Goal: Task Accomplishment & Management: Manage account settings

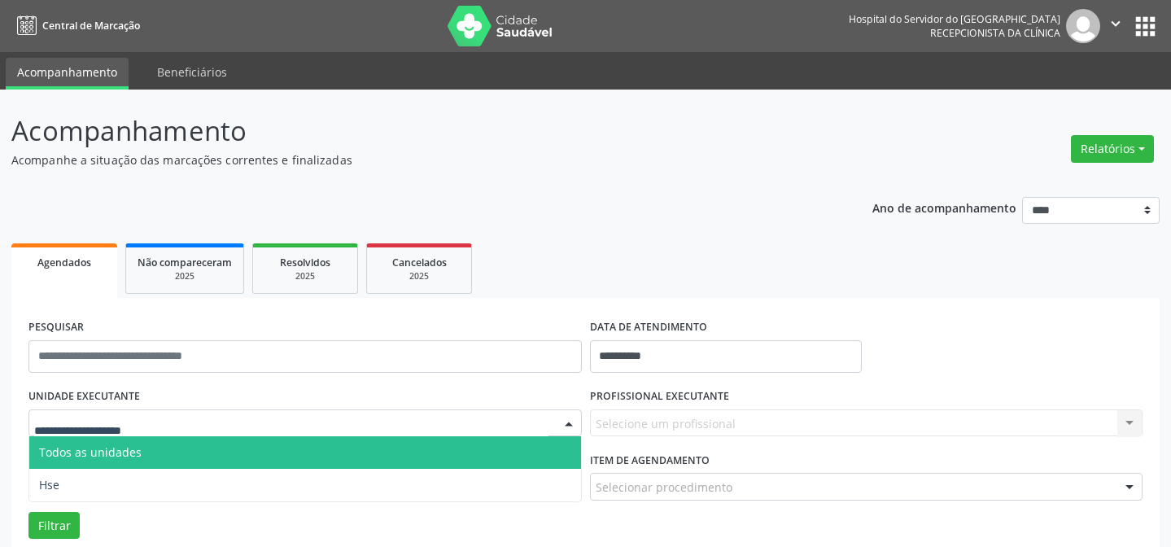
scroll to position [185, 0]
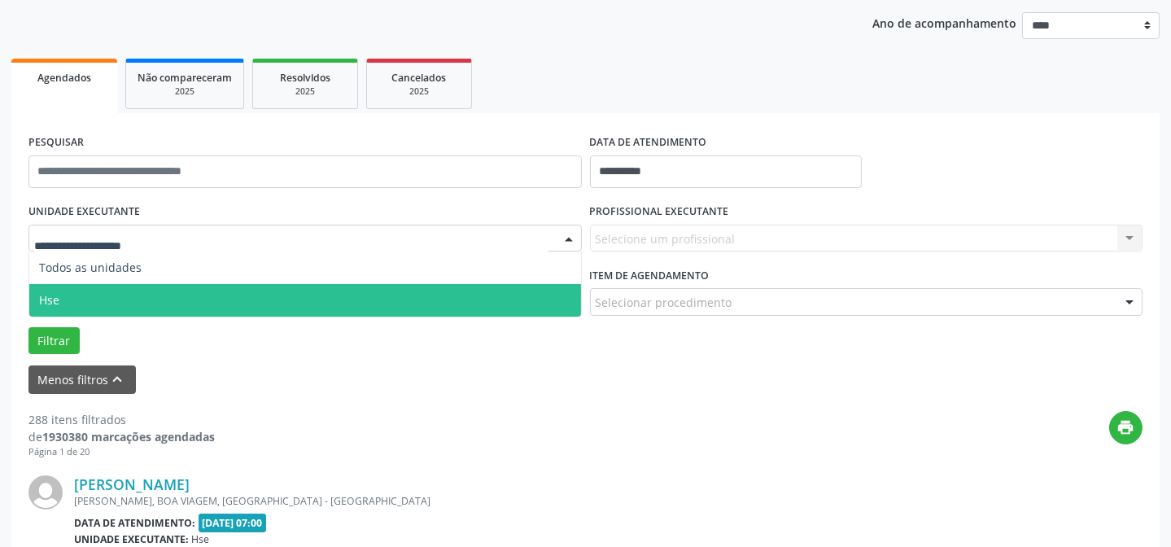
drag, startPoint x: 102, startPoint y: 296, endPoint x: 143, endPoint y: 294, distance: 41.6
click at [107, 296] on span "Hse" at bounding box center [305, 300] width 552 height 33
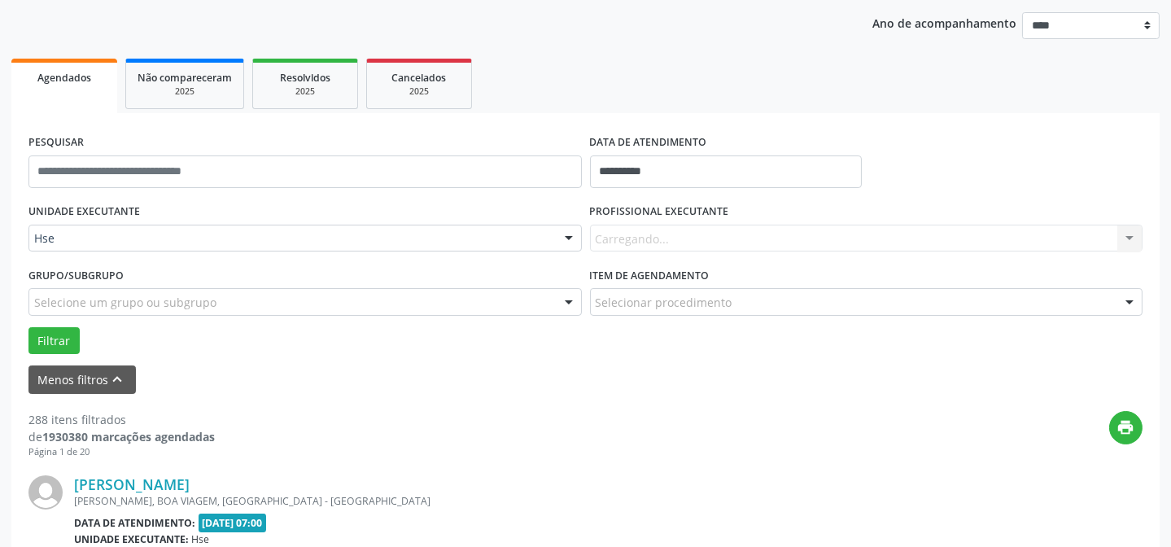
click at [756, 241] on div "Carregando... Nenhum resultado encontrado para: " " Não há nenhuma opção para s…" at bounding box center [866, 239] width 553 height 28
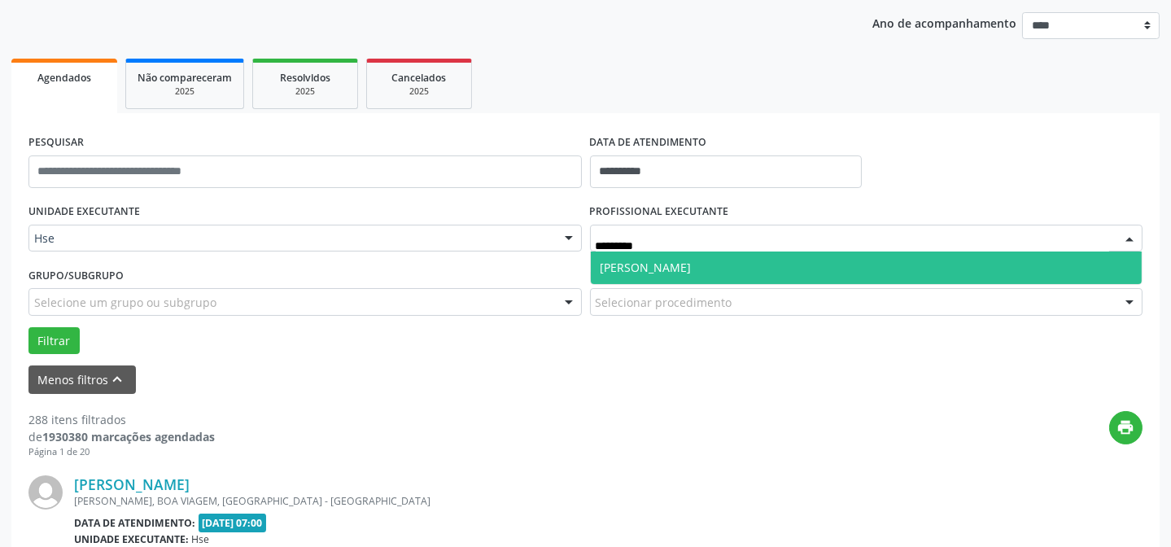
click at [692, 266] on span "[PERSON_NAME]" at bounding box center [645, 267] width 91 height 15
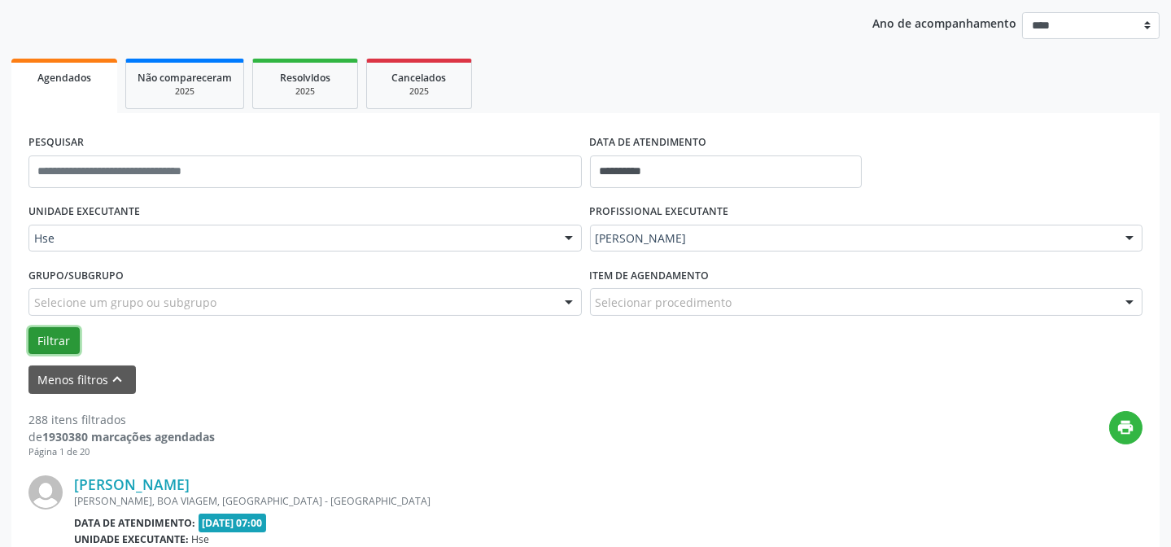
click at [39, 343] on button "Filtrar" at bounding box center [53, 341] width 51 height 28
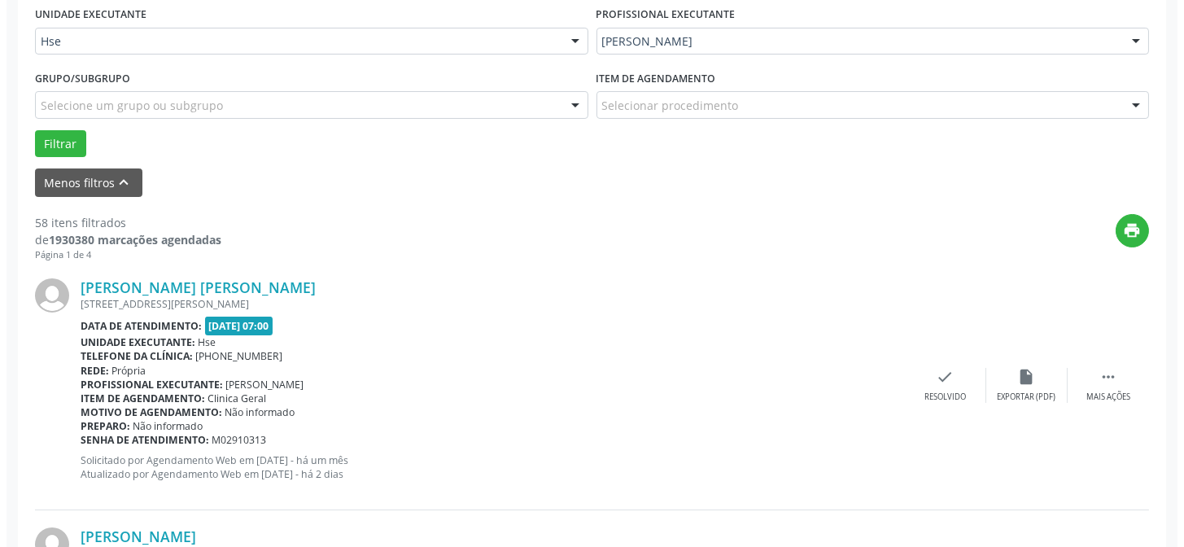
scroll to position [407, 0]
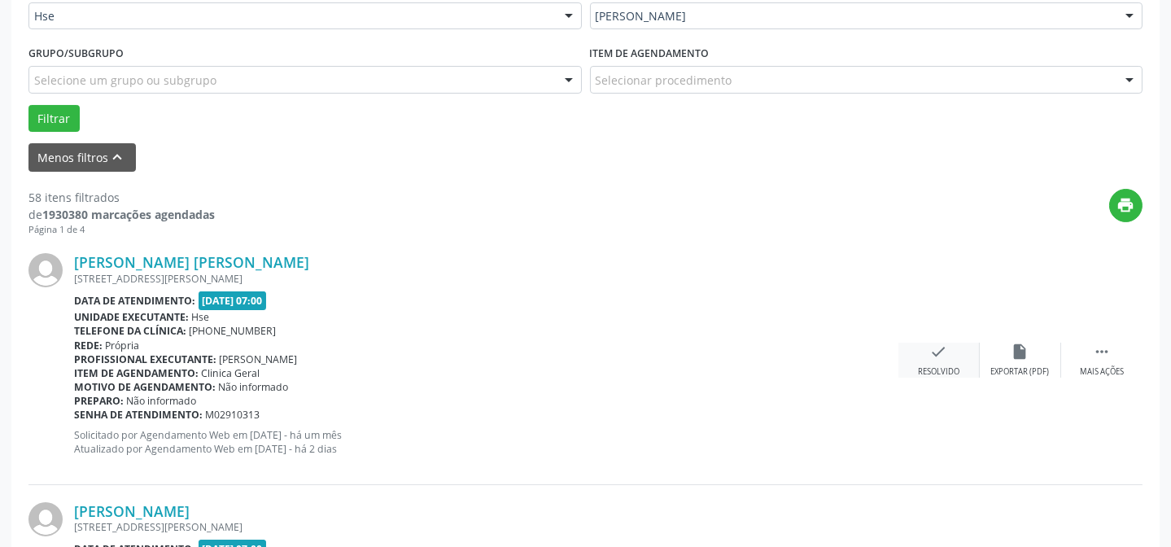
click at [931, 356] on icon "check" at bounding box center [939, 352] width 18 height 18
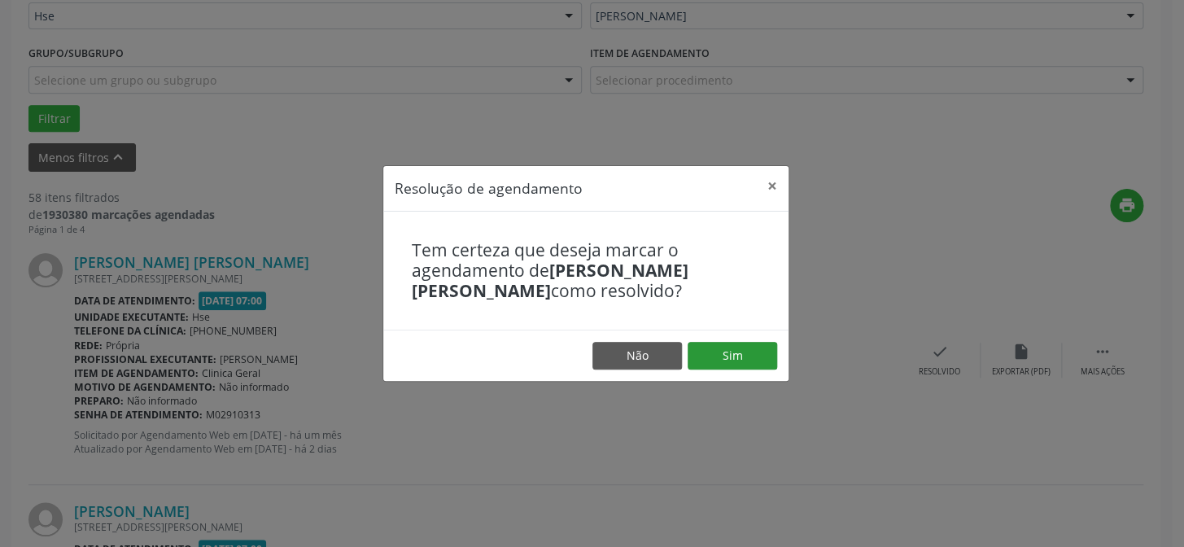
click at [728, 342] on footer "Não Sim" at bounding box center [585, 355] width 405 height 51
click at [730, 343] on button "Sim" at bounding box center [733, 356] width 90 height 28
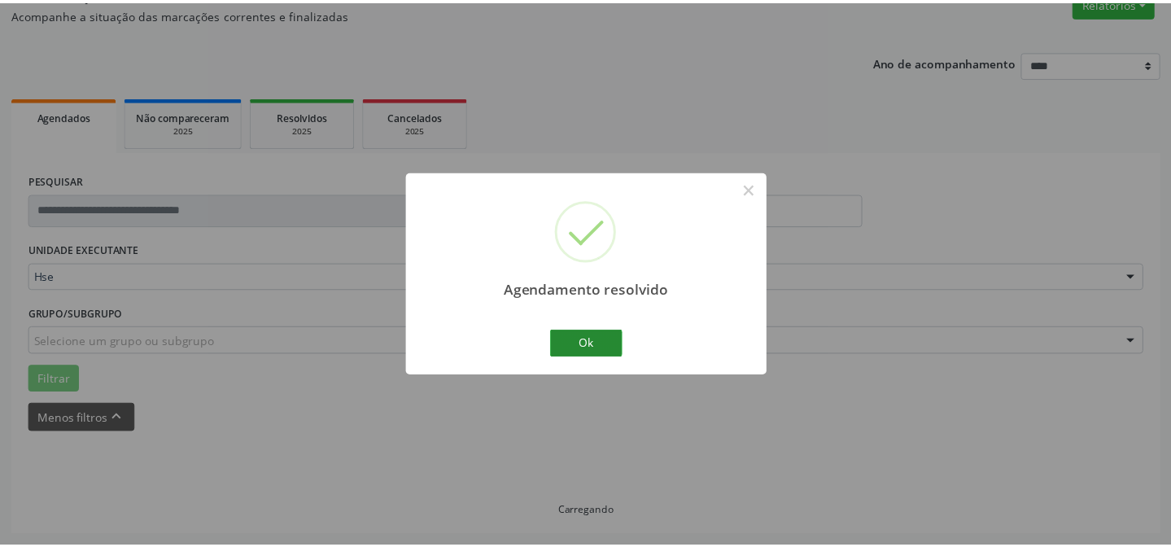
scroll to position [146, 0]
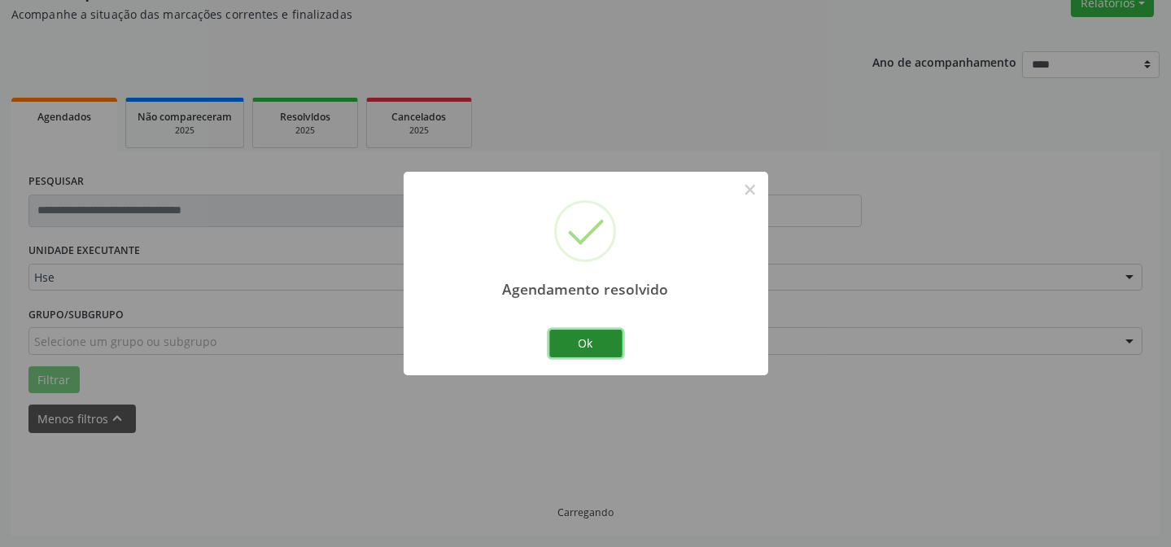
click at [564, 343] on button "Ok" at bounding box center [585, 344] width 73 height 28
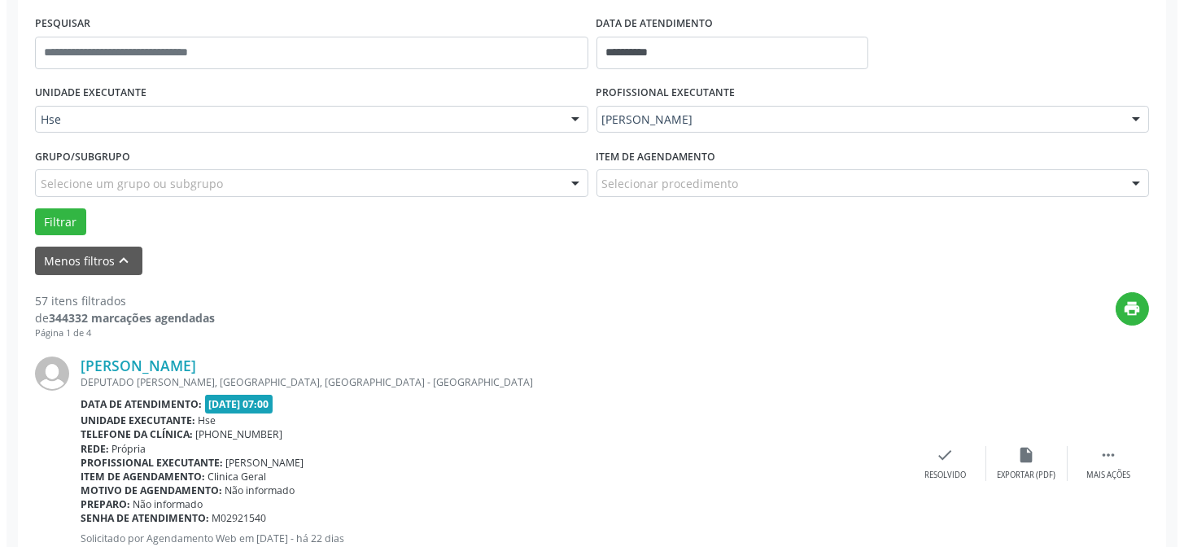
scroll to position [310, 0]
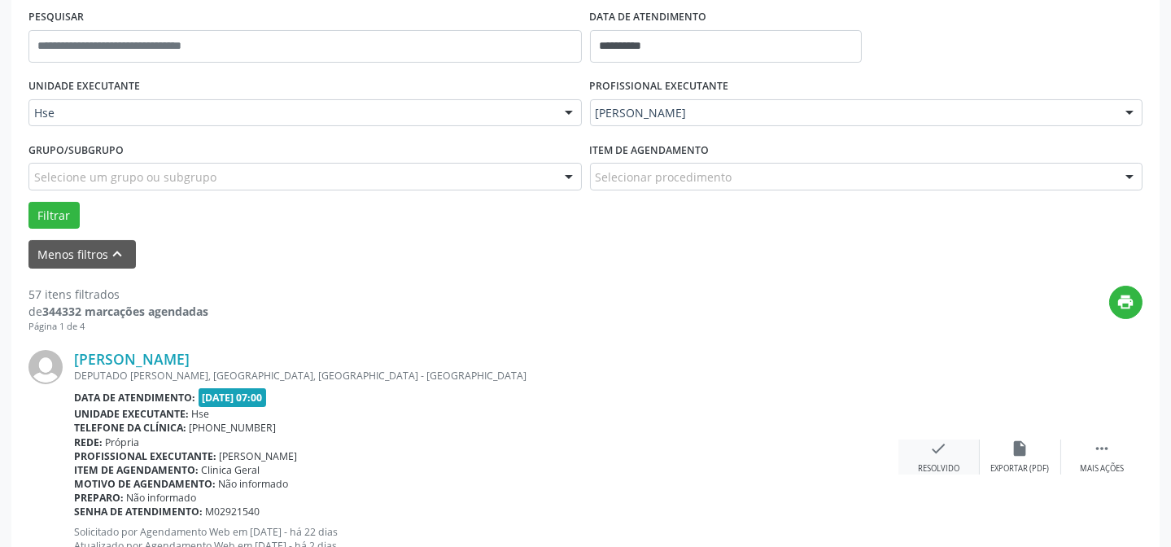
click at [936, 456] on icon "check" at bounding box center [939, 448] width 18 height 18
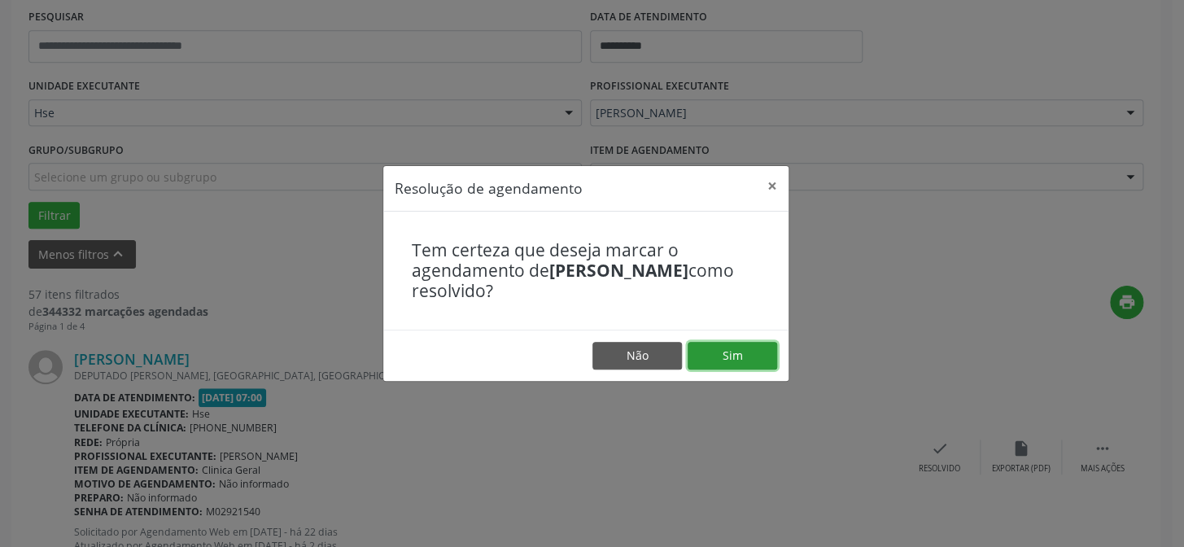
click at [704, 346] on button "Sim" at bounding box center [733, 356] width 90 height 28
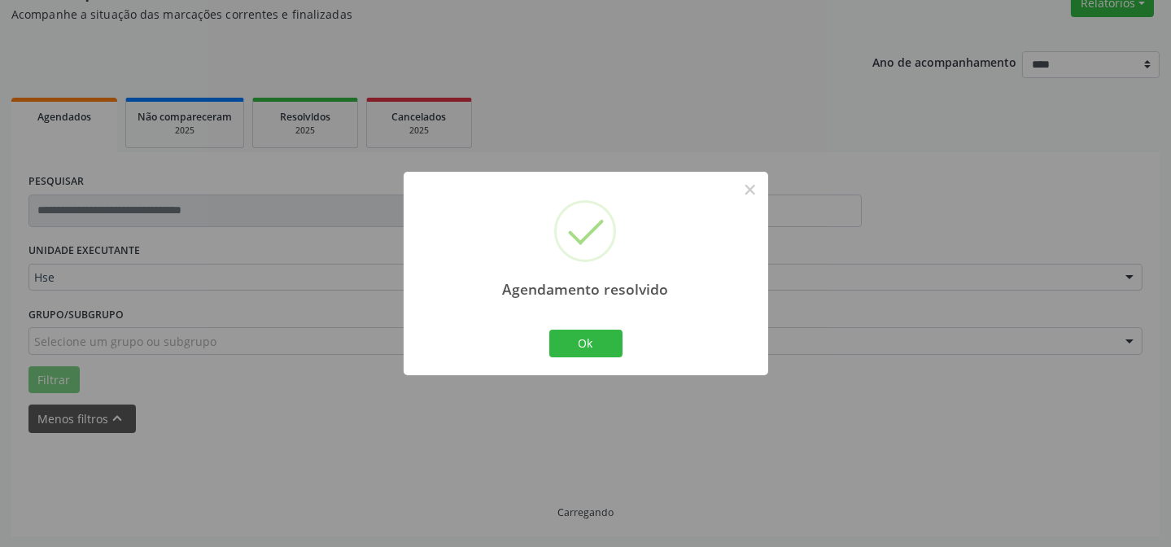
scroll to position [163, 0]
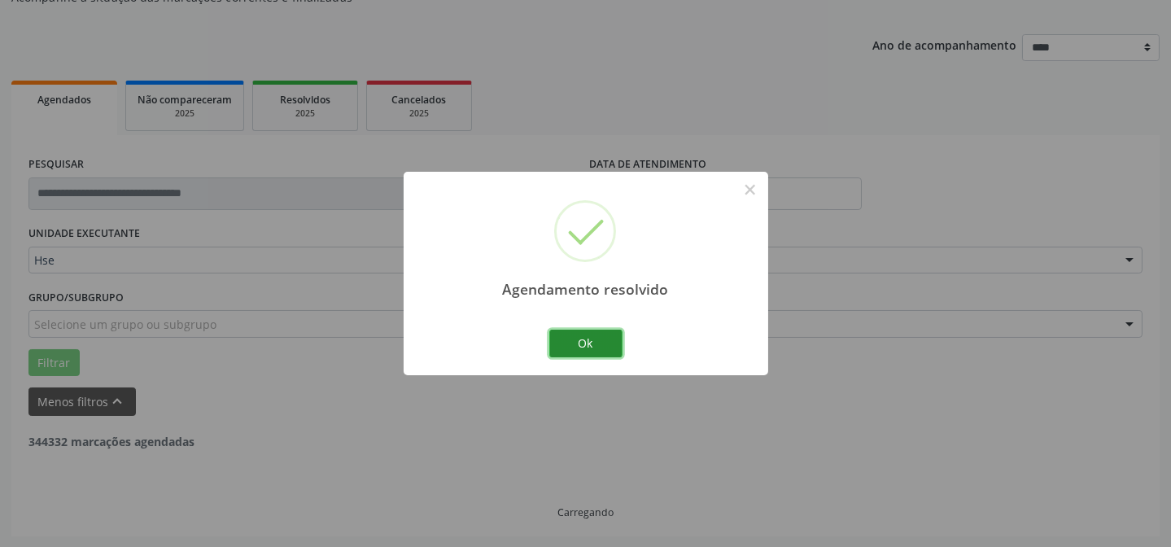
click at [611, 347] on button "Ok" at bounding box center [585, 344] width 73 height 28
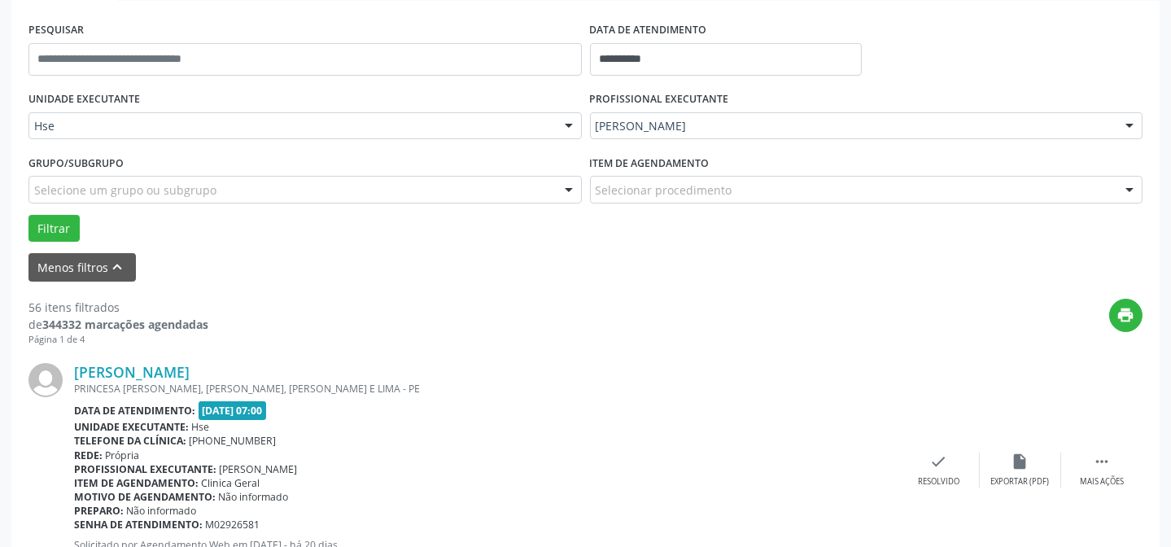
scroll to position [310, 0]
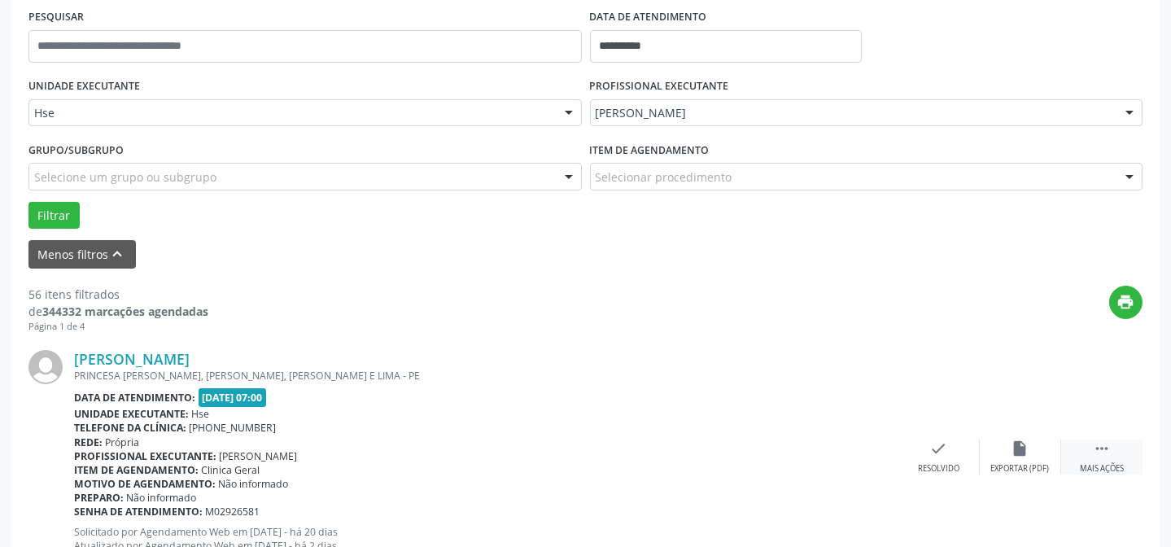
click at [1114, 456] on div " Mais ações" at bounding box center [1101, 456] width 81 height 35
click at [1050, 448] on div "alarm_off Não compareceu" at bounding box center [1020, 456] width 81 height 35
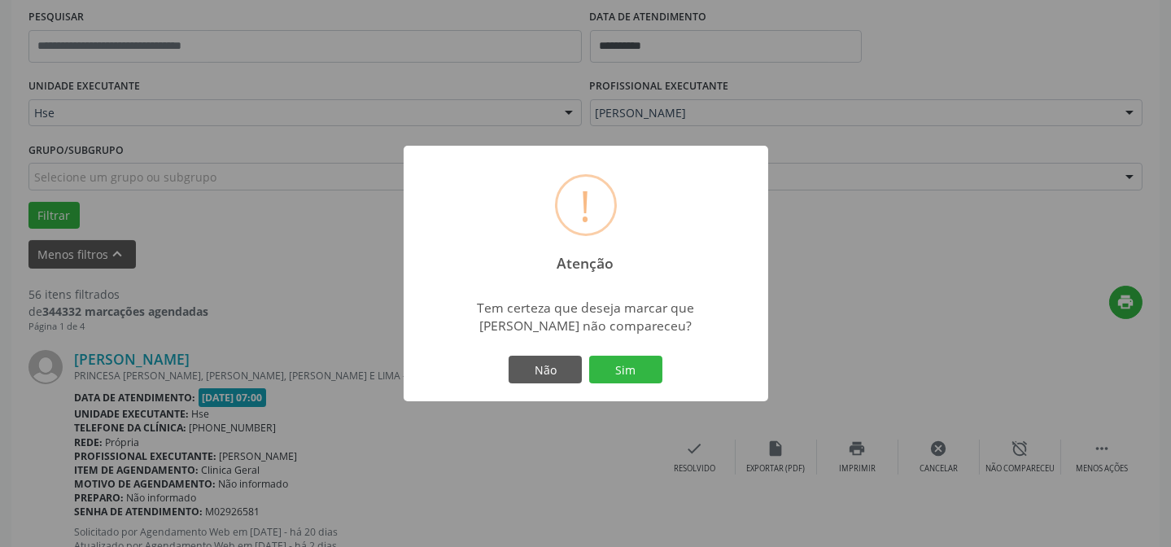
click at [610, 386] on div "! Atenção × Tem certeza que deseja marcar que Francisca Rosivania Pereira Lopes…" at bounding box center [586, 273] width 365 height 255
click at [619, 379] on button "Sim" at bounding box center [625, 370] width 73 height 28
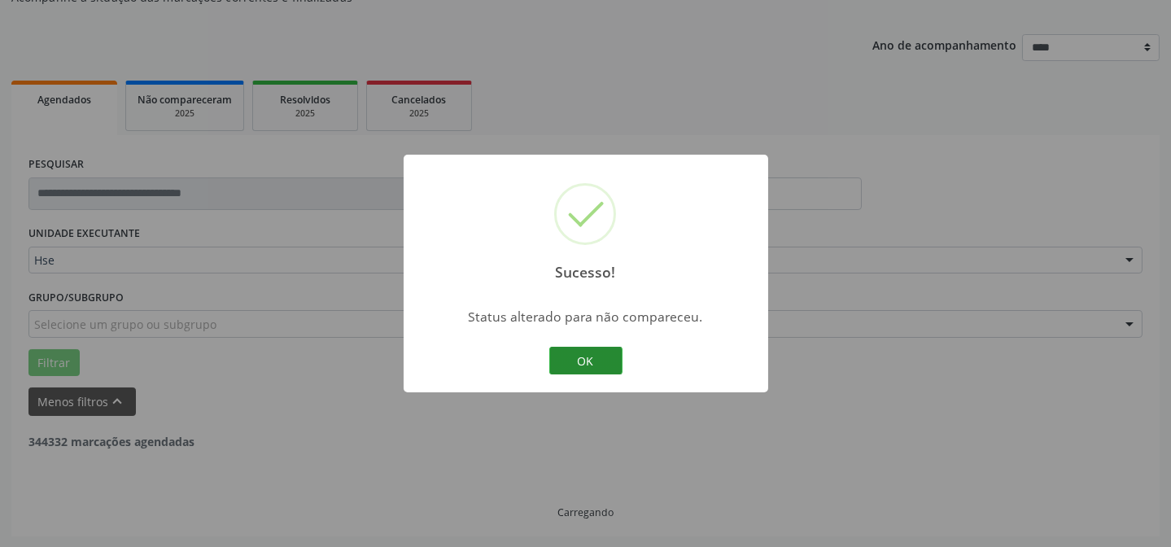
click at [582, 357] on button "OK" at bounding box center [585, 361] width 73 height 28
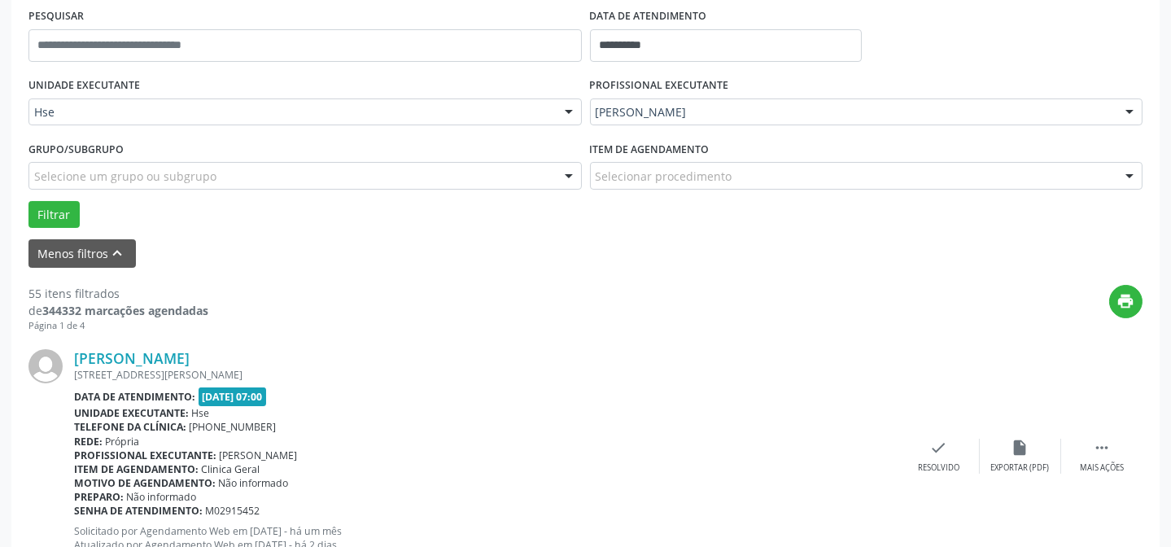
scroll to position [384, 0]
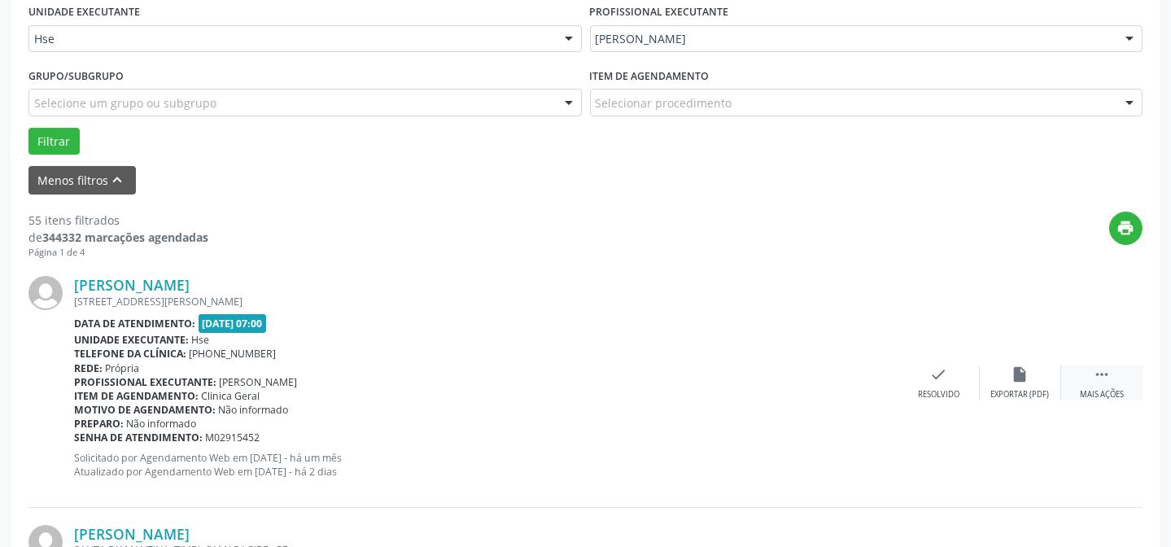
click at [1107, 392] on div "Mais ações" at bounding box center [1102, 394] width 44 height 11
click at [1006, 369] on div "alarm_off Não compareceu" at bounding box center [1020, 382] width 81 height 35
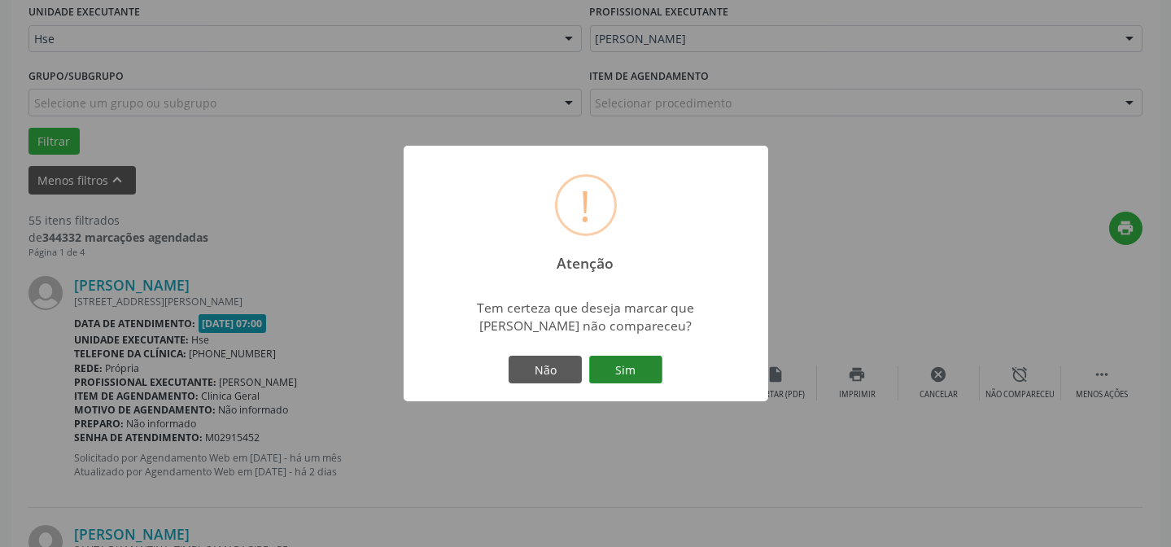
click at [627, 376] on button "Sim" at bounding box center [625, 370] width 73 height 28
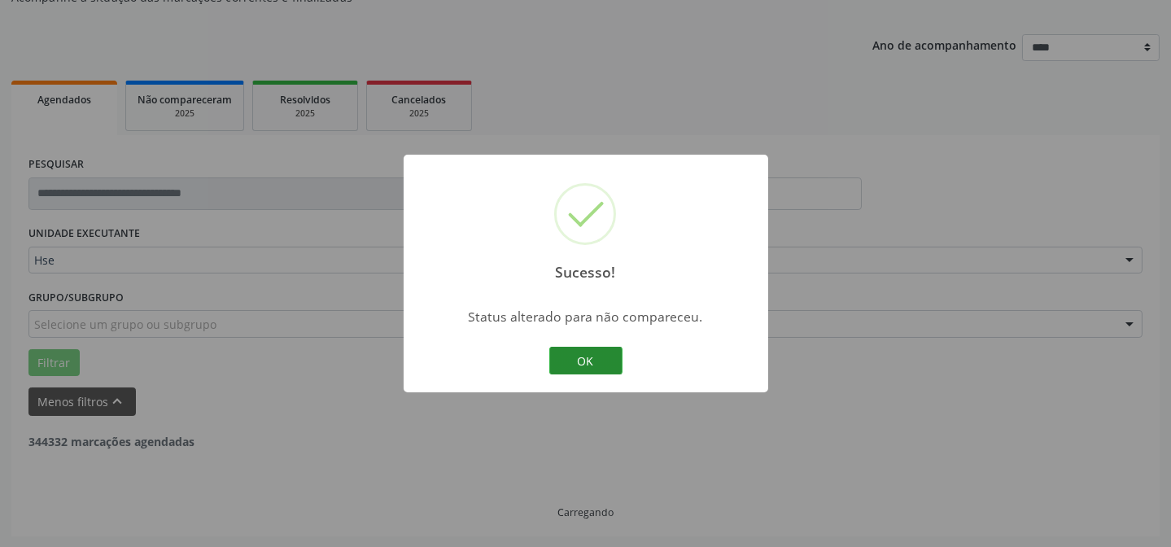
click at [578, 354] on button "OK" at bounding box center [585, 361] width 73 height 28
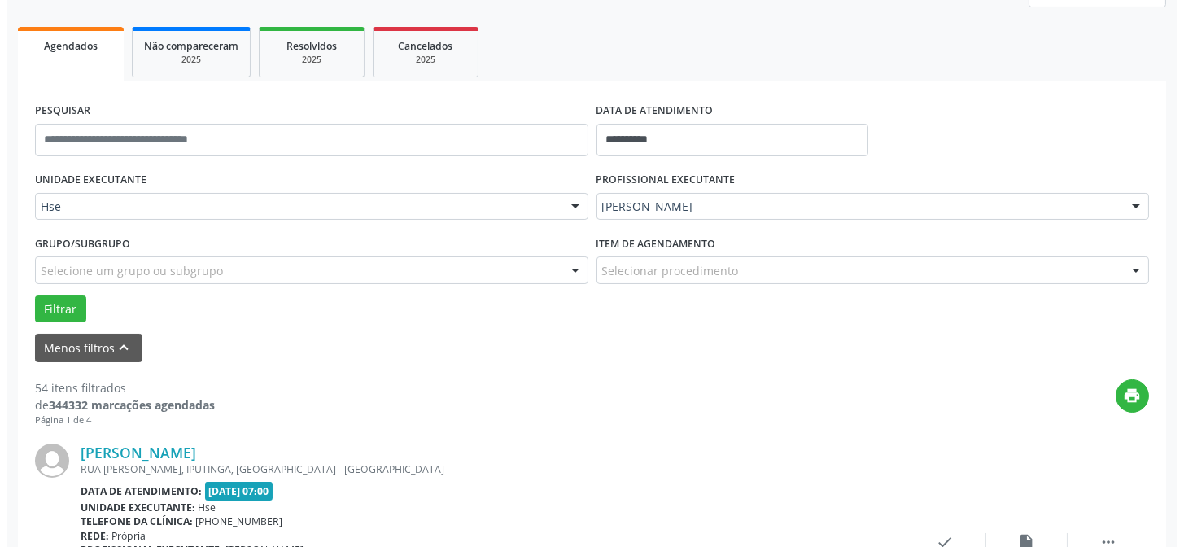
scroll to position [310, 0]
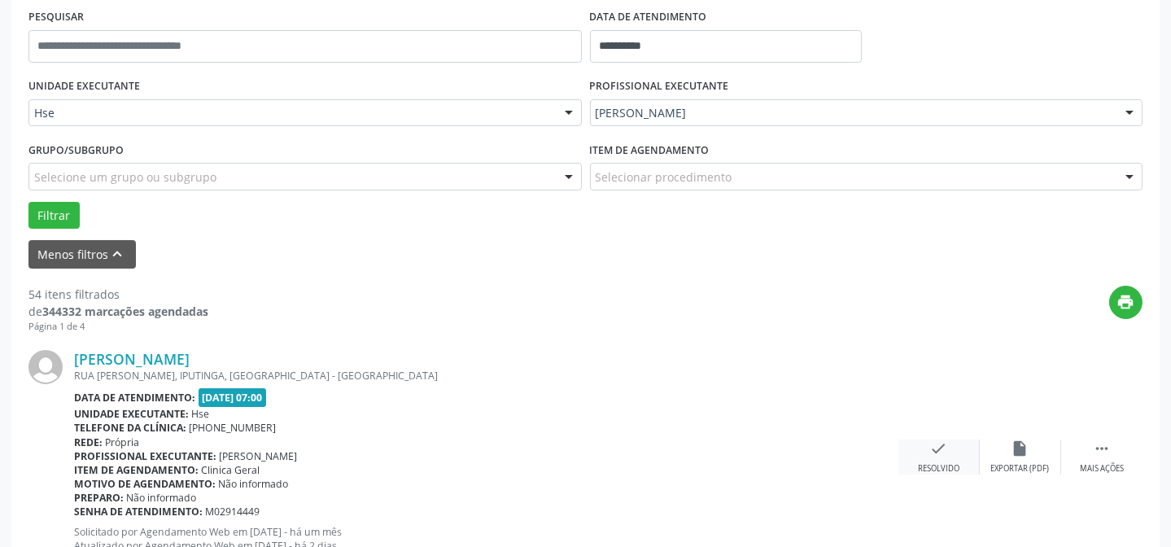
click at [945, 449] on icon "check" at bounding box center [939, 448] width 18 height 18
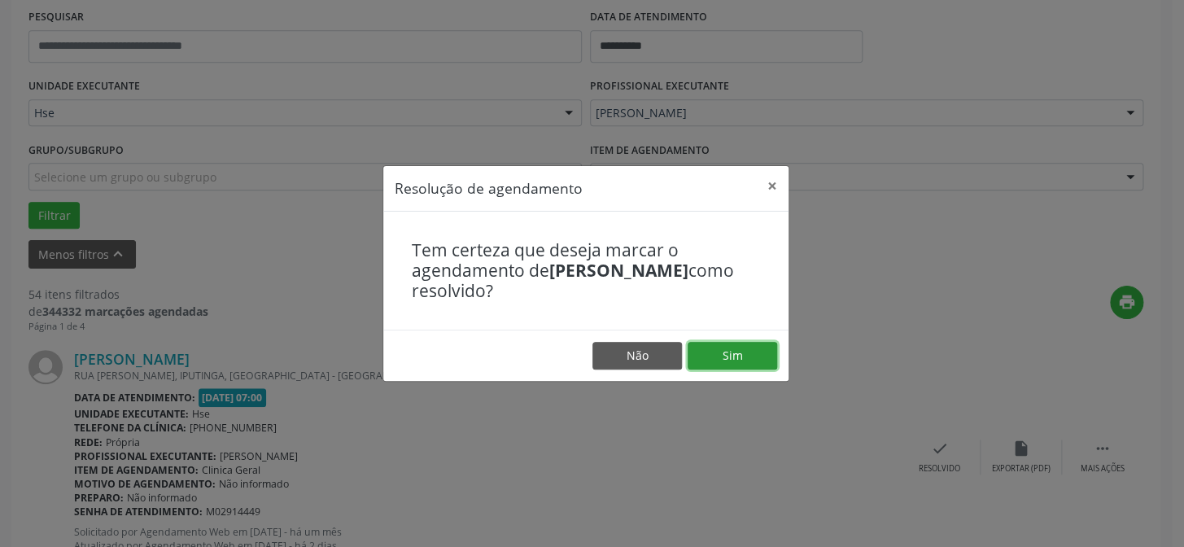
click at [721, 344] on button "Sim" at bounding box center [733, 356] width 90 height 28
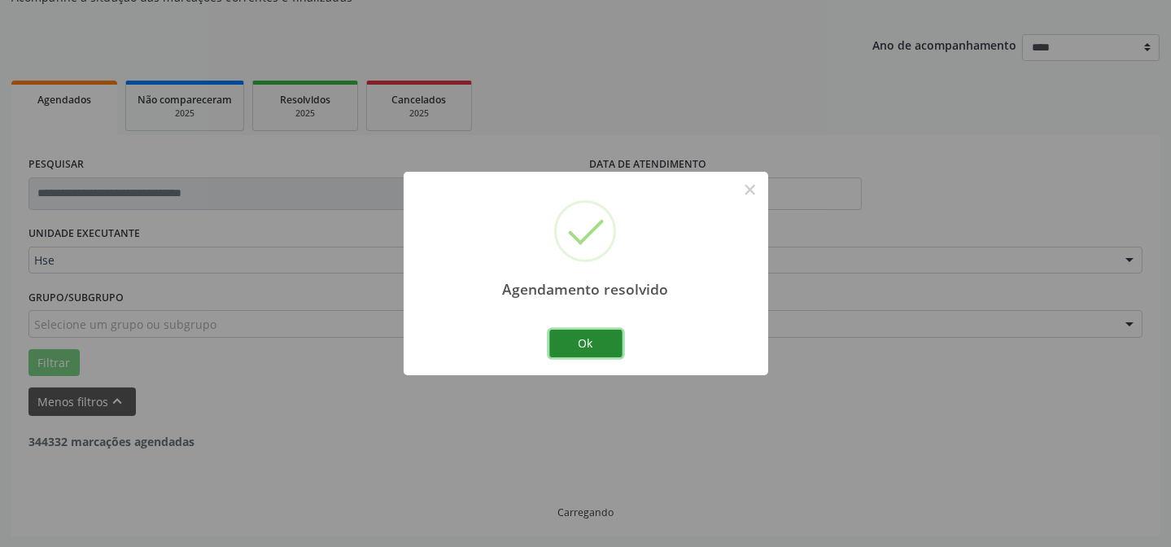
click at [560, 345] on button "Ok" at bounding box center [585, 344] width 73 height 28
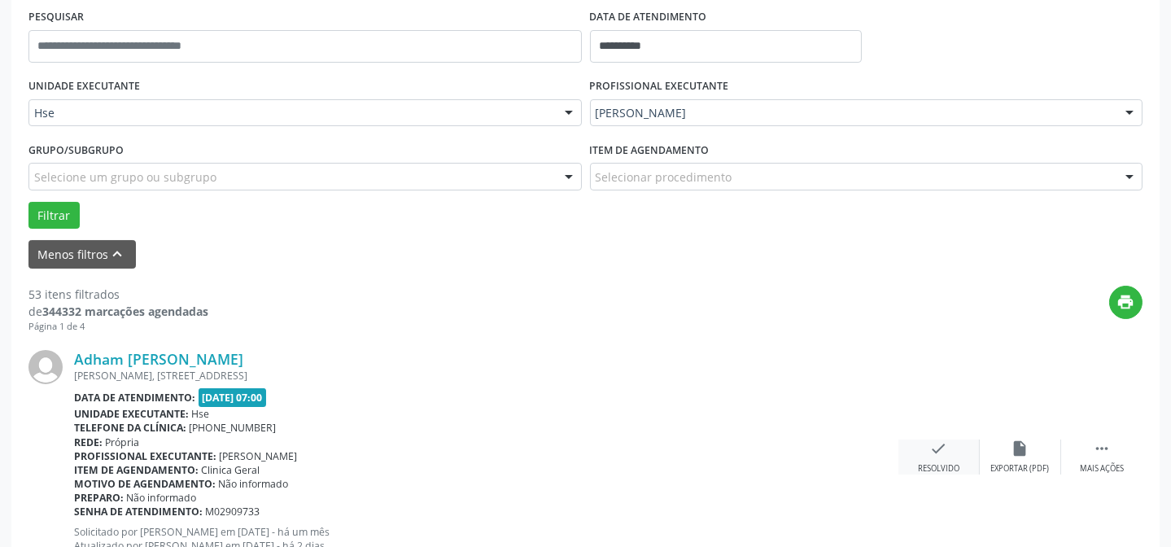
click at [945, 447] on icon "check" at bounding box center [939, 448] width 18 height 18
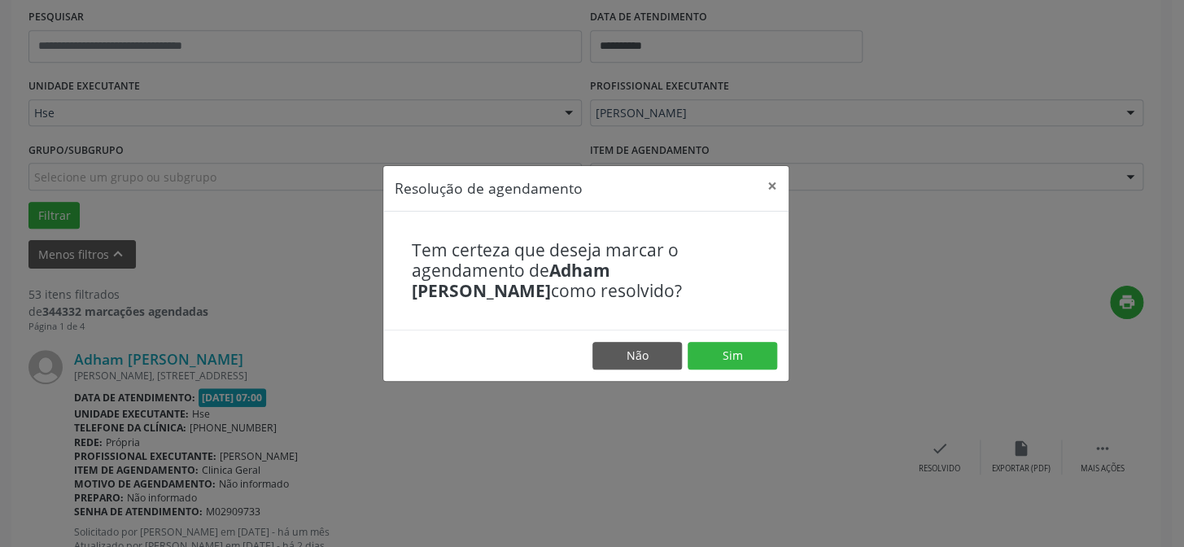
click at [732, 334] on footer "Não Sim" at bounding box center [585, 355] width 405 height 51
click at [730, 352] on button "Sim" at bounding box center [733, 356] width 90 height 28
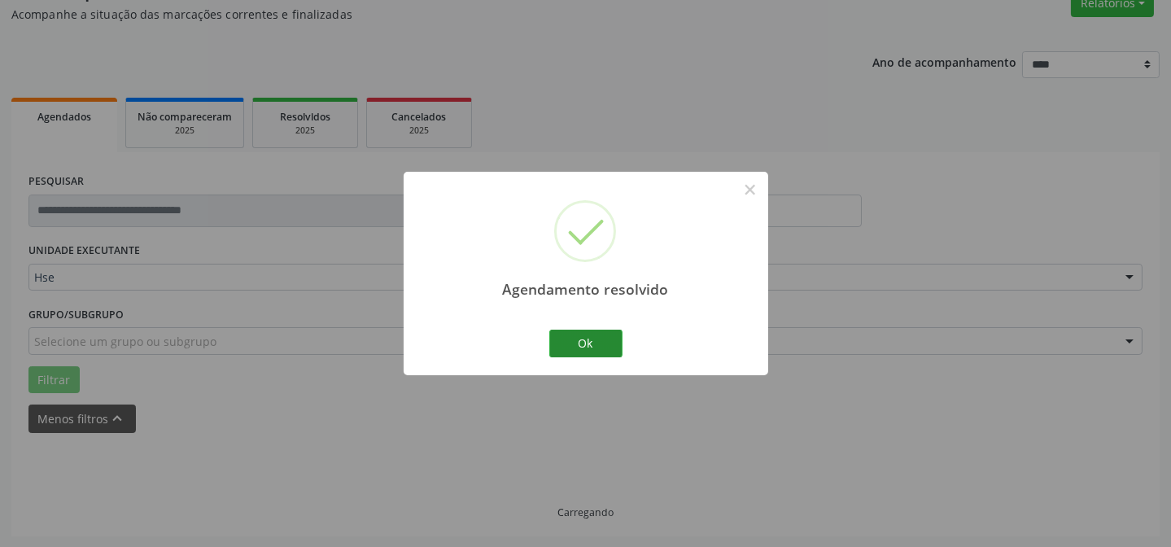
scroll to position [163, 0]
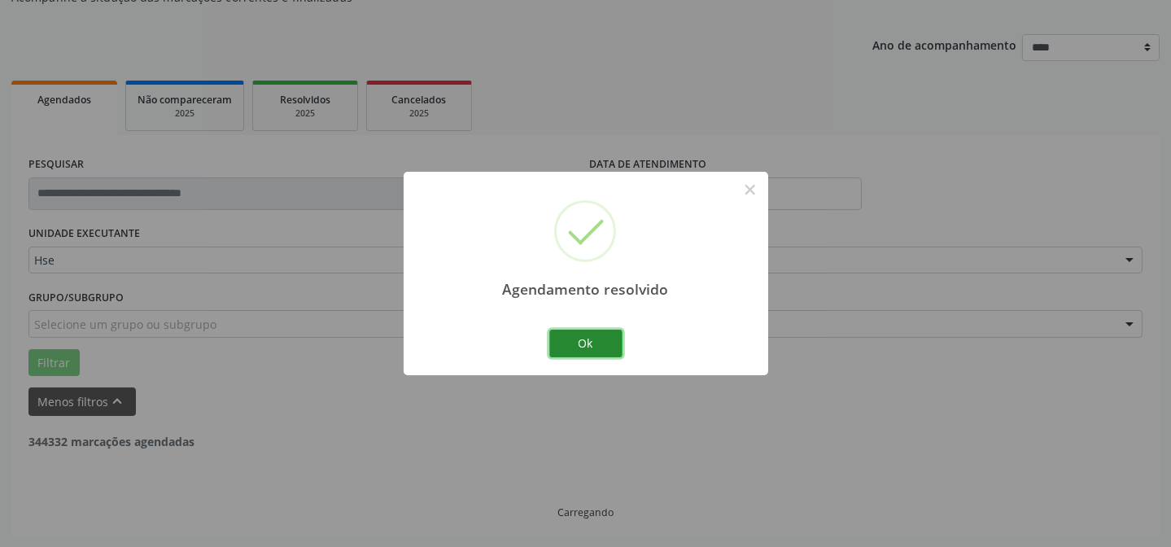
click at [593, 337] on button "Ok" at bounding box center [585, 344] width 73 height 28
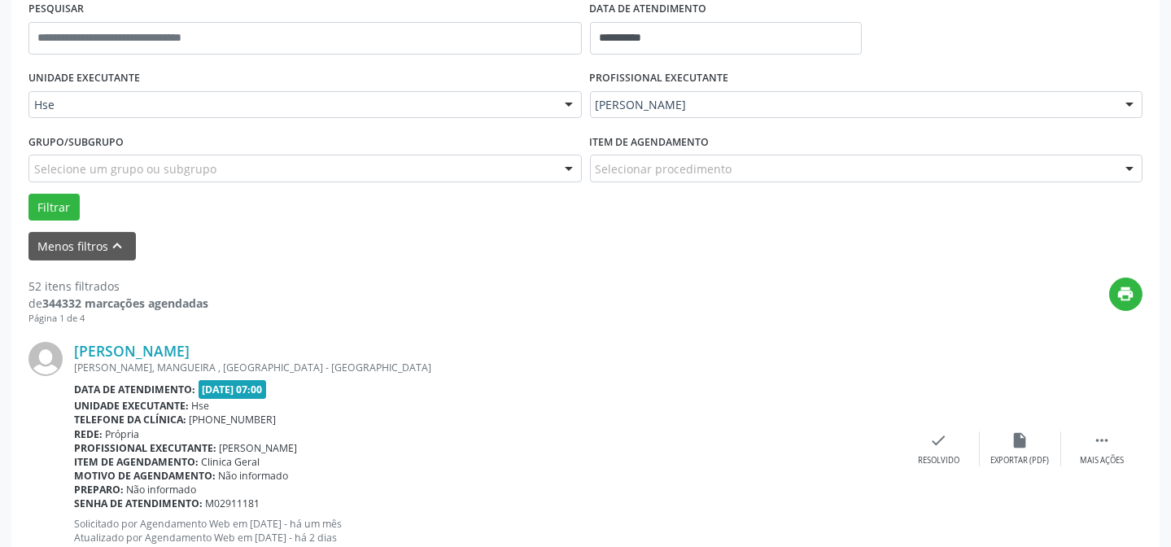
scroll to position [384, 0]
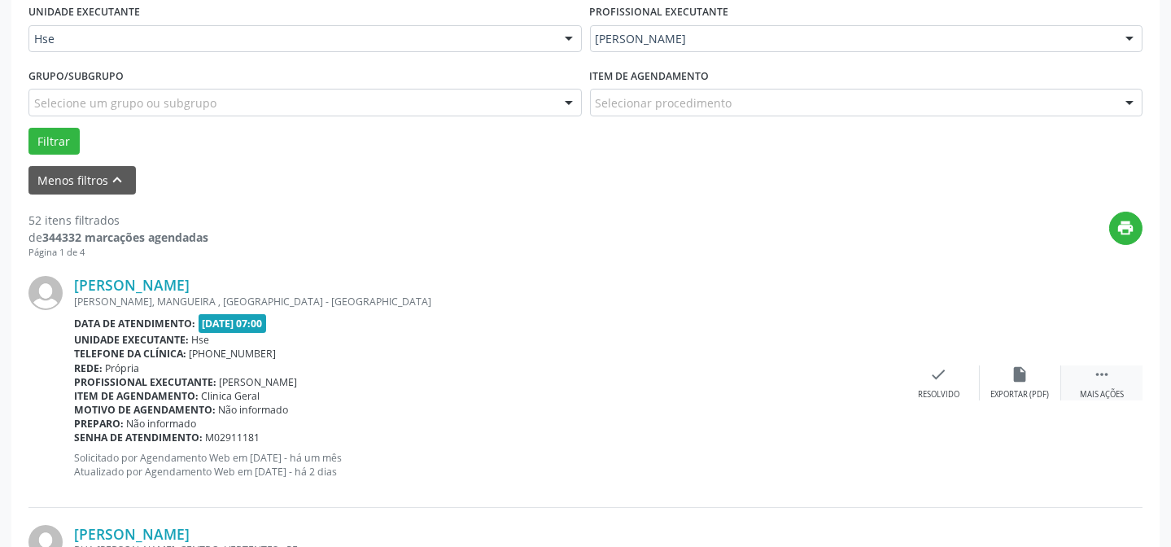
click at [1104, 378] on icon "" at bounding box center [1102, 374] width 18 height 18
click at [1046, 378] on div "alarm_off Não compareceu" at bounding box center [1020, 382] width 81 height 35
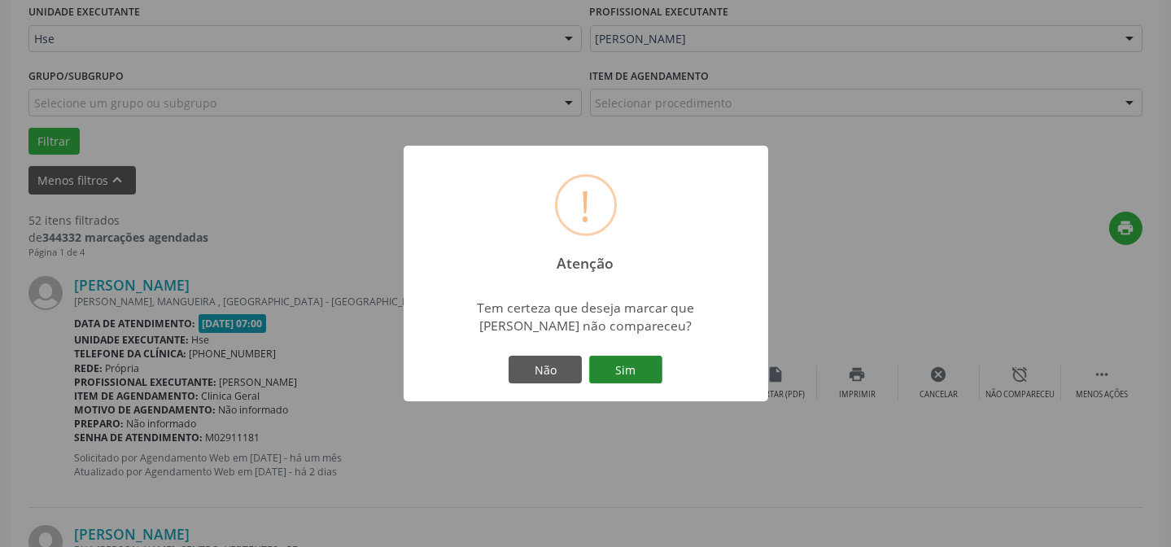
click at [637, 360] on button "Sim" at bounding box center [625, 370] width 73 height 28
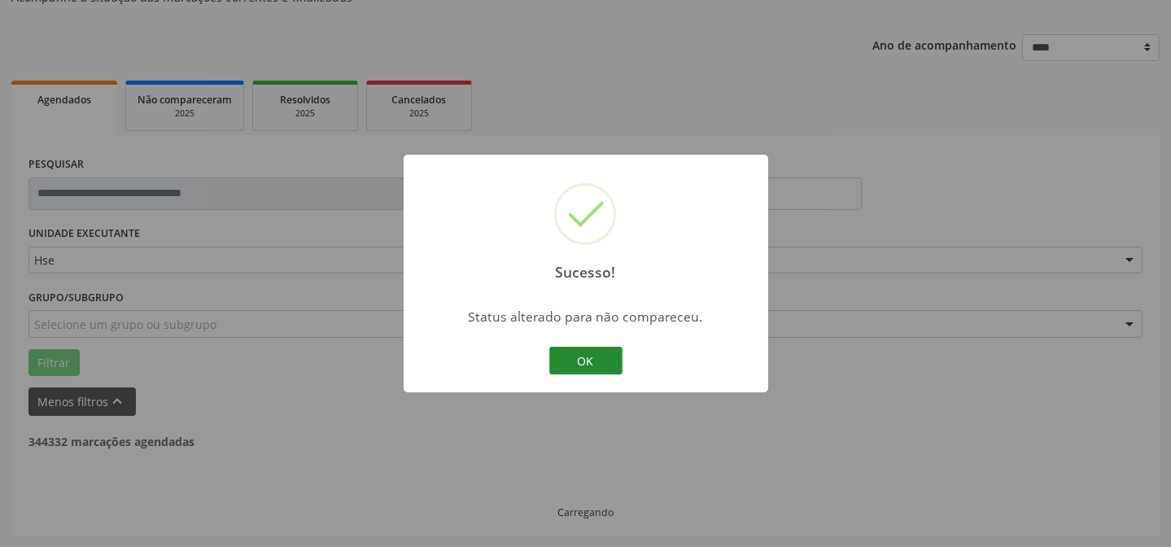
click at [573, 362] on button "OK" at bounding box center [585, 361] width 73 height 28
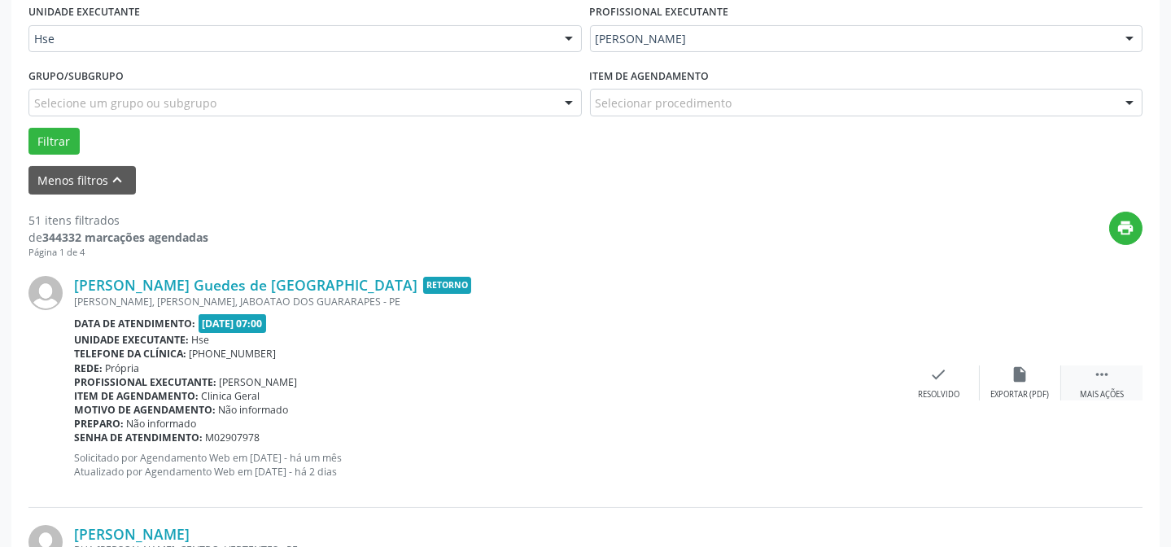
click at [1111, 378] on div " Mais ações" at bounding box center [1101, 382] width 81 height 35
click at [1040, 375] on div "alarm_off Não compareceu" at bounding box center [1020, 382] width 81 height 35
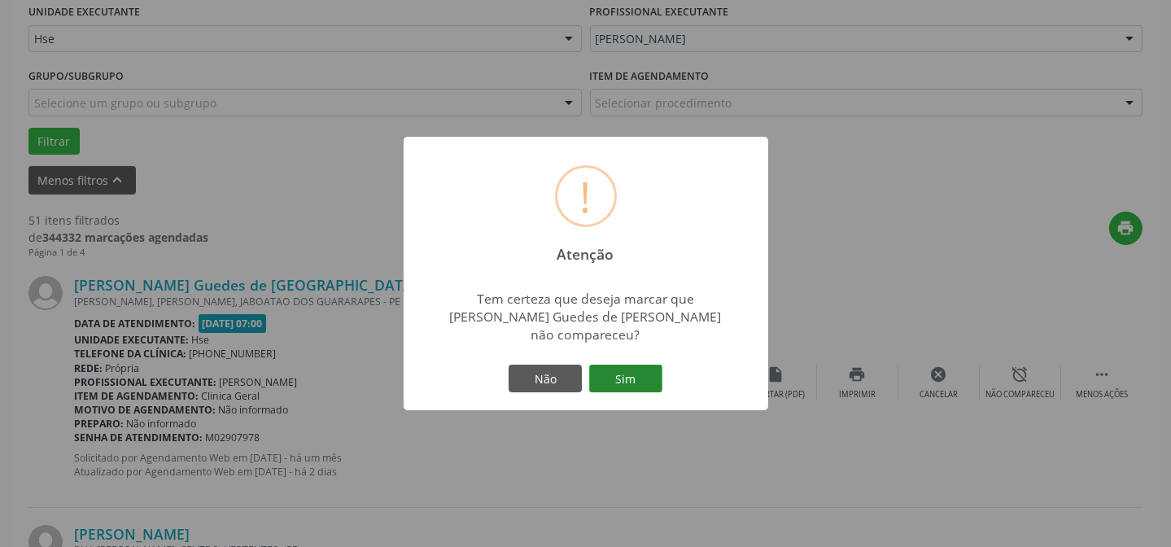
click at [618, 366] on button "Sim" at bounding box center [625, 379] width 73 height 28
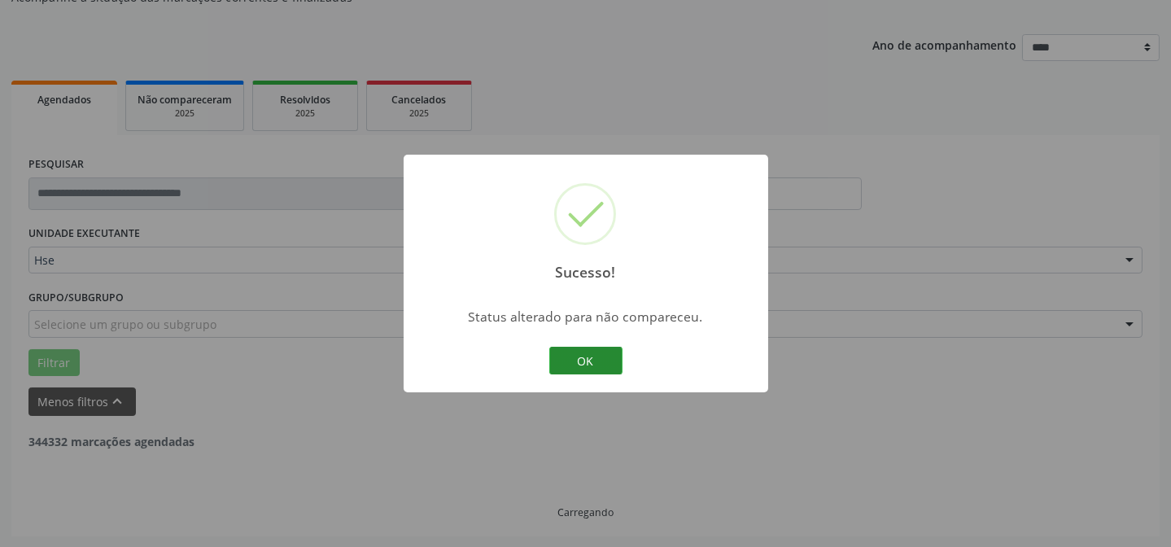
click at [579, 366] on button "OK" at bounding box center [585, 361] width 73 height 28
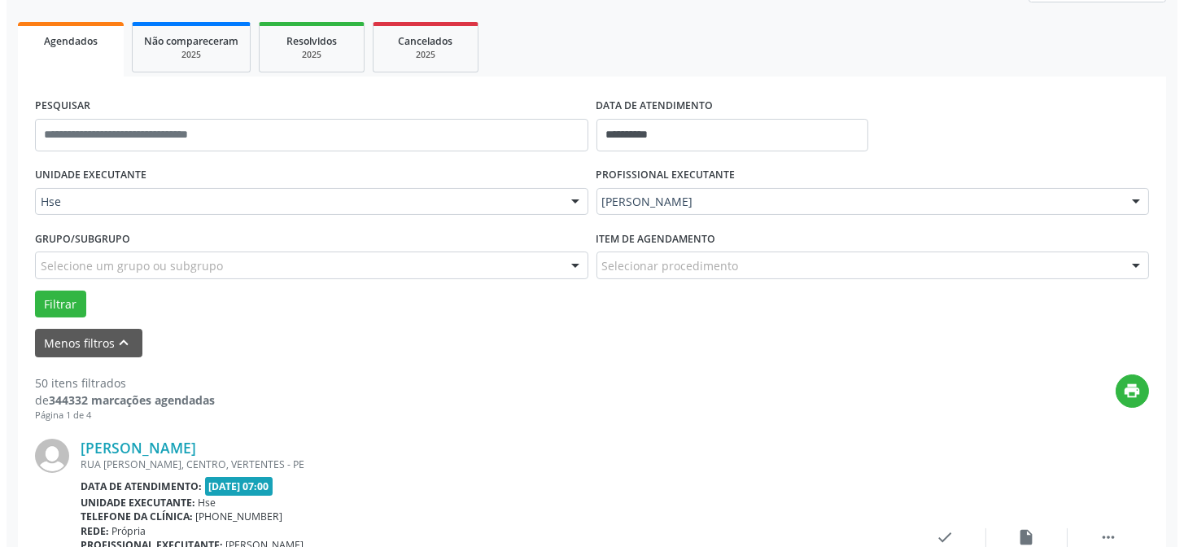
scroll to position [310, 0]
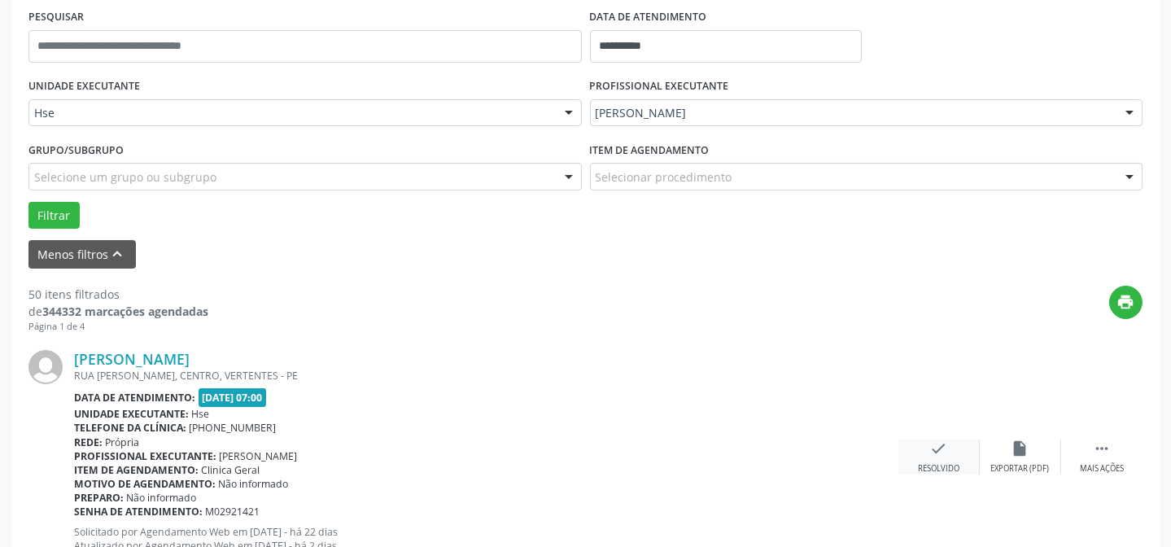
click at [956, 439] on div "check Resolvido" at bounding box center [938, 456] width 81 height 35
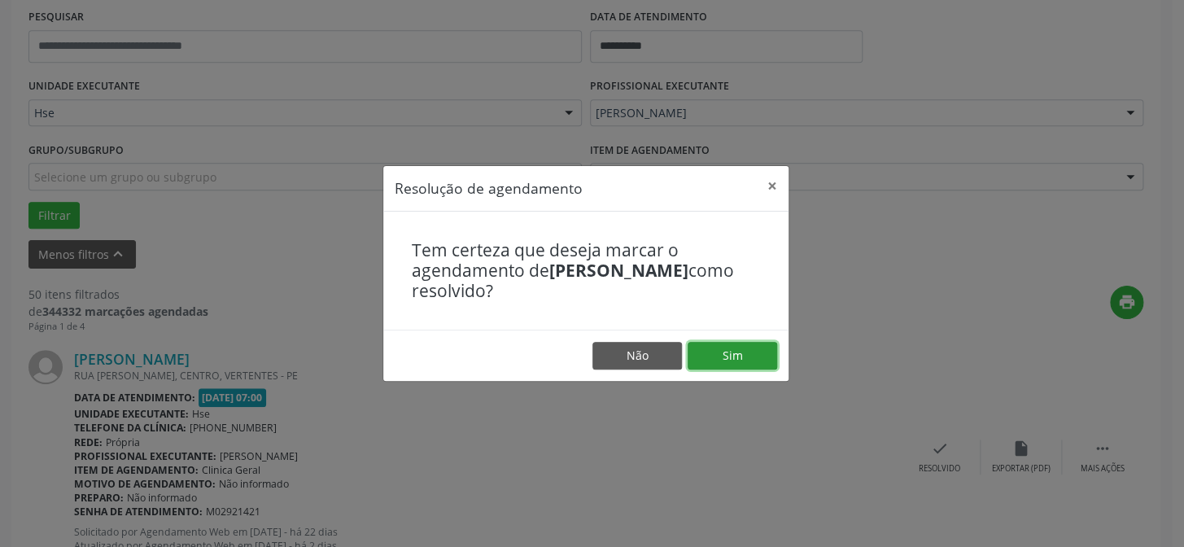
click at [728, 358] on button "Sim" at bounding box center [733, 356] width 90 height 28
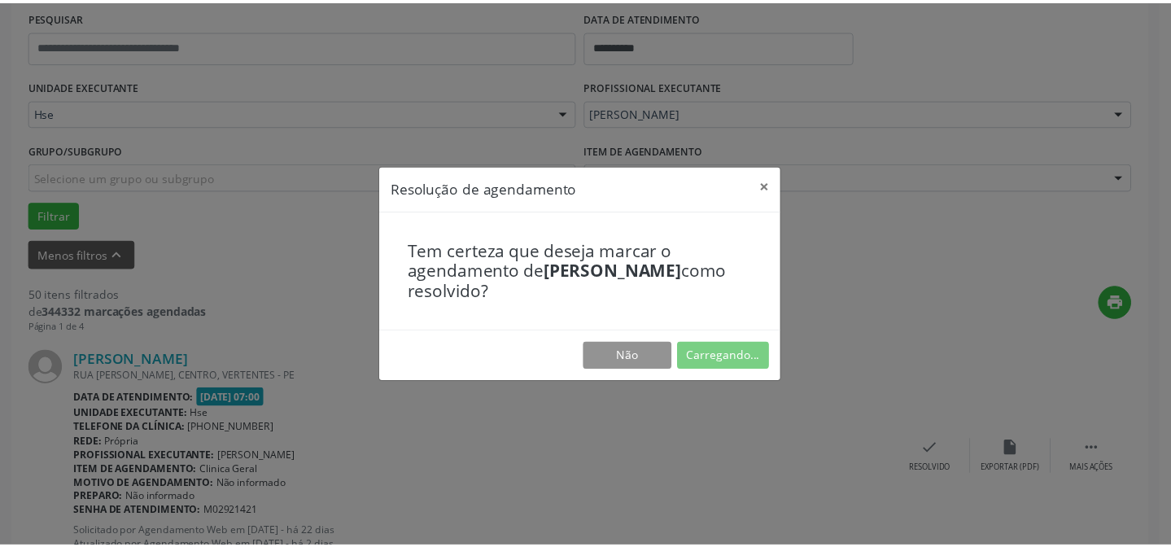
scroll to position [146, 0]
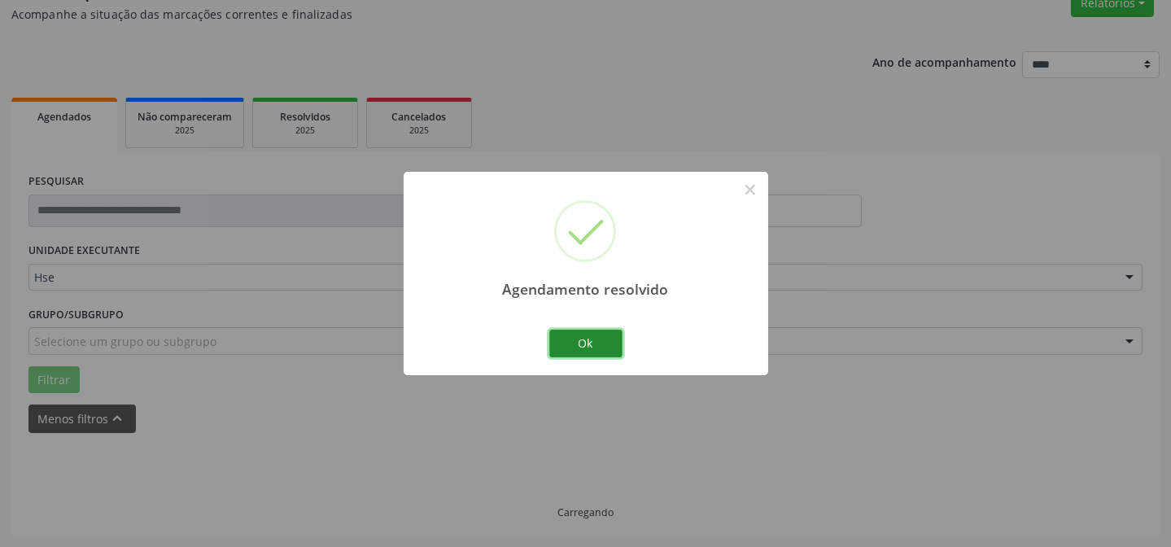
click at [576, 348] on button "Ok" at bounding box center [585, 344] width 73 height 28
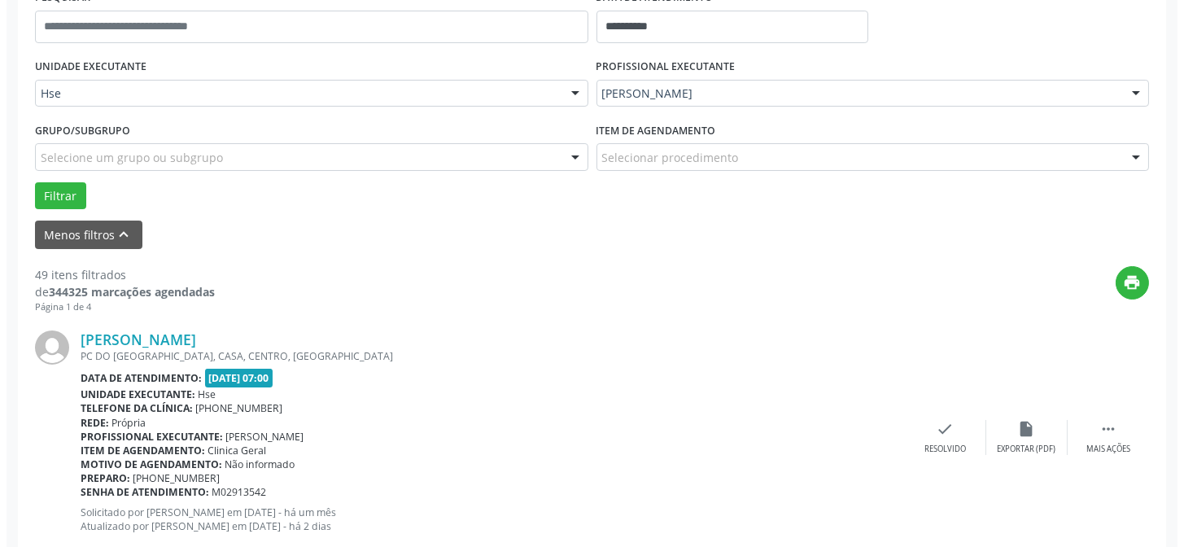
scroll to position [367, 0]
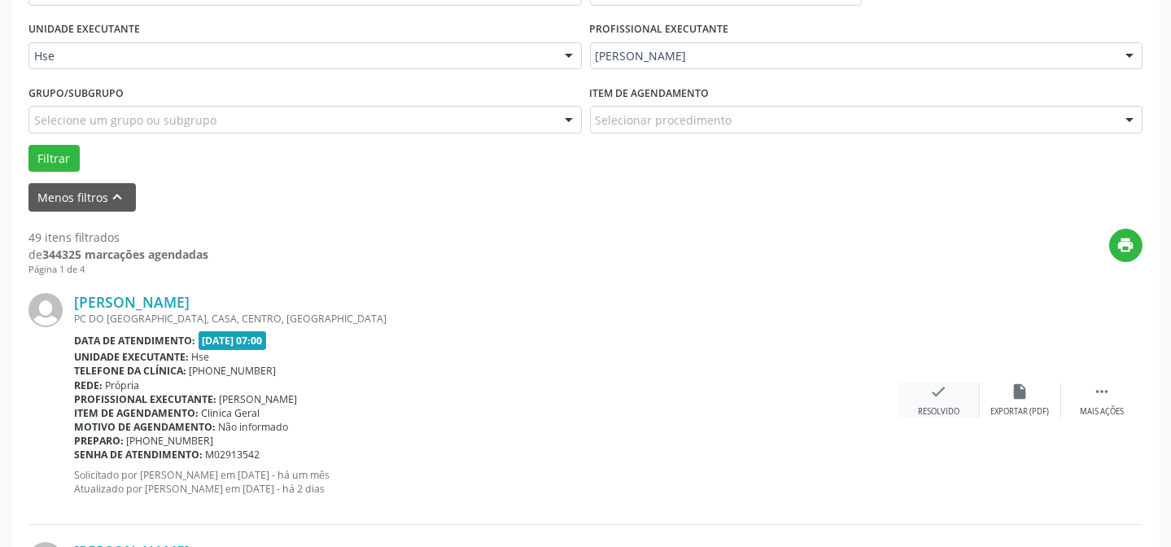
click at [944, 390] on icon "check" at bounding box center [939, 391] width 18 height 18
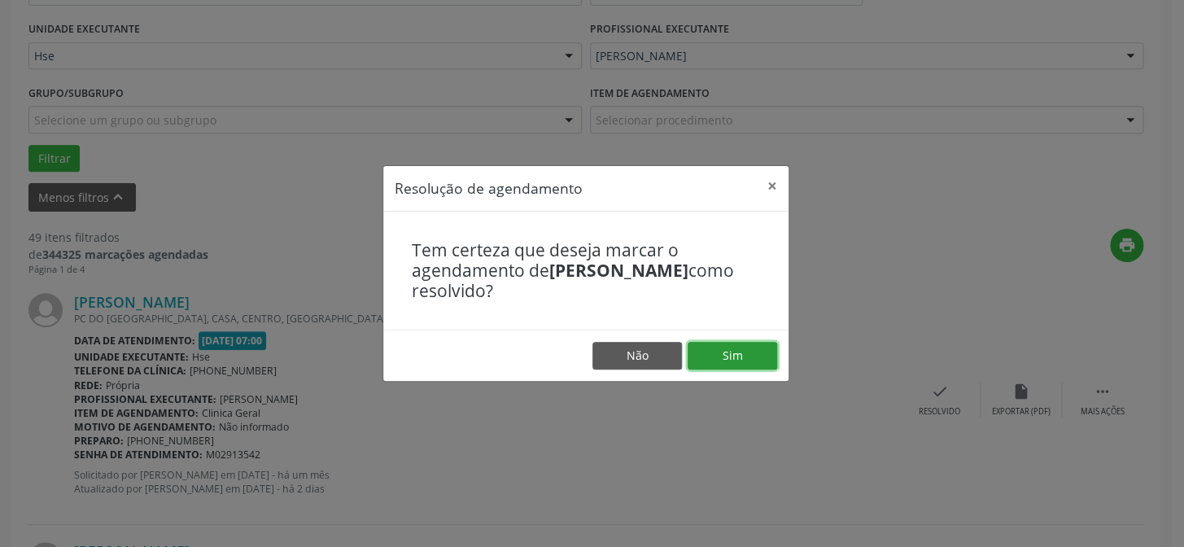
click at [734, 352] on button "Sim" at bounding box center [733, 356] width 90 height 28
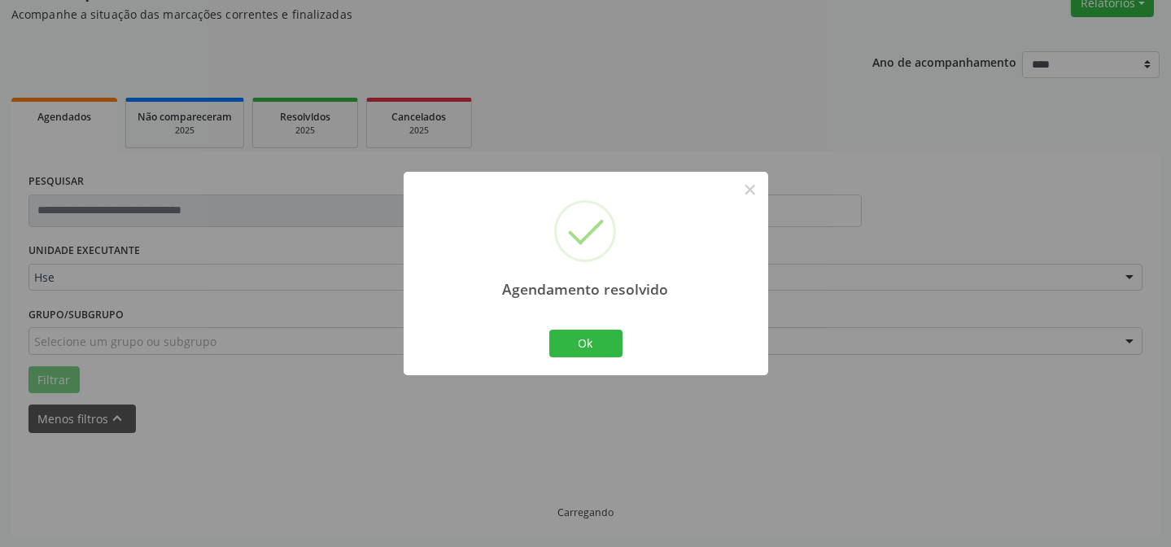
scroll to position [163, 0]
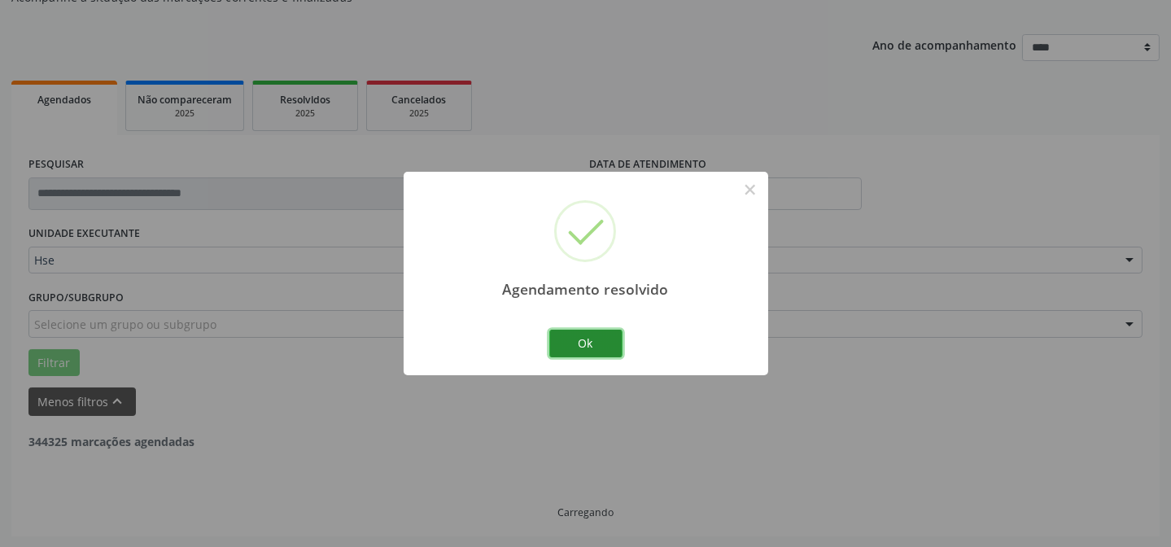
click at [599, 340] on button "Ok" at bounding box center [585, 344] width 73 height 28
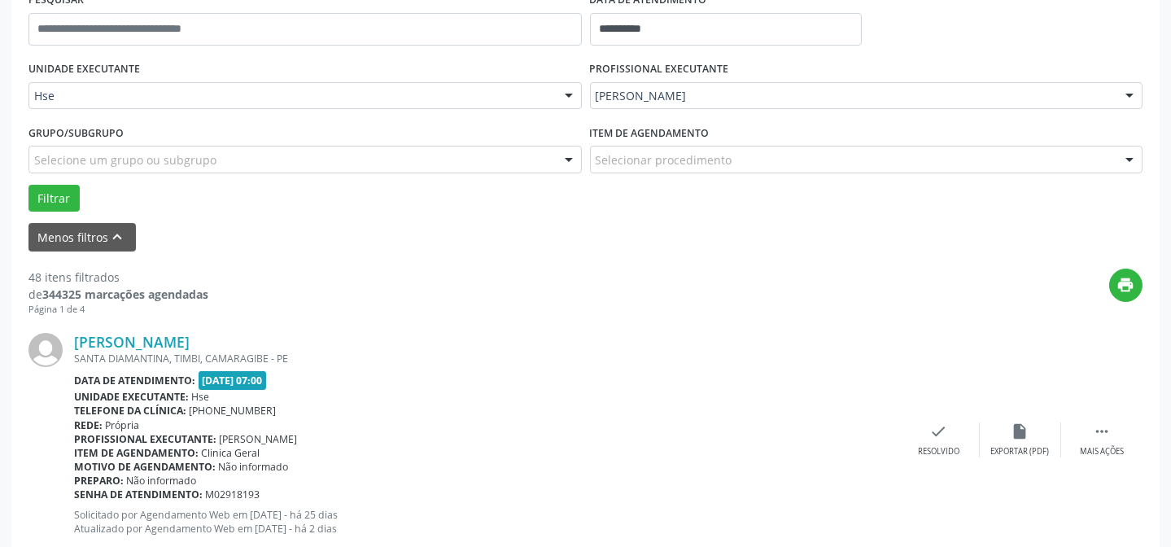
scroll to position [384, 0]
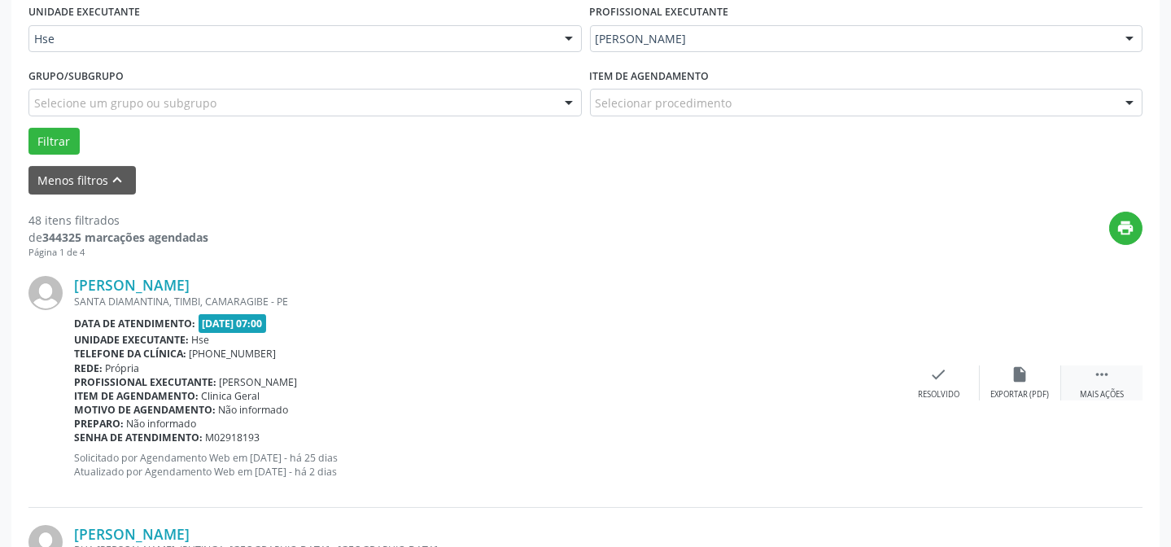
click at [1114, 382] on div " Mais ações" at bounding box center [1101, 382] width 81 height 35
click at [1035, 383] on div "alarm_off Não compareceu" at bounding box center [1020, 382] width 81 height 35
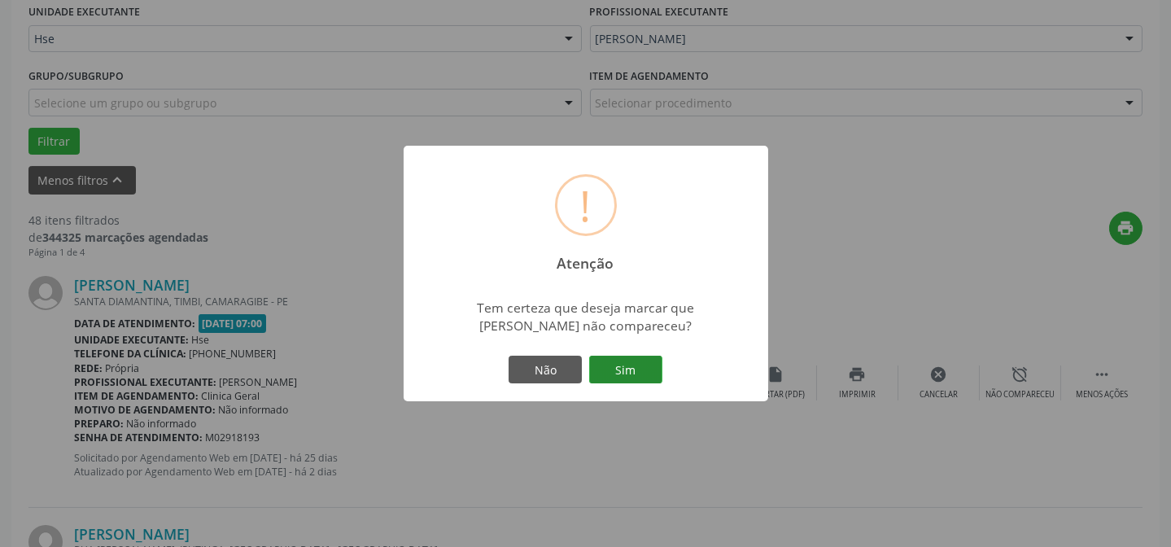
click at [644, 371] on button "Sim" at bounding box center [625, 370] width 73 height 28
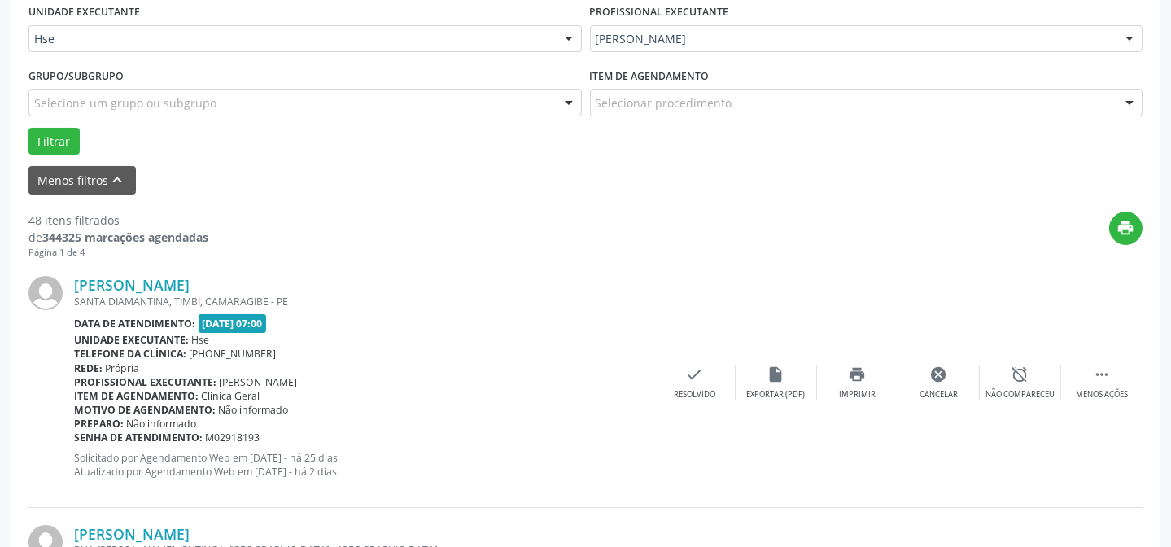
scroll to position [163, 0]
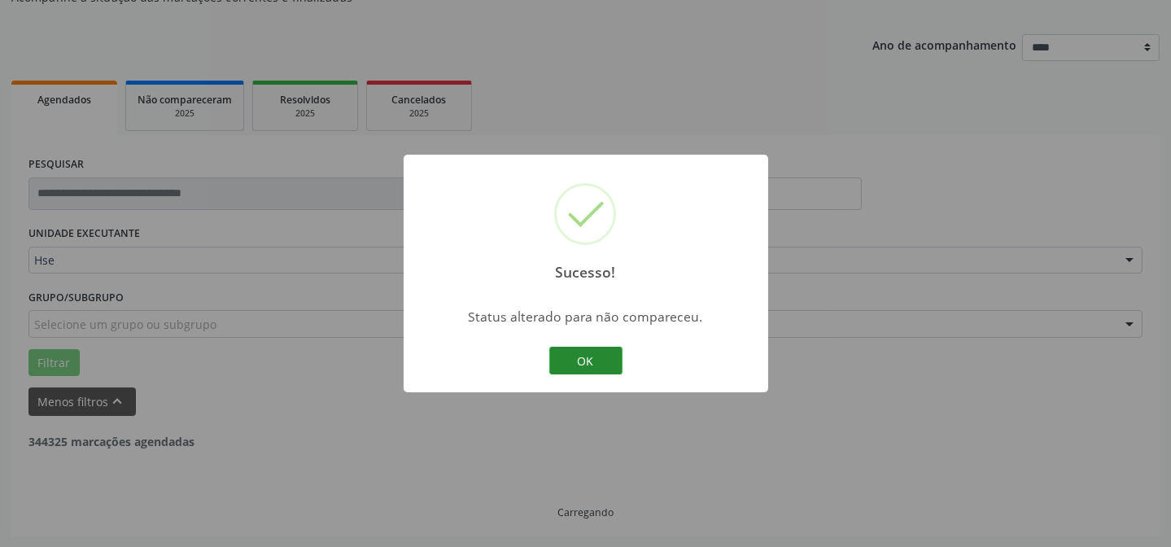
click at [608, 370] on button "OK" at bounding box center [585, 361] width 73 height 28
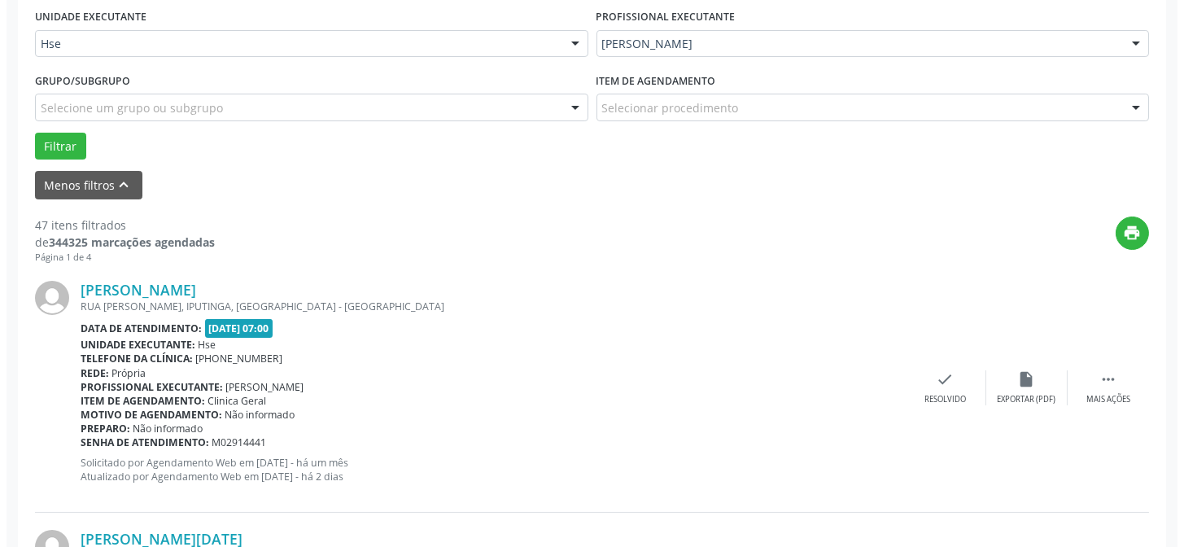
scroll to position [384, 0]
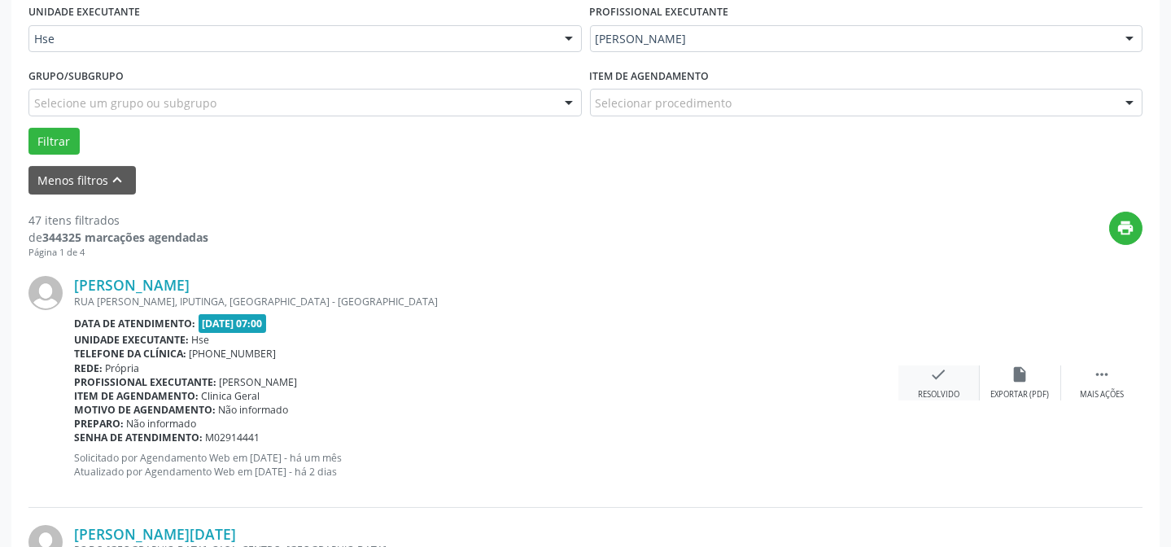
click at [932, 389] on div "Resolvido" at bounding box center [938, 394] width 41 height 11
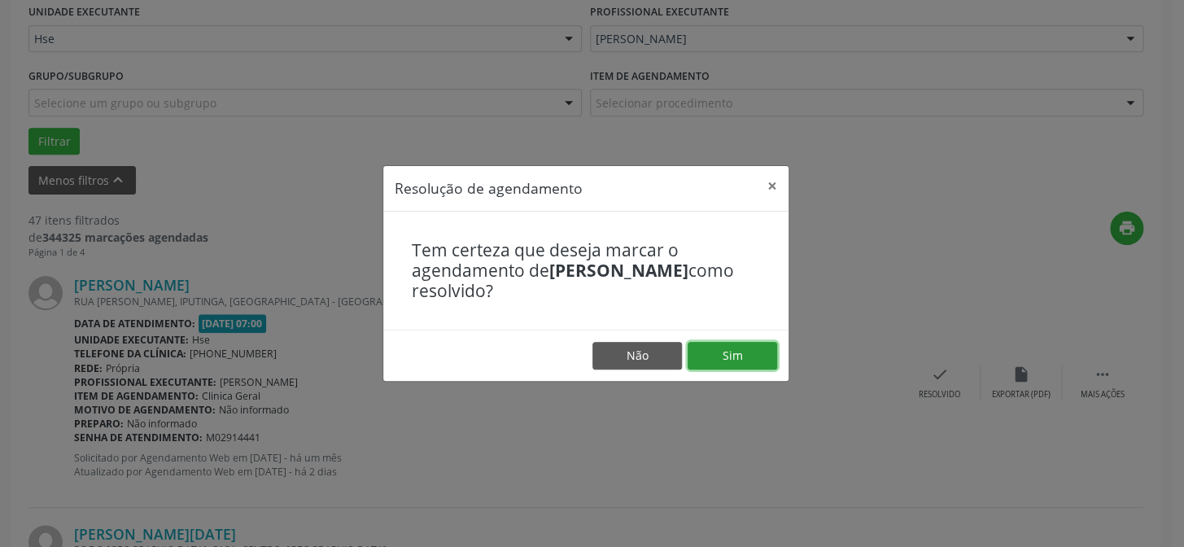
click at [723, 353] on button "Sim" at bounding box center [733, 356] width 90 height 28
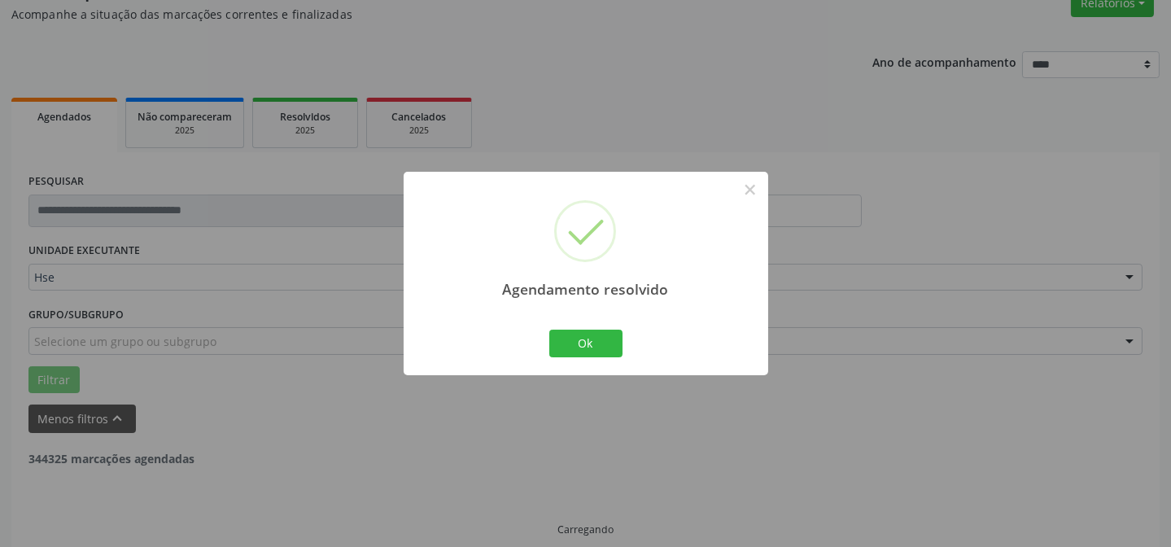
scroll to position [163, 0]
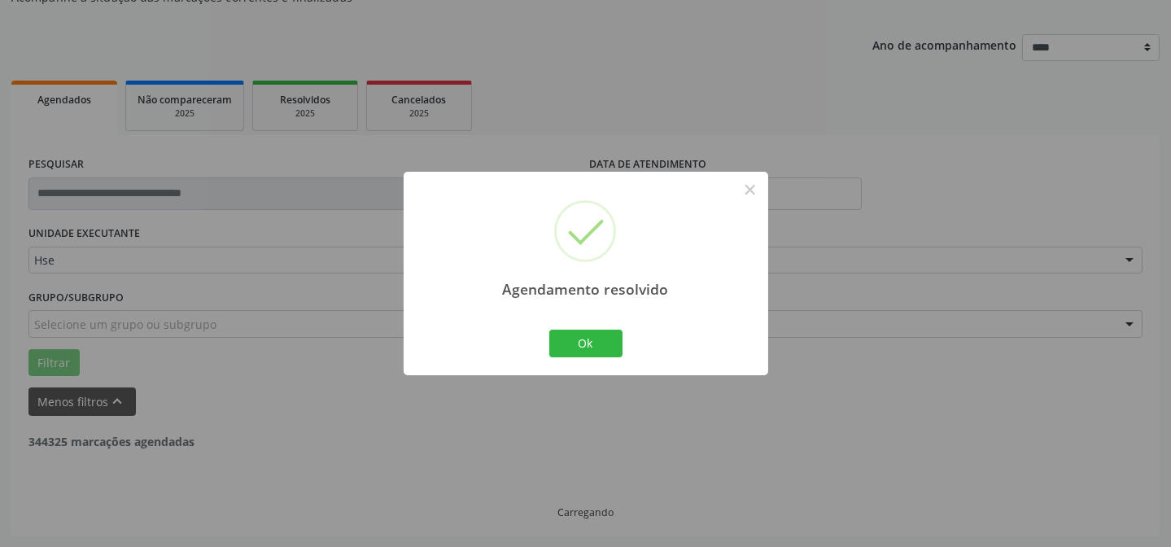
click at [544, 333] on div "Agendamento resolvido × Ok Cancel" at bounding box center [586, 273] width 365 height 203
click at [609, 344] on button "Ok" at bounding box center [585, 344] width 73 height 28
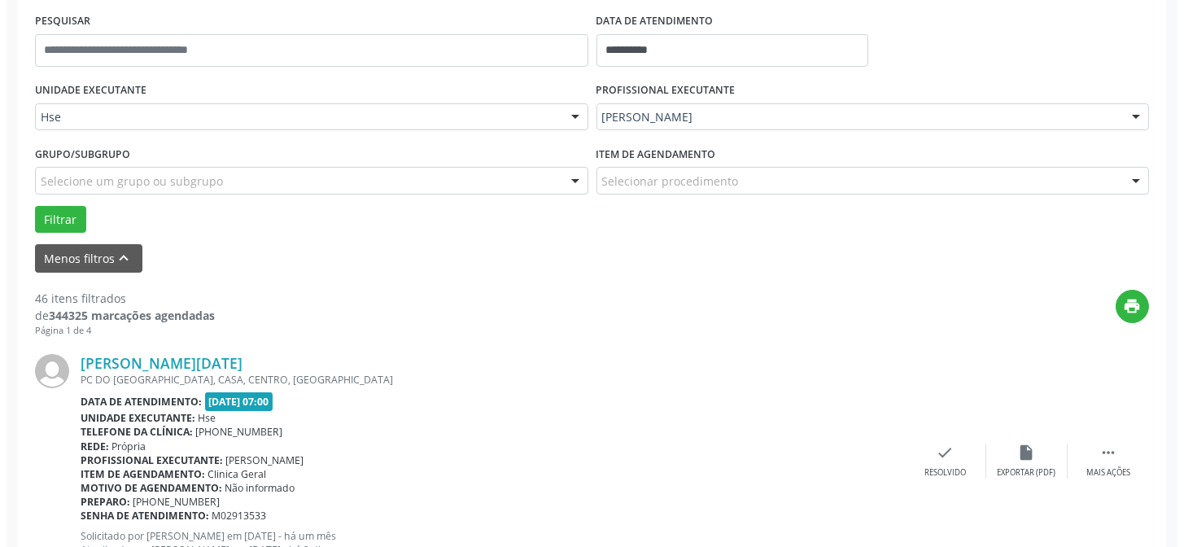
scroll to position [310, 0]
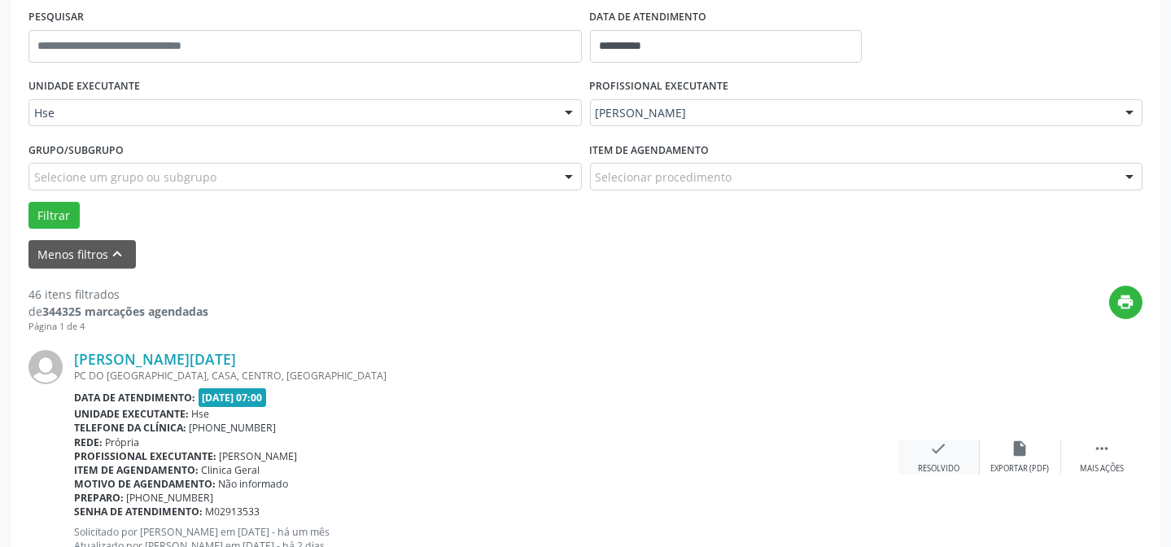
click at [944, 450] on icon "check" at bounding box center [939, 448] width 18 height 18
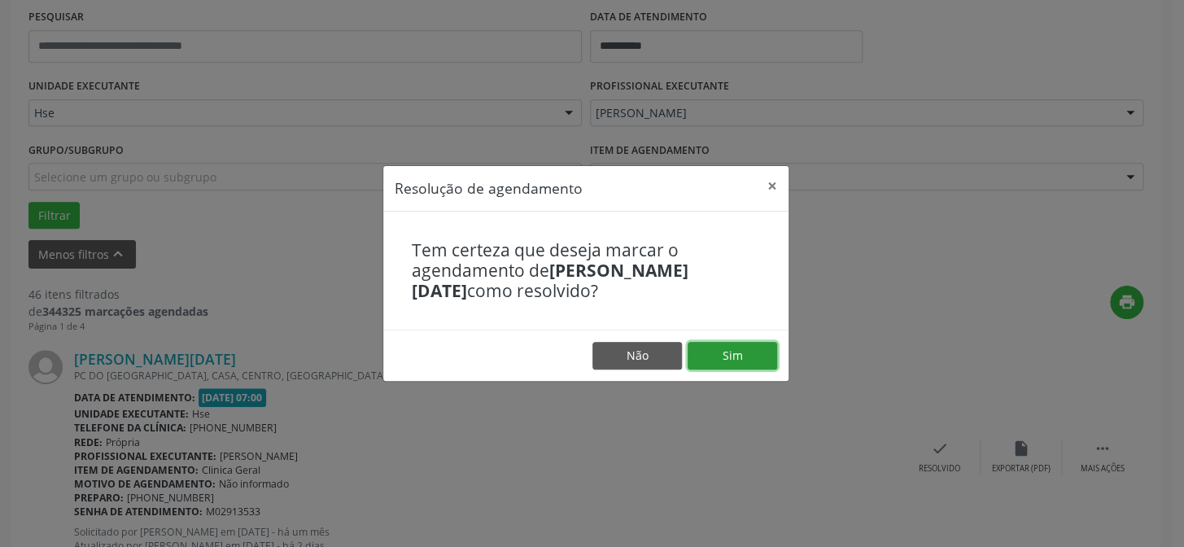
click at [738, 345] on button "Sim" at bounding box center [733, 356] width 90 height 28
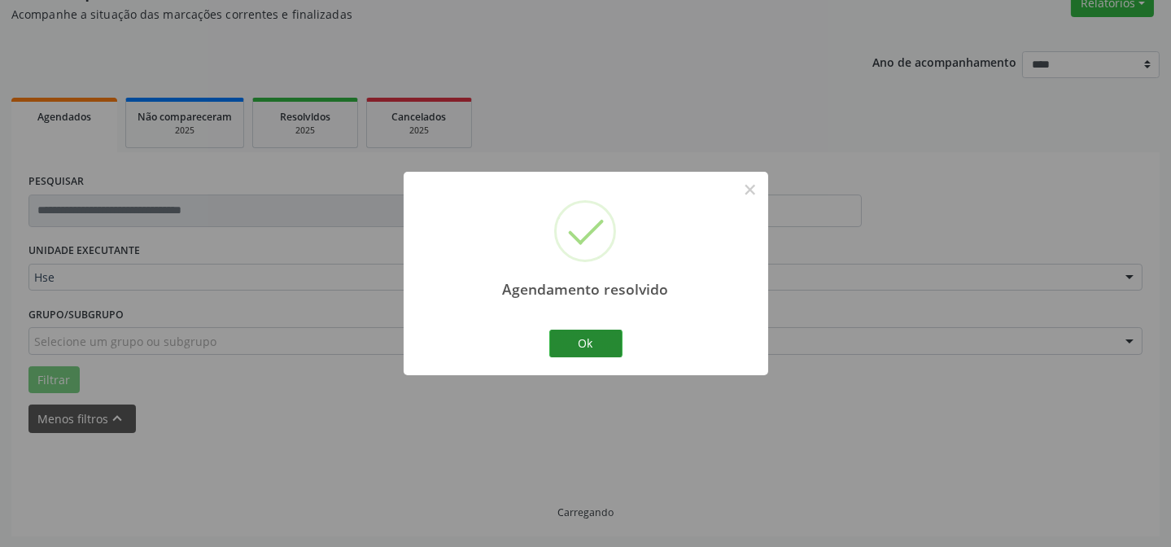
scroll to position [163, 0]
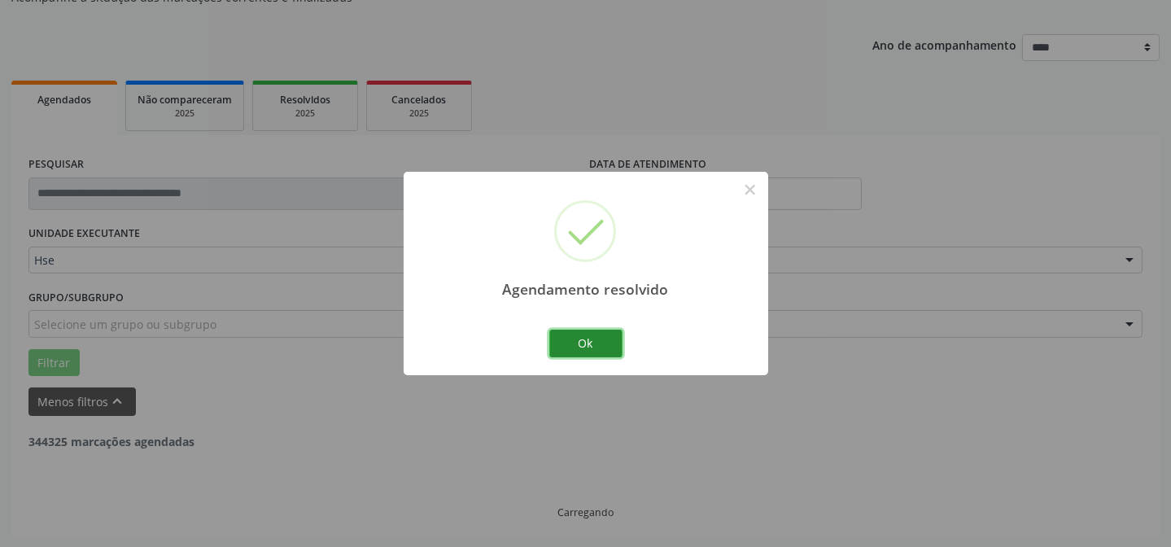
click at [592, 341] on button "Ok" at bounding box center [585, 344] width 73 height 28
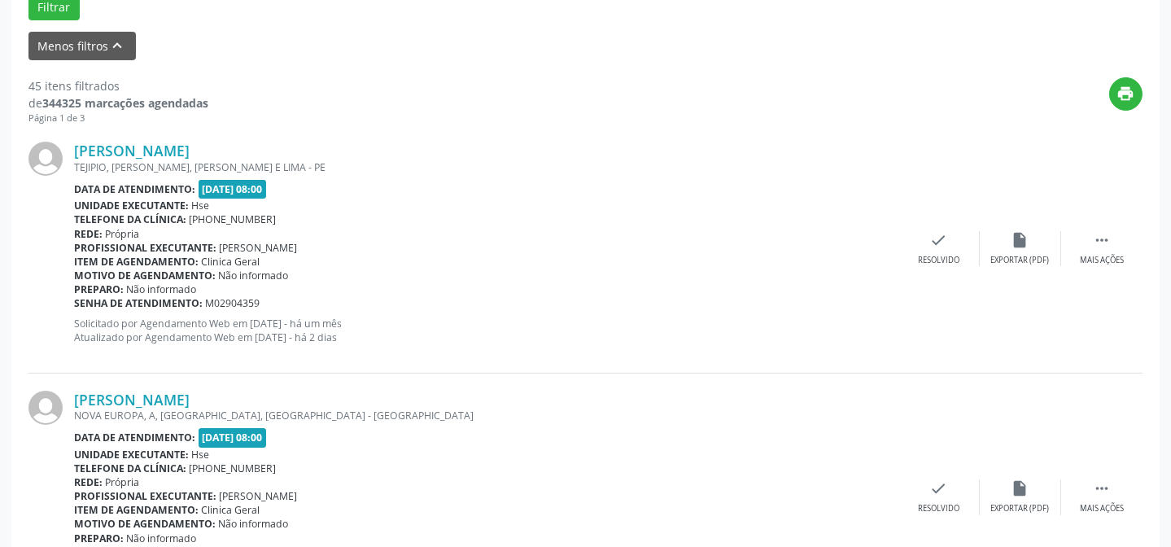
scroll to position [532, 0]
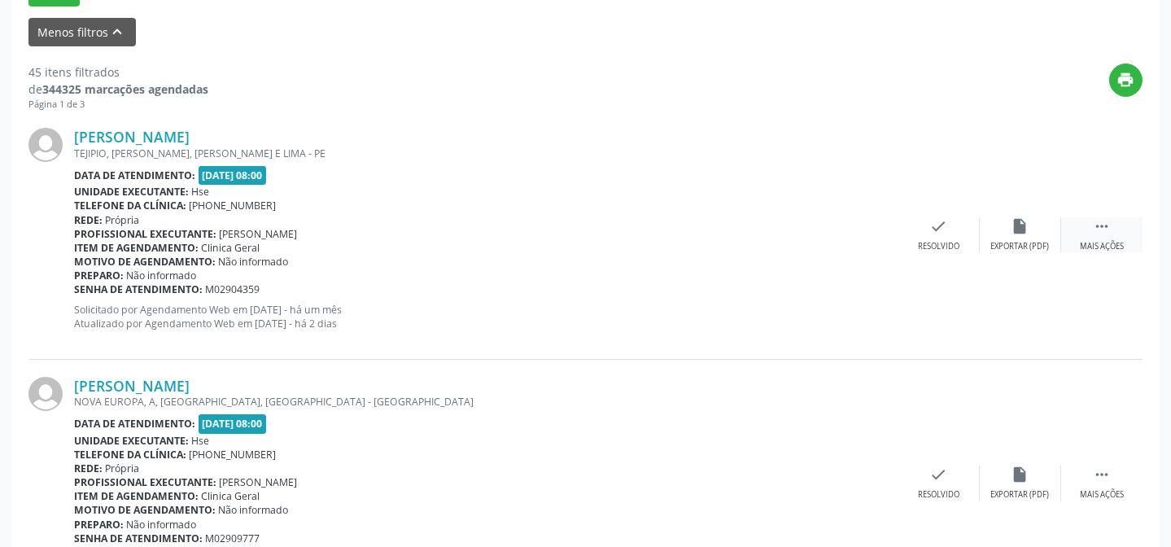
click at [1115, 241] on div "Mais ações" at bounding box center [1102, 246] width 44 height 11
click at [1039, 241] on div "Não compareceu" at bounding box center [1019, 246] width 69 height 11
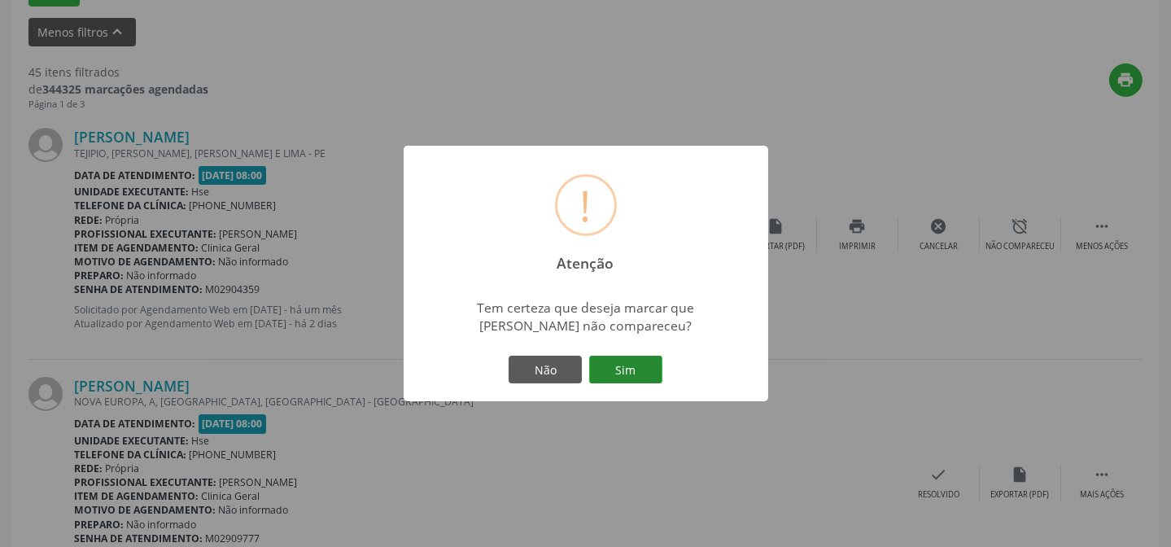
click at [623, 368] on button "Sim" at bounding box center [625, 370] width 73 height 28
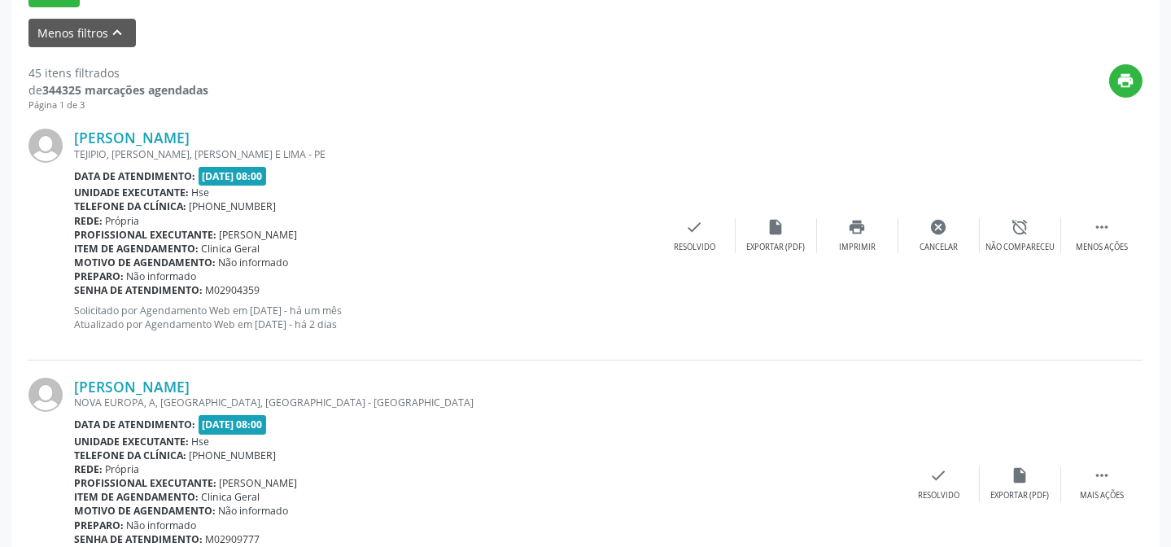
scroll to position [163, 0]
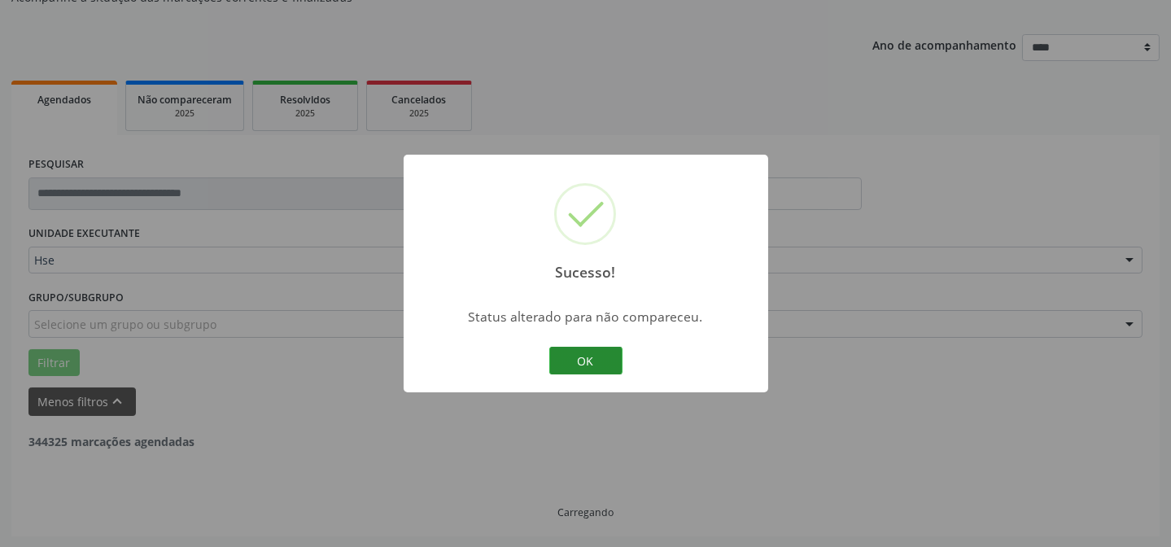
click at [579, 360] on button "OK" at bounding box center [585, 361] width 73 height 28
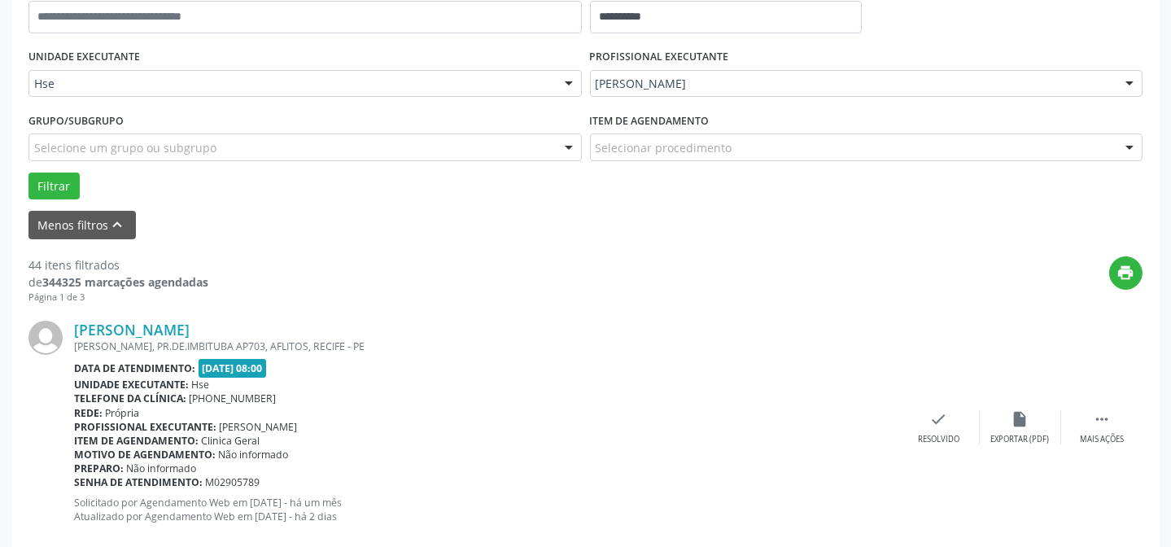
scroll to position [458, 0]
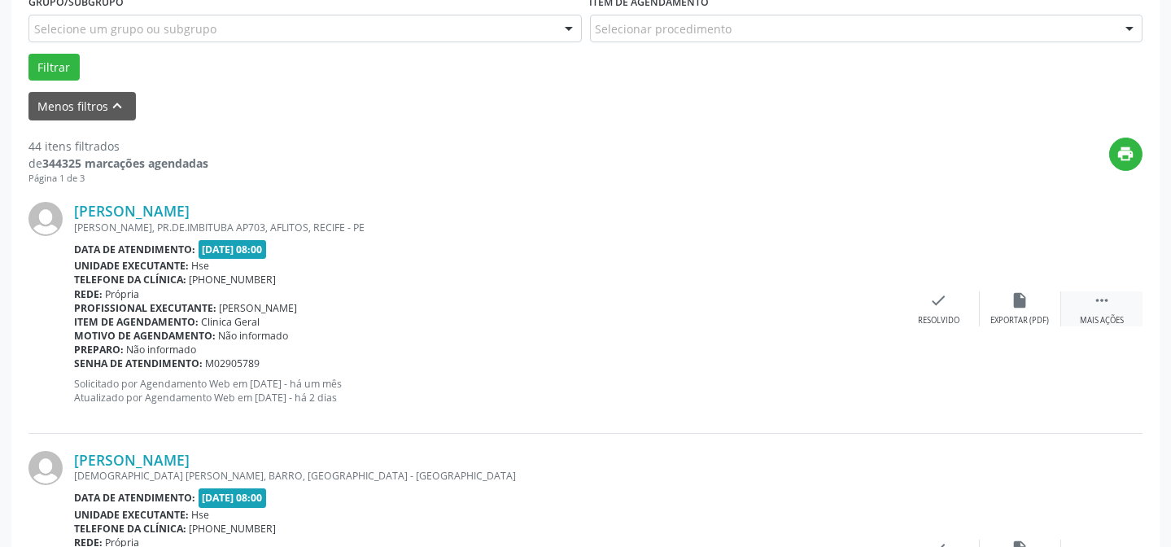
click at [1108, 315] on div "Mais ações" at bounding box center [1102, 320] width 44 height 11
click at [1015, 307] on icon "alarm_off" at bounding box center [1020, 300] width 18 height 18
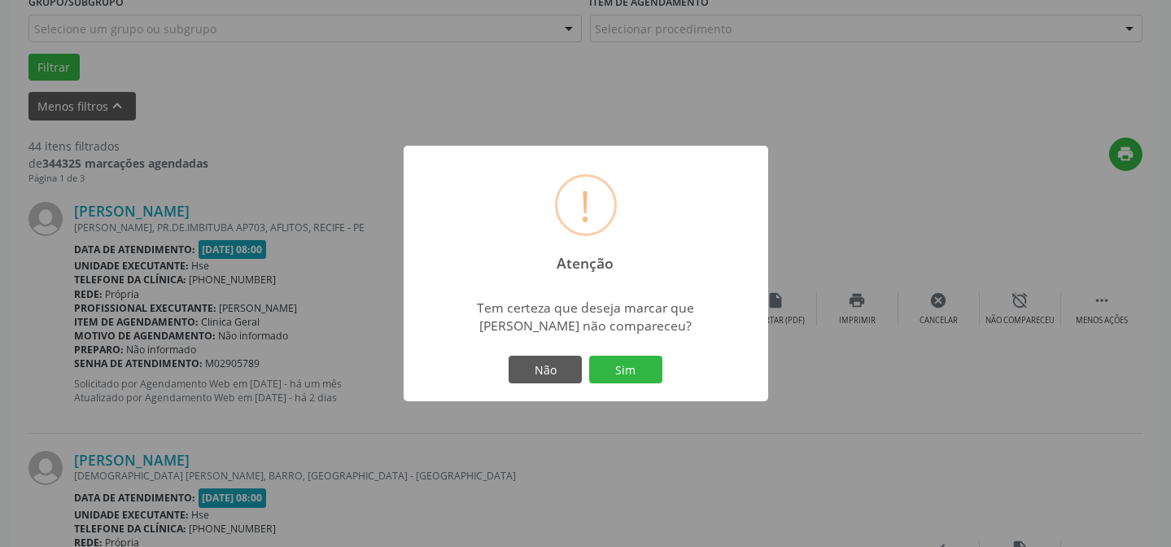
click at [612, 385] on div "Não Sim" at bounding box center [585, 369] width 161 height 34
click at [608, 360] on button "Sim" at bounding box center [625, 370] width 73 height 28
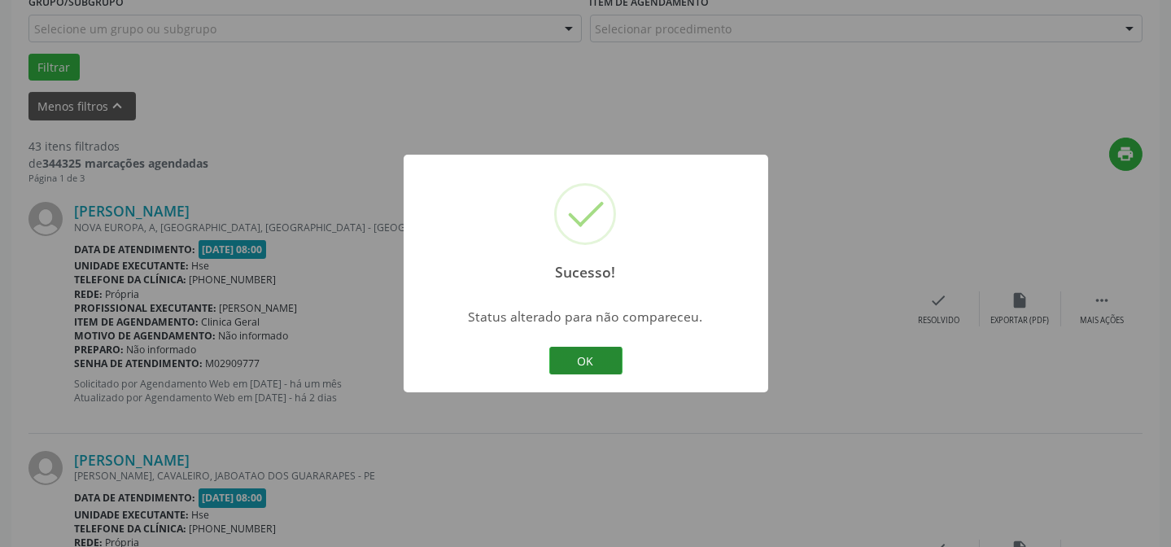
click at [605, 356] on button "OK" at bounding box center [585, 361] width 73 height 28
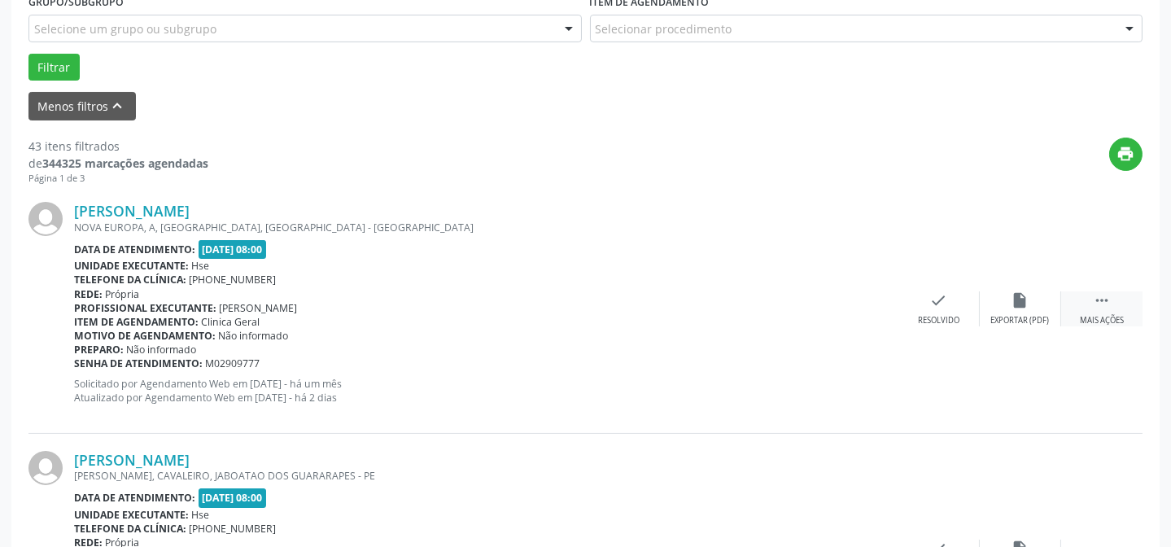
click at [1112, 293] on div " Mais ações" at bounding box center [1101, 308] width 81 height 35
click at [1041, 303] on div "alarm_off Não compareceu" at bounding box center [1020, 308] width 81 height 35
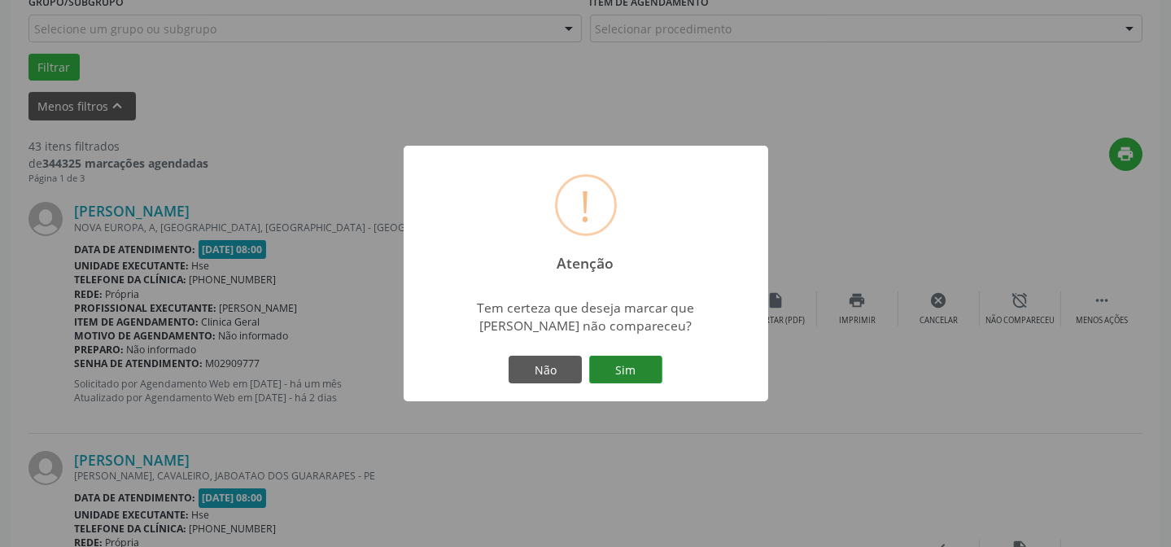
click at [618, 364] on button "Sim" at bounding box center [625, 370] width 73 height 28
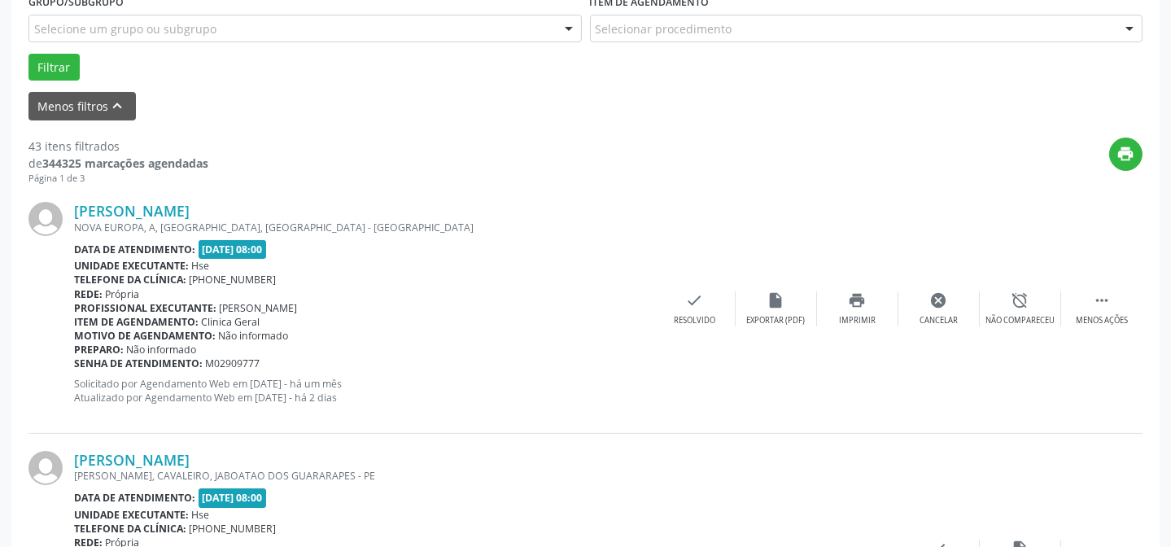
scroll to position [163, 0]
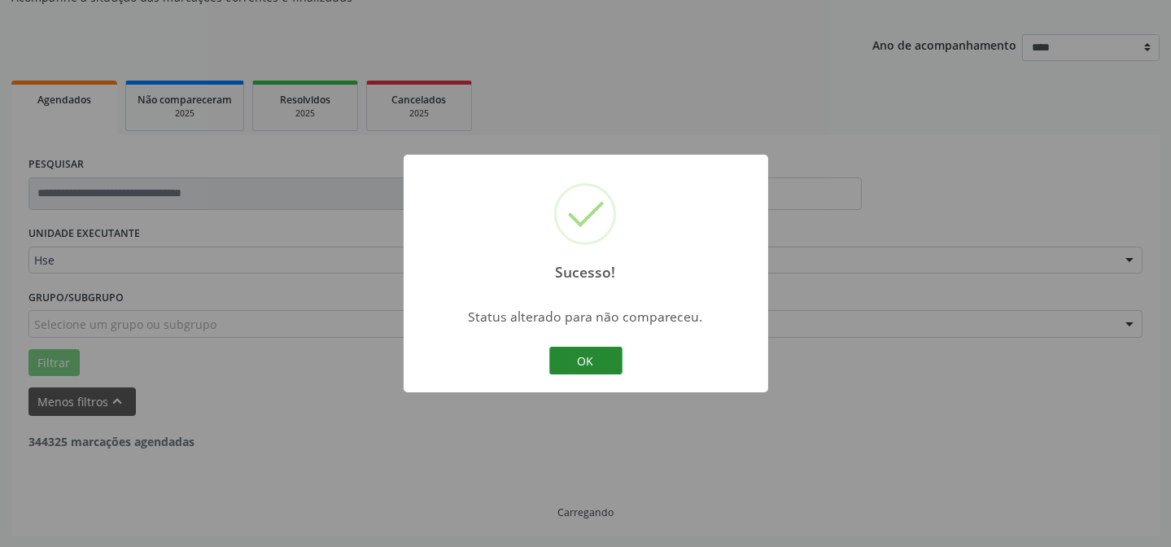
click at [594, 357] on button "OK" at bounding box center [585, 361] width 73 height 28
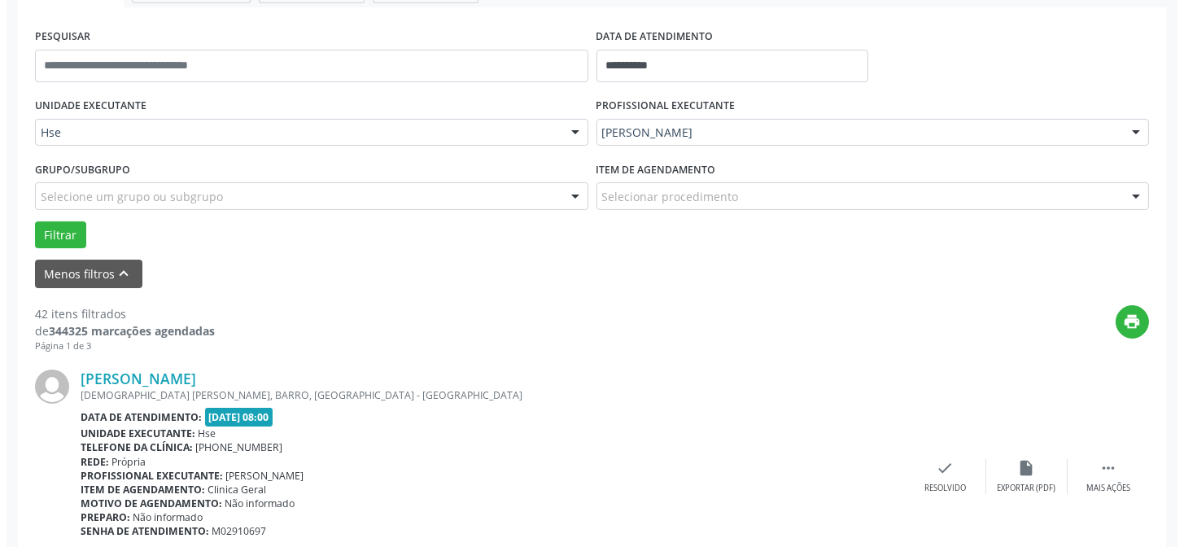
scroll to position [310, 0]
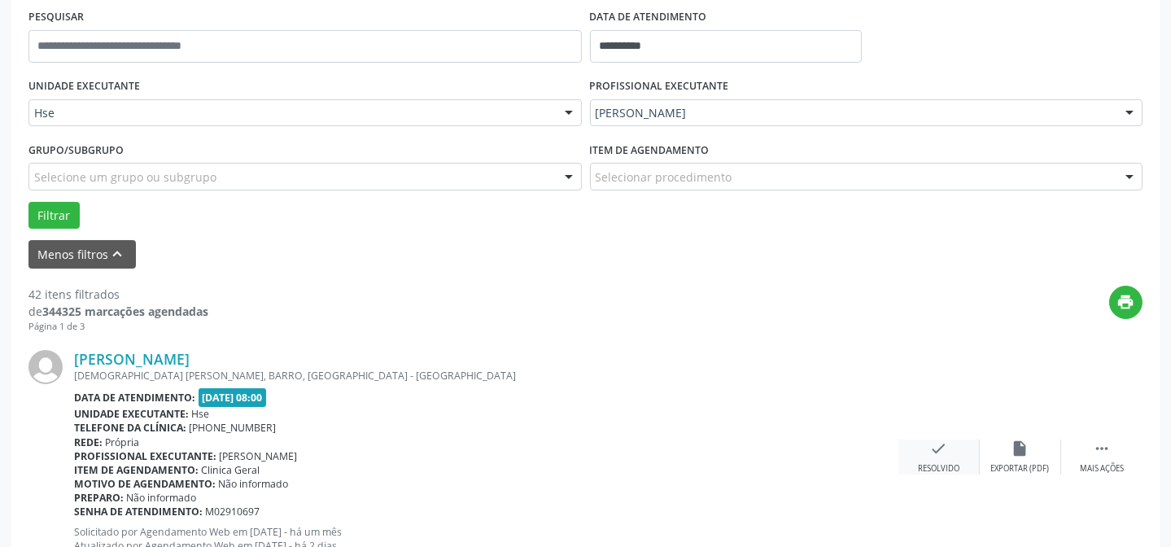
click at [938, 450] on icon "check" at bounding box center [939, 448] width 18 height 18
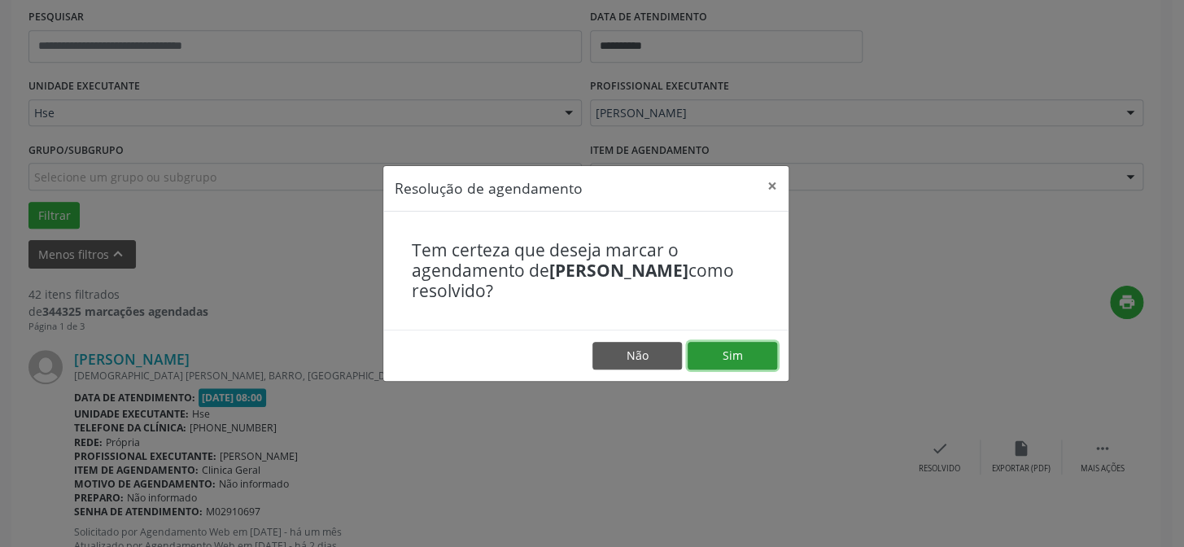
click at [749, 357] on button "Sim" at bounding box center [733, 356] width 90 height 28
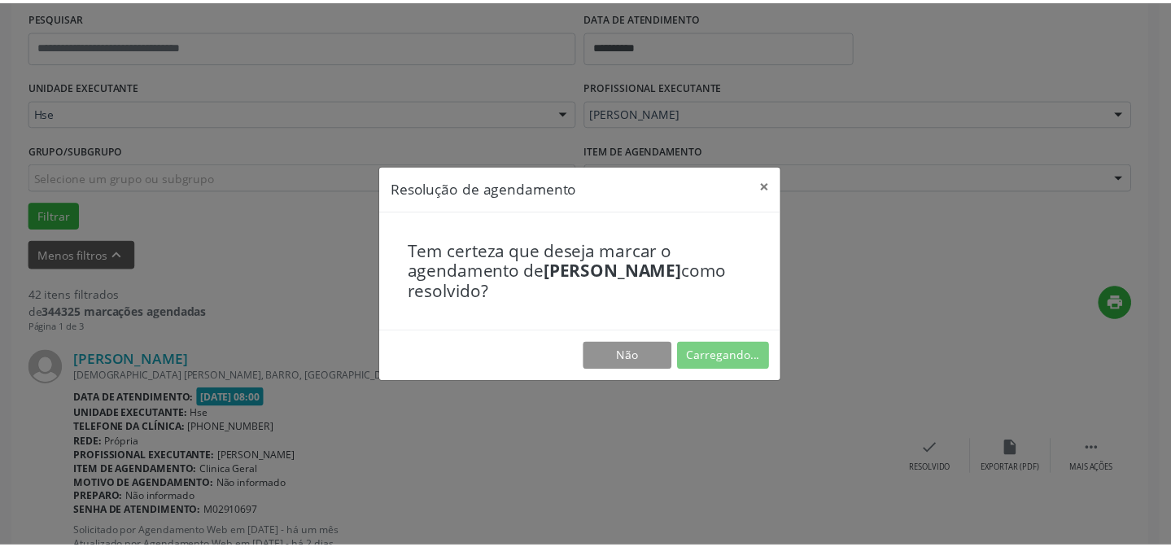
scroll to position [146, 0]
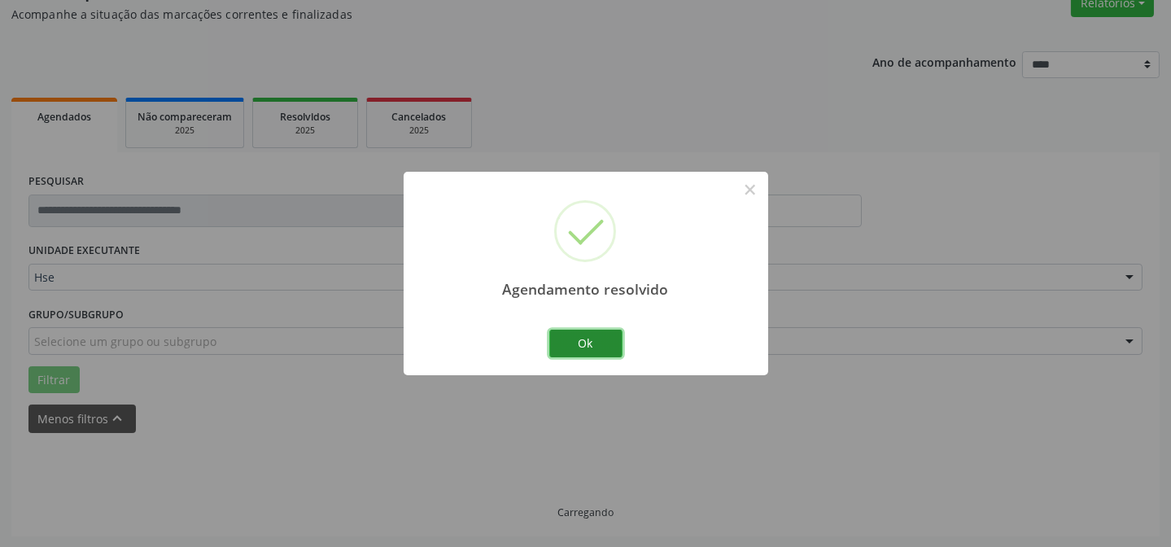
click at [570, 335] on button "Ok" at bounding box center [585, 344] width 73 height 28
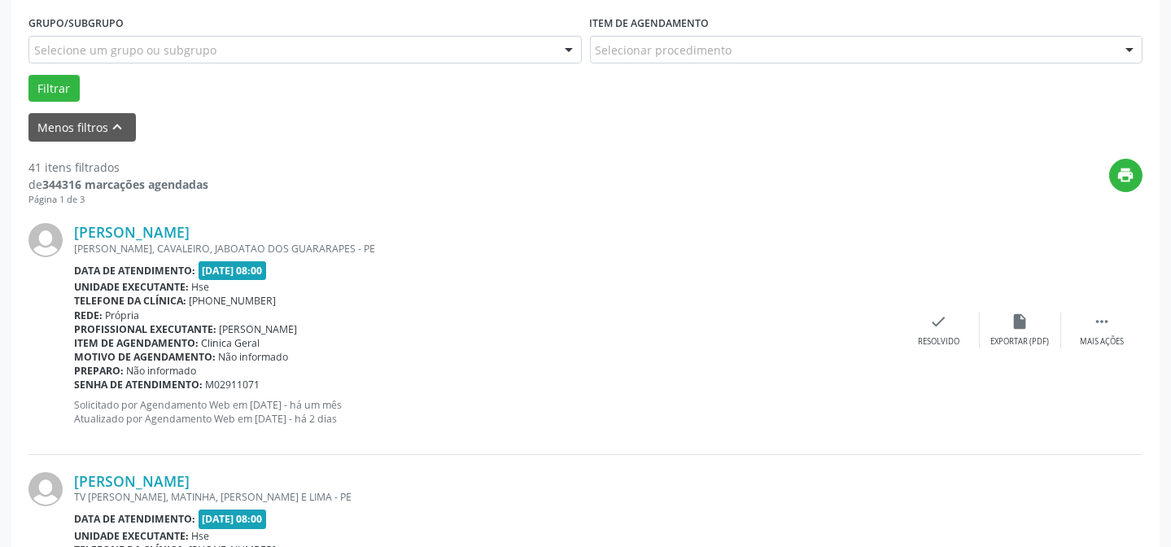
scroll to position [441, 0]
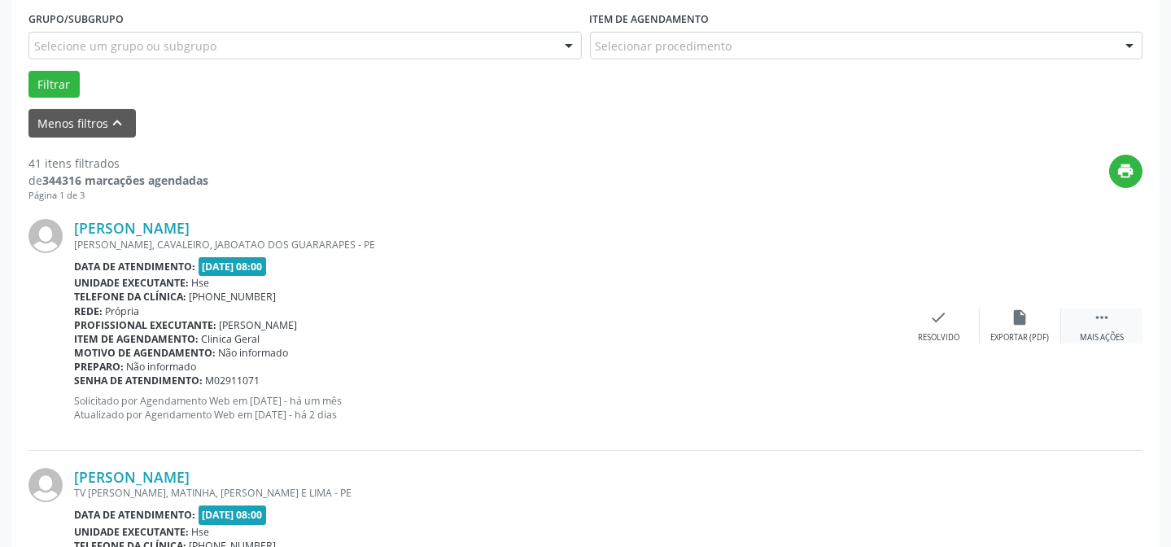
click at [1117, 329] on div " Mais ações" at bounding box center [1101, 325] width 81 height 35
click at [1023, 334] on div "Não compareceu" at bounding box center [1019, 337] width 69 height 11
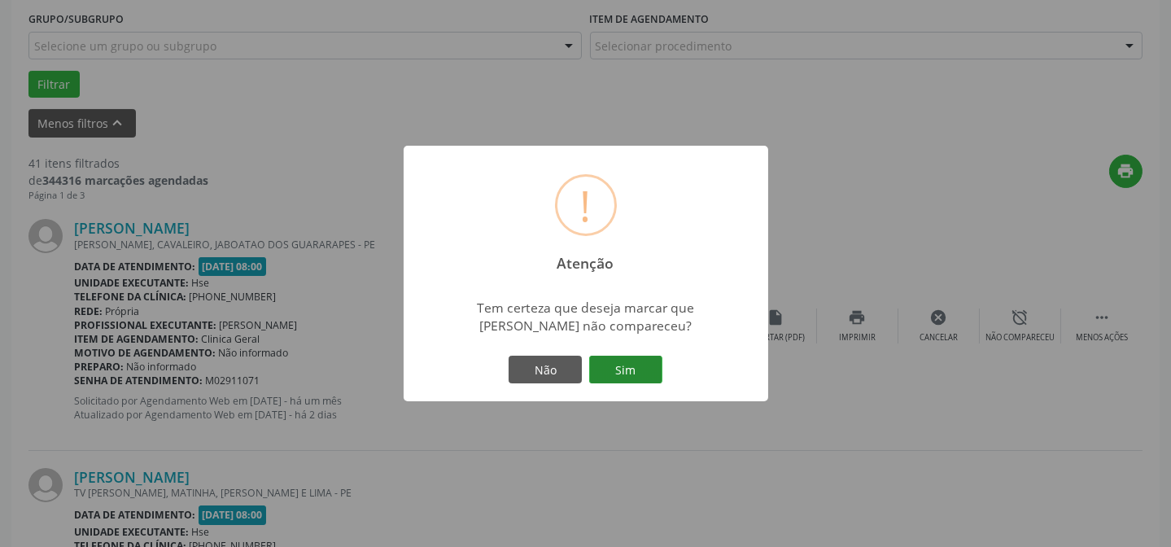
click at [661, 362] on button "Sim" at bounding box center [625, 370] width 73 height 28
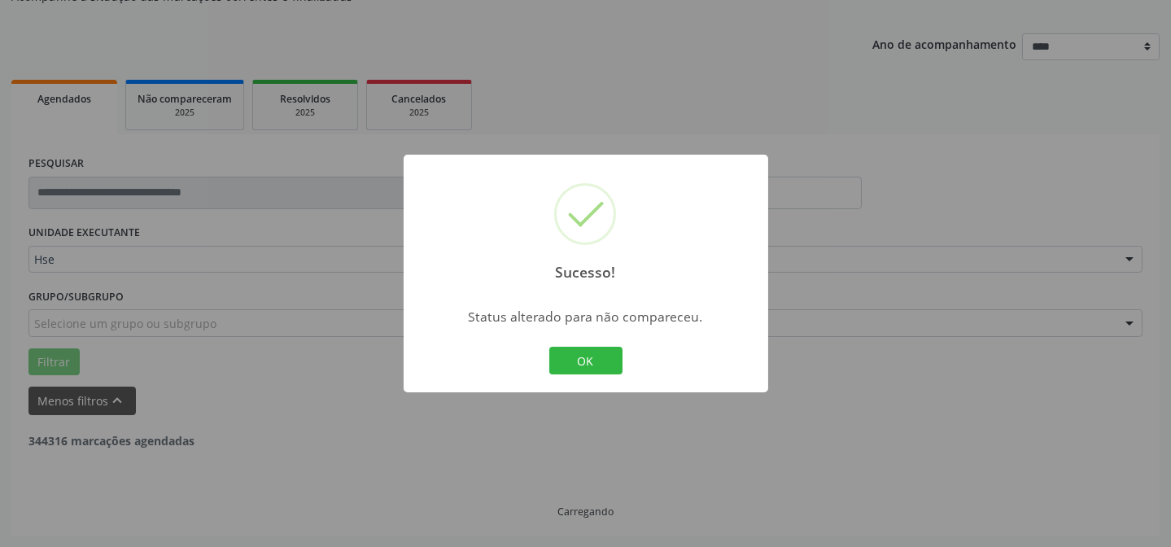
scroll to position [163, 0]
click at [583, 358] on button "OK" at bounding box center [585, 361] width 73 height 28
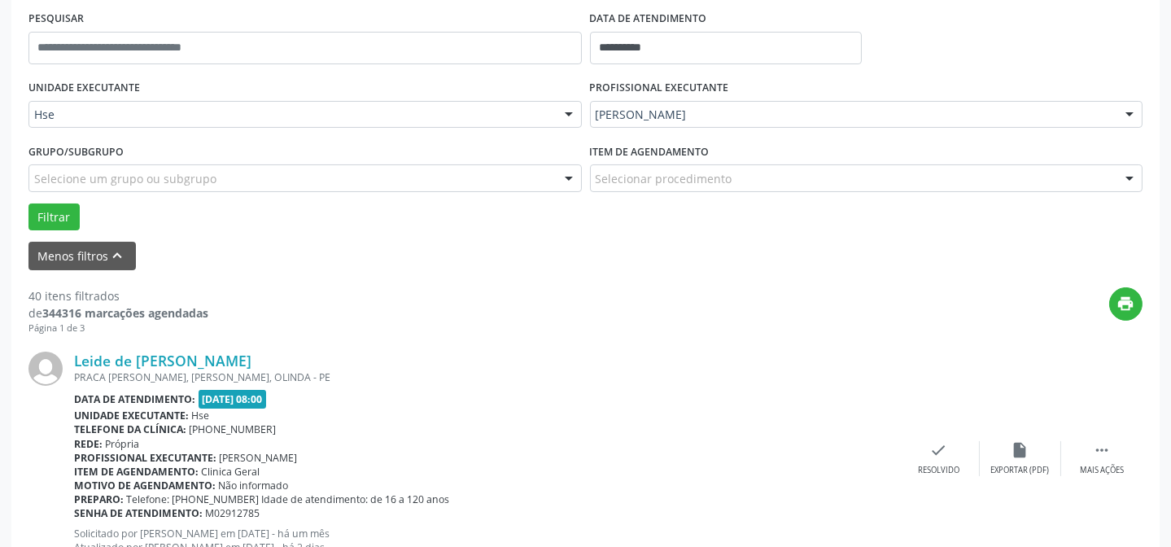
scroll to position [310, 0]
click at [1085, 443] on div " Mais ações" at bounding box center [1101, 456] width 81 height 35
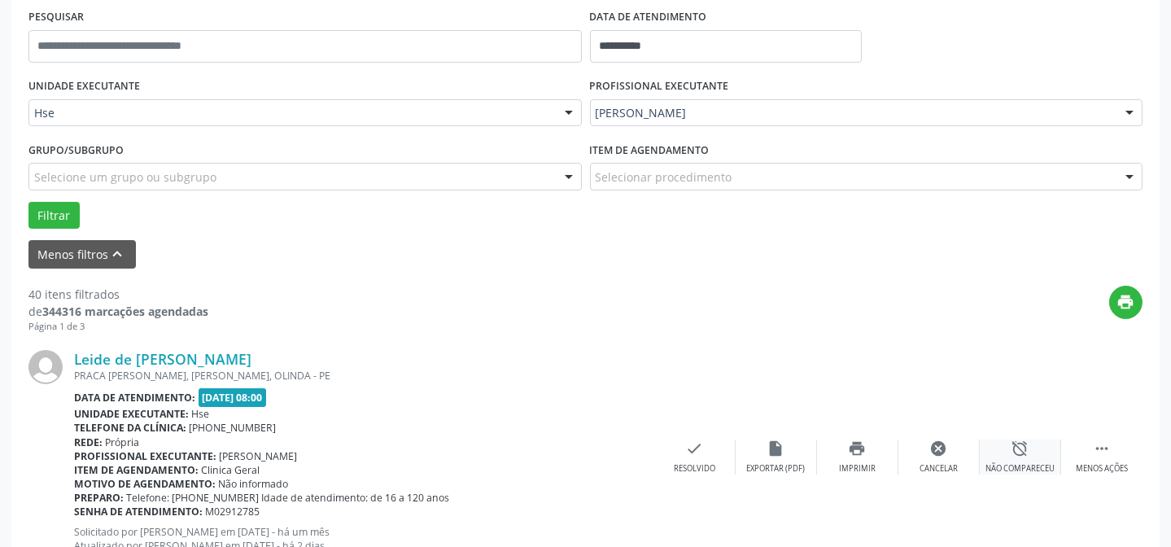
click at [1031, 449] on div "alarm_off Não compareceu" at bounding box center [1020, 456] width 81 height 35
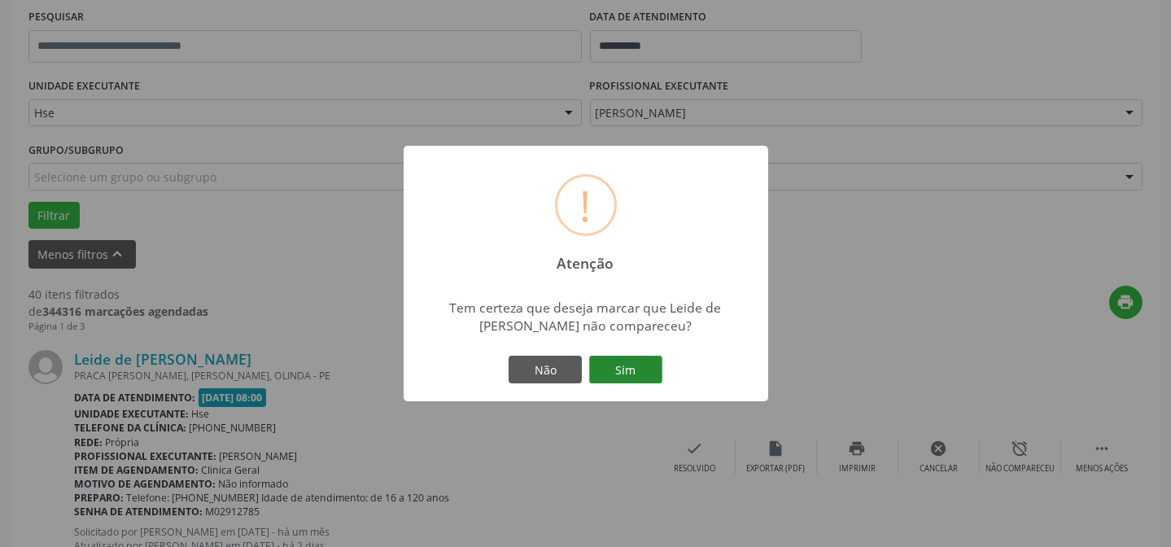
click at [618, 372] on button "Sim" at bounding box center [625, 370] width 73 height 28
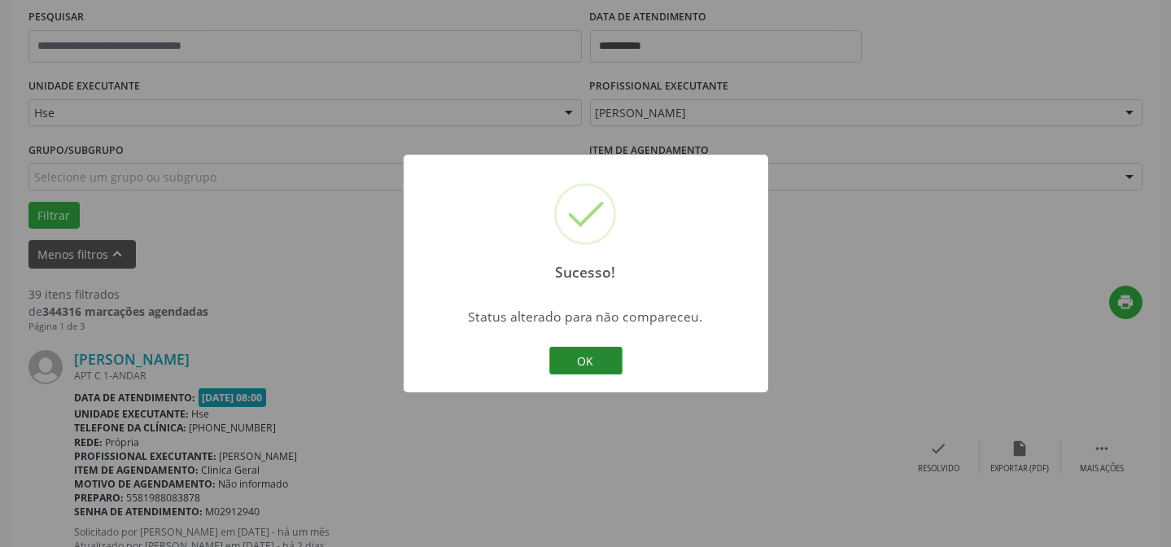
click at [594, 363] on button "OK" at bounding box center [585, 361] width 73 height 28
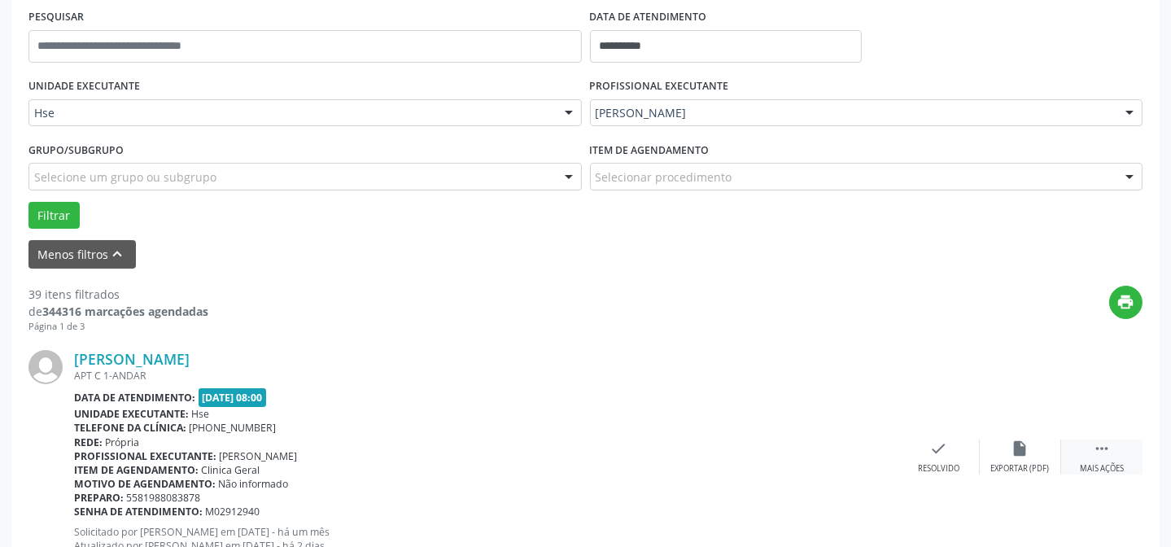
click at [1101, 448] on icon "" at bounding box center [1102, 448] width 18 height 18
click at [1044, 448] on div "alarm_off Não compareceu" at bounding box center [1020, 456] width 81 height 35
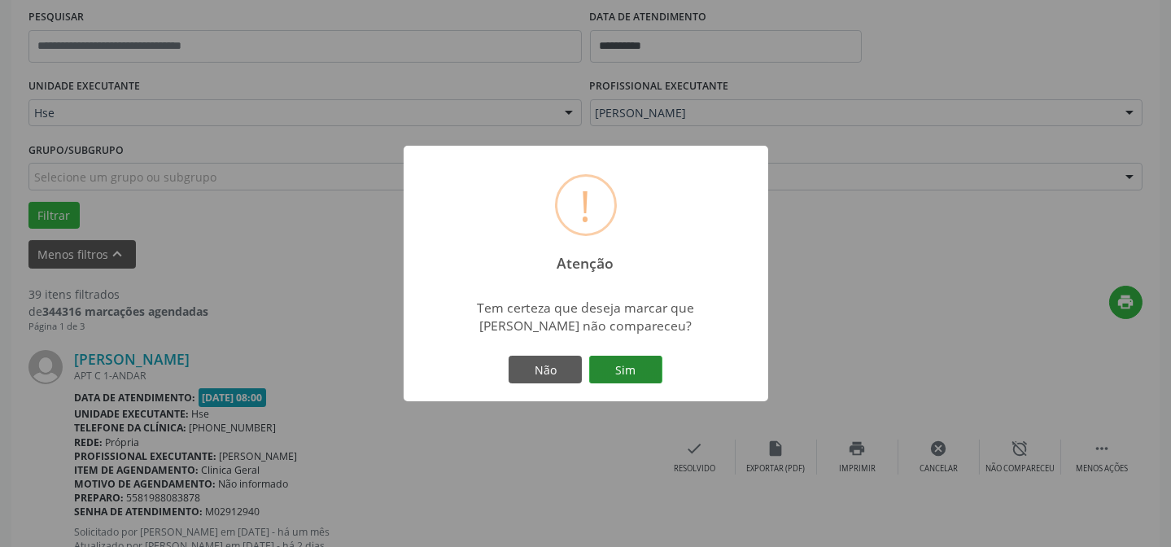
click at [644, 368] on button "Sim" at bounding box center [625, 370] width 73 height 28
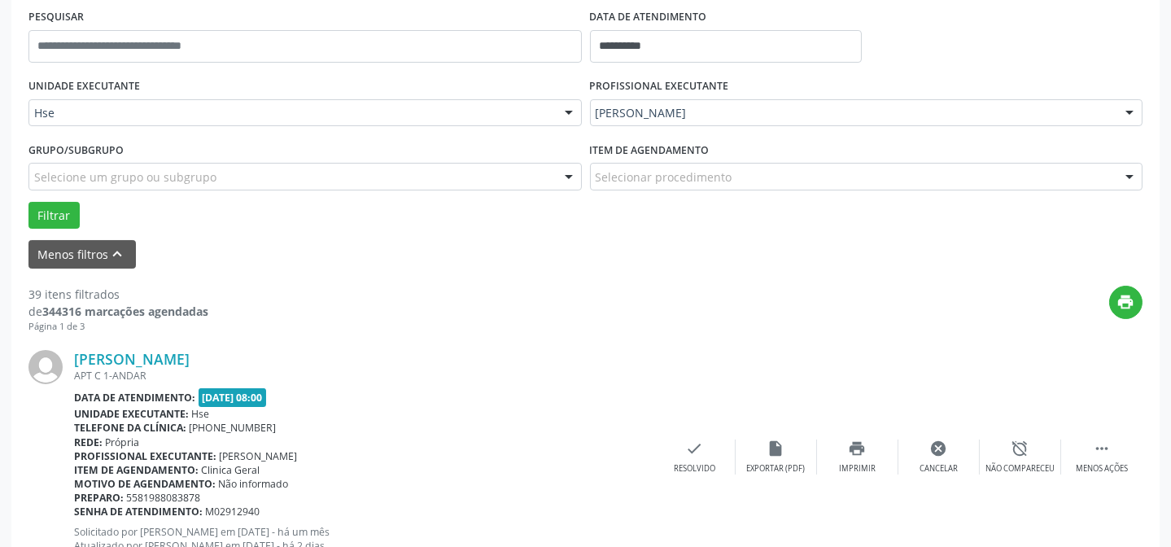
scroll to position [163, 0]
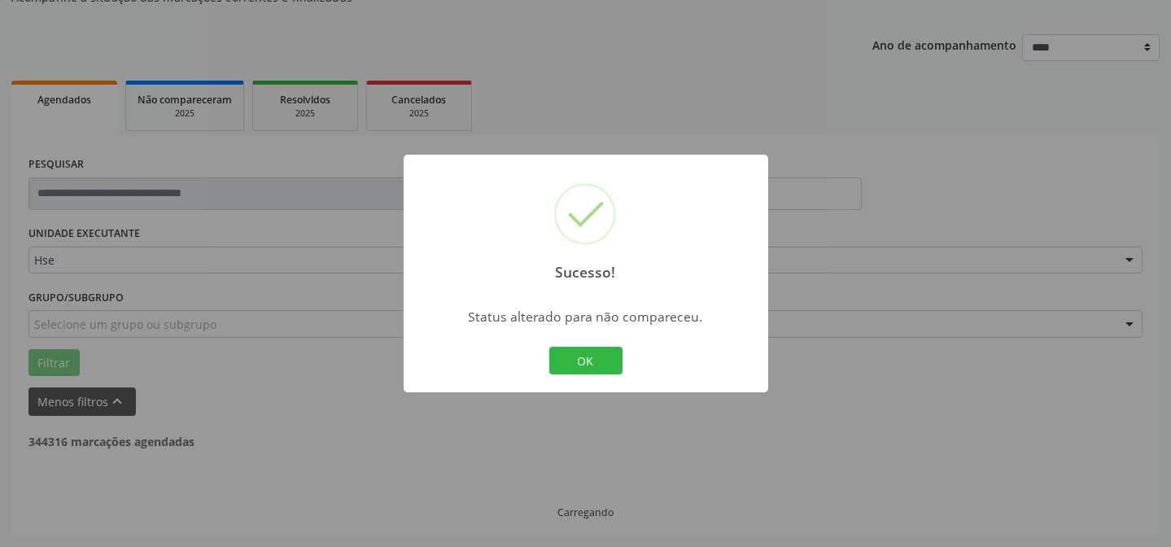
click at [565, 360] on button "OK" at bounding box center [585, 361] width 73 height 28
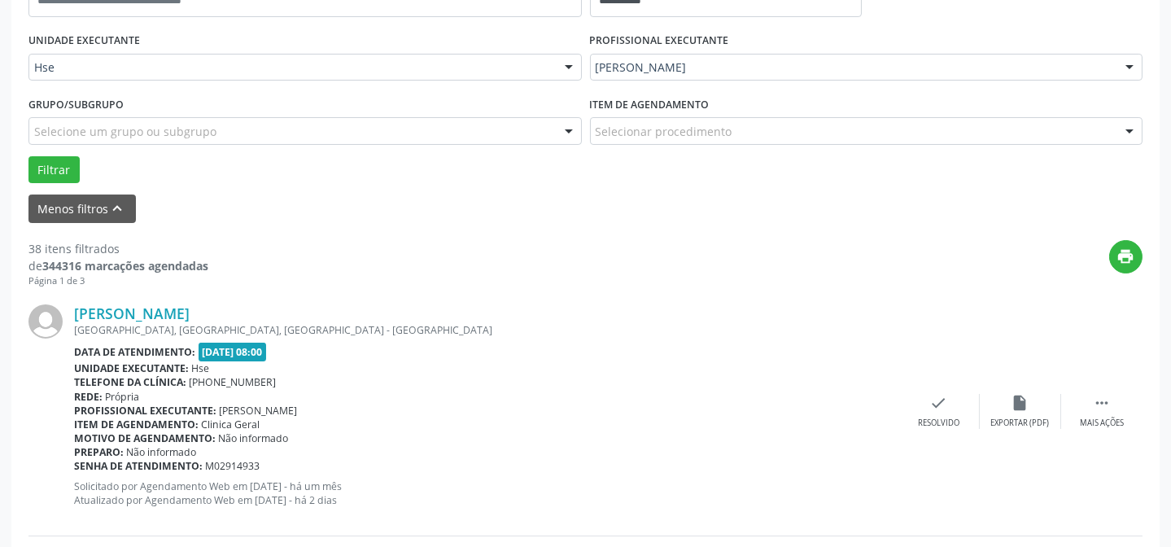
scroll to position [384, 0]
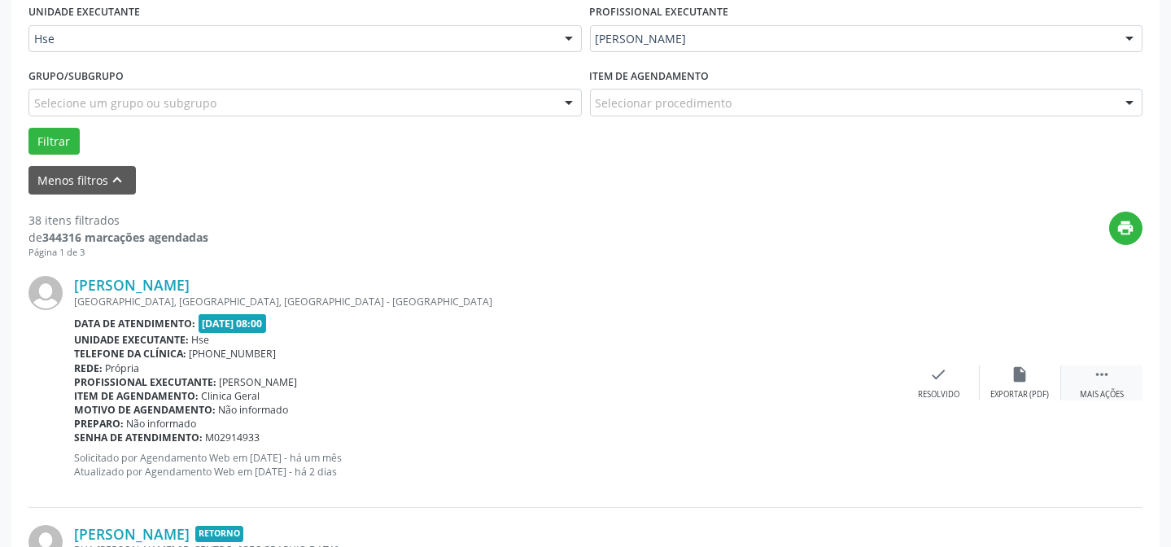
click at [1098, 389] on div "Mais ações" at bounding box center [1102, 394] width 44 height 11
click at [1043, 386] on div "alarm_off Não compareceu" at bounding box center [1020, 382] width 81 height 35
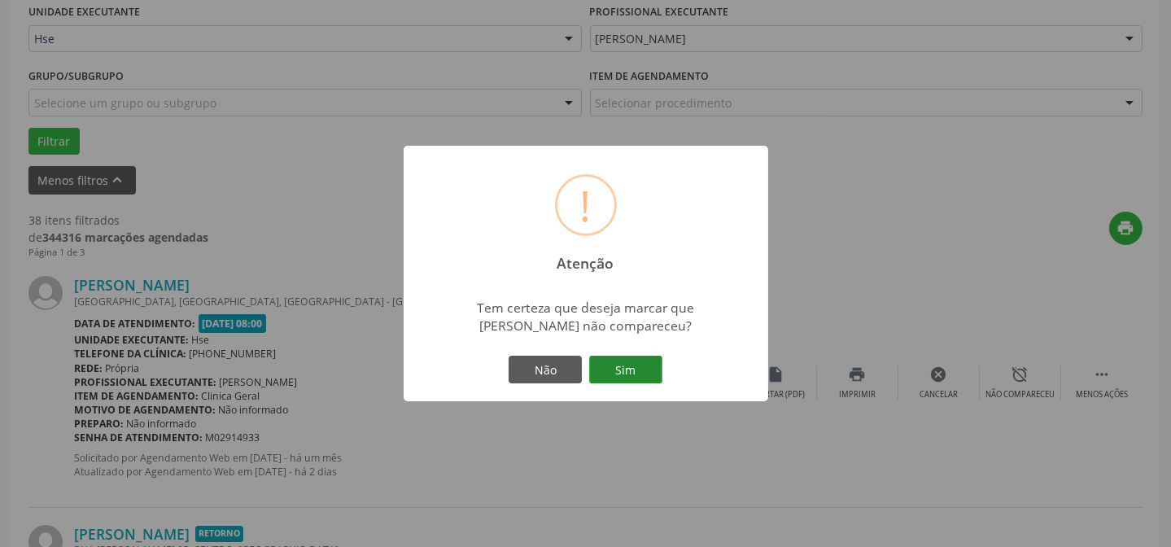
click at [638, 361] on button "Sim" at bounding box center [625, 370] width 73 height 28
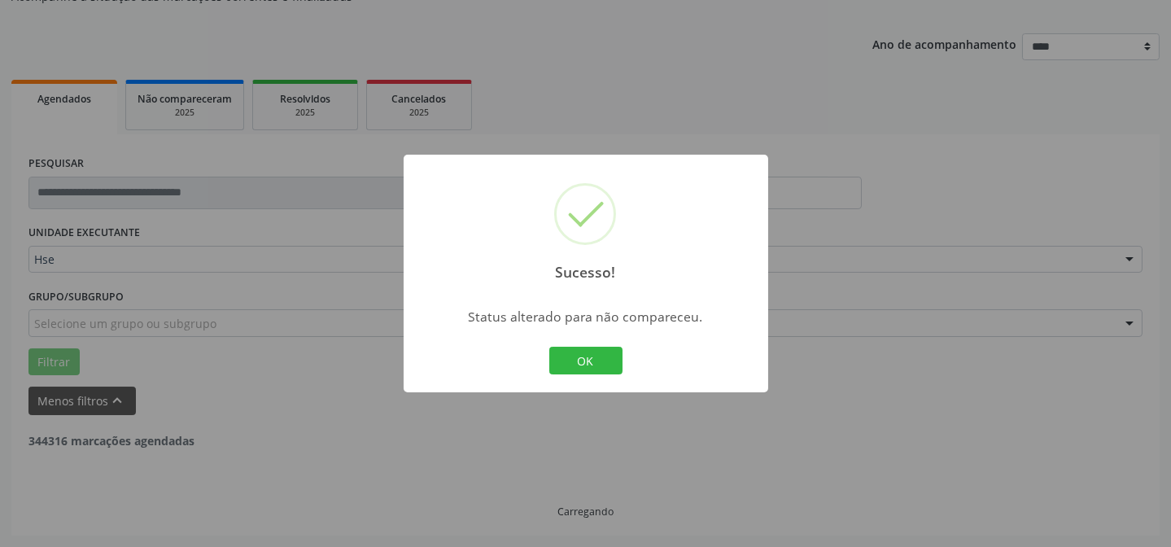
scroll to position [163, 0]
click at [579, 357] on button "OK" at bounding box center [585, 361] width 73 height 28
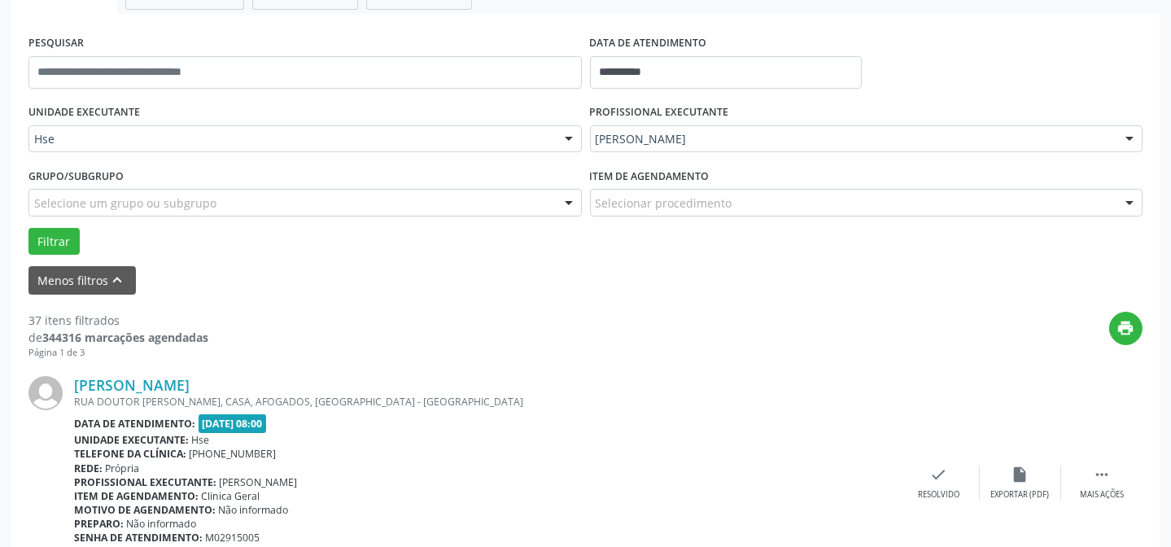
scroll to position [310, 0]
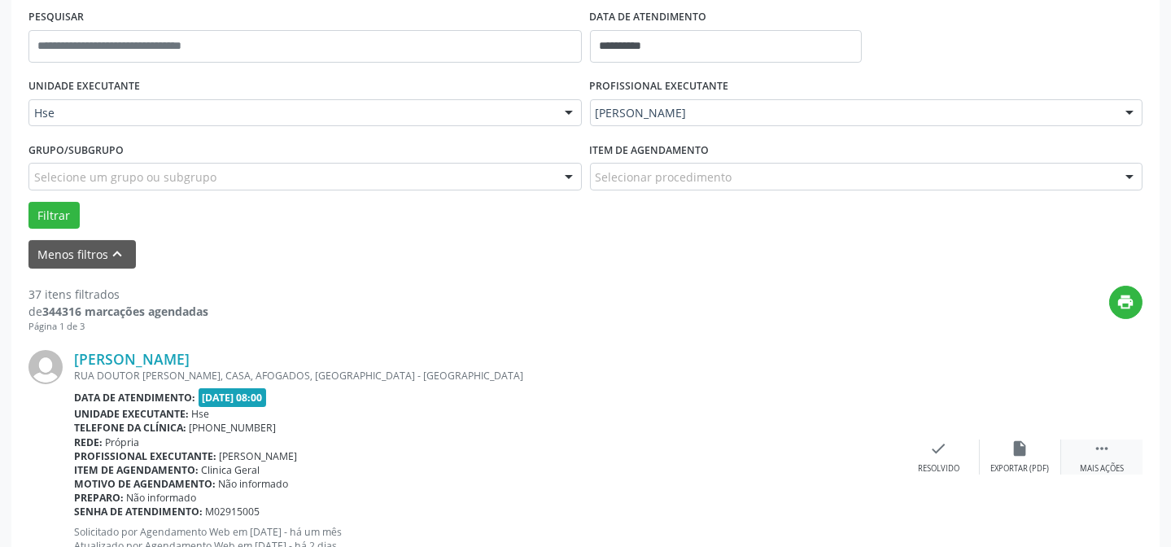
click at [1076, 444] on div " Mais ações" at bounding box center [1101, 456] width 81 height 35
click at [1017, 443] on icon "alarm_off" at bounding box center [1020, 448] width 18 height 18
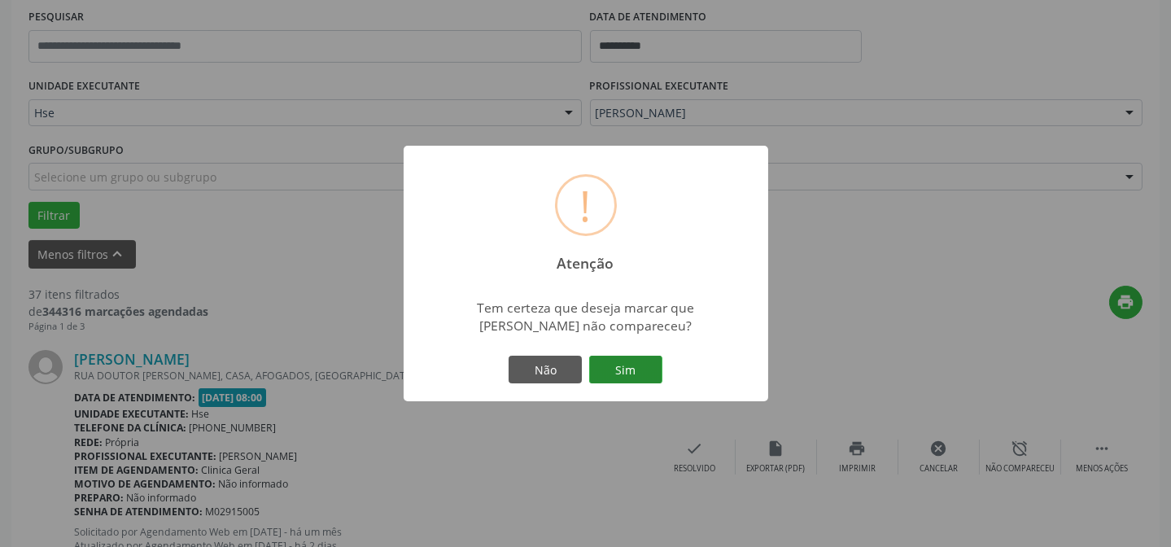
click at [618, 369] on button "Sim" at bounding box center [625, 370] width 73 height 28
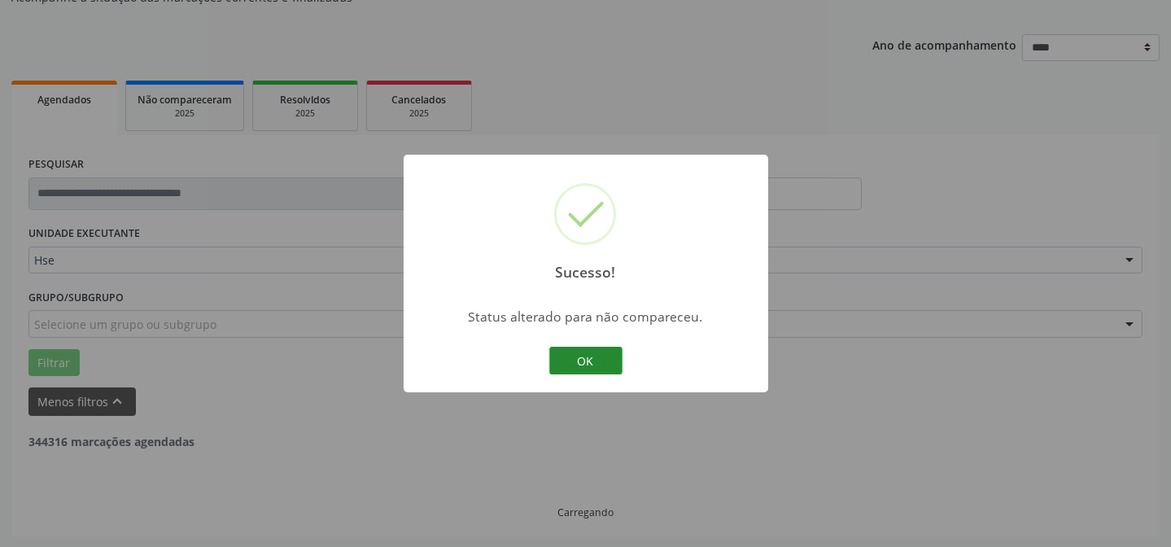
click at [578, 358] on button "OK" at bounding box center [585, 361] width 73 height 28
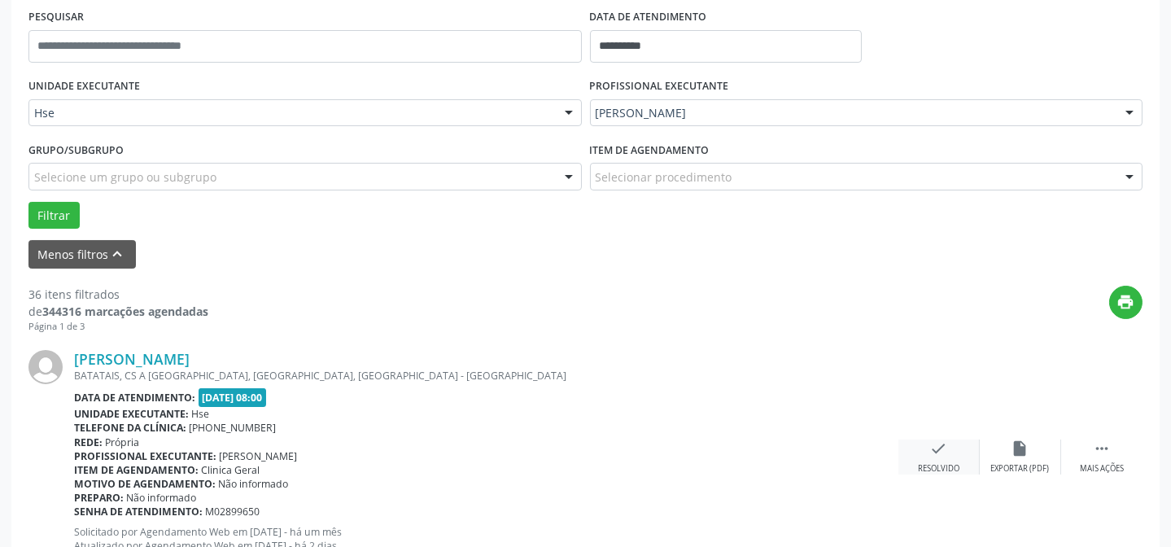
click at [963, 450] on div "check Resolvido" at bounding box center [938, 456] width 81 height 35
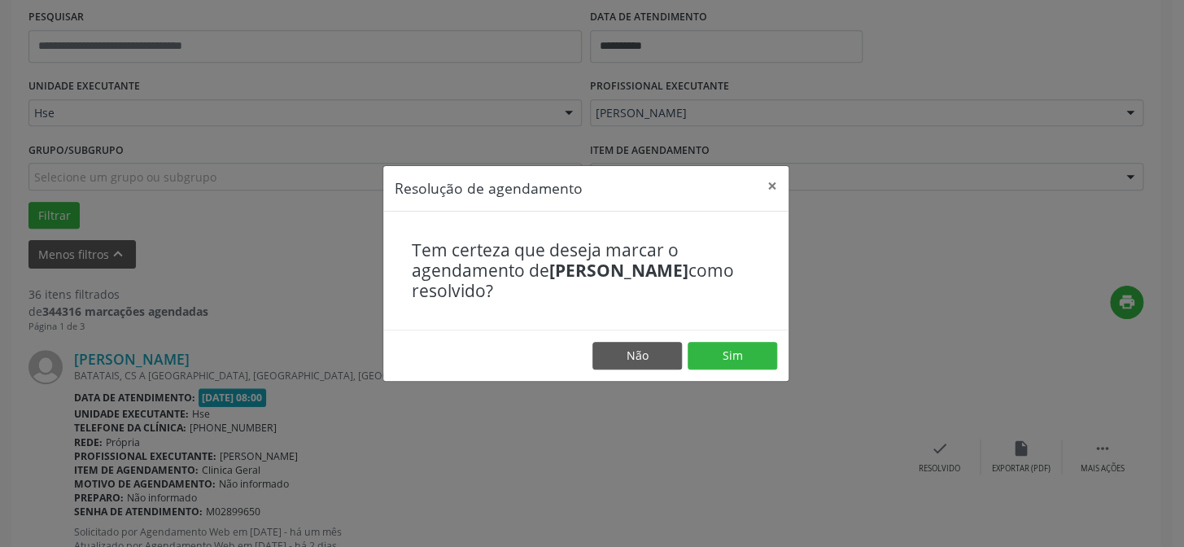
click at [724, 334] on footer "Não Sim" at bounding box center [585, 355] width 405 height 51
click at [729, 355] on button "Sim" at bounding box center [733, 356] width 90 height 28
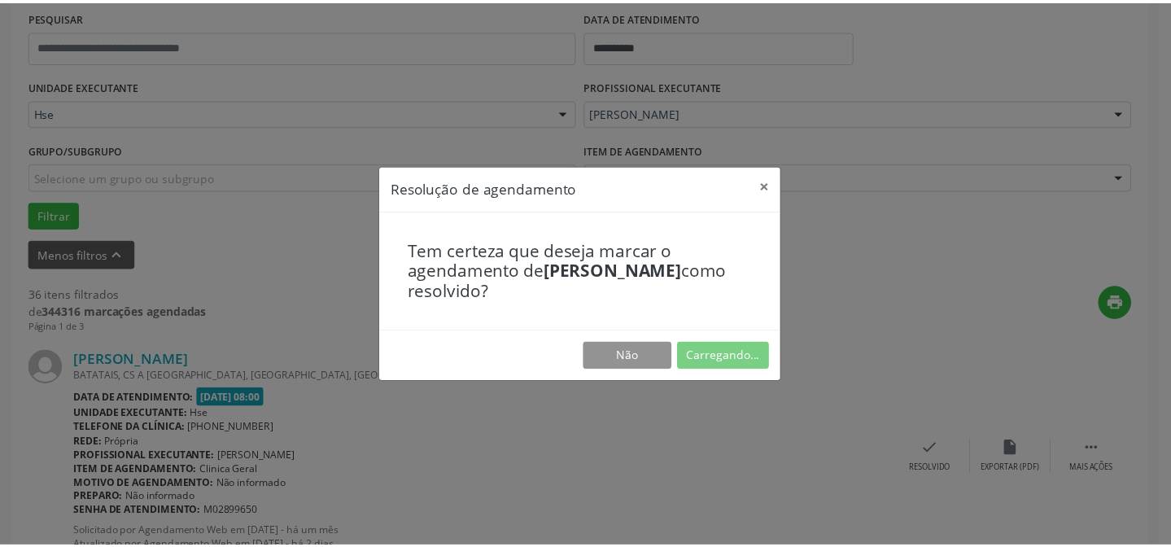
scroll to position [146, 0]
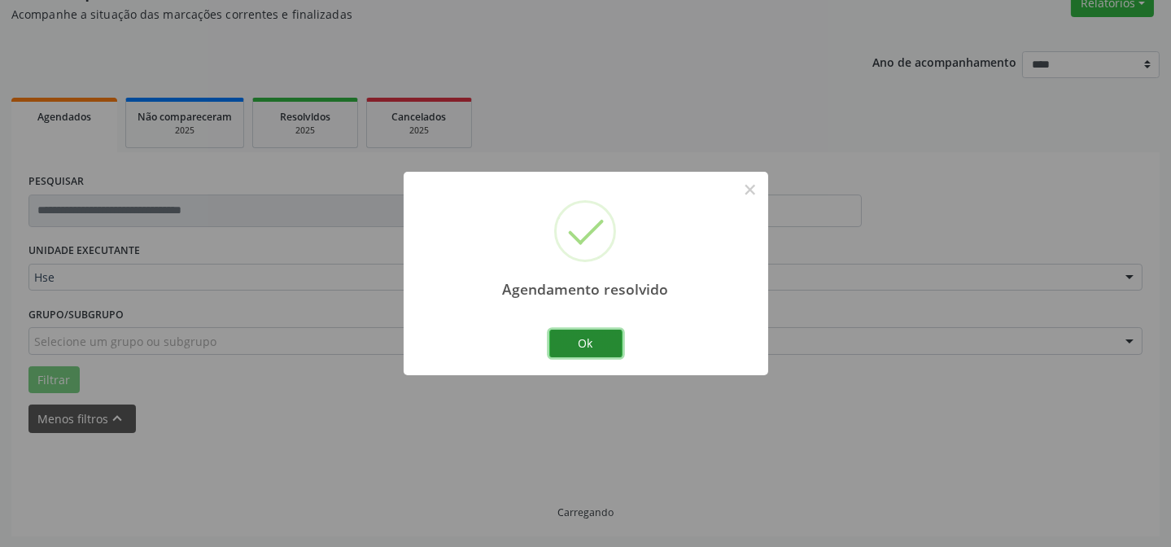
click at [568, 337] on button "Ok" at bounding box center [585, 344] width 73 height 28
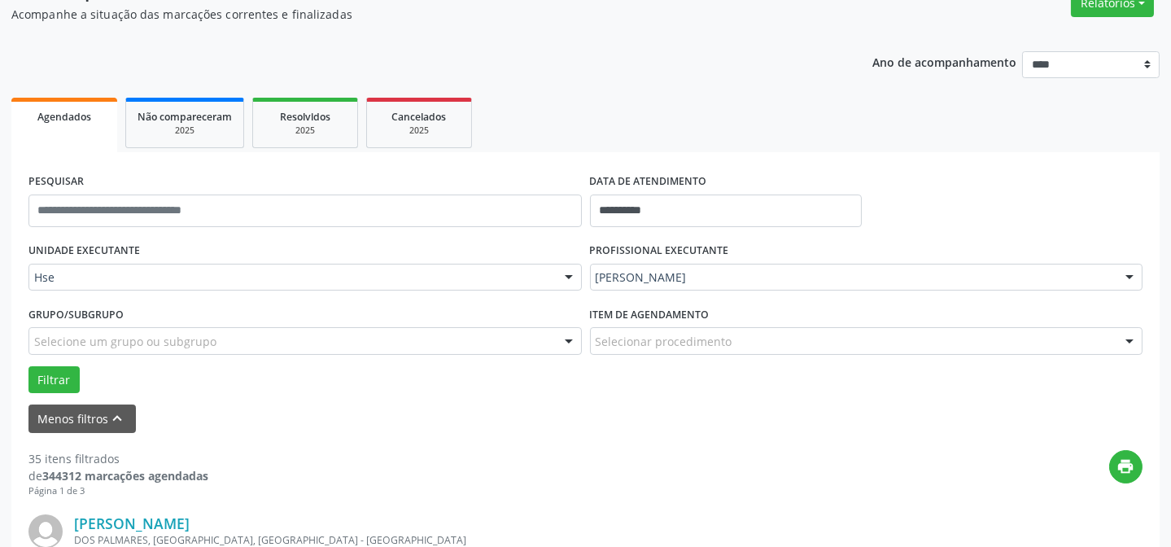
scroll to position [367, 0]
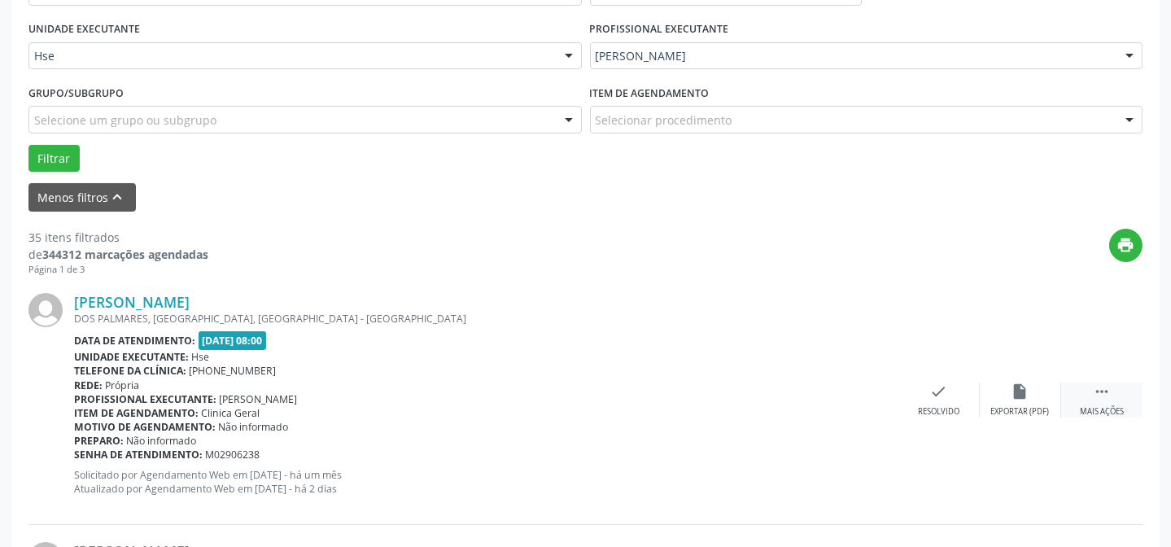
click at [1110, 406] on div "Mais ações" at bounding box center [1102, 411] width 44 height 11
click at [1037, 398] on div "alarm_off Não compareceu" at bounding box center [1020, 399] width 81 height 35
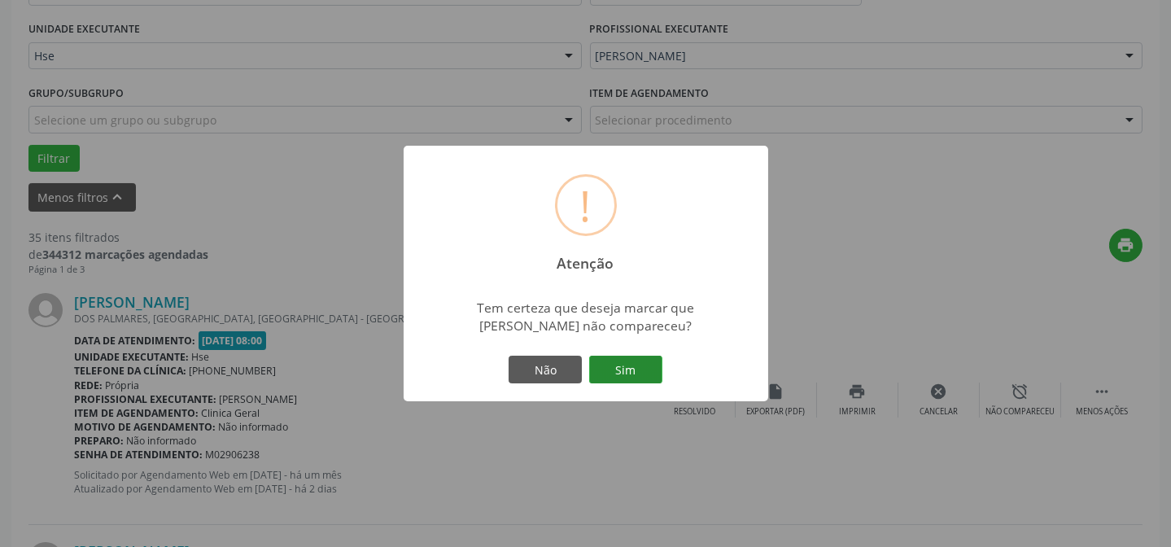
click at [636, 382] on button "Sim" at bounding box center [625, 370] width 73 height 28
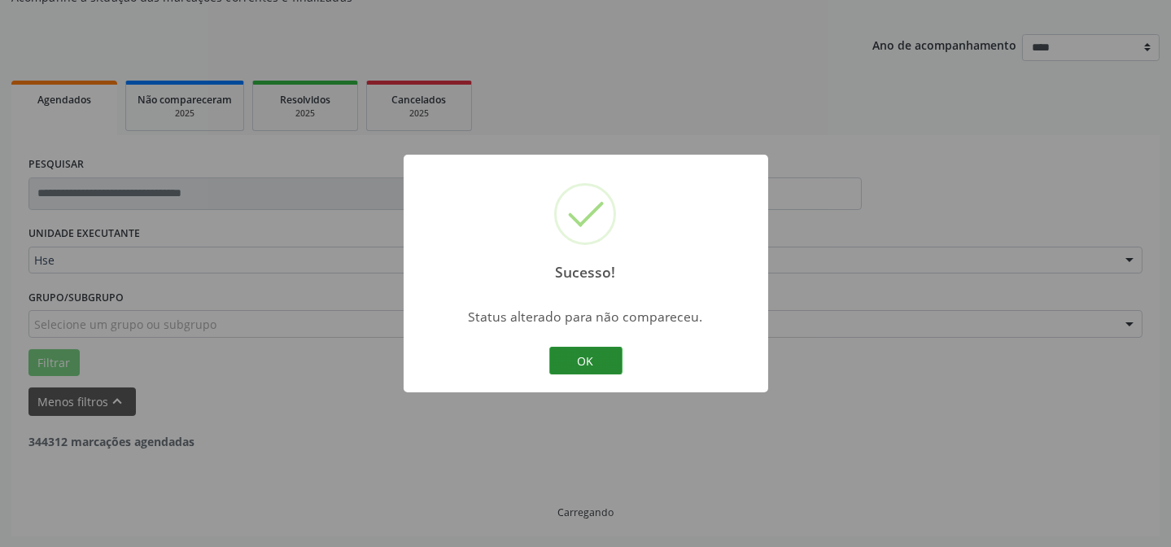
click at [592, 360] on button "OK" at bounding box center [585, 361] width 73 height 28
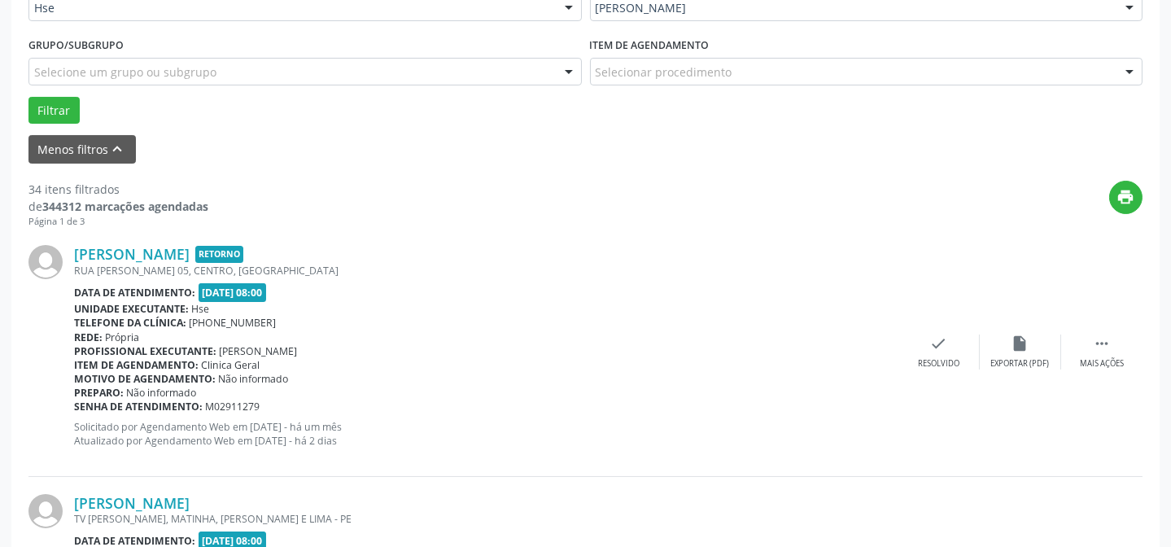
scroll to position [441, 0]
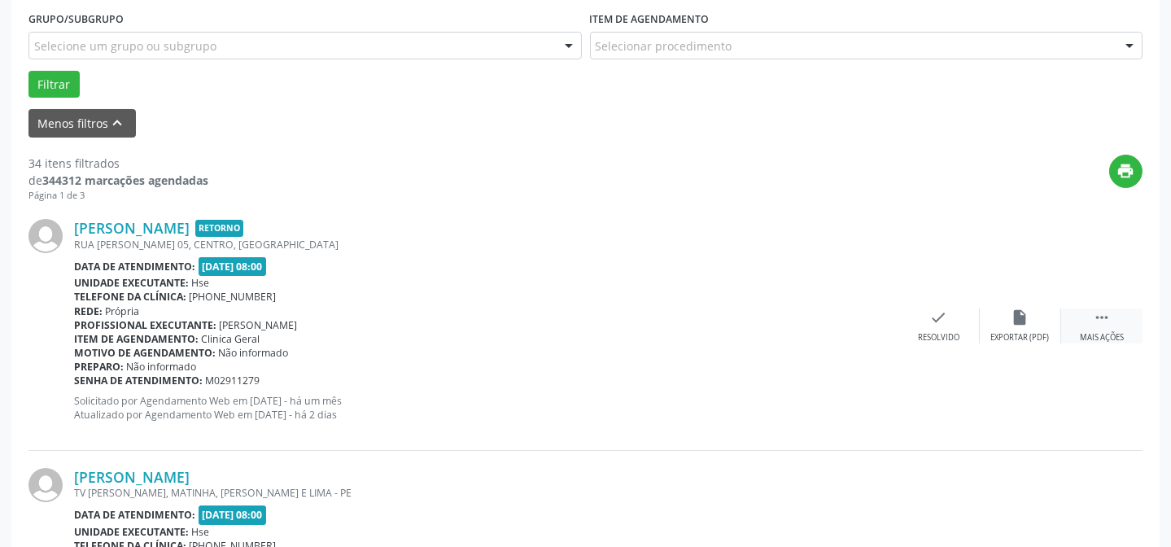
click at [1090, 313] on div " Mais ações" at bounding box center [1101, 325] width 81 height 35
click at [1036, 321] on div "alarm_off Não compareceu" at bounding box center [1020, 325] width 81 height 35
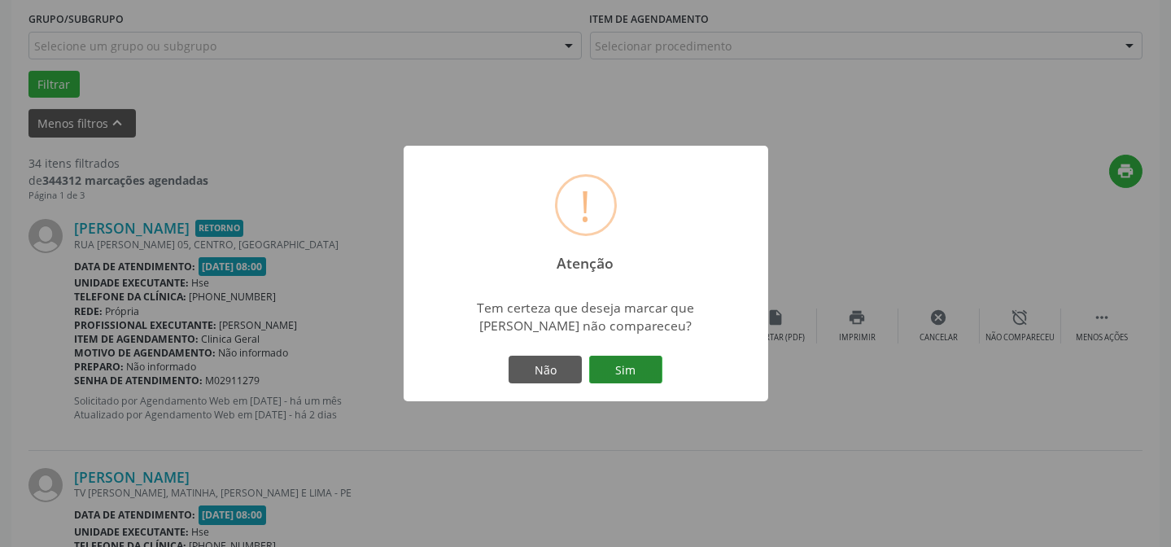
click at [635, 369] on button "Sim" at bounding box center [625, 370] width 73 height 28
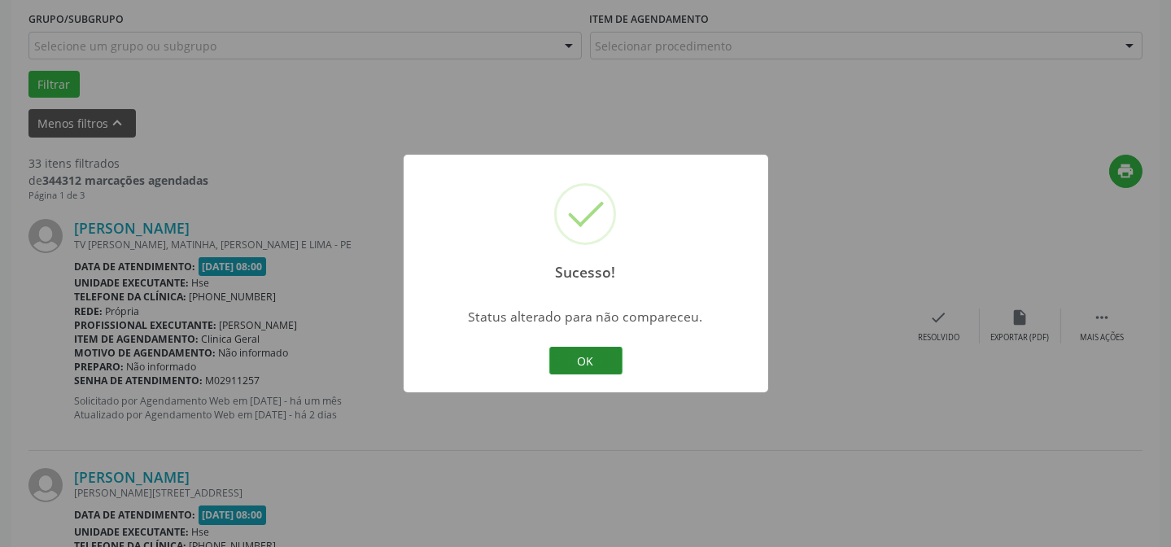
click at [587, 350] on button "OK" at bounding box center [585, 361] width 73 height 28
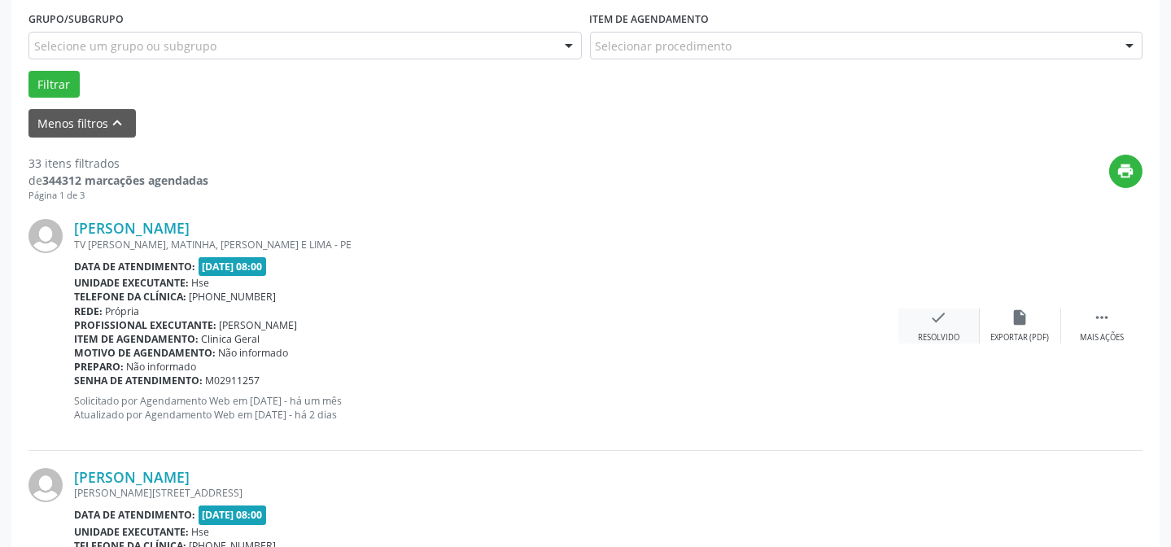
click at [952, 332] on div "Resolvido" at bounding box center [938, 337] width 41 height 11
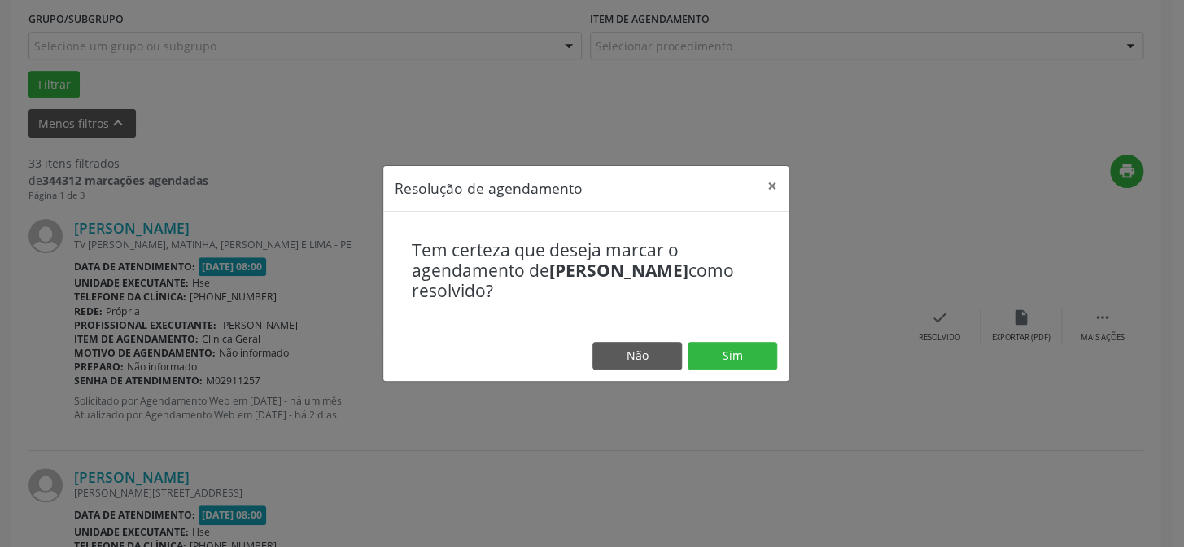
click at [682, 356] on footer "Não Sim" at bounding box center [585, 355] width 405 height 51
click at [714, 351] on button "Sim" at bounding box center [733, 356] width 90 height 28
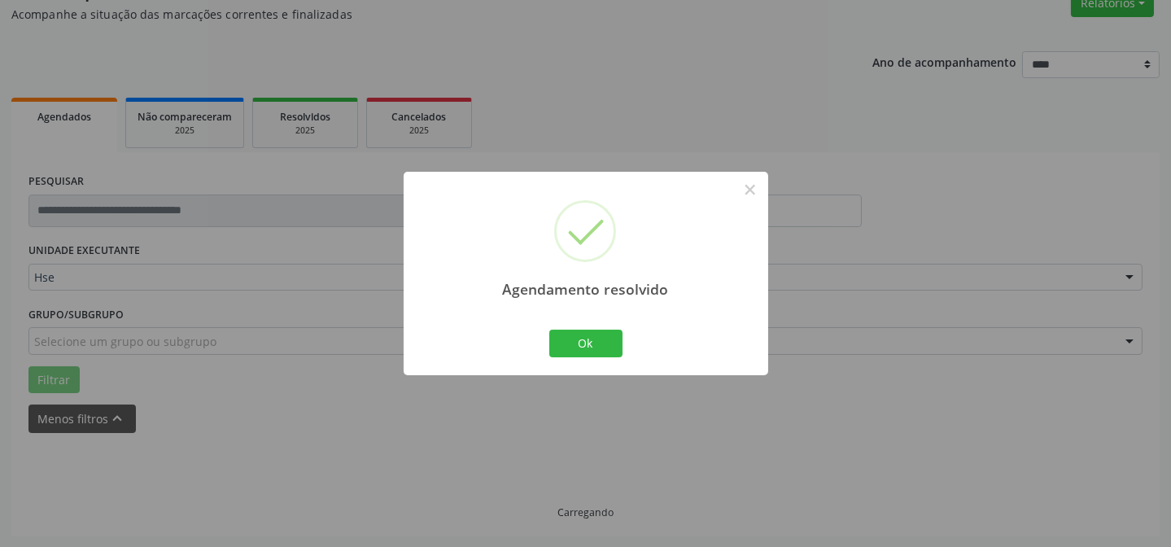
scroll to position [163, 0]
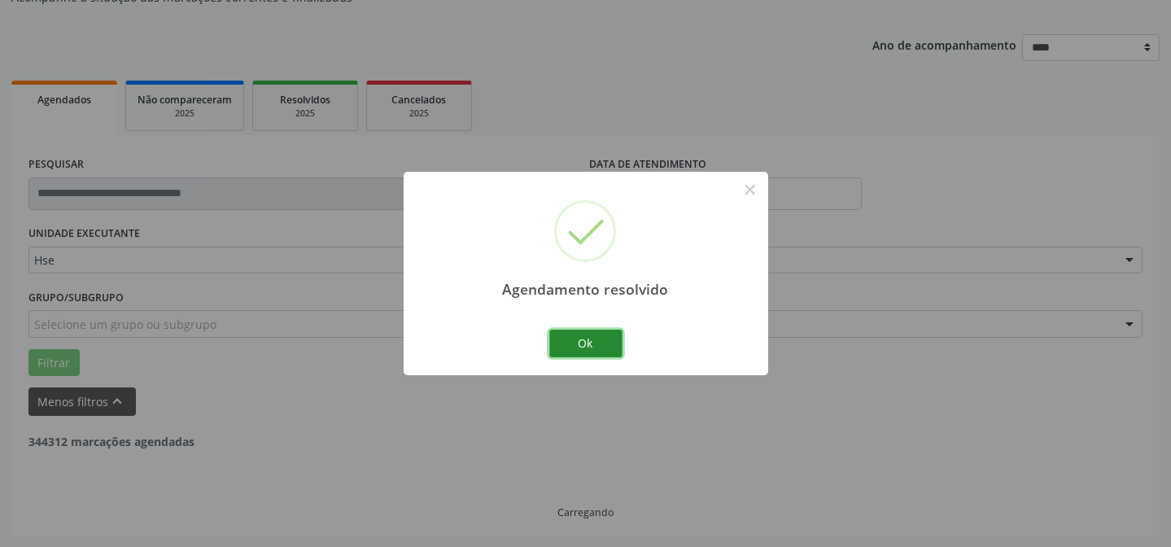
click at [586, 334] on button "Ok" at bounding box center [585, 344] width 73 height 28
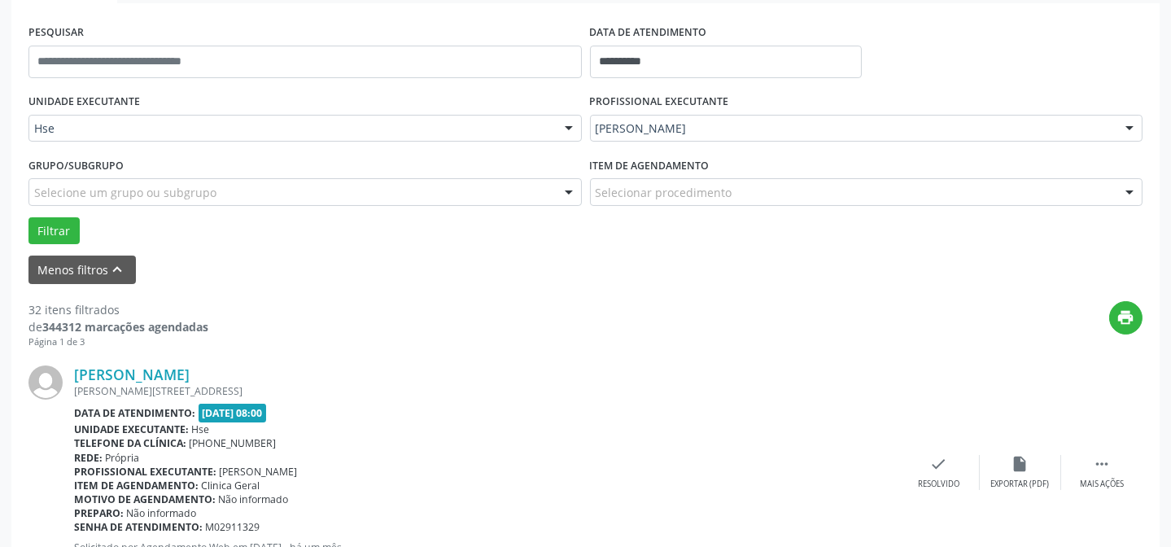
scroll to position [310, 0]
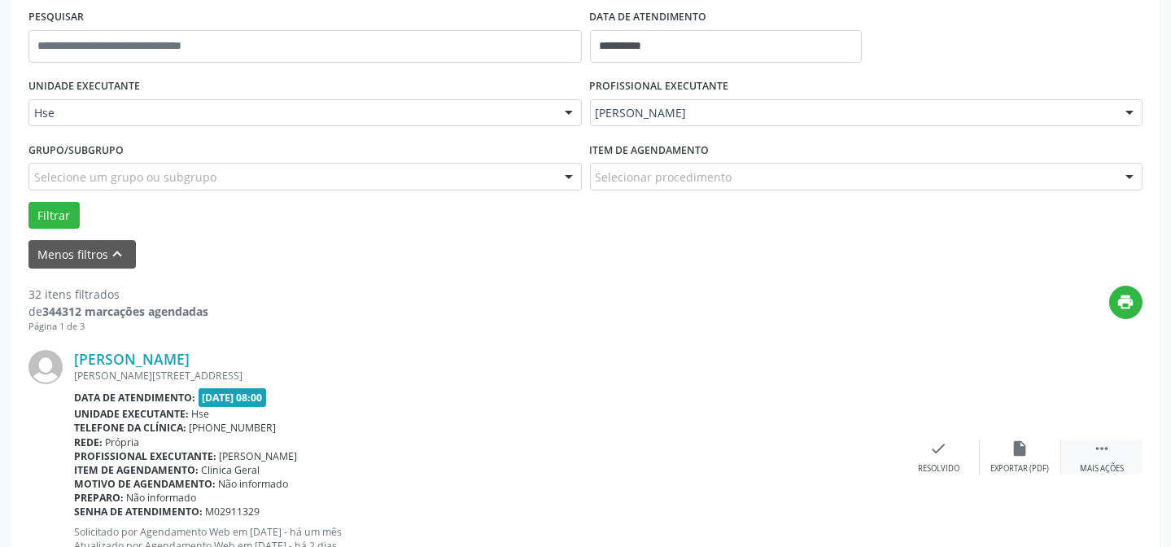
drag, startPoint x: 1111, startPoint y: 454, endPoint x: 1094, endPoint y: 448, distance: 17.5
click at [1110, 454] on div " Mais ações" at bounding box center [1101, 456] width 81 height 35
click at [1031, 442] on div "alarm_off Não compareceu" at bounding box center [1020, 456] width 81 height 35
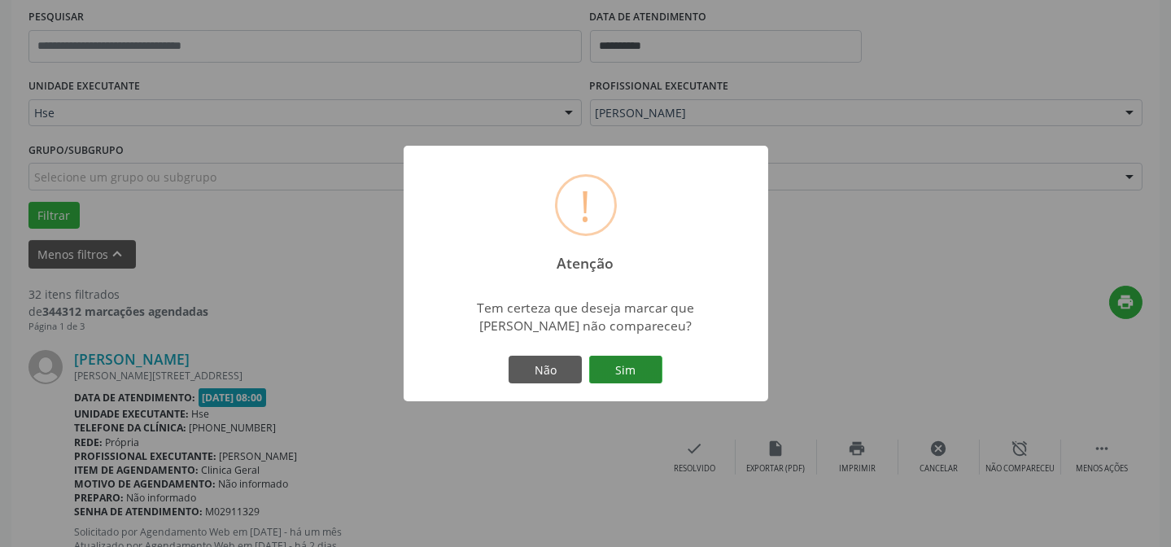
click at [620, 371] on button "Sim" at bounding box center [625, 370] width 73 height 28
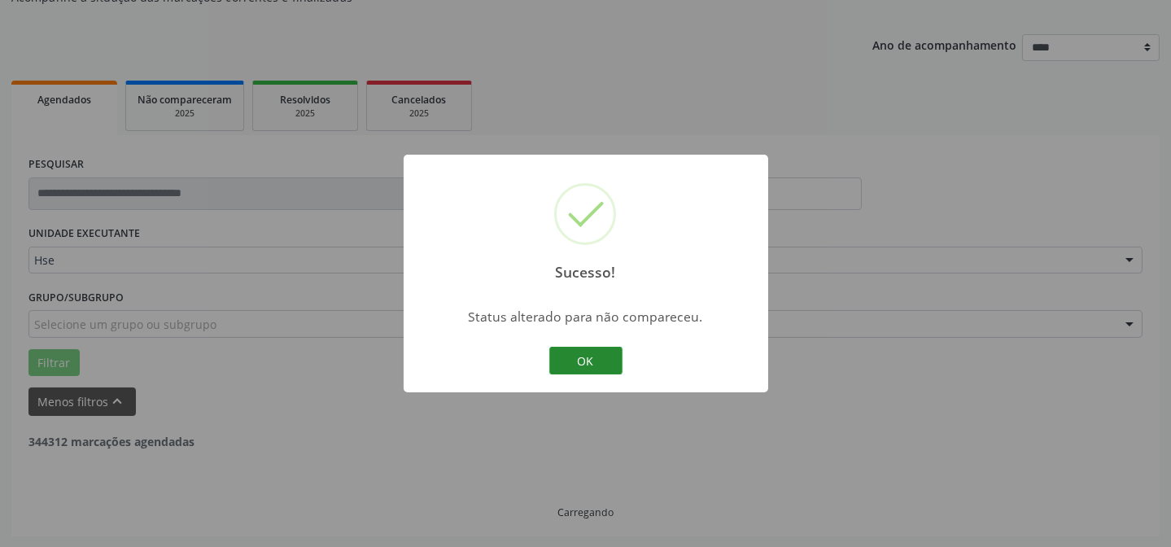
click at [573, 353] on button "OK" at bounding box center [585, 361] width 73 height 28
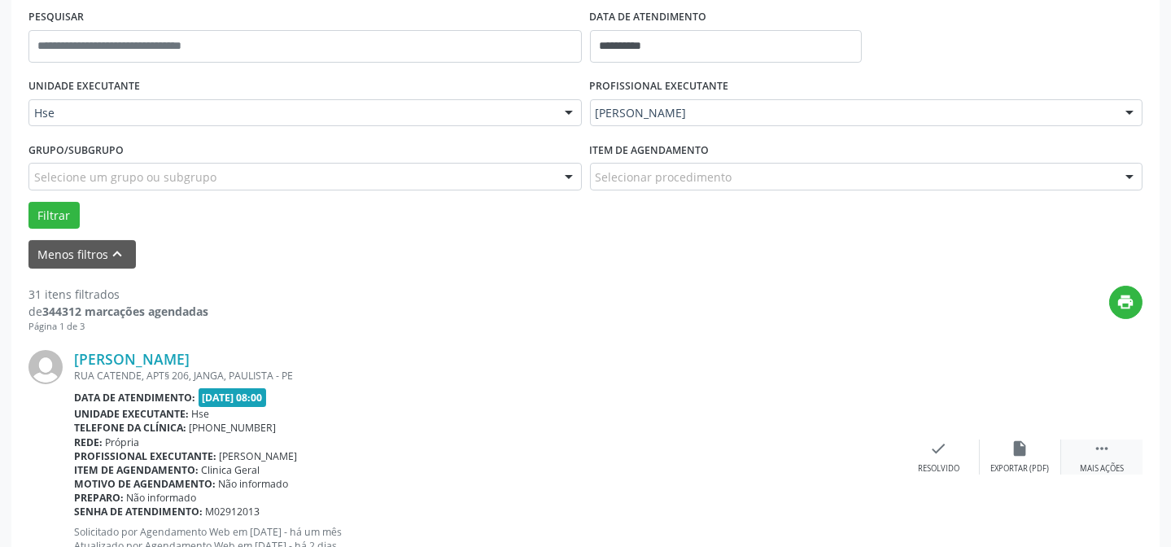
click at [1107, 452] on icon "" at bounding box center [1102, 448] width 18 height 18
click at [1036, 447] on div "alarm_off Não compareceu" at bounding box center [1020, 456] width 81 height 35
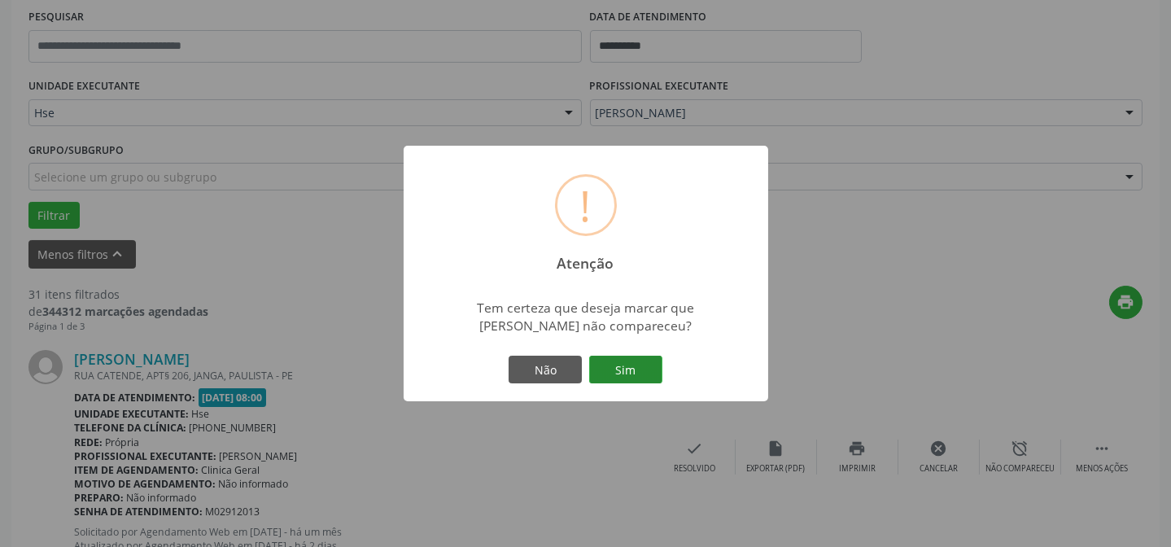
click at [609, 369] on button "Sim" at bounding box center [625, 370] width 73 height 28
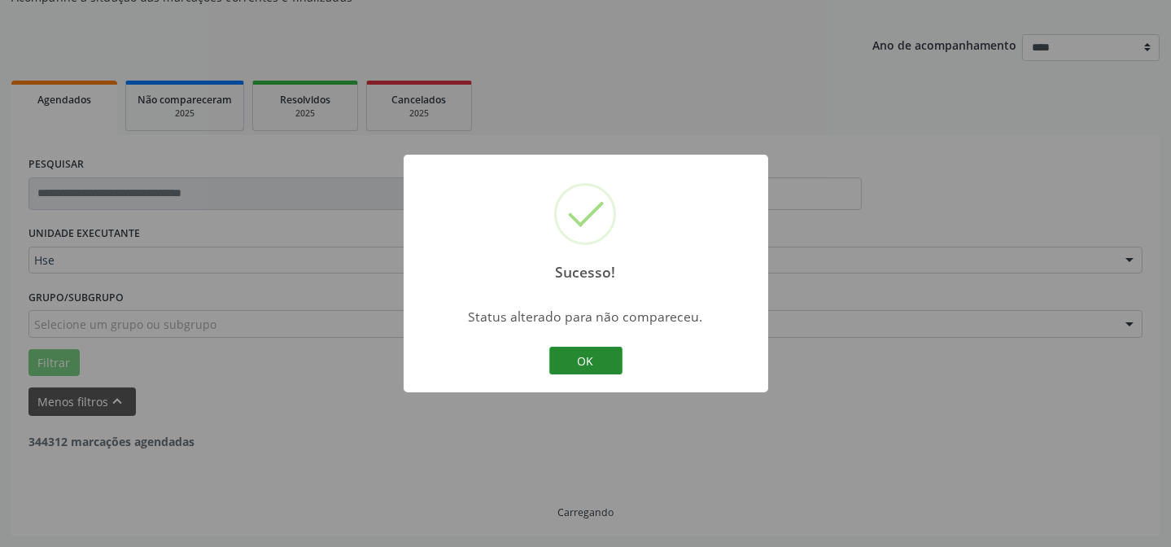
click at [584, 367] on button "OK" at bounding box center [585, 361] width 73 height 28
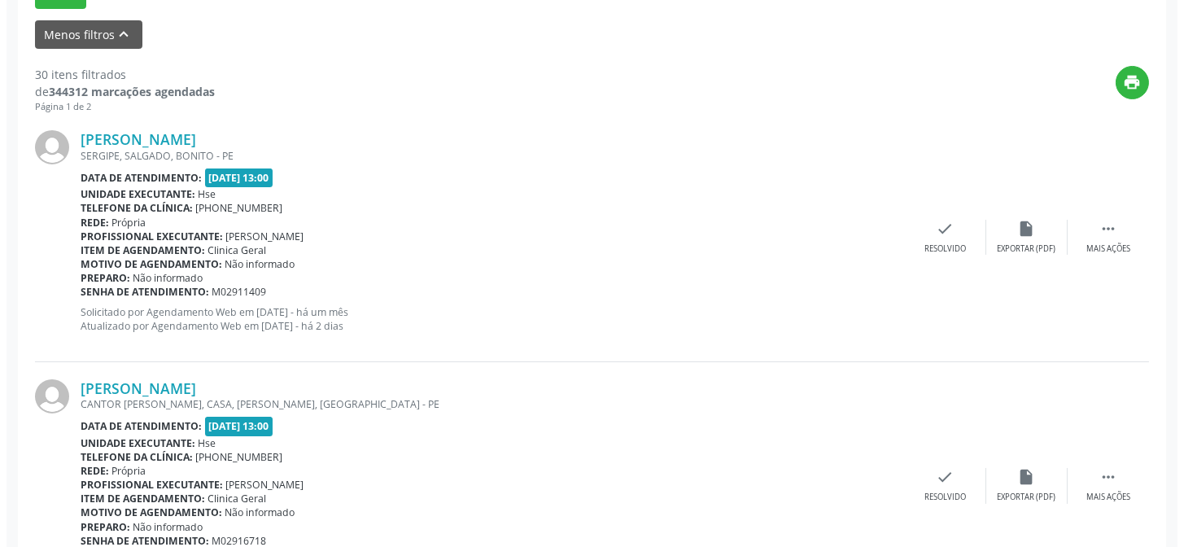
scroll to position [532, 0]
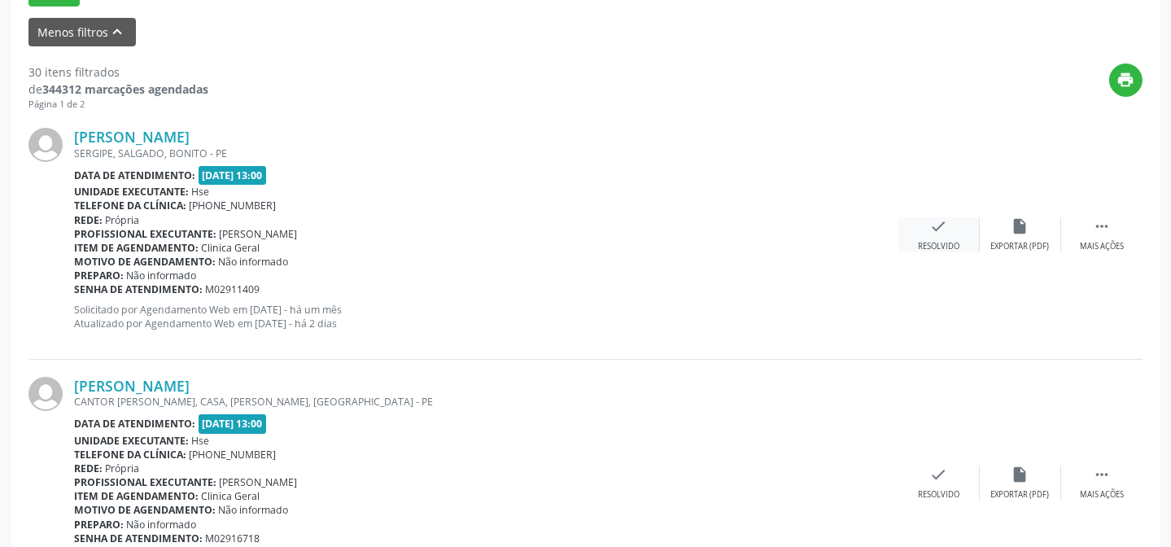
drag, startPoint x: 940, startPoint y: 253, endPoint x: 944, endPoint y: 243, distance: 10.6
click at [943, 248] on div "Fabio Farias Braz Bento SERGIPE, SALGADO, BONITO - PE Data de atendimento: 29/0…" at bounding box center [585, 235] width 1114 height 248
click at [944, 243] on div "Resolvido" at bounding box center [938, 246] width 41 height 11
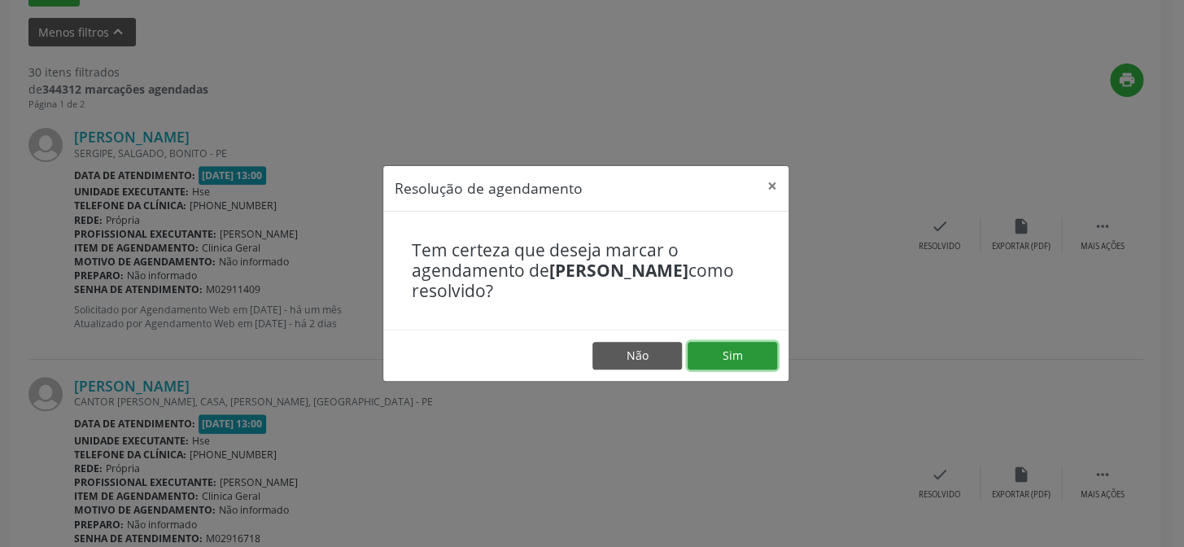
click at [703, 364] on button "Sim" at bounding box center [733, 356] width 90 height 28
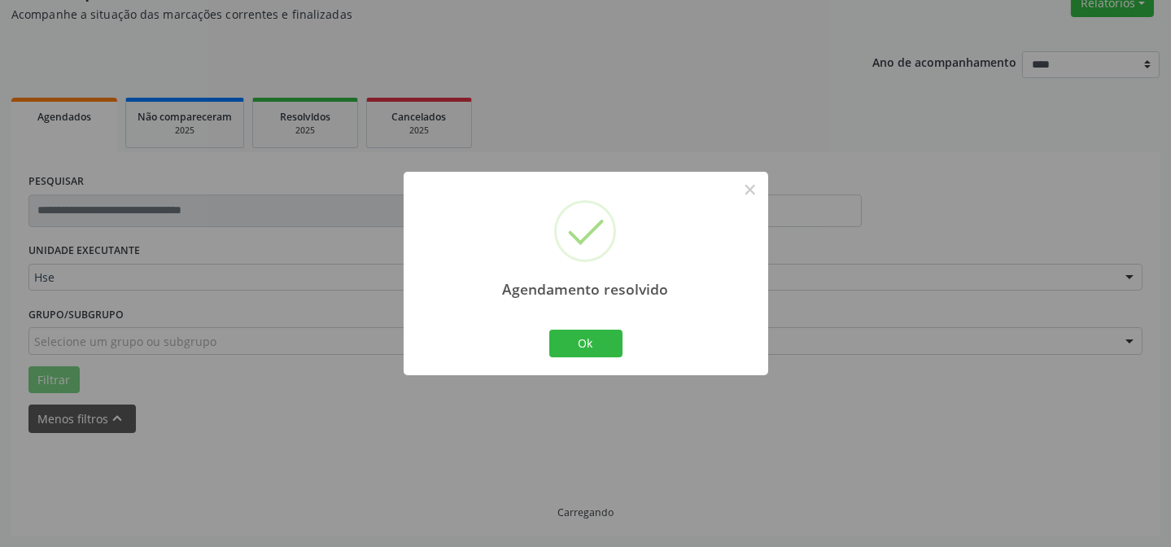
scroll to position [163, 0]
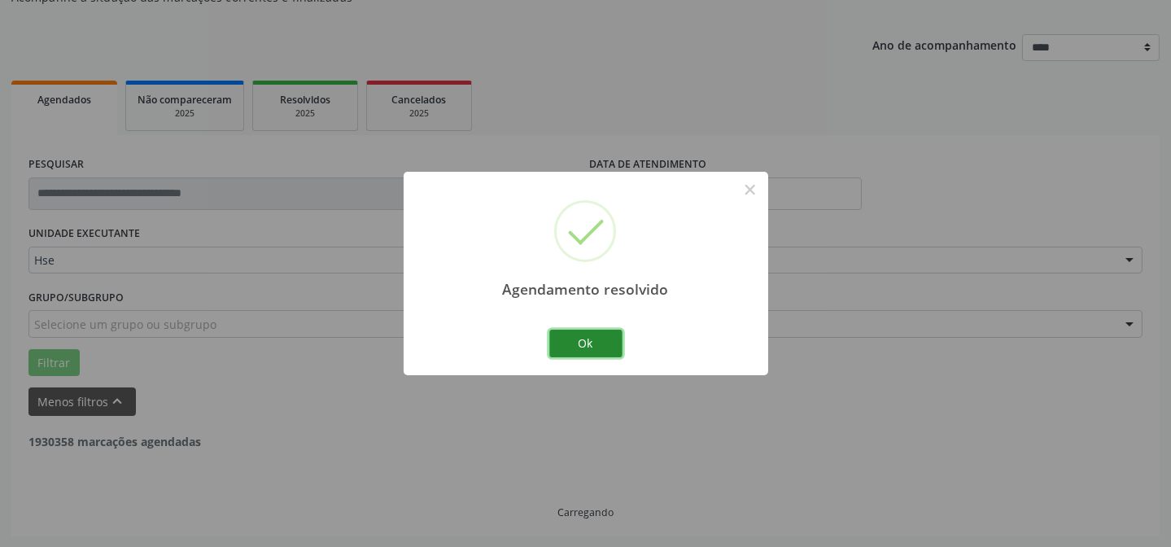
click at [583, 336] on button "Ok" at bounding box center [585, 344] width 73 height 28
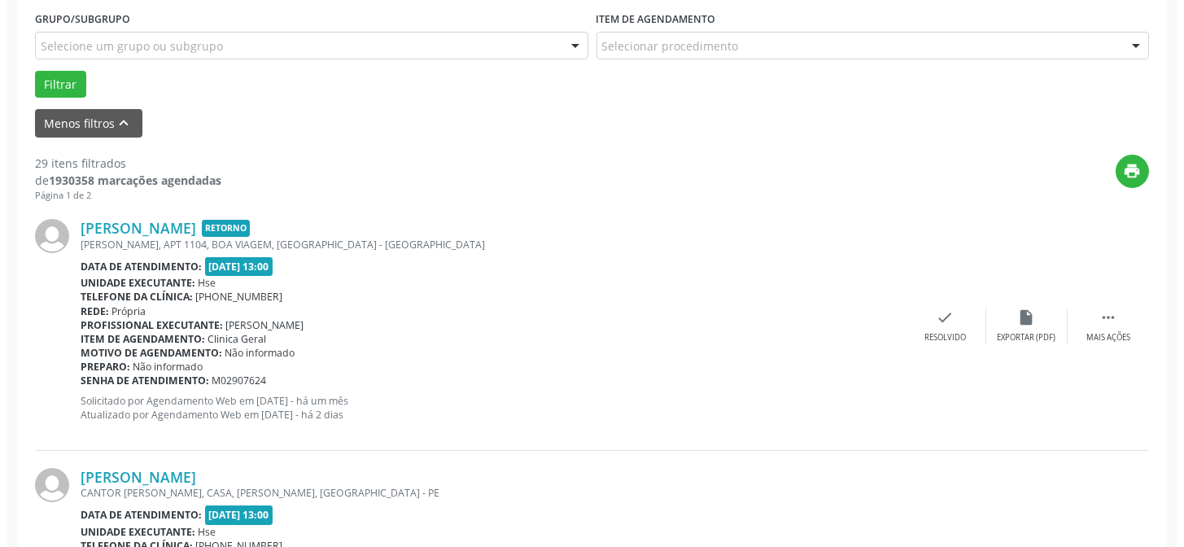
scroll to position [458, 0]
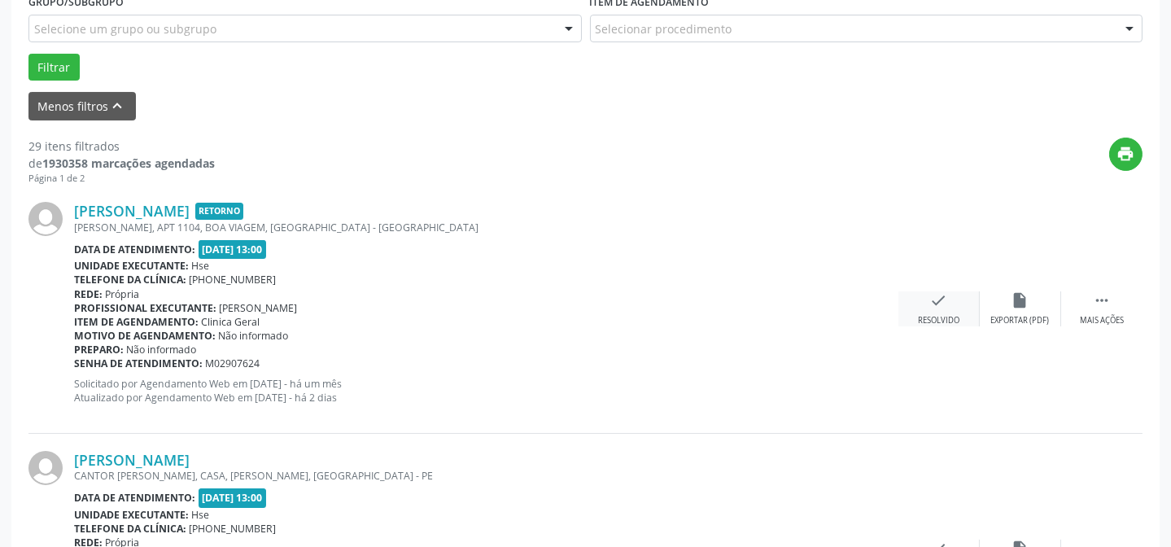
click at [954, 301] on div "check Resolvido" at bounding box center [938, 308] width 81 height 35
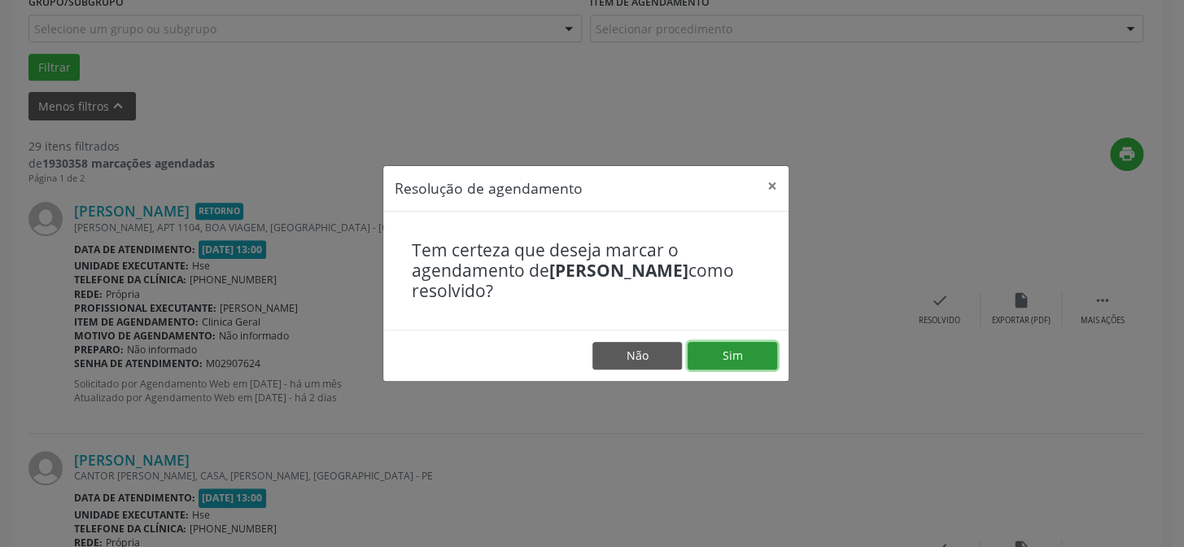
click at [771, 350] on button "Sim" at bounding box center [733, 356] width 90 height 28
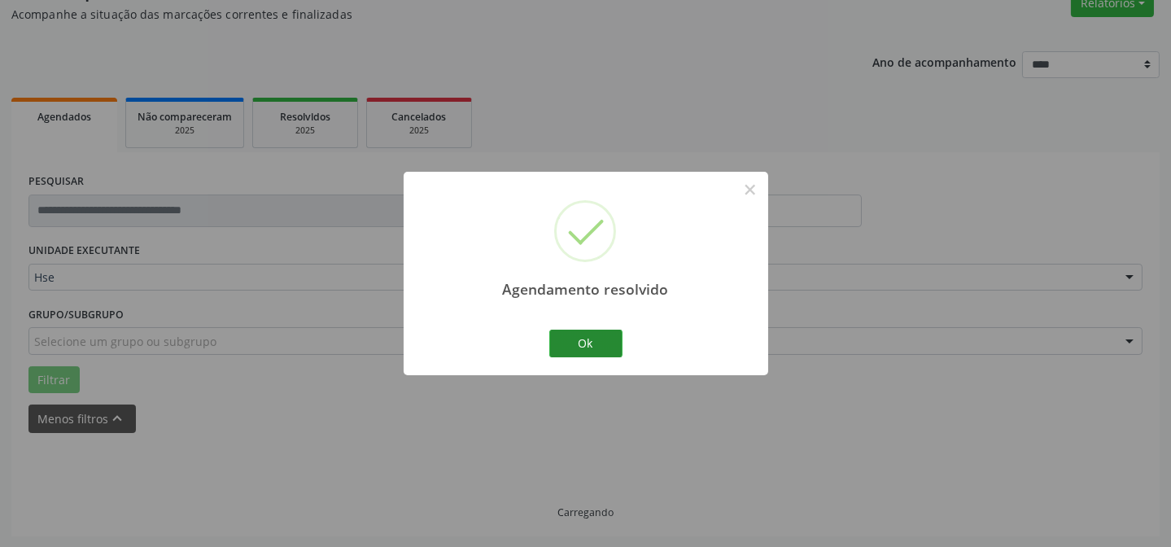
scroll to position [163, 0]
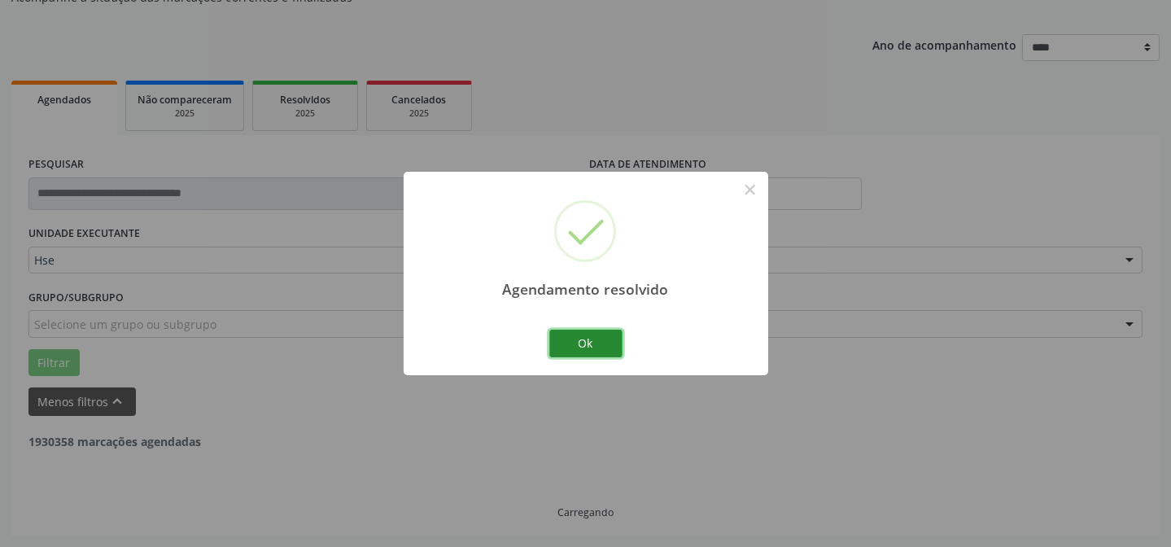
click at [565, 342] on button "Ok" at bounding box center [585, 344] width 73 height 28
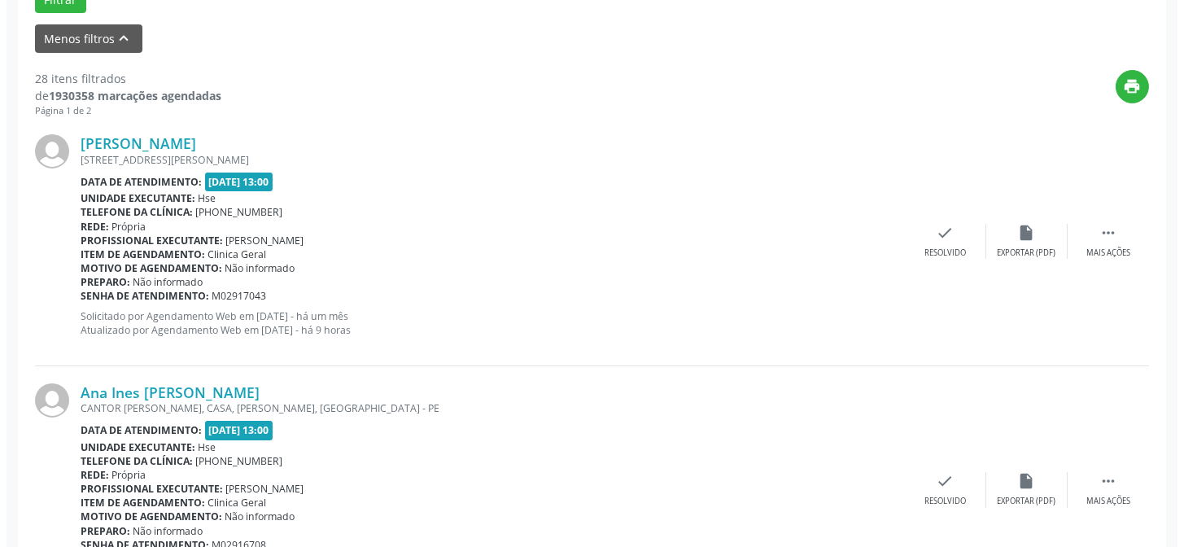
scroll to position [492, 0]
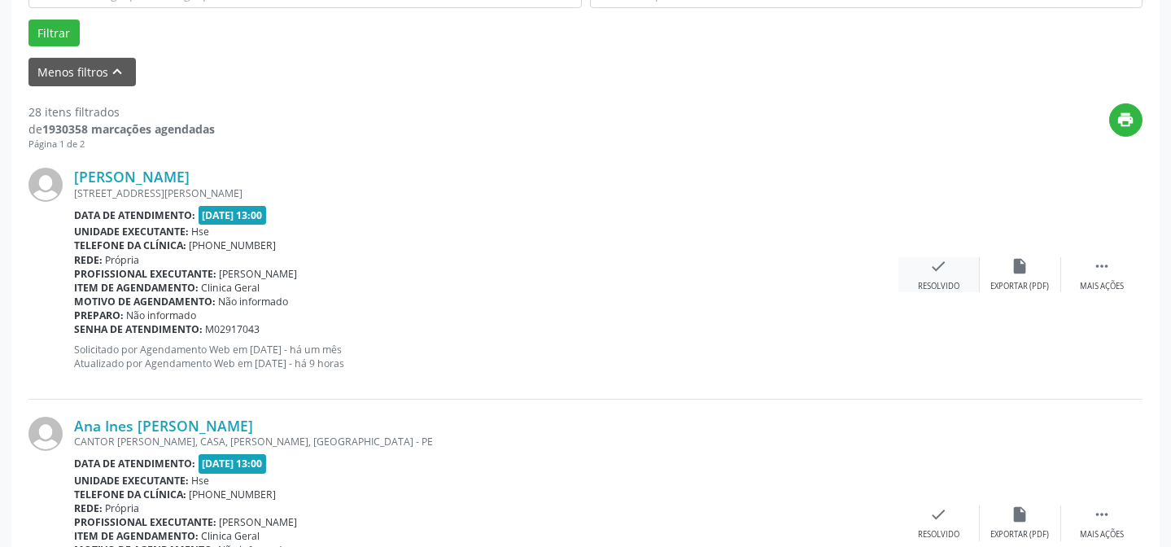
click at [946, 263] on icon "check" at bounding box center [939, 266] width 18 height 18
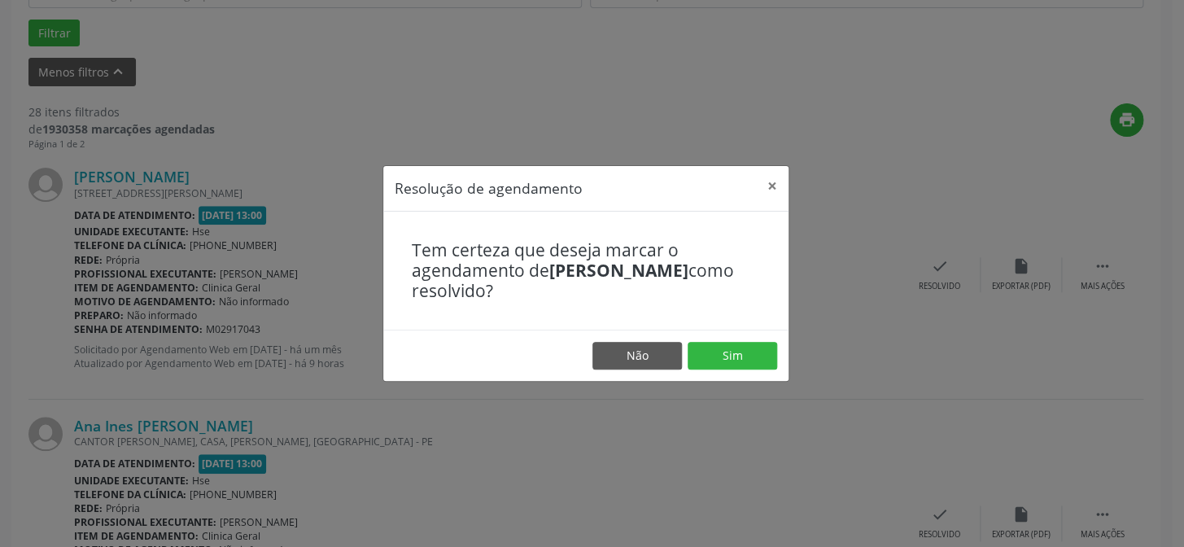
click at [740, 330] on div "Resolução de agendamento × Tem certeza que deseja marcar o agendamento de Josia…" at bounding box center [585, 273] width 407 height 216
click at [742, 351] on button "Sim" at bounding box center [733, 356] width 90 height 28
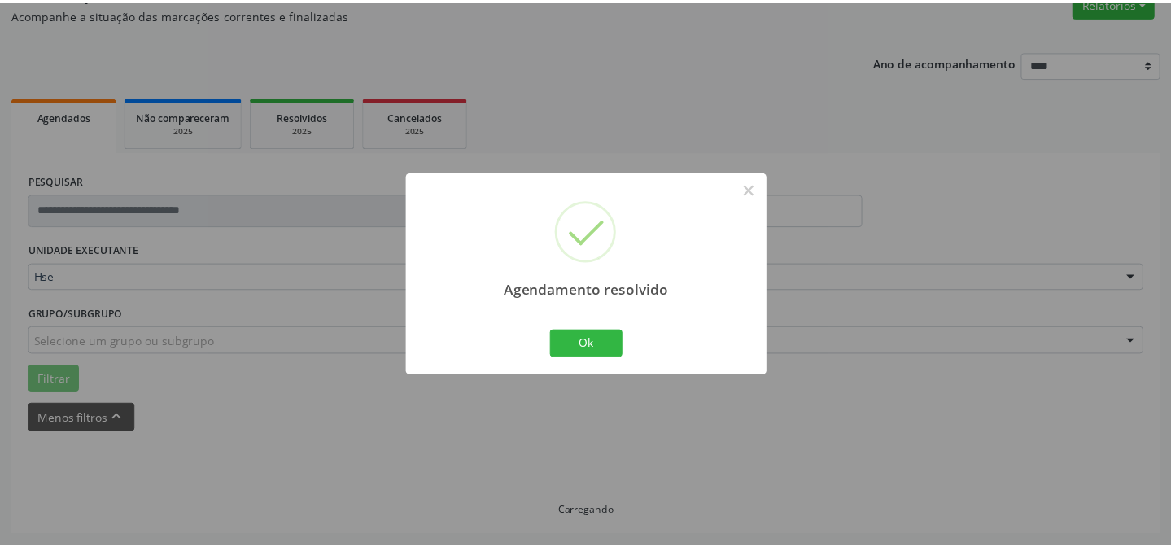
scroll to position [146, 0]
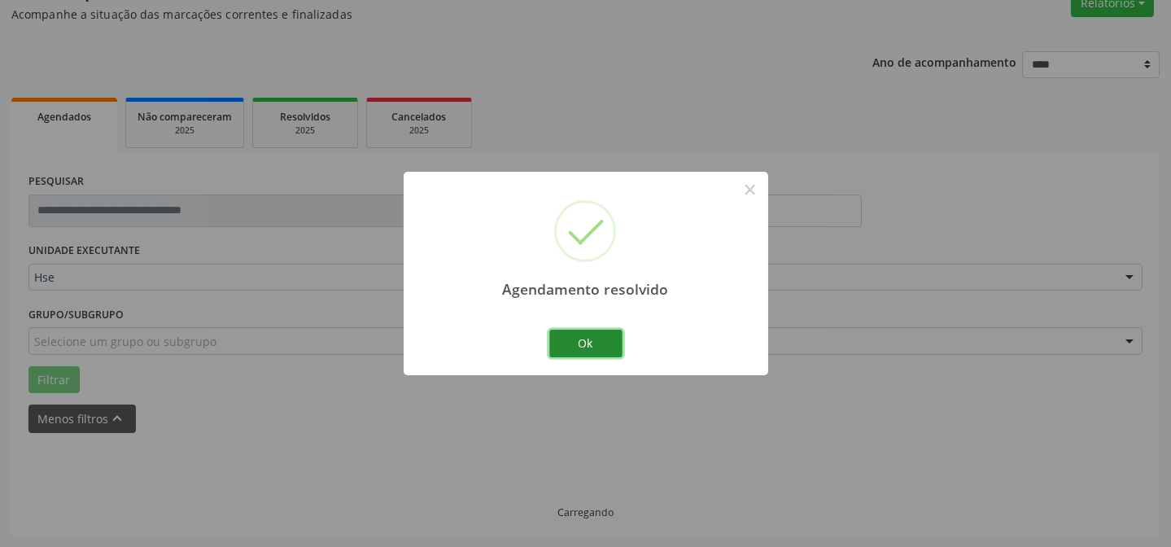
click at [578, 341] on button "Ok" at bounding box center [585, 344] width 73 height 28
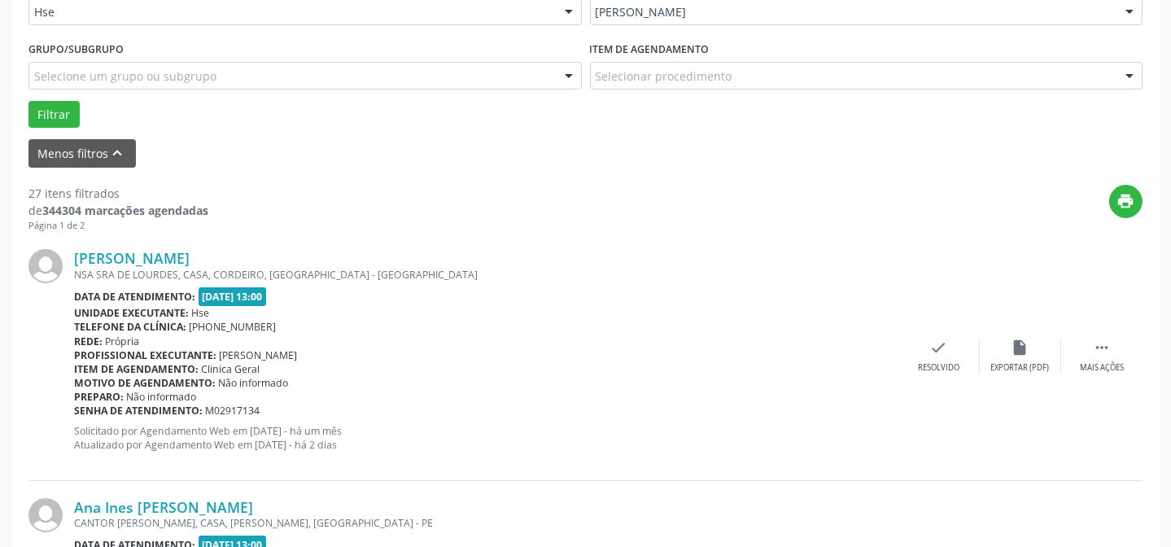
scroll to position [441, 0]
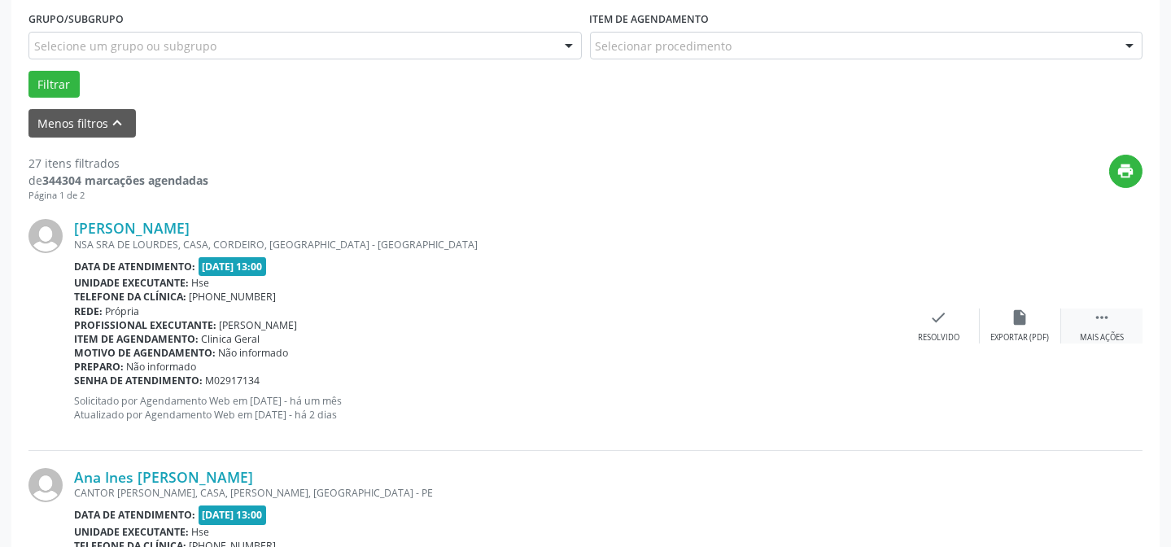
click at [1105, 321] on icon "" at bounding box center [1102, 317] width 18 height 18
click at [1013, 325] on div "alarm_off Não compareceu" at bounding box center [1020, 325] width 81 height 35
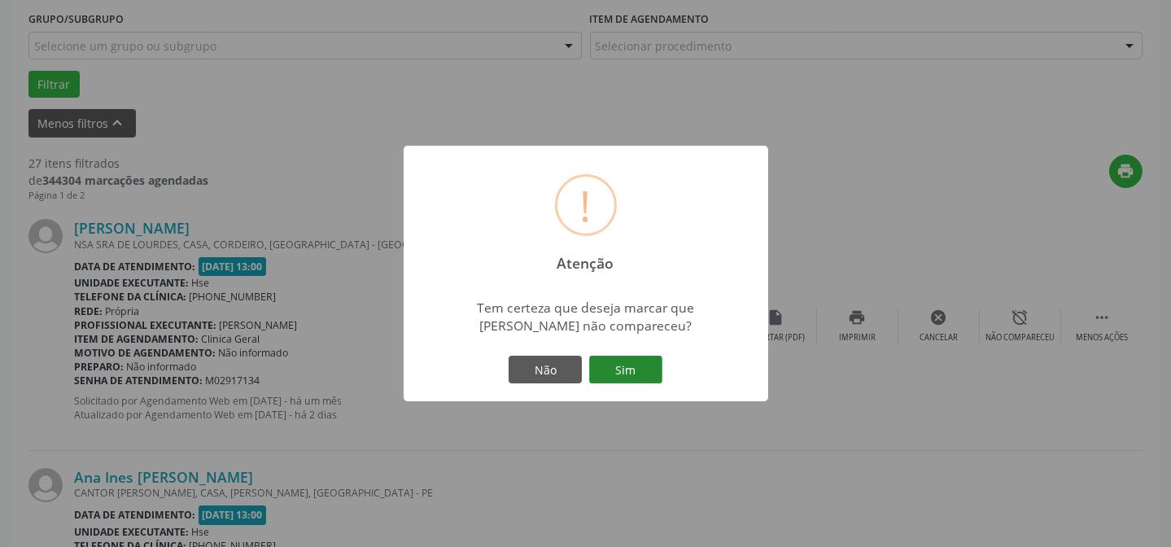
click at [619, 365] on button "Sim" at bounding box center [625, 370] width 73 height 28
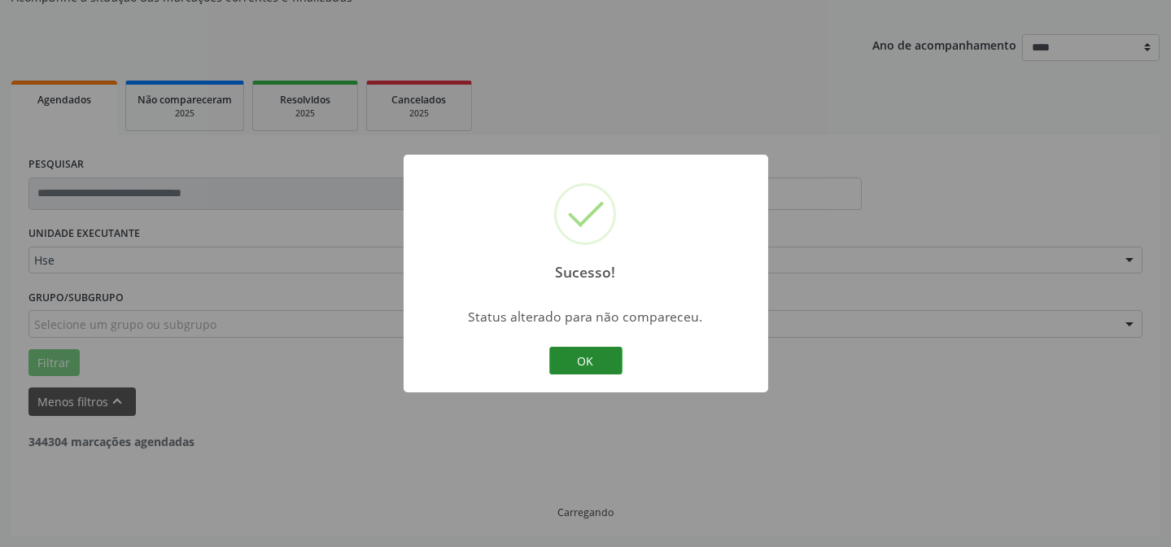
click at [596, 364] on button "OK" at bounding box center [585, 361] width 73 height 28
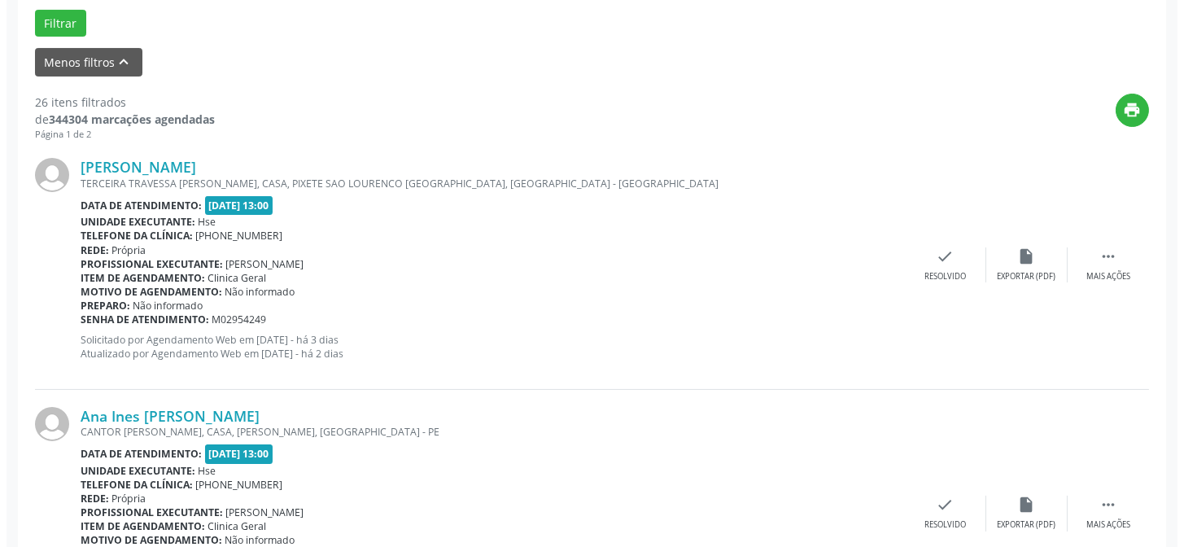
scroll to position [589, 0]
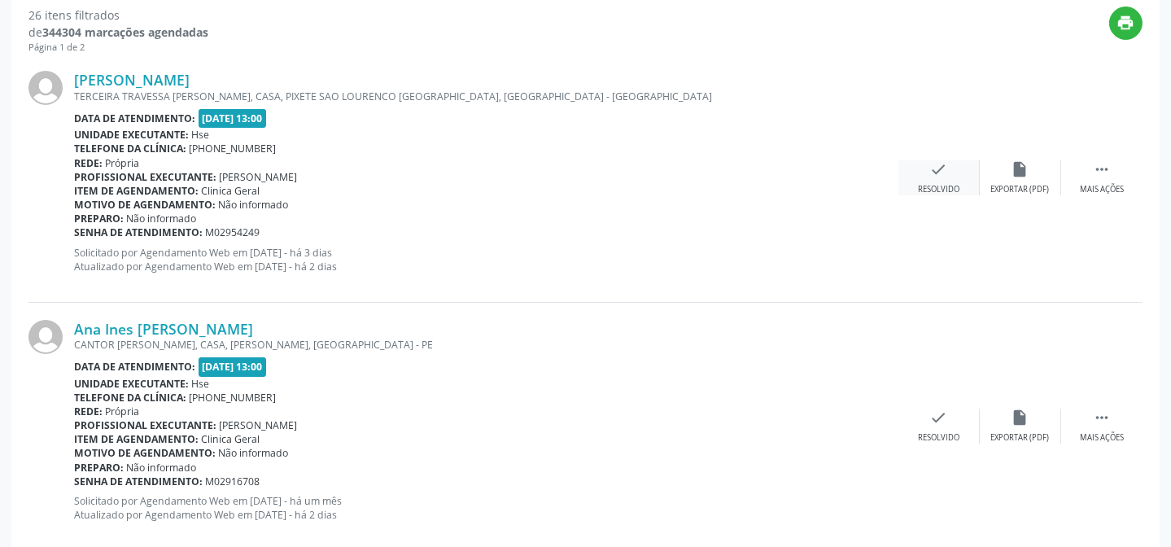
click at [941, 168] on icon "check" at bounding box center [939, 169] width 18 height 18
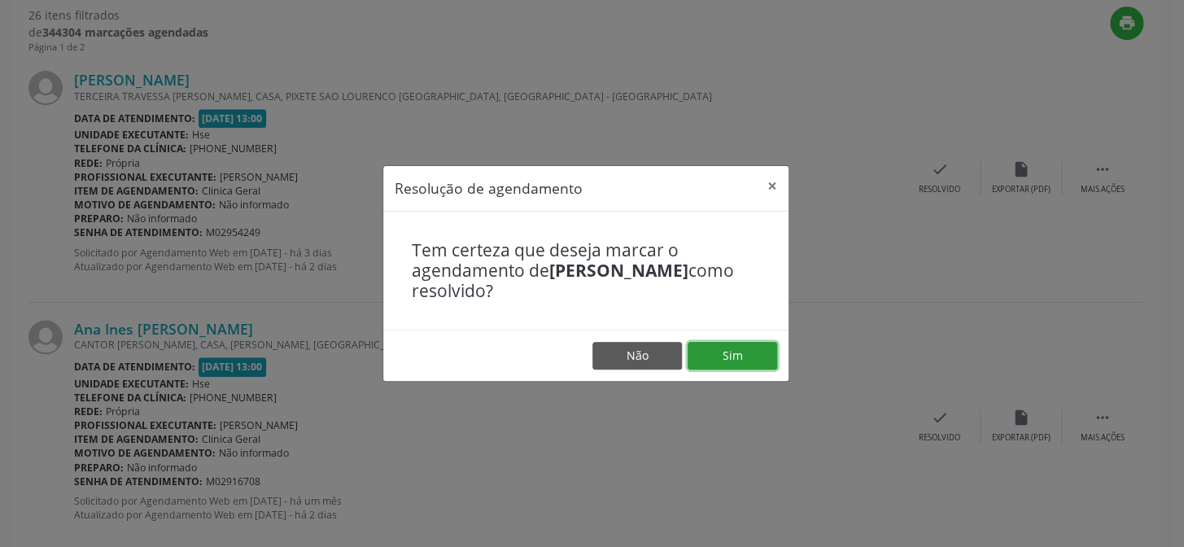
click at [724, 350] on button "Sim" at bounding box center [733, 356] width 90 height 28
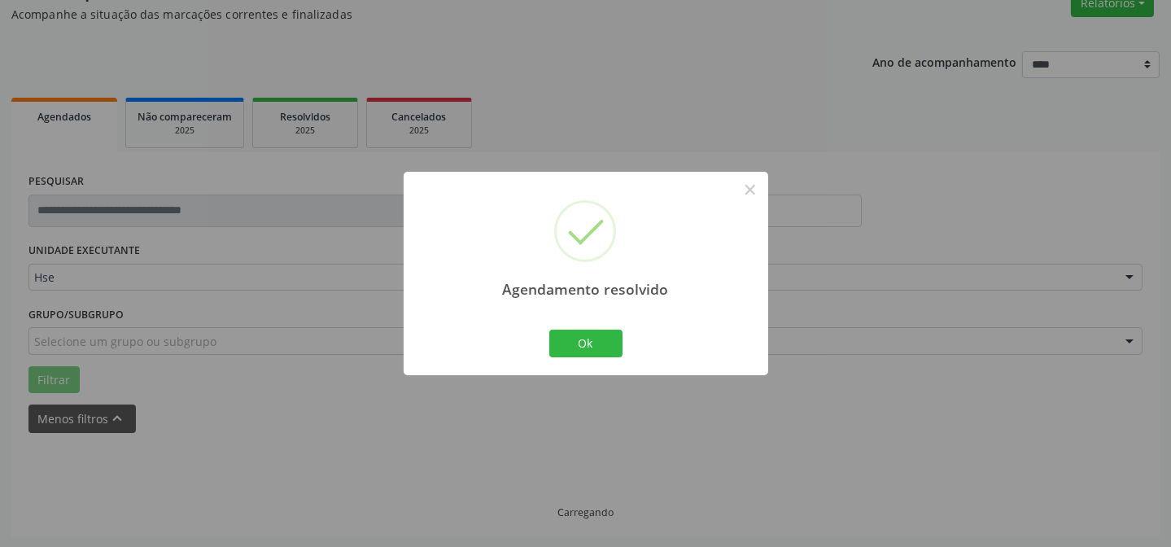
scroll to position [163, 0]
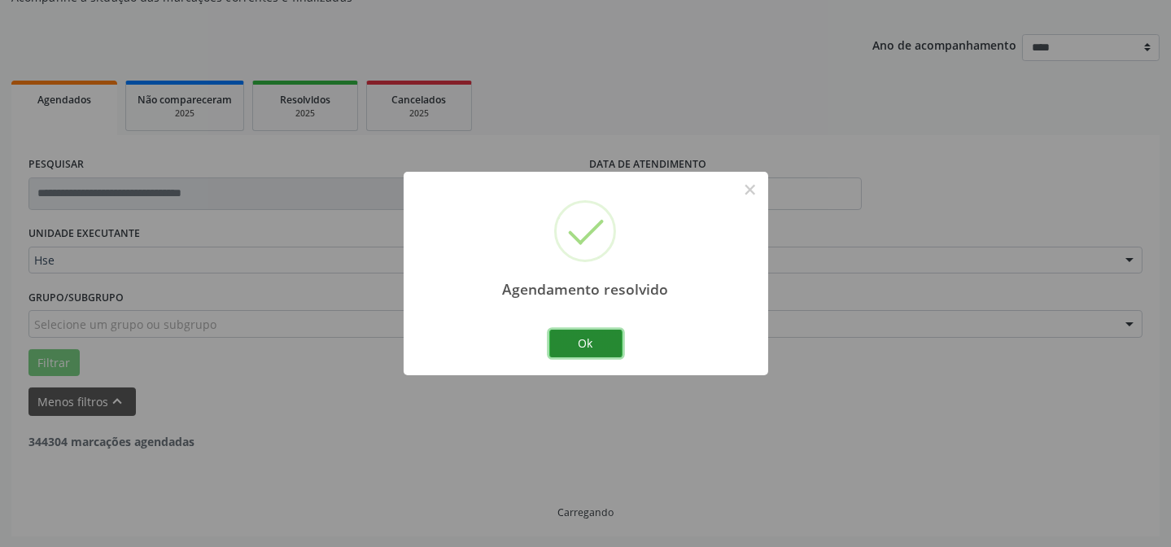
click at [563, 347] on button "Ok" at bounding box center [585, 344] width 73 height 28
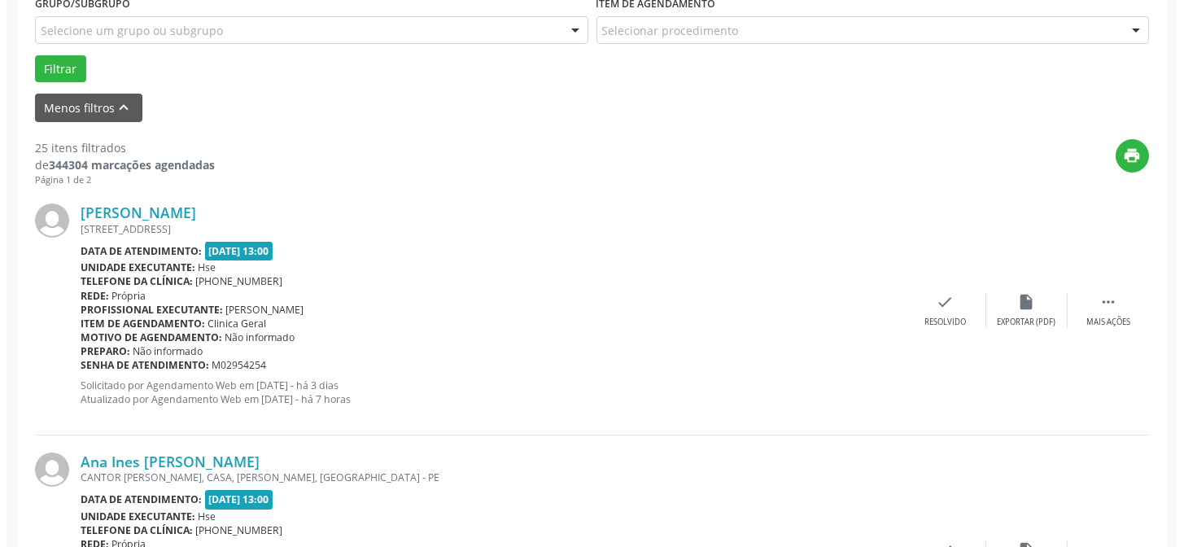
scroll to position [458, 0]
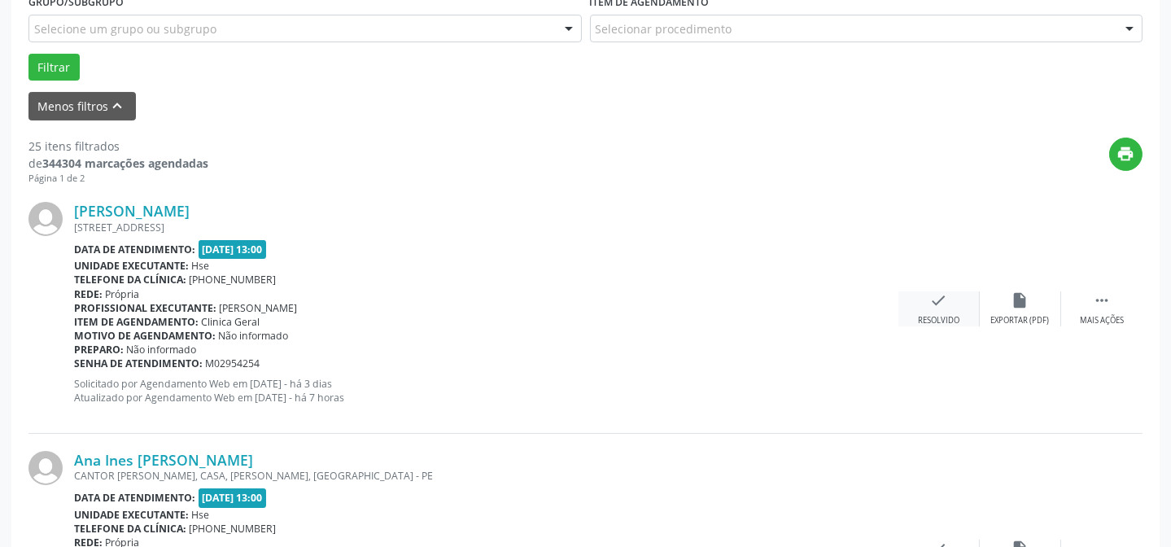
click at [928, 303] on div "check Resolvido" at bounding box center [938, 308] width 81 height 35
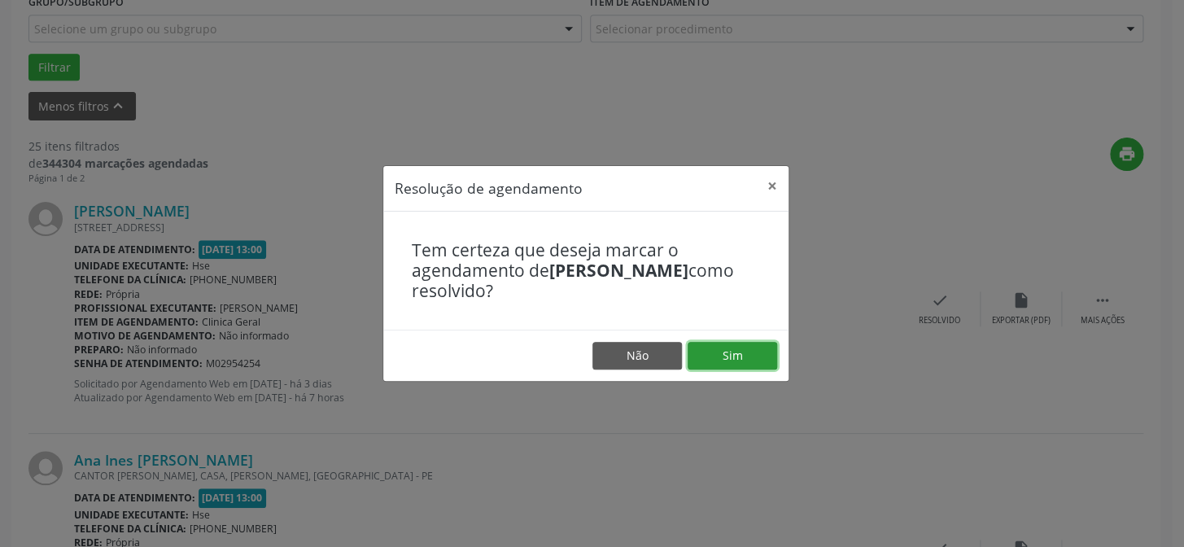
click at [736, 349] on button "Sim" at bounding box center [733, 356] width 90 height 28
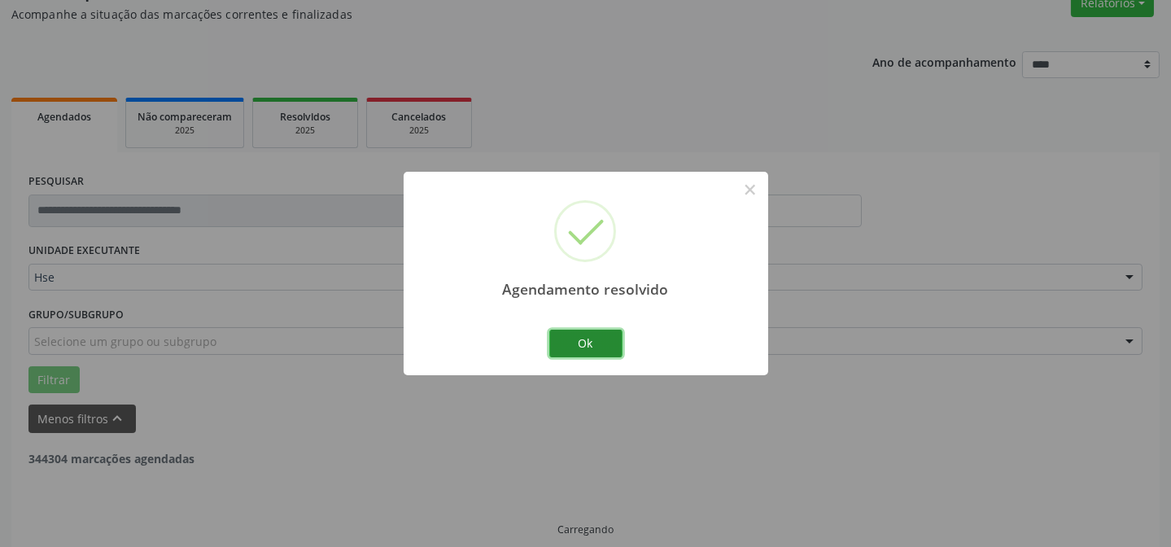
scroll to position [163, 0]
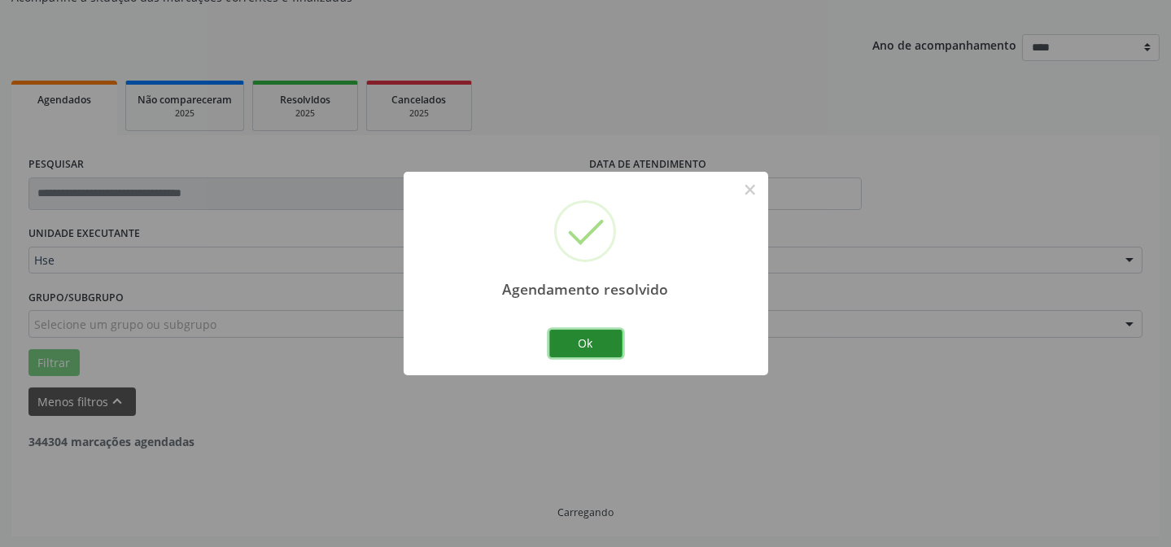
click at [588, 338] on button "Ok" at bounding box center [585, 344] width 73 height 28
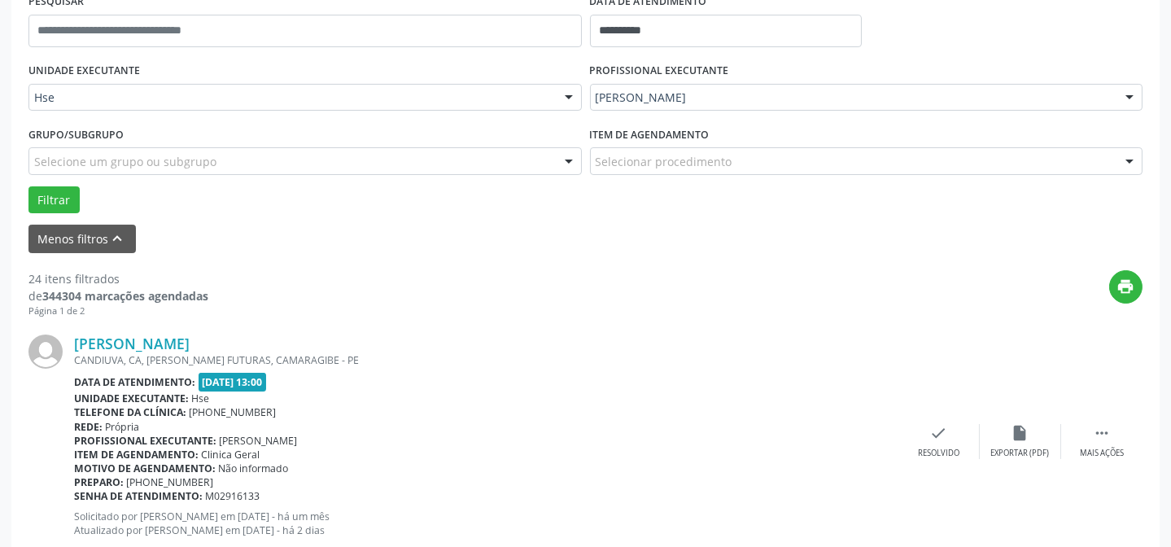
scroll to position [384, 0]
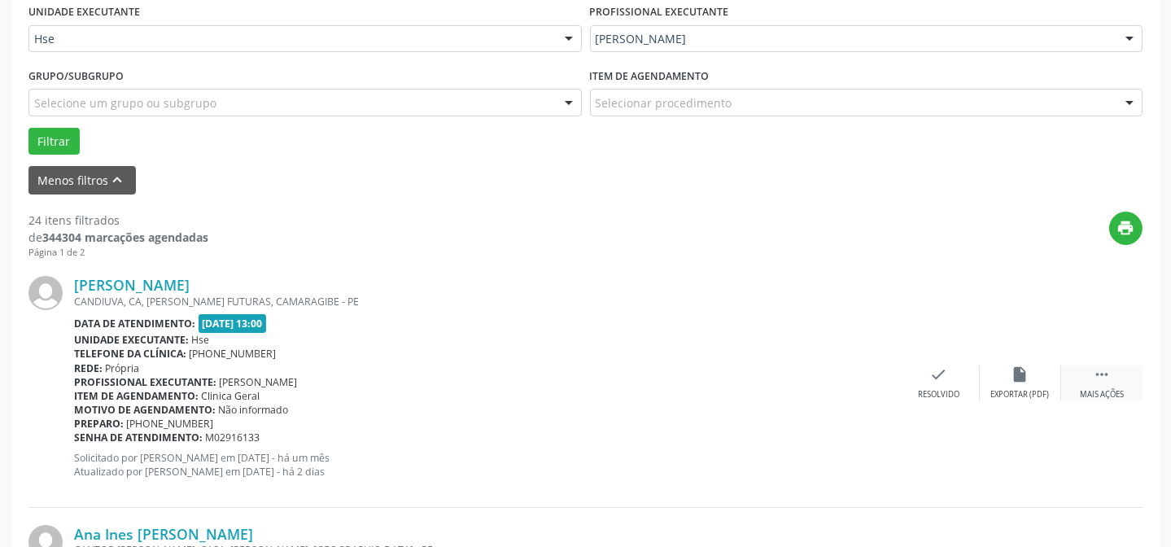
click at [1121, 383] on div " Mais ações" at bounding box center [1101, 382] width 81 height 35
click at [1050, 384] on div "alarm_off Não compareceu" at bounding box center [1020, 382] width 81 height 35
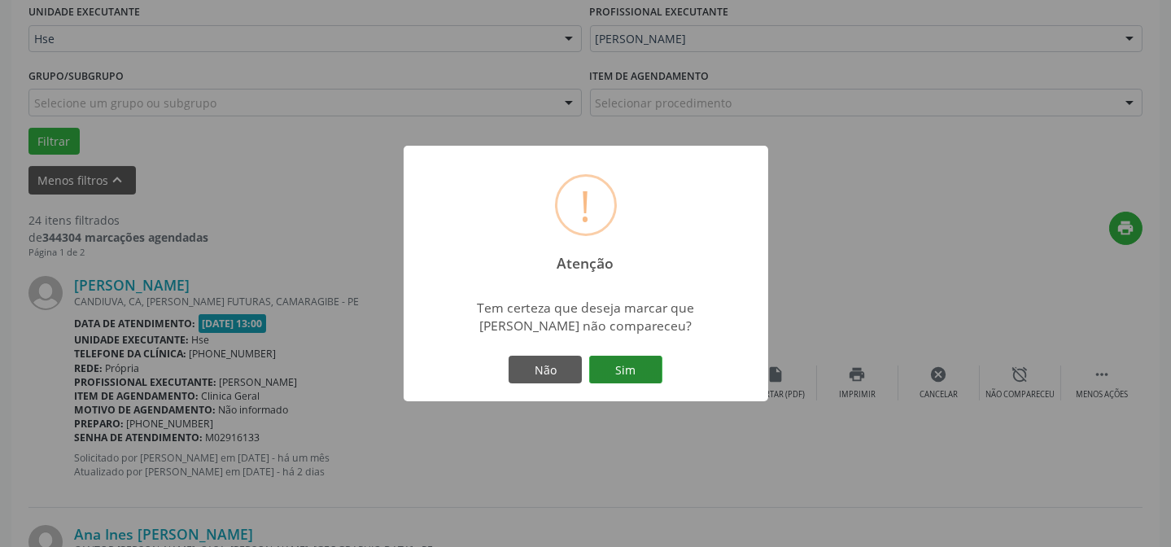
click at [606, 361] on button "Sim" at bounding box center [625, 370] width 73 height 28
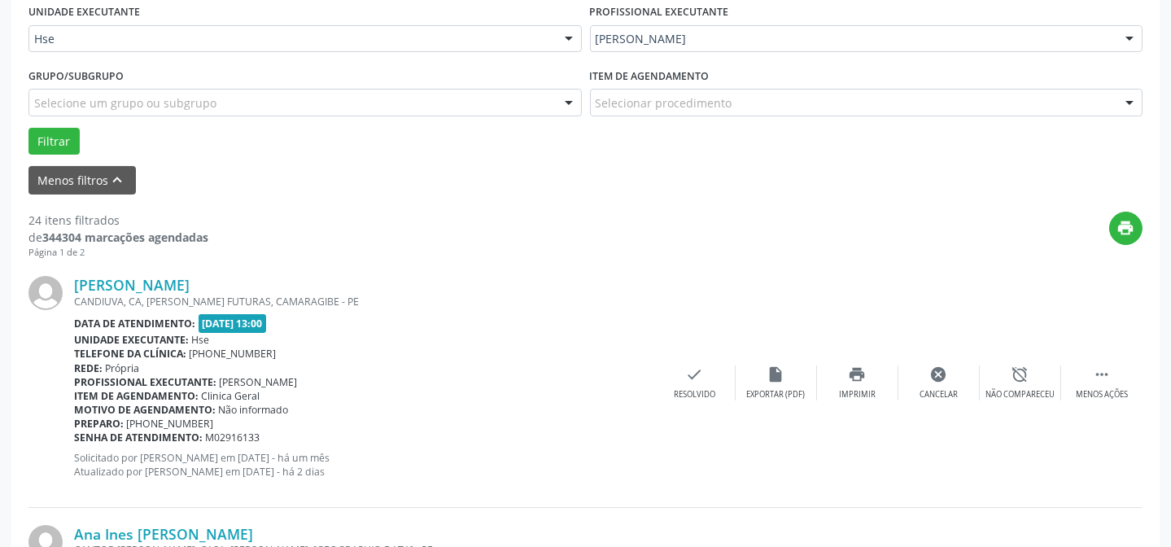
scroll to position [163, 0]
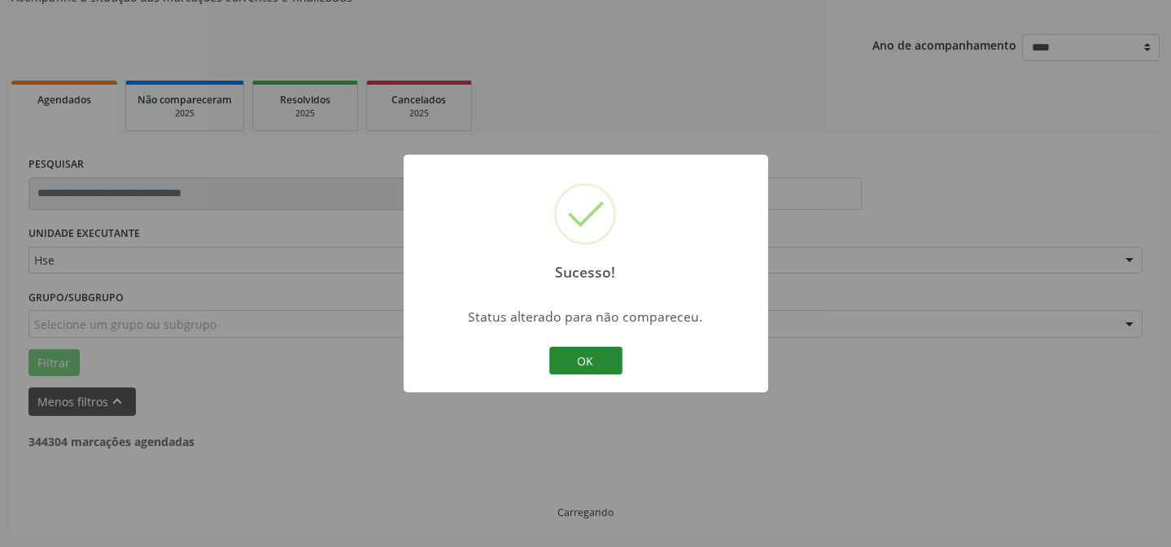
click at [576, 354] on button "OK" at bounding box center [585, 361] width 73 height 28
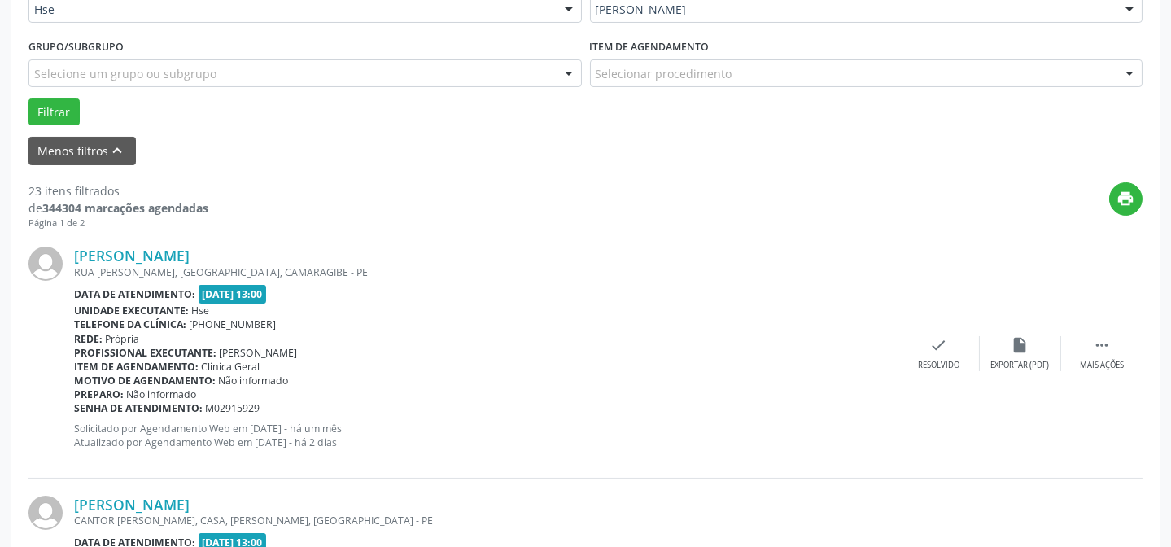
scroll to position [458, 0]
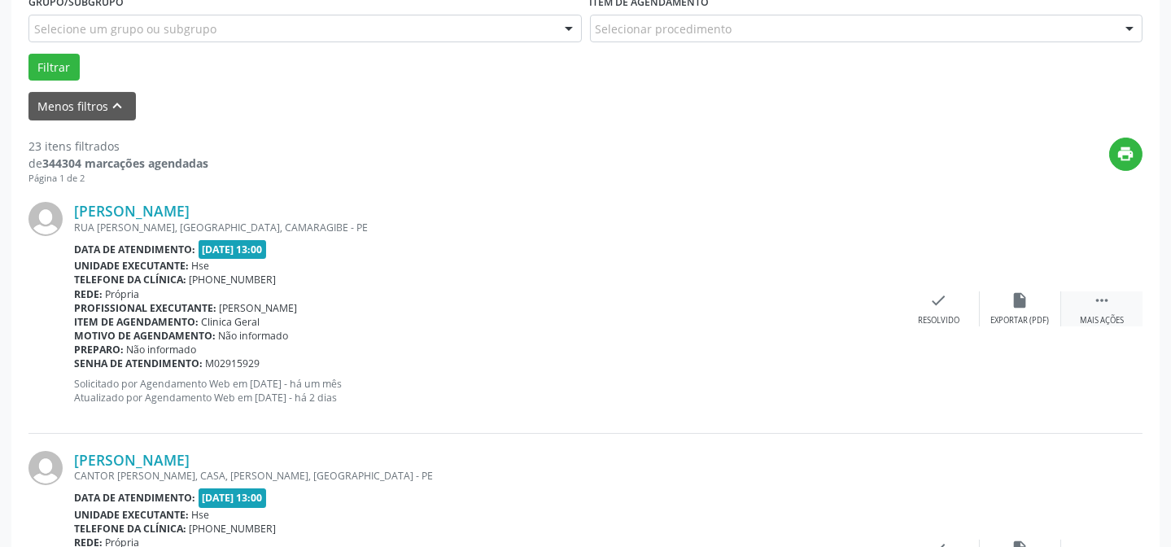
click at [1103, 311] on div " Mais ações" at bounding box center [1101, 308] width 81 height 35
click at [1023, 309] on div "alarm_off Não compareceu" at bounding box center [1020, 308] width 81 height 35
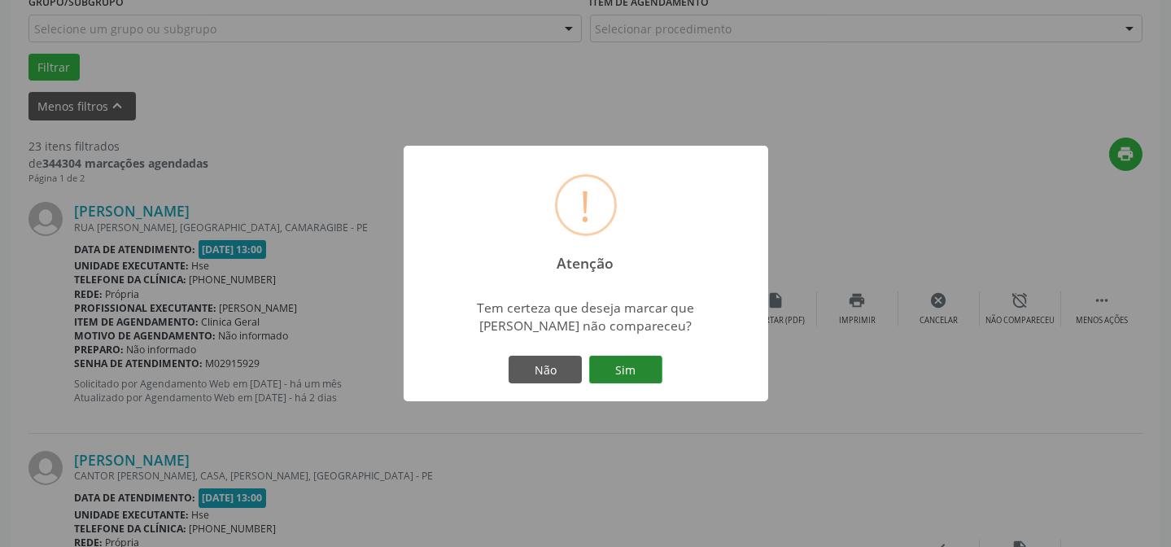
click at [627, 373] on button "Sim" at bounding box center [625, 370] width 73 height 28
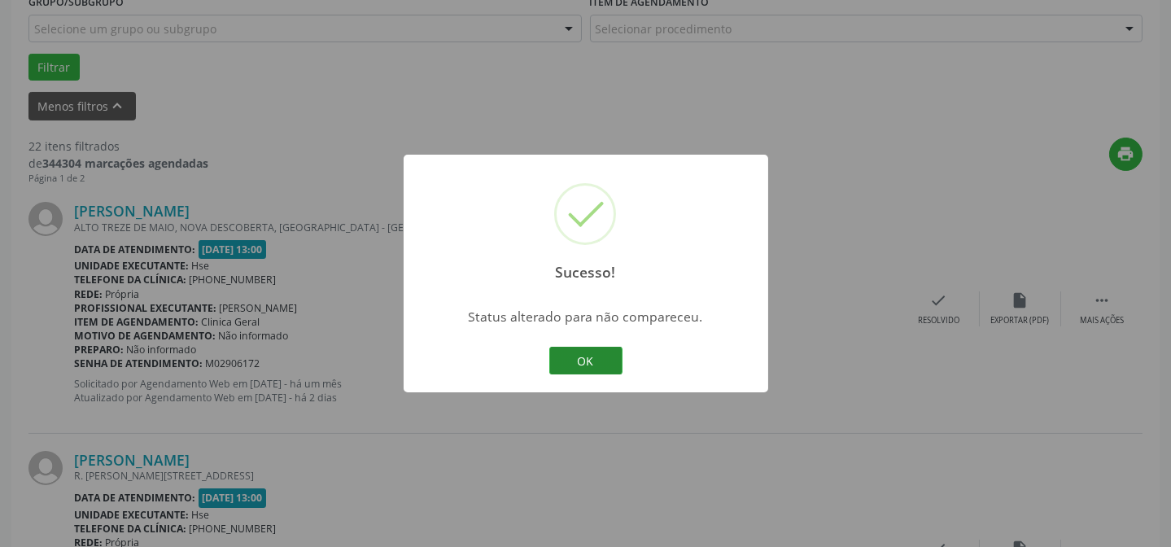
click at [618, 361] on button "OK" at bounding box center [585, 361] width 73 height 28
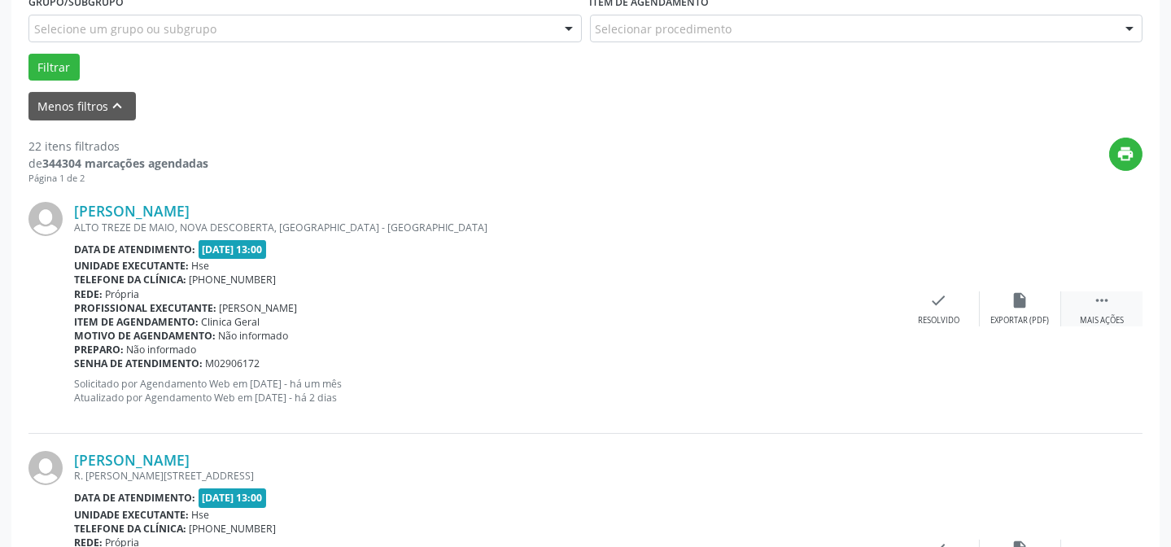
click at [1072, 296] on div " Mais ações" at bounding box center [1101, 308] width 81 height 35
click at [998, 297] on div "alarm_off Não compareceu" at bounding box center [1020, 308] width 81 height 35
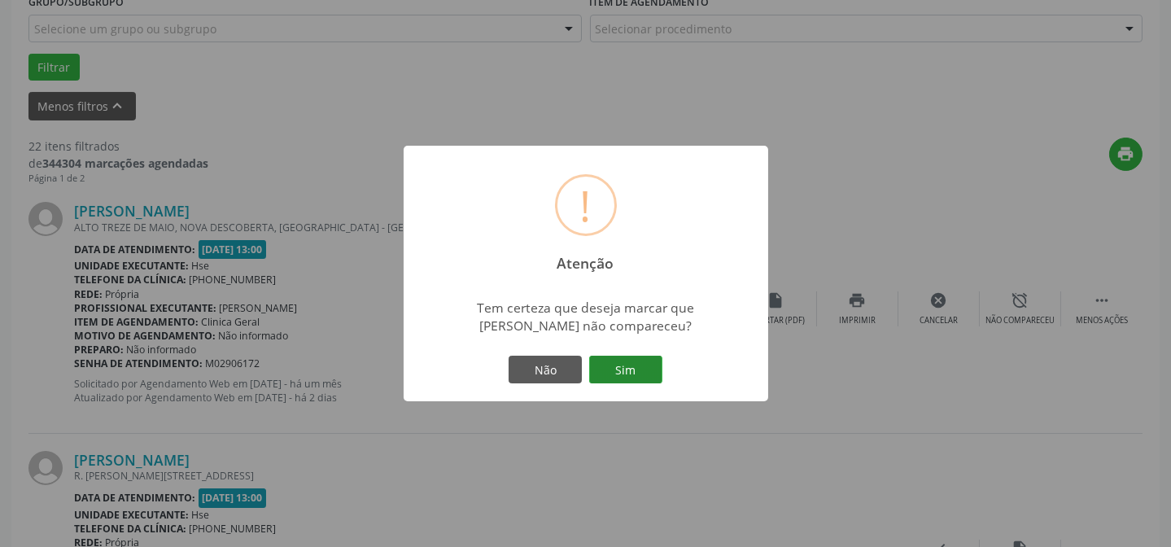
click at [656, 357] on div "Não Sim" at bounding box center [585, 369] width 161 height 34
click at [654, 357] on button "Sim" at bounding box center [625, 370] width 73 height 28
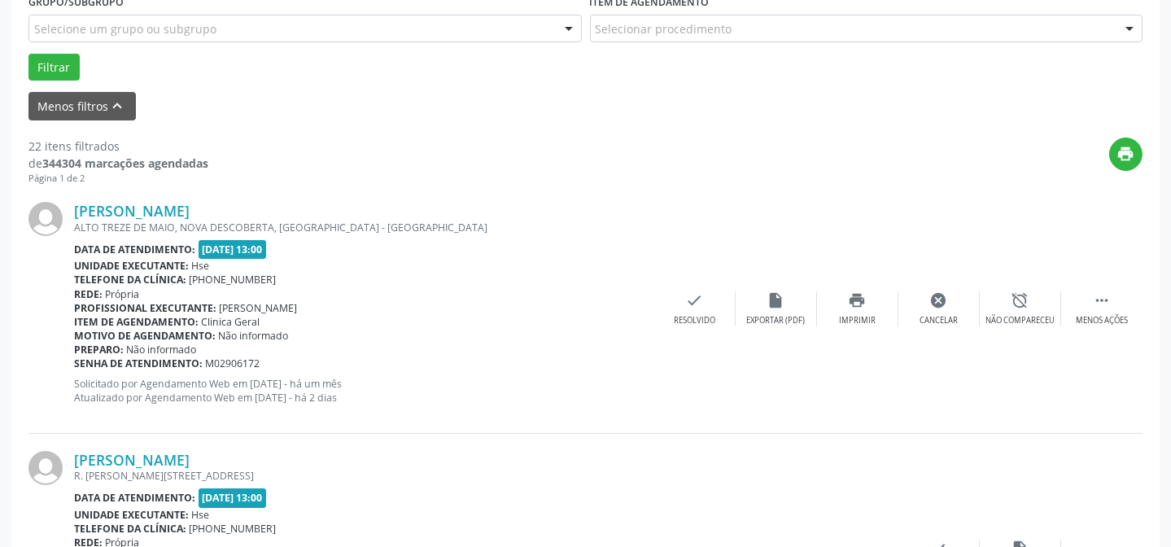
scroll to position [163, 0]
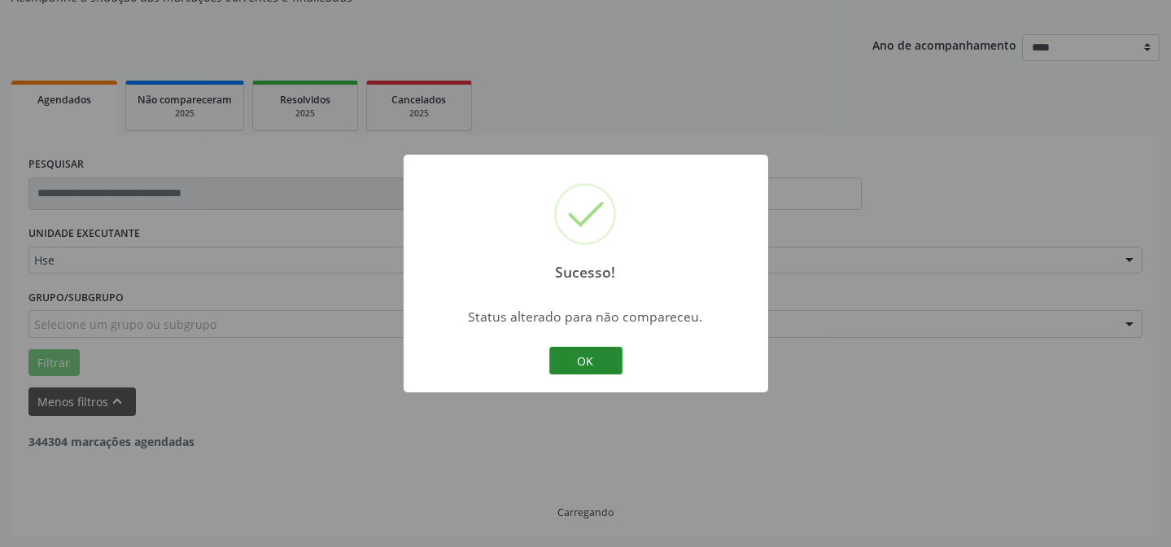
click at [586, 349] on button "OK" at bounding box center [585, 361] width 73 height 28
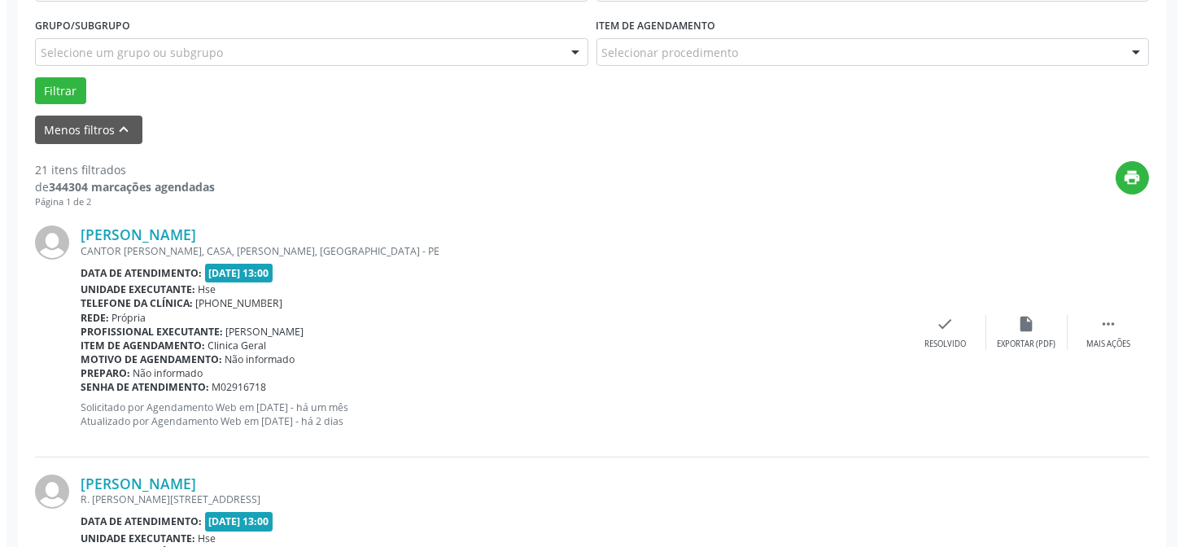
scroll to position [458, 0]
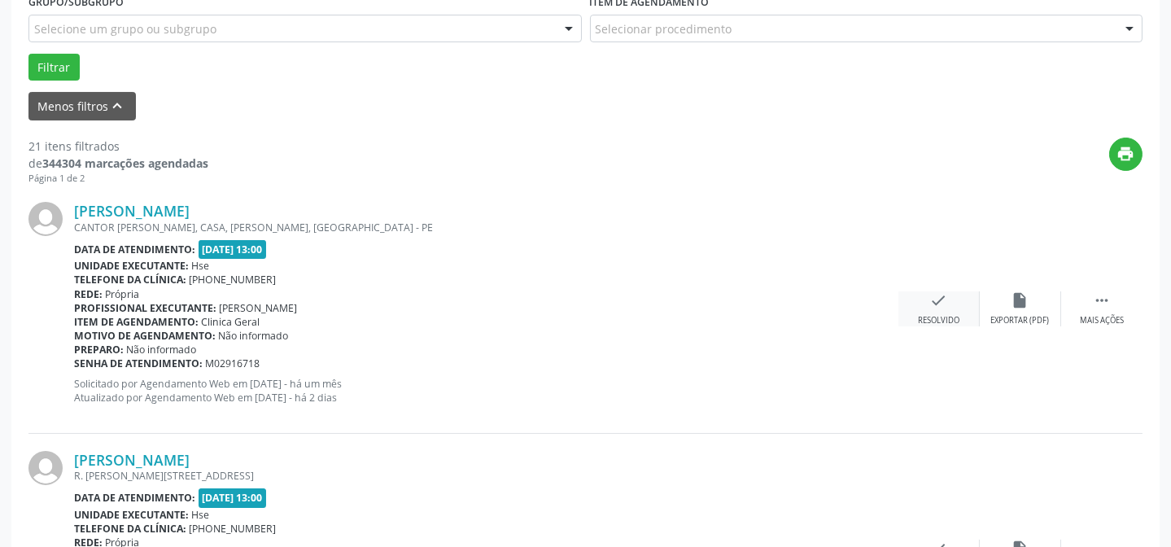
click at [919, 295] on div "check Resolvido" at bounding box center [938, 308] width 81 height 35
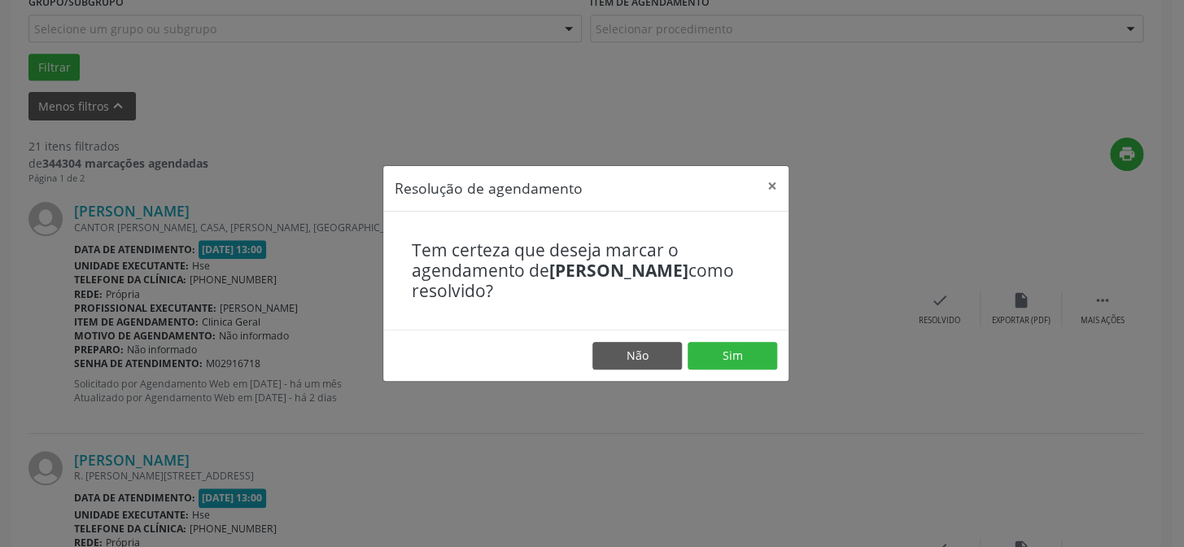
click at [748, 341] on footer "Não Sim" at bounding box center [585, 355] width 405 height 51
click at [748, 349] on button "Sim" at bounding box center [733, 356] width 90 height 28
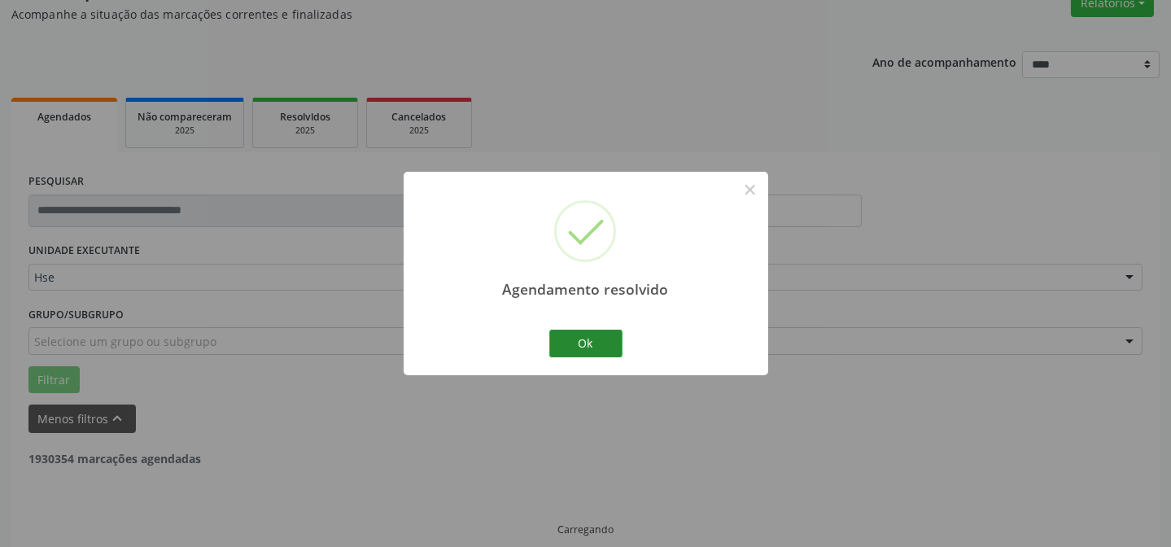
scroll to position [163, 0]
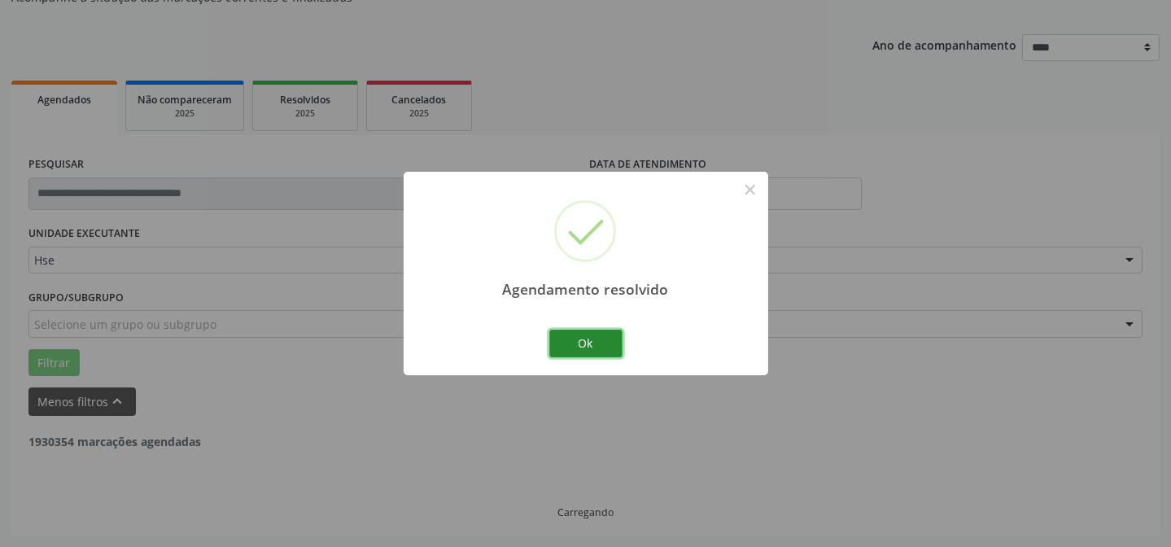
click at [602, 340] on button "Ok" at bounding box center [585, 344] width 73 height 28
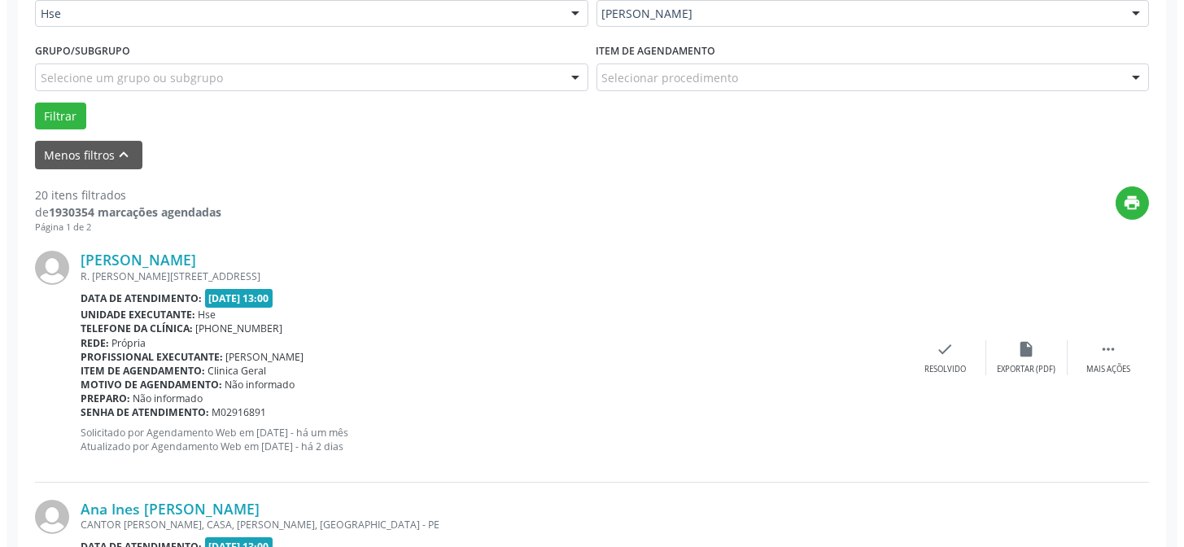
scroll to position [458, 0]
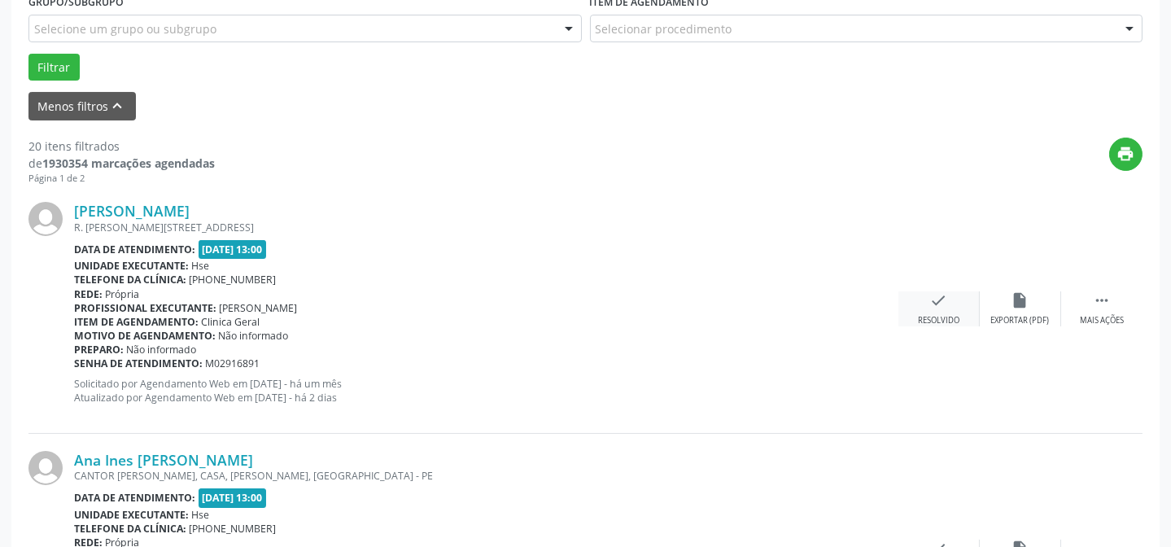
click at [933, 323] on div "Resolvido" at bounding box center [938, 320] width 41 height 11
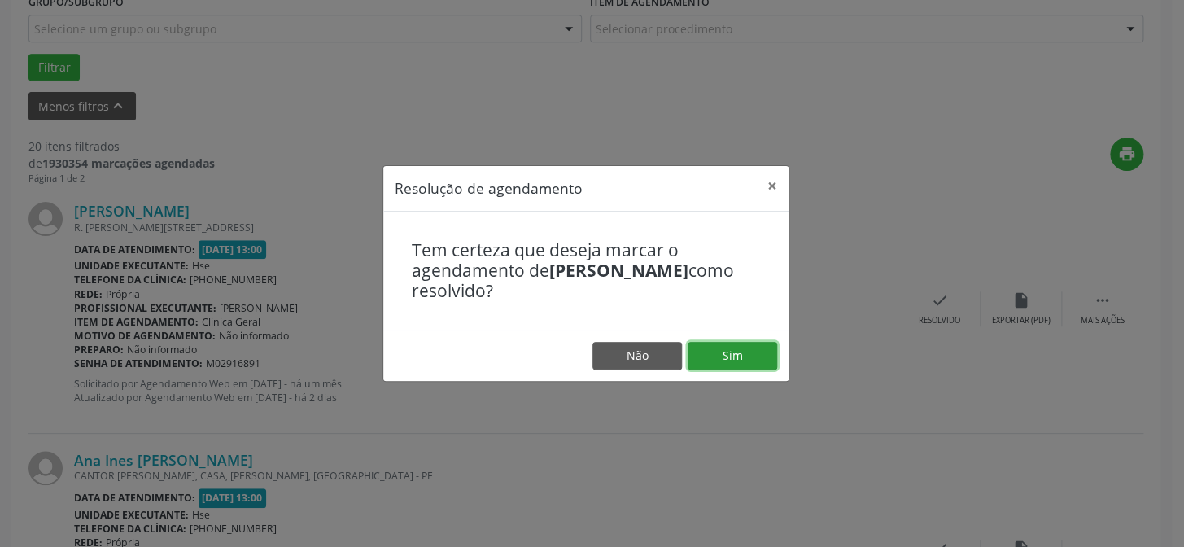
click at [728, 349] on button "Sim" at bounding box center [733, 356] width 90 height 28
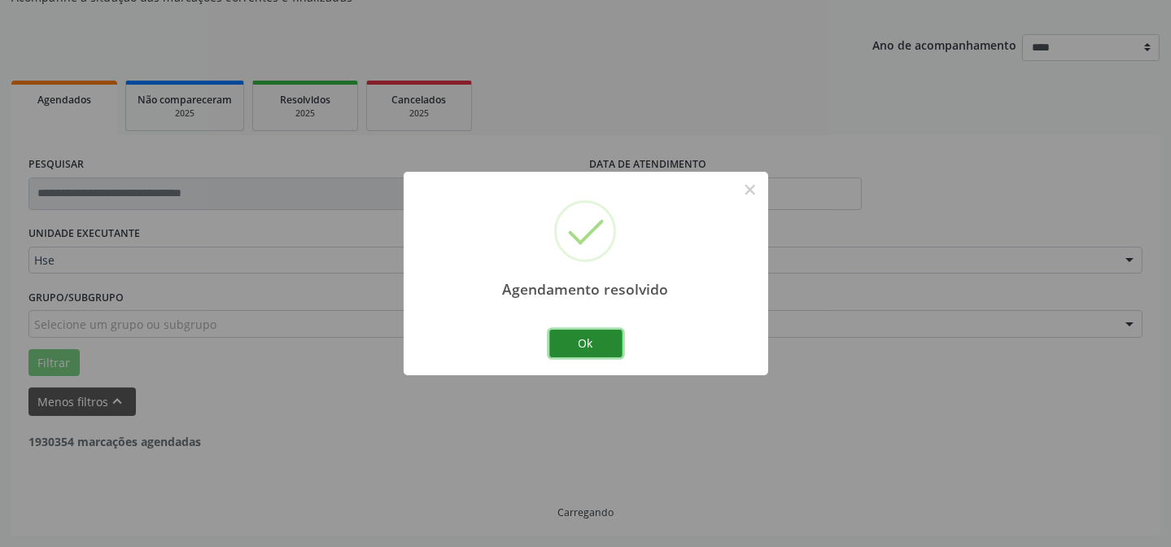
click at [584, 352] on button "Ok" at bounding box center [585, 344] width 73 height 28
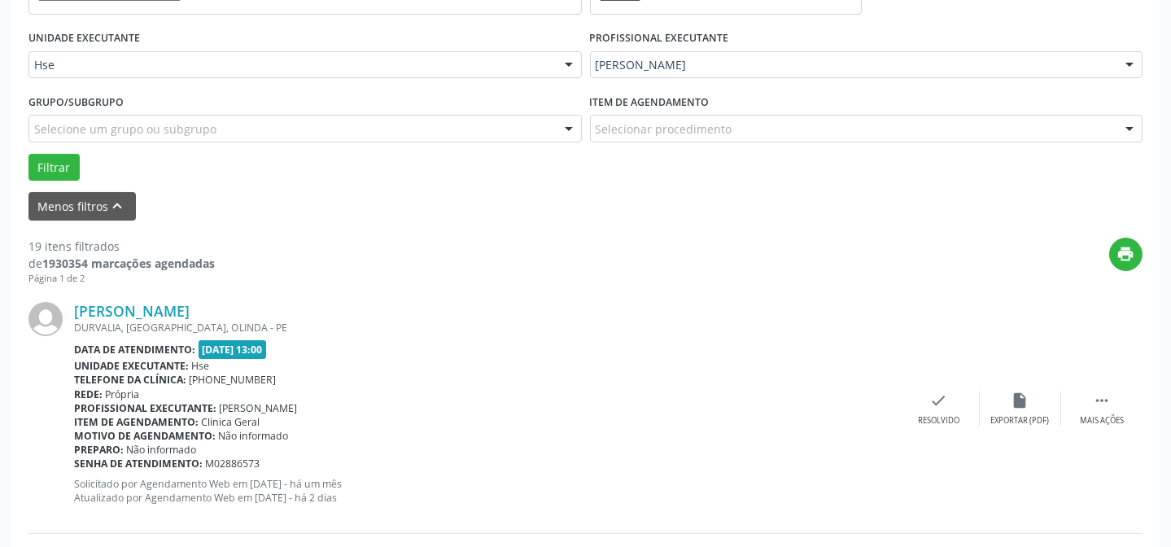
scroll to position [384, 0]
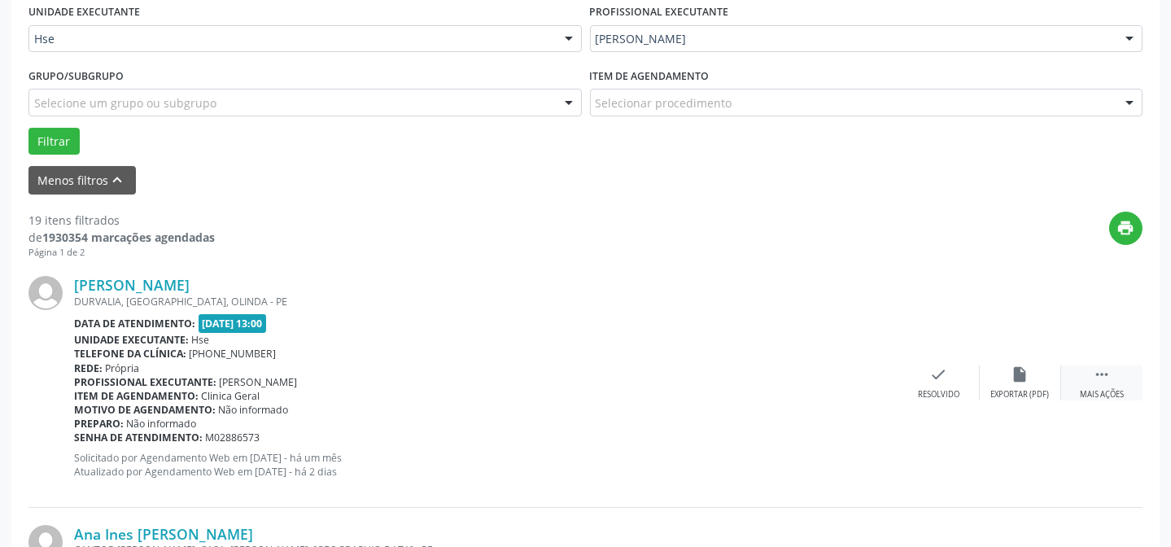
click at [1134, 382] on div " Mais ações" at bounding box center [1101, 382] width 81 height 35
click at [1032, 389] on div "Não compareceu" at bounding box center [1019, 394] width 69 height 11
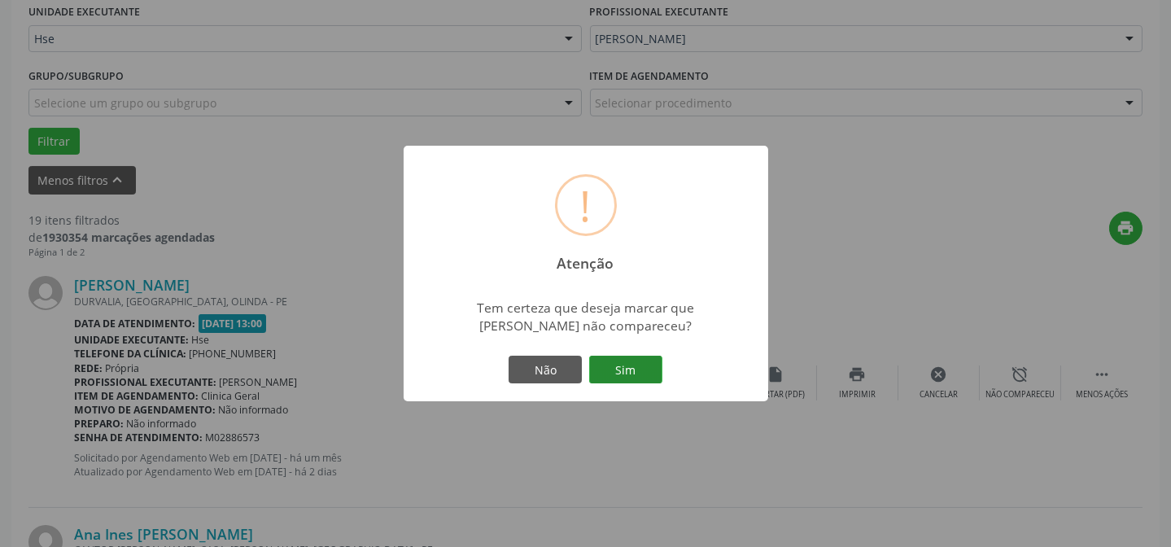
click at [645, 369] on button "Sim" at bounding box center [625, 370] width 73 height 28
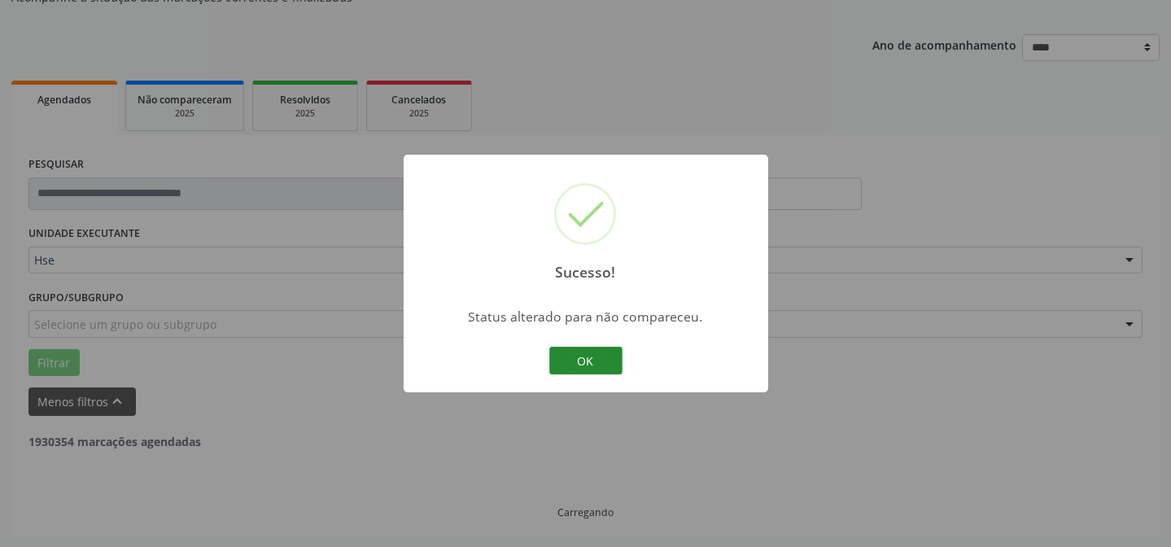
click at [577, 363] on button "OK" at bounding box center [585, 361] width 73 height 28
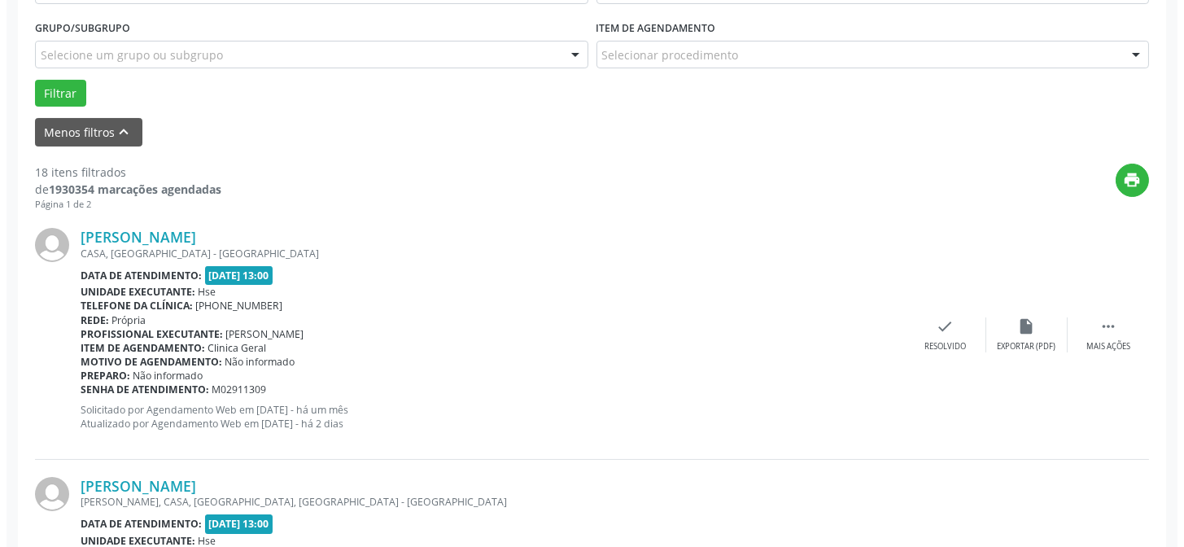
scroll to position [458, 0]
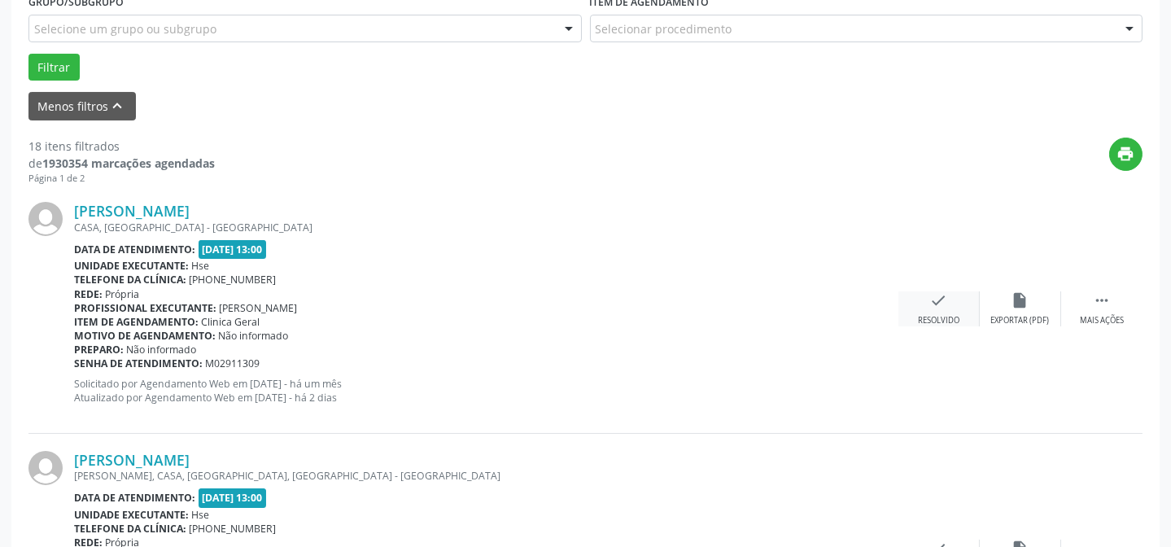
click at [938, 306] on icon "check" at bounding box center [939, 300] width 18 height 18
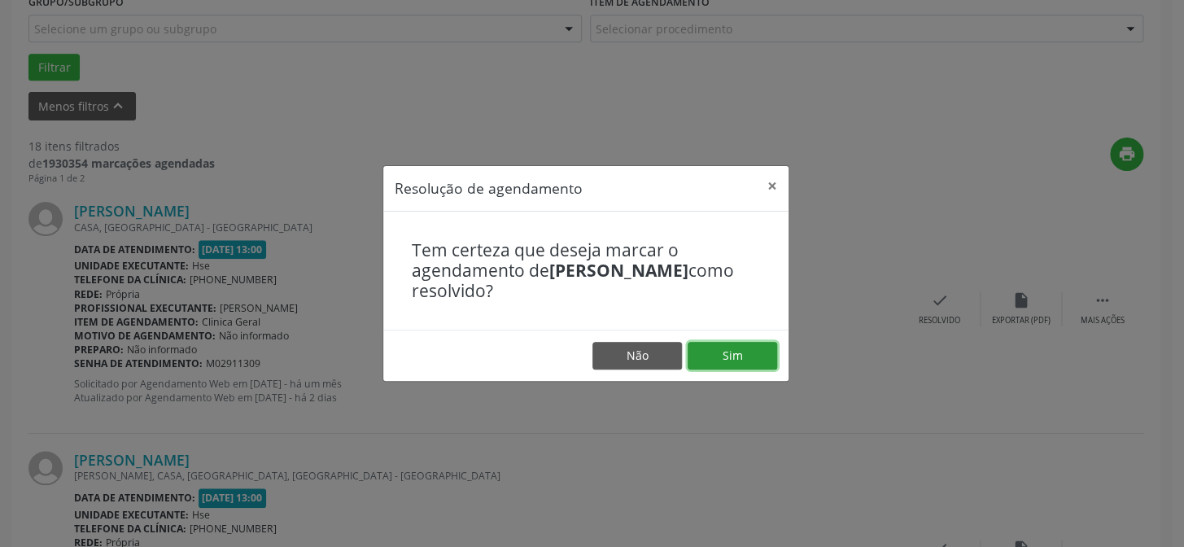
click at [727, 350] on button "Sim" at bounding box center [733, 356] width 90 height 28
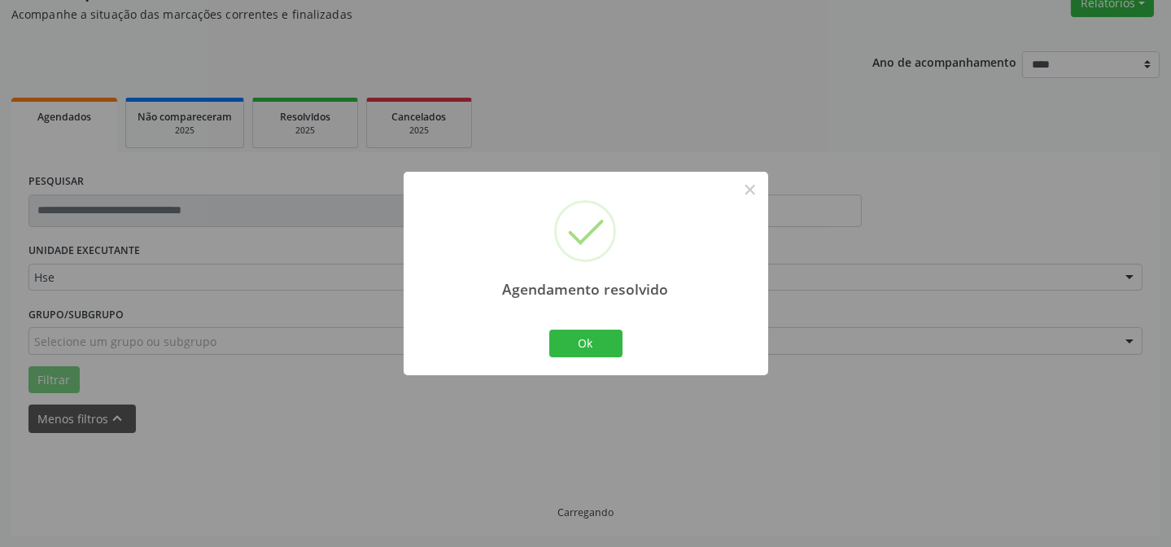
scroll to position [163, 0]
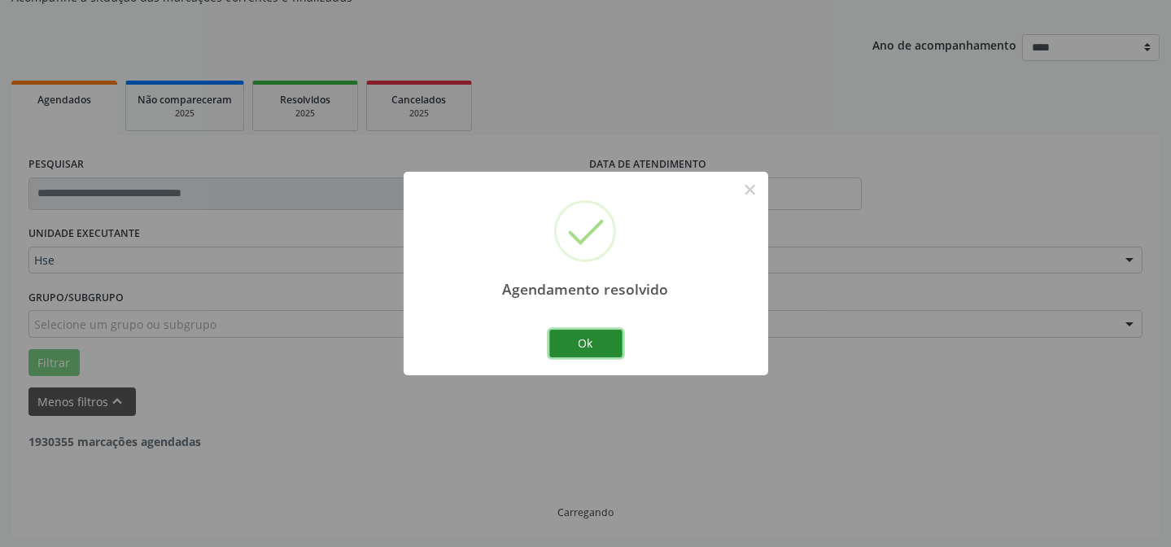
click at [587, 334] on button "Ok" at bounding box center [585, 344] width 73 height 28
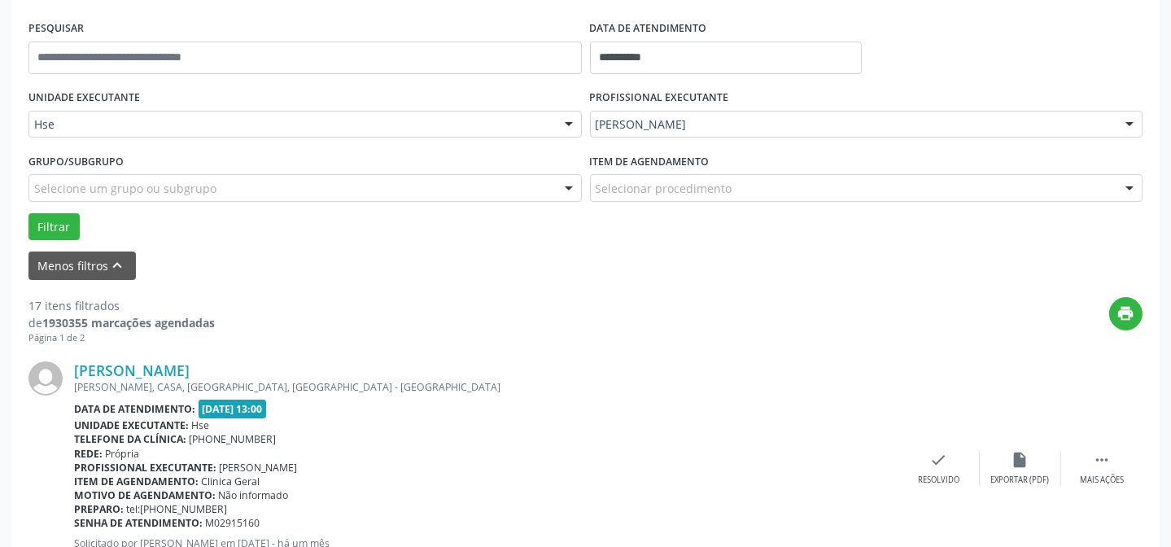
scroll to position [310, 0]
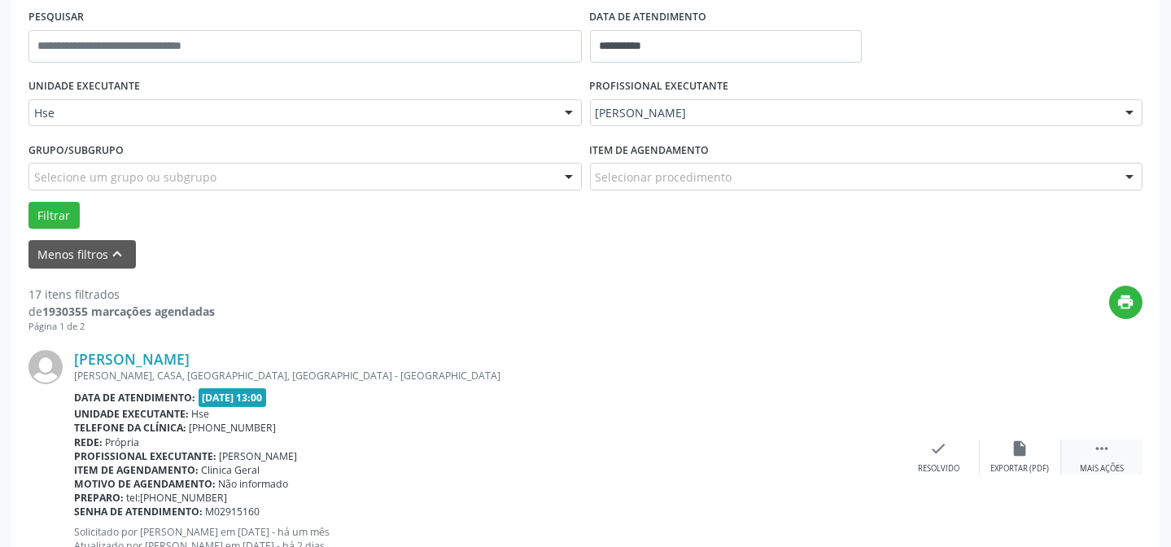
click at [1080, 446] on div " Mais ações" at bounding box center [1101, 456] width 81 height 35
click at [1009, 439] on div "alarm_off Não compareceu" at bounding box center [1020, 456] width 81 height 35
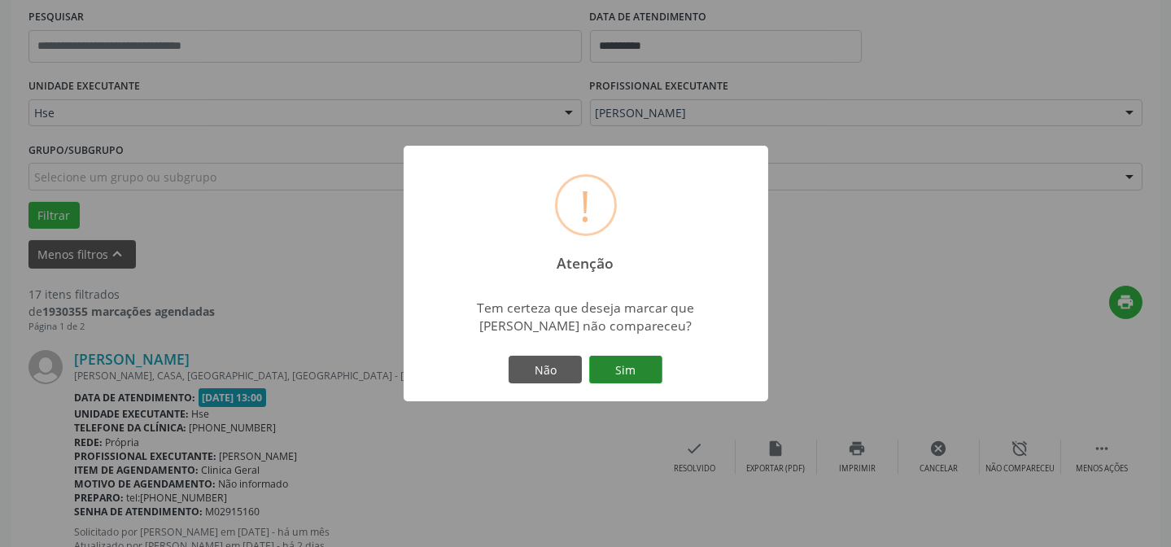
click at [644, 361] on button "Sim" at bounding box center [625, 370] width 73 height 28
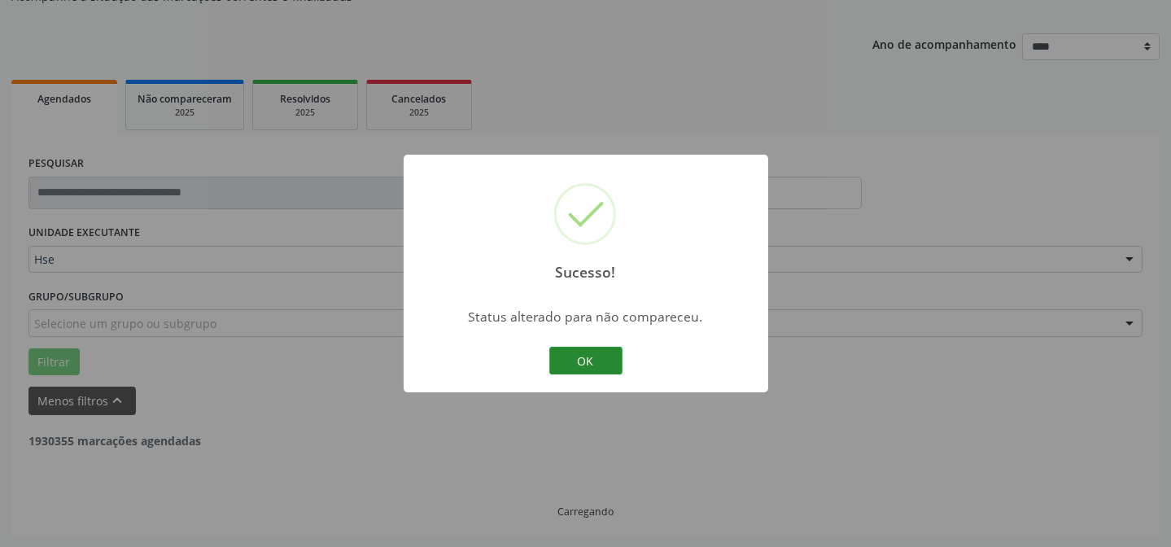
scroll to position [163, 0]
click at [565, 360] on button "OK" at bounding box center [585, 361] width 73 height 28
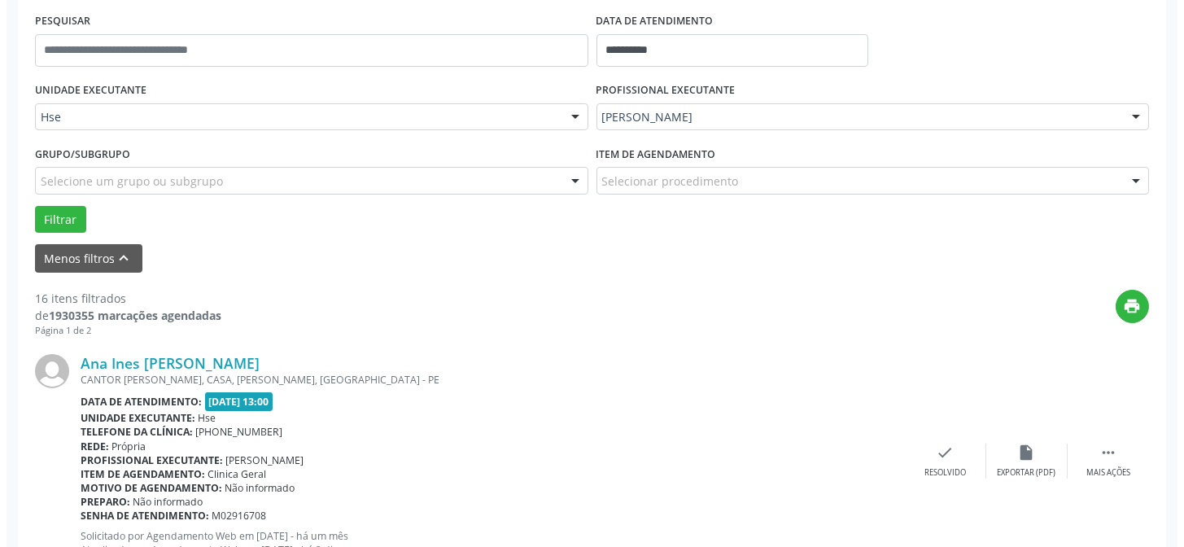
scroll to position [310, 0]
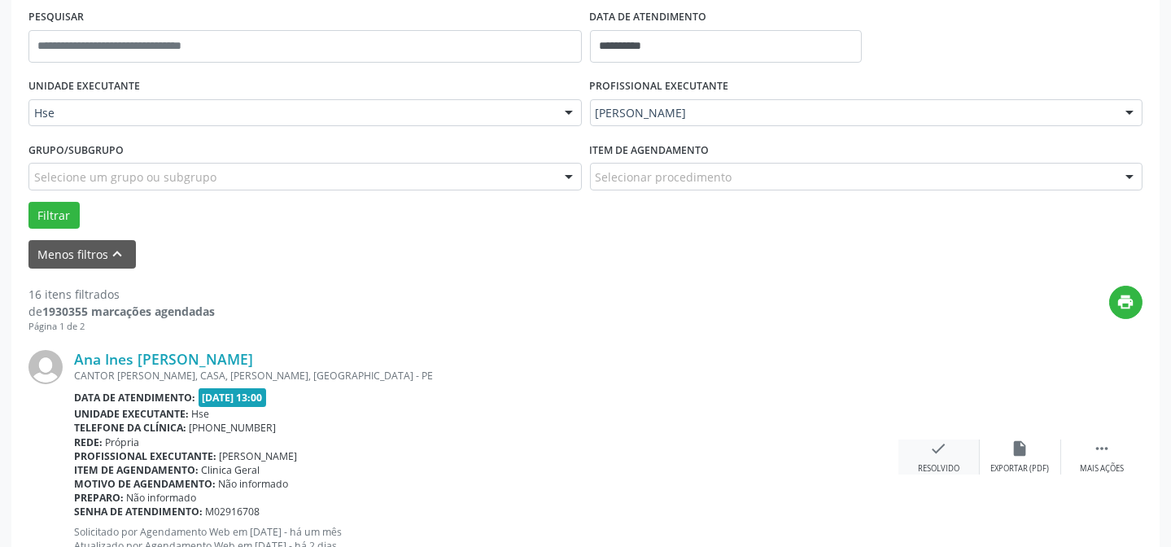
click at [927, 463] on div "Resolvido" at bounding box center [938, 468] width 41 height 11
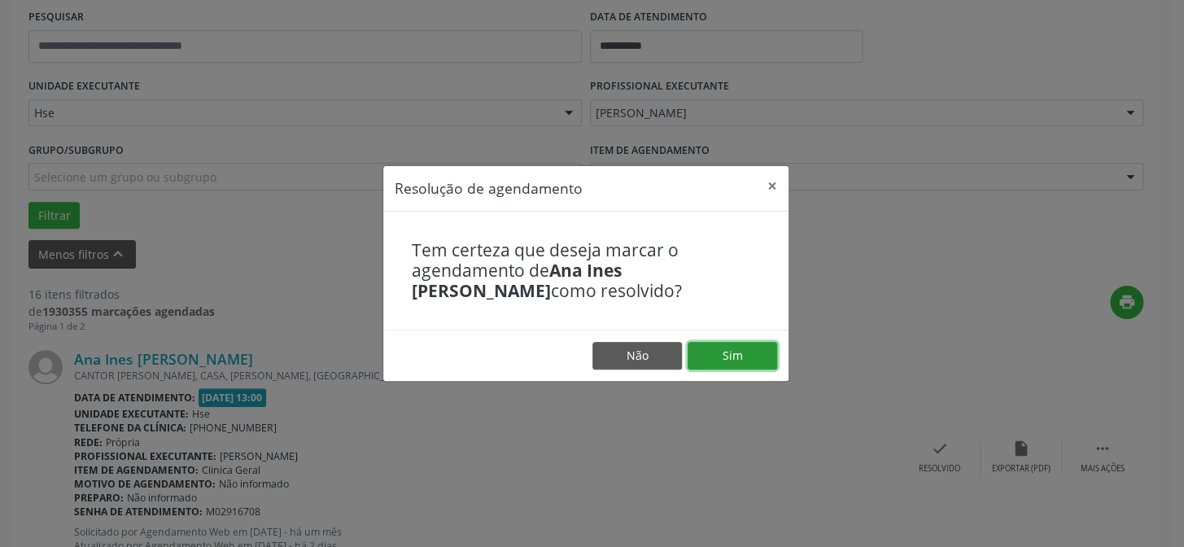
click at [754, 349] on button "Sim" at bounding box center [733, 356] width 90 height 28
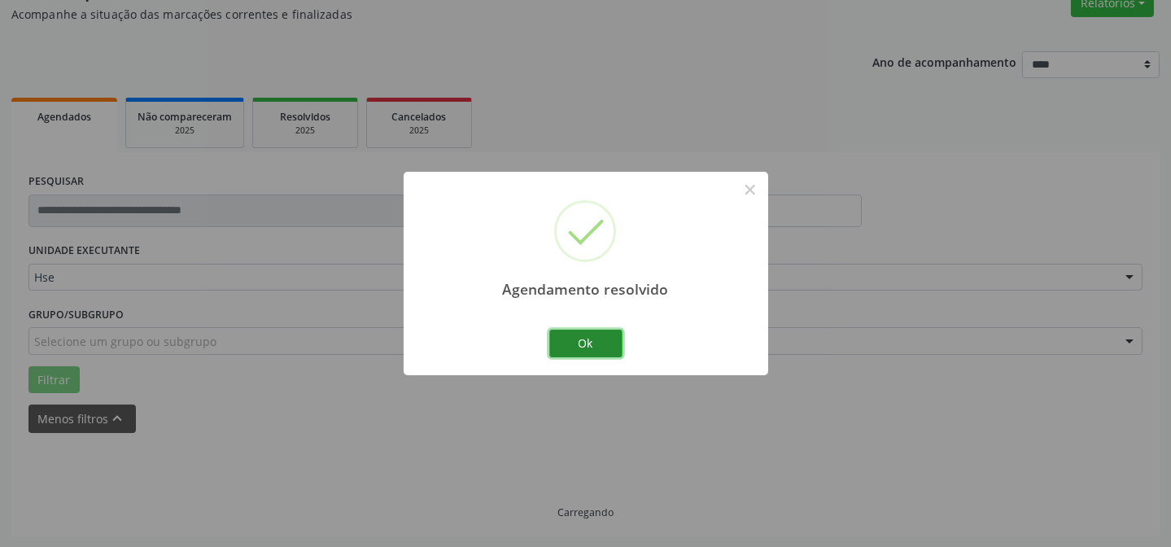
click at [599, 335] on button "Ok" at bounding box center [585, 344] width 73 height 28
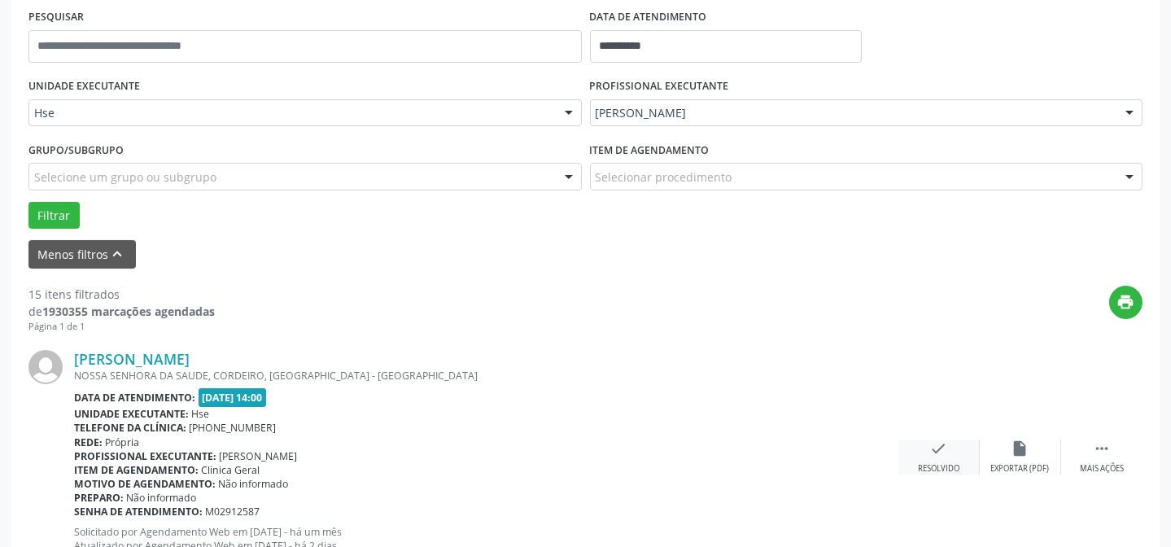
click at [945, 456] on div "check Resolvido" at bounding box center [938, 456] width 81 height 35
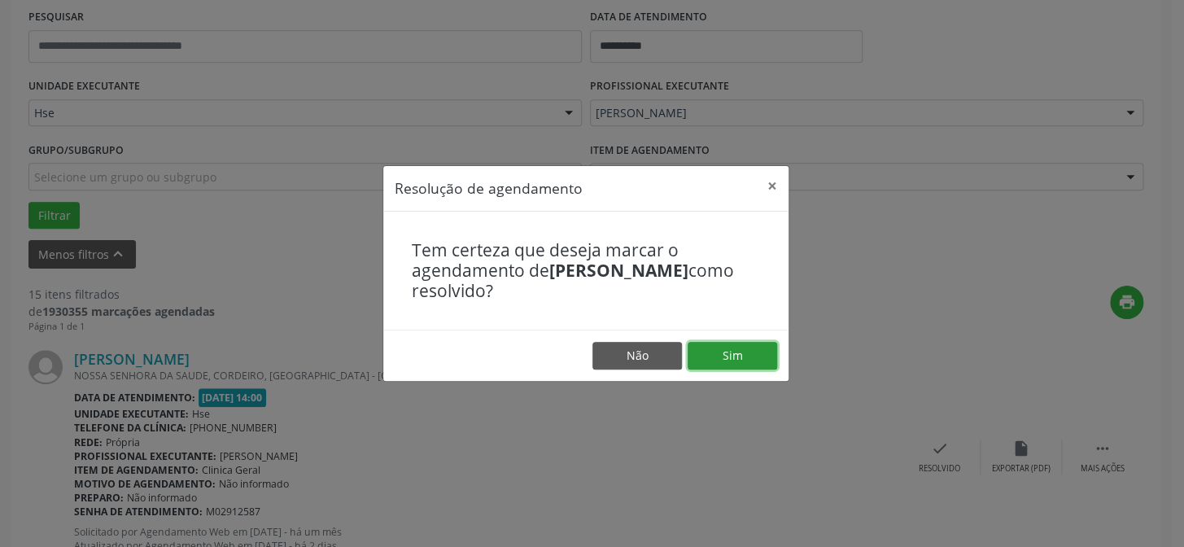
click at [766, 351] on button "Sim" at bounding box center [733, 356] width 90 height 28
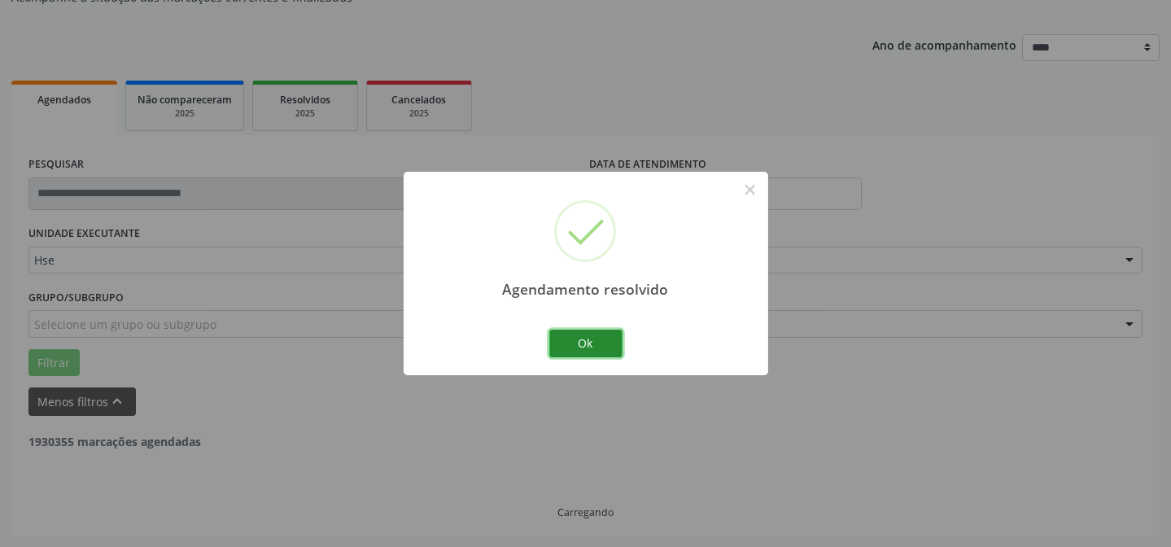
click at [594, 340] on button "Ok" at bounding box center [585, 344] width 73 height 28
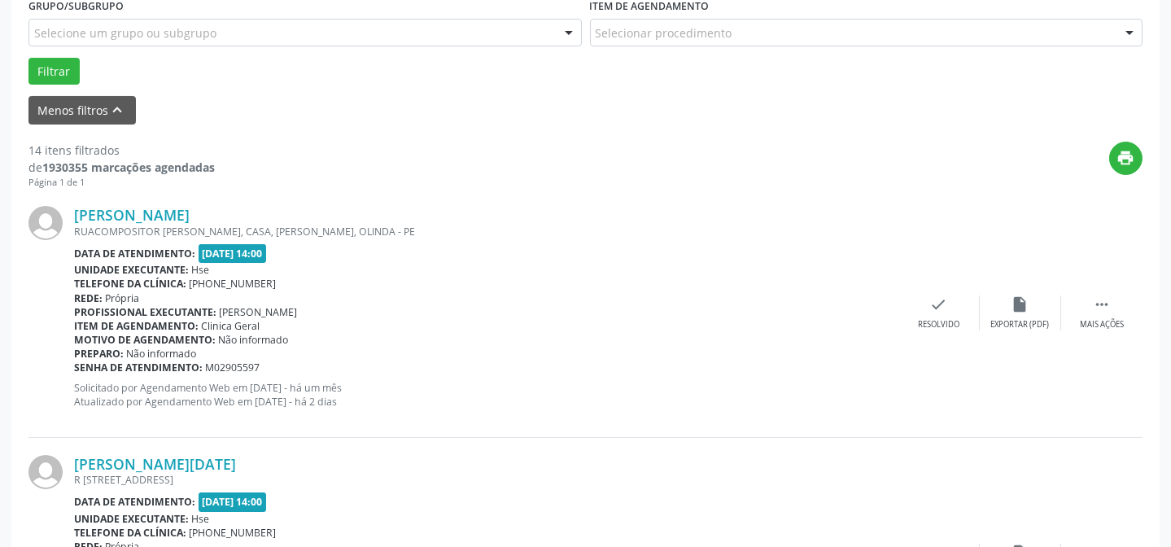
scroll to position [458, 0]
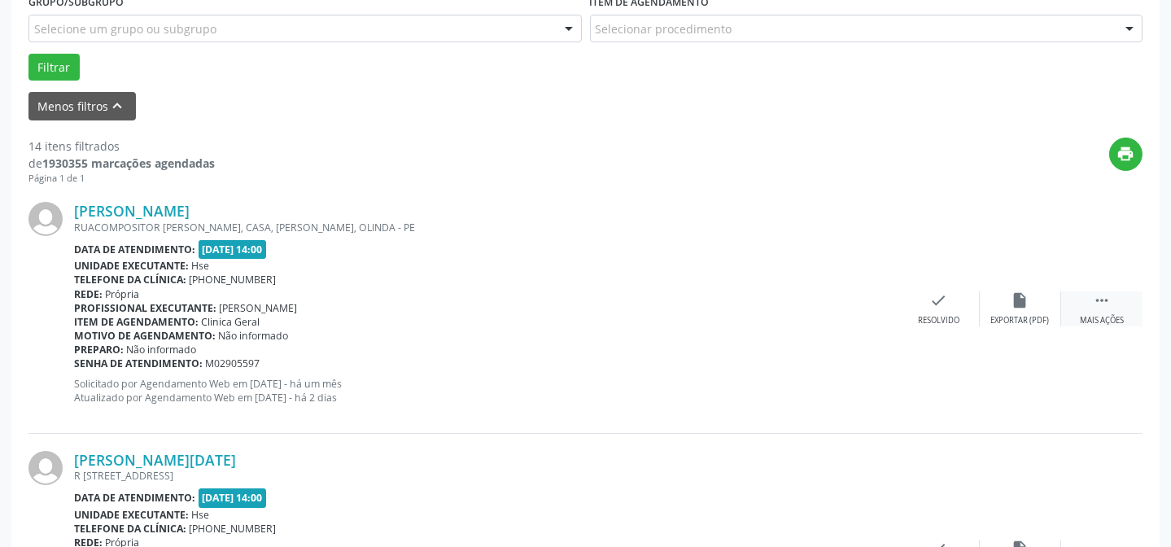
click at [1105, 302] on icon "" at bounding box center [1102, 300] width 18 height 18
click at [1020, 302] on icon "alarm_off" at bounding box center [1020, 300] width 18 height 18
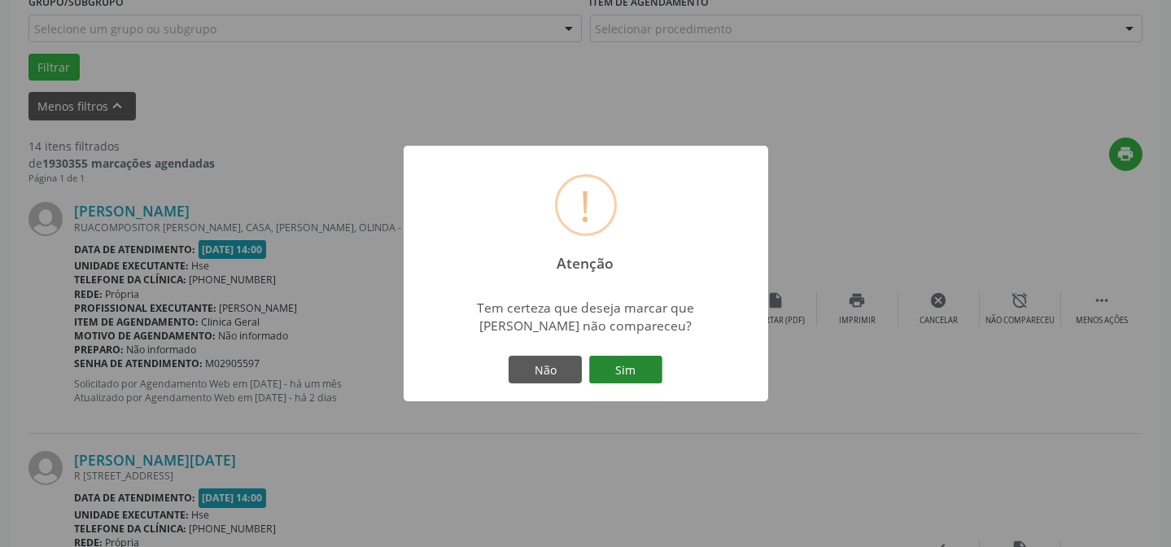
click at [642, 364] on button "Sim" at bounding box center [625, 370] width 73 height 28
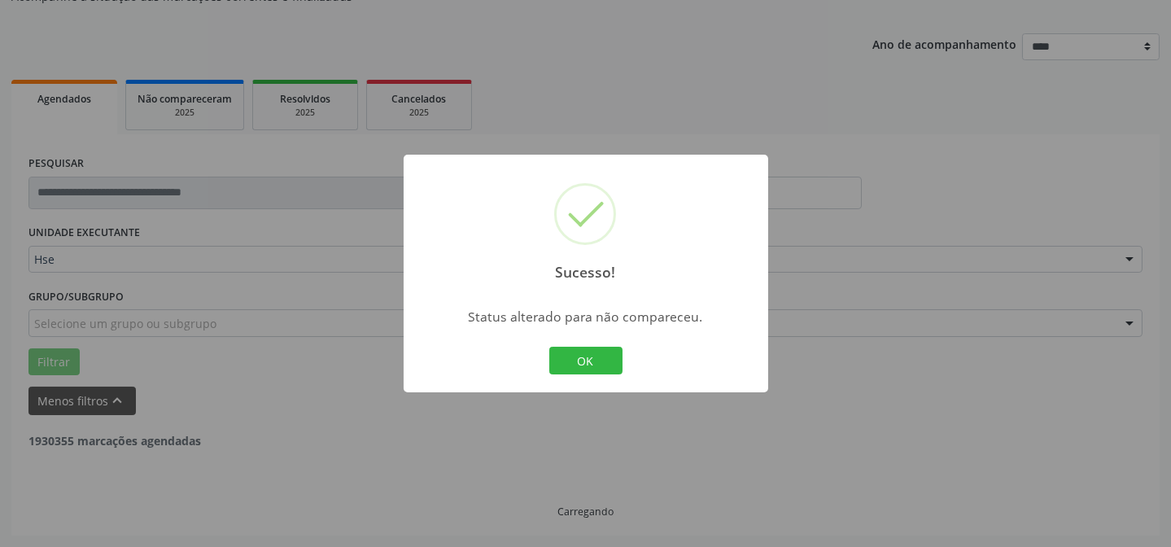
scroll to position [163, 0]
click at [581, 360] on button "OK" at bounding box center [585, 361] width 73 height 28
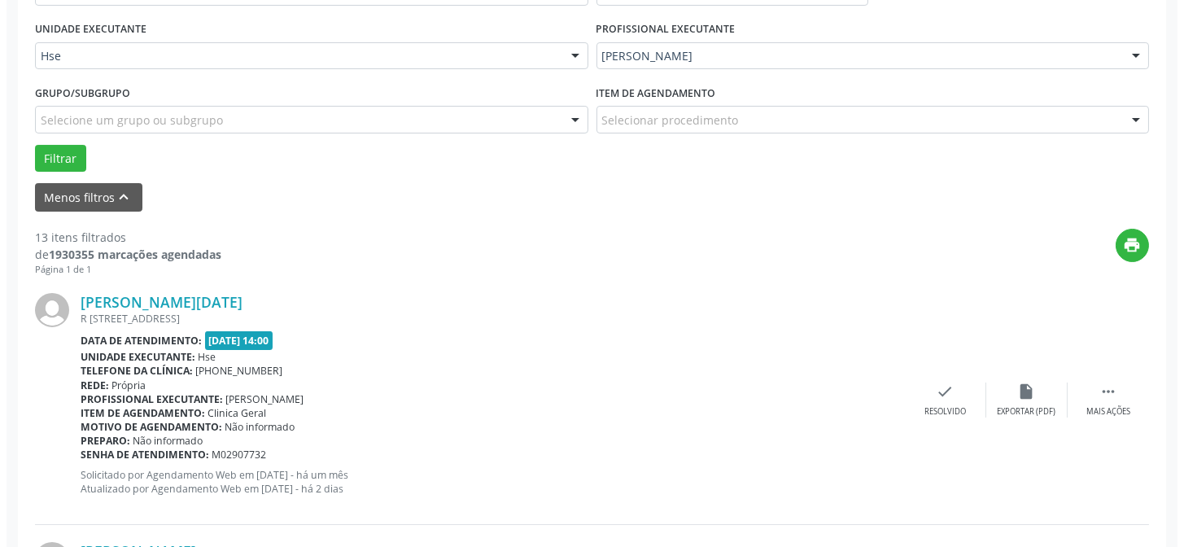
scroll to position [384, 0]
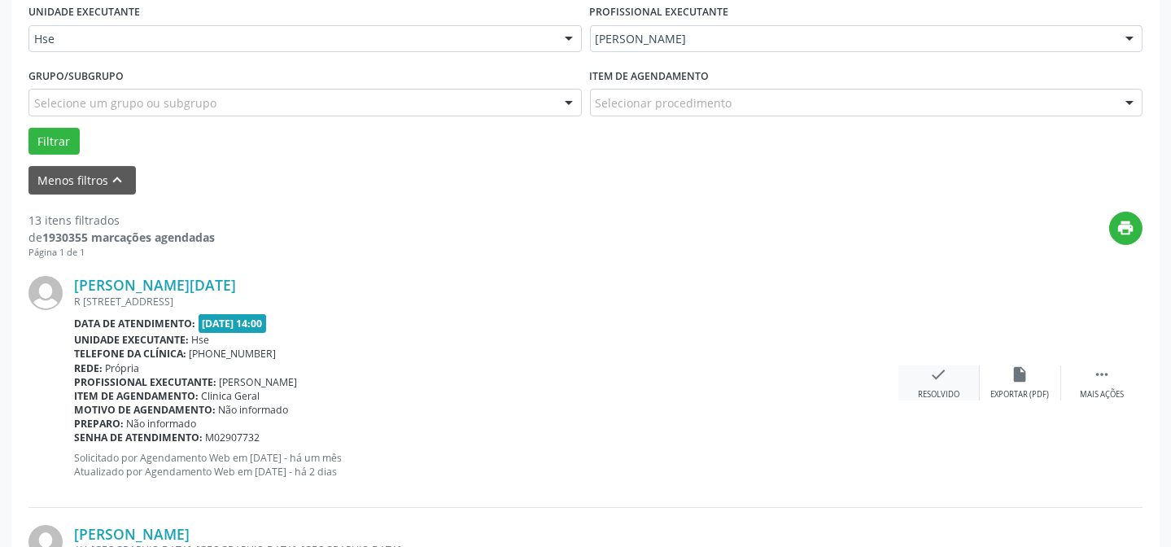
click at [923, 389] on div "Resolvido" at bounding box center [938, 394] width 41 height 11
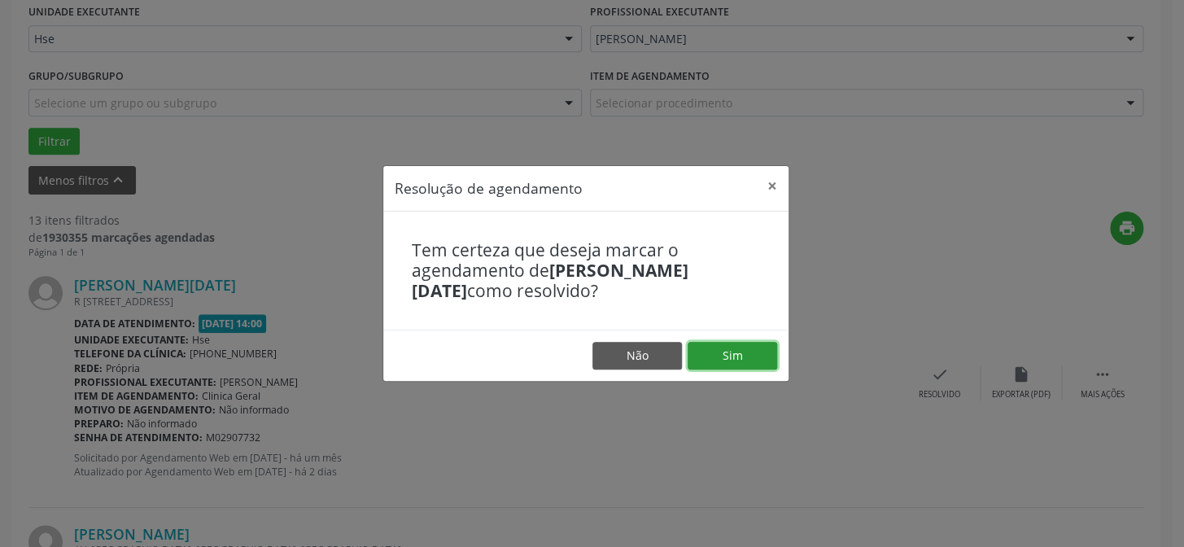
click at [743, 356] on button "Sim" at bounding box center [733, 356] width 90 height 28
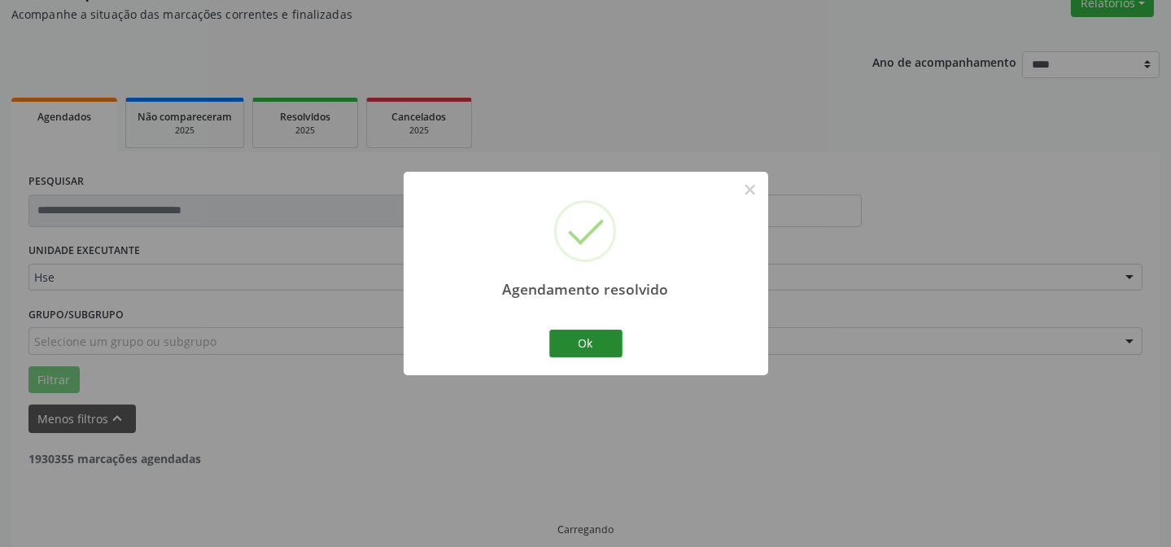
scroll to position [163, 0]
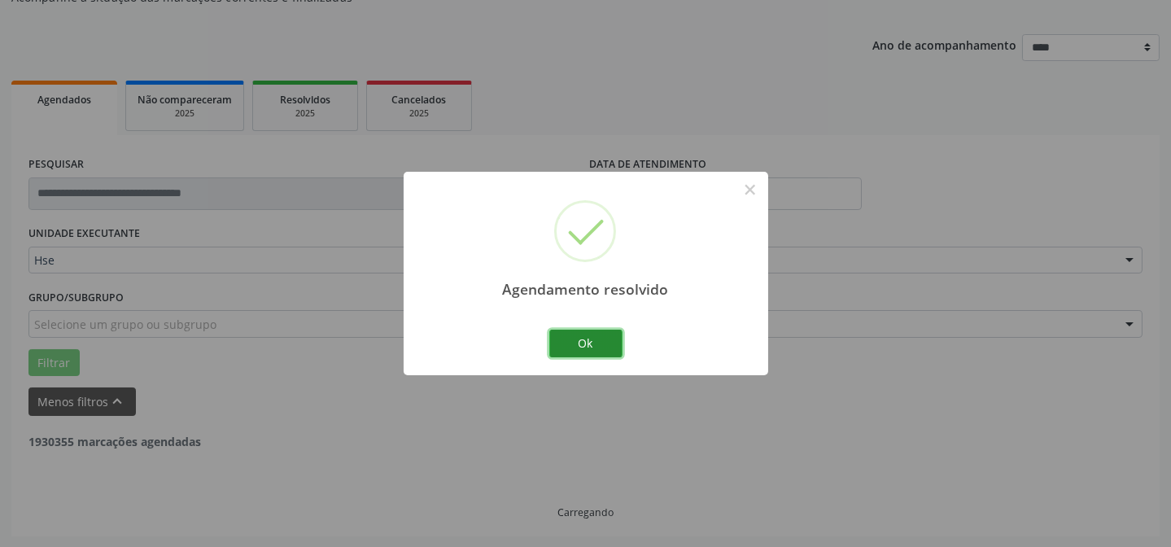
click at [575, 340] on button "Ok" at bounding box center [585, 344] width 73 height 28
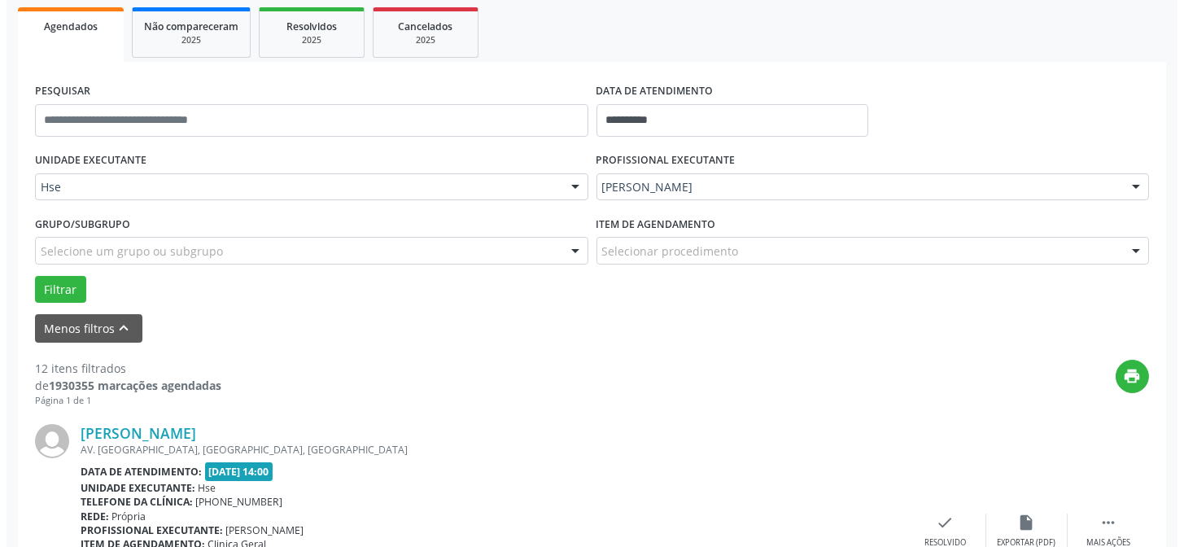
scroll to position [310, 0]
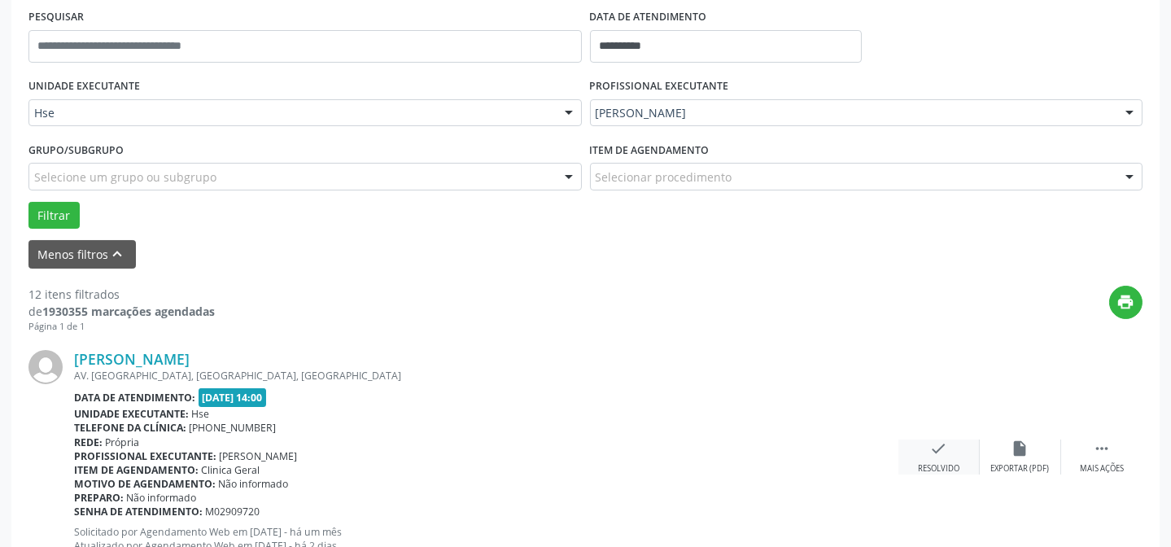
click at [936, 448] on icon "check" at bounding box center [939, 448] width 18 height 18
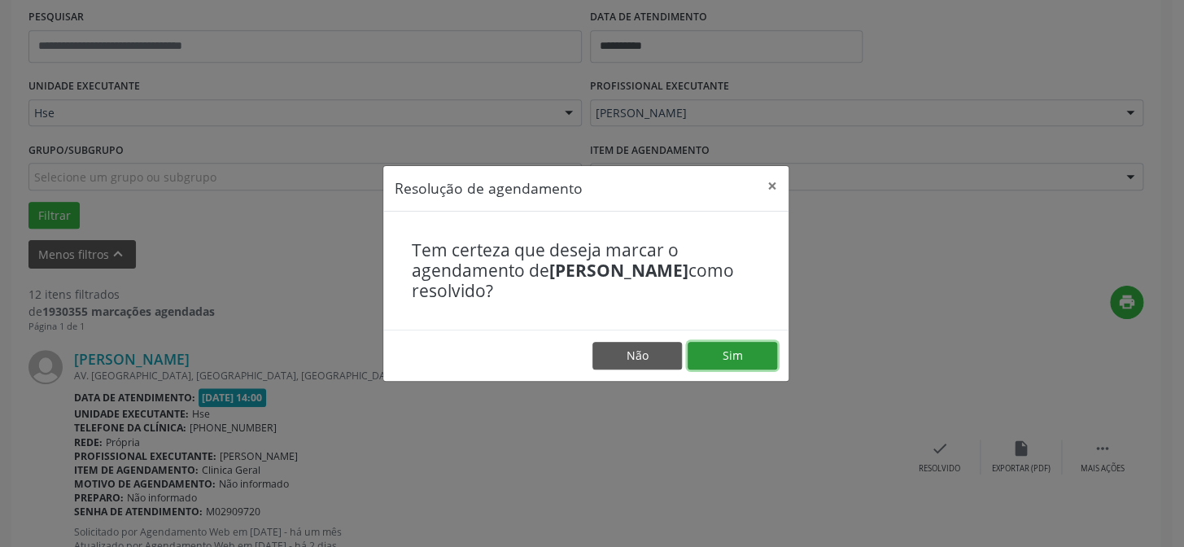
click at [744, 357] on button "Sim" at bounding box center [733, 356] width 90 height 28
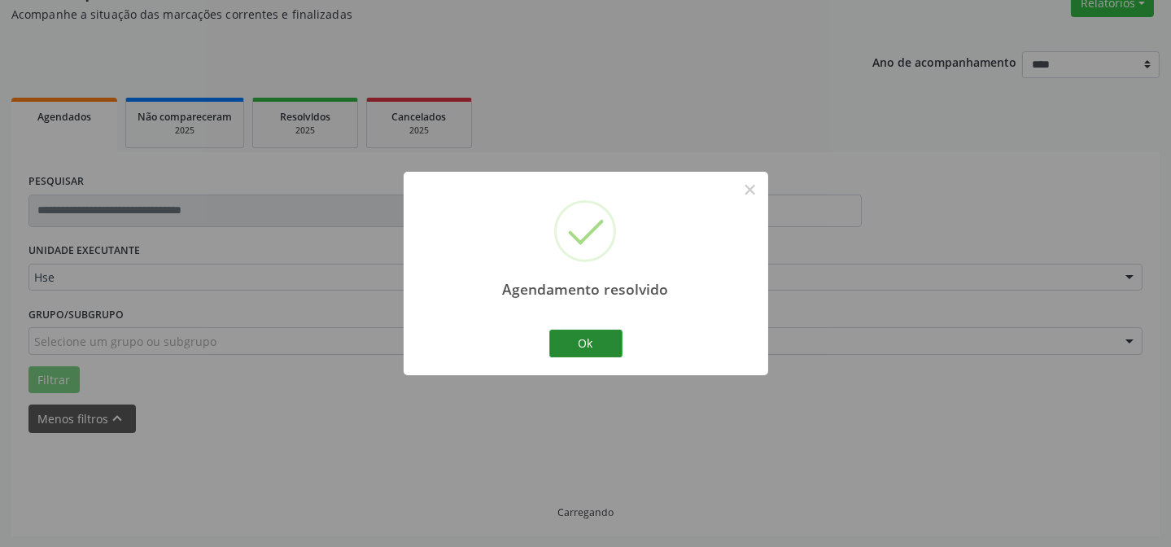
scroll to position [163, 0]
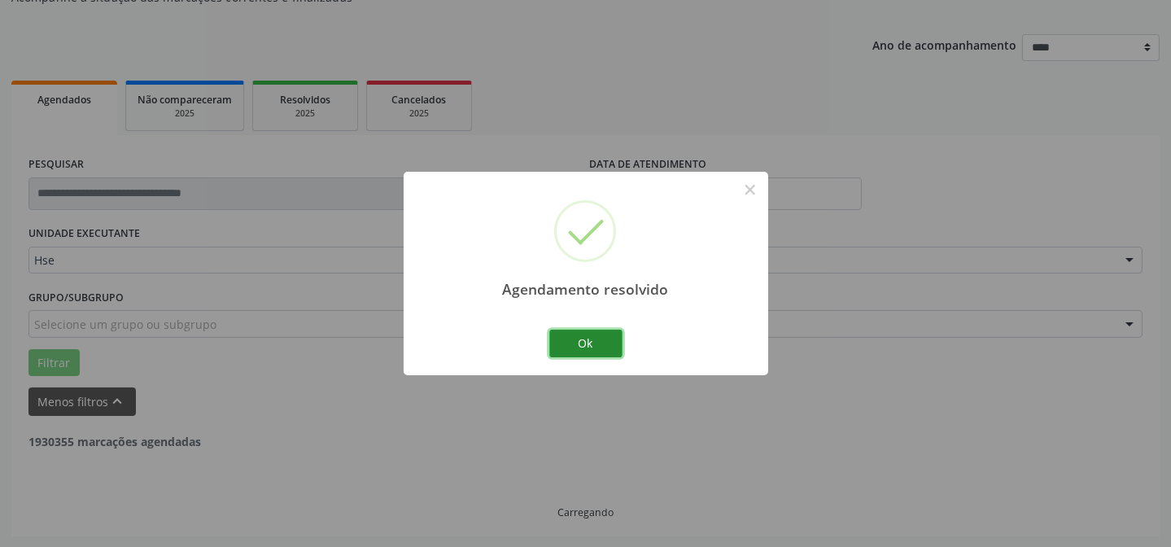
click at [589, 349] on button "Ok" at bounding box center [585, 344] width 73 height 28
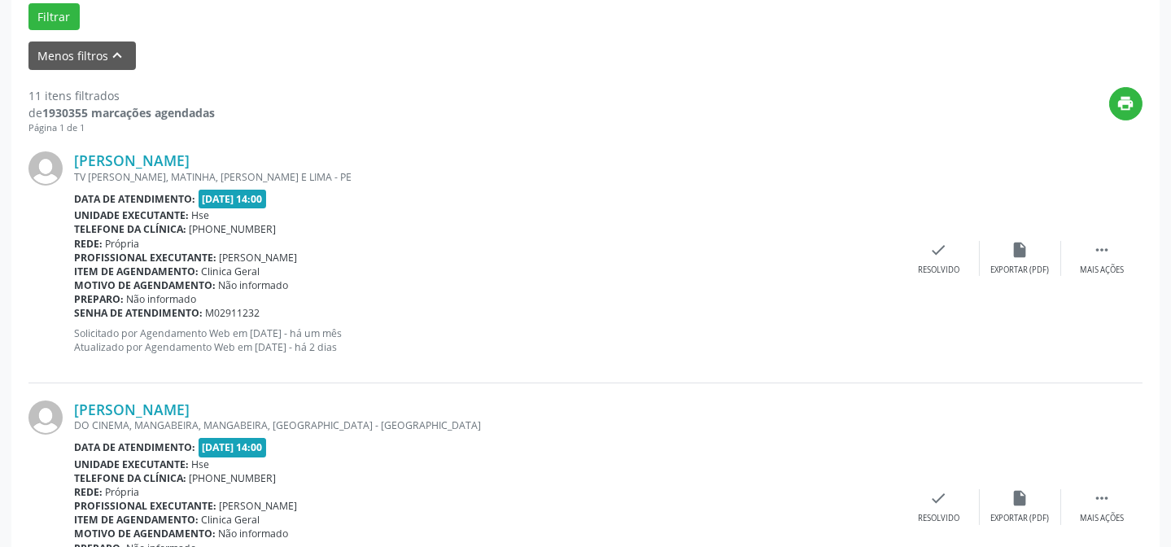
scroll to position [532, 0]
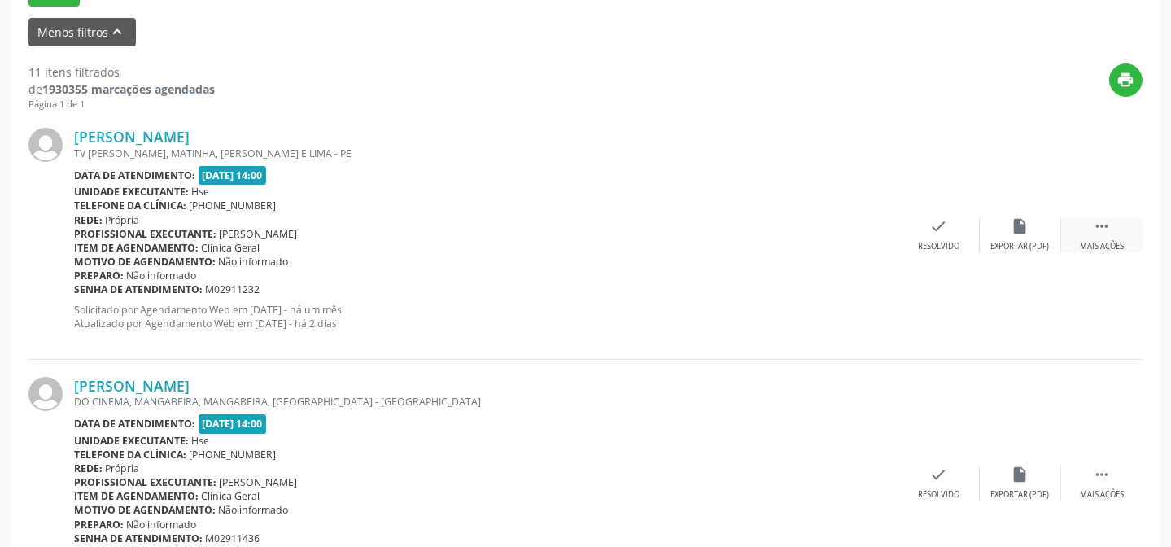
drag, startPoint x: 1097, startPoint y: 226, endPoint x: 1084, endPoint y: 228, distance: 13.1
click at [1098, 228] on icon "" at bounding box center [1102, 226] width 18 height 18
click at [1017, 228] on icon "alarm_off" at bounding box center [1020, 226] width 18 height 18
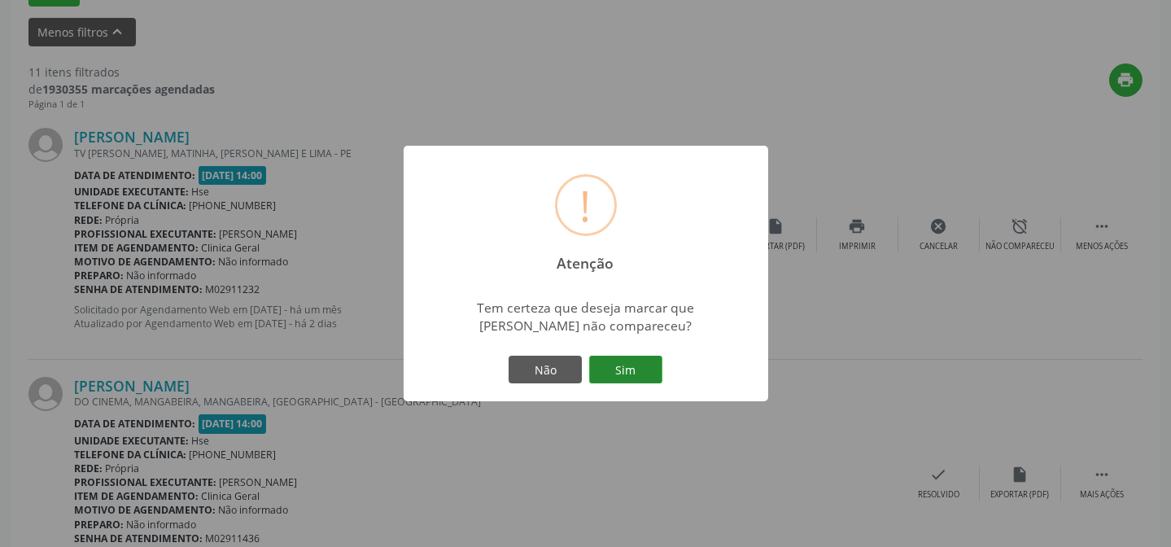
click at [635, 372] on button "Sim" at bounding box center [625, 370] width 73 height 28
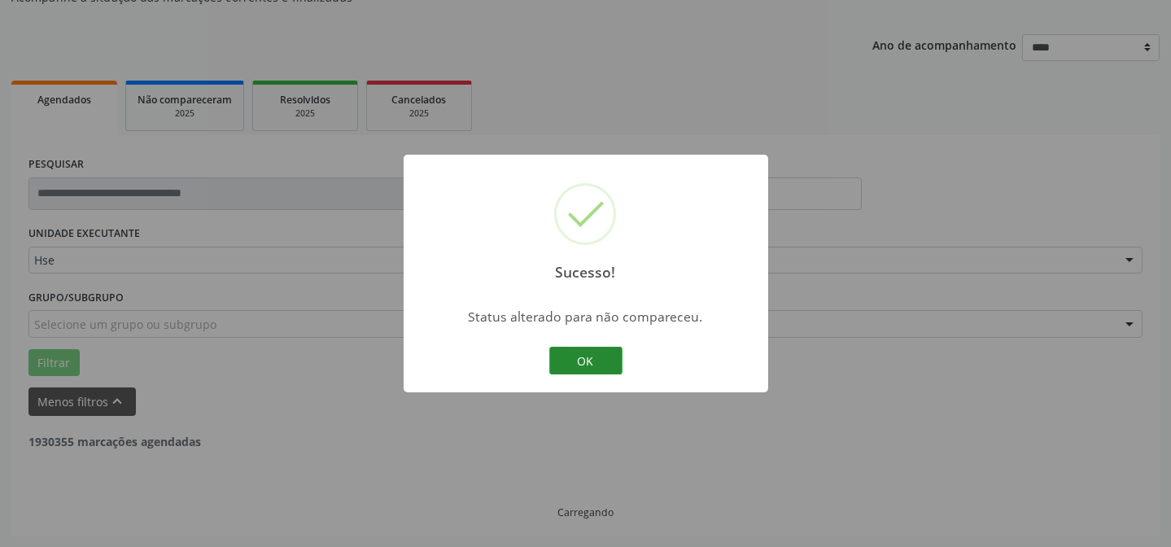
click at [595, 356] on button "OK" at bounding box center [585, 361] width 73 height 28
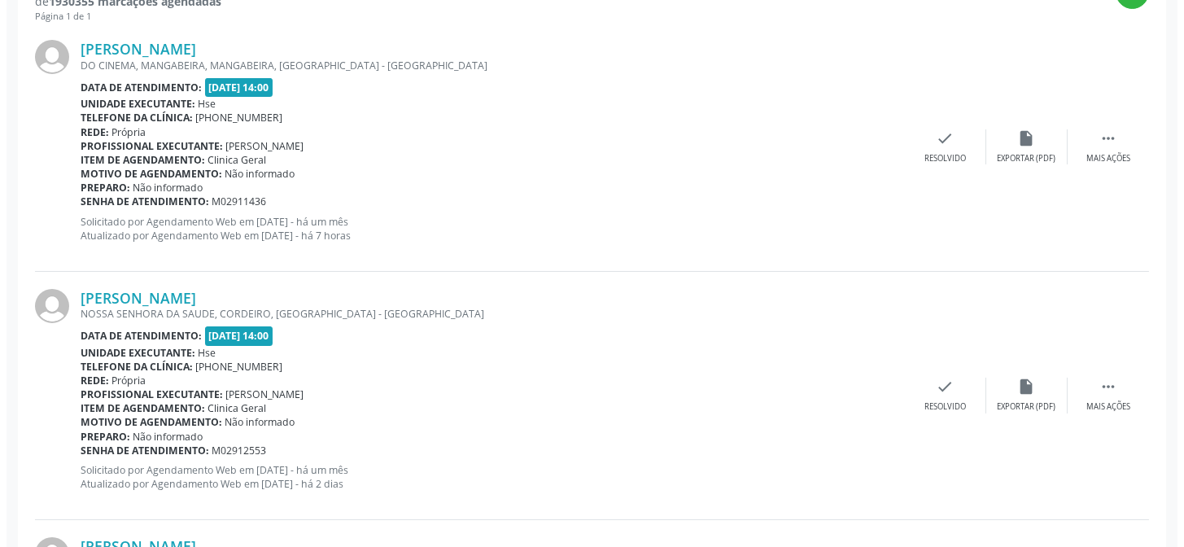
scroll to position [605, 0]
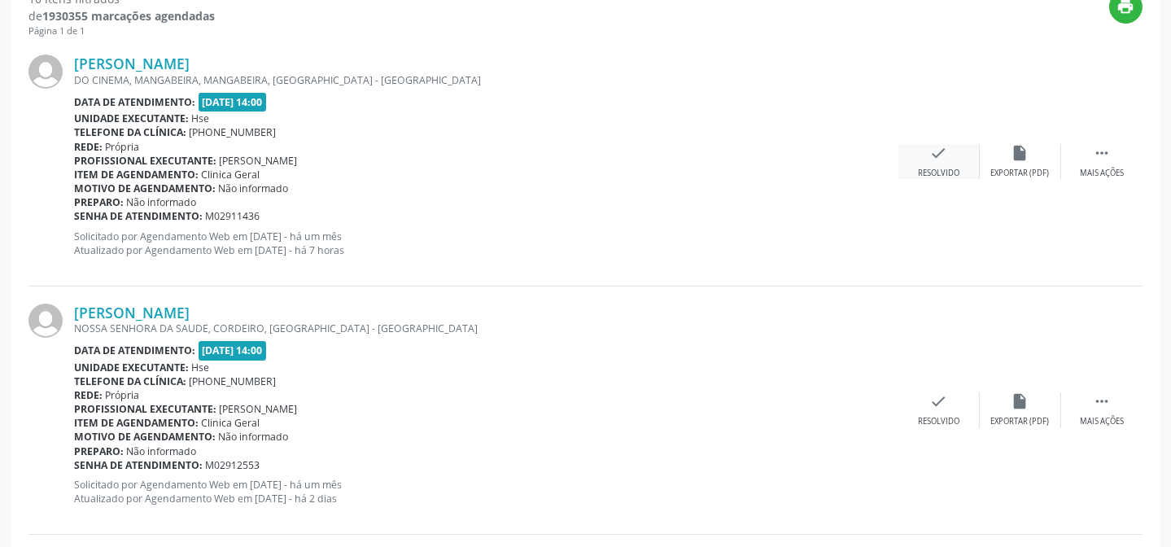
click at [943, 171] on div "Resolvido" at bounding box center [938, 173] width 41 height 11
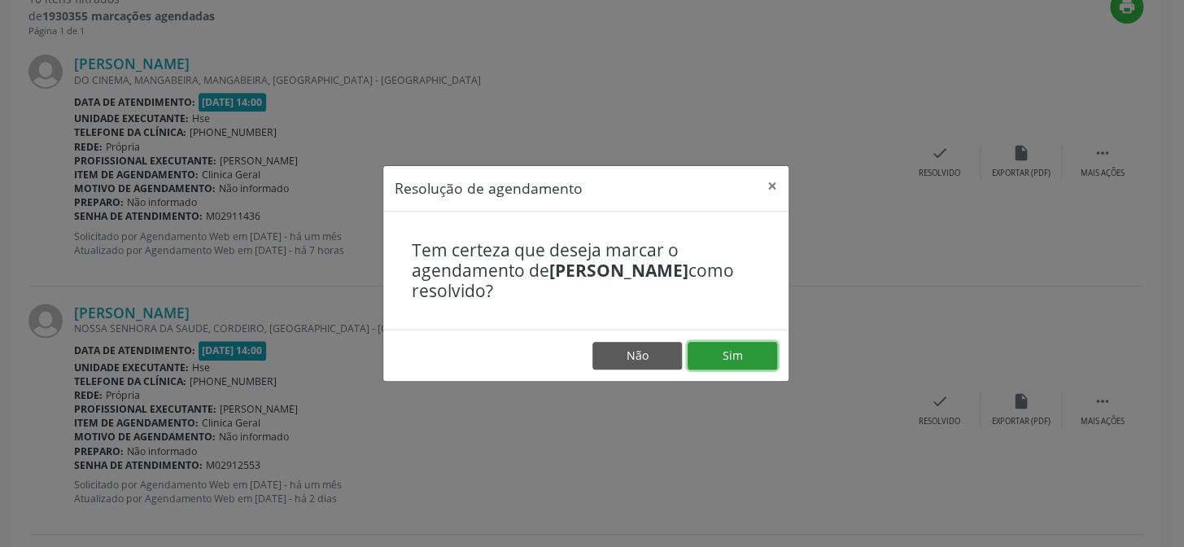
click at [727, 349] on button "Sim" at bounding box center [733, 356] width 90 height 28
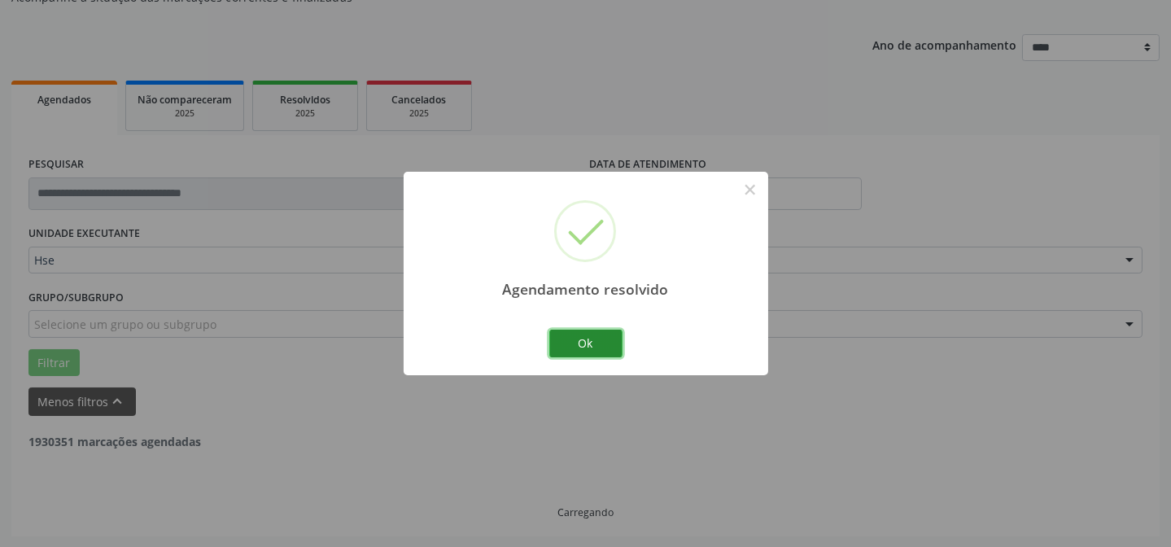
click at [569, 344] on button "Ok" at bounding box center [585, 344] width 73 height 28
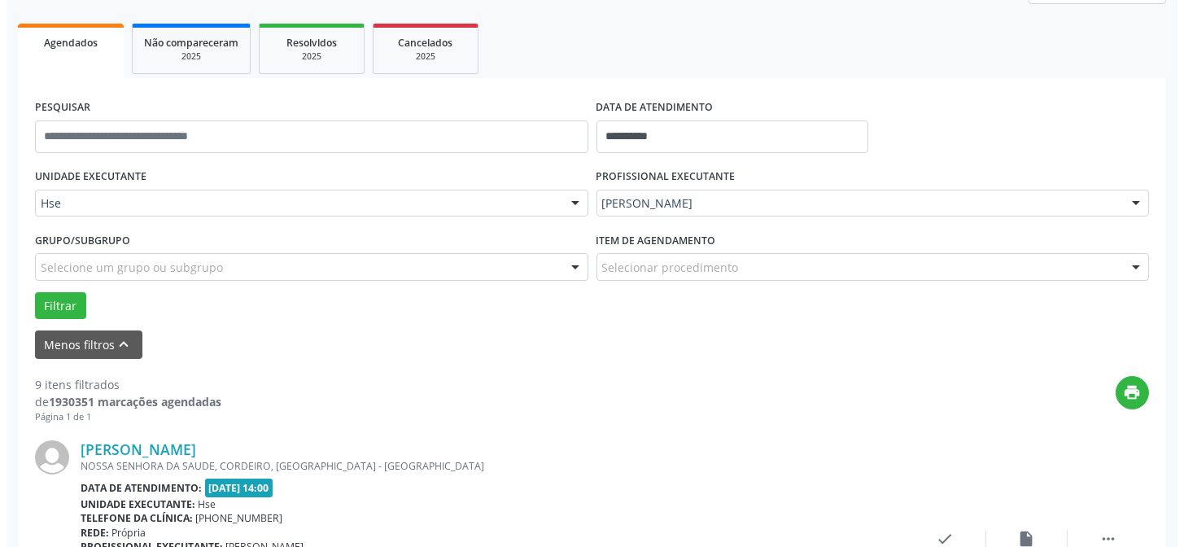
scroll to position [384, 0]
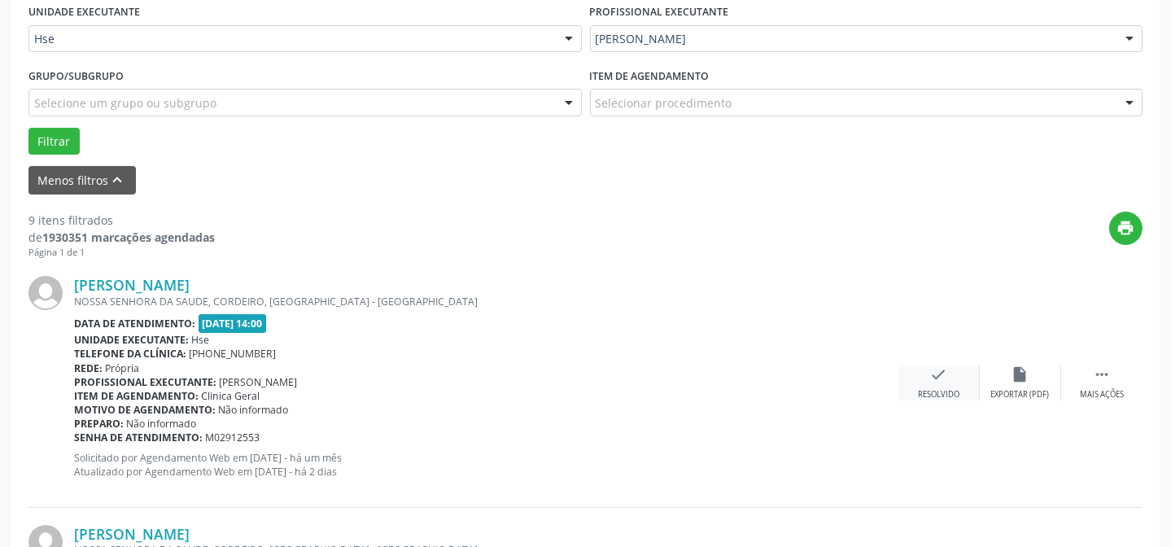
click at [954, 382] on div "check Resolvido" at bounding box center [938, 382] width 81 height 35
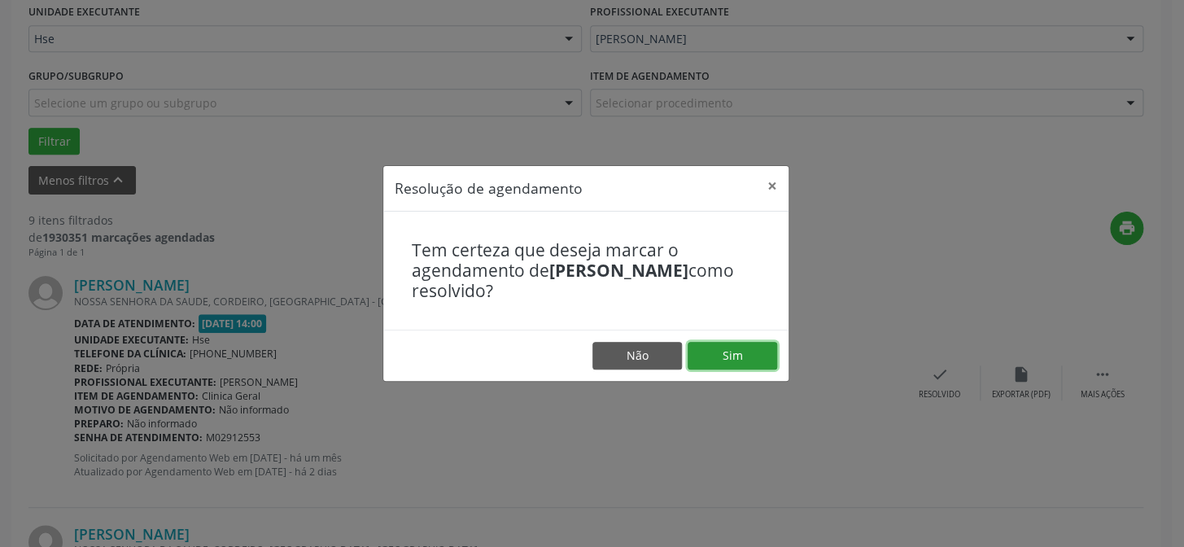
click at [772, 357] on button "Sim" at bounding box center [733, 356] width 90 height 28
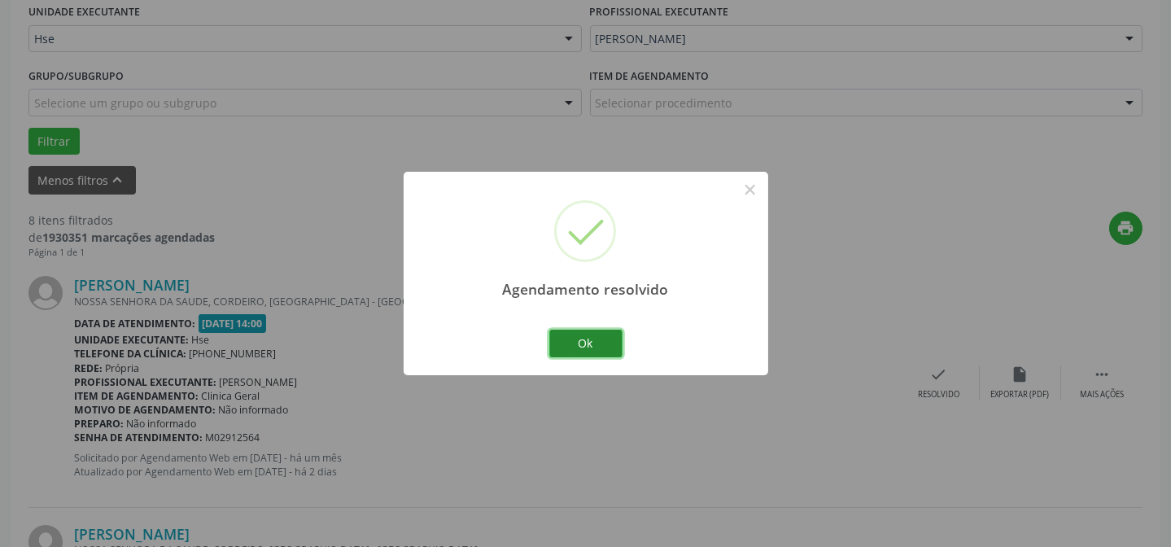
click at [601, 343] on button "Ok" at bounding box center [585, 344] width 73 height 28
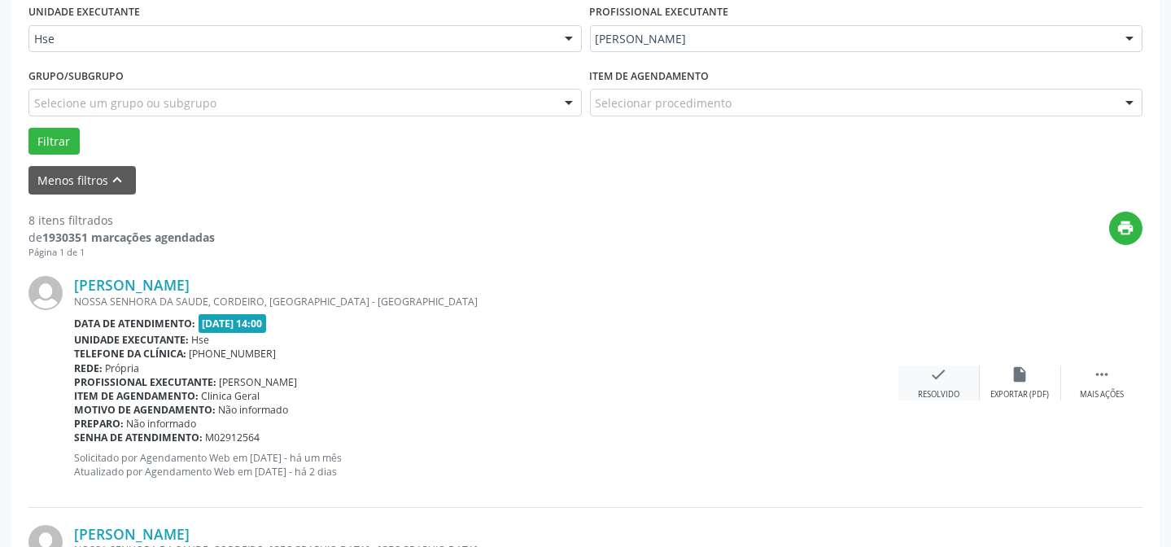
click at [939, 374] on icon "check" at bounding box center [939, 374] width 18 height 18
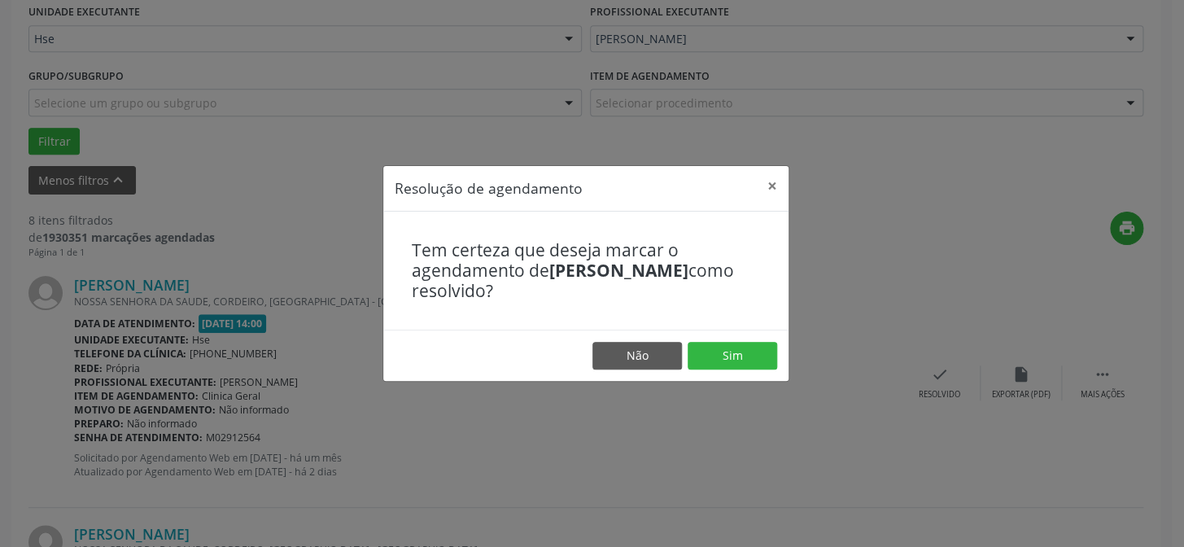
click at [740, 337] on footer "Não Sim" at bounding box center [585, 355] width 405 height 51
click at [736, 347] on button "Sim" at bounding box center [733, 356] width 90 height 28
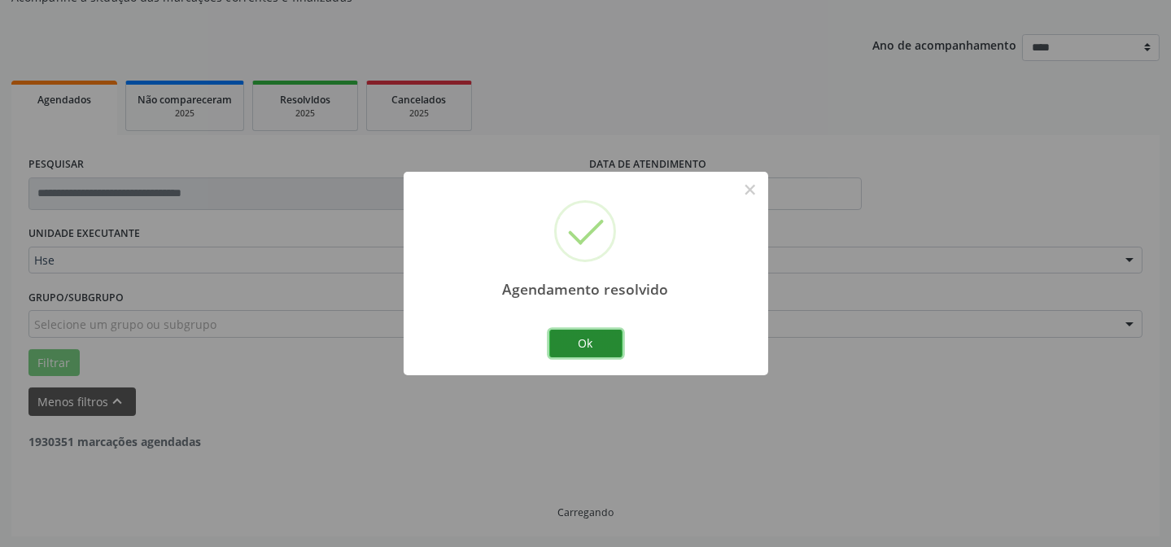
click at [594, 335] on button "Ok" at bounding box center [585, 344] width 73 height 28
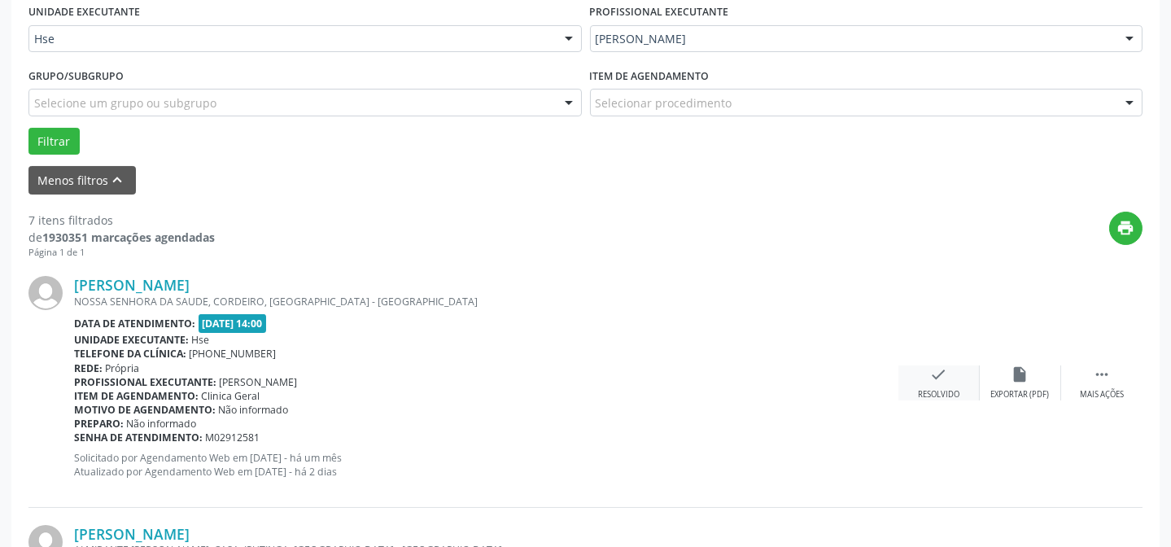
click at [964, 392] on div "check Resolvido" at bounding box center [938, 382] width 81 height 35
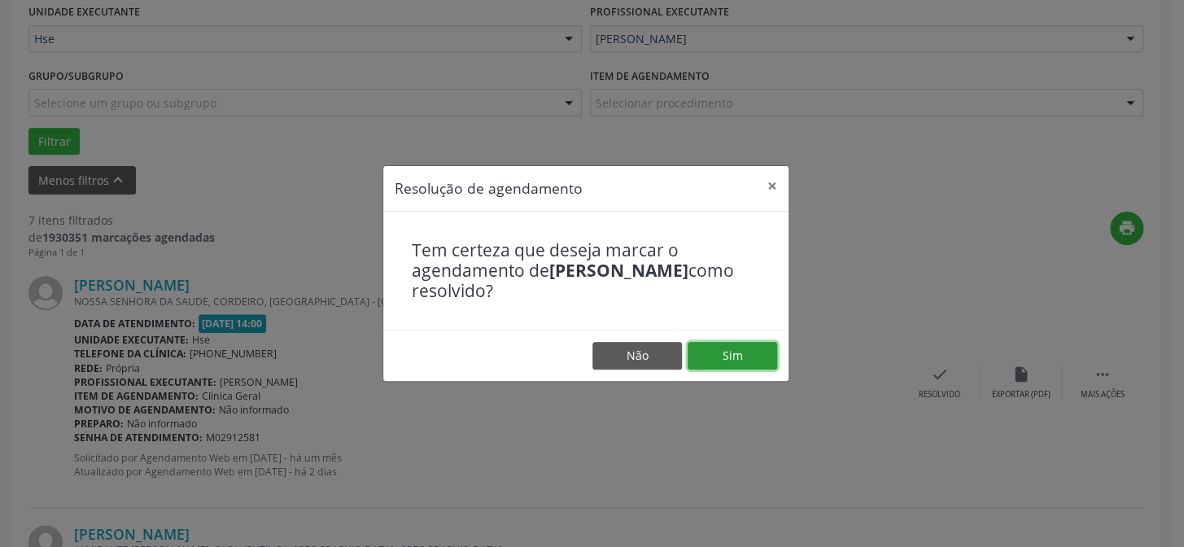
click at [716, 357] on button "Sim" at bounding box center [733, 356] width 90 height 28
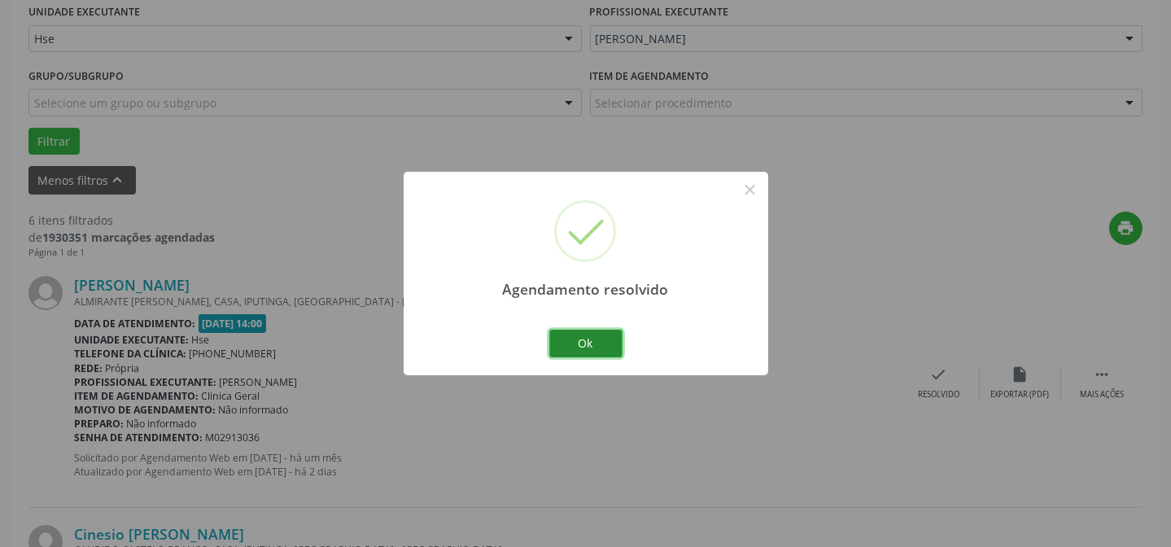
click at [581, 350] on button "Ok" at bounding box center [585, 344] width 73 height 28
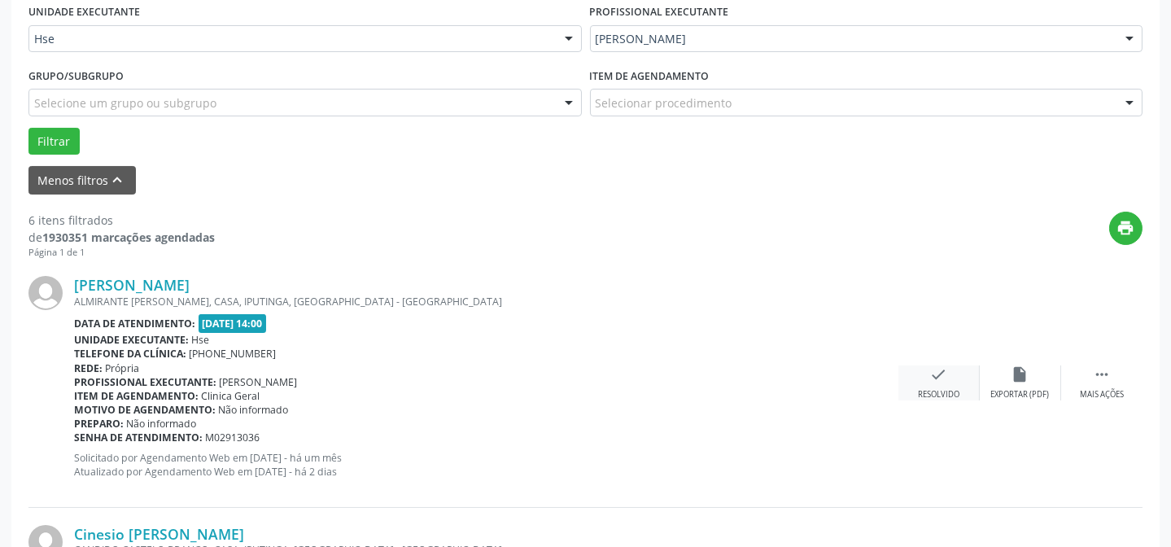
click at [943, 379] on icon "check" at bounding box center [939, 374] width 18 height 18
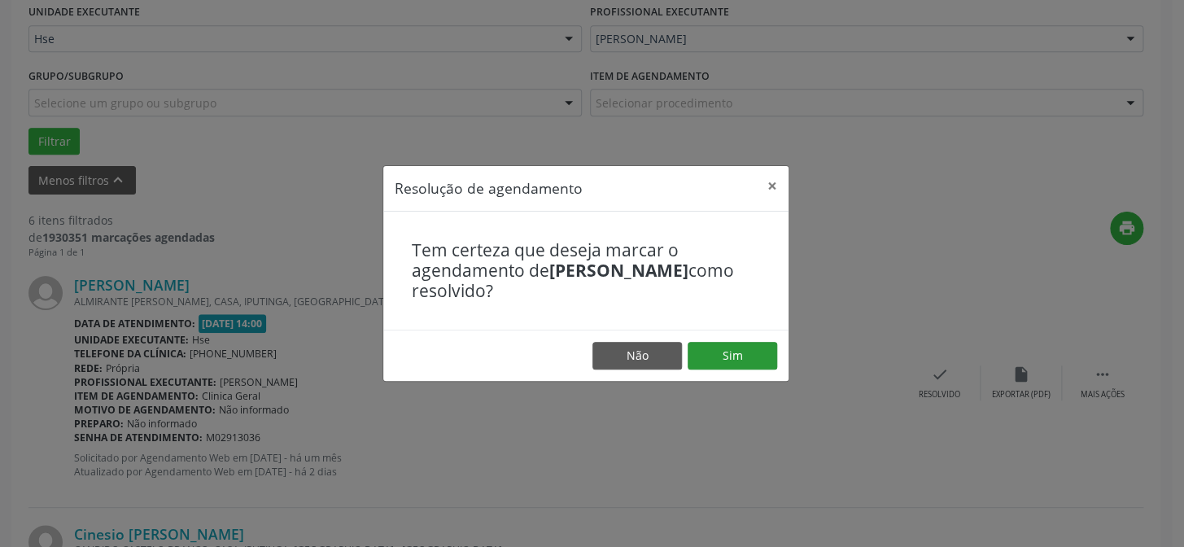
click at [753, 339] on footer "Não Sim" at bounding box center [585, 355] width 405 height 51
click at [757, 357] on button "Sim" at bounding box center [733, 356] width 90 height 28
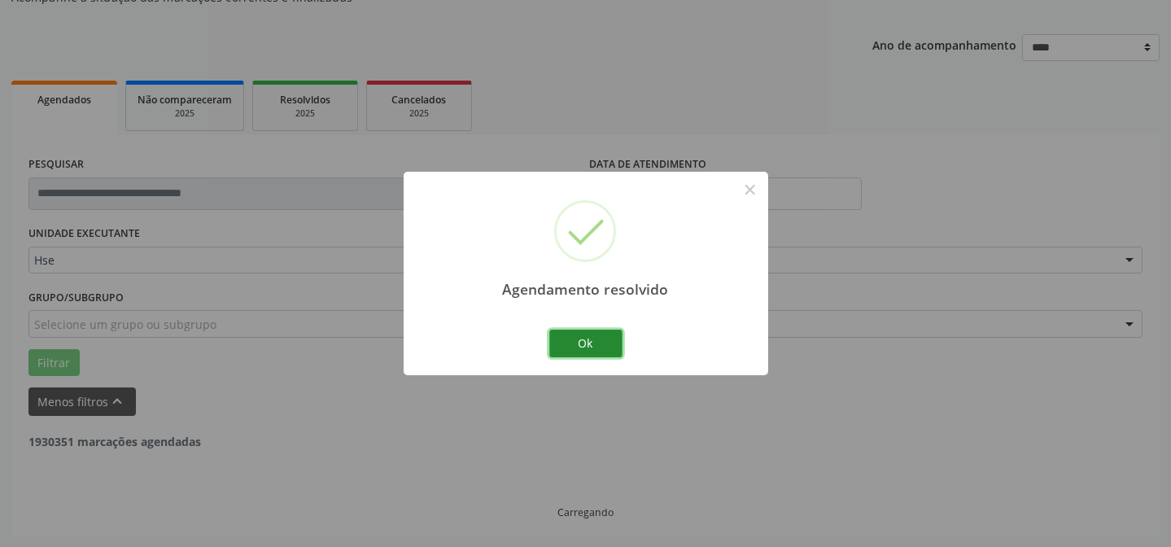
click at [596, 335] on button "Ok" at bounding box center [585, 344] width 73 height 28
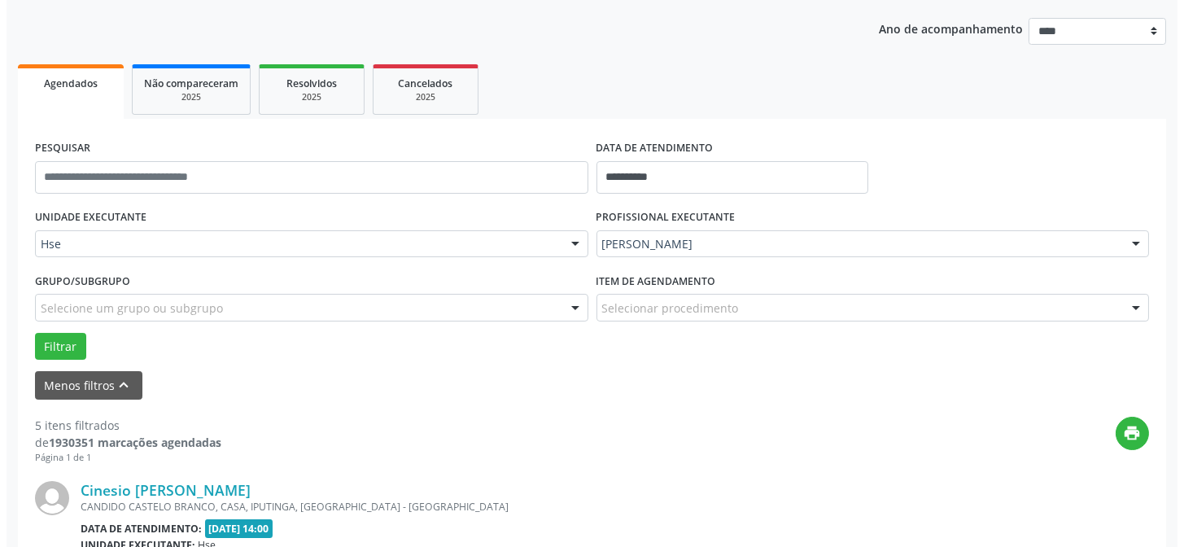
scroll to position [236, 0]
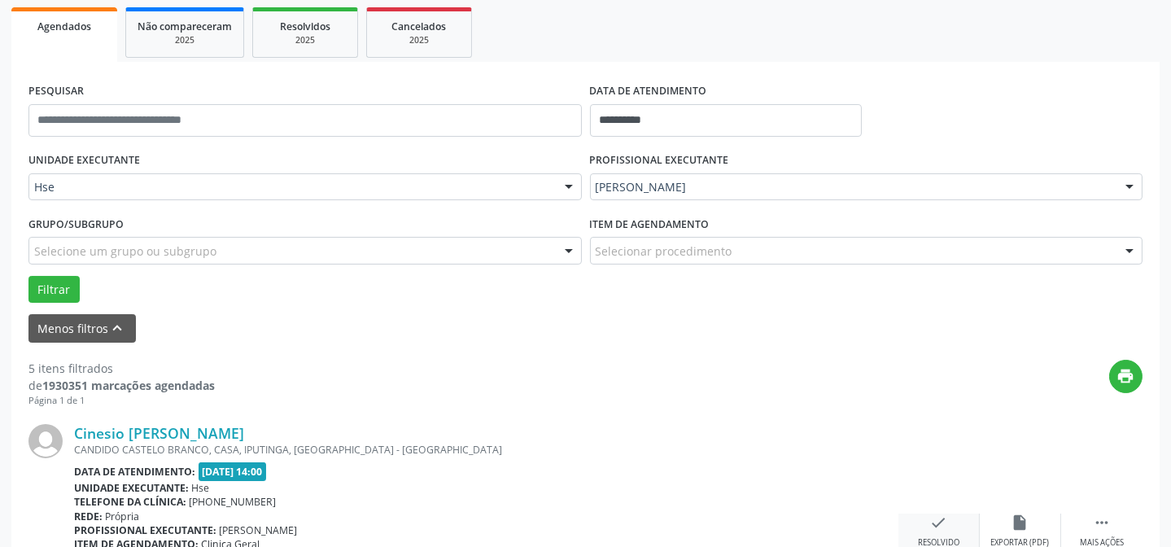
click at [944, 521] on icon "check" at bounding box center [939, 522] width 18 height 18
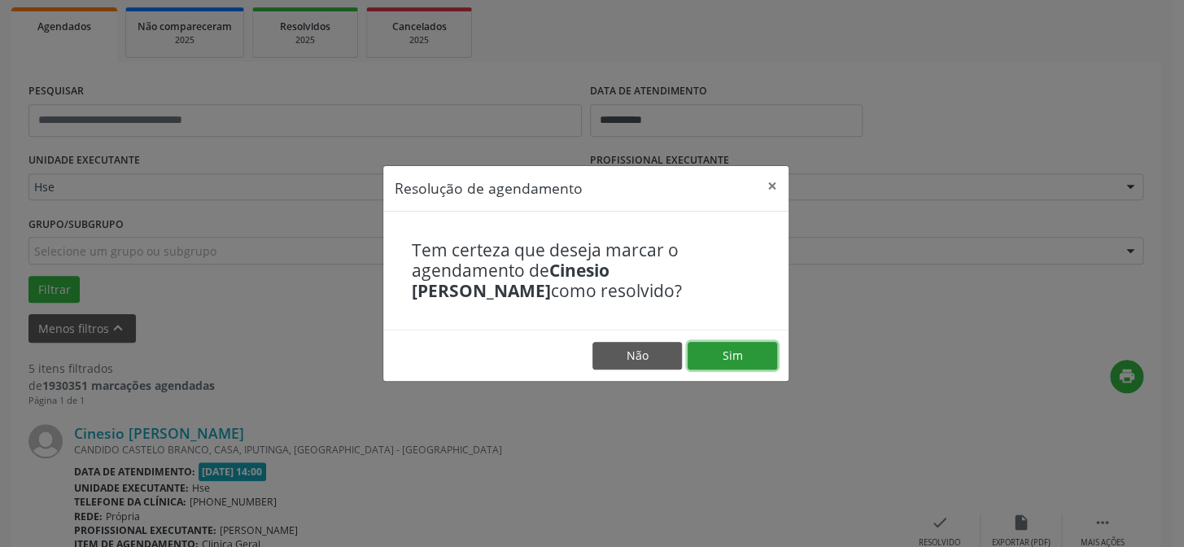
click at [723, 360] on button "Sim" at bounding box center [733, 356] width 90 height 28
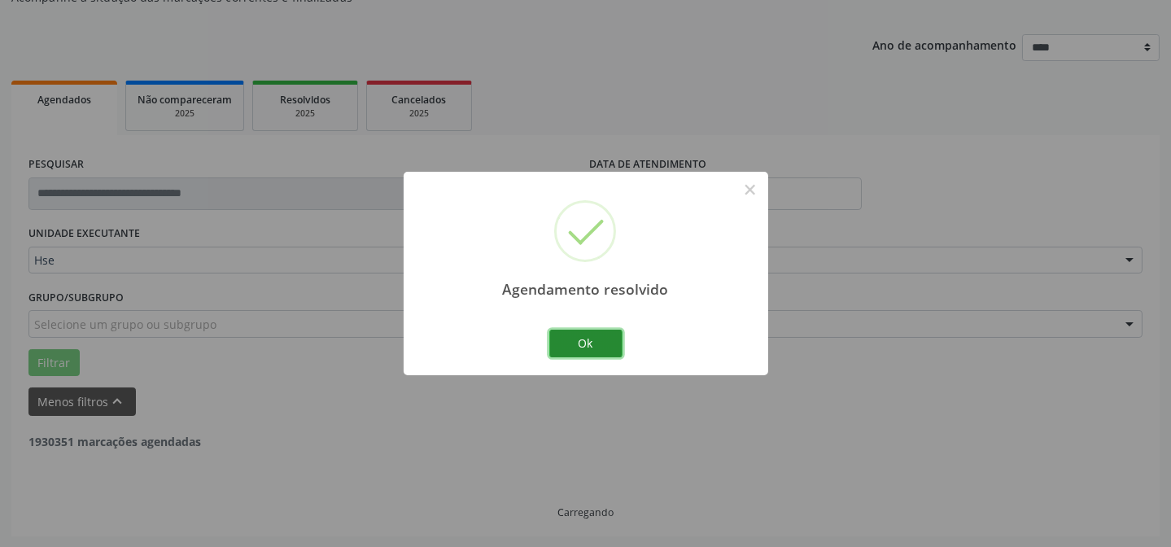
click at [563, 336] on button "Ok" at bounding box center [585, 344] width 73 height 28
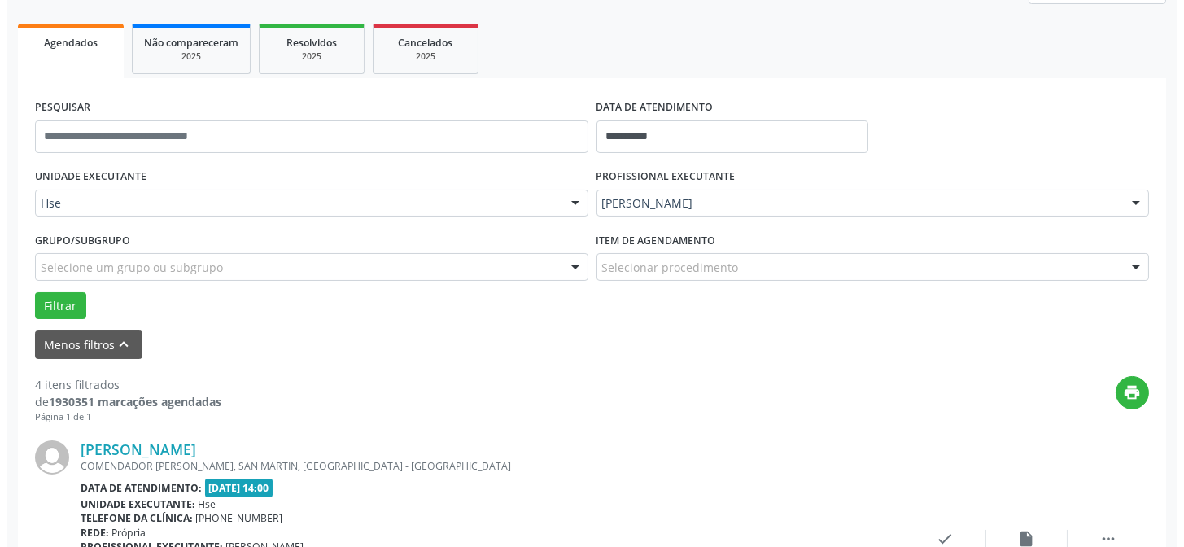
scroll to position [458, 0]
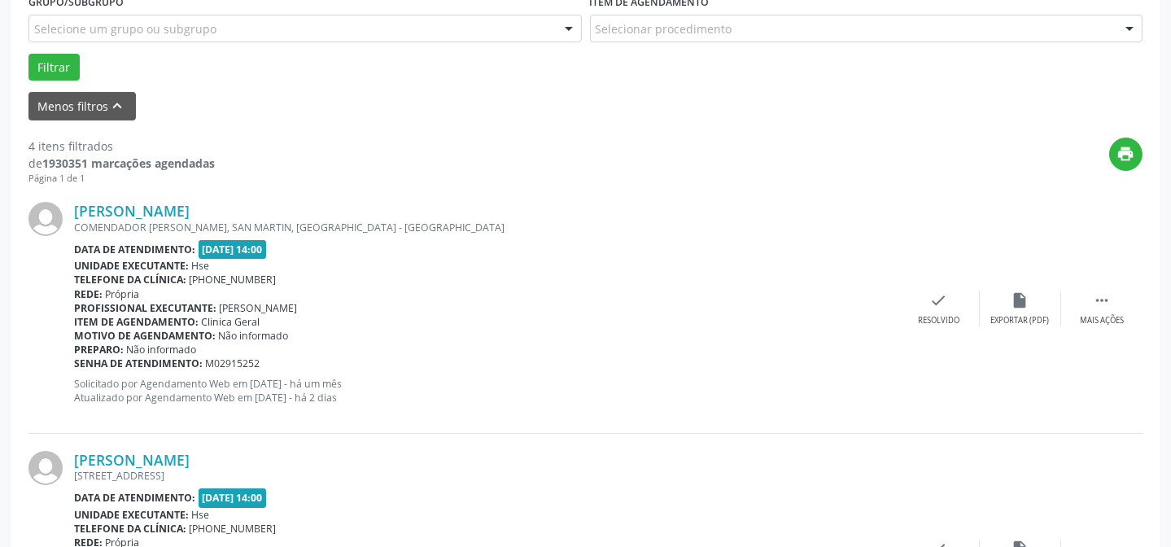
click at [943, 285] on div "Jefferson Lins de Oliveira COMENDADOR JOSE VITA, SAN MARTIN, RECIFE - PE Data d…" at bounding box center [585, 309] width 1114 height 248
click at [943, 309] on div "check Resolvido" at bounding box center [938, 308] width 81 height 35
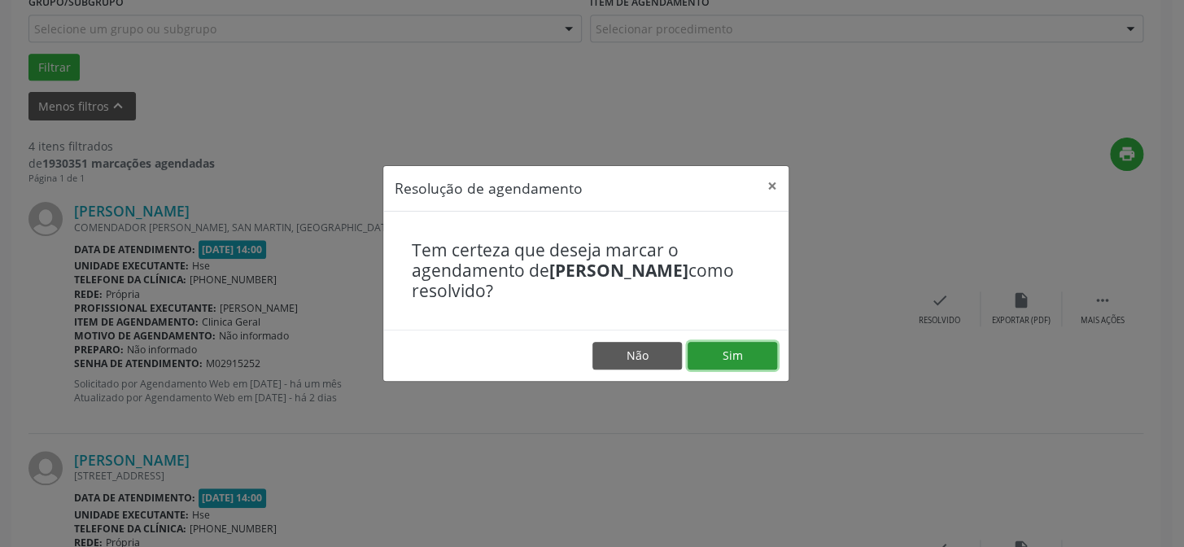
click at [749, 348] on button "Sim" at bounding box center [733, 356] width 90 height 28
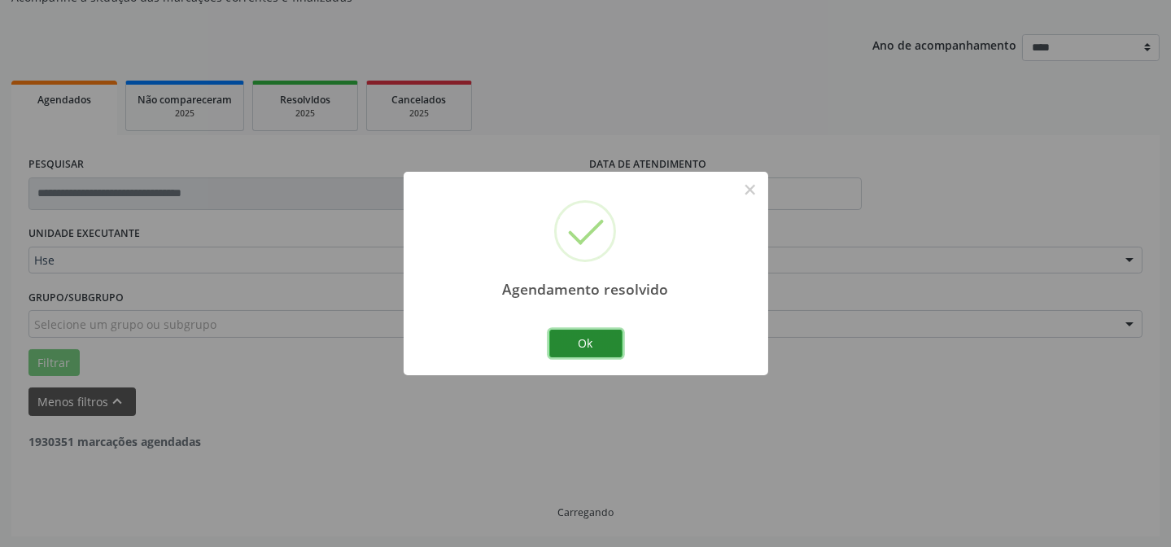
click at [586, 345] on button "Ok" at bounding box center [585, 344] width 73 height 28
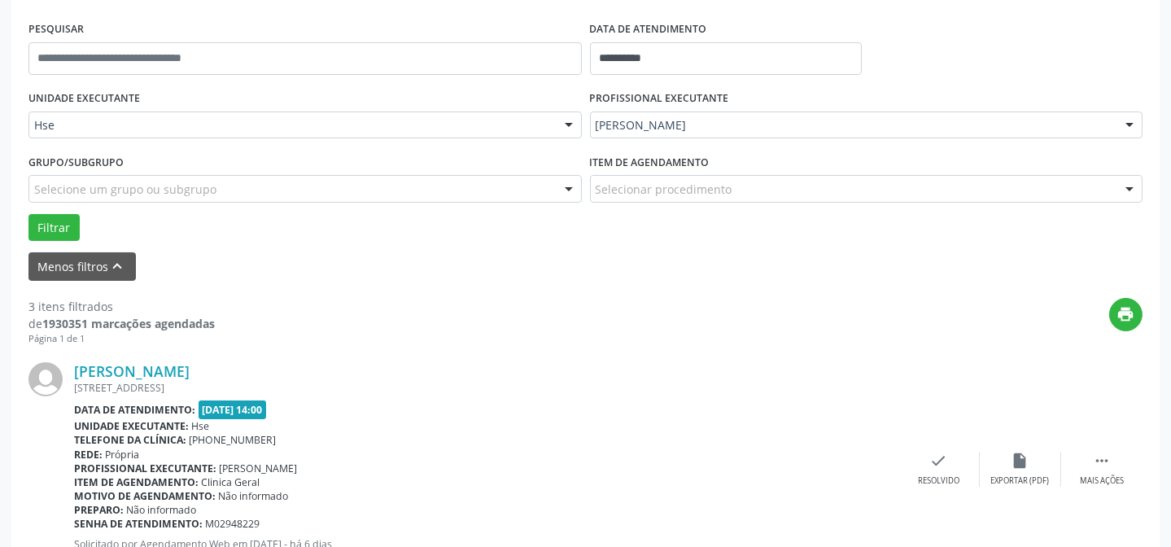
scroll to position [310, 0]
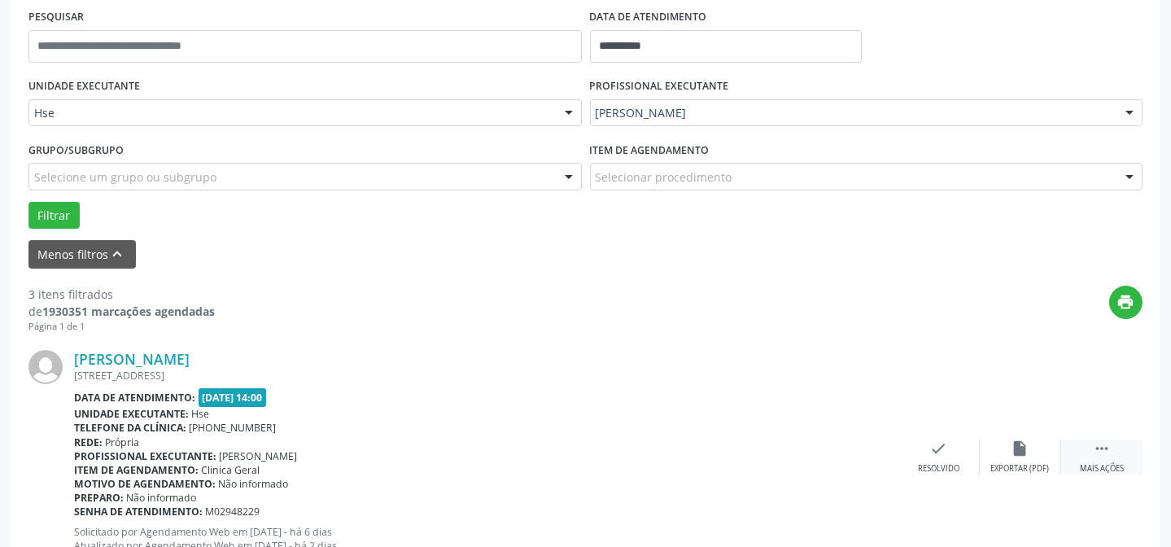
click at [1105, 460] on div " Mais ações" at bounding box center [1101, 456] width 81 height 35
click at [1015, 454] on icon "alarm_off" at bounding box center [1020, 448] width 18 height 18
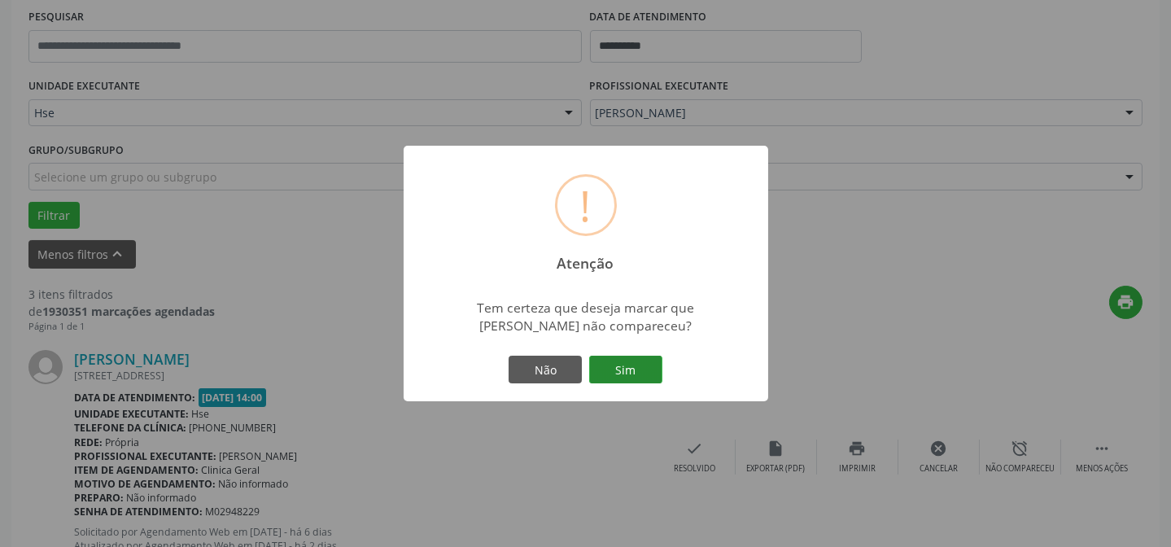
click at [616, 367] on button "Sim" at bounding box center [625, 370] width 73 height 28
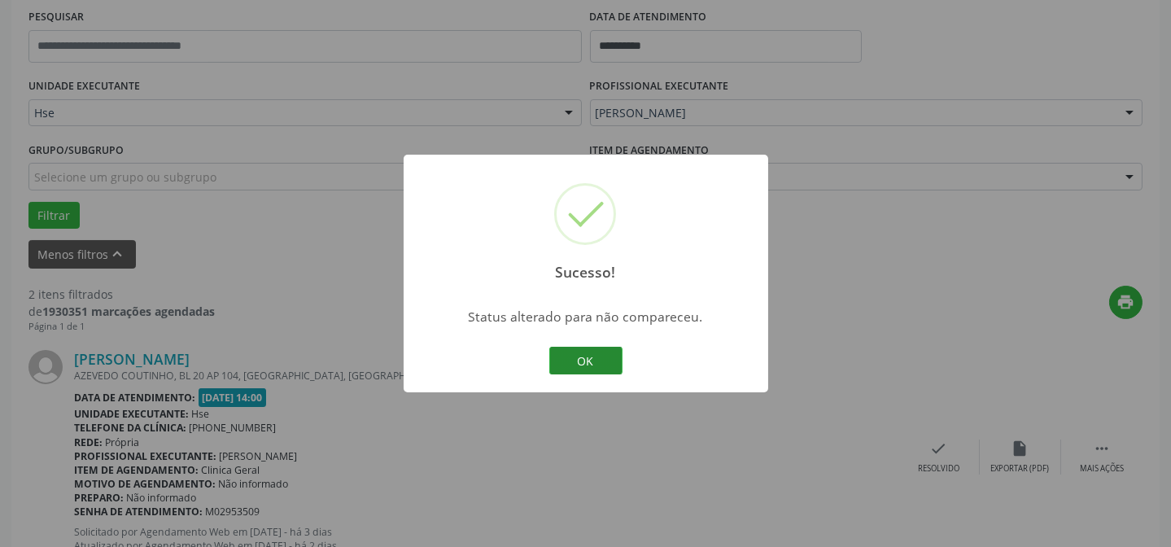
click at [570, 359] on button "OK" at bounding box center [585, 361] width 73 height 28
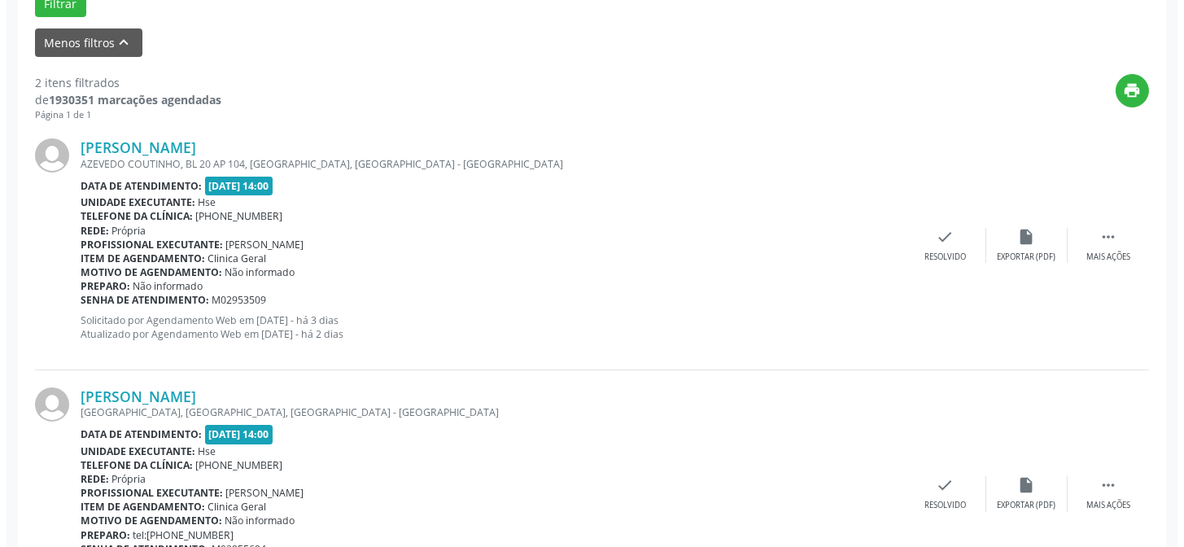
scroll to position [606, 0]
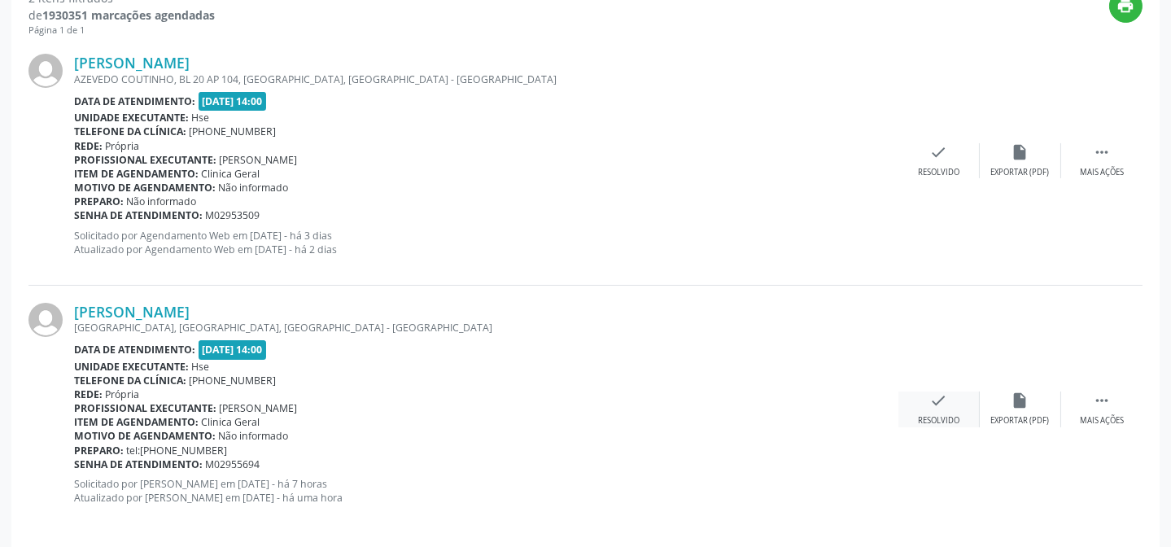
click at [943, 399] on icon "check" at bounding box center [939, 400] width 18 height 18
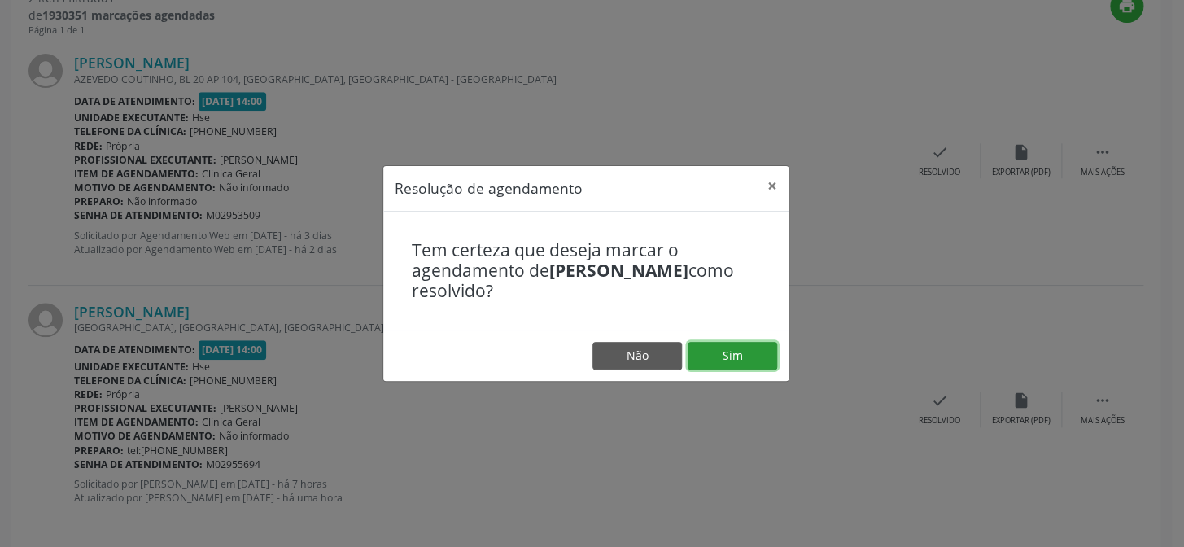
click at [756, 347] on button "Sim" at bounding box center [733, 356] width 90 height 28
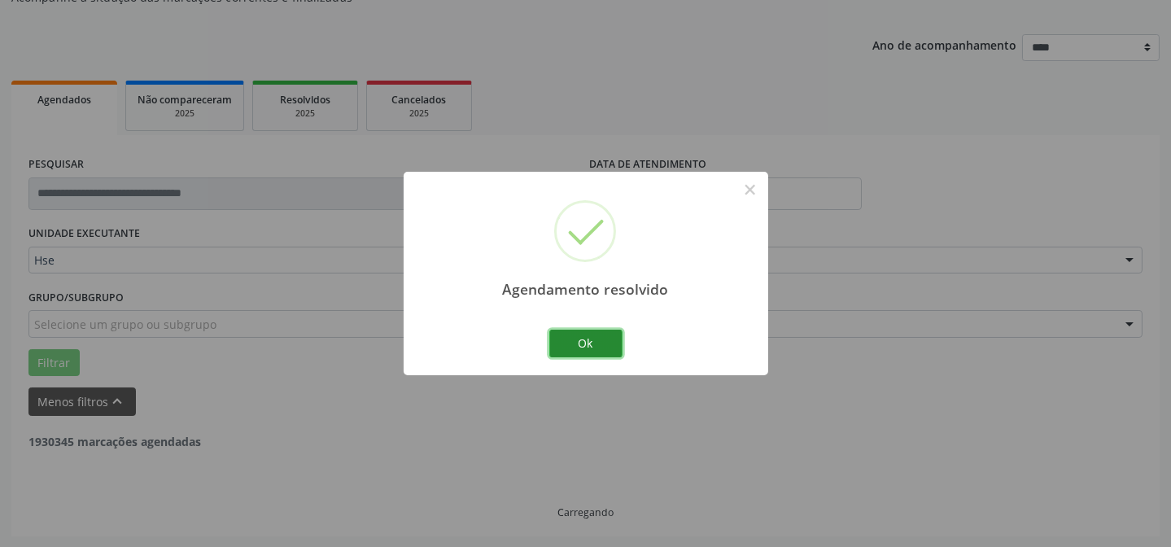
click at [561, 343] on button "Ok" at bounding box center [585, 344] width 73 height 28
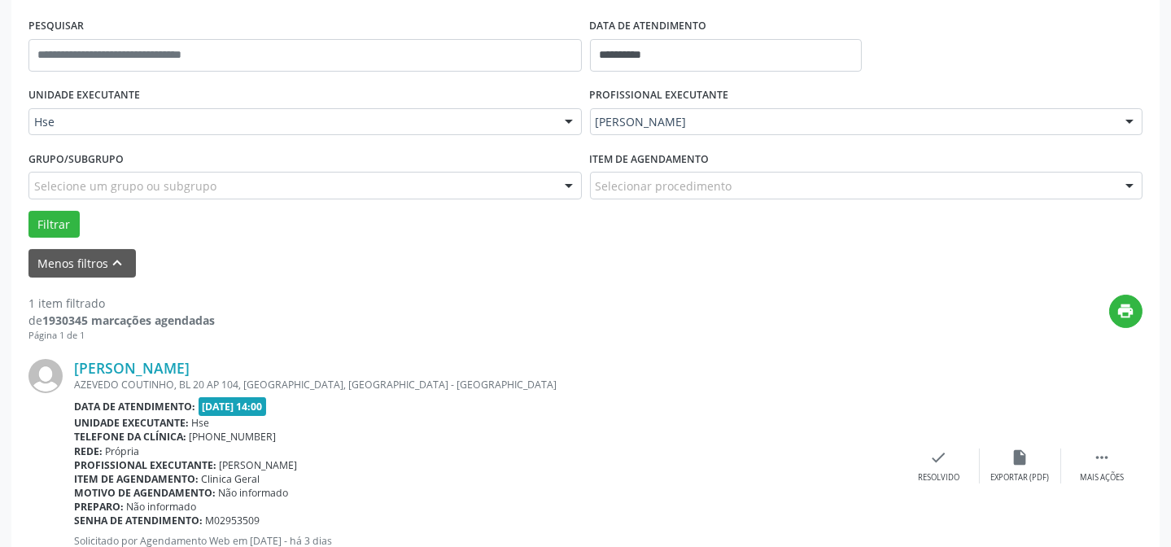
scroll to position [372, 0]
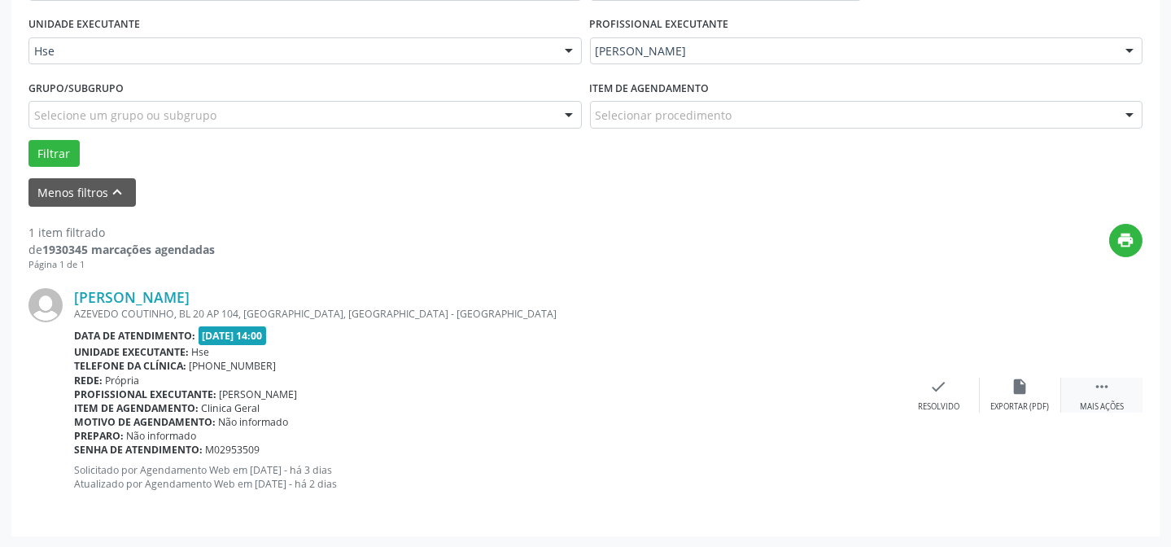
click at [1103, 395] on div " Mais ações" at bounding box center [1101, 395] width 81 height 35
click at [1020, 386] on icon "alarm_off" at bounding box center [1020, 387] width 18 height 18
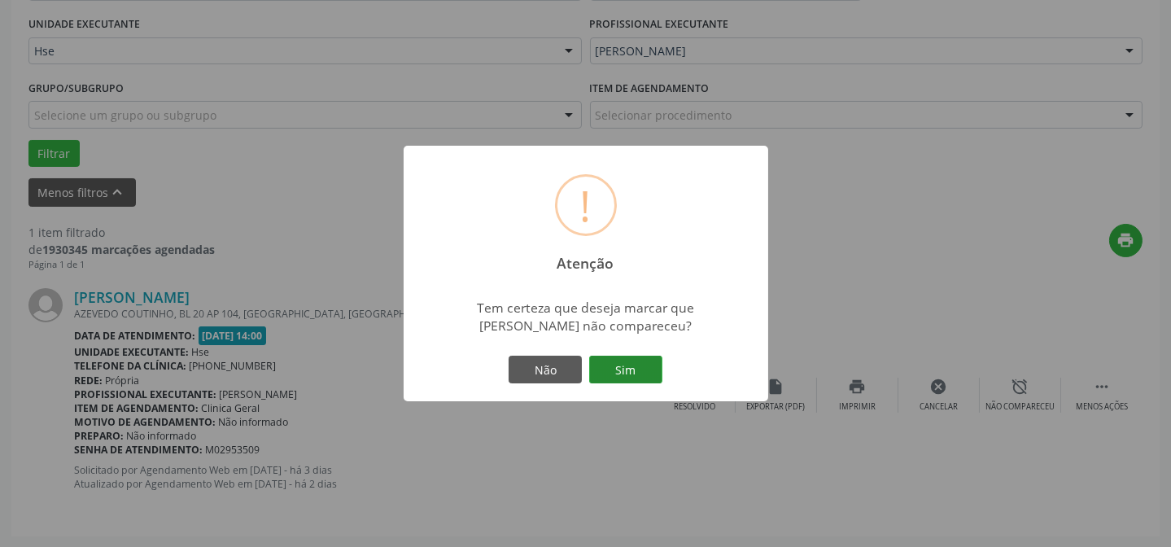
click at [631, 373] on button "Sim" at bounding box center [625, 370] width 73 height 28
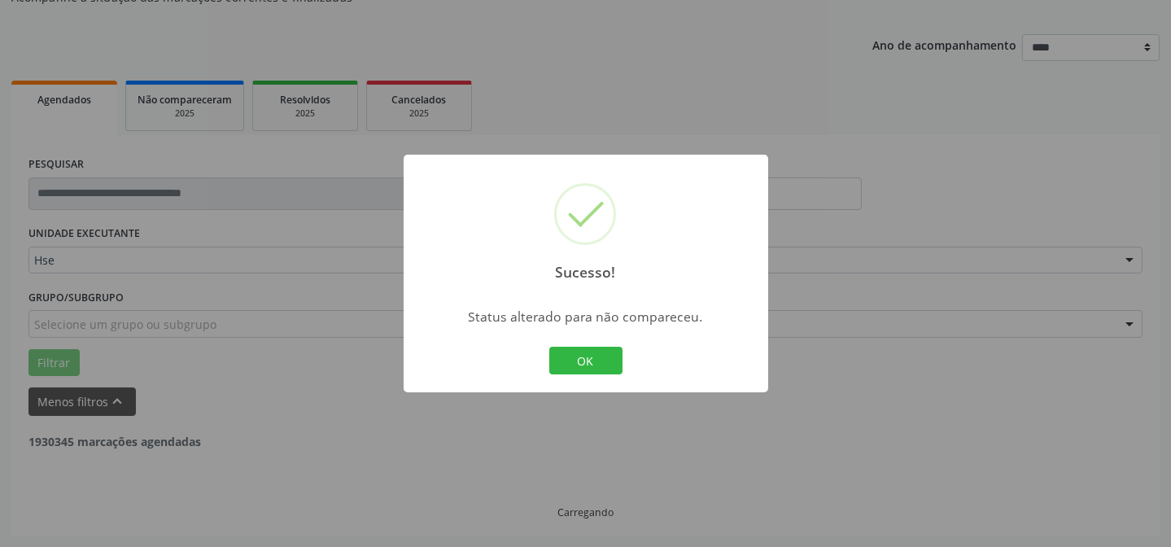
scroll to position [110, 0]
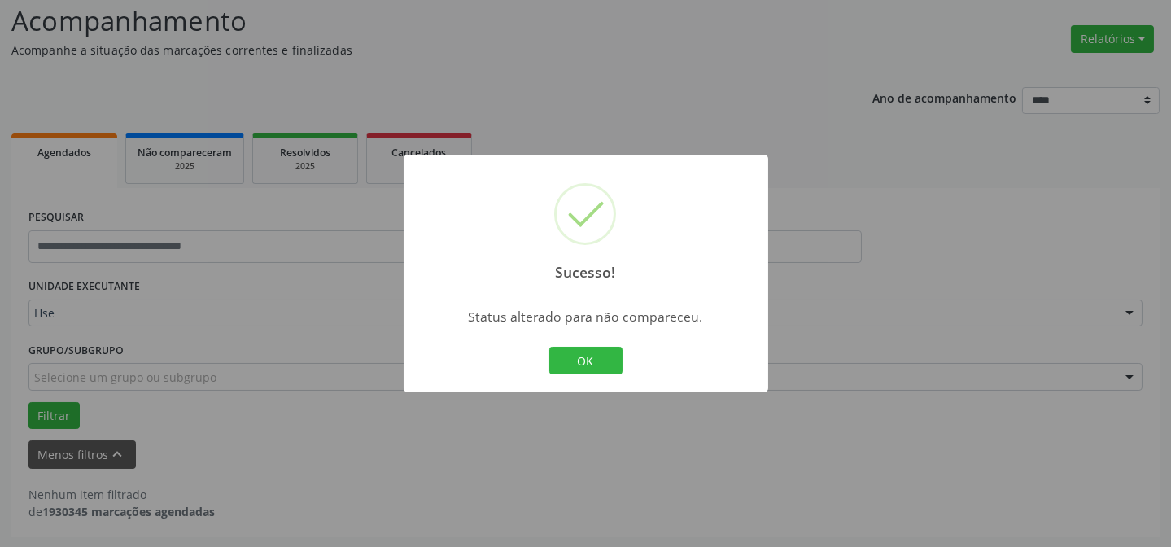
drag, startPoint x: 596, startPoint y: 356, endPoint x: 680, endPoint y: 301, distance: 100.4
click at [598, 357] on button "OK" at bounding box center [585, 361] width 73 height 28
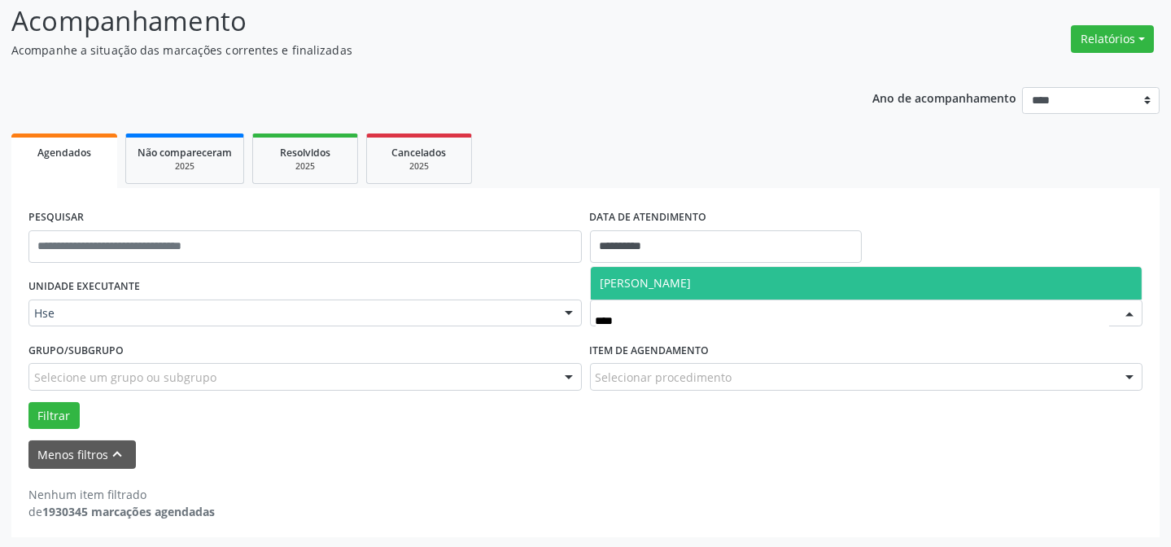
click at [692, 285] on span "[PERSON_NAME]" at bounding box center [645, 282] width 91 height 15
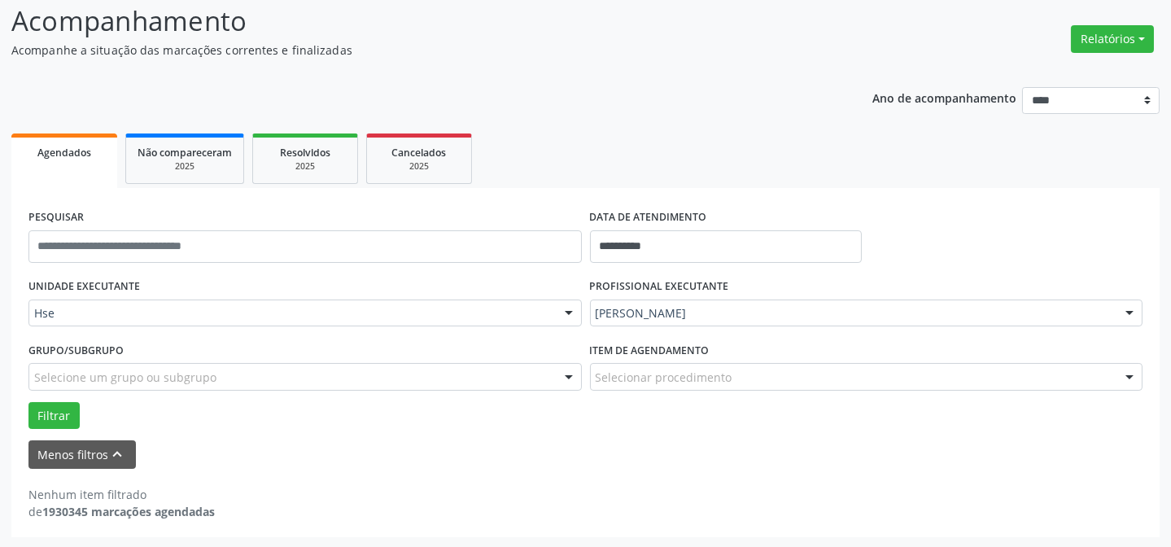
click at [82, 403] on div "Filtrar" at bounding box center [585, 416] width 1122 height 28
click at [57, 403] on button "Filtrar" at bounding box center [53, 416] width 51 height 28
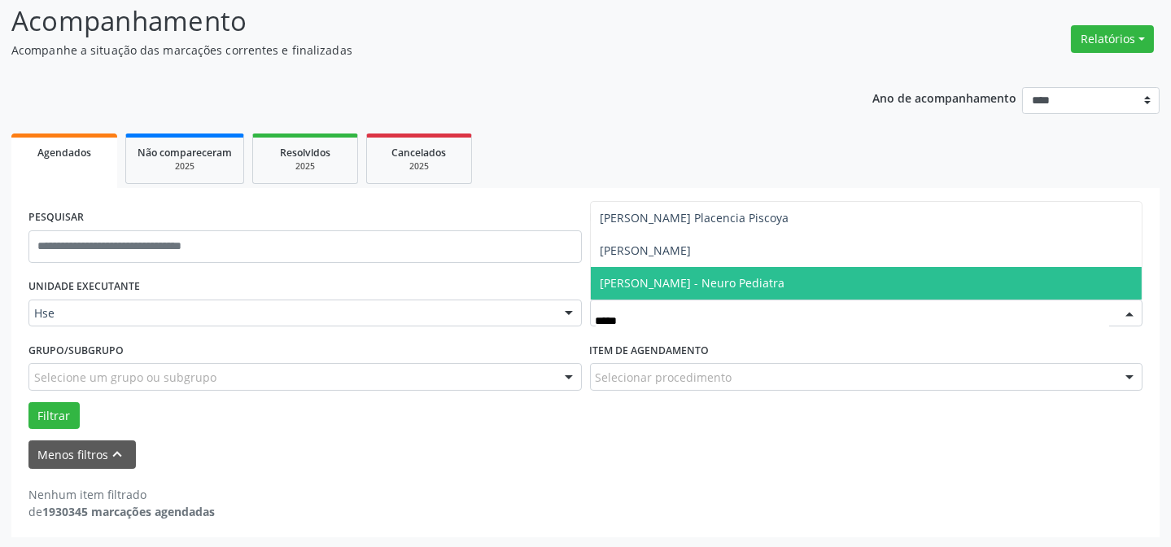
type input "******"
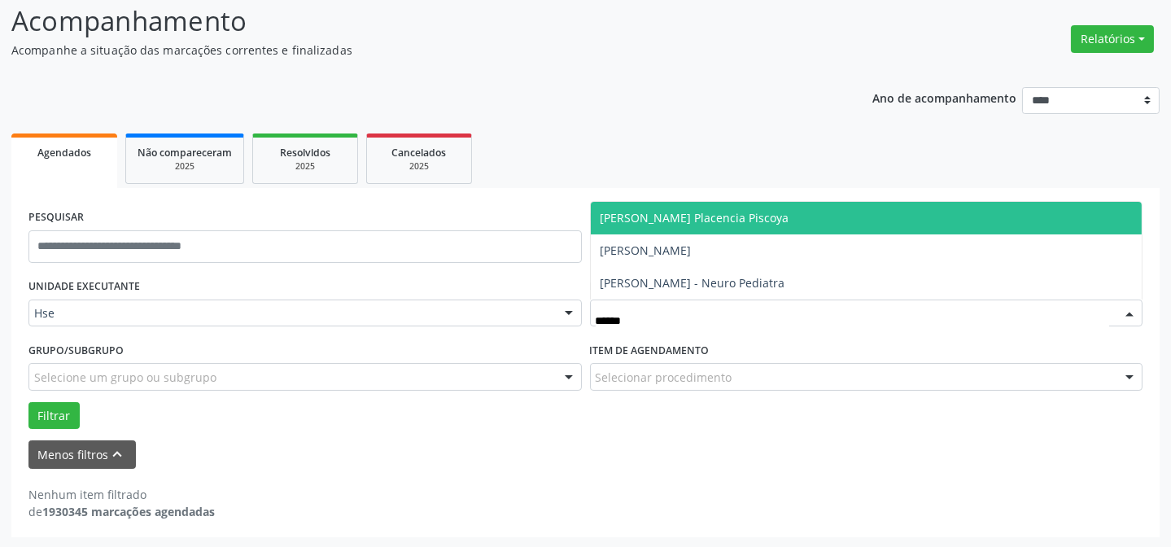
click at [749, 220] on span "[PERSON_NAME] Placencia Piscoya" at bounding box center [694, 217] width 189 height 15
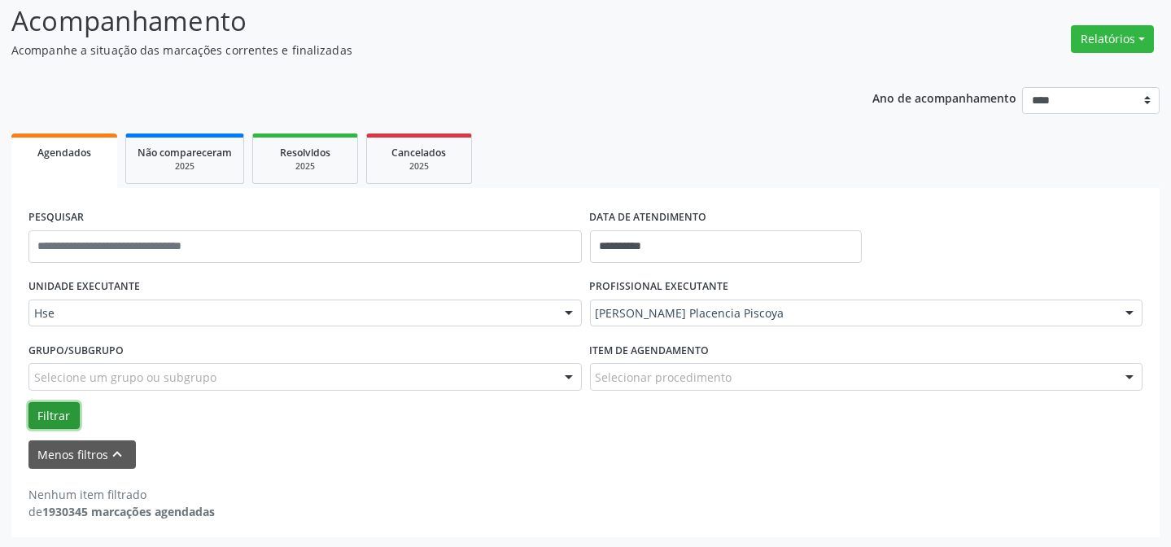
click at [59, 415] on button "Filtrar" at bounding box center [53, 416] width 51 height 28
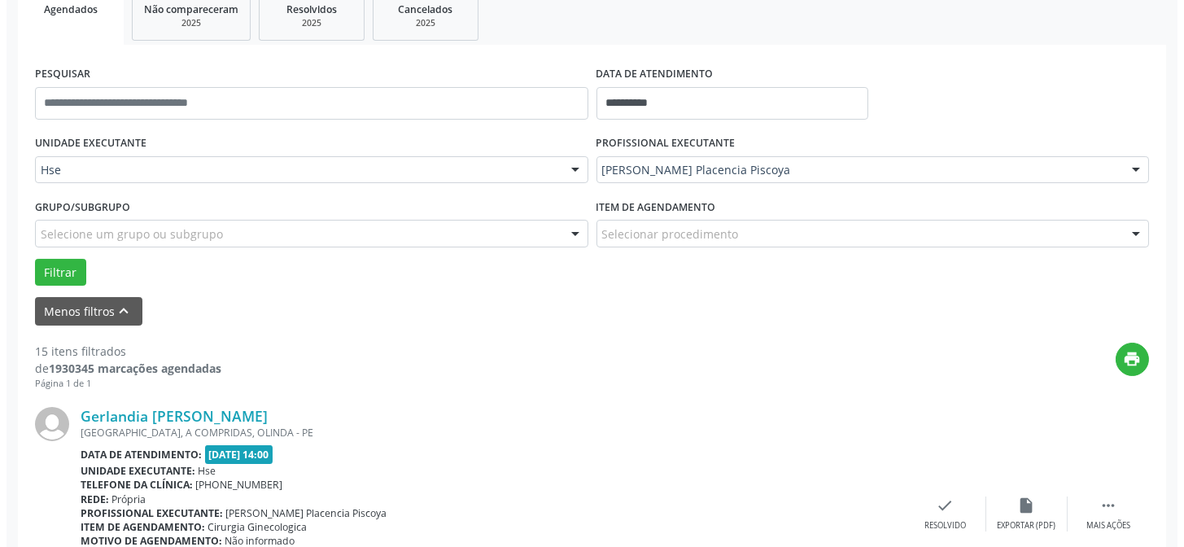
scroll to position [258, 0]
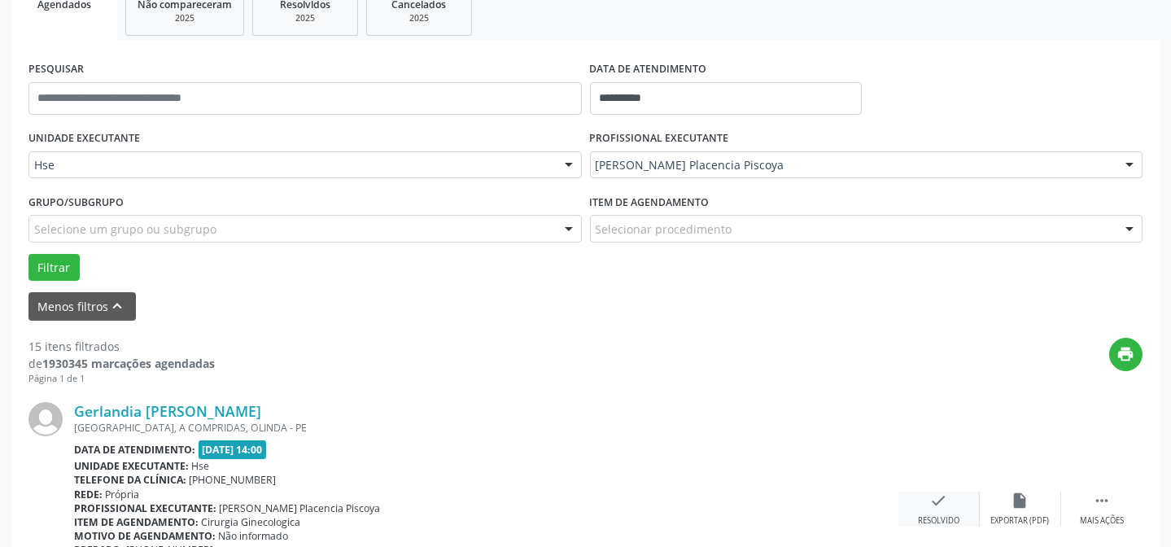
click at [953, 506] on div "check Resolvido" at bounding box center [938, 508] width 81 height 35
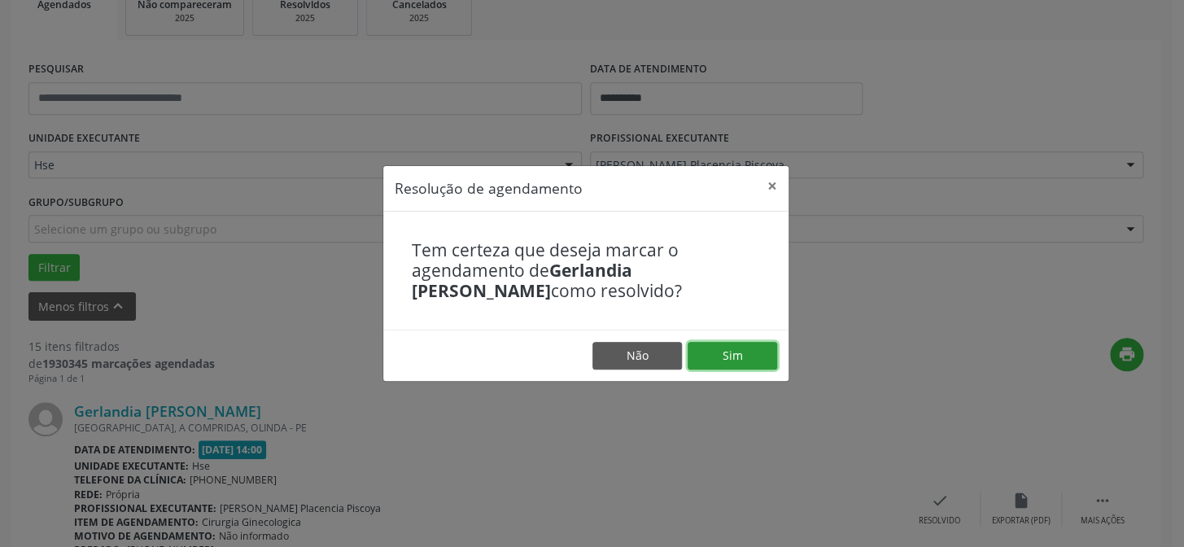
click at [718, 361] on button "Sim" at bounding box center [733, 356] width 90 height 28
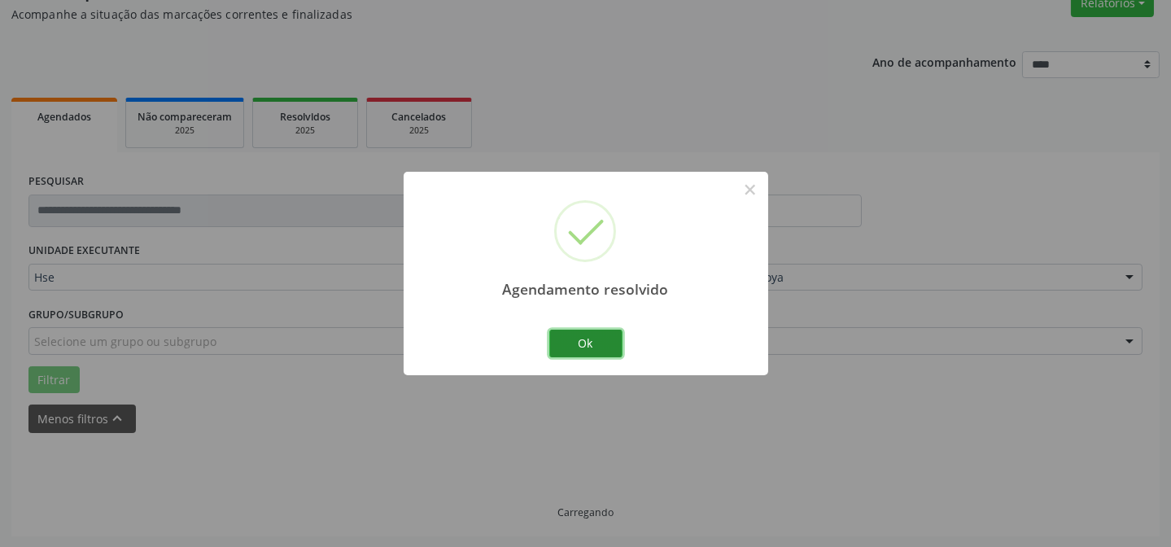
click at [613, 350] on button "Ok" at bounding box center [585, 344] width 73 height 28
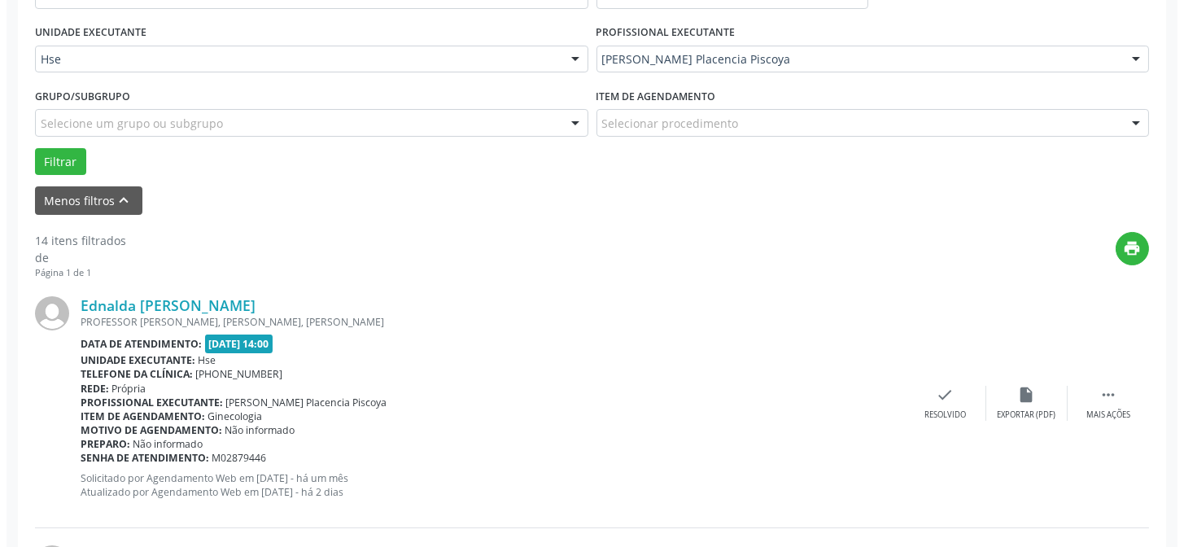
scroll to position [367, 0]
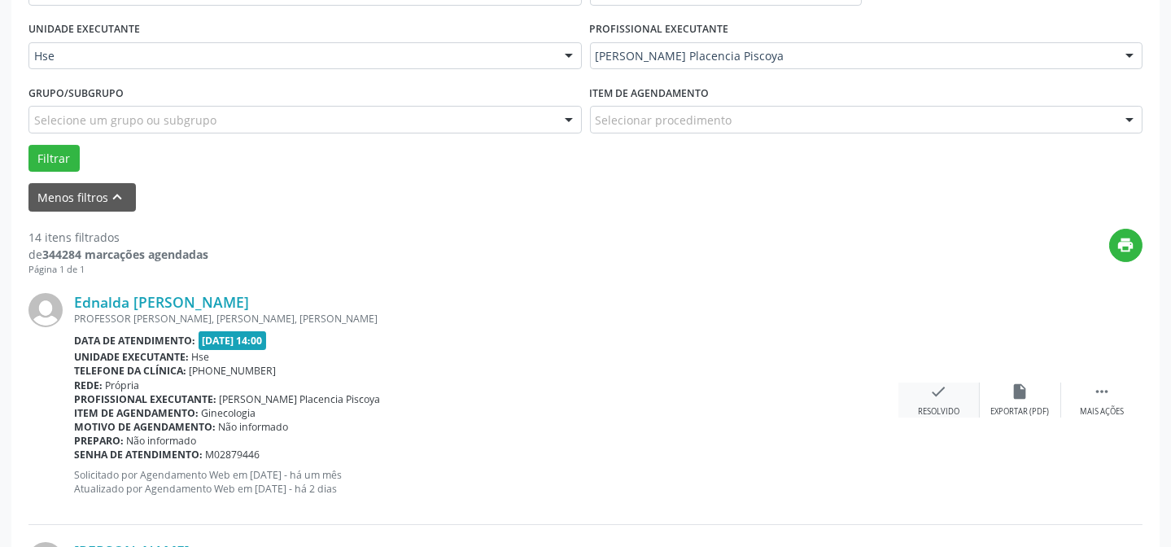
click at [935, 401] on div "check Resolvido" at bounding box center [938, 399] width 81 height 35
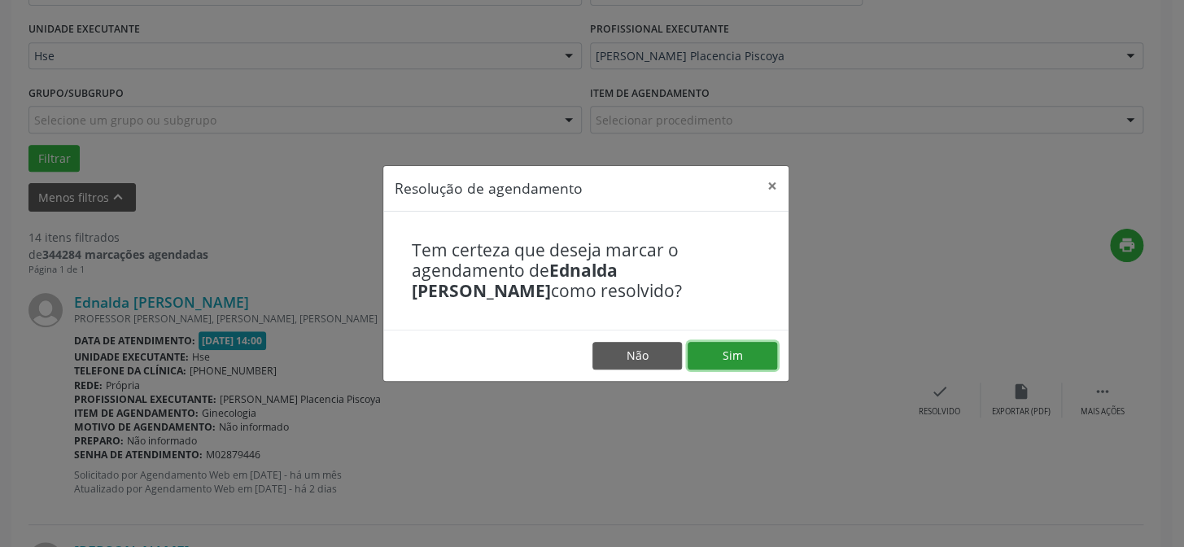
click at [754, 358] on button "Sim" at bounding box center [733, 356] width 90 height 28
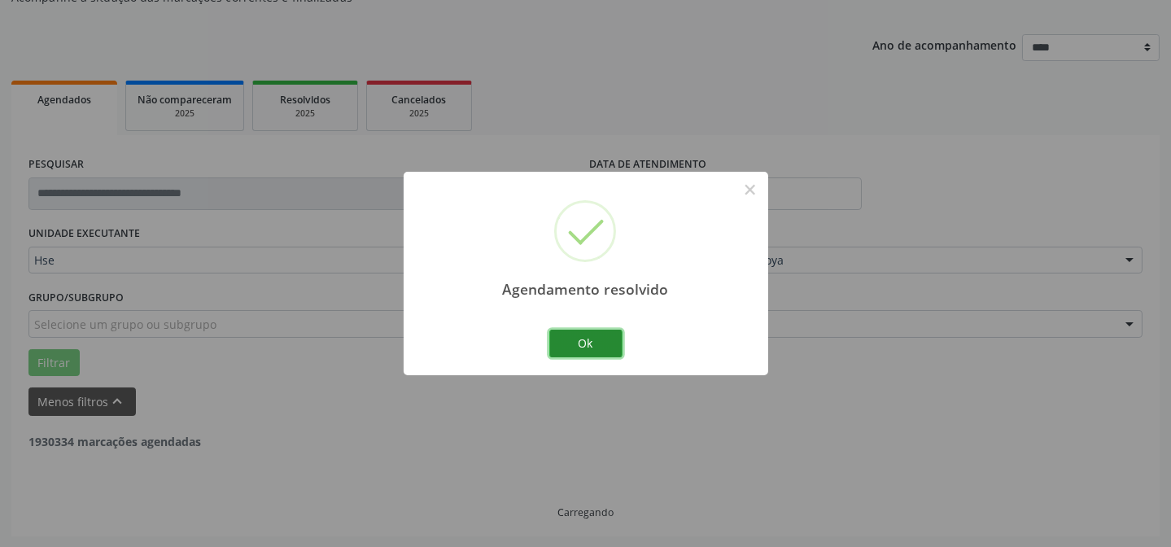
click at [605, 342] on button "Ok" at bounding box center [585, 344] width 73 height 28
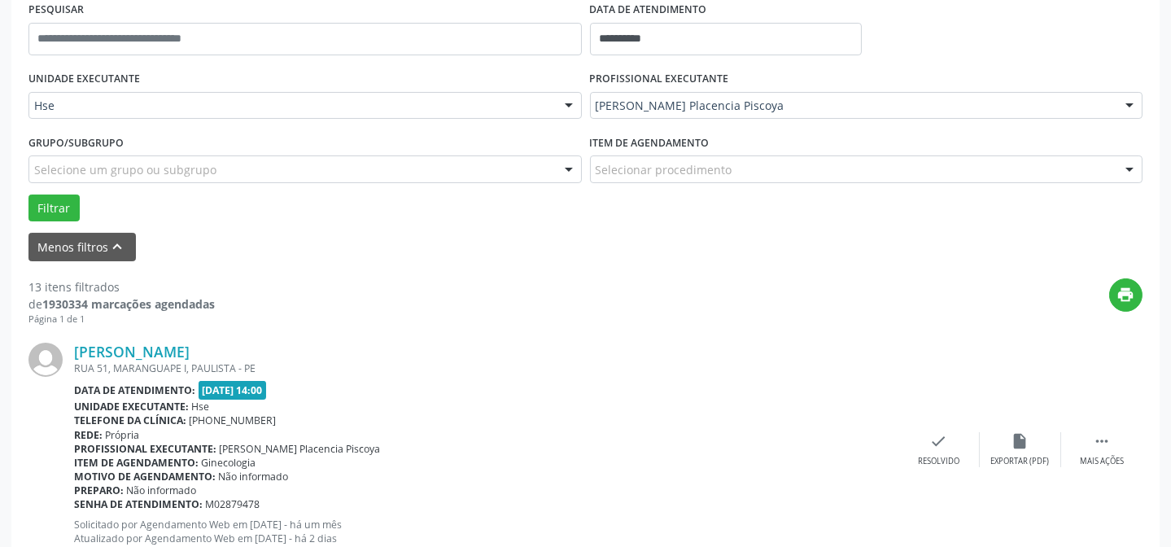
scroll to position [384, 0]
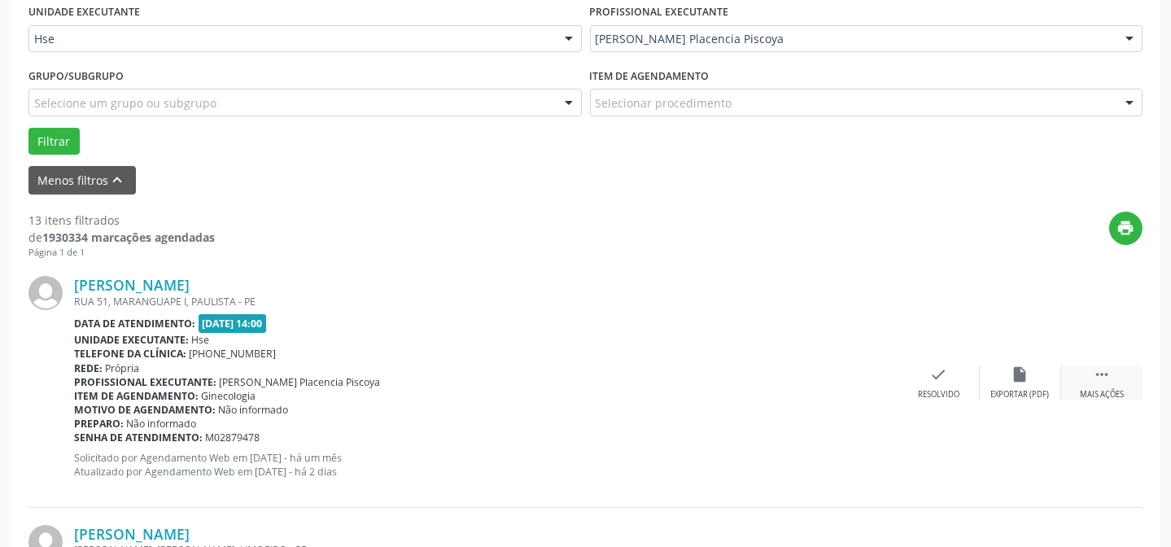
click at [1107, 382] on icon "" at bounding box center [1102, 374] width 18 height 18
click at [1028, 376] on icon "alarm_off" at bounding box center [1020, 374] width 18 height 18
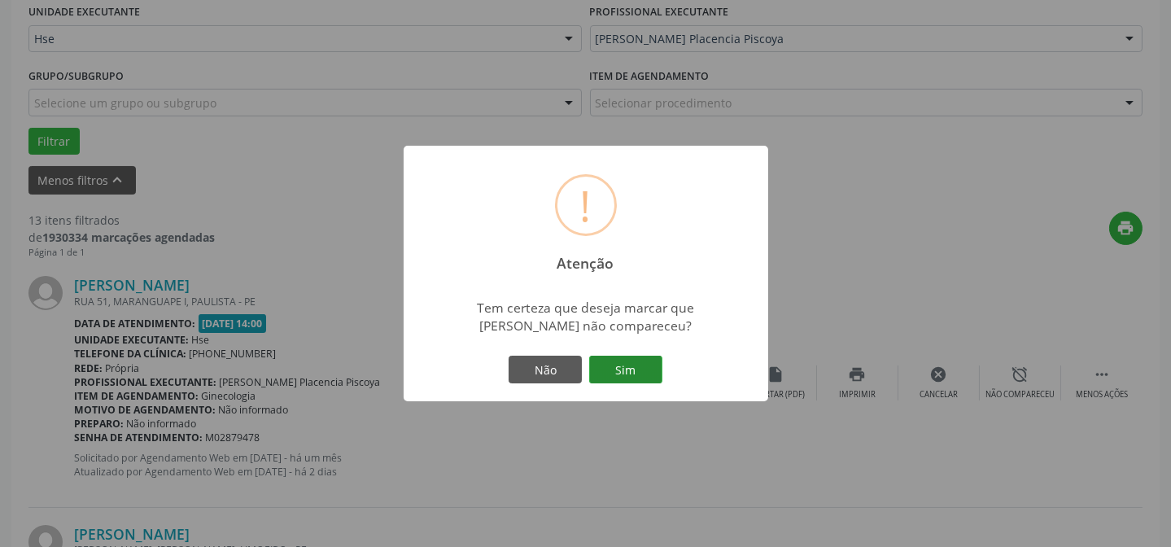
click at [599, 358] on button "Sim" at bounding box center [625, 370] width 73 height 28
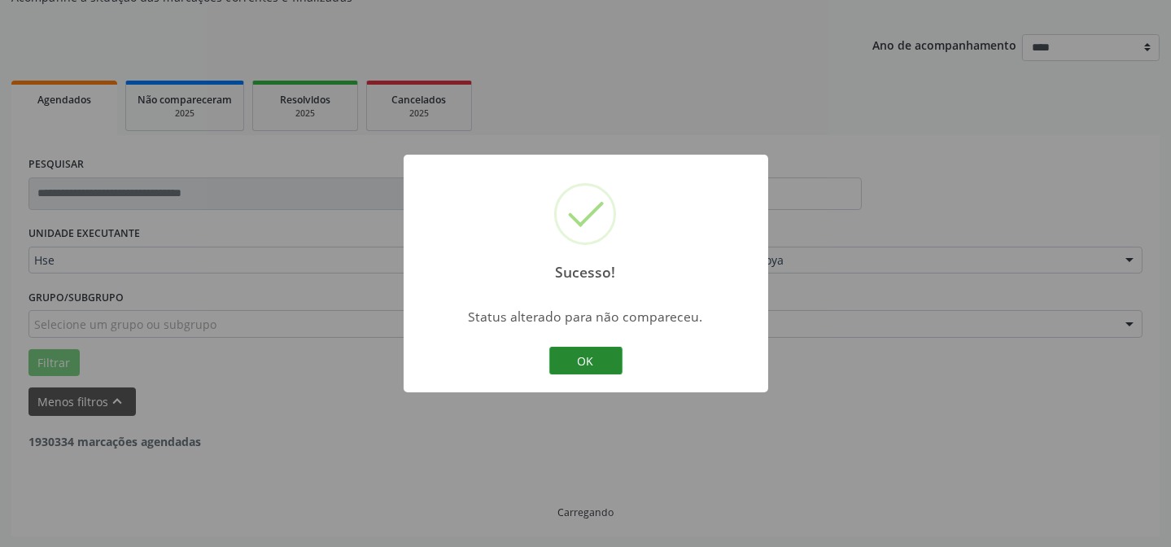
click at [576, 356] on button "OK" at bounding box center [585, 361] width 73 height 28
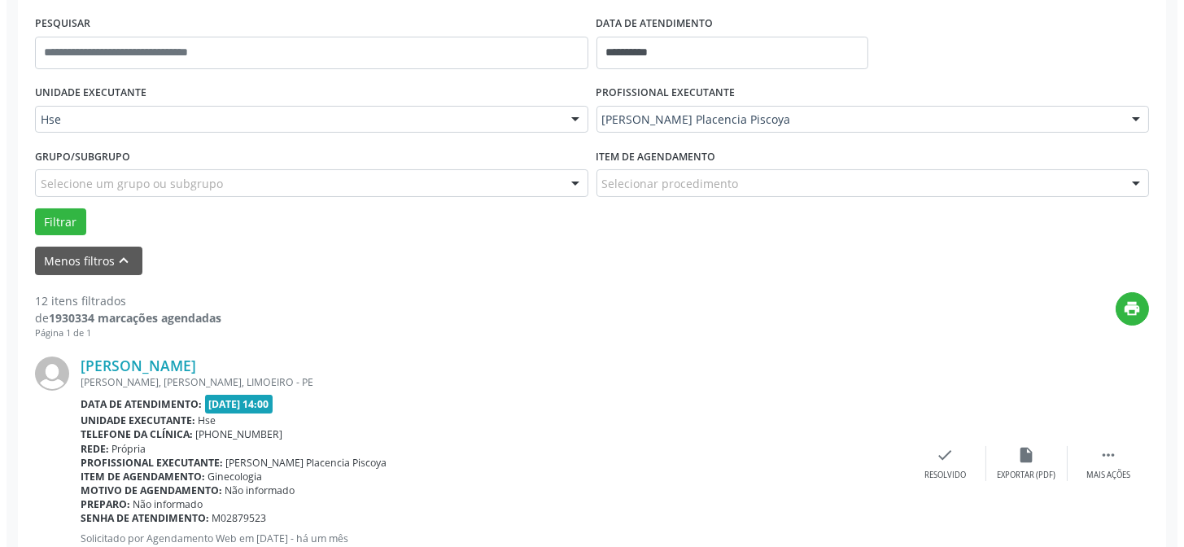
scroll to position [310, 0]
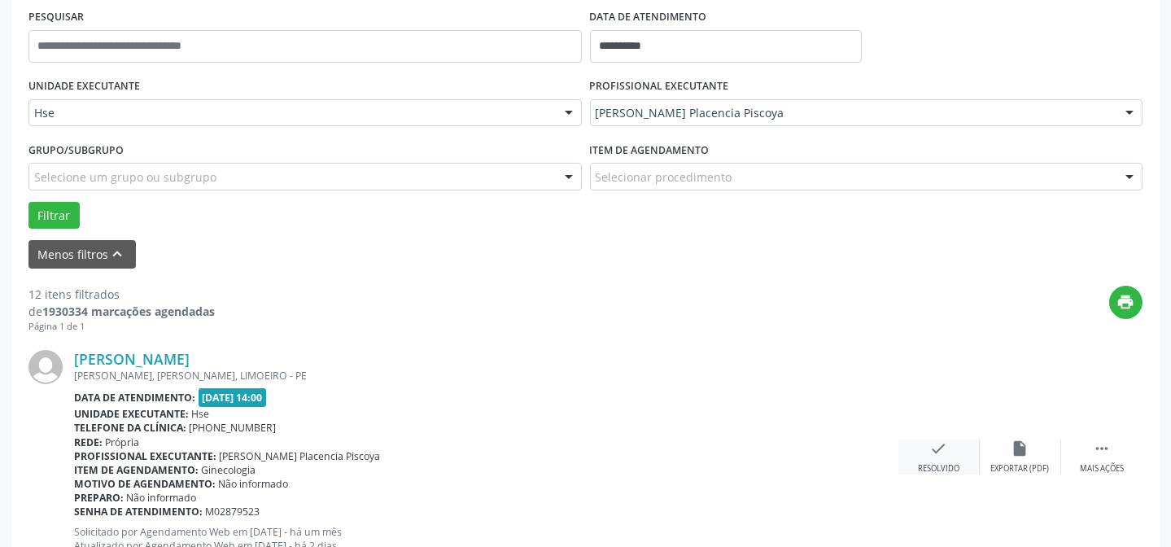
click at [942, 448] on icon "check" at bounding box center [939, 448] width 18 height 18
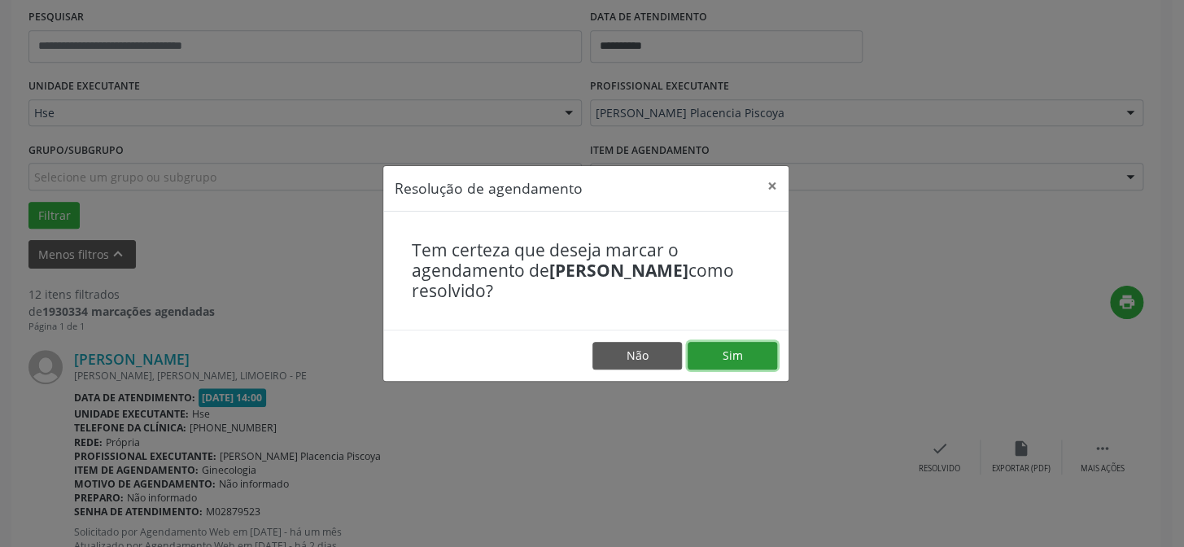
click at [733, 348] on button "Sim" at bounding box center [733, 356] width 90 height 28
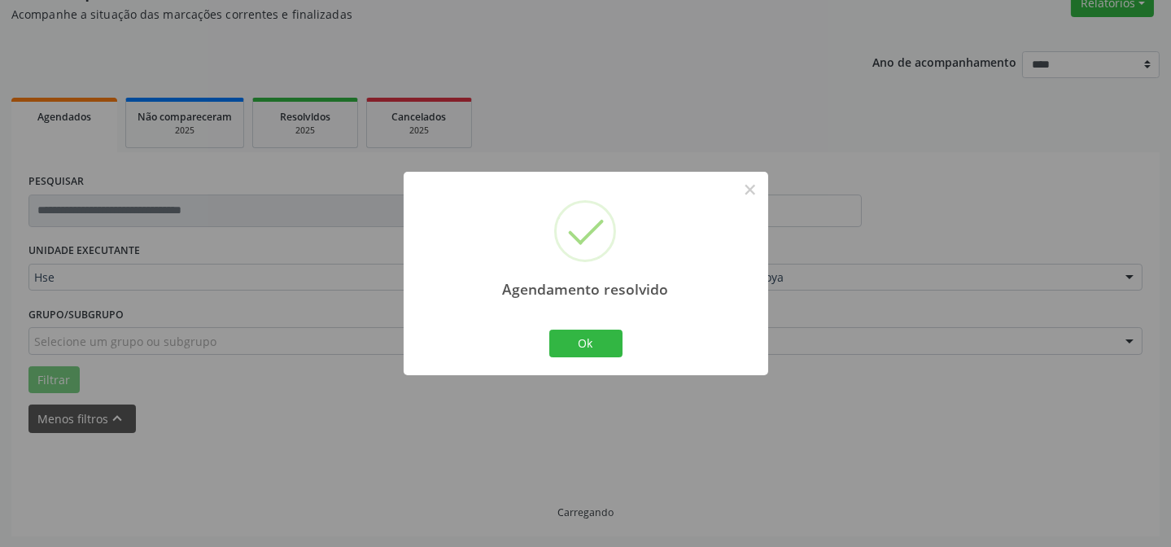
scroll to position [163, 0]
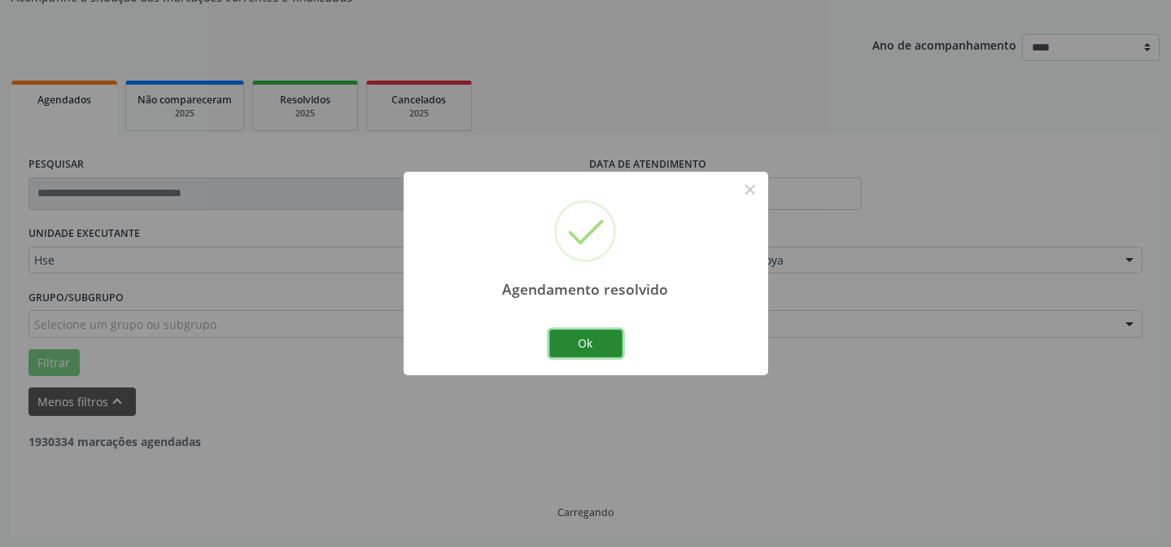
click at [610, 345] on button "Ok" at bounding box center [585, 344] width 73 height 28
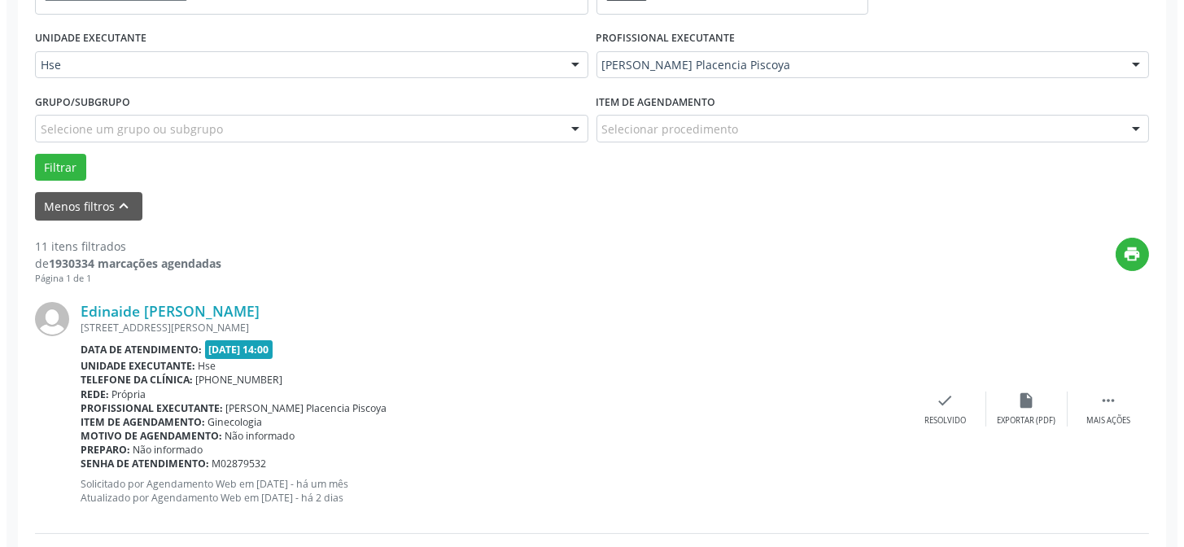
scroll to position [384, 0]
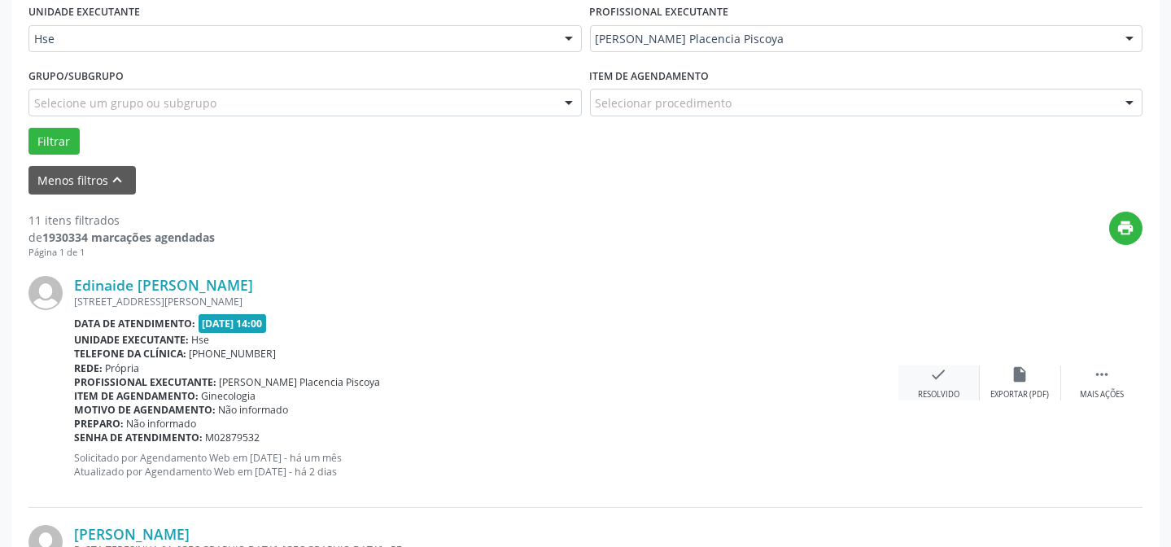
click at [932, 380] on icon "check" at bounding box center [939, 374] width 18 height 18
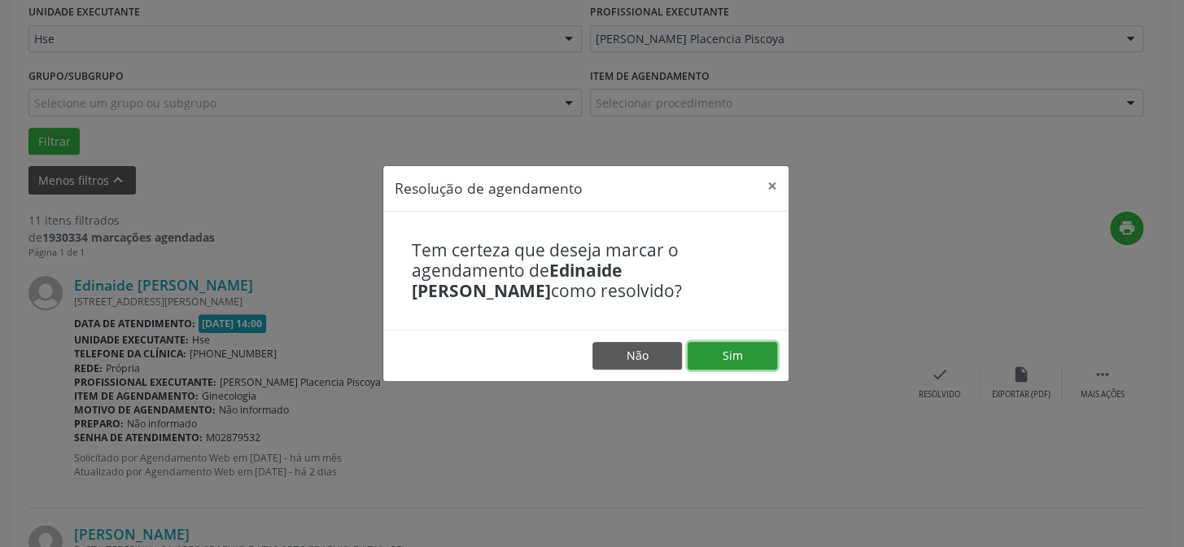
click at [729, 344] on button "Sim" at bounding box center [733, 356] width 90 height 28
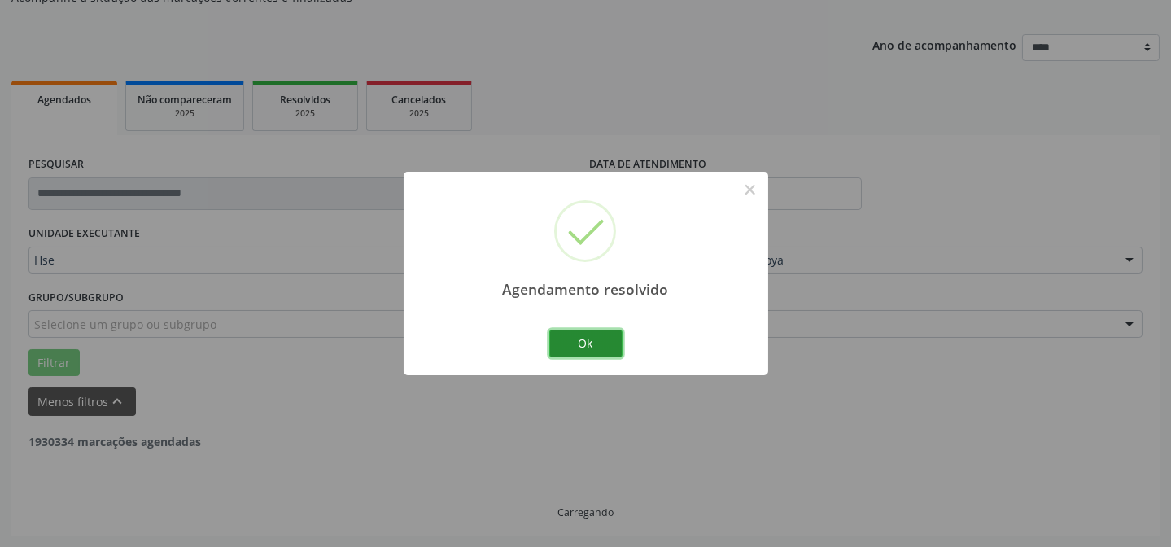
click at [589, 334] on button "Ok" at bounding box center [585, 344] width 73 height 28
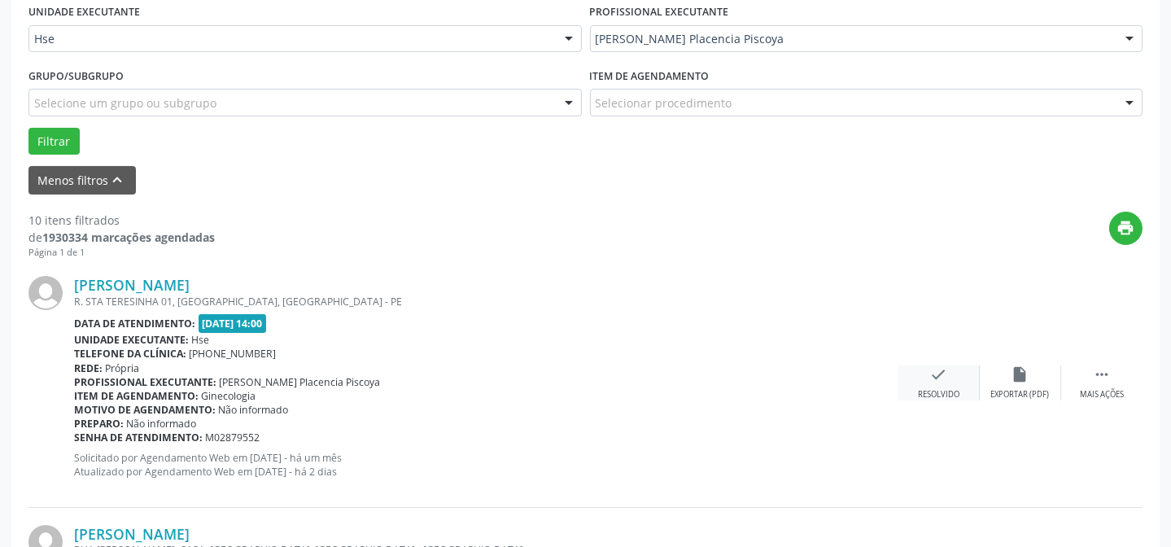
click at [954, 382] on div "check Resolvido" at bounding box center [938, 382] width 81 height 35
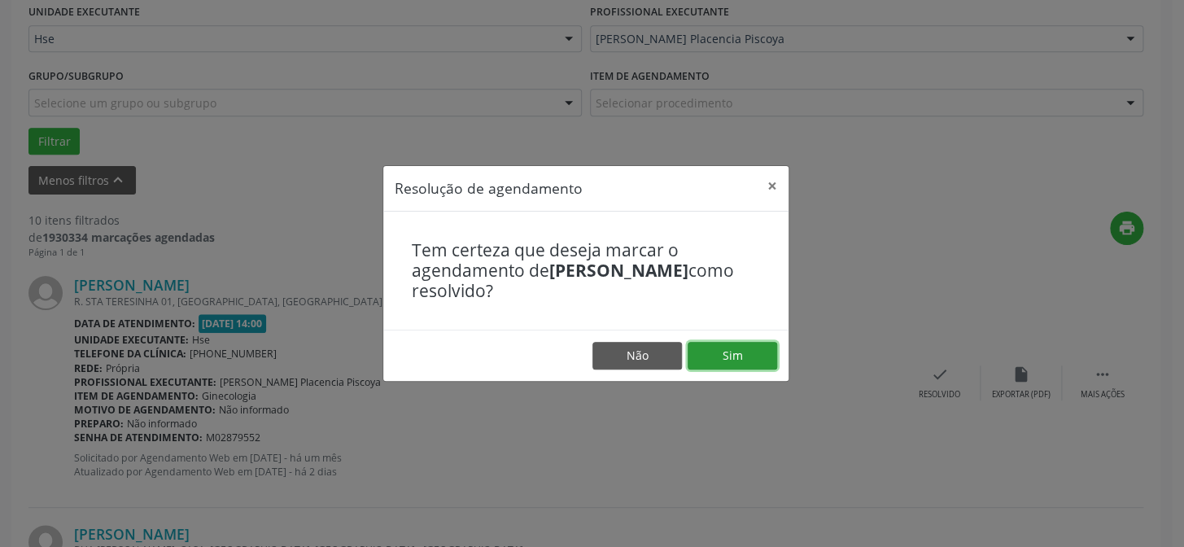
click at [731, 351] on button "Sim" at bounding box center [733, 356] width 90 height 28
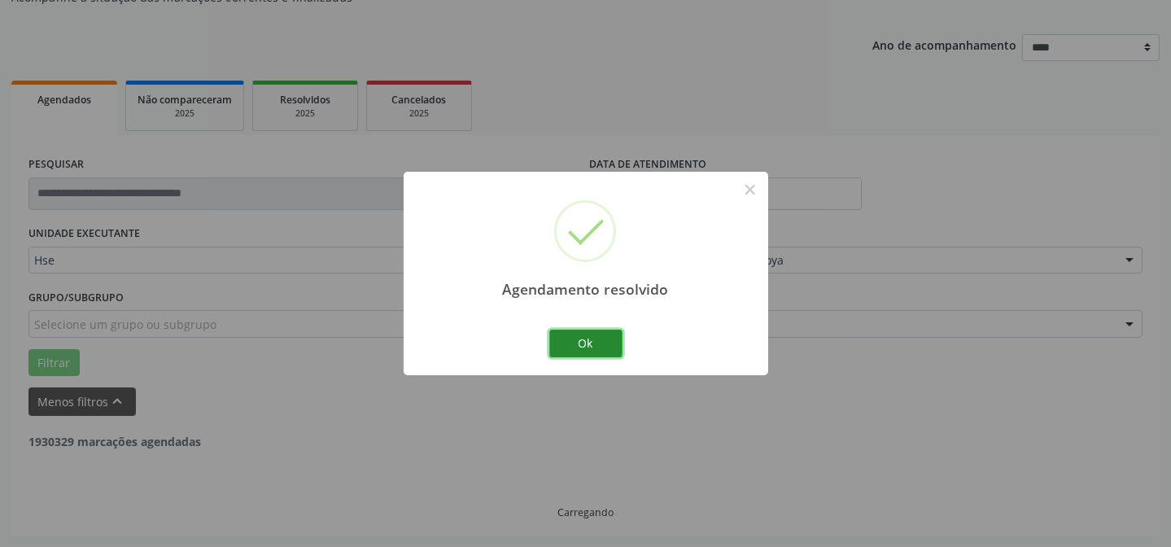
click at [574, 347] on button "Ok" at bounding box center [585, 344] width 73 height 28
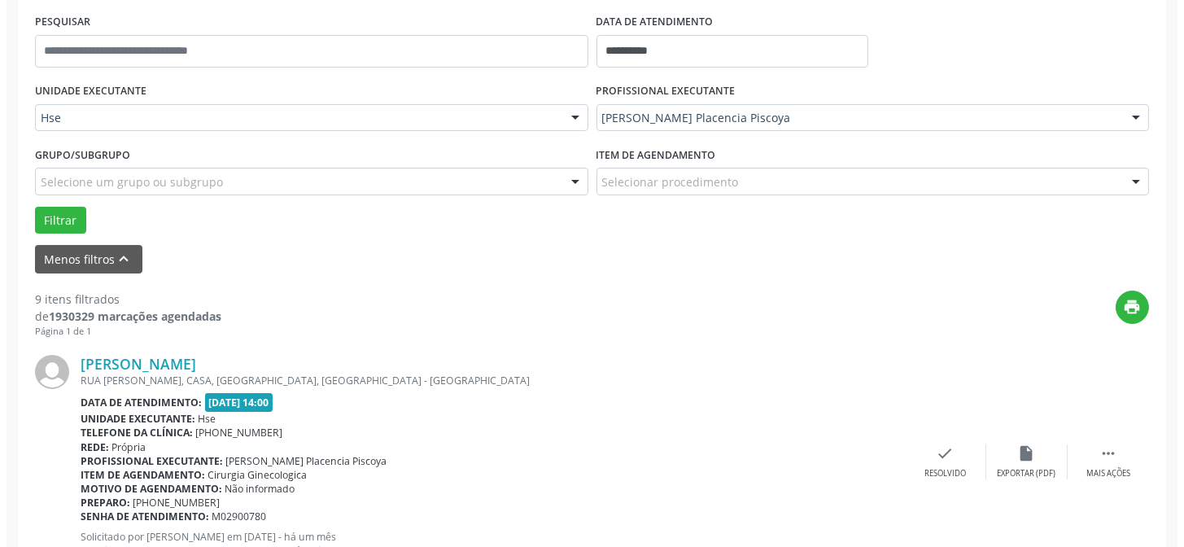
scroll to position [310, 0]
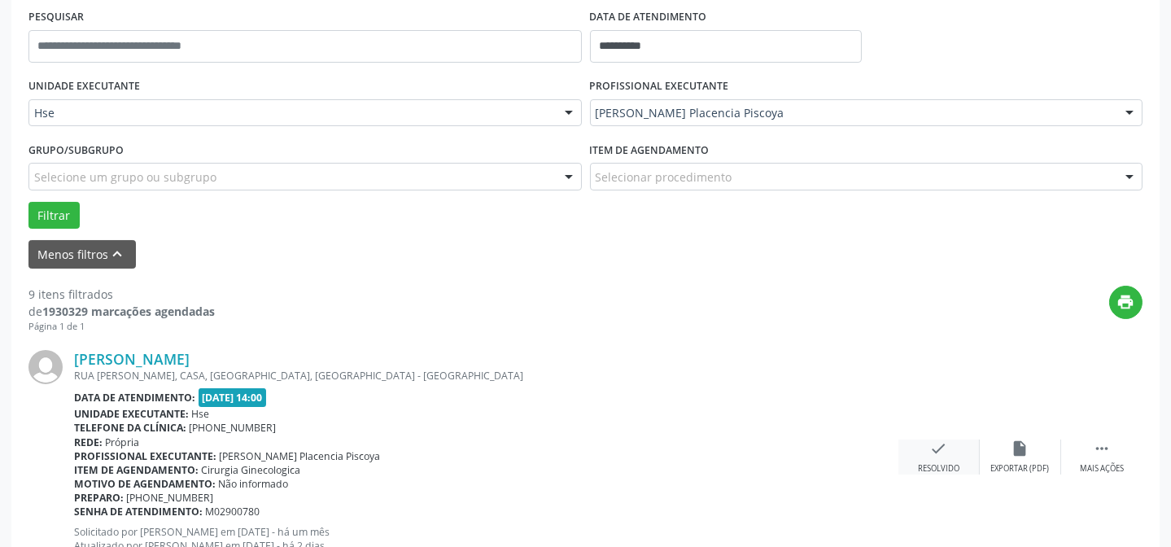
click at [934, 448] on icon "check" at bounding box center [939, 448] width 18 height 18
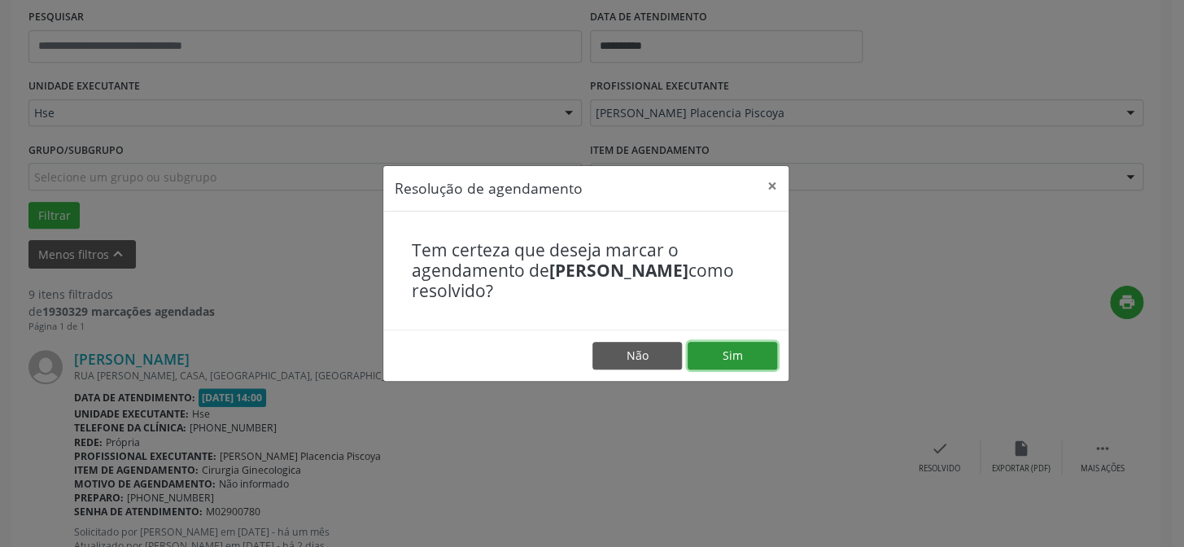
click at [742, 352] on button "Sim" at bounding box center [733, 356] width 90 height 28
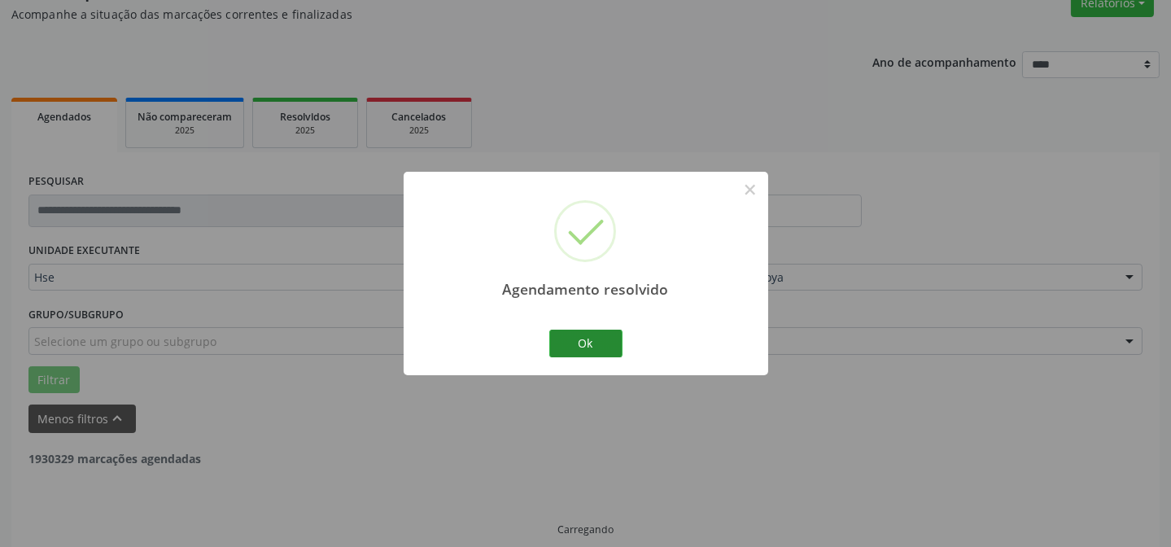
scroll to position [163, 0]
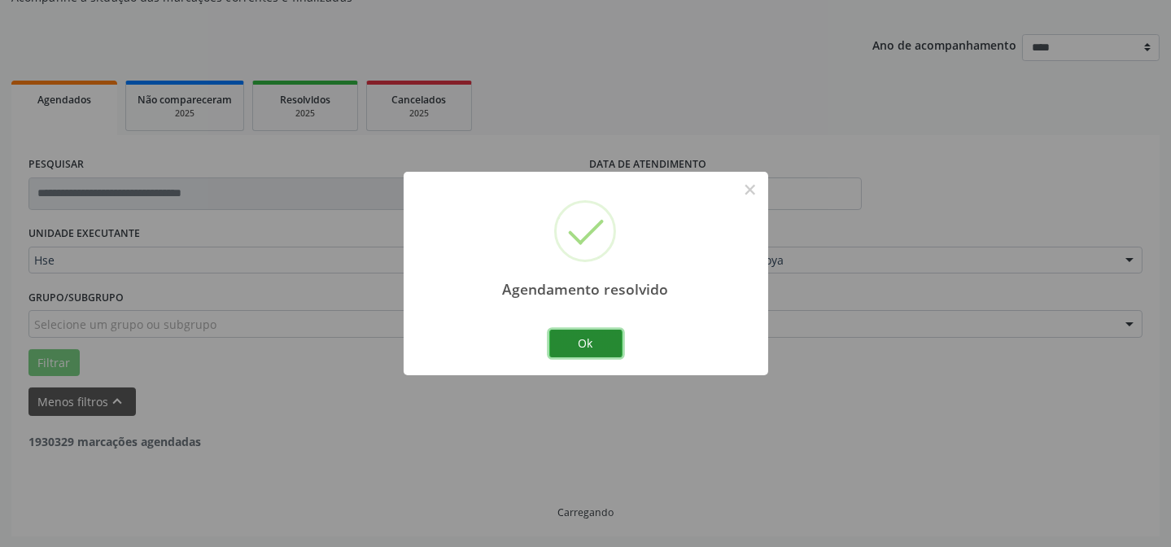
click at [555, 339] on button "Ok" at bounding box center [585, 344] width 73 height 28
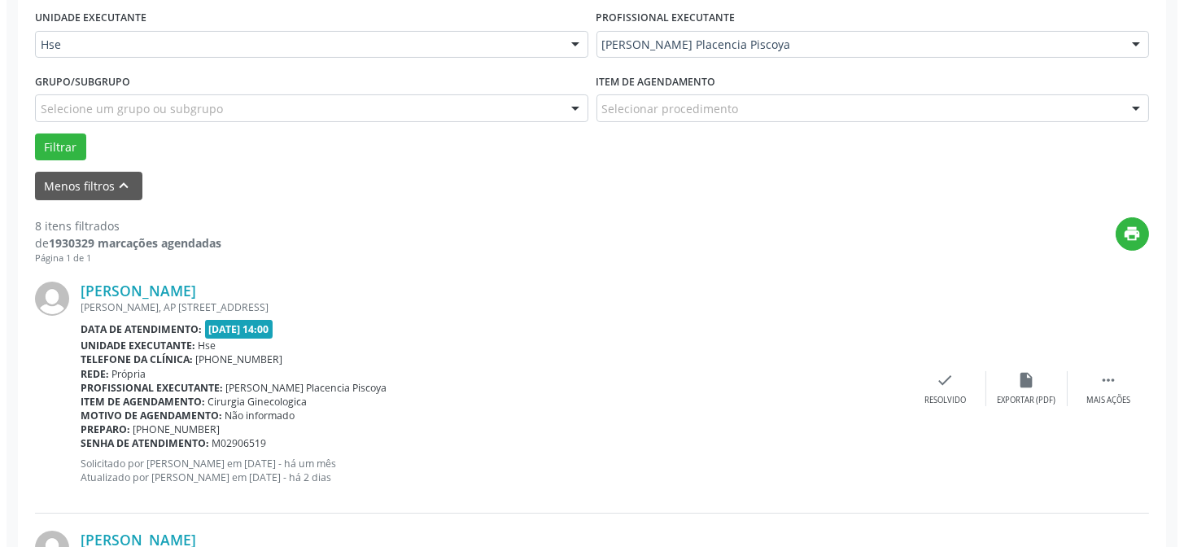
scroll to position [384, 0]
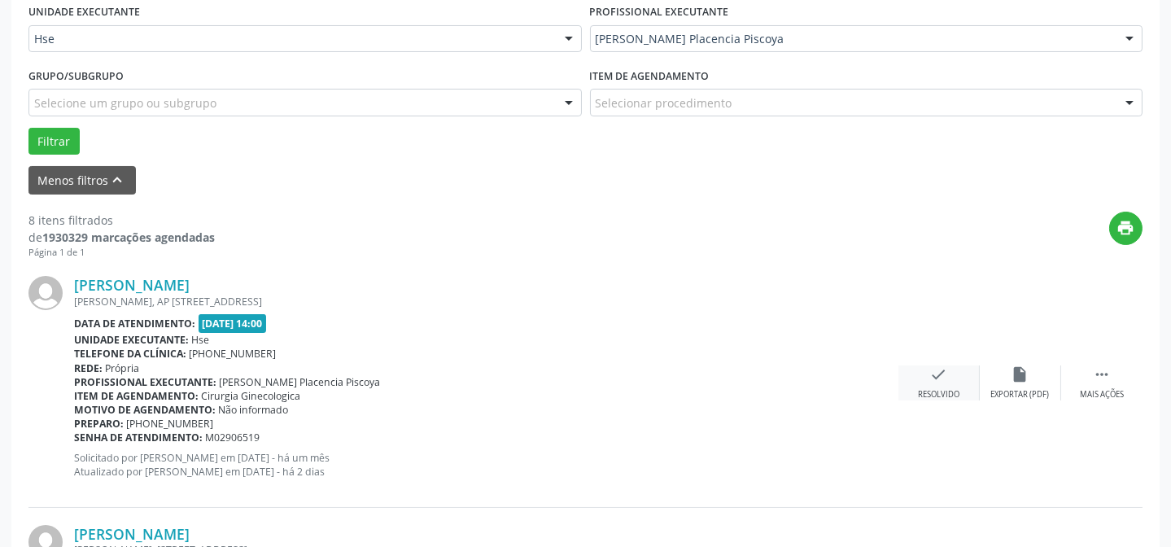
click at [959, 382] on div "check Resolvido" at bounding box center [938, 382] width 81 height 35
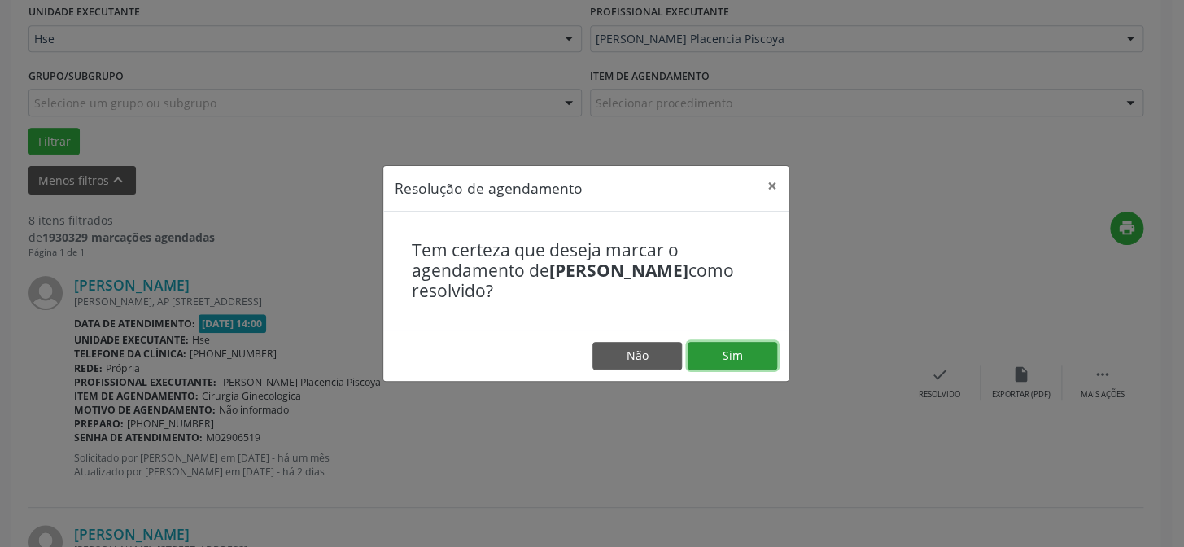
click at [733, 352] on button "Sim" at bounding box center [733, 356] width 90 height 28
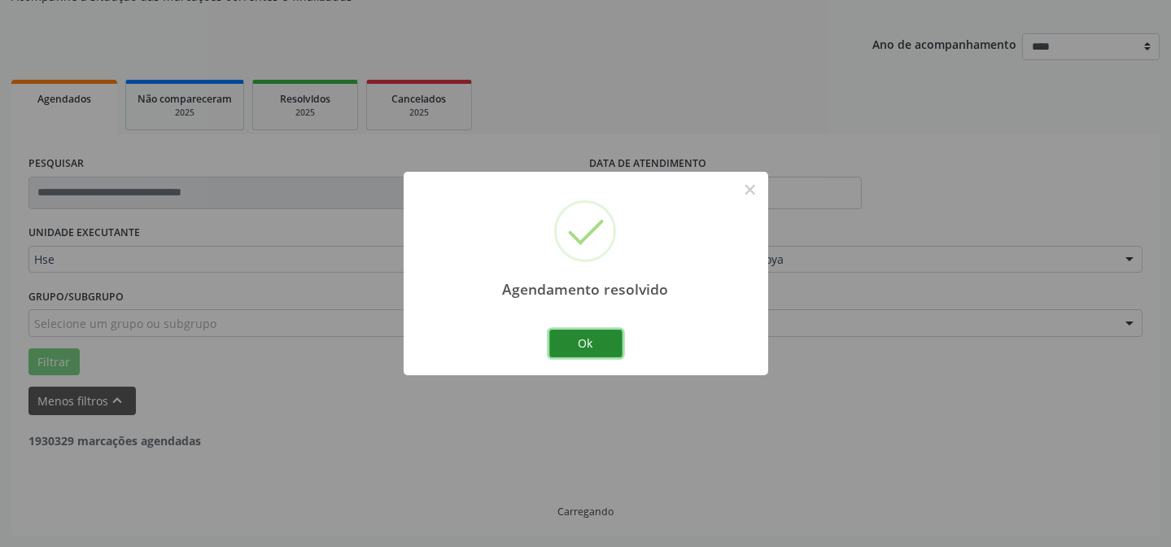
click at [561, 348] on button "Ok" at bounding box center [585, 344] width 73 height 28
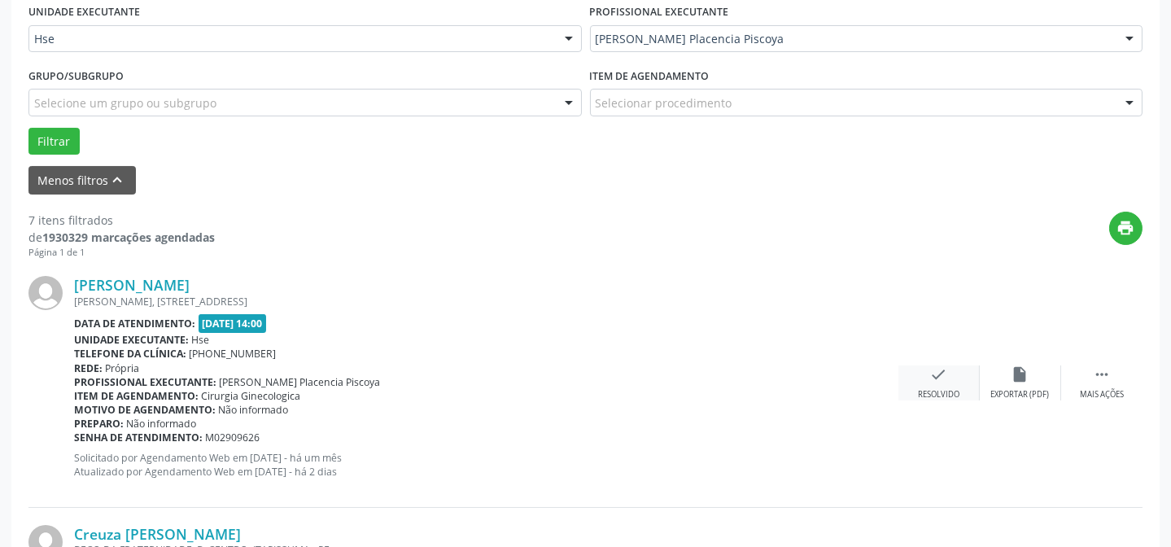
click at [947, 389] on div "Resolvido" at bounding box center [938, 394] width 41 height 11
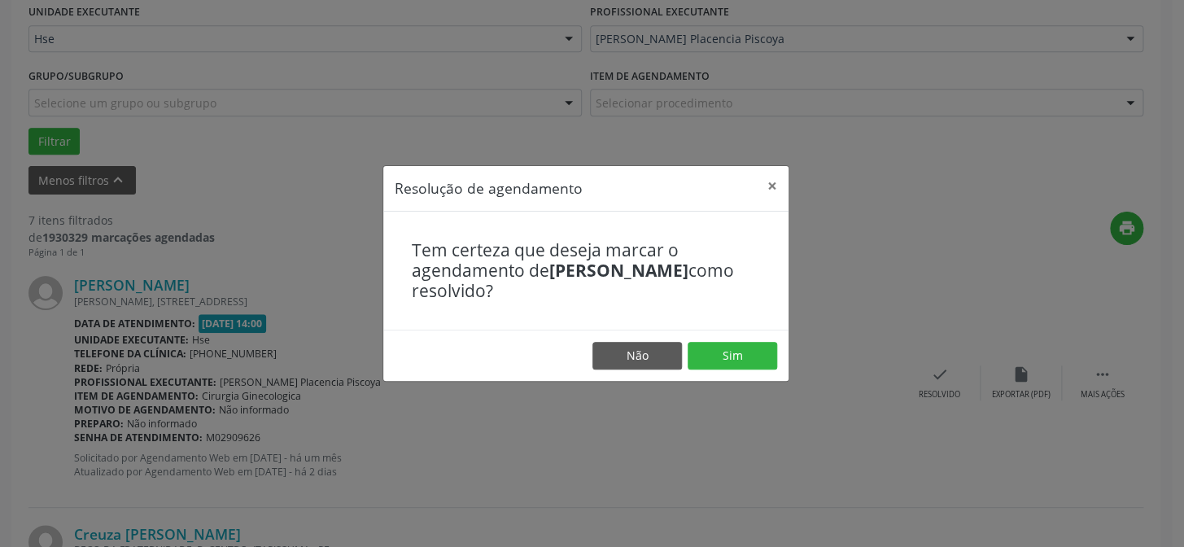
click at [695, 335] on footer "Não Sim" at bounding box center [585, 355] width 405 height 51
click at [709, 353] on button "Sim" at bounding box center [733, 356] width 90 height 28
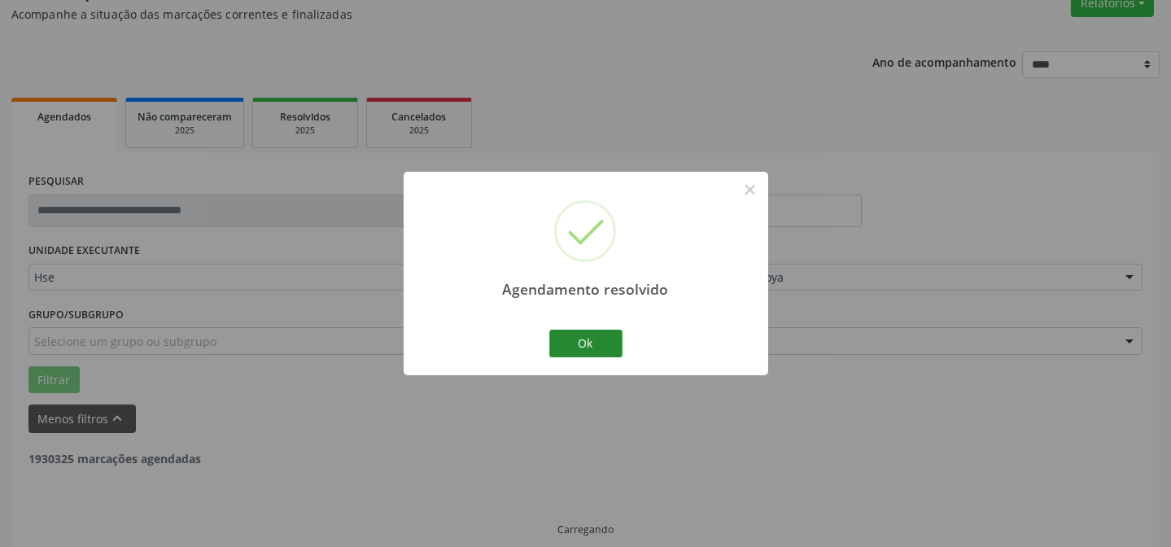
scroll to position [163, 0]
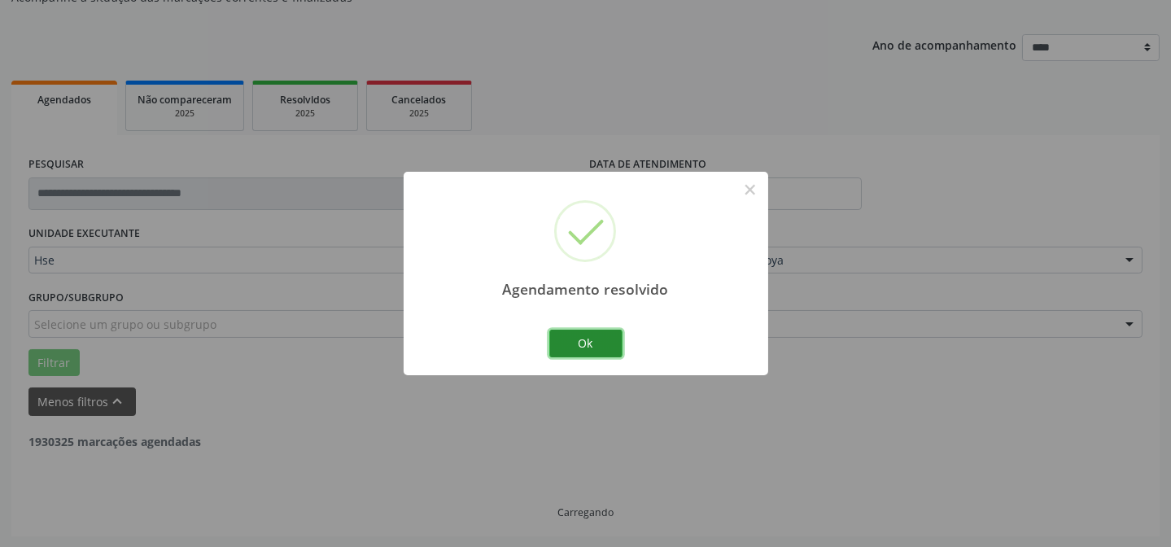
click at [585, 347] on button "Ok" at bounding box center [585, 344] width 73 height 28
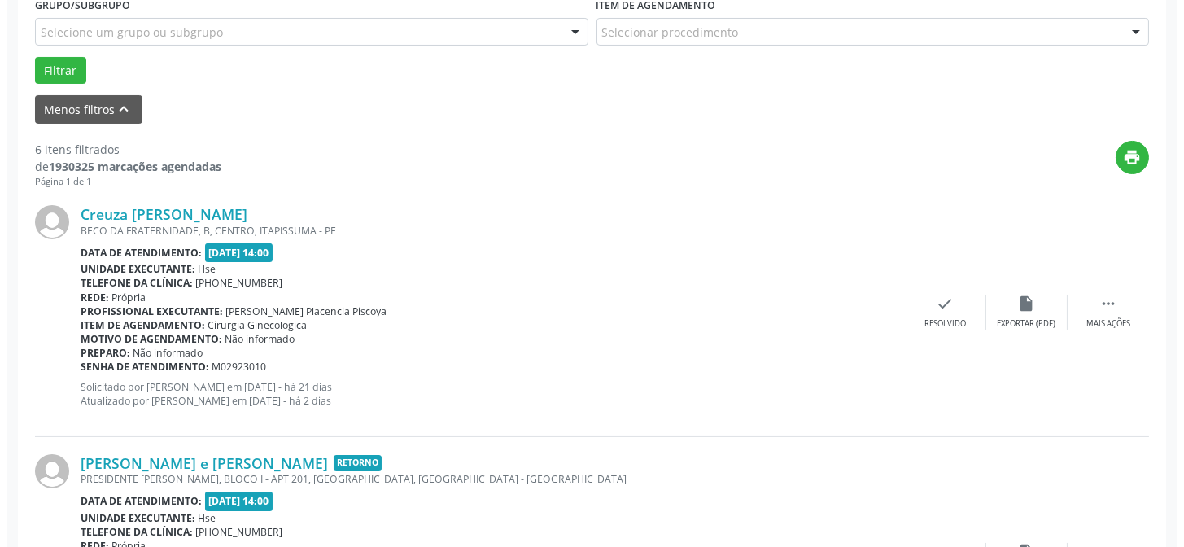
scroll to position [458, 0]
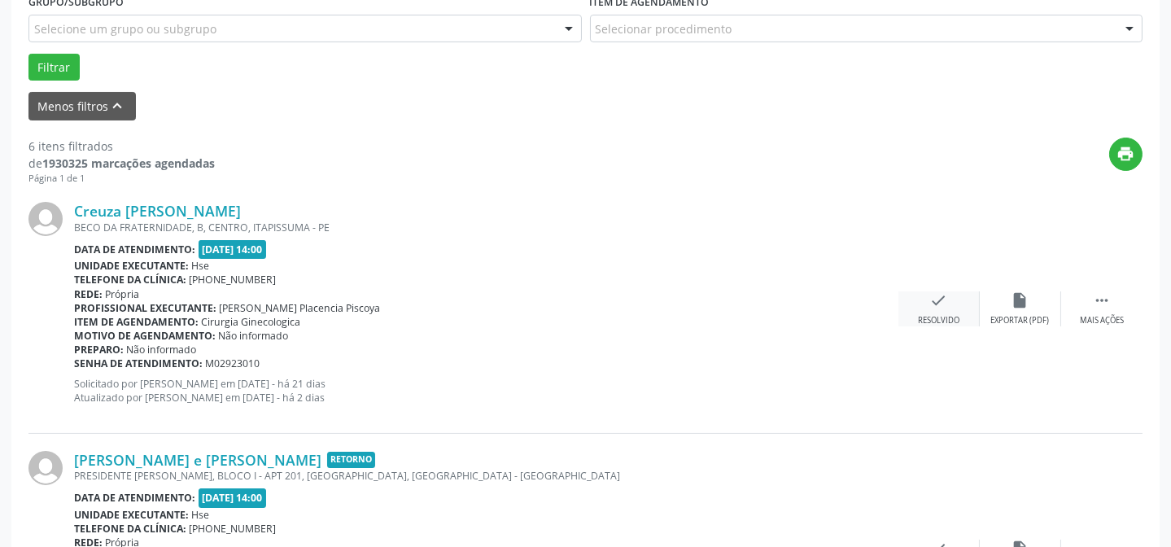
click at [944, 310] on div "check Resolvido" at bounding box center [938, 308] width 81 height 35
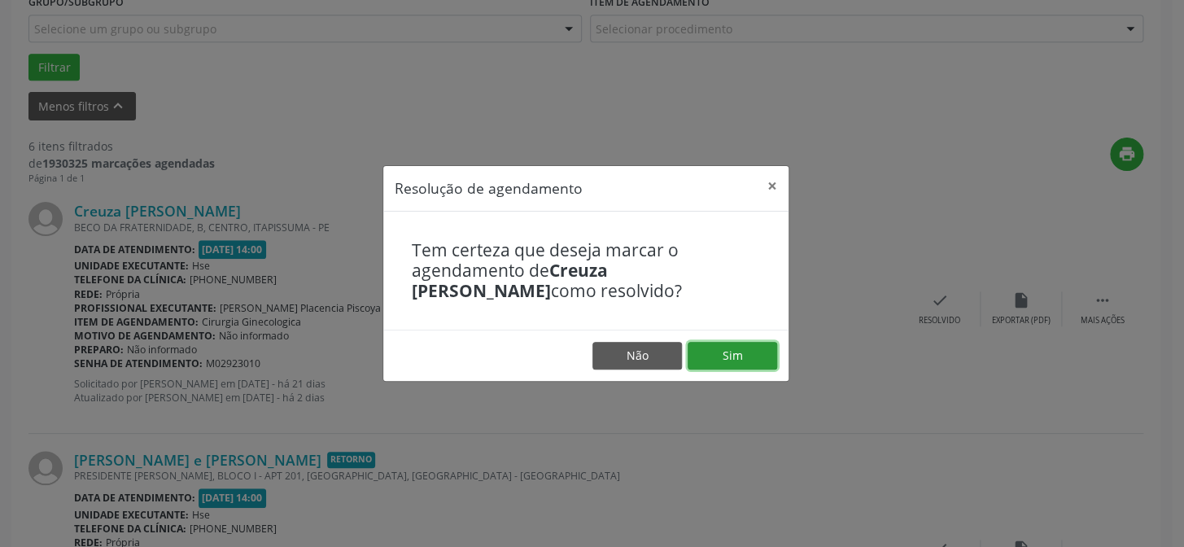
click at [723, 365] on button "Sim" at bounding box center [733, 356] width 90 height 28
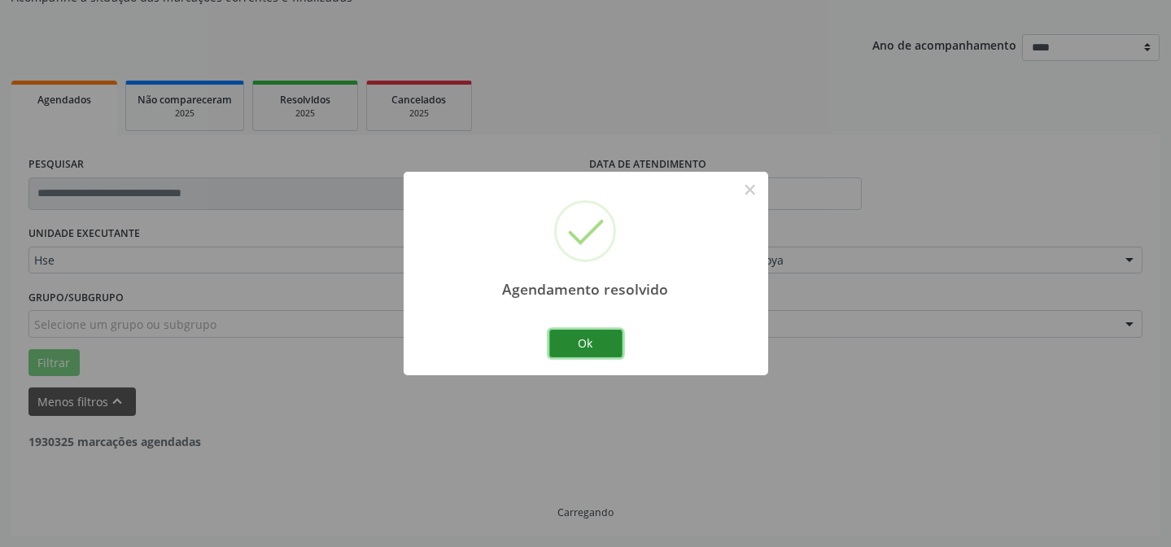
click at [591, 343] on button "Ok" at bounding box center [585, 344] width 73 height 28
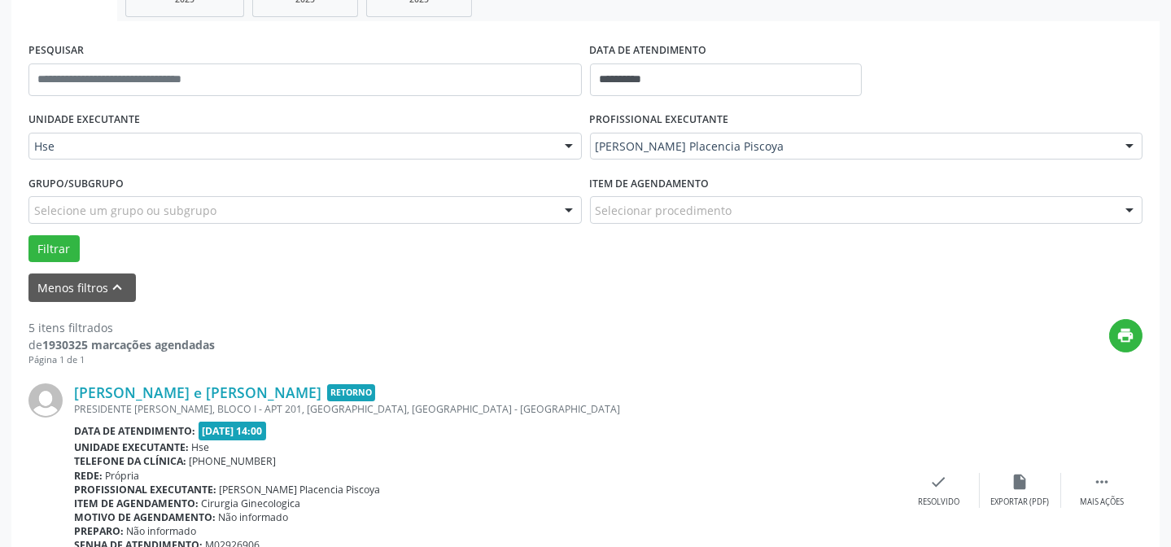
scroll to position [310, 0]
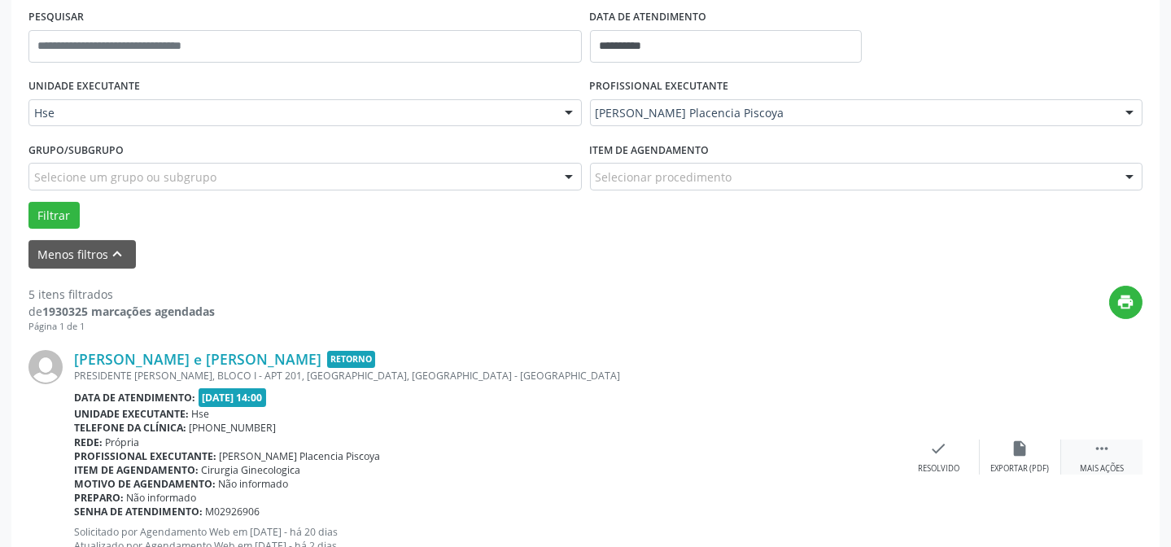
drag, startPoint x: 1107, startPoint y: 448, endPoint x: 1065, endPoint y: 448, distance: 41.5
click at [1107, 448] on icon "" at bounding box center [1102, 448] width 18 height 18
click at [1043, 449] on div "alarm_off Não compareceu" at bounding box center [1020, 456] width 81 height 35
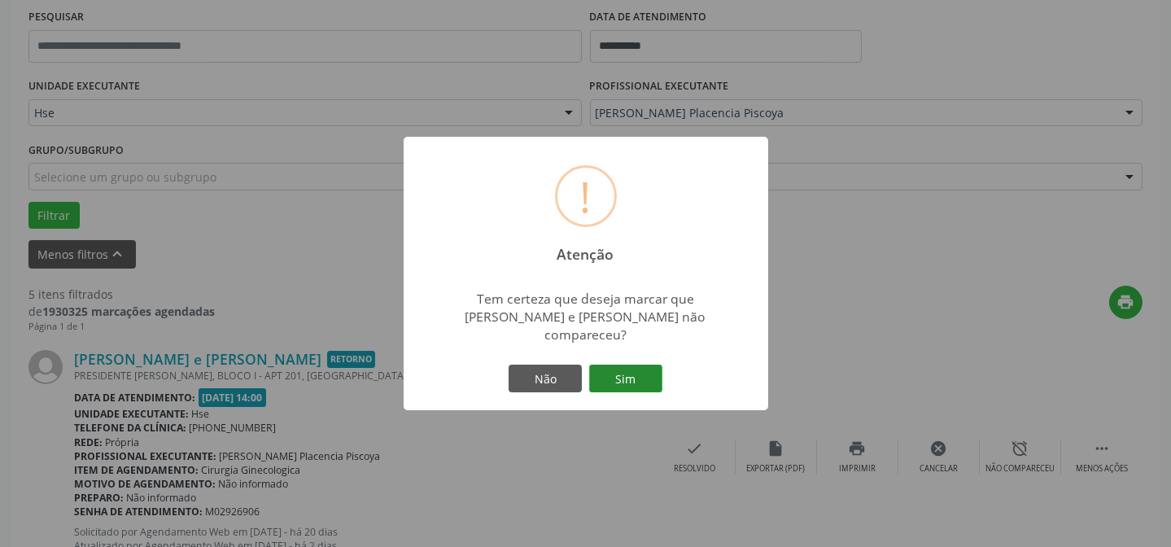
click at [640, 366] on button "Sim" at bounding box center [625, 379] width 73 height 28
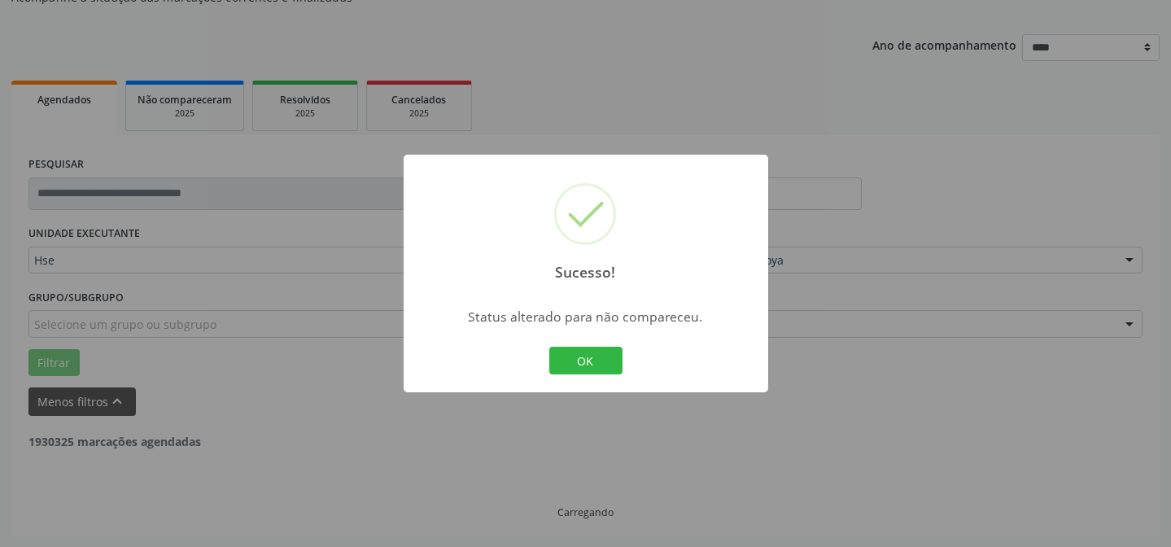
click at [599, 365] on button "OK" at bounding box center [585, 361] width 73 height 28
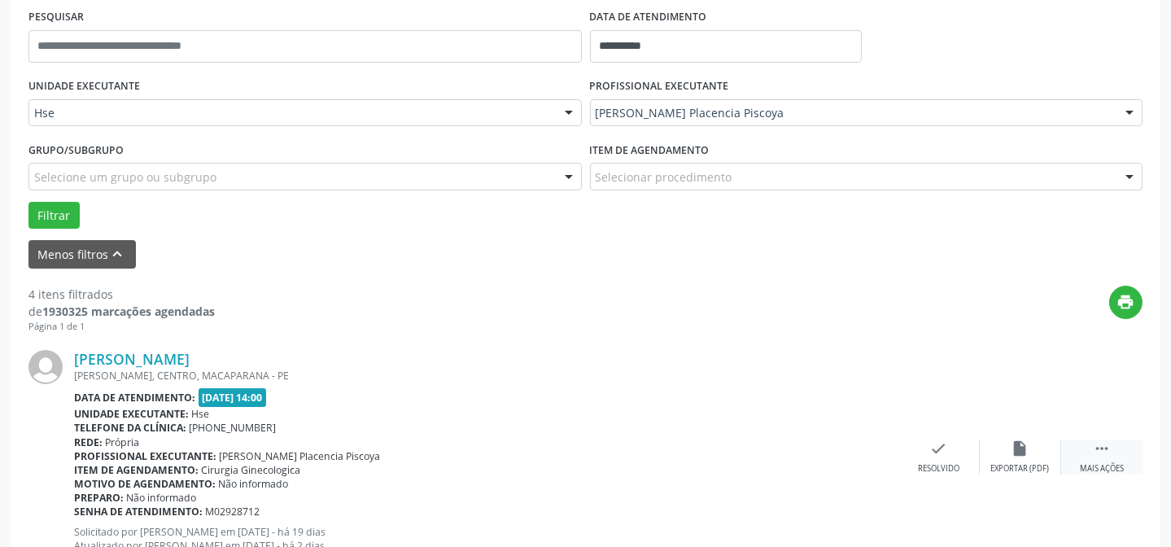
click at [1119, 448] on div " Mais ações" at bounding box center [1101, 456] width 81 height 35
click at [1020, 440] on icon "alarm_off" at bounding box center [1020, 448] width 18 height 18
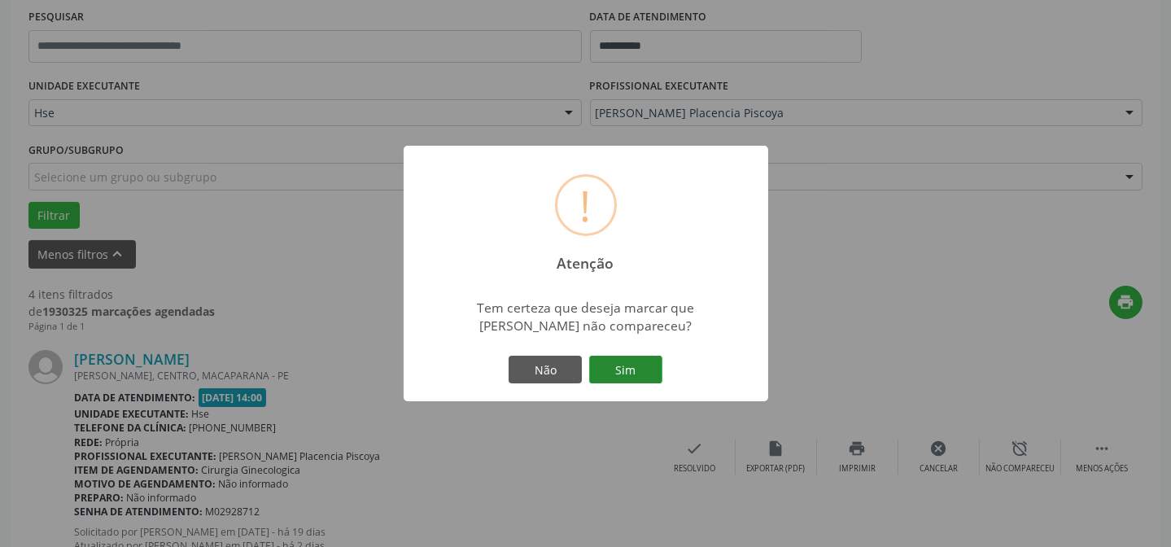
click at [624, 365] on button "Sim" at bounding box center [625, 370] width 73 height 28
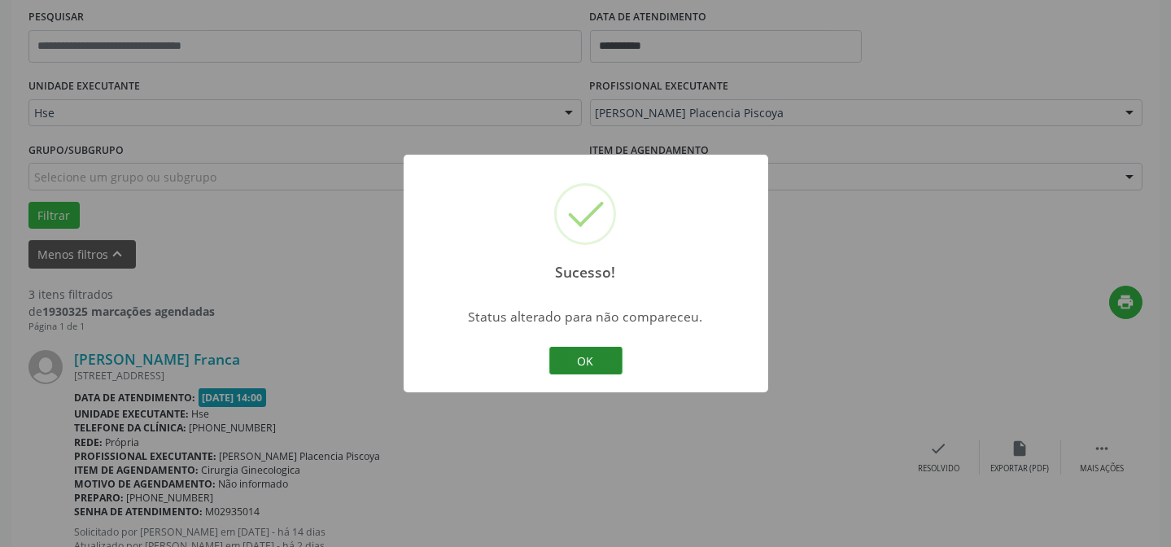
click at [610, 369] on button "OK" at bounding box center [585, 361] width 73 height 28
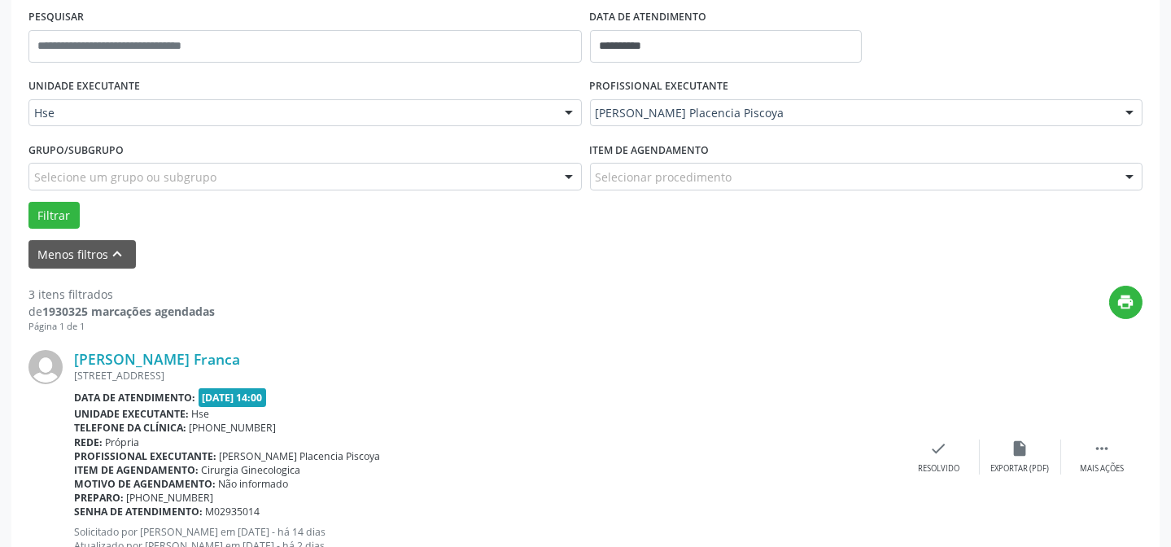
click at [925, 435] on div "Gerda Pereira do Nascimento Franca RUA MULTIRAO 89, JUA, LIMOEIRO - PE Data de …" at bounding box center [585, 457] width 1114 height 248
click at [930, 449] on icon "check" at bounding box center [939, 448] width 18 height 18
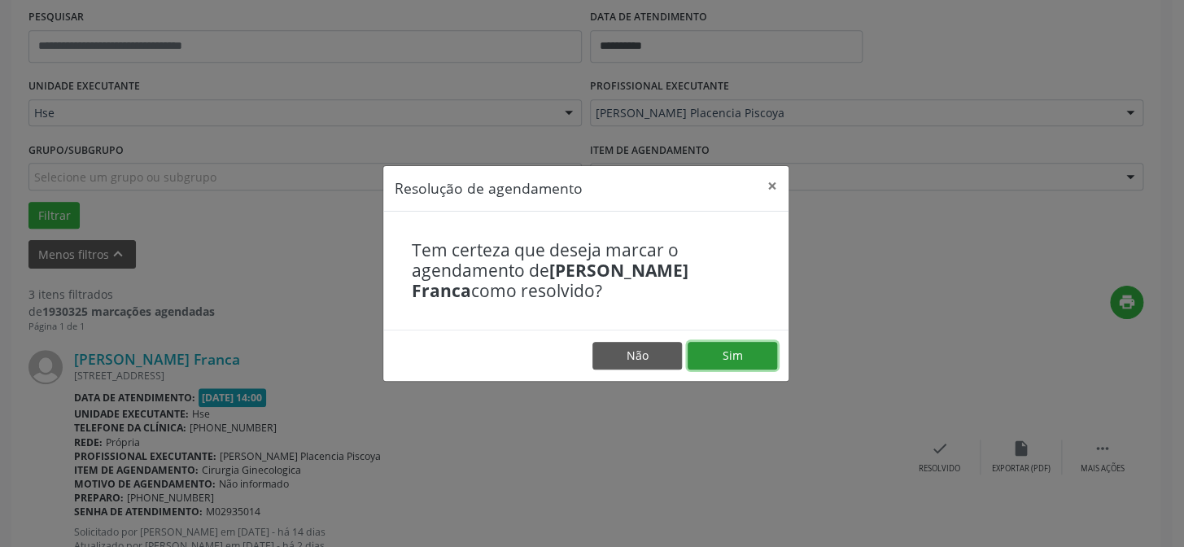
click at [744, 356] on button "Sim" at bounding box center [733, 356] width 90 height 28
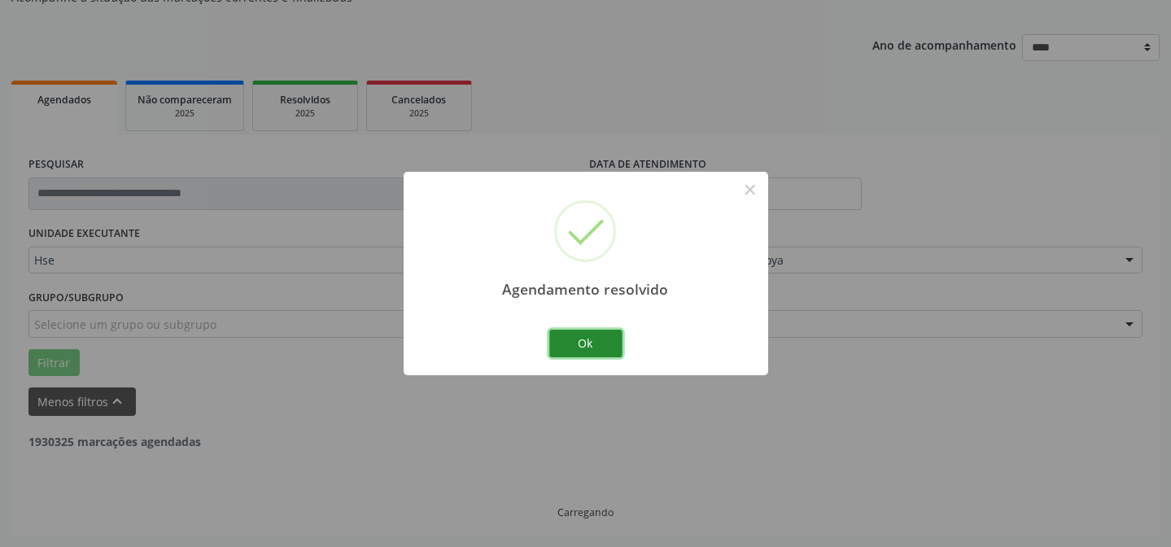
click at [600, 349] on button "Ok" at bounding box center [585, 344] width 73 height 28
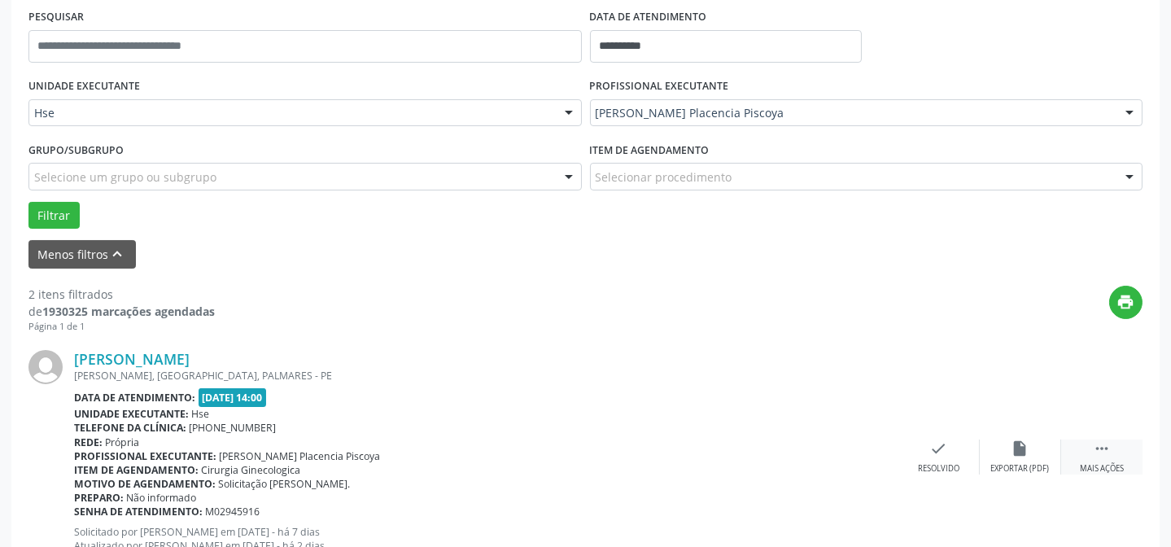
click at [1115, 452] on div " Mais ações" at bounding box center [1101, 456] width 81 height 35
click at [1029, 440] on div "alarm_off Não compareceu" at bounding box center [1020, 456] width 81 height 35
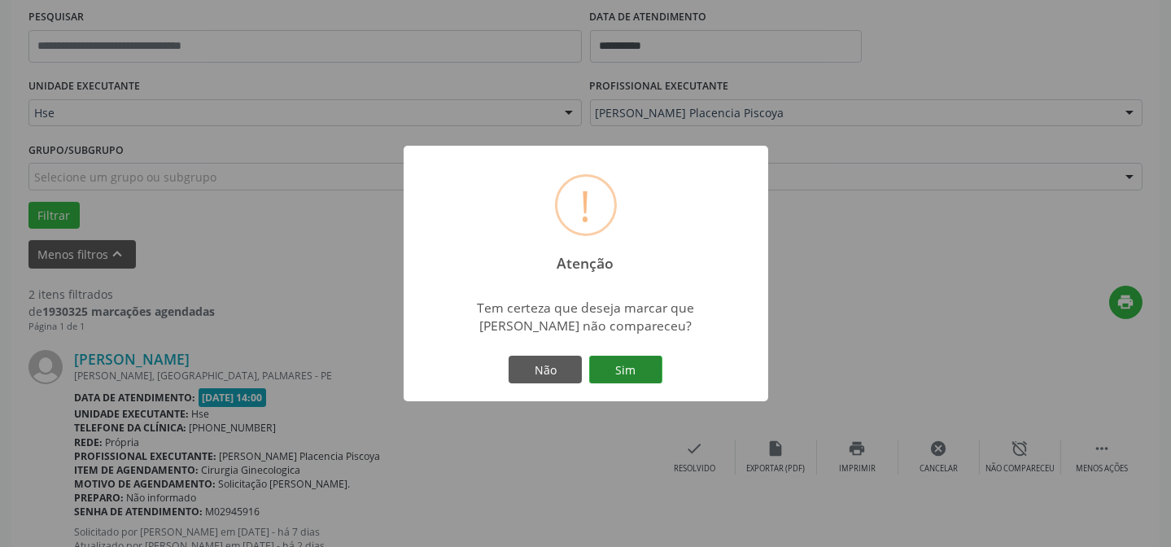
click at [619, 366] on button "Sim" at bounding box center [625, 370] width 73 height 28
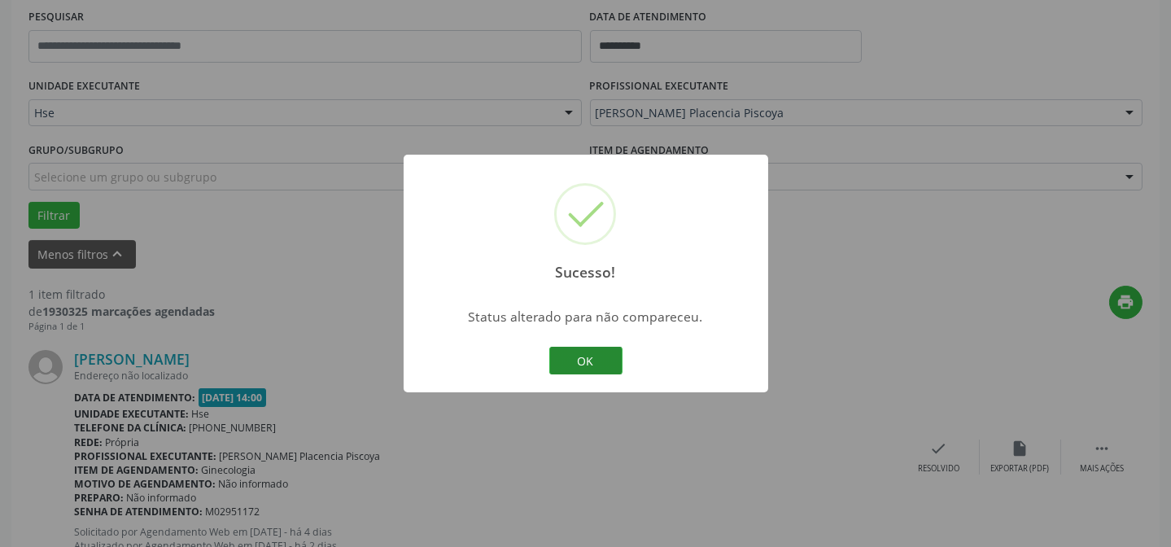
click at [587, 354] on button "OK" at bounding box center [585, 361] width 73 height 28
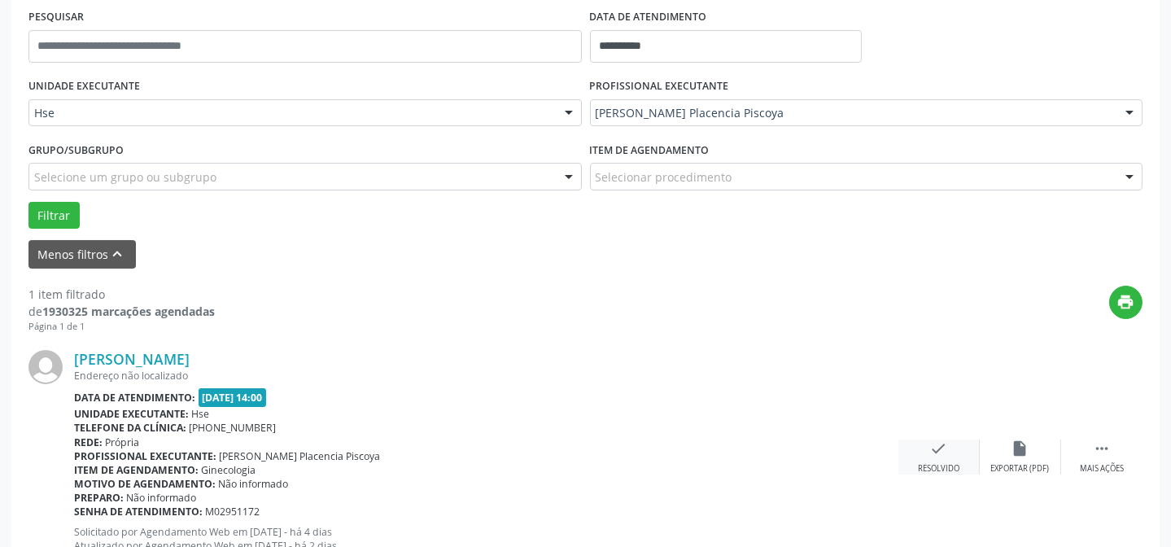
click at [924, 441] on div "check Resolvido" at bounding box center [938, 456] width 81 height 35
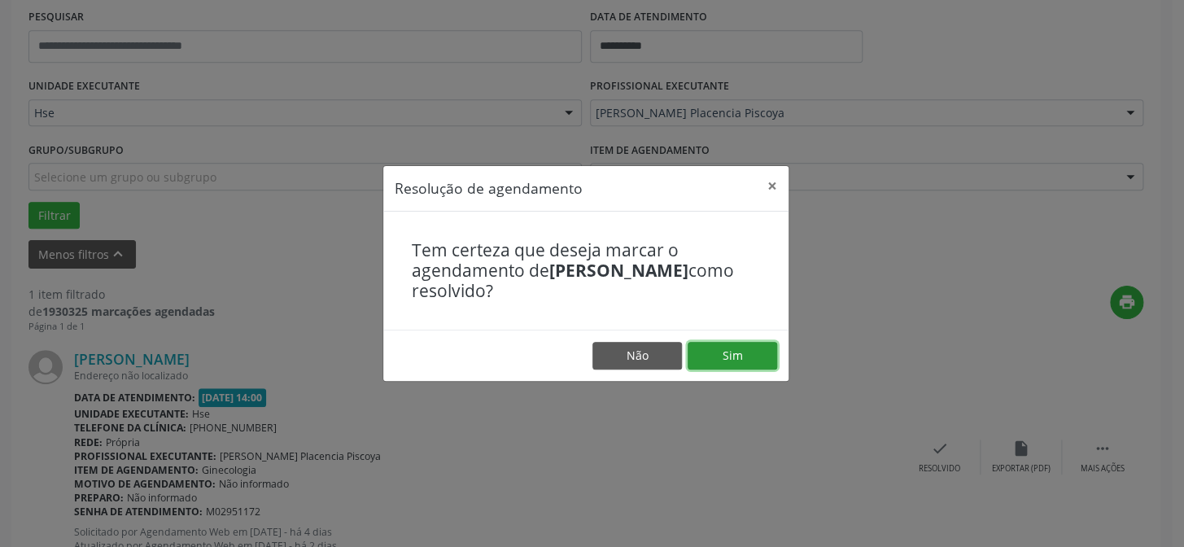
click at [724, 349] on button "Sim" at bounding box center [733, 356] width 90 height 28
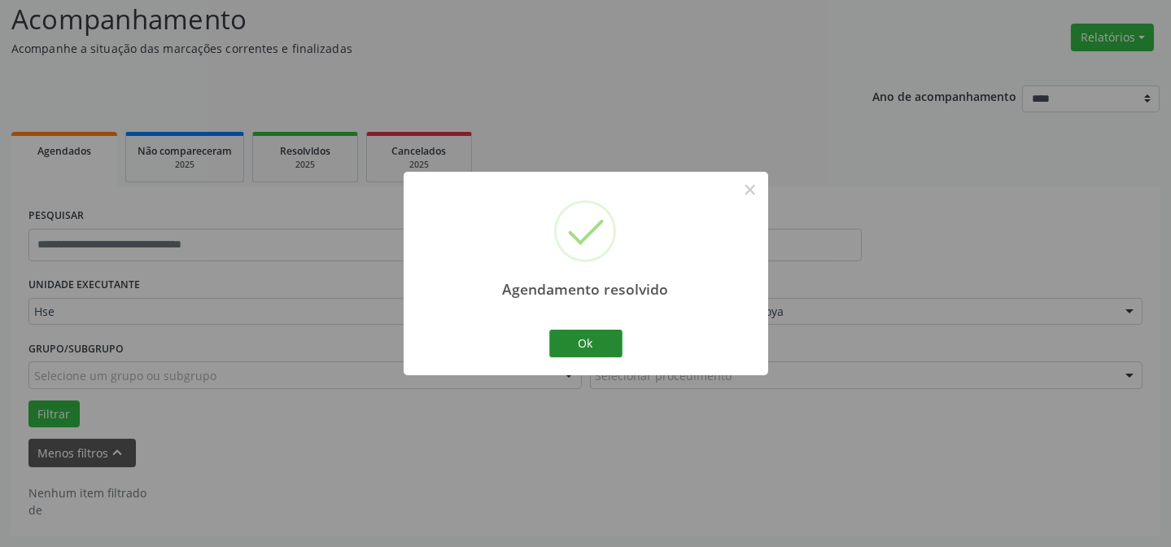
scroll to position [110, 0]
click at [592, 350] on button "Ok" at bounding box center [585, 344] width 73 height 28
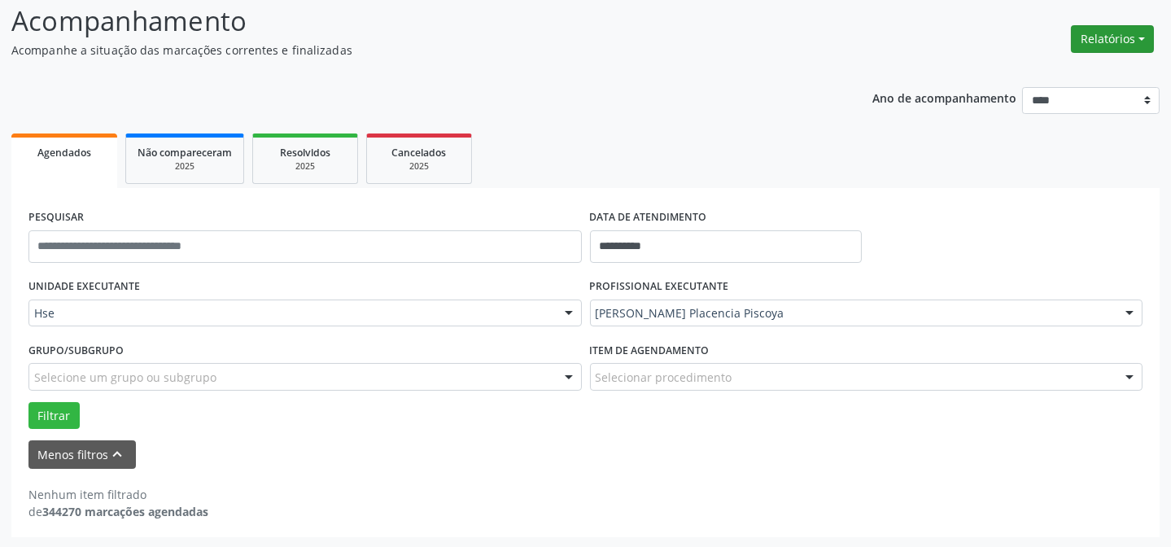
click at [1101, 33] on button "Relatórios" at bounding box center [1112, 39] width 83 height 28
click at [1027, 63] on link "Agendamentos" at bounding box center [1066, 73] width 175 height 23
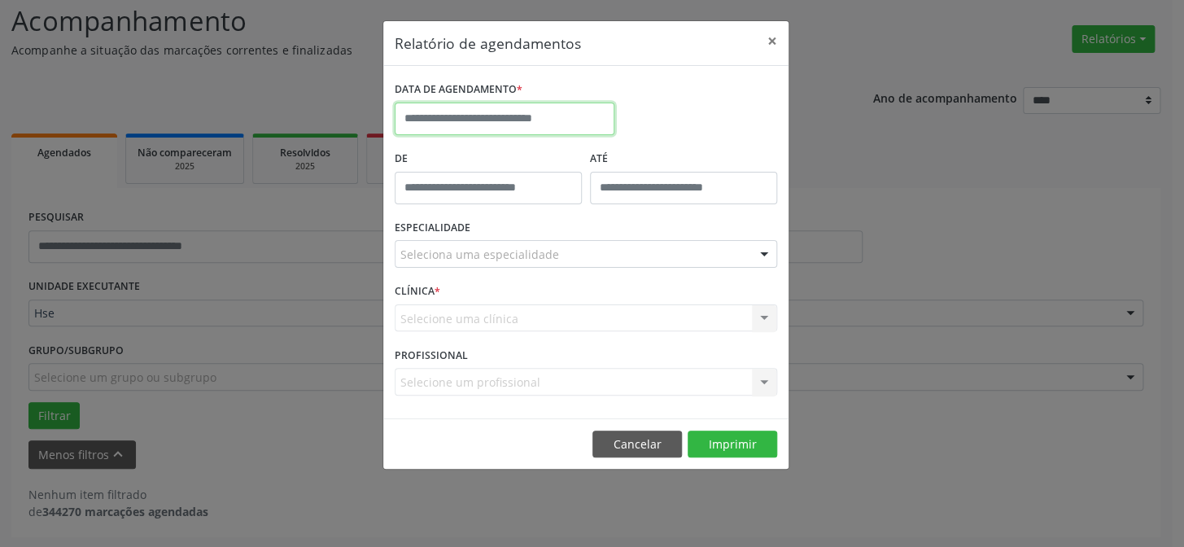
click at [552, 132] on body "**********" at bounding box center [592, 163] width 1184 height 547
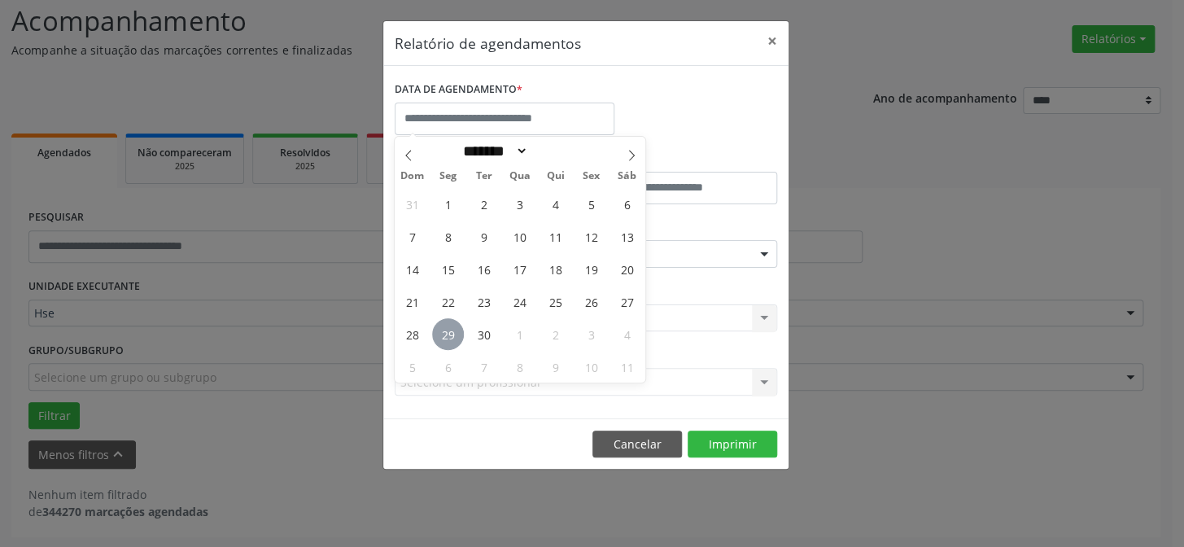
click at [455, 330] on span "29" at bounding box center [448, 334] width 32 height 32
type input "**********"
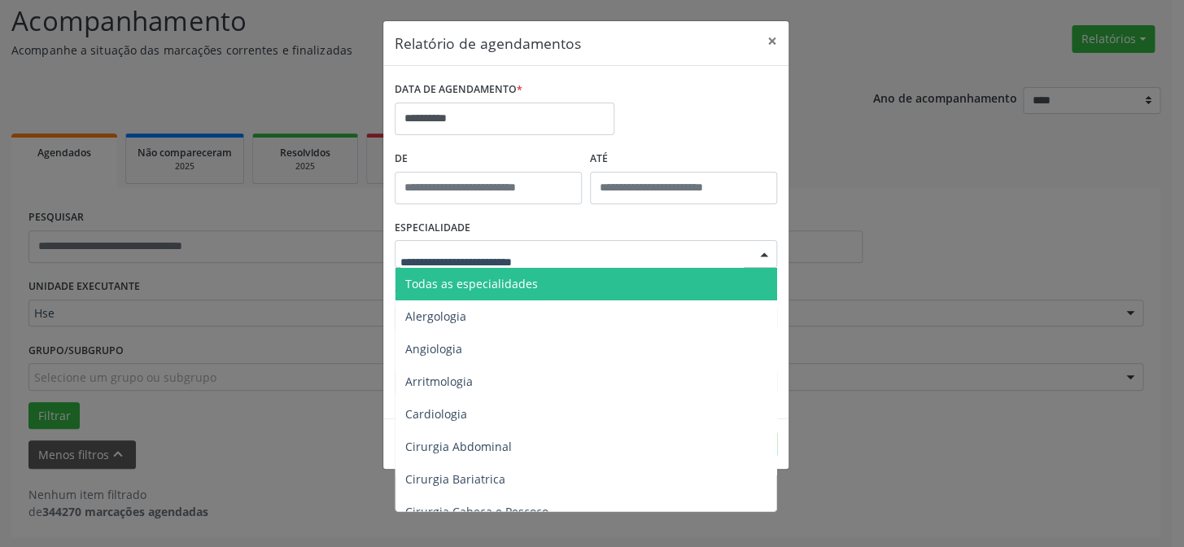
click at [530, 264] on input "text" at bounding box center [571, 262] width 343 height 33
click at [547, 277] on span "Todas as especialidades" at bounding box center [586, 284] width 383 height 33
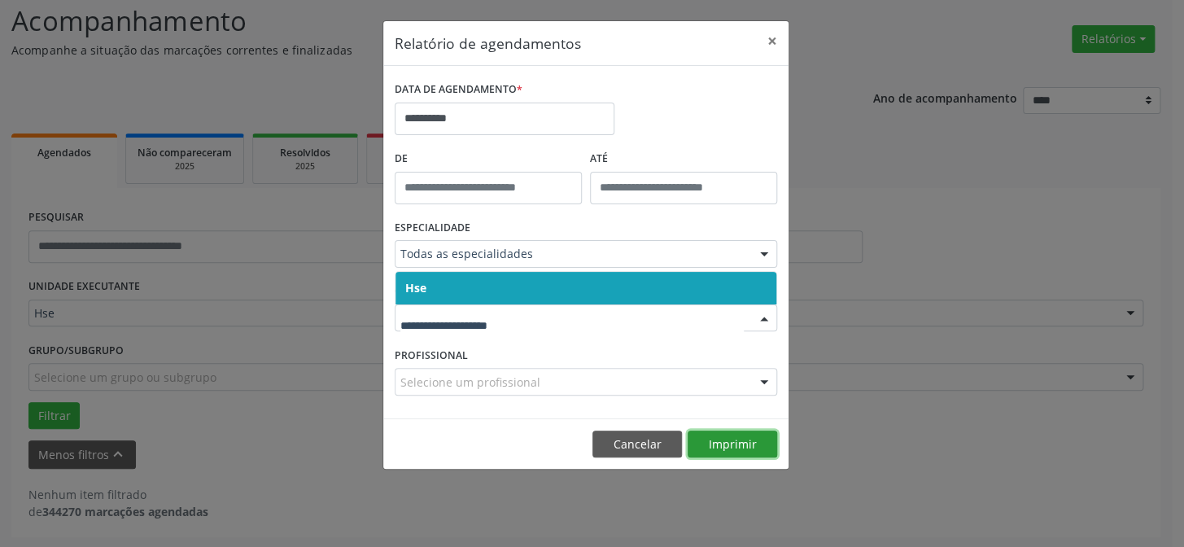
click at [744, 434] on button "Imprimir" at bounding box center [733, 444] width 90 height 28
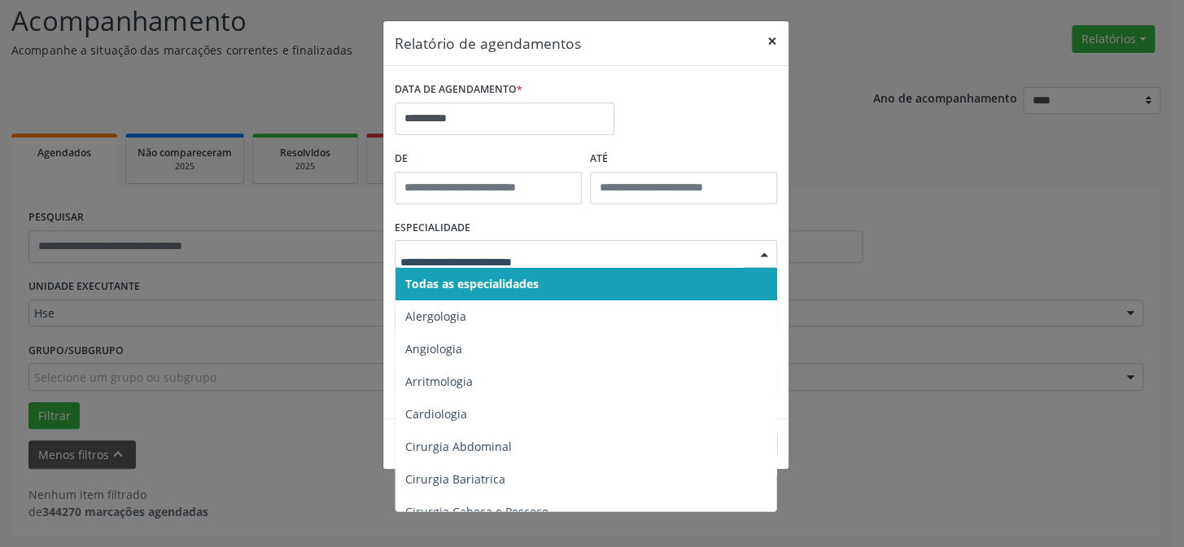
click at [761, 39] on button "×" at bounding box center [772, 41] width 33 height 40
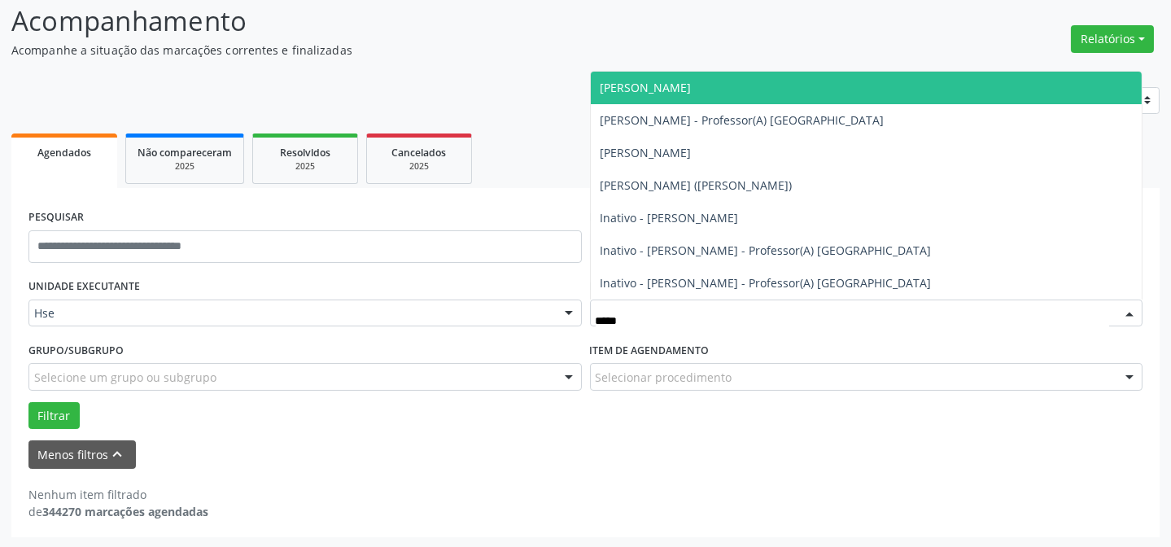
click at [681, 95] on span "[PERSON_NAME]" at bounding box center [867, 88] width 552 height 33
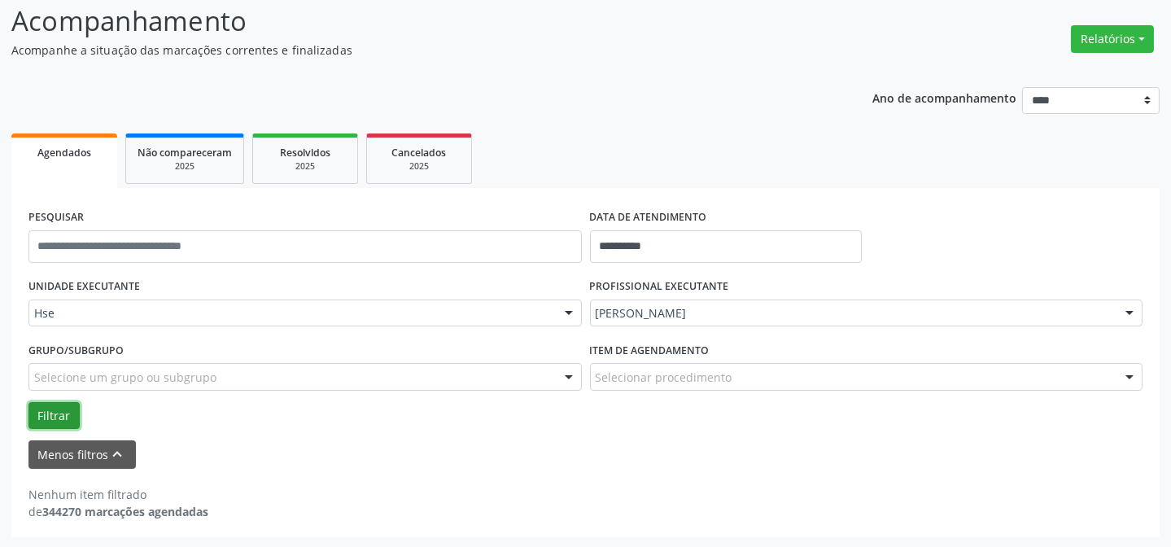
click at [53, 408] on button "Filtrar" at bounding box center [53, 416] width 51 height 28
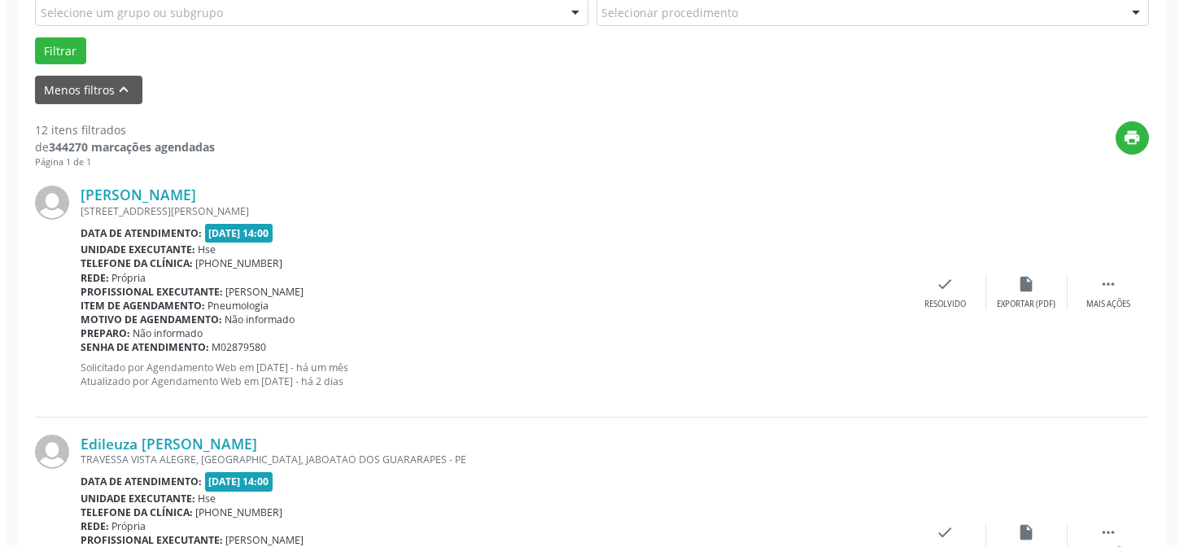
scroll to position [480, 0]
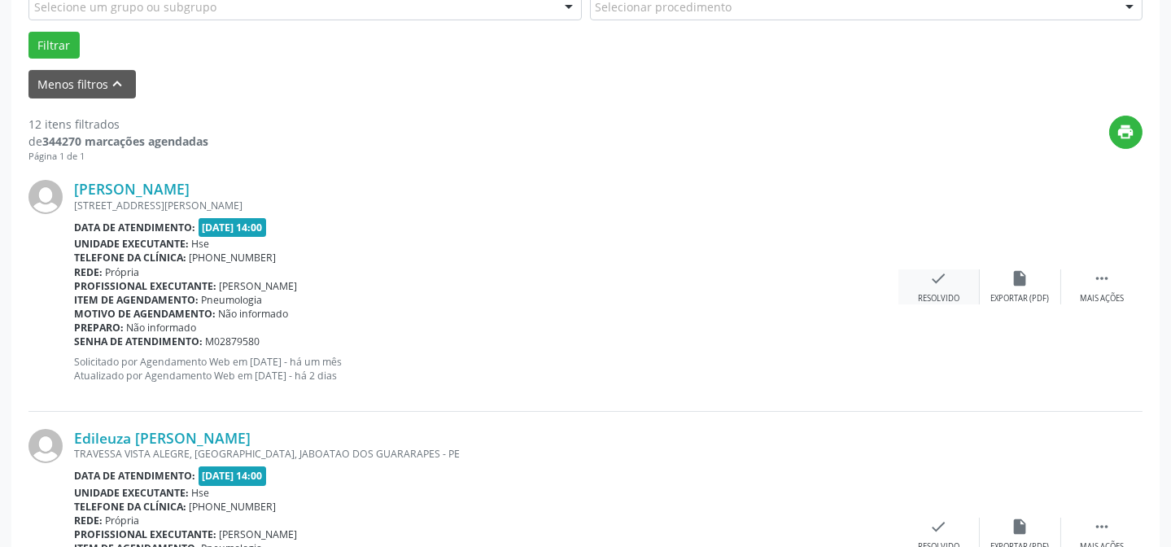
click at [941, 273] on icon "check" at bounding box center [939, 278] width 18 height 18
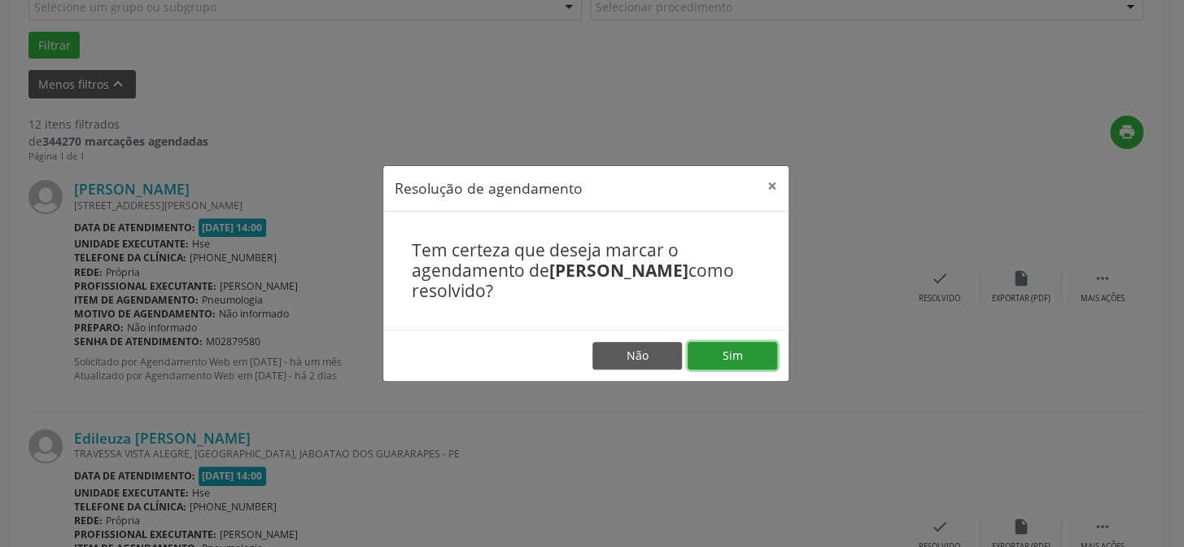
click at [731, 358] on button "Sim" at bounding box center [733, 356] width 90 height 28
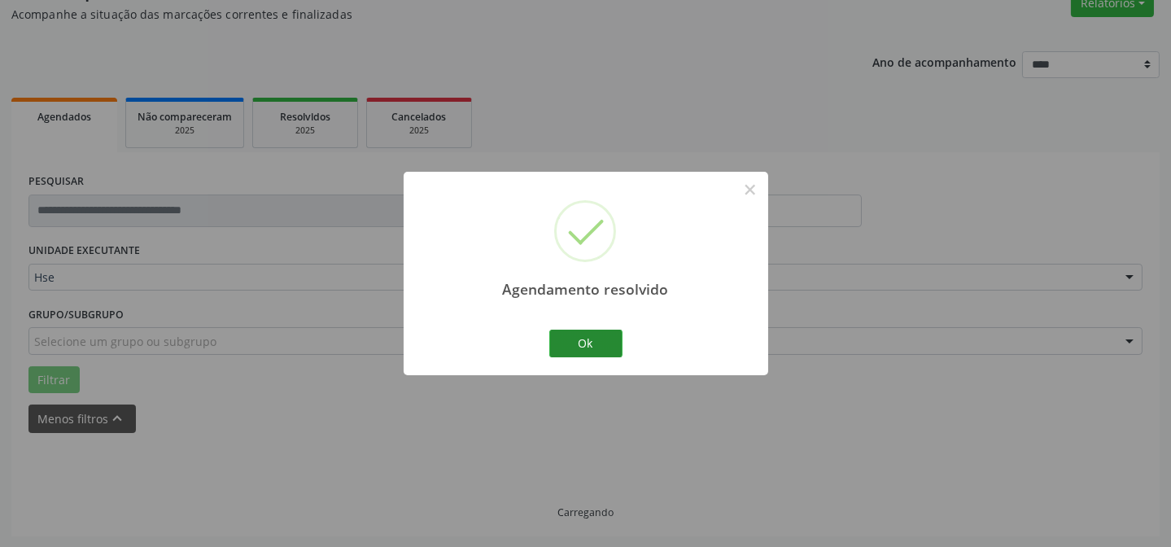
click at [587, 337] on button "Ok" at bounding box center [585, 344] width 73 height 28
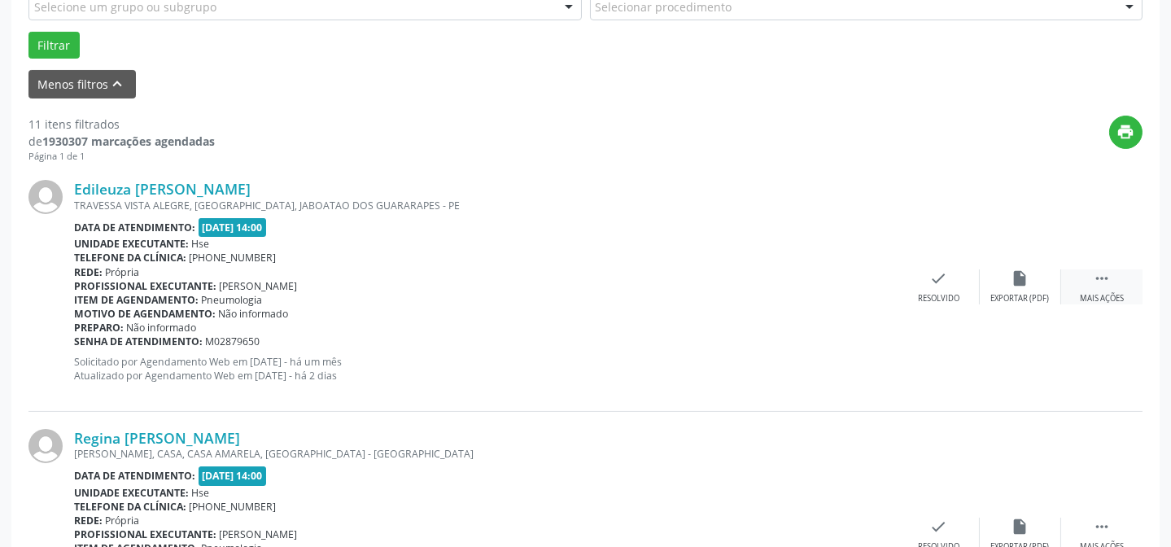
click at [1110, 284] on icon "" at bounding box center [1102, 278] width 18 height 18
click at [1044, 290] on div "alarm_off Não compareceu" at bounding box center [1020, 286] width 81 height 35
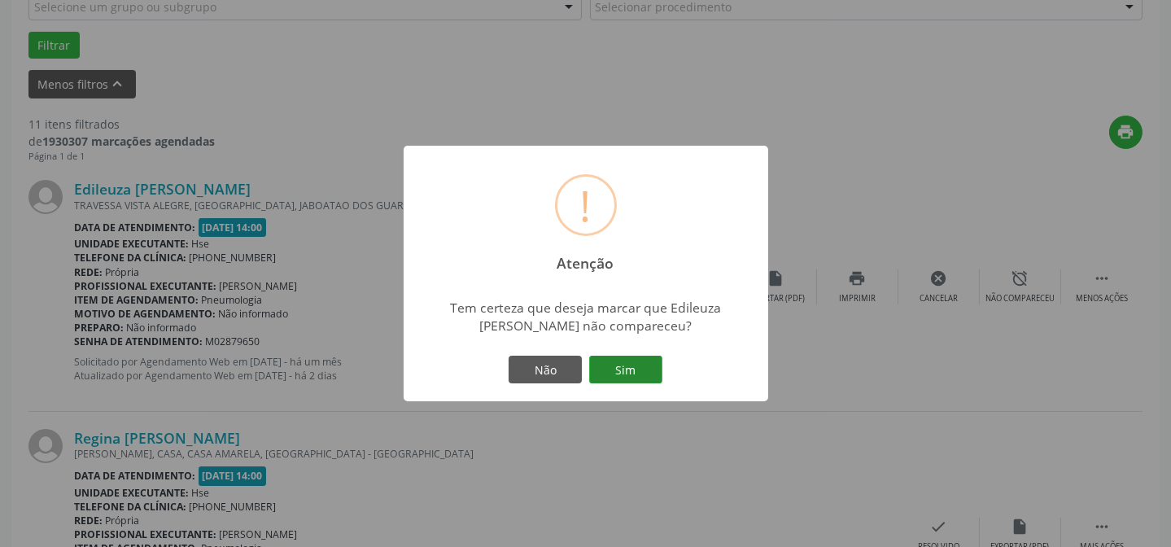
click at [618, 365] on button "Sim" at bounding box center [625, 370] width 73 height 28
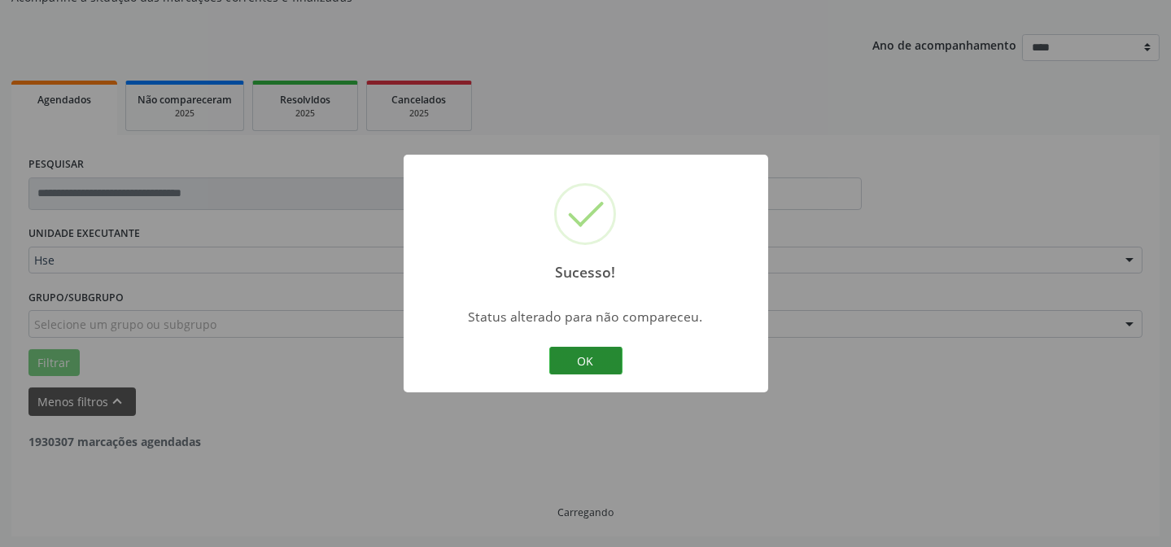
click at [577, 351] on button "OK" at bounding box center [585, 361] width 73 height 28
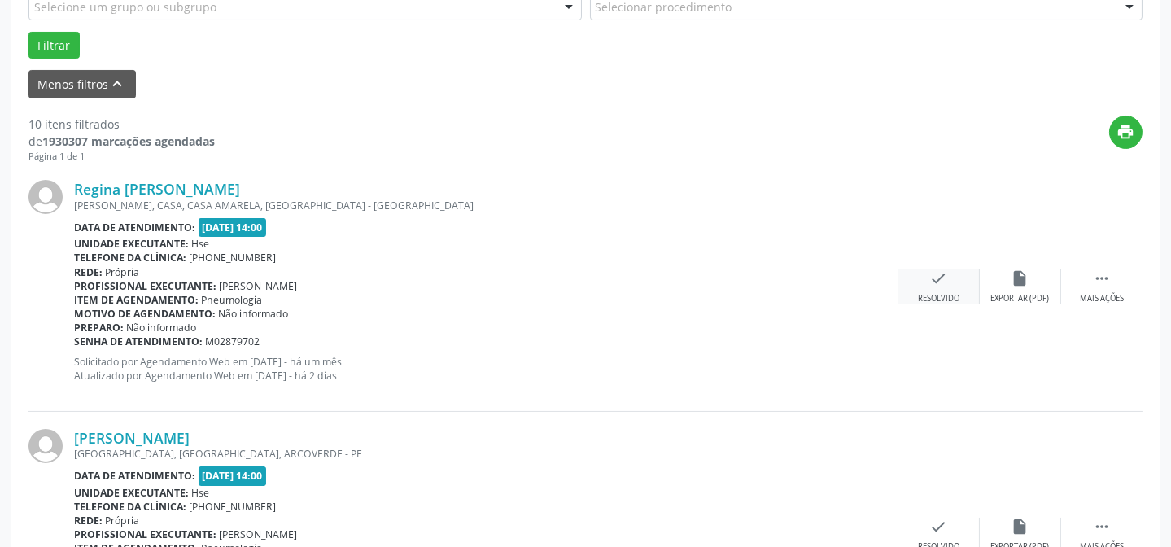
click at [958, 277] on div "check Resolvido" at bounding box center [938, 286] width 81 height 35
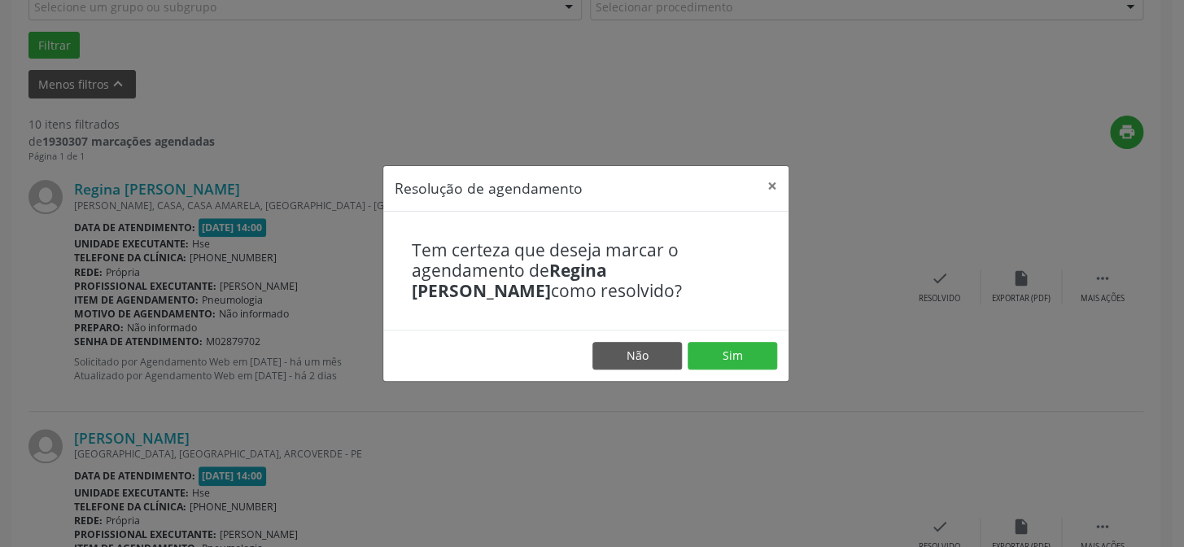
click at [722, 340] on footer "Não Sim" at bounding box center [585, 355] width 405 height 51
click at [722, 349] on button "Sim" at bounding box center [733, 356] width 90 height 28
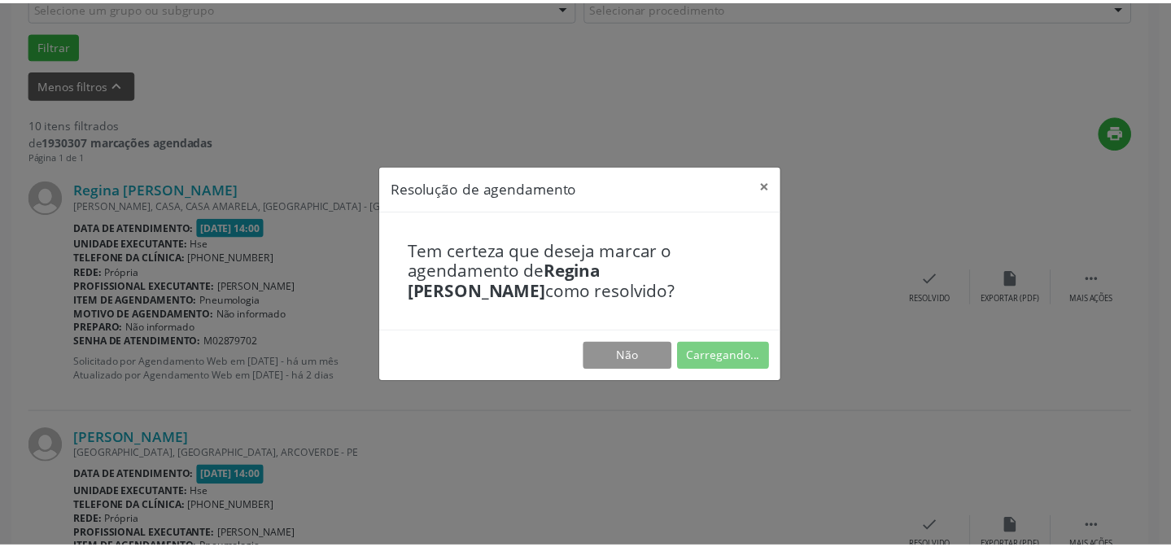
scroll to position [146, 0]
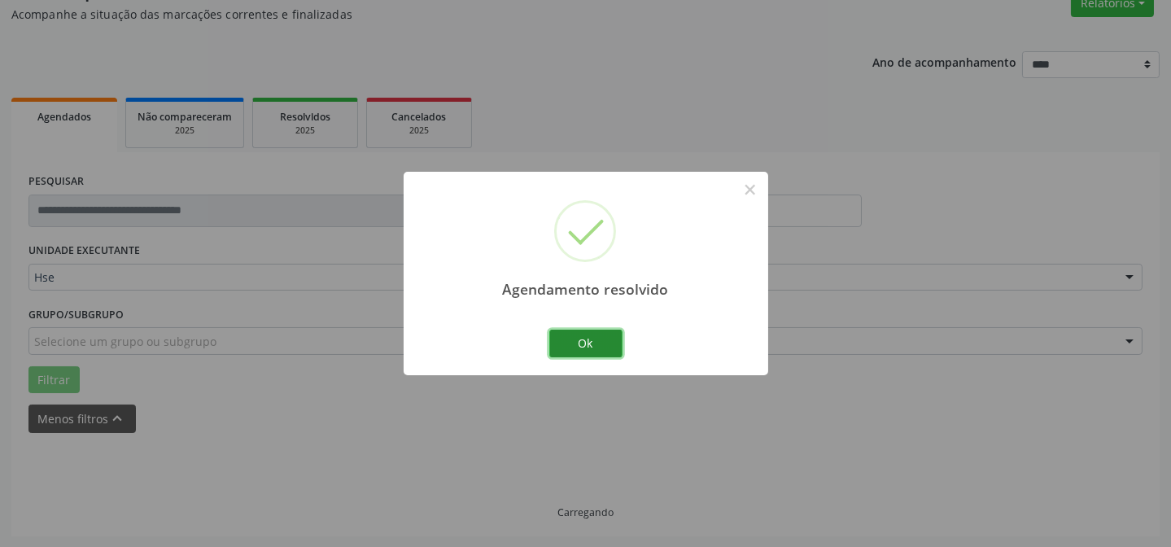
click at [600, 339] on button "Ok" at bounding box center [585, 344] width 73 height 28
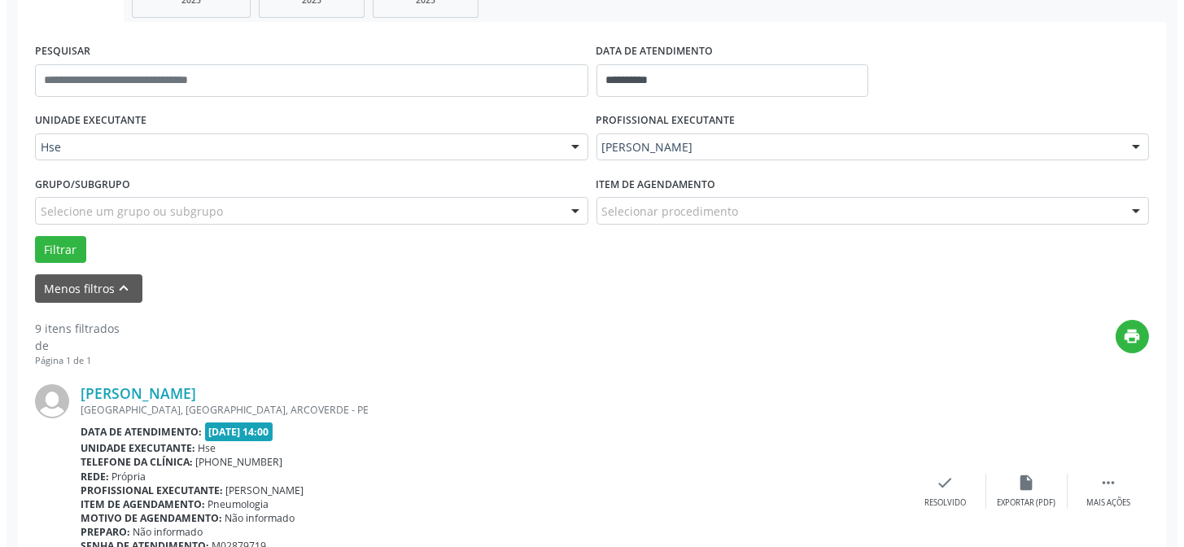
scroll to position [367, 0]
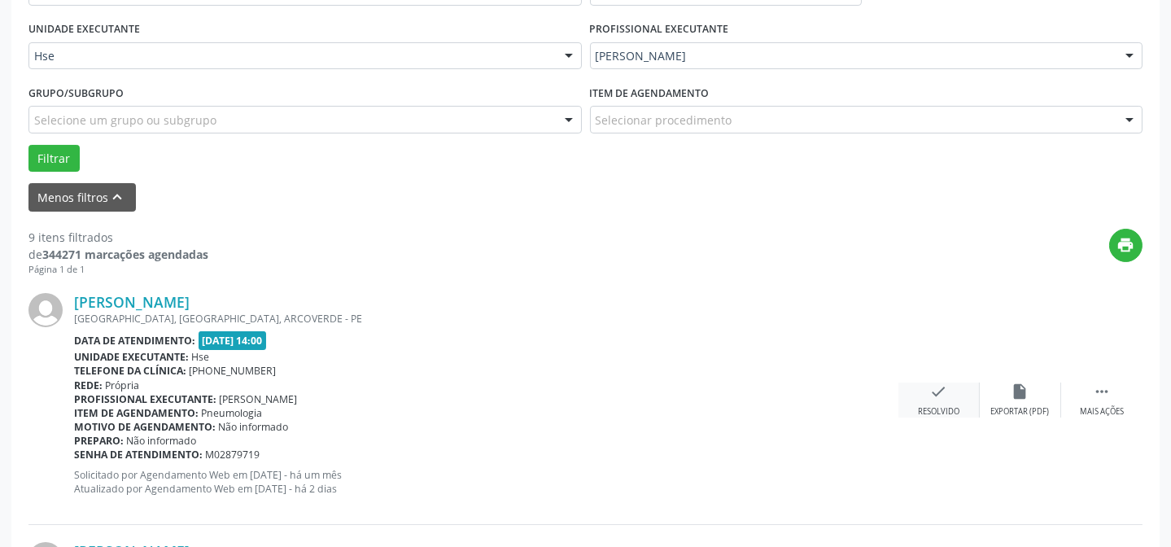
click at [932, 406] on div "Resolvido" at bounding box center [938, 411] width 41 height 11
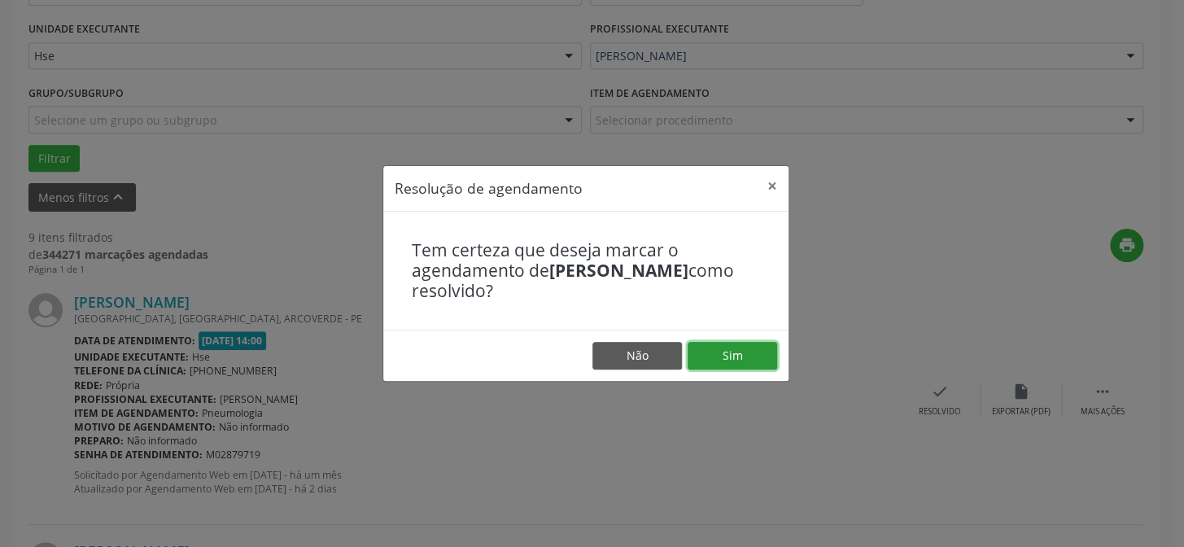
click at [756, 349] on button "Sim" at bounding box center [733, 356] width 90 height 28
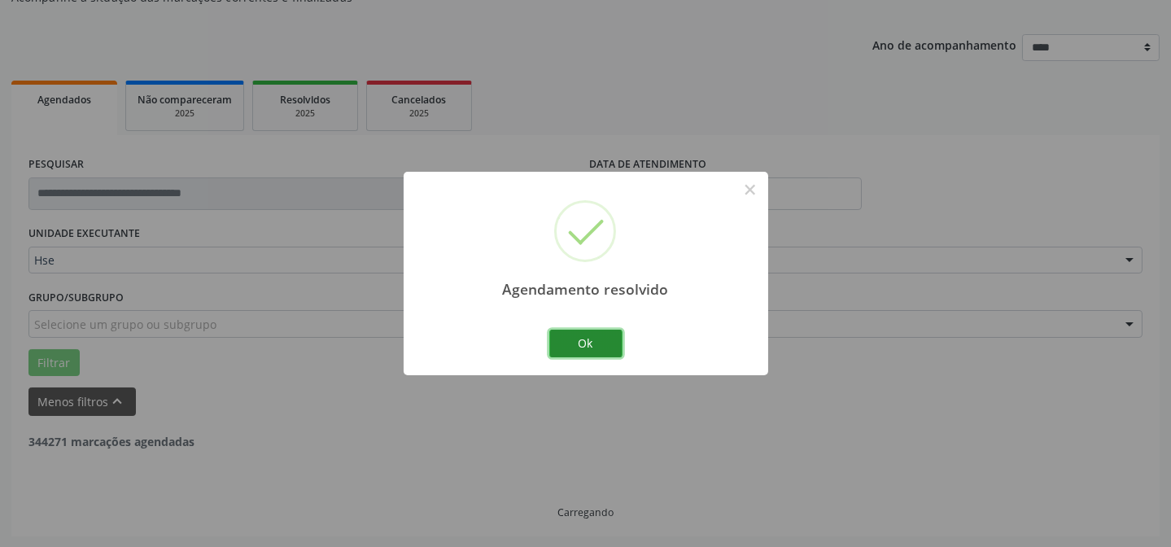
click at [605, 342] on button "Ok" at bounding box center [585, 344] width 73 height 28
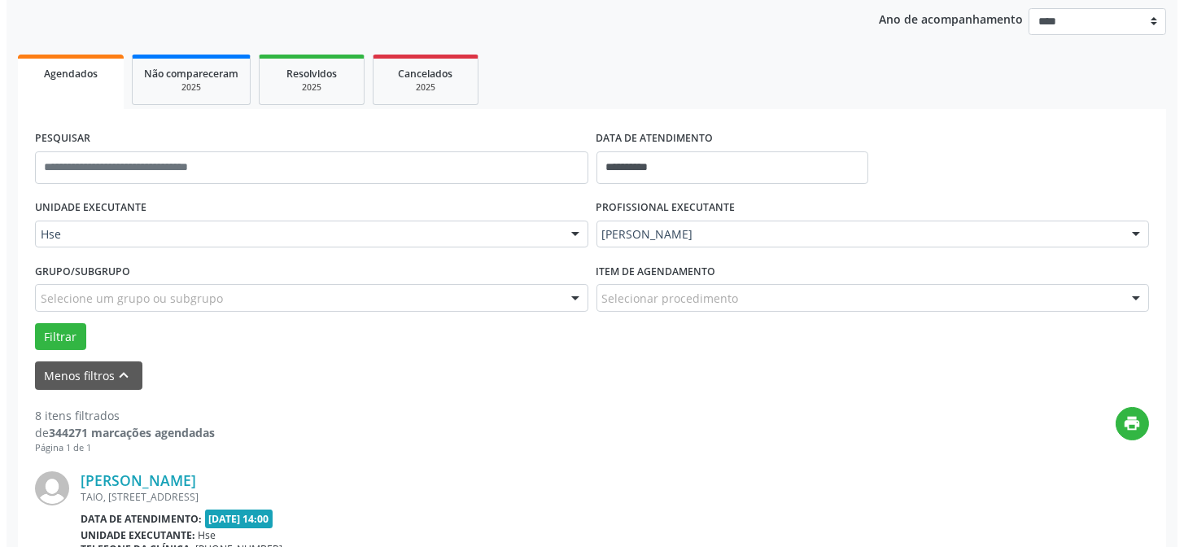
scroll to position [236, 0]
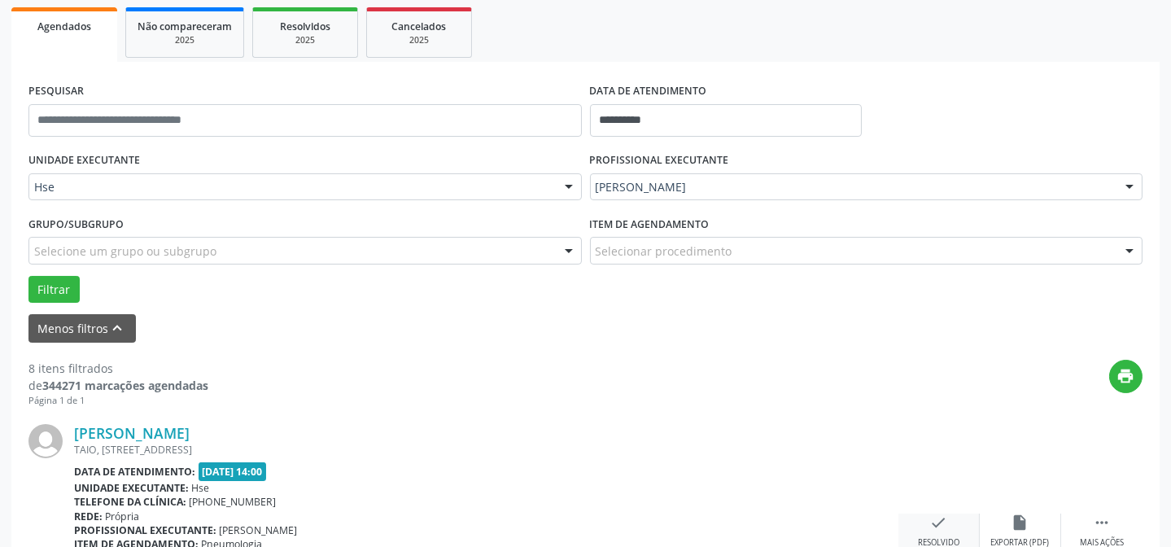
click at [940, 520] on icon "check" at bounding box center [939, 522] width 18 height 18
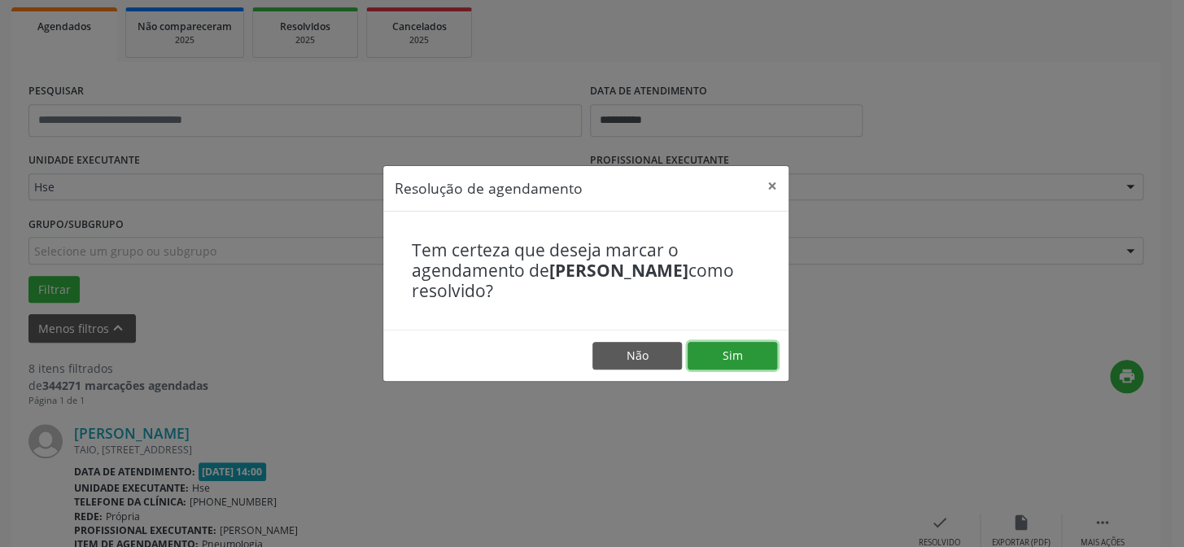
click at [748, 348] on button "Sim" at bounding box center [733, 356] width 90 height 28
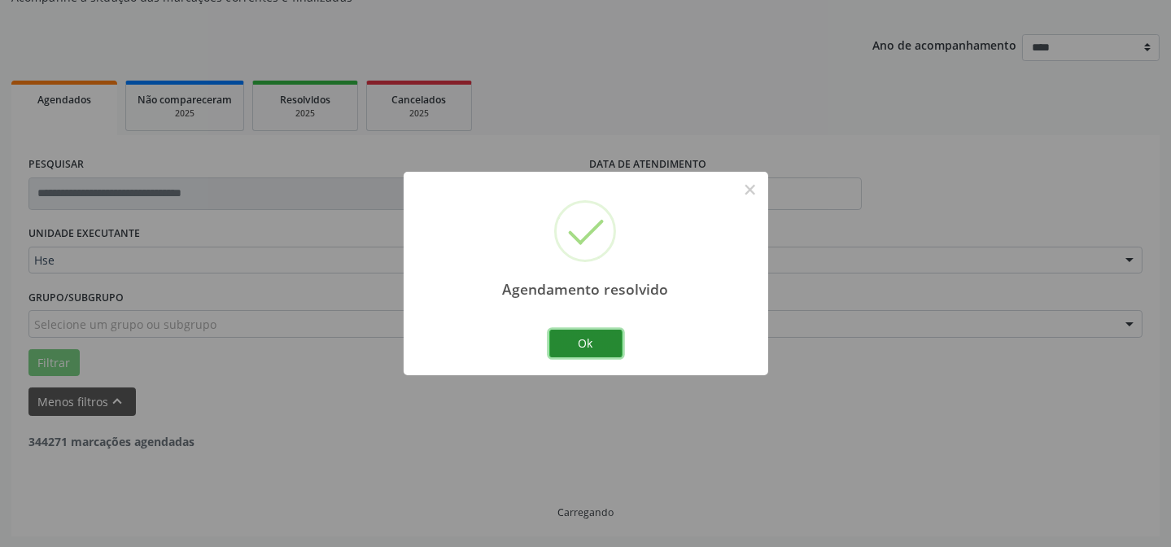
click at [579, 334] on button "Ok" at bounding box center [585, 344] width 73 height 28
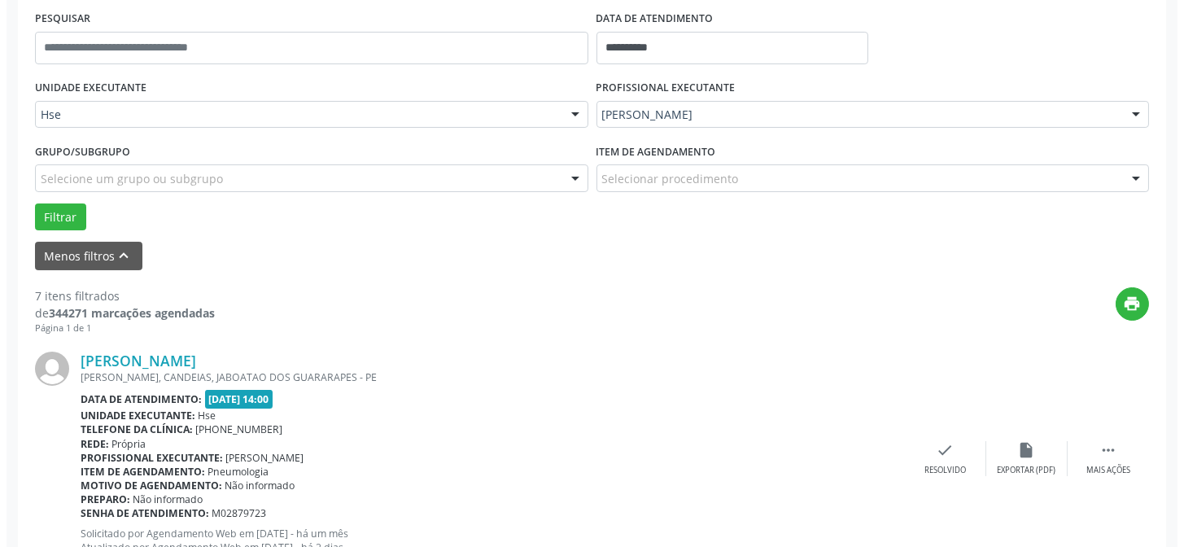
scroll to position [310, 0]
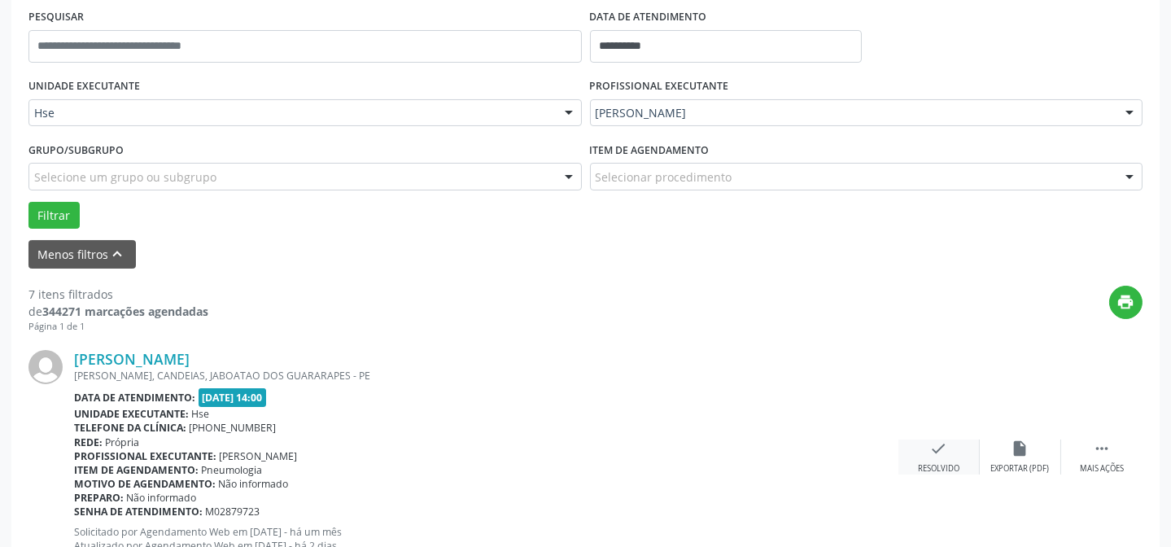
click at [973, 443] on div "check Resolvido" at bounding box center [938, 456] width 81 height 35
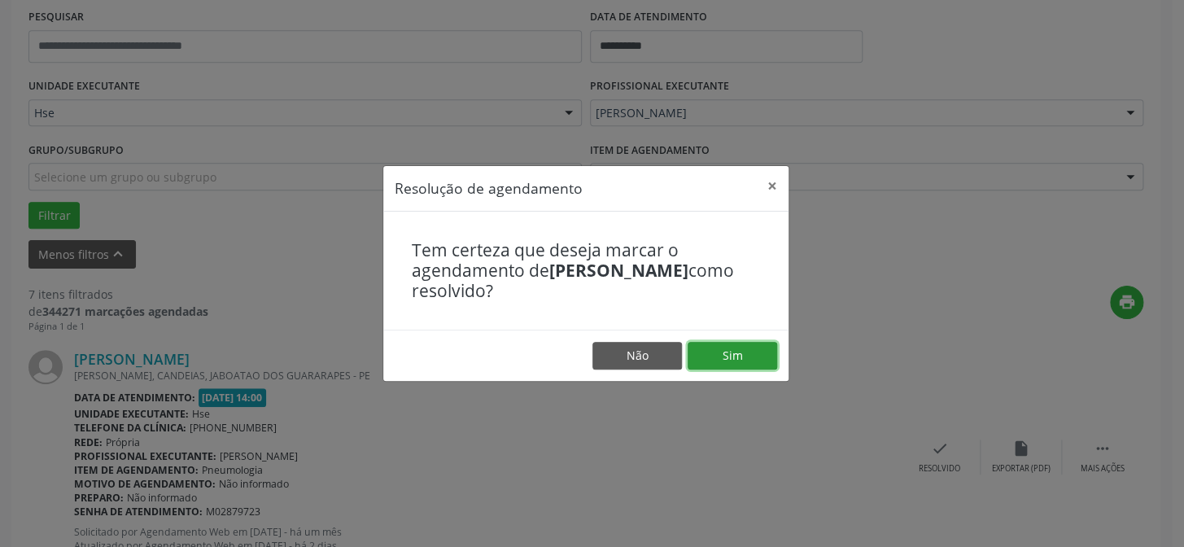
click at [754, 360] on button "Sim" at bounding box center [733, 356] width 90 height 28
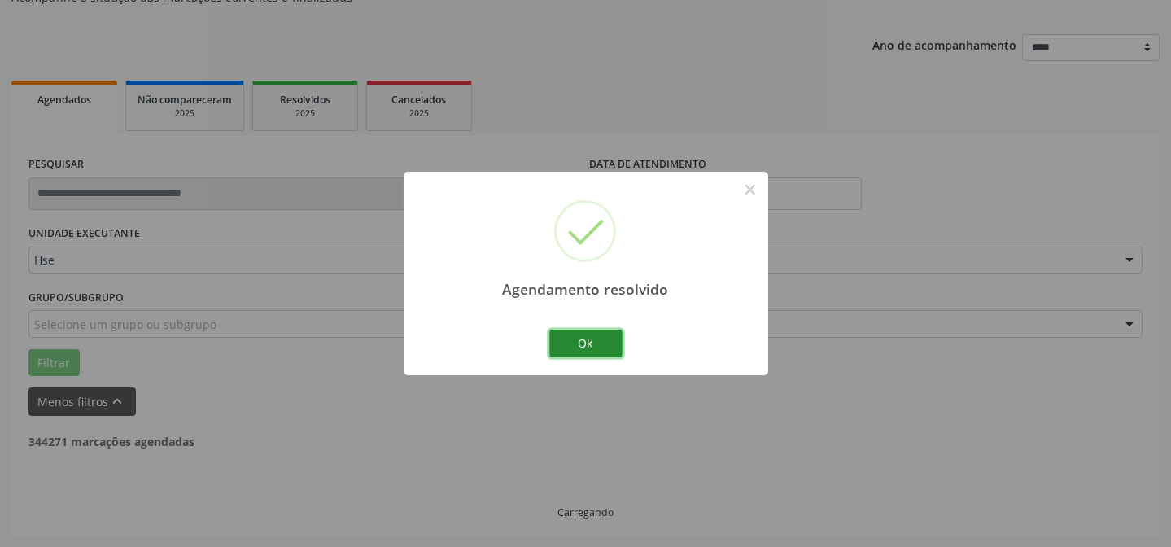
click at [605, 353] on button "Ok" at bounding box center [585, 344] width 73 height 28
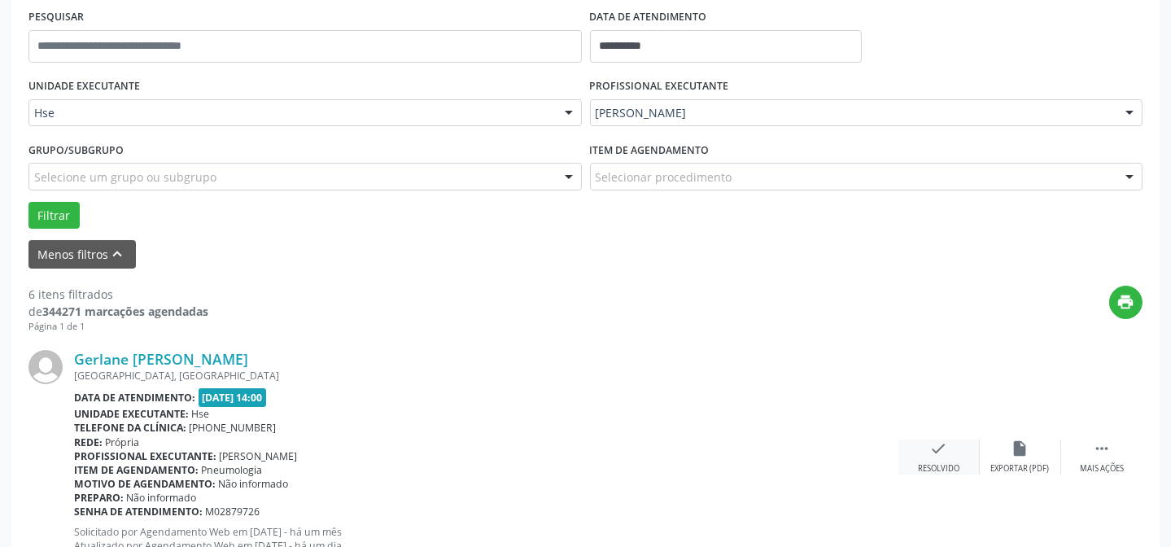
click at [930, 445] on icon "check" at bounding box center [939, 448] width 18 height 18
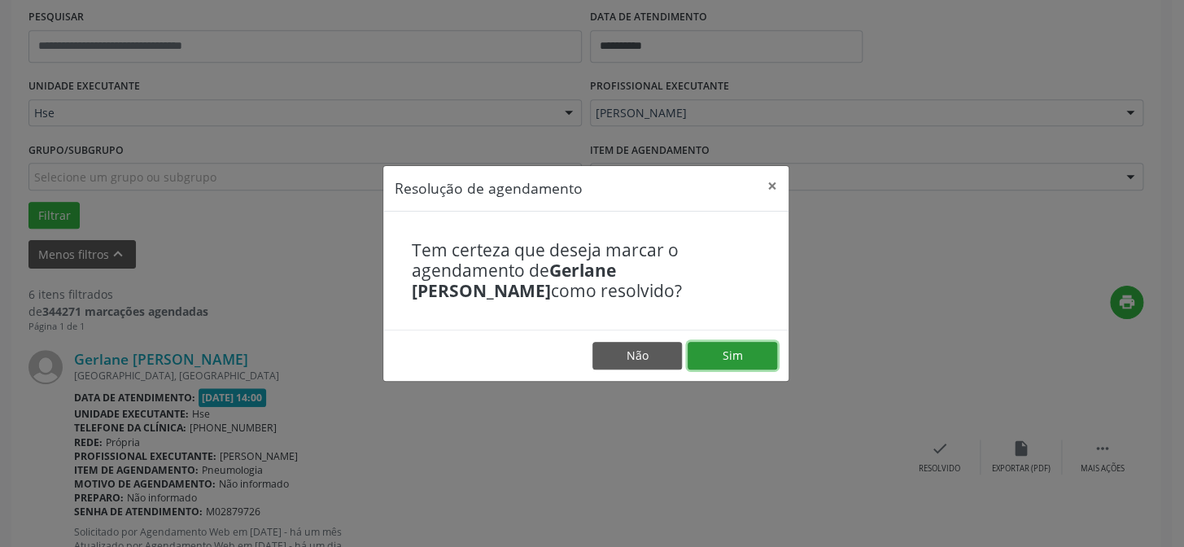
click at [751, 352] on button "Sim" at bounding box center [733, 356] width 90 height 28
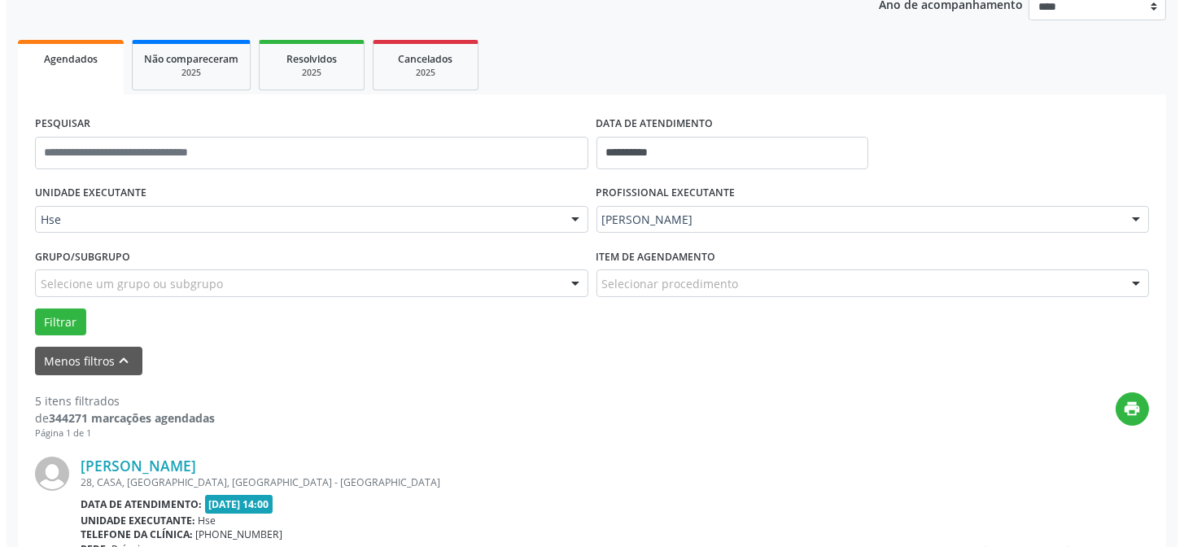
scroll to position [293, 0]
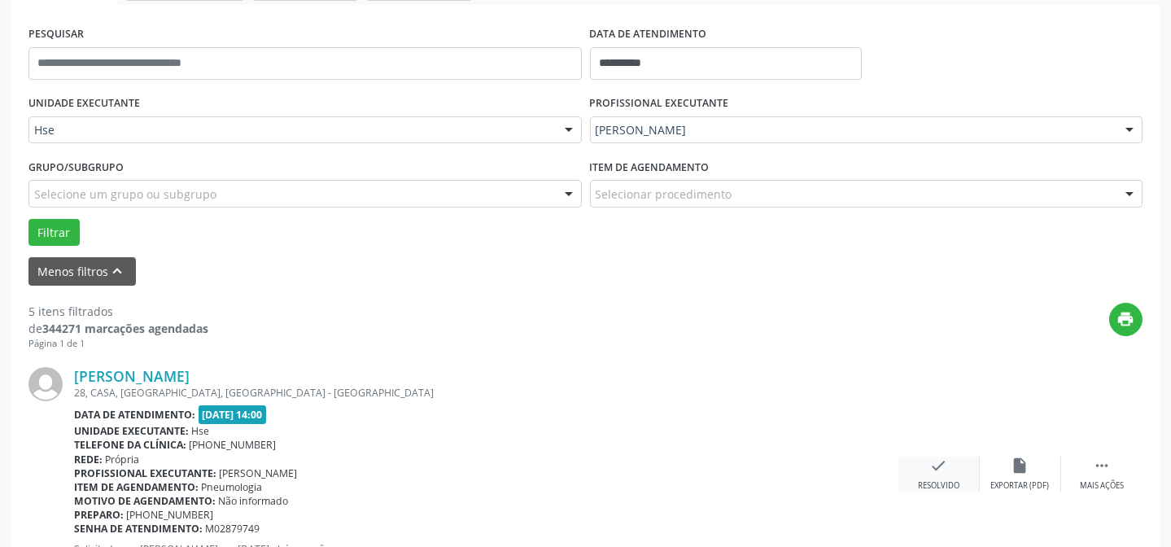
click at [918, 463] on div "check Resolvido" at bounding box center [938, 473] width 81 height 35
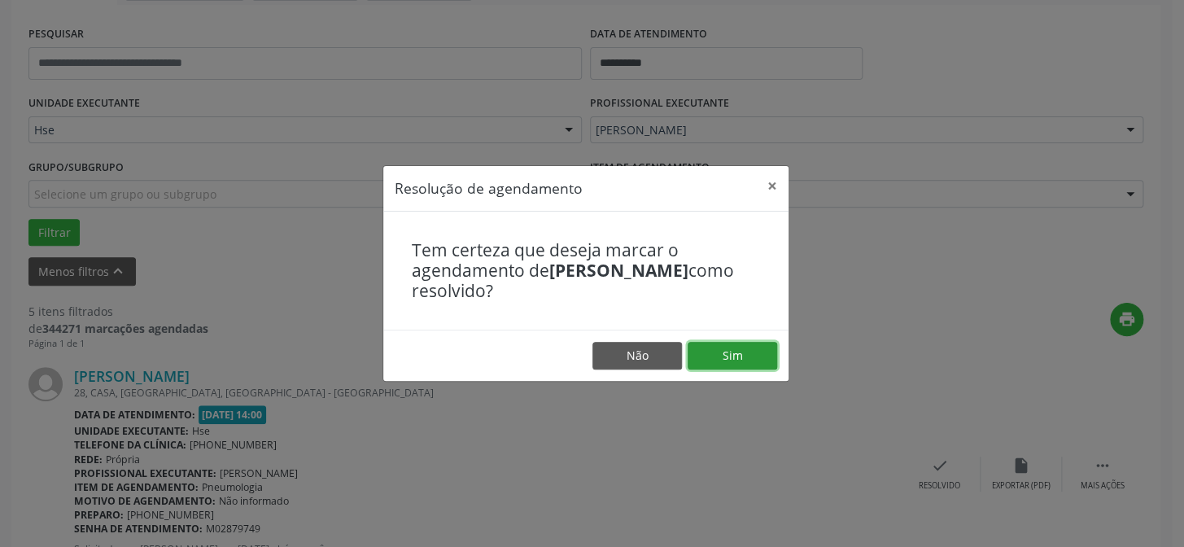
click at [709, 344] on button "Sim" at bounding box center [733, 356] width 90 height 28
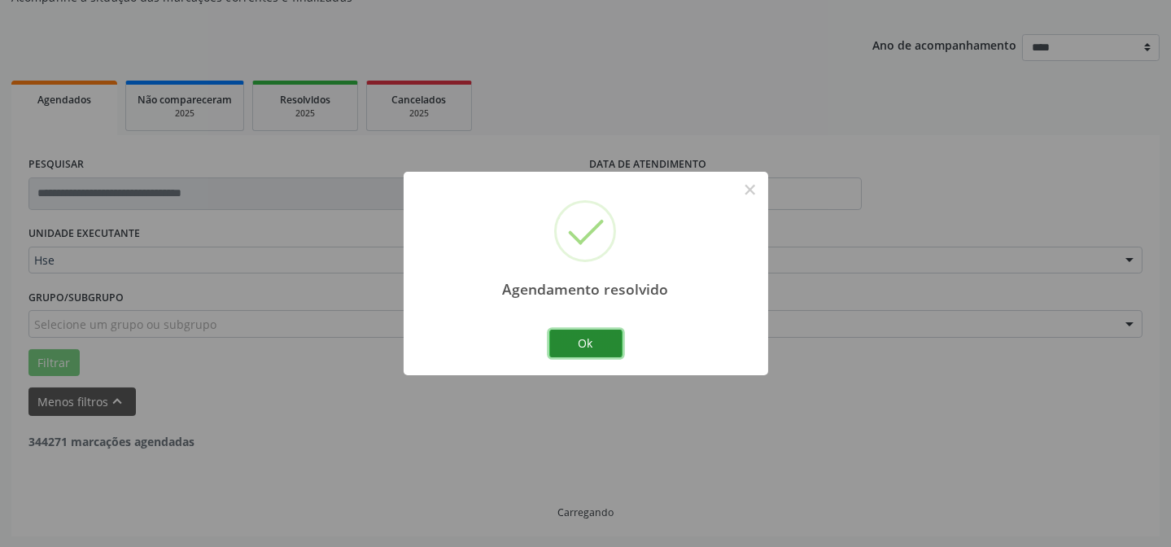
click at [602, 344] on button "Ok" at bounding box center [585, 344] width 73 height 28
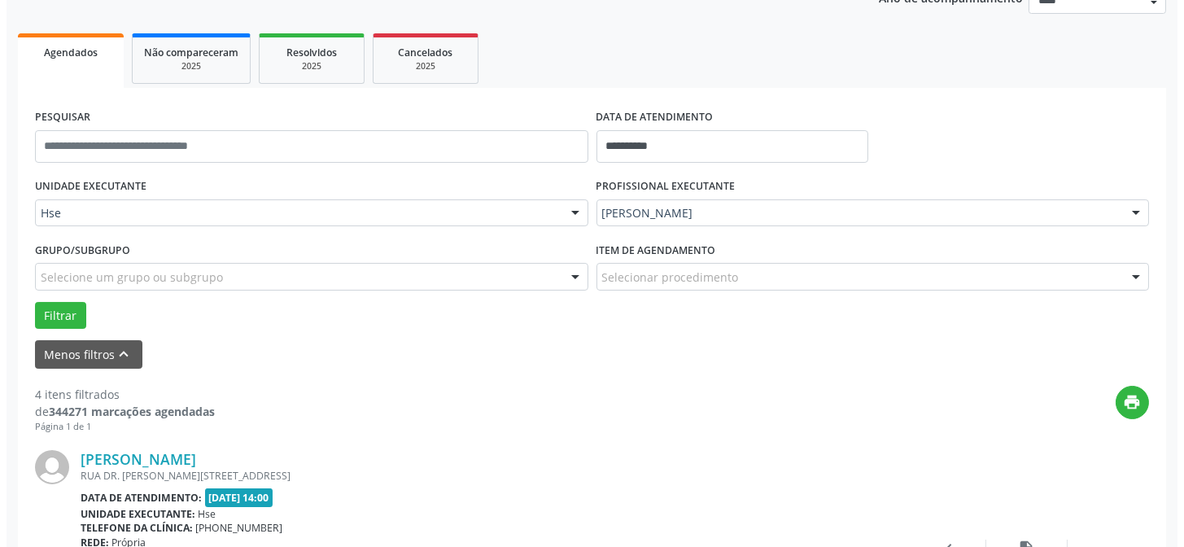
scroll to position [310, 0]
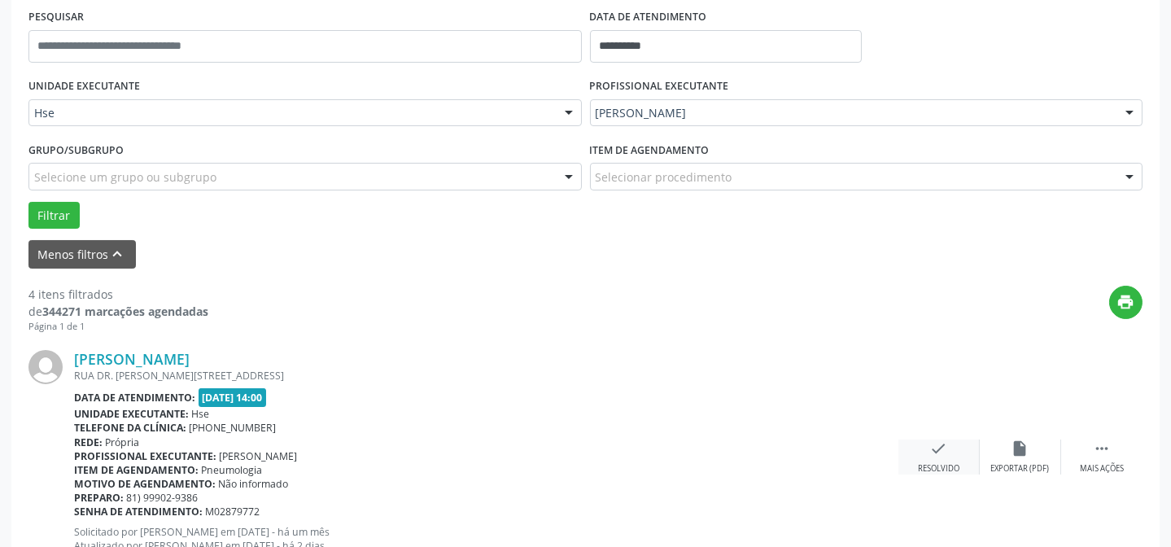
click at [945, 456] on div "check Resolvido" at bounding box center [938, 456] width 81 height 35
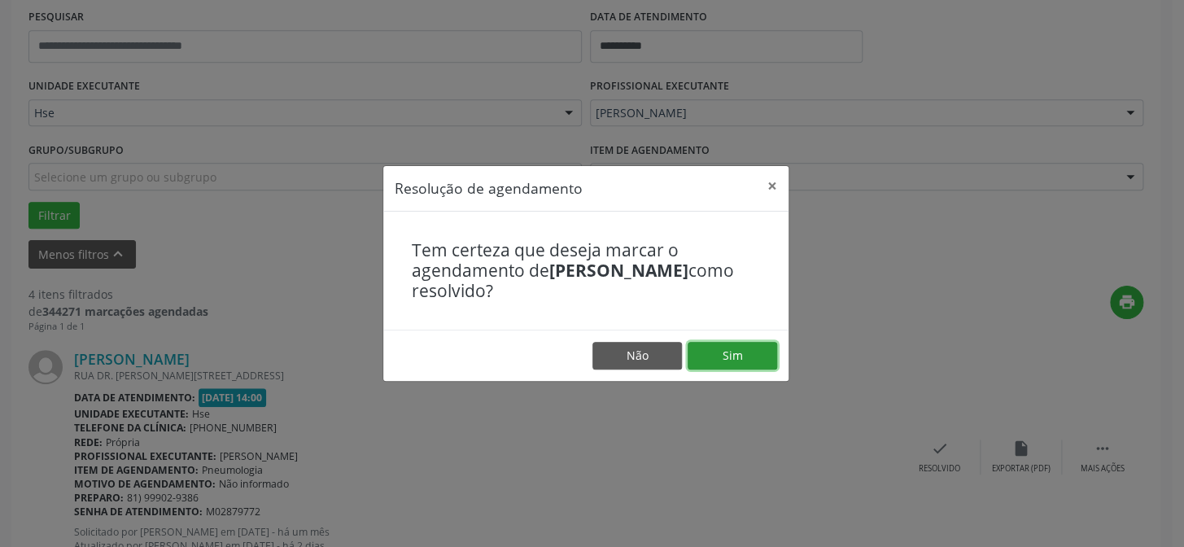
click at [764, 344] on button "Sim" at bounding box center [733, 356] width 90 height 28
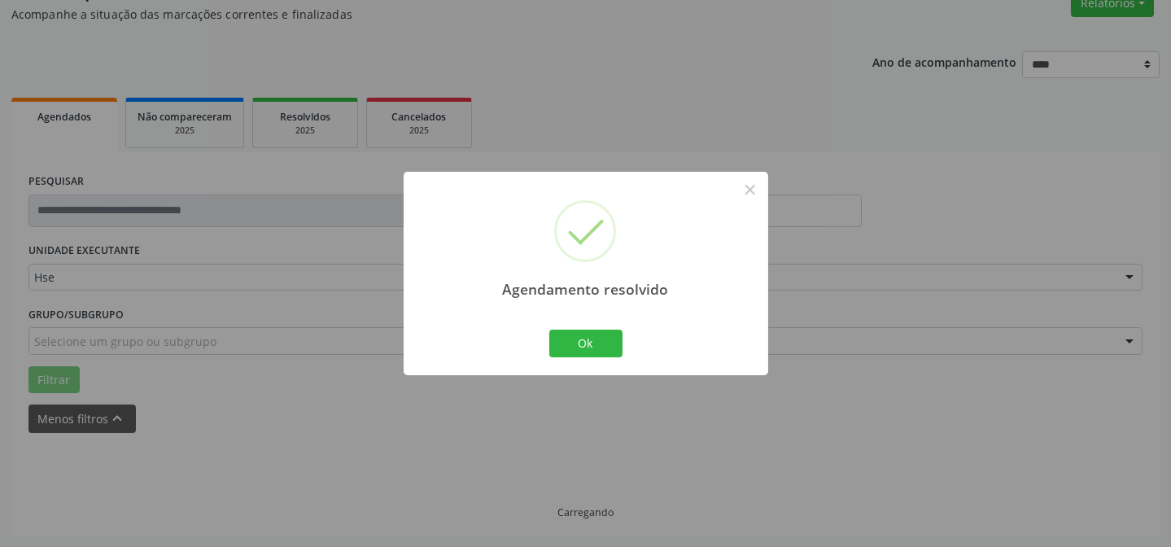
scroll to position [163, 0]
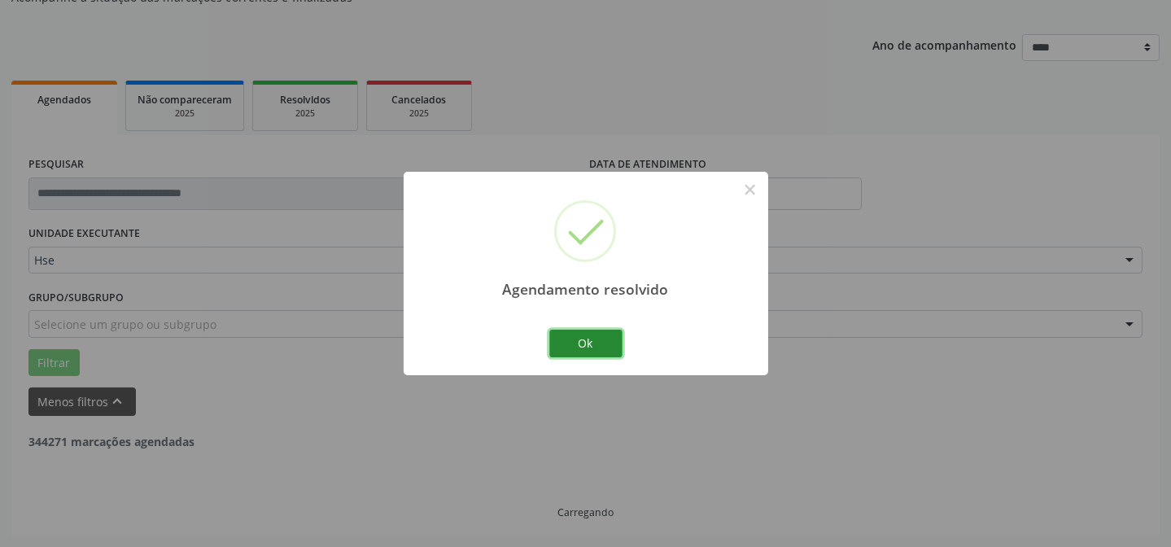
click at [618, 342] on button "Ok" at bounding box center [585, 344] width 73 height 28
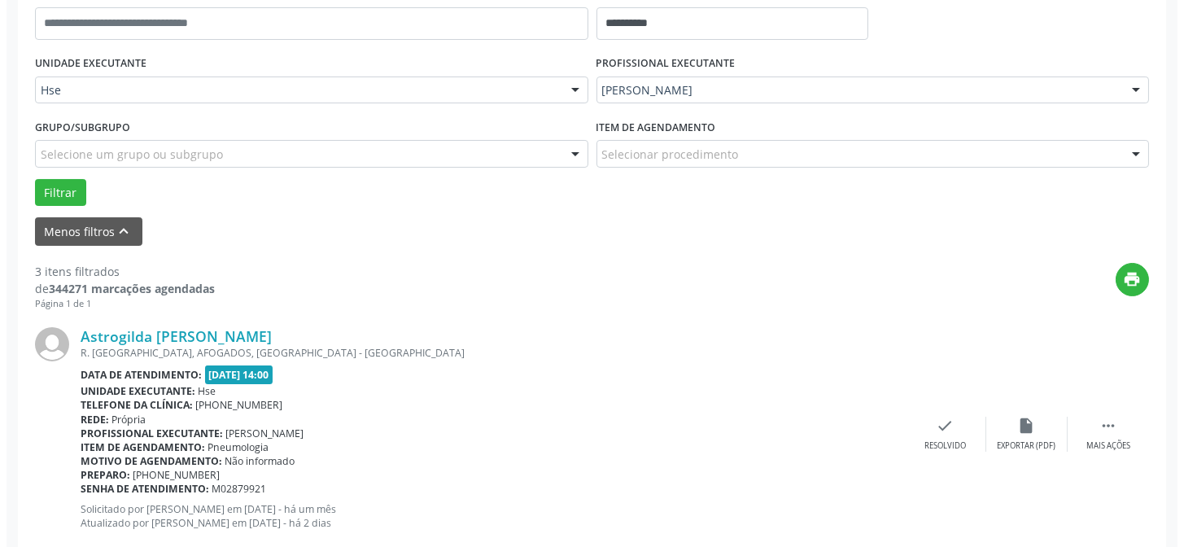
scroll to position [384, 0]
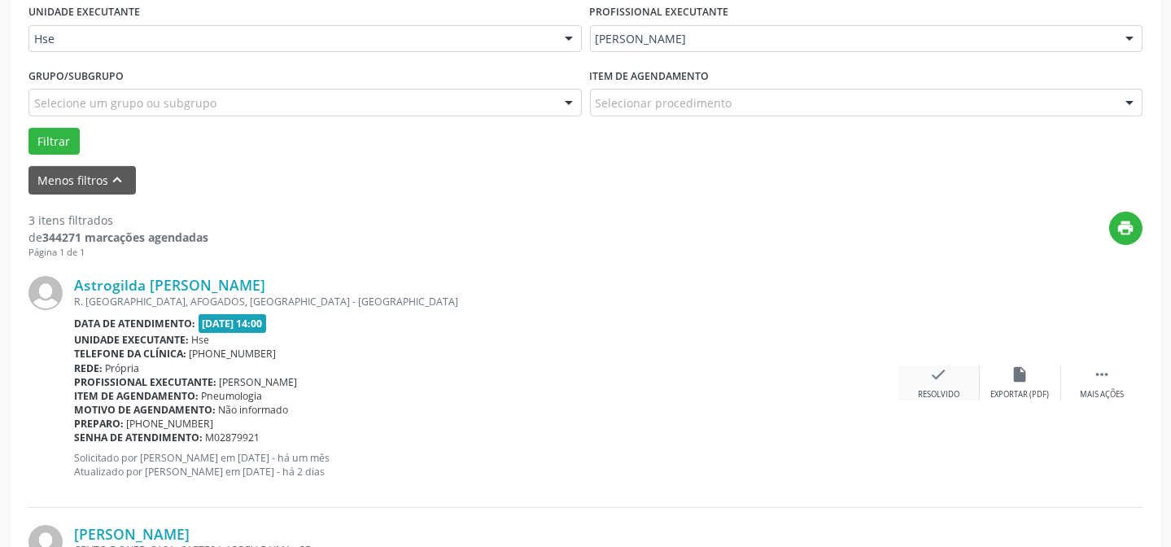
click at [906, 378] on div "check Resolvido" at bounding box center [938, 382] width 81 height 35
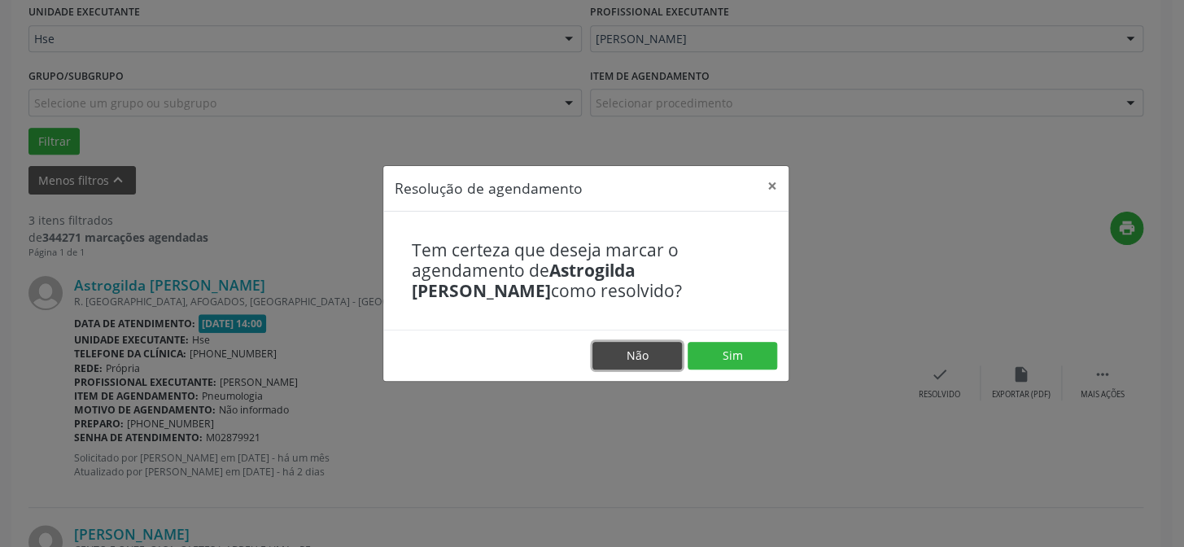
click at [675, 347] on button "Não" at bounding box center [637, 356] width 90 height 28
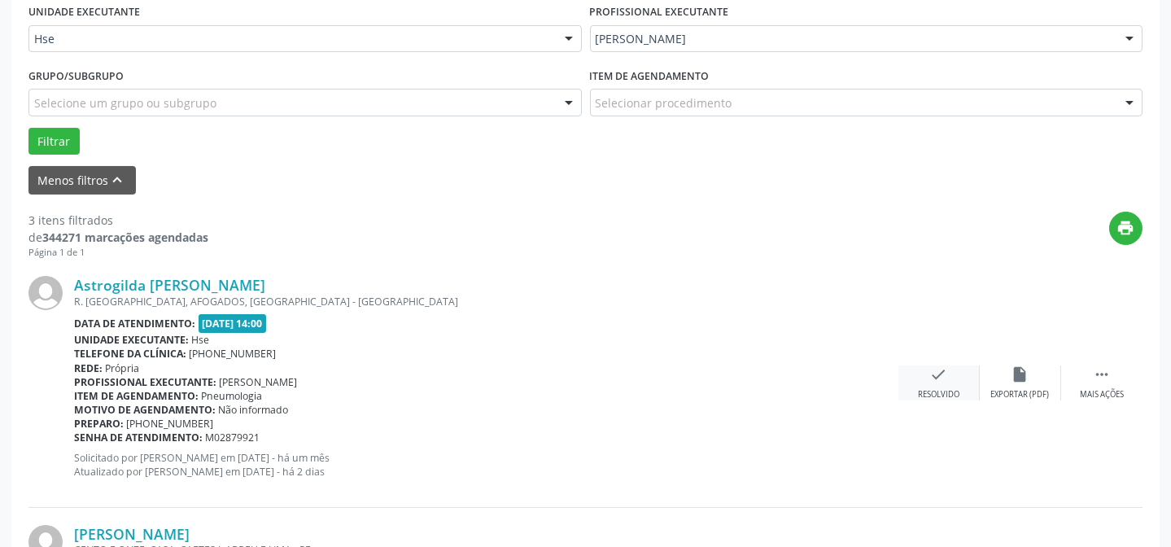
click at [911, 376] on div "check Resolvido" at bounding box center [938, 382] width 81 height 35
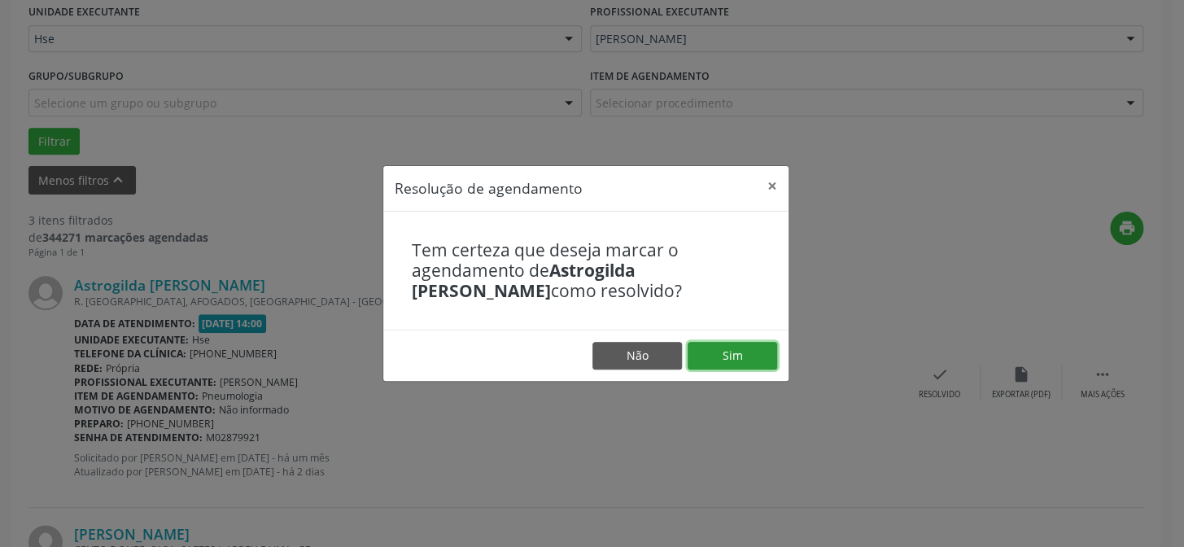
click at [708, 353] on button "Sim" at bounding box center [733, 356] width 90 height 28
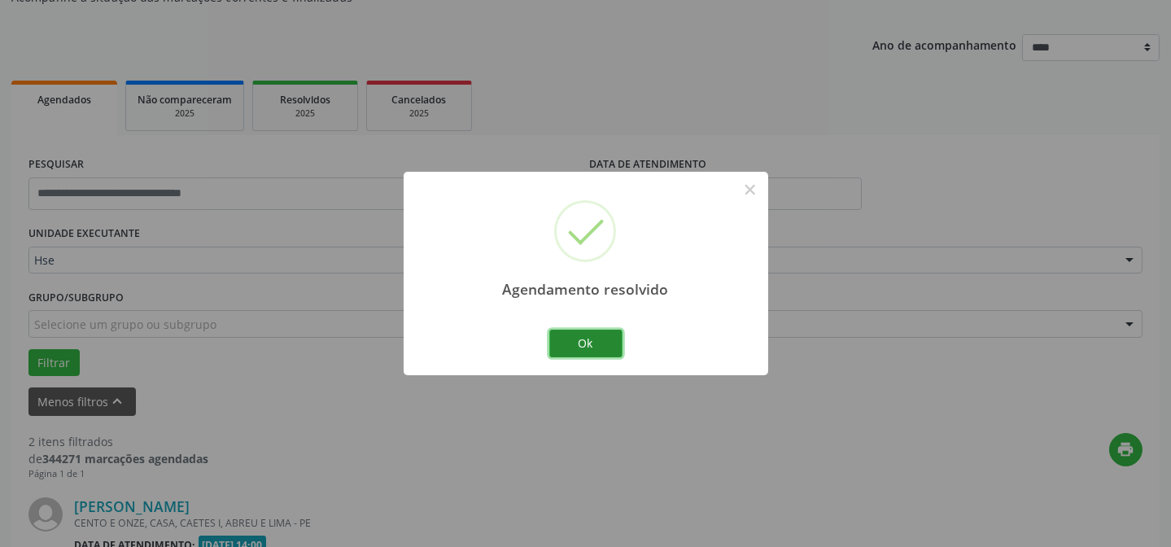
click at [570, 347] on button "Ok" at bounding box center [585, 344] width 73 height 28
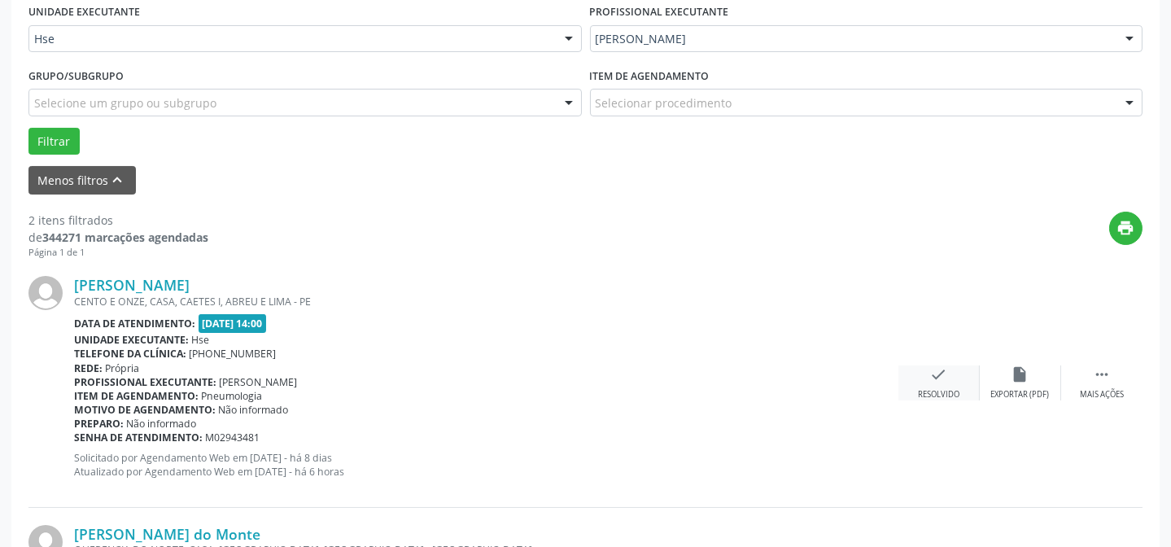
click at [920, 389] on div "Resolvido" at bounding box center [938, 394] width 41 height 11
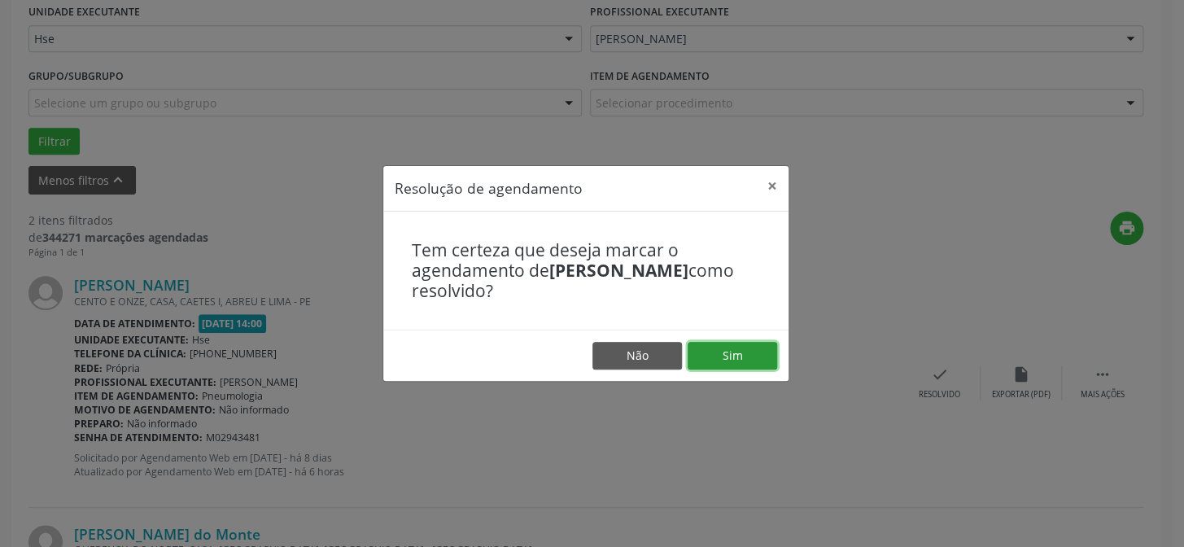
click at [711, 356] on button "Sim" at bounding box center [733, 356] width 90 height 28
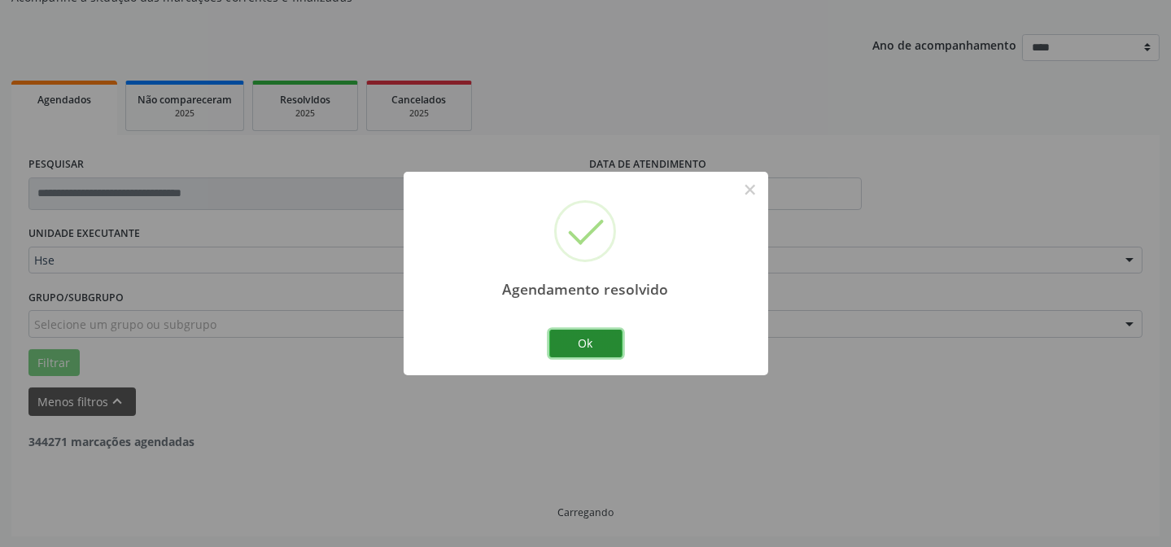
click at [591, 345] on button "Ok" at bounding box center [585, 344] width 73 height 28
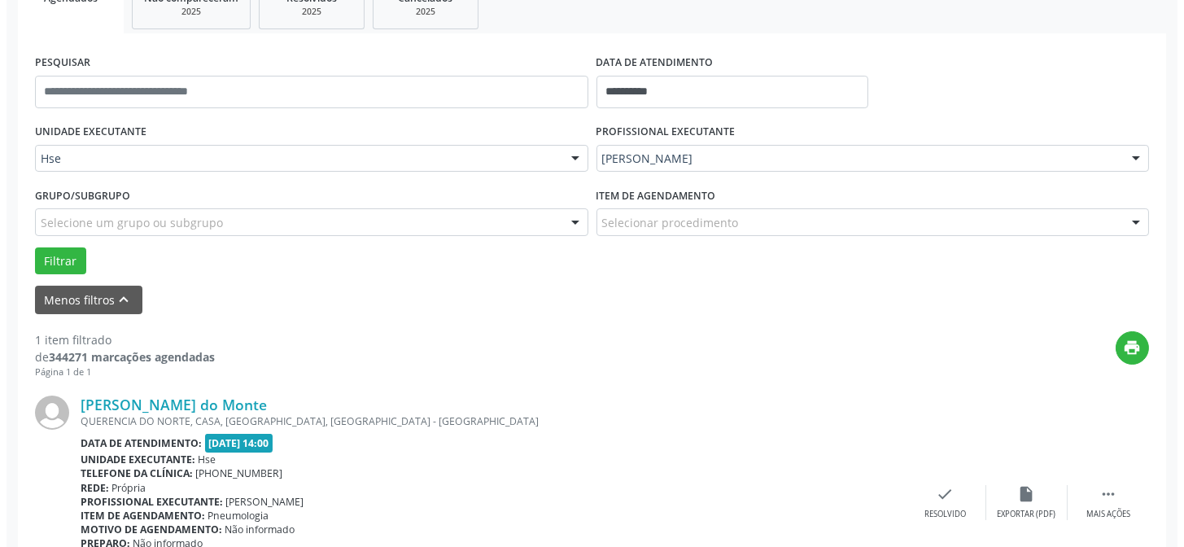
scroll to position [310, 0]
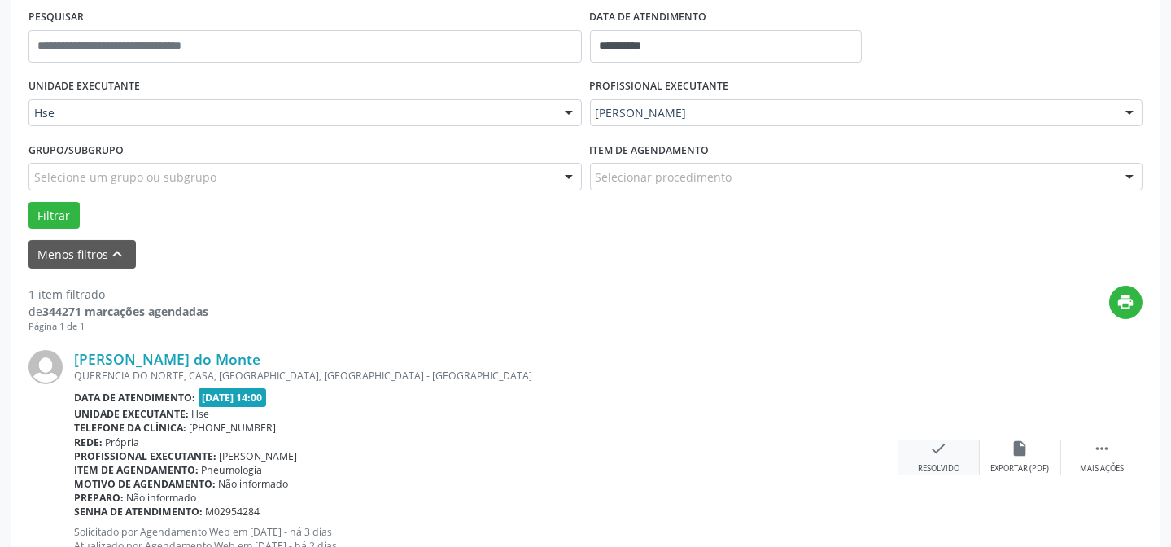
click at [965, 452] on div "check Resolvido" at bounding box center [938, 456] width 81 height 35
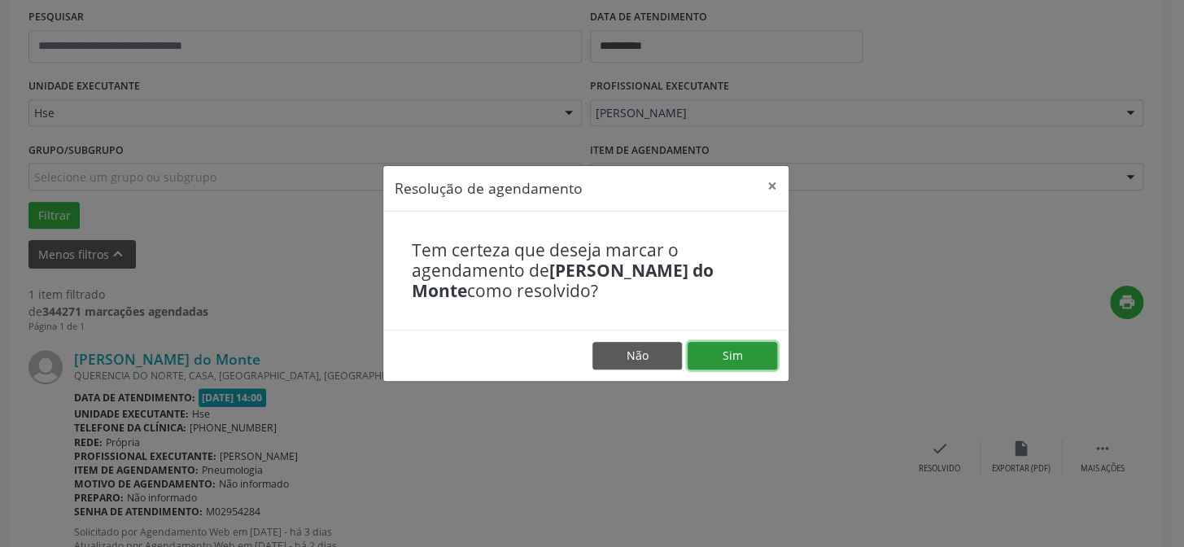
click at [691, 356] on button "Sim" at bounding box center [733, 356] width 90 height 28
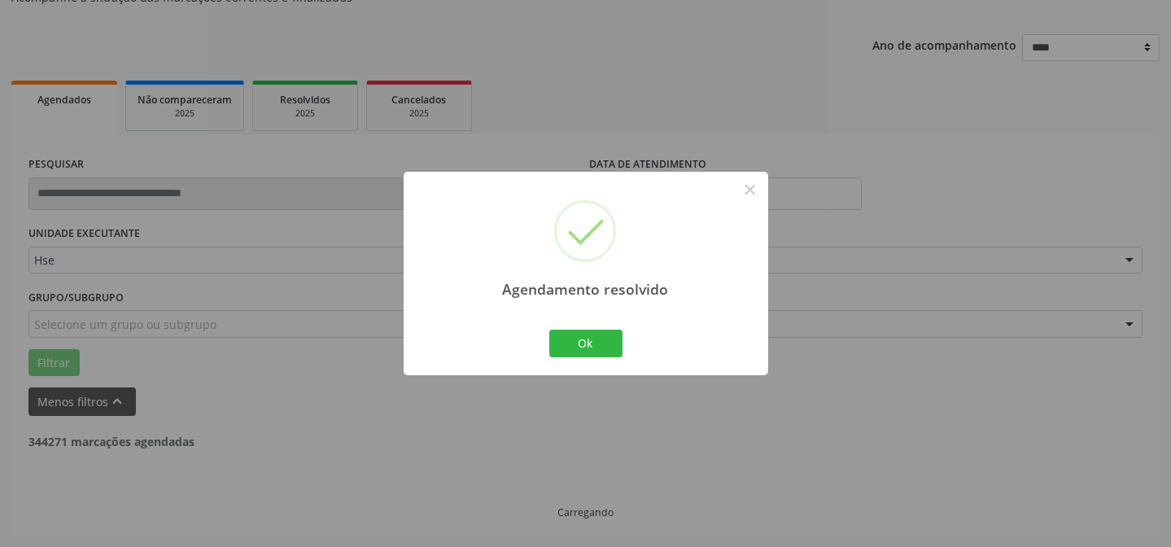
scroll to position [110, 0]
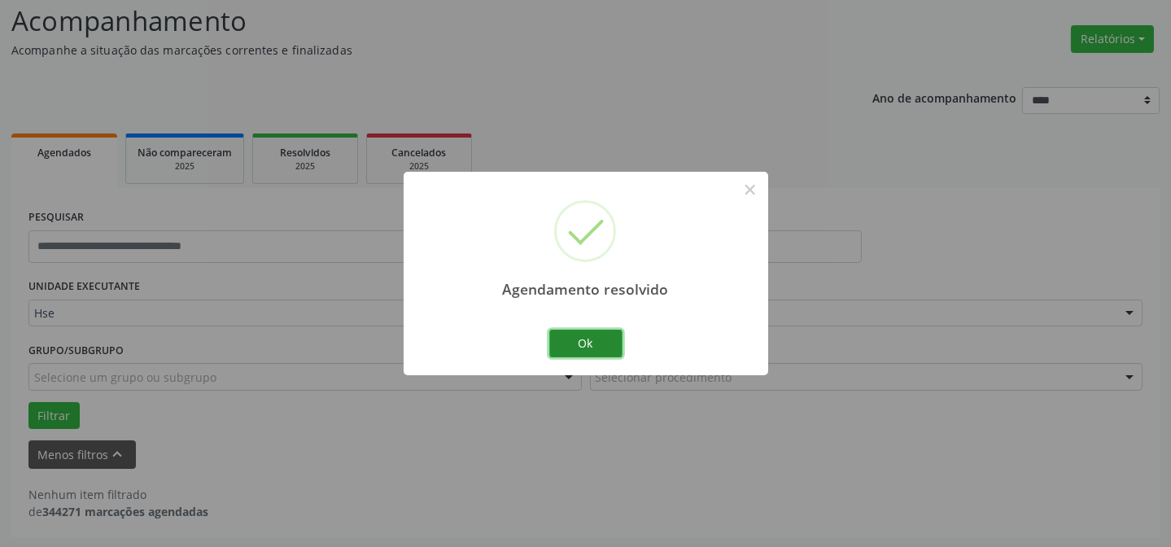
click at [603, 343] on button "Ok" at bounding box center [585, 344] width 73 height 28
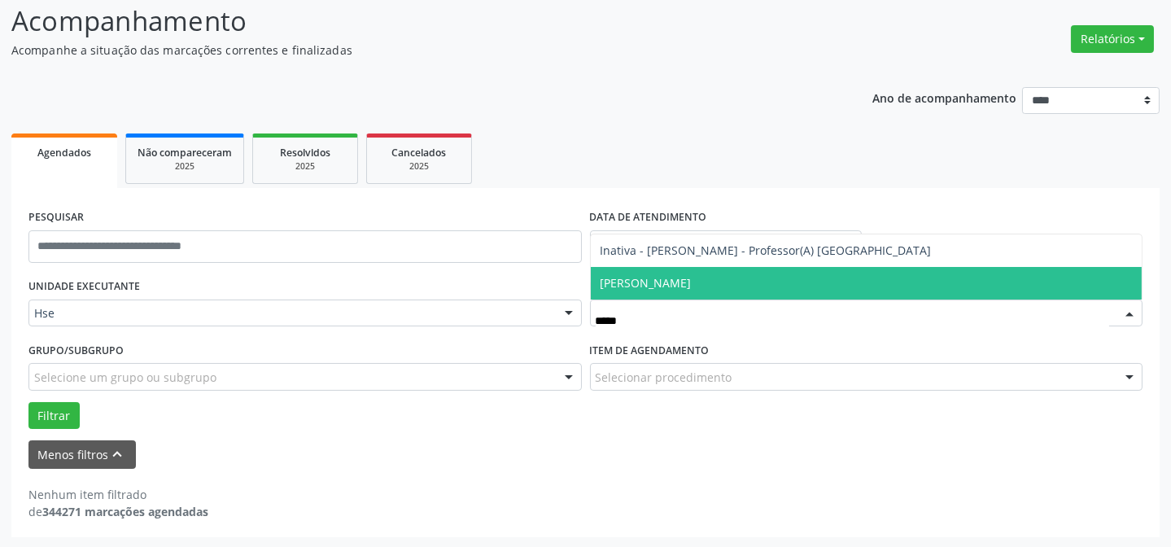
click at [708, 286] on span "[PERSON_NAME]" at bounding box center [867, 283] width 552 height 33
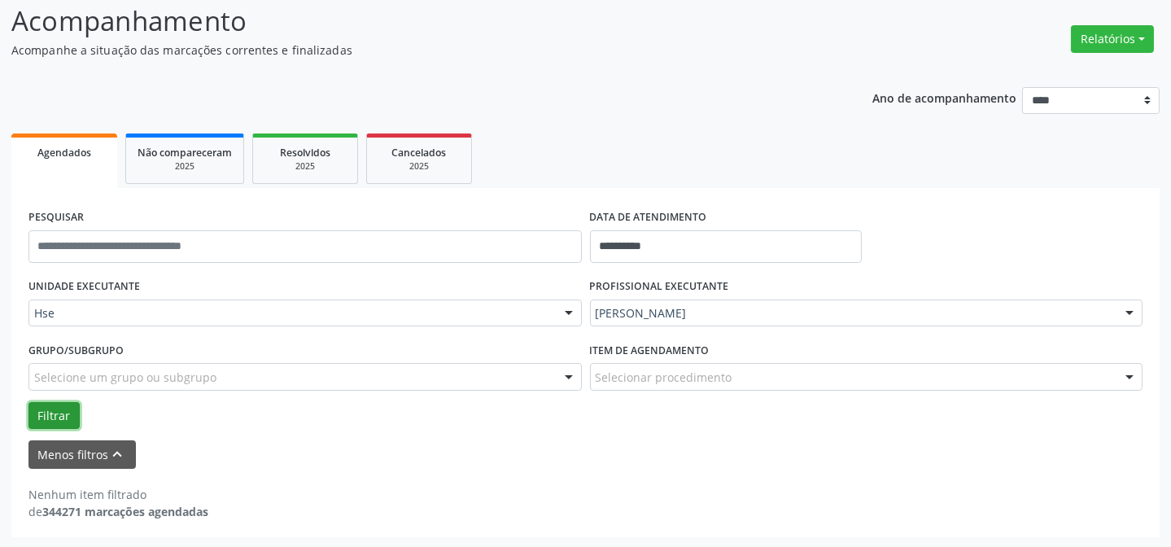
click at [63, 411] on button "Filtrar" at bounding box center [53, 416] width 51 height 28
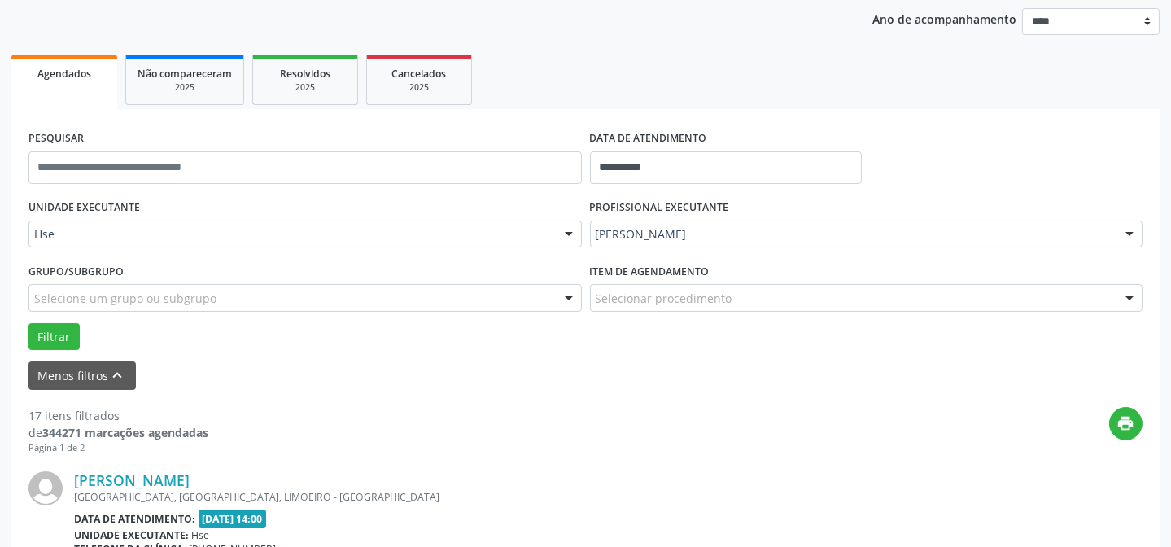
scroll to position [332, 0]
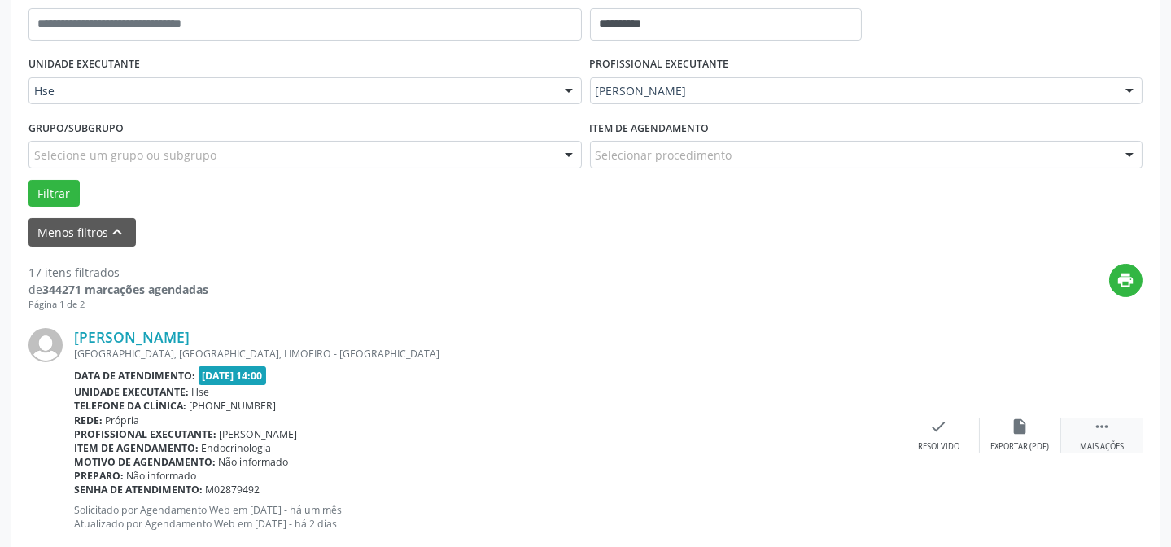
click at [1129, 428] on div " Mais ações" at bounding box center [1101, 434] width 81 height 35
click at [1035, 424] on div "alarm_off Não compareceu" at bounding box center [1020, 434] width 81 height 35
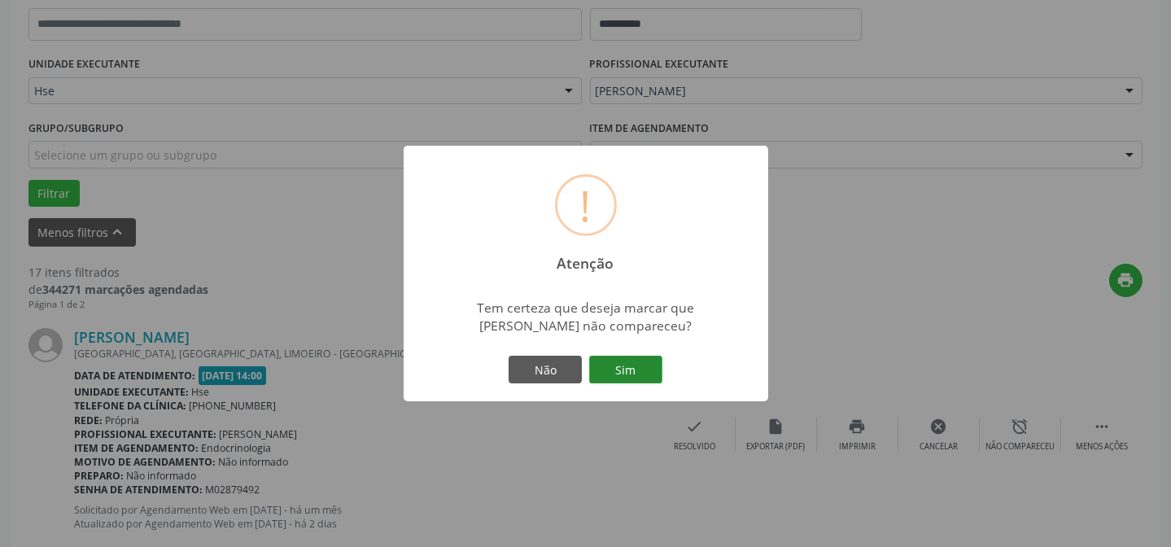
click at [648, 378] on button "Sim" at bounding box center [625, 370] width 73 height 28
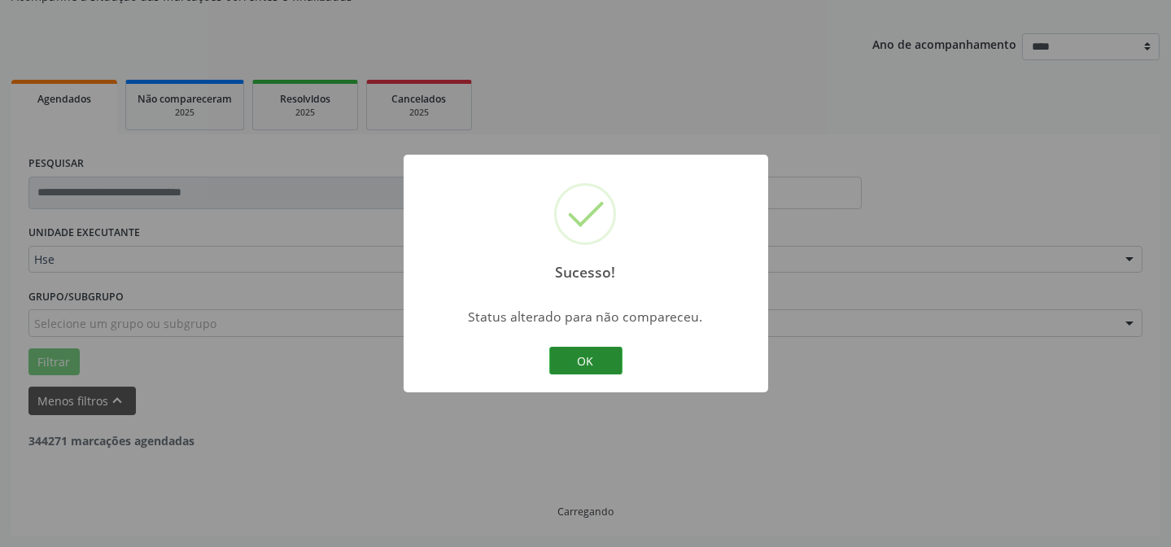
click at [570, 347] on button "OK" at bounding box center [585, 361] width 73 height 28
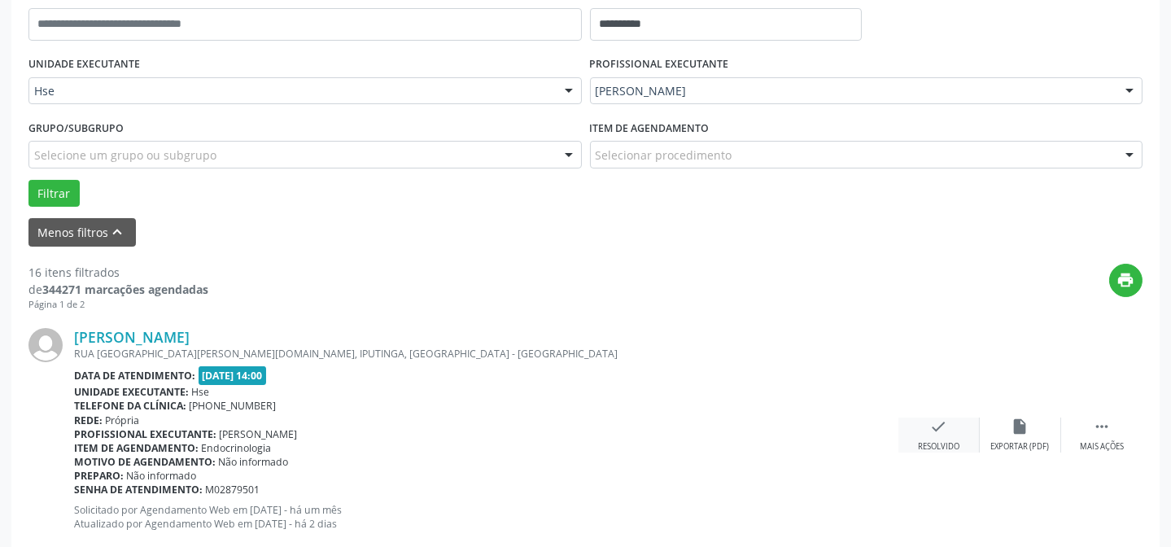
click at [921, 441] on div "Resolvido" at bounding box center [938, 446] width 41 height 11
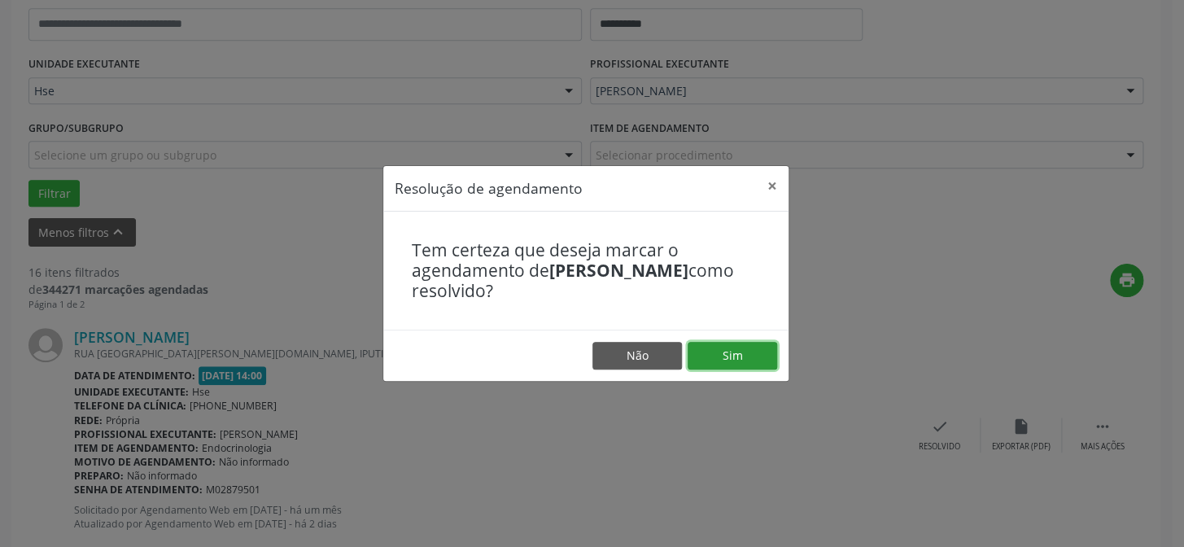
click at [744, 360] on button "Sim" at bounding box center [733, 356] width 90 height 28
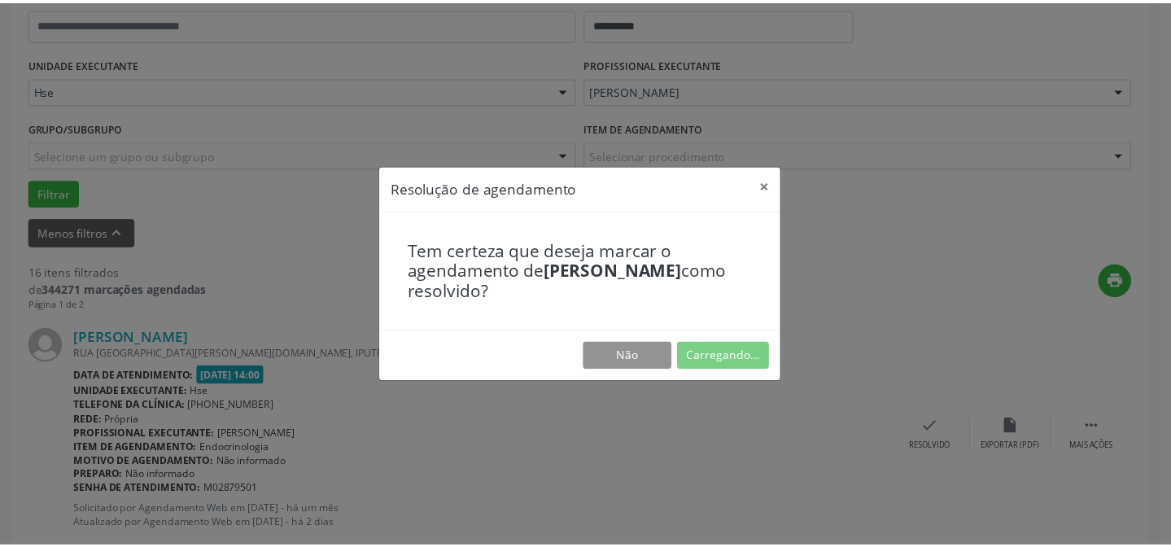
scroll to position [146, 0]
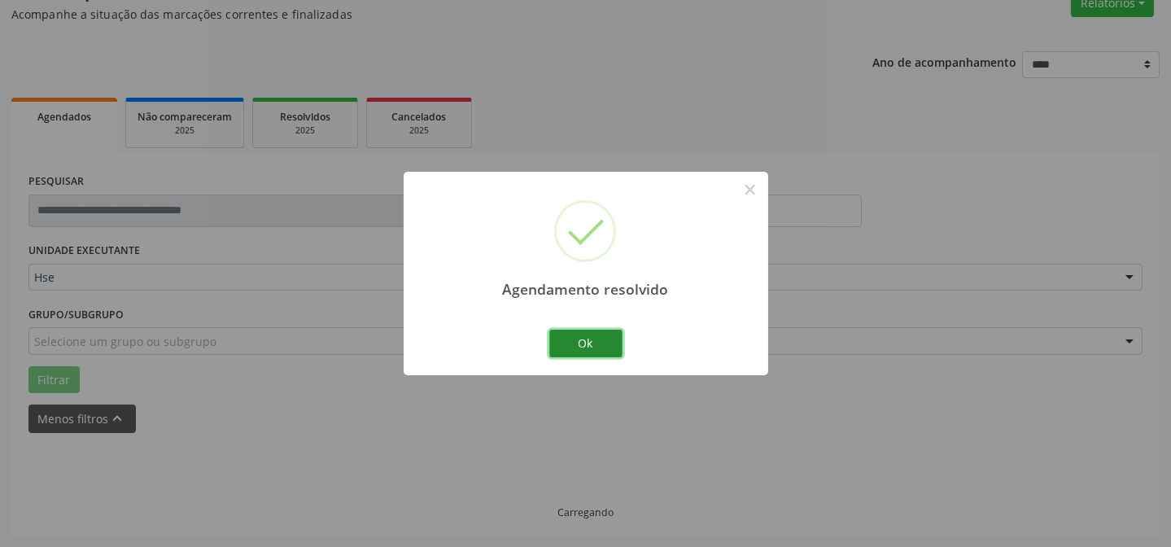
click at [564, 346] on button "Ok" at bounding box center [585, 344] width 73 height 28
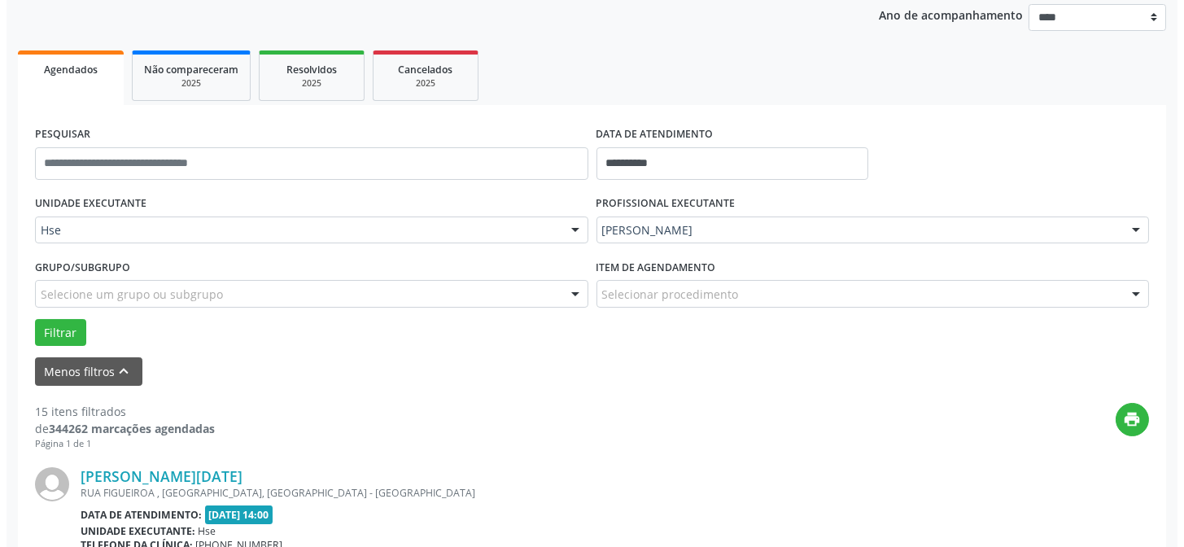
scroll to position [293, 0]
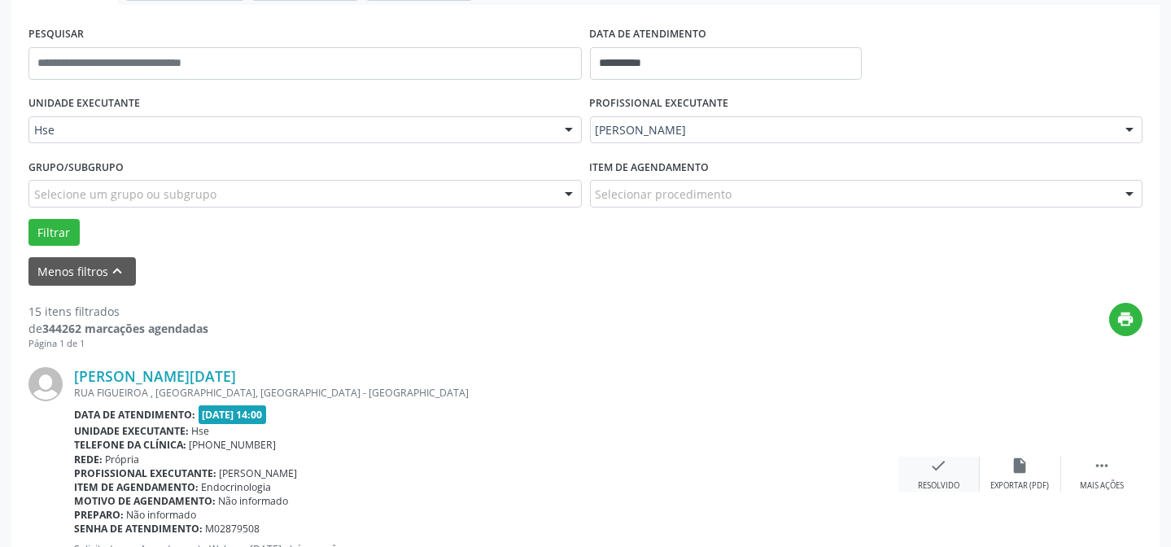
click at [951, 476] on div "check Resolvido" at bounding box center [938, 473] width 81 height 35
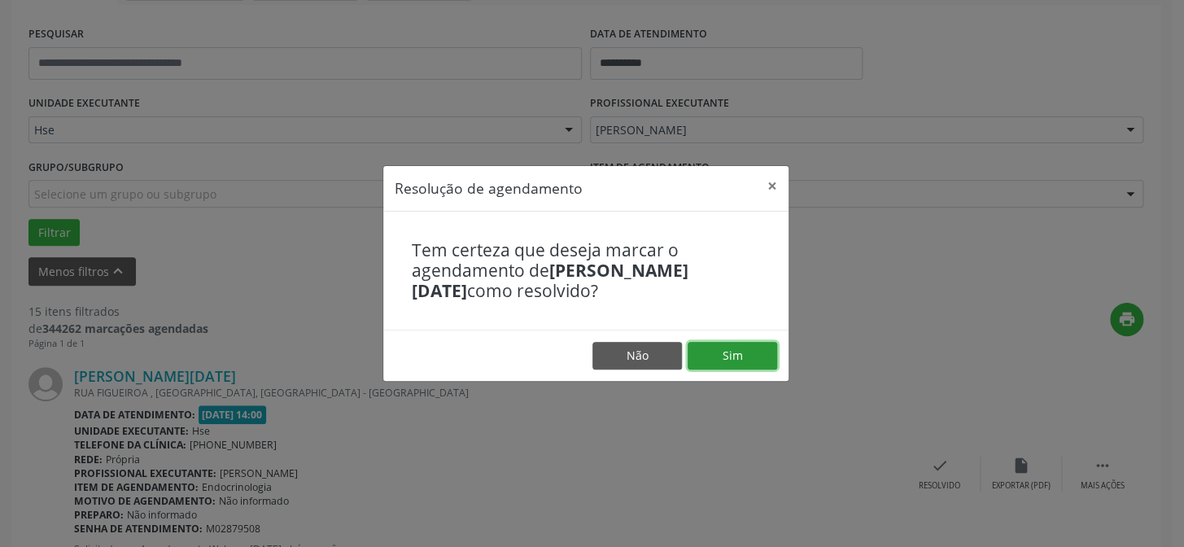
click at [731, 348] on button "Sim" at bounding box center [733, 356] width 90 height 28
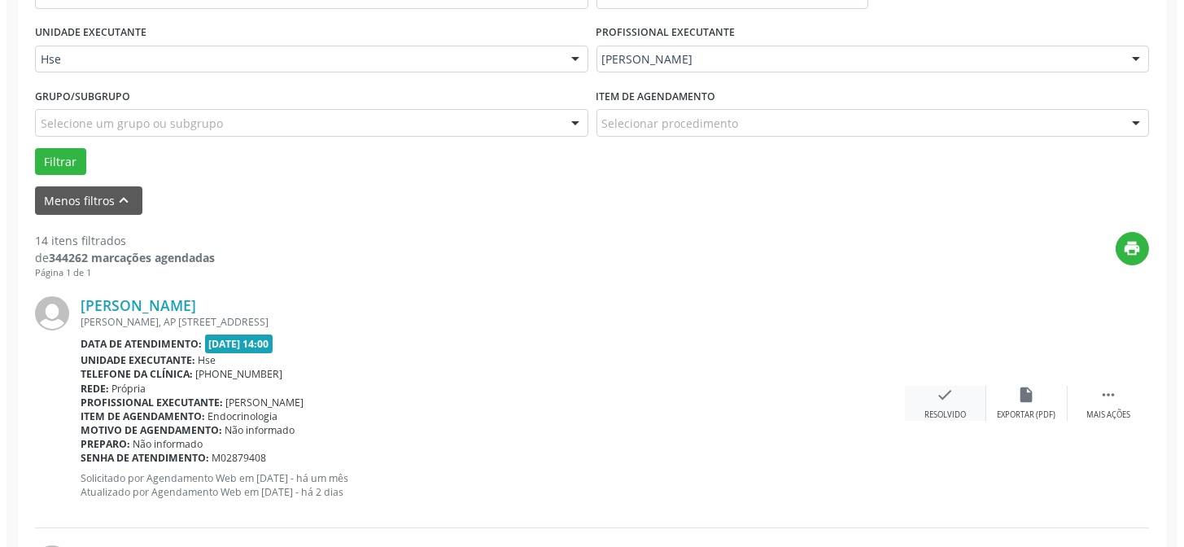
scroll to position [367, 0]
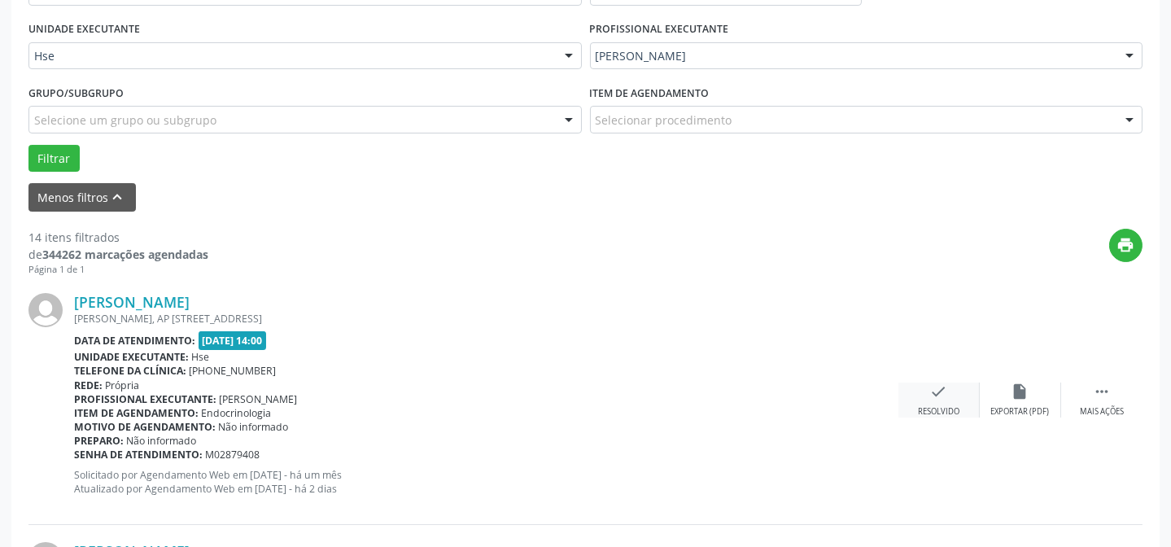
click at [928, 390] on div "check Resolvido" at bounding box center [938, 399] width 81 height 35
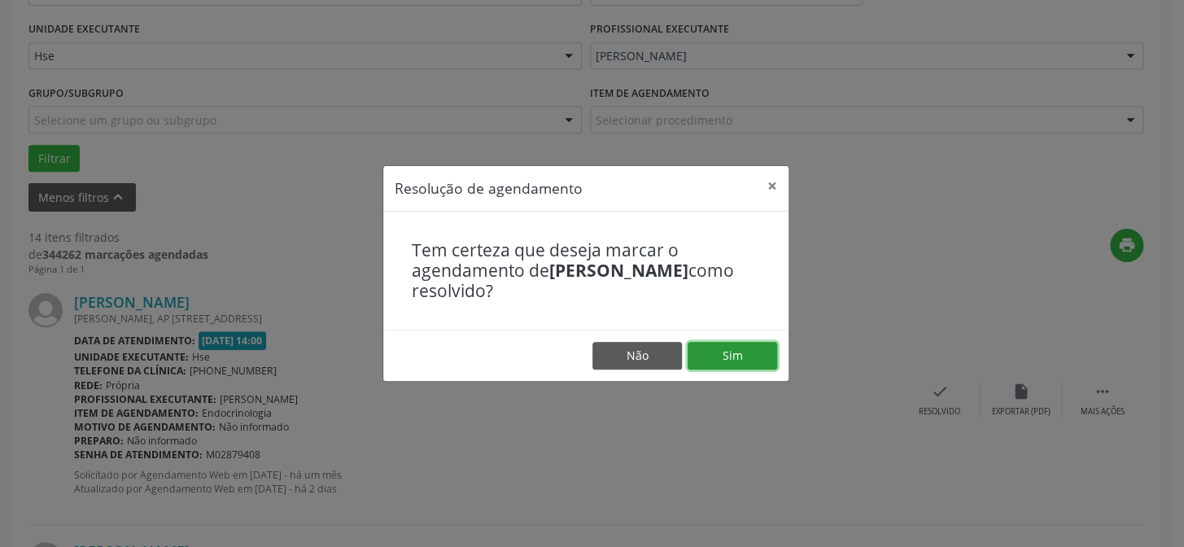
click at [742, 365] on button "Sim" at bounding box center [733, 356] width 90 height 28
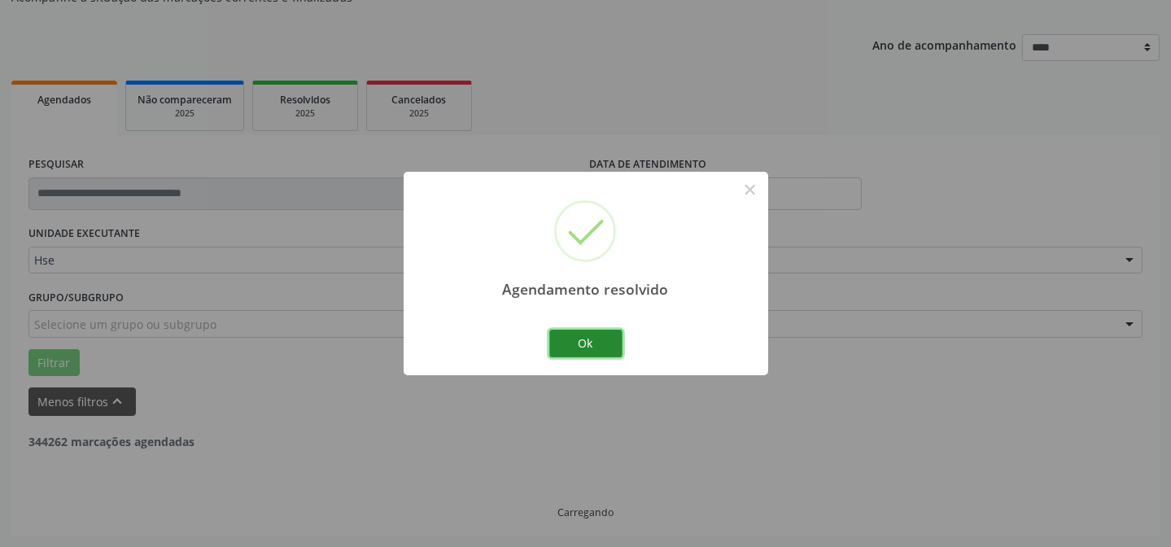
click at [582, 351] on button "Ok" at bounding box center [585, 344] width 73 height 28
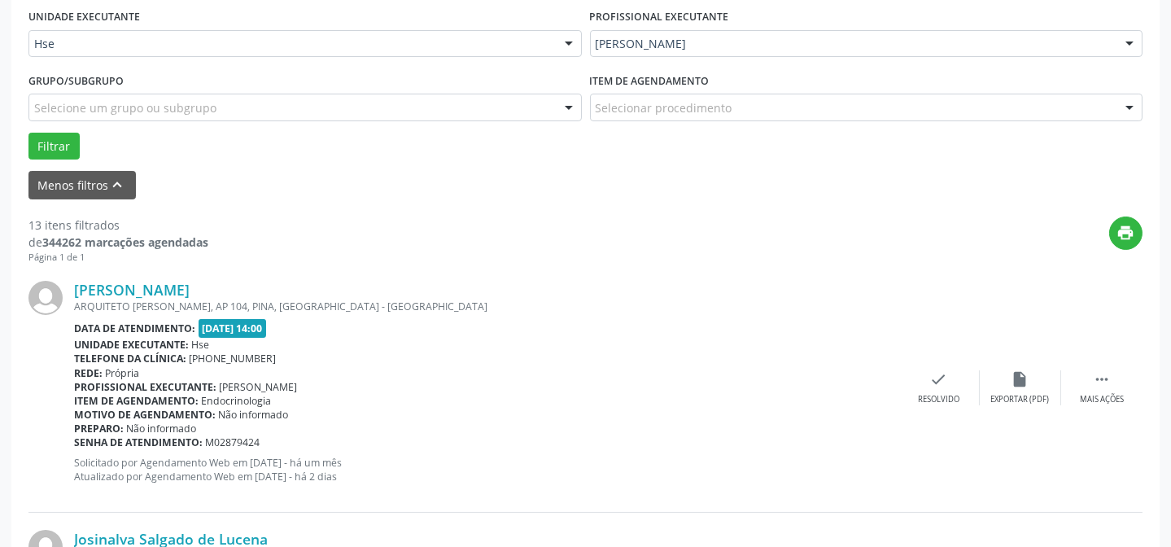
scroll to position [384, 0]
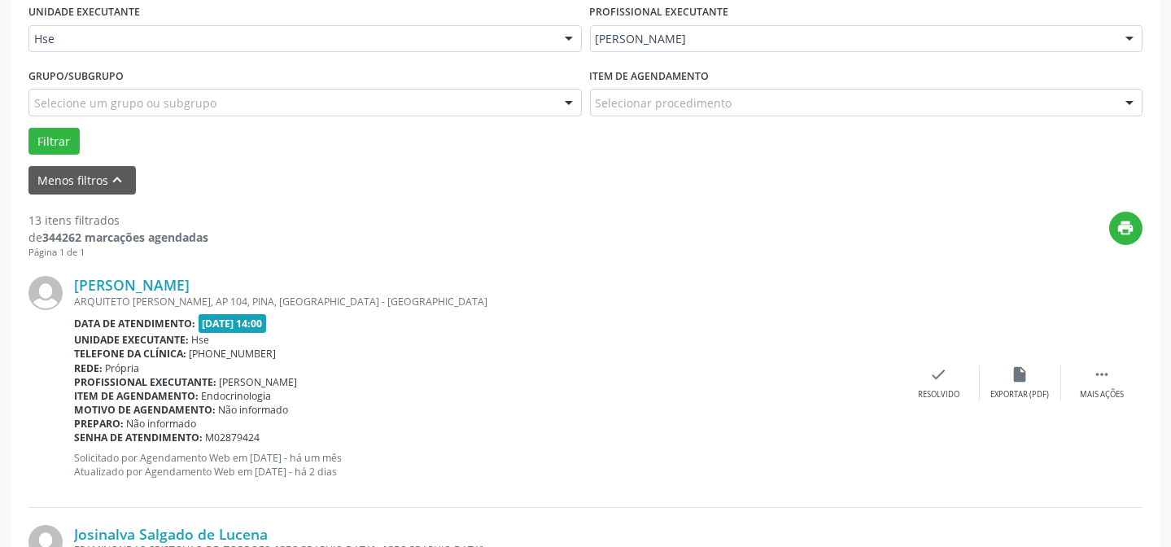
click at [1080, 363] on div "Onilda Bernardo da Silva ARQUITETO AUGUSTO REINALD, AP 104, PINA, RECIFE - PE D…" at bounding box center [585, 383] width 1114 height 248
click at [1014, 372] on icon "insert_drive_file" at bounding box center [1020, 374] width 18 height 18
click at [1102, 377] on icon "" at bounding box center [1102, 374] width 18 height 18
click at [1002, 376] on div "alarm_off Não compareceu" at bounding box center [1020, 382] width 81 height 35
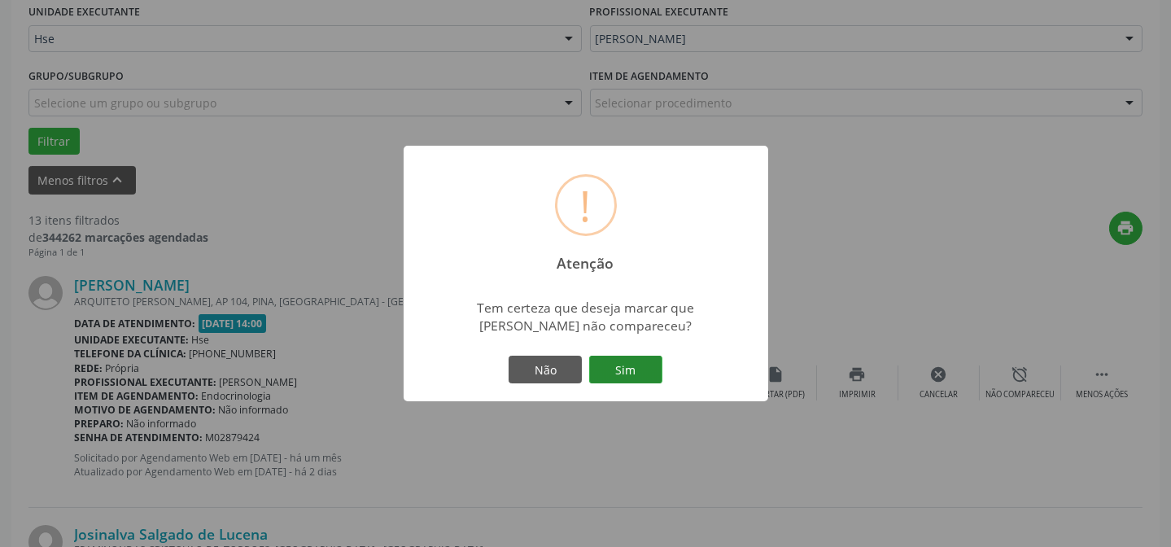
click at [631, 362] on button "Sim" at bounding box center [625, 370] width 73 height 28
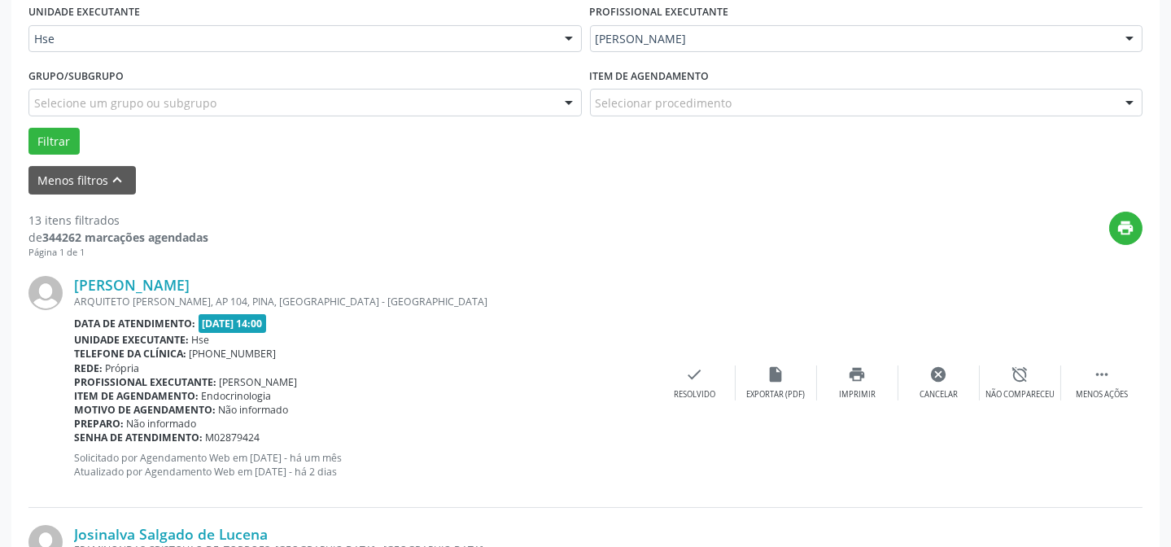
scroll to position [163, 0]
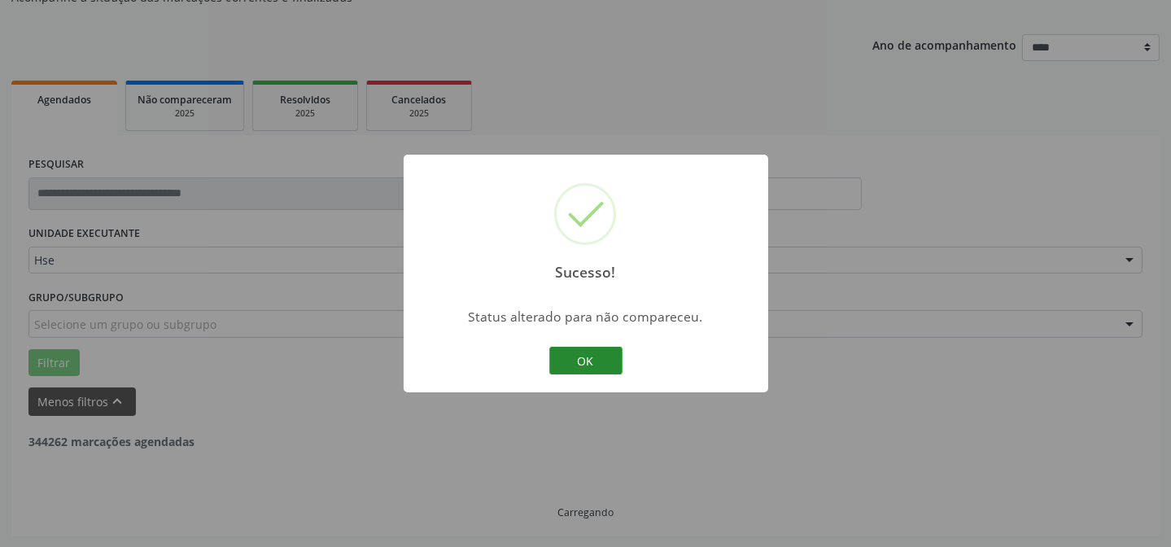
click at [595, 351] on button "OK" at bounding box center [585, 361] width 73 height 28
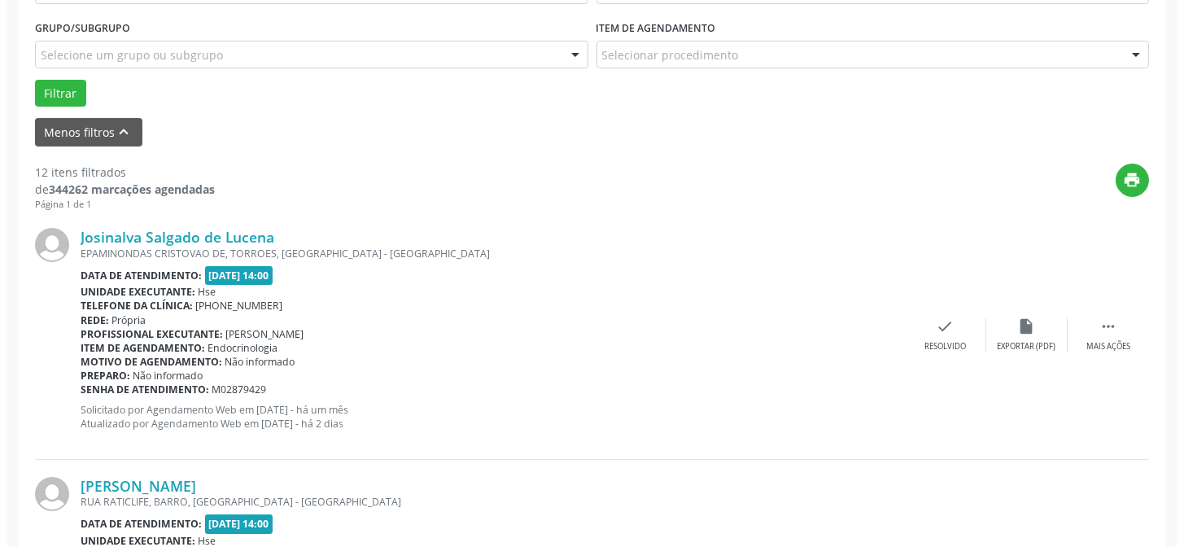
scroll to position [458, 0]
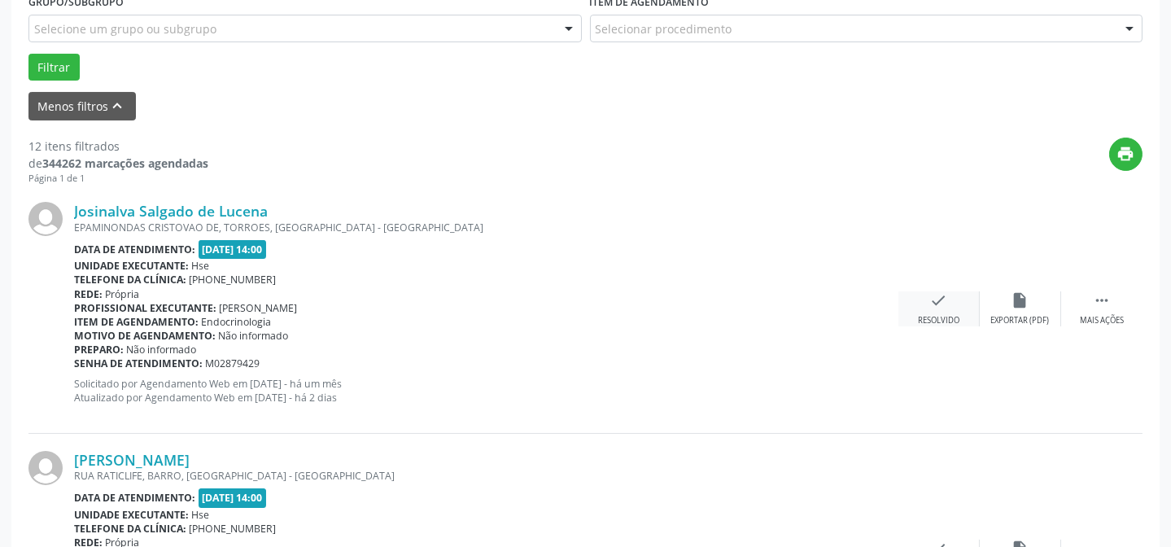
click at [950, 293] on div "check Resolvido" at bounding box center [938, 308] width 81 height 35
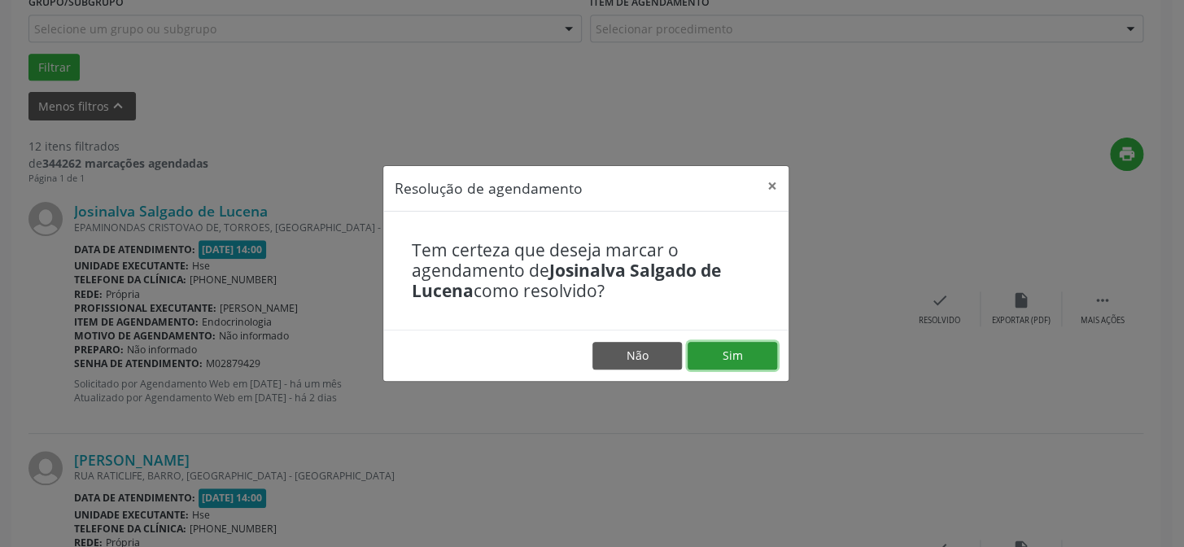
click at [718, 349] on button "Sim" at bounding box center [733, 356] width 90 height 28
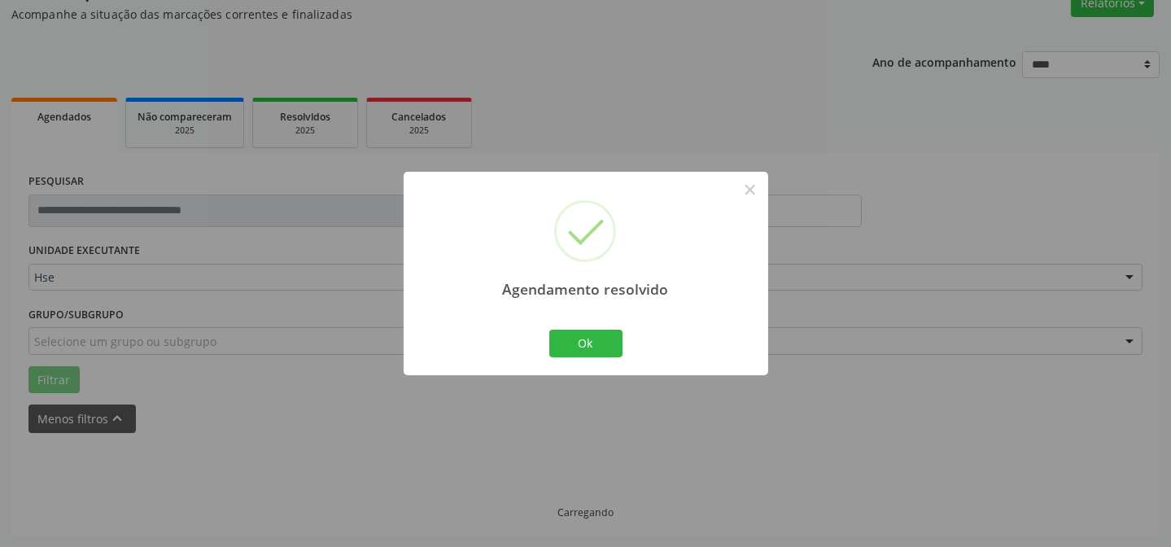
scroll to position [163, 0]
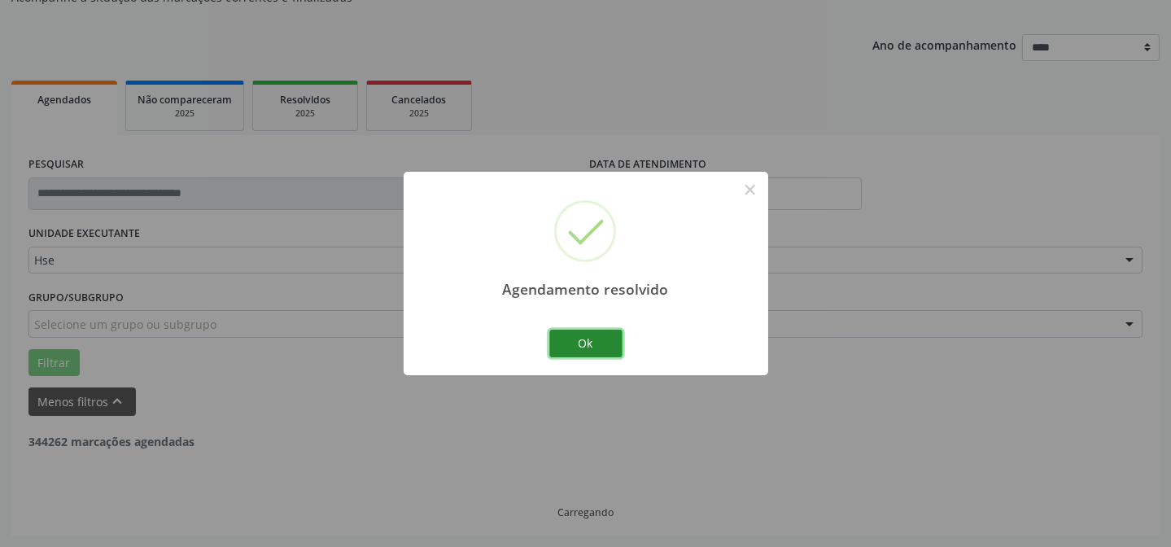
click at [600, 352] on button "Ok" at bounding box center [585, 344] width 73 height 28
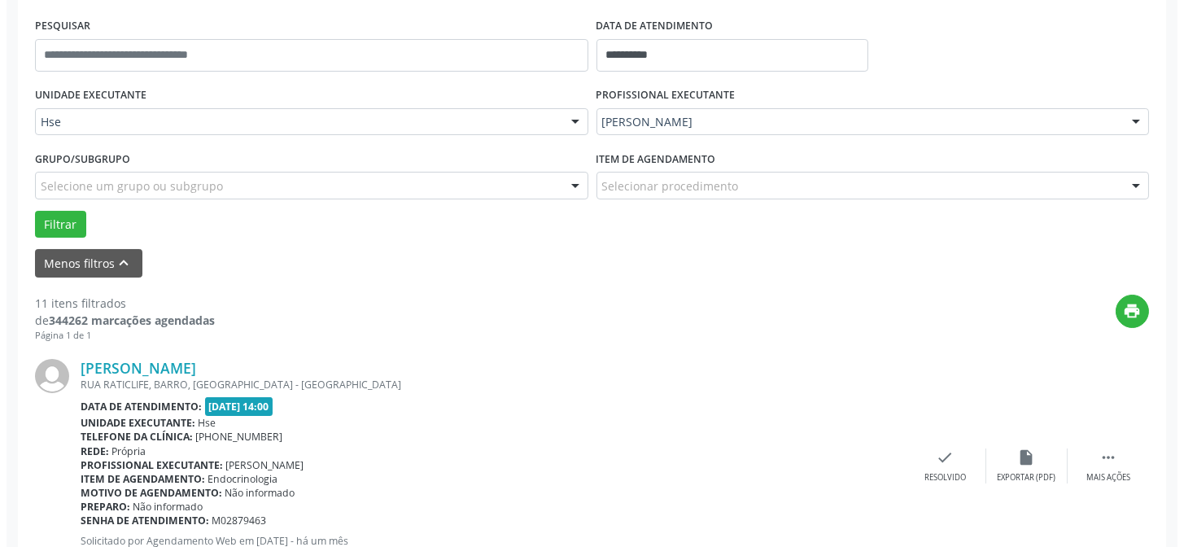
scroll to position [310, 0]
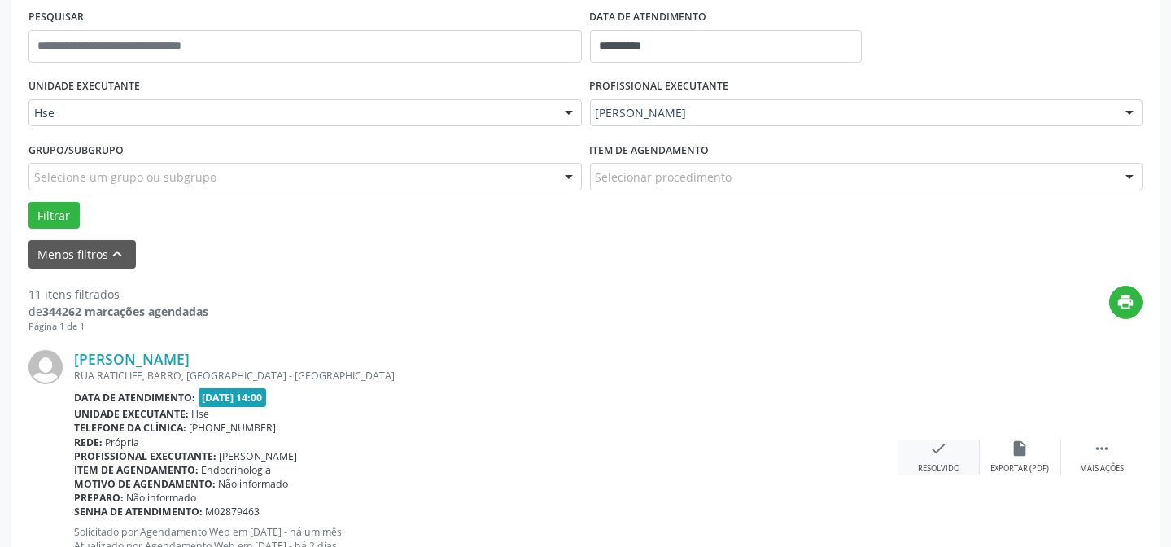
click at [970, 461] on div "check Resolvido" at bounding box center [938, 456] width 81 height 35
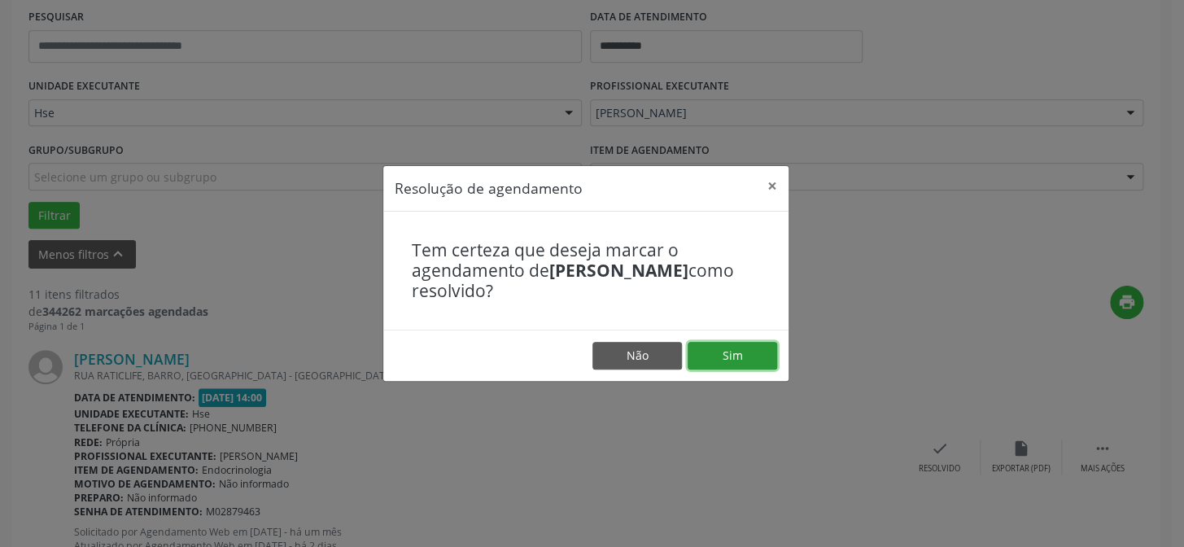
click at [732, 360] on button "Sim" at bounding box center [733, 356] width 90 height 28
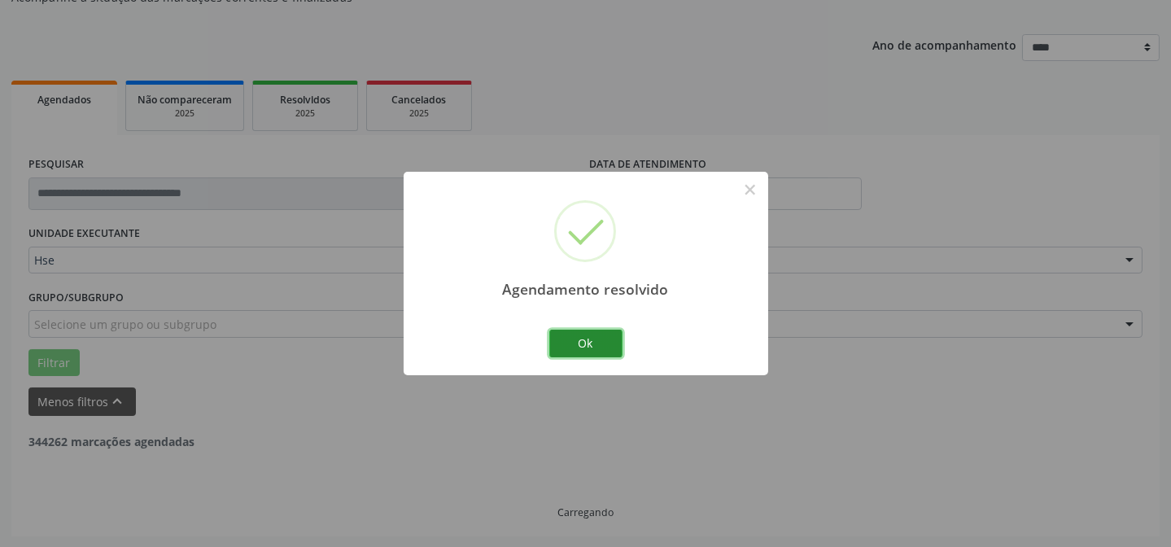
click at [582, 346] on button "Ok" at bounding box center [585, 344] width 73 height 28
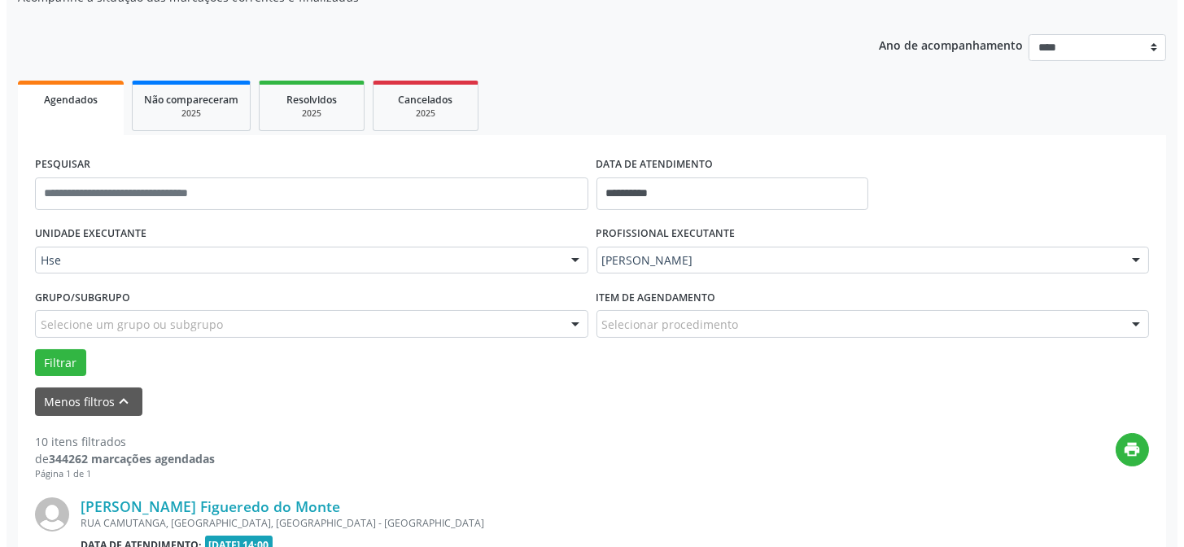
scroll to position [236, 0]
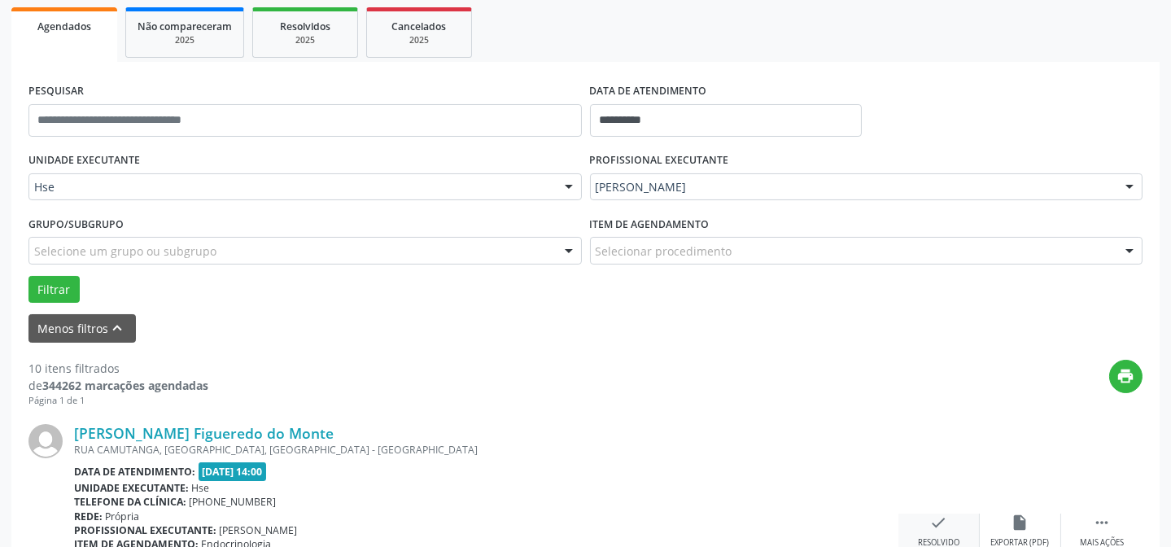
click at [941, 519] on icon "check" at bounding box center [939, 522] width 18 height 18
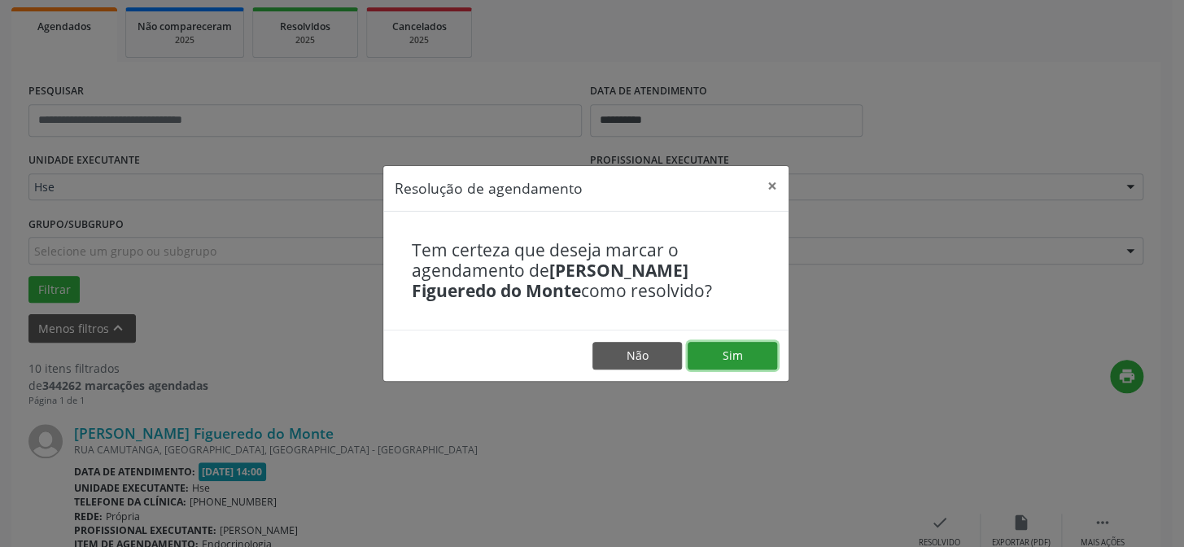
click at [741, 348] on button "Sim" at bounding box center [733, 356] width 90 height 28
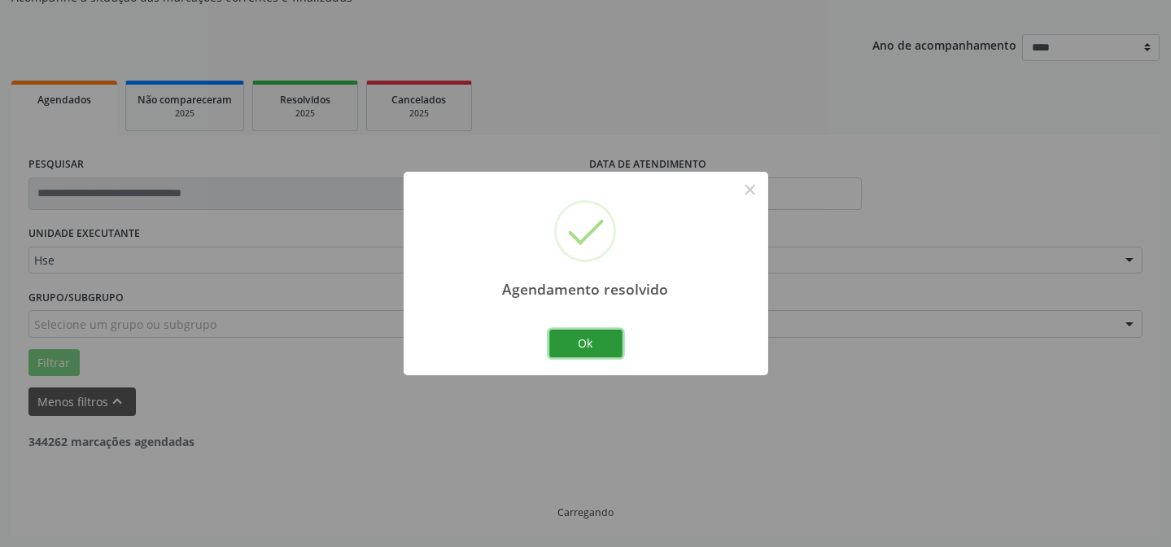
click at [592, 340] on button "Ok" at bounding box center [585, 344] width 73 height 28
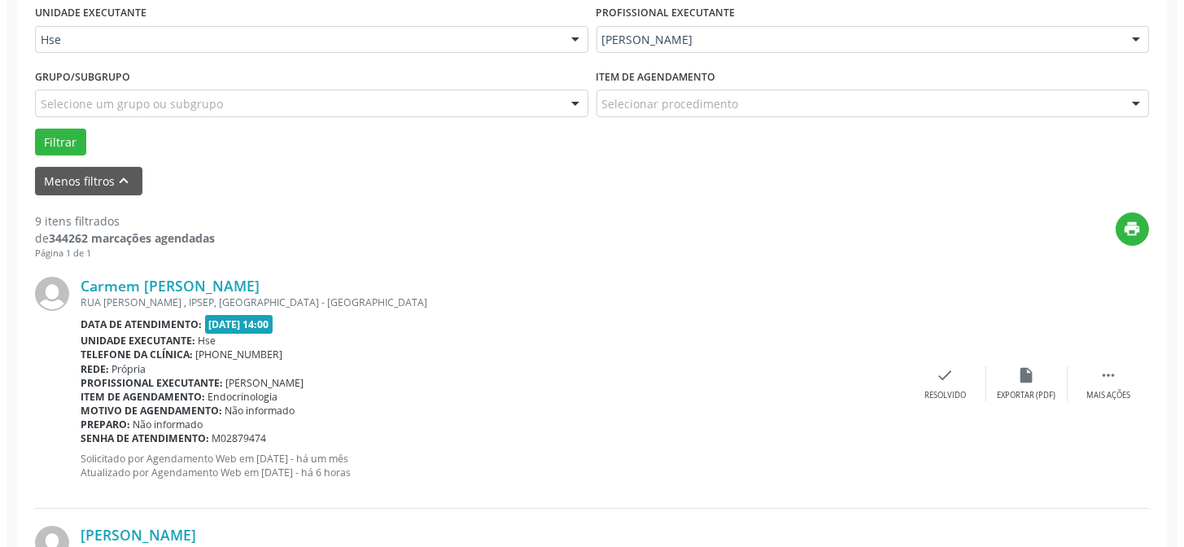
scroll to position [384, 0]
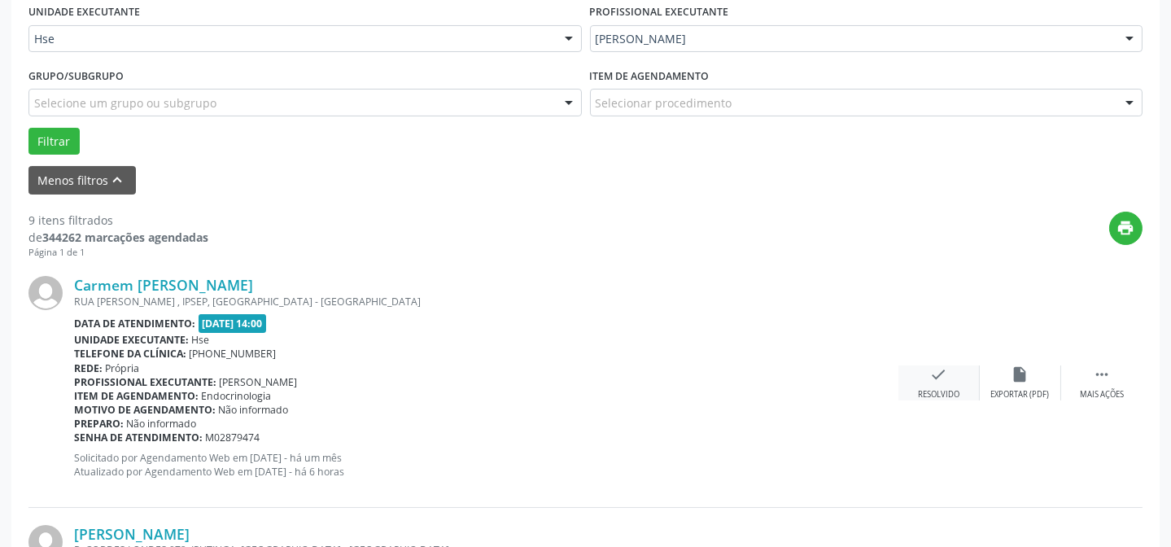
click at [953, 373] on div "check Resolvido" at bounding box center [938, 382] width 81 height 35
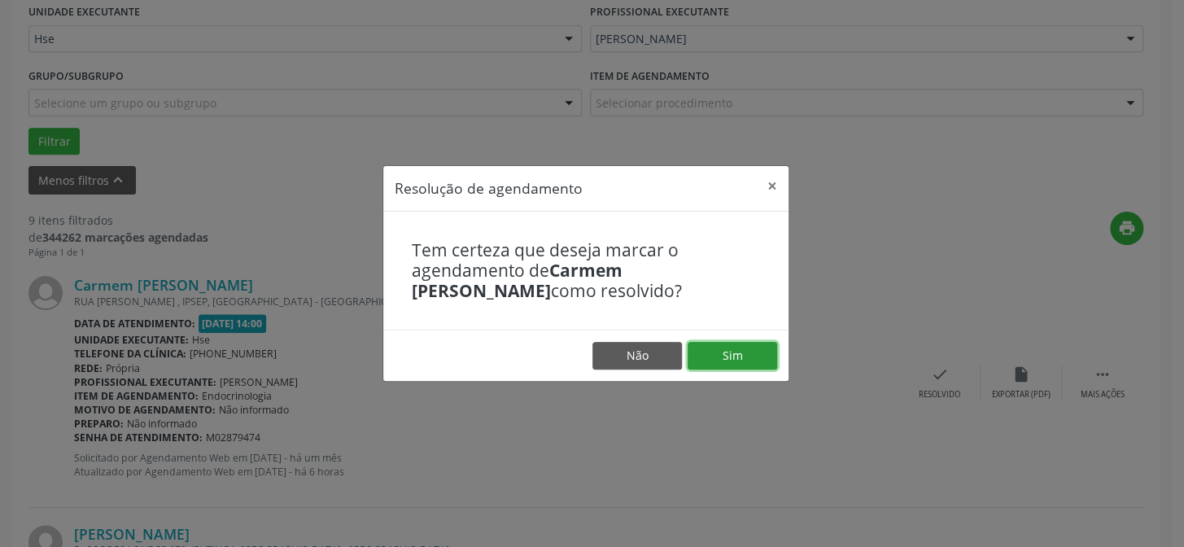
click at [748, 357] on button "Sim" at bounding box center [733, 356] width 90 height 28
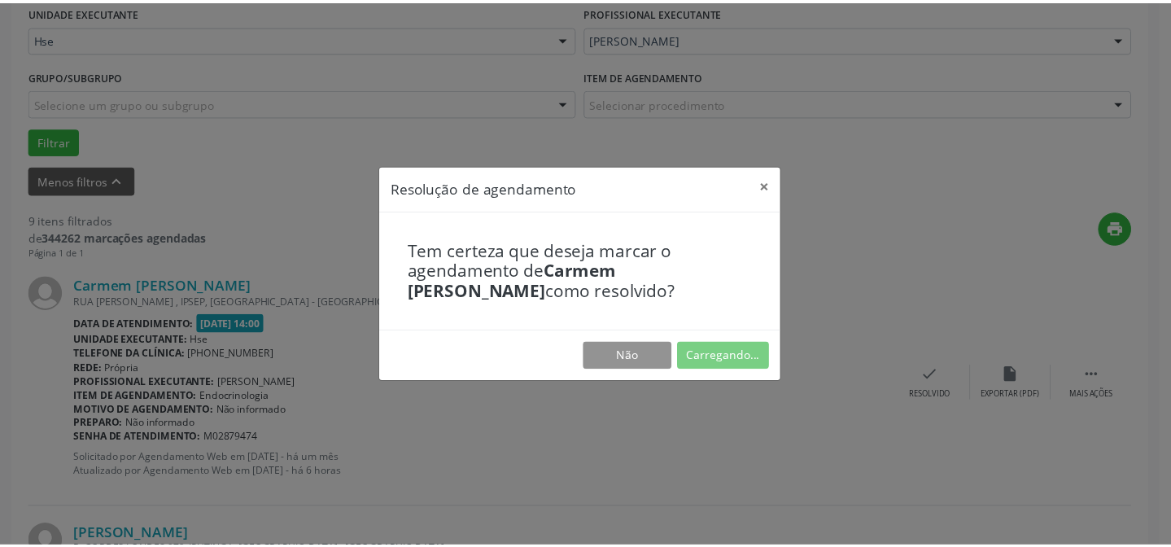
scroll to position [146, 0]
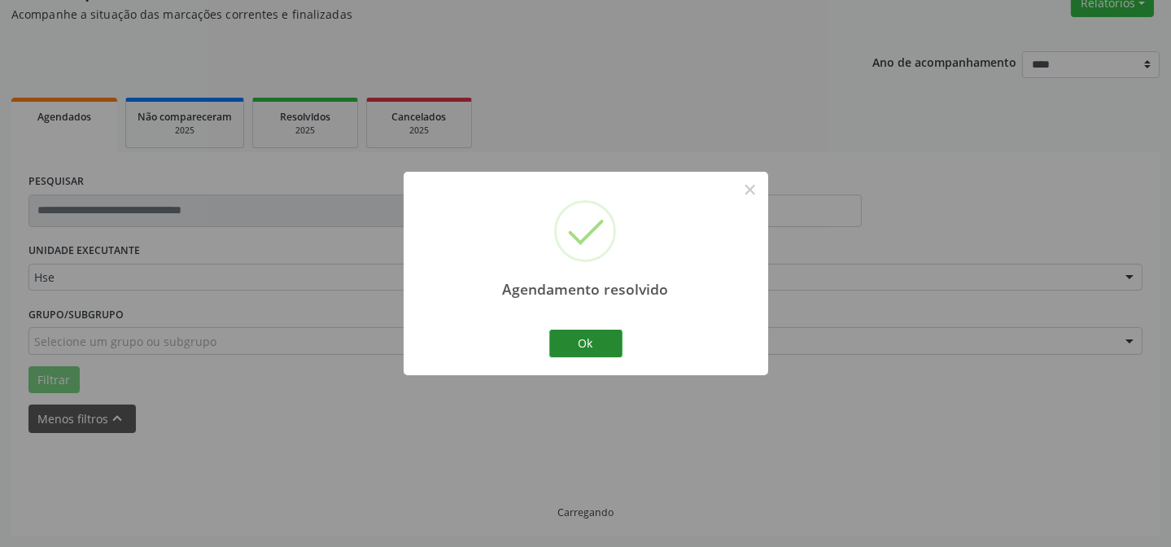
click at [582, 329] on div "Ok Cancel" at bounding box center [585, 343] width 81 height 34
click at [582, 340] on button "Ok" at bounding box center [585, 344] width 73 height 28
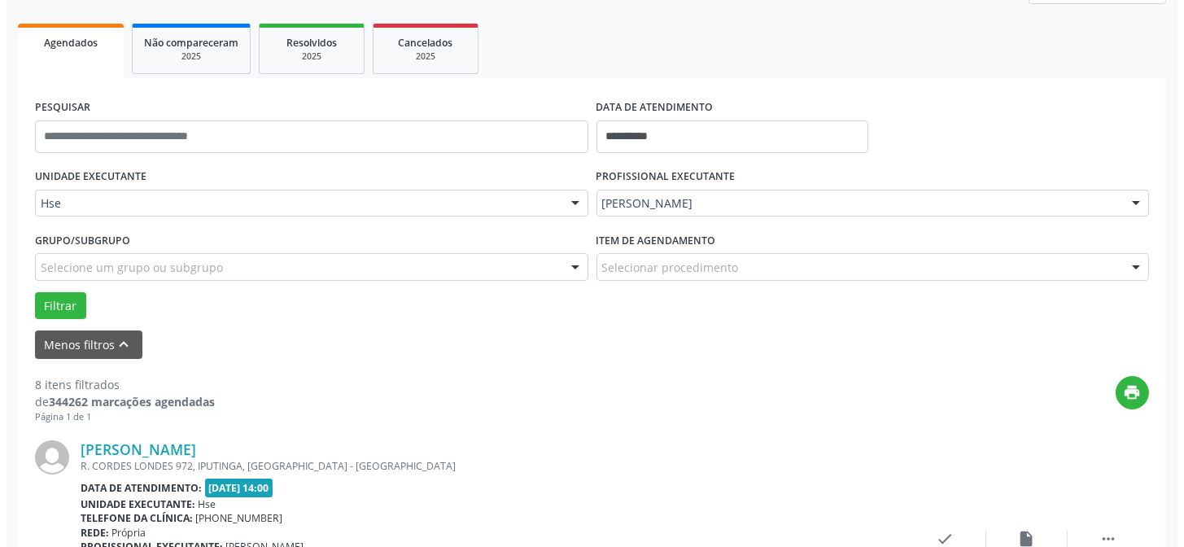
scroll to position [293, 0]
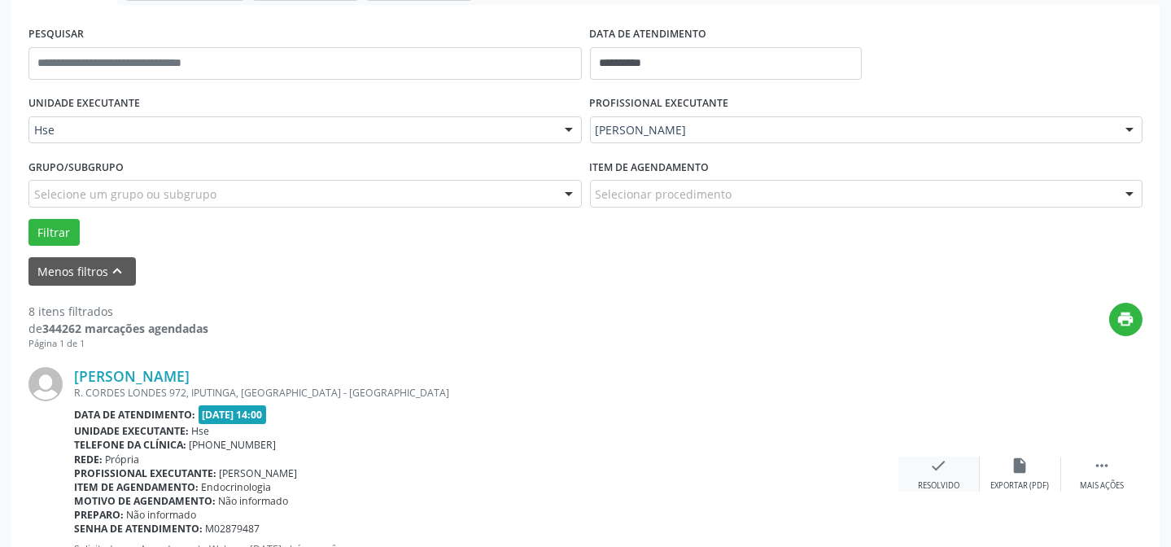
click at [937, 460] on icon "check" at bounding box center [939, 465] width 18 height 18
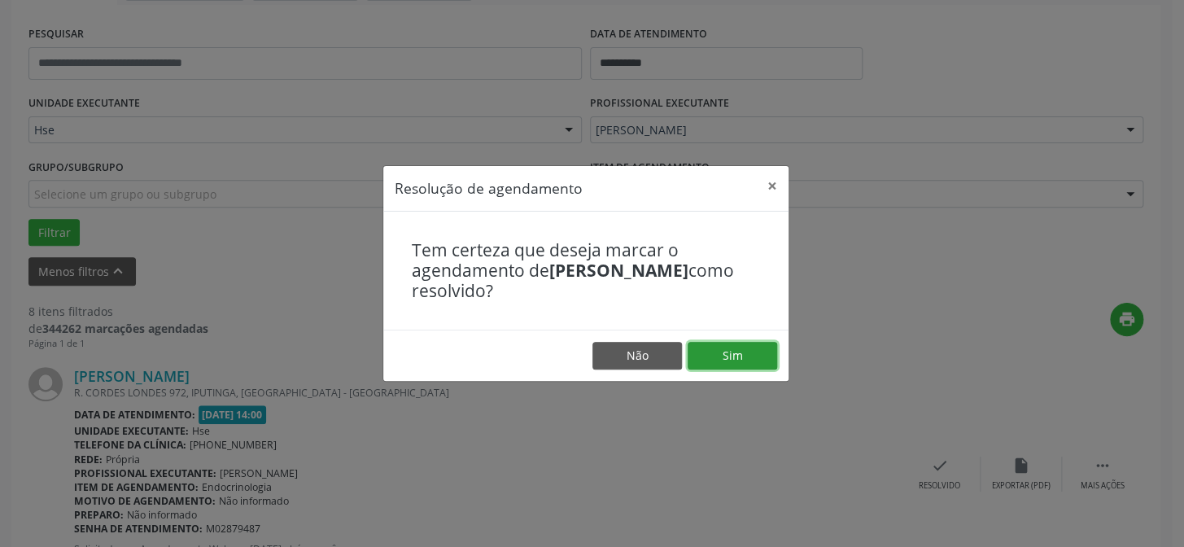
click at [756, 356] on button "Sim" at bounding box center [733, 356] width 90 height 28
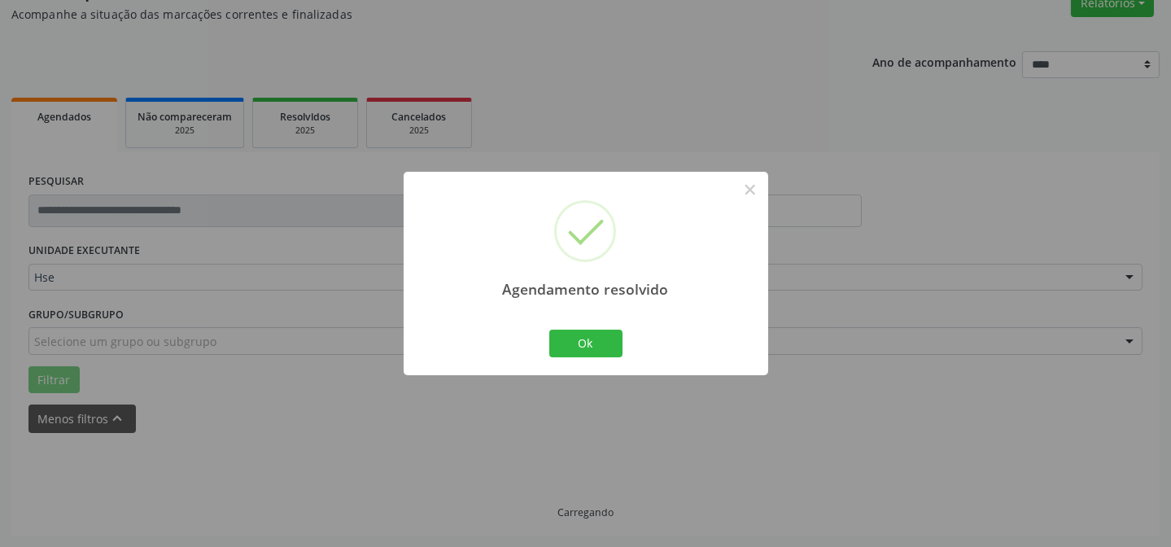
scroll to position [163, 0]
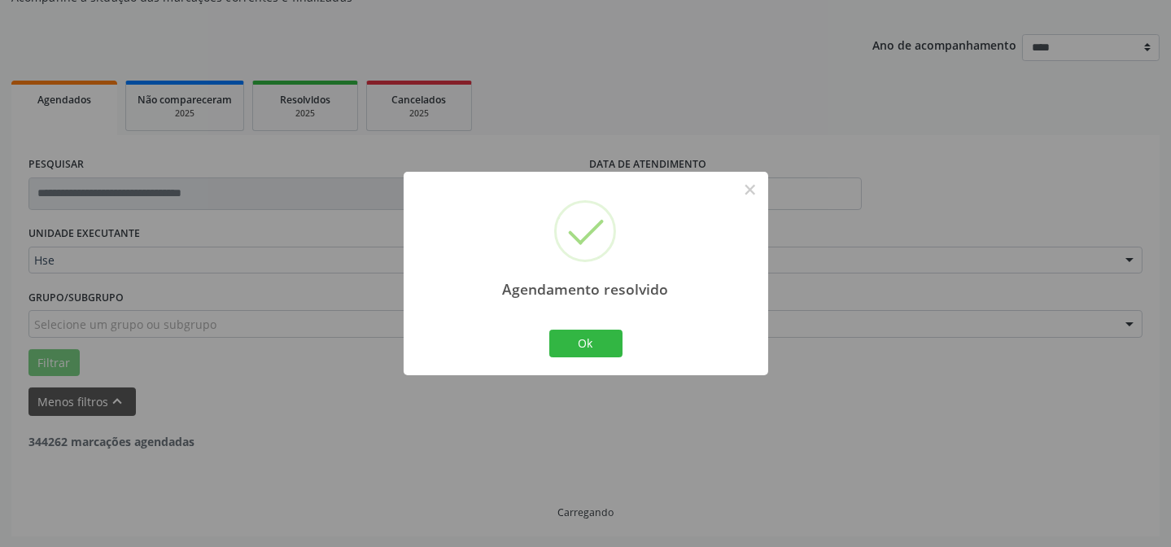
click at [571, 323] on div "Agendamento resolvido × Ok Cancel" at bounding box center [586, 273] width 365 height 203
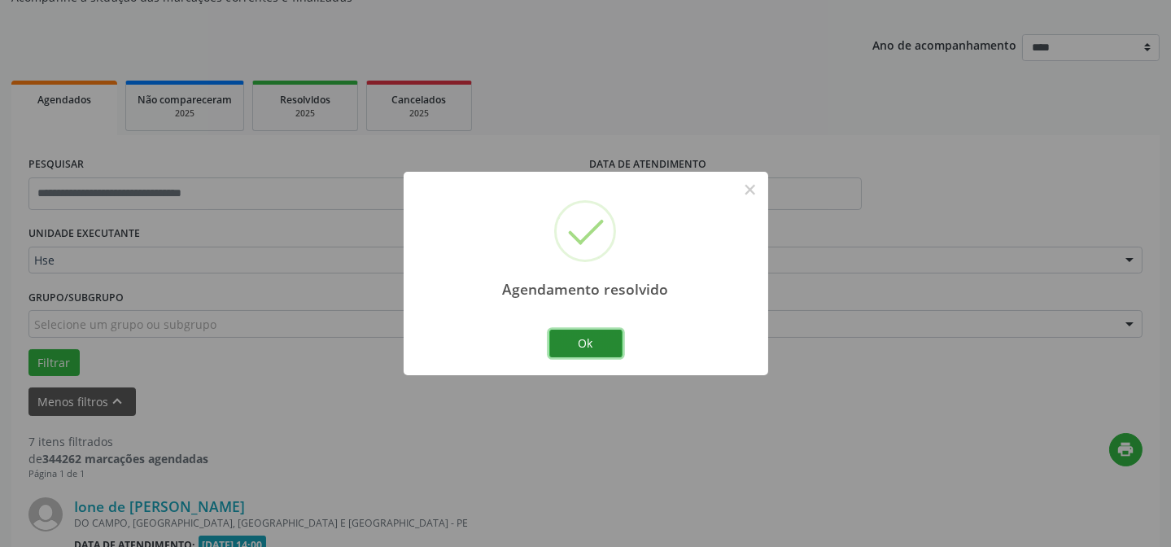
click at [577, 351] on button "Ok" at bounding box center [585, 344] width 73 height 28
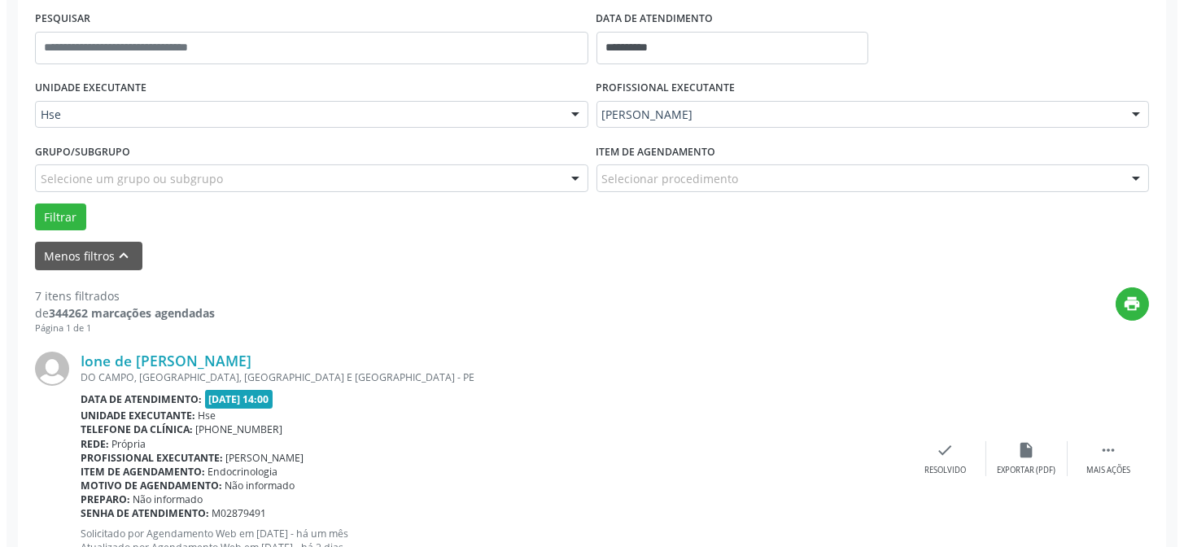
scroll to position [310, 0]
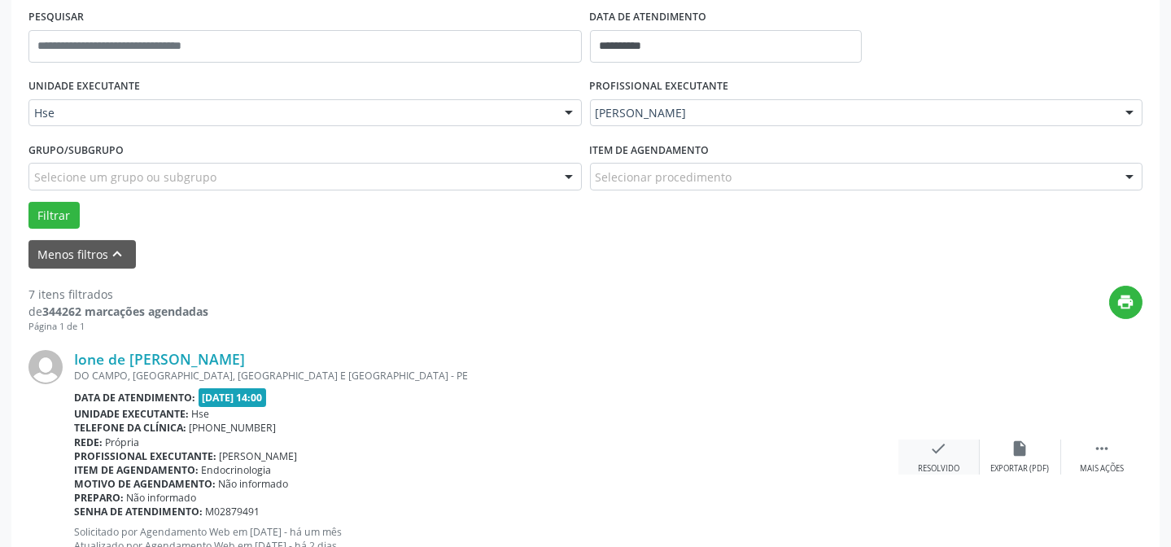
click at [948, 448] on div "check Resolvido" at bounding box center [938, 456] width 81 height 35
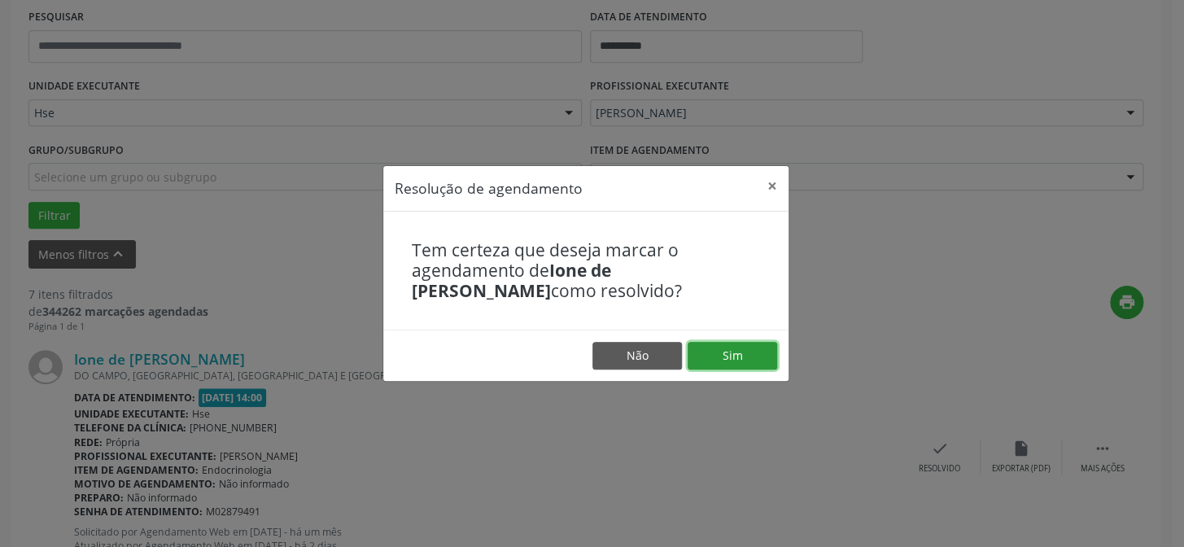
click at [755, 344] on button "Sim" at bounding box center [733, 356] width 90 height 28
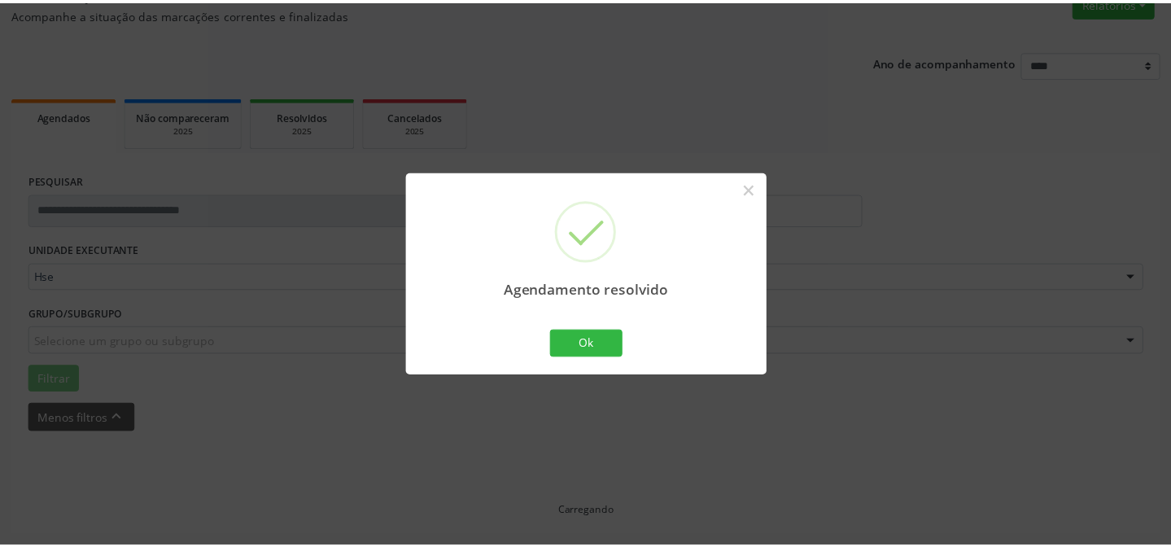
scroll to position [146, 0]
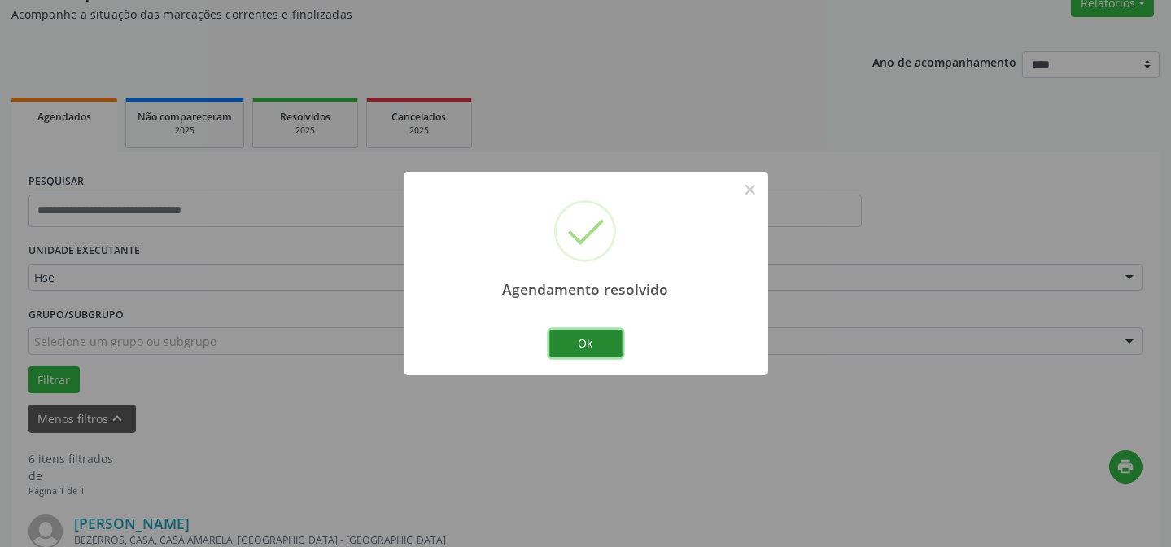
click at [600, 342] on button "Ok" at bounding box center [585, 344] width 73 height 28
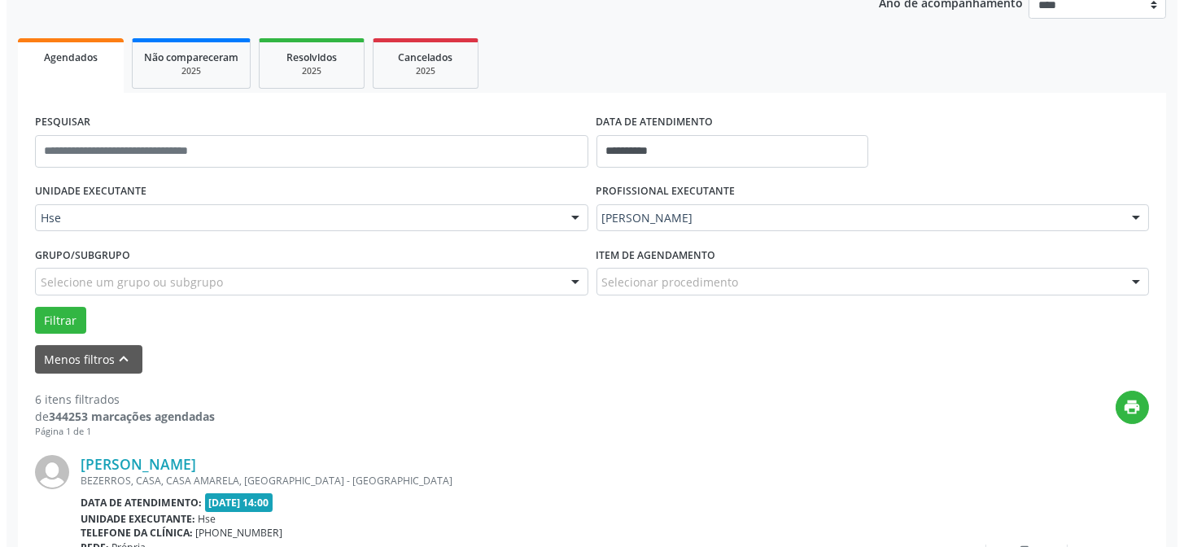
scroll to position [293, 0]
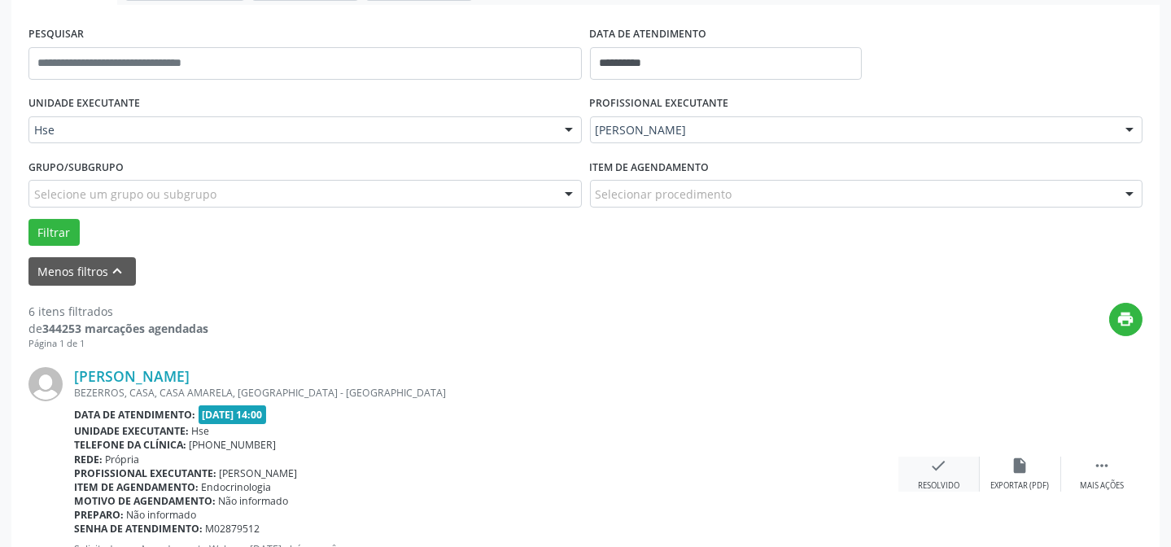
click at [931, 475] on div "check Resolvido" at bounding box center [938, 473] width 81 height 35
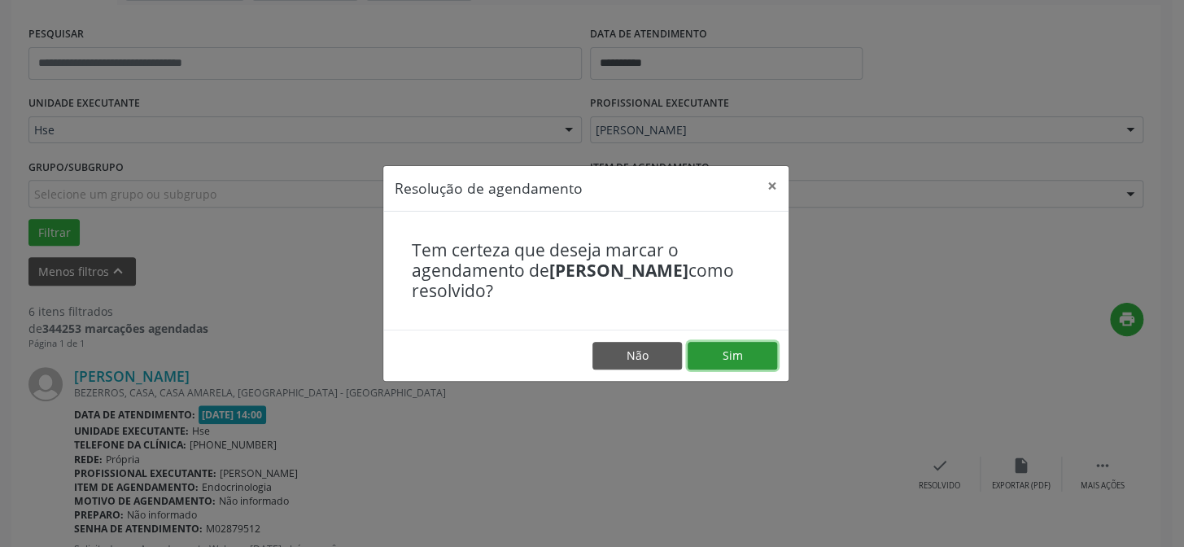
click at [749, 345] on button "Sim" at bounding box center [733, 356] width 90 height 28
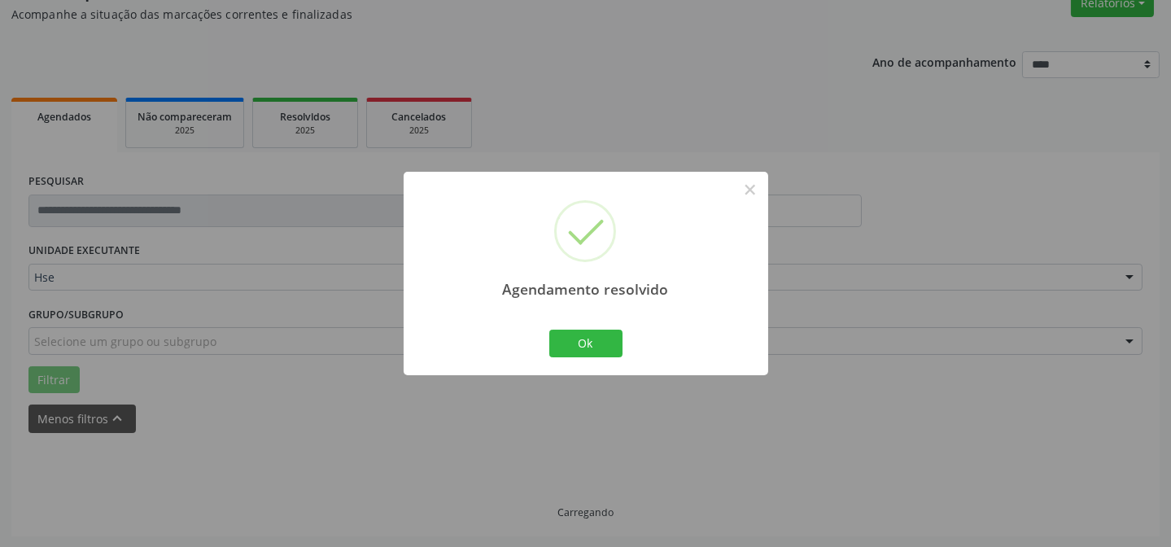
scroll to position [163, 0]
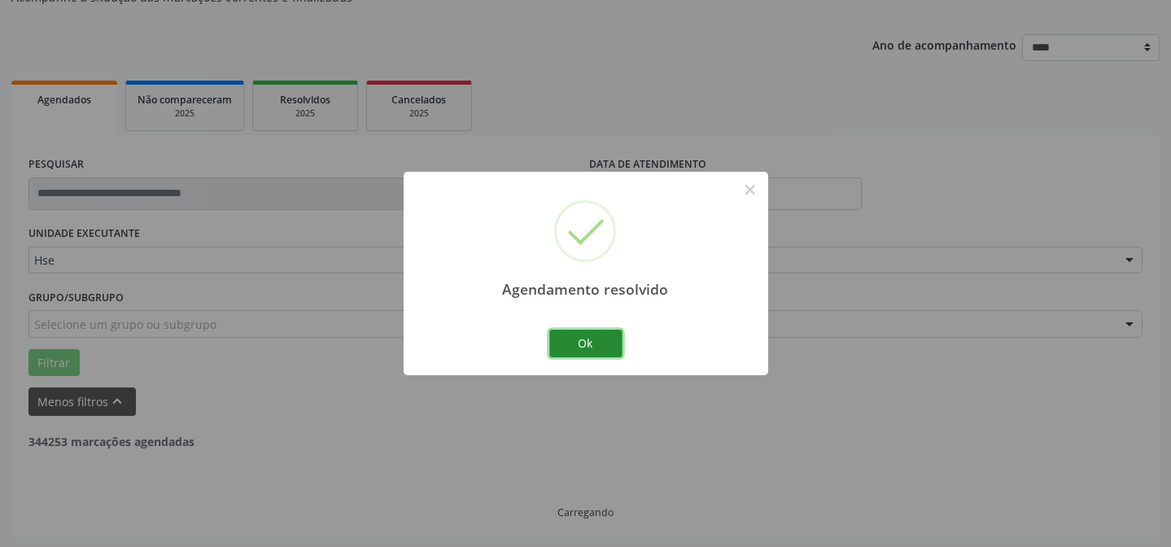
click at [577, 337] on button "Ok" at bounding box center [585, 344] width 73 height 28
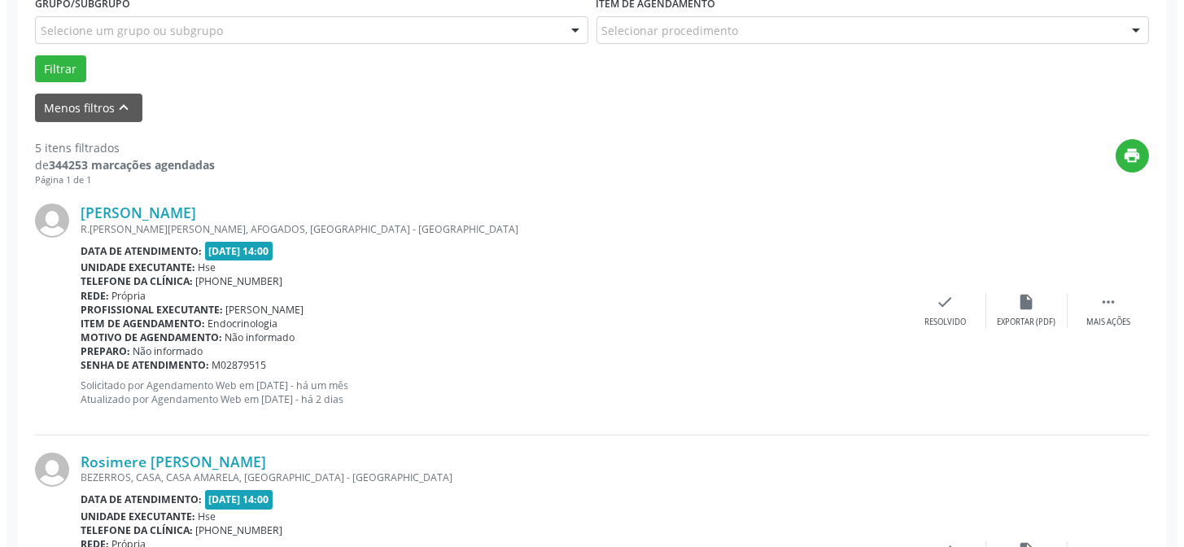
scroll to position [458, 0]
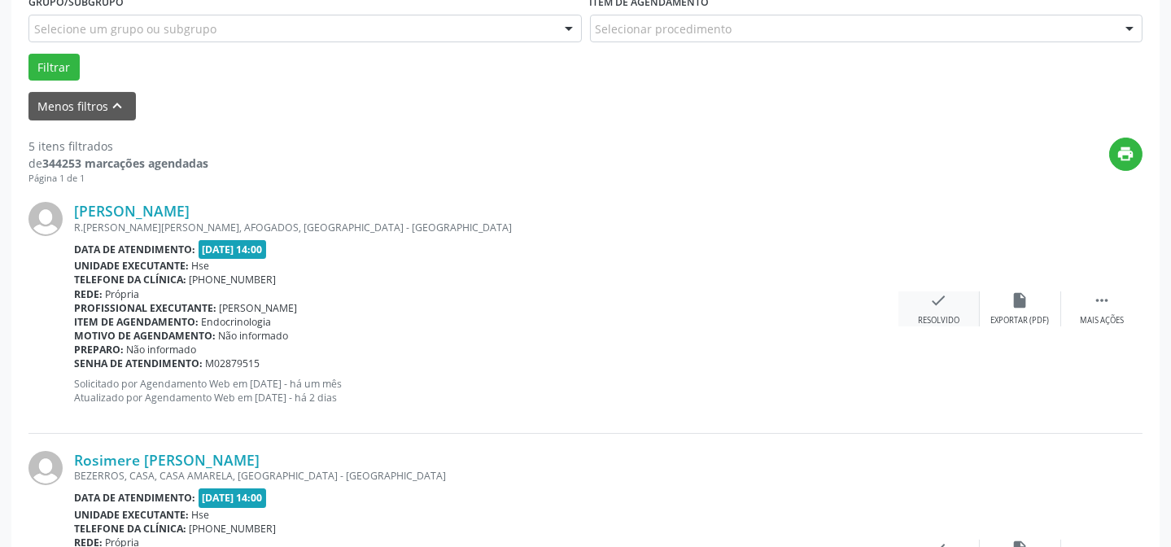
click at [941, 308] on div "check Resolvido" at bounding box center [938, 308] width 81 height 35
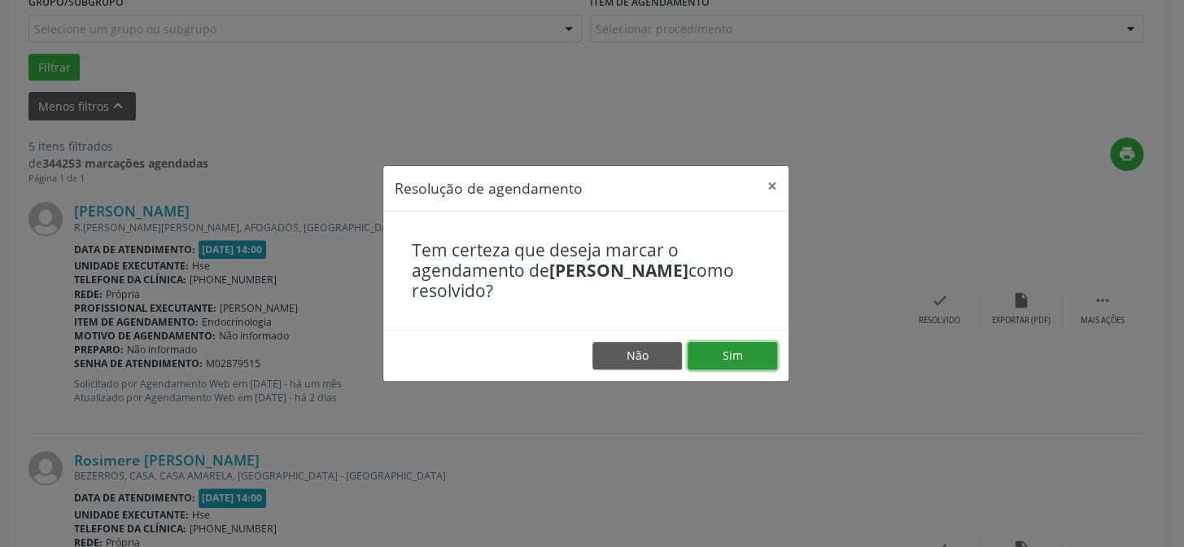
click at [744, 348] on button "Sim" at bounding box center [733, 356] width 90 height 28
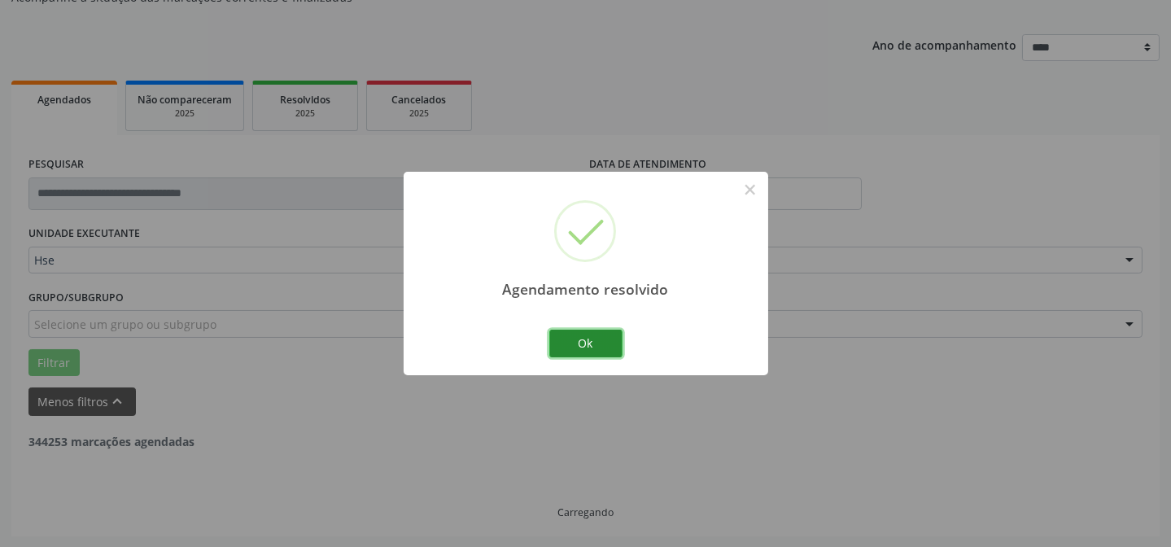
click at [610, 352] on button "Ok" at bounding box center [585, 344] width 73 height 28
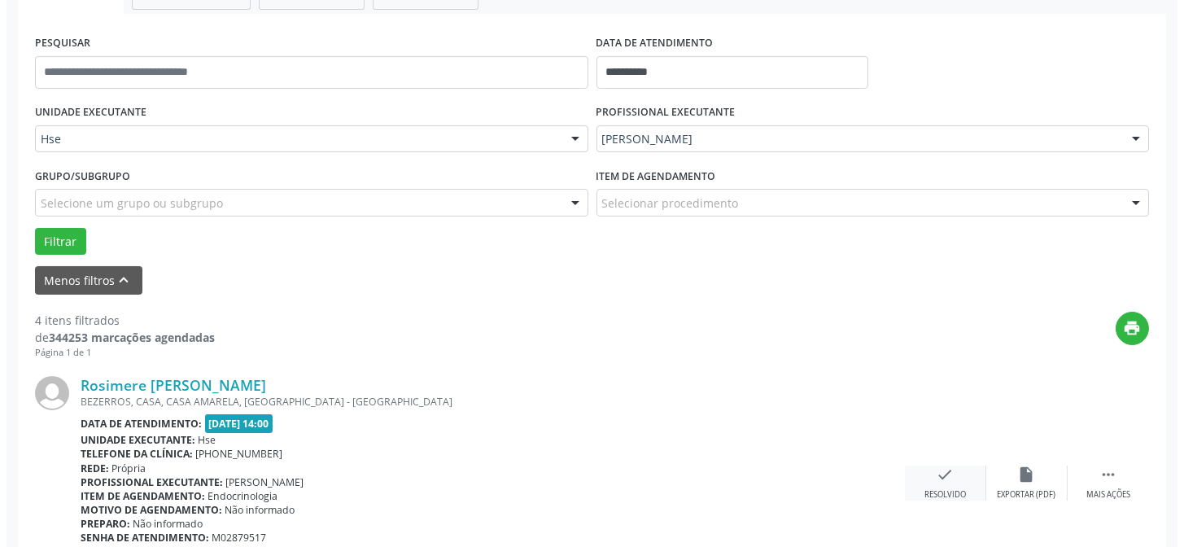
scroll to position [310, 0]
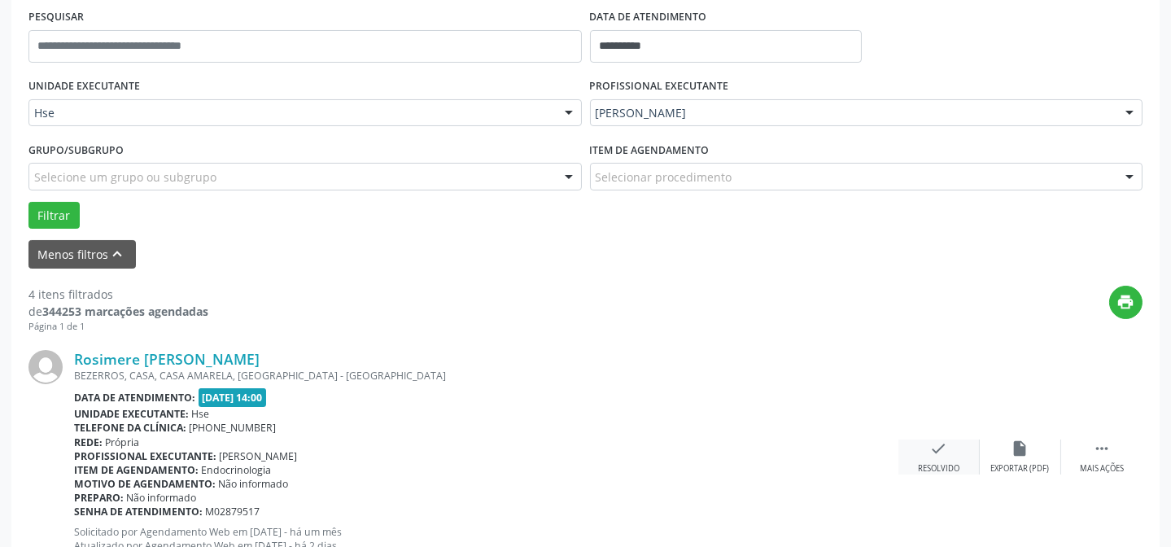
click at [962, 450] on div "check Resolvido" at bounding box center [938, 456] width 81 height 35
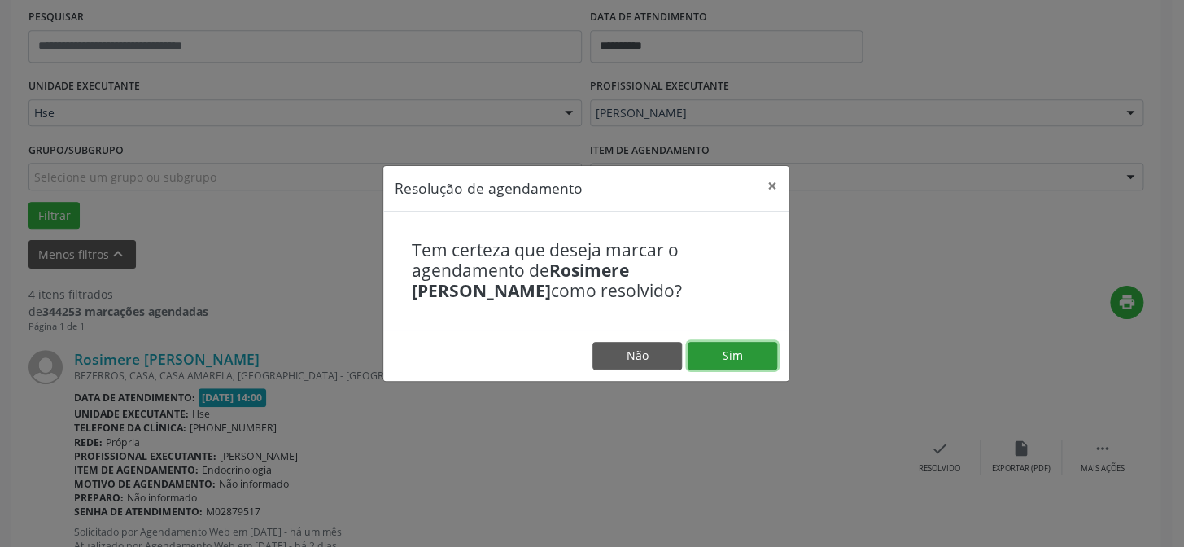
click at [731, 356] on button "Sim" at bounding box center [733, 356] width 90 height 28
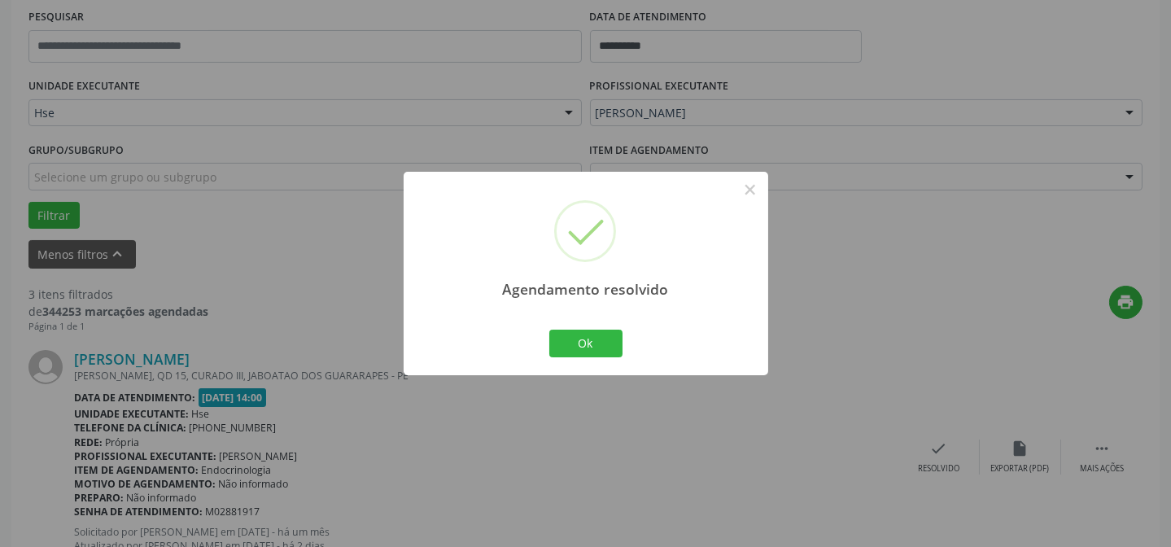
click at [575, 328] on div "Ok Cancel" at bounding box center [585, 343] width 81 height 34
click at [580, 334] on button "Ok" at bounding box center [585, 344] width 73 height 28
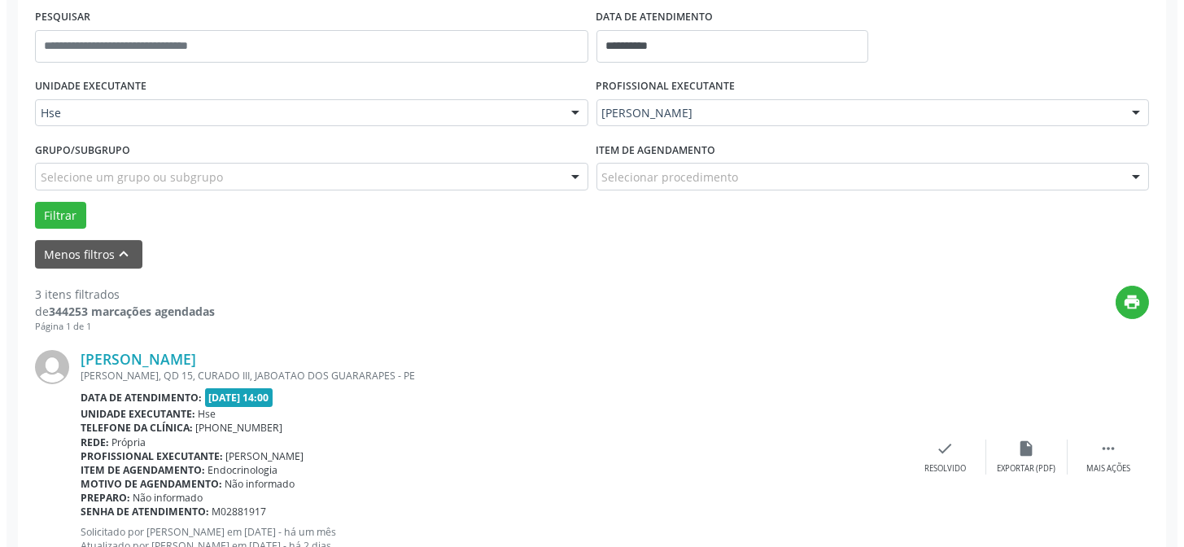
scroll to position [384, 0]
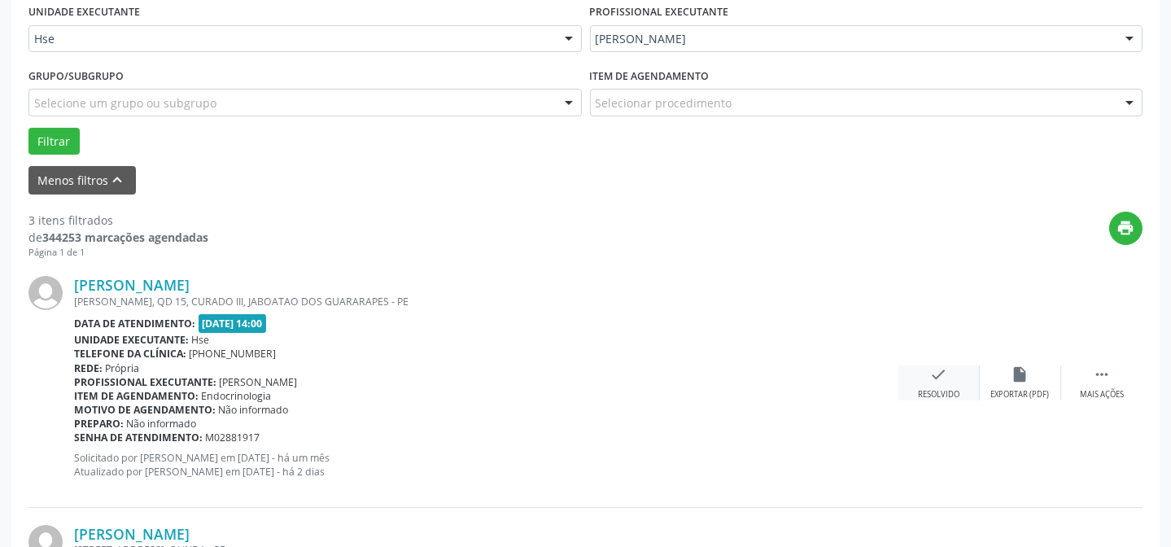
click at [931, 379] on icon "check" at bounding box center [939, 374] width 18 height 18
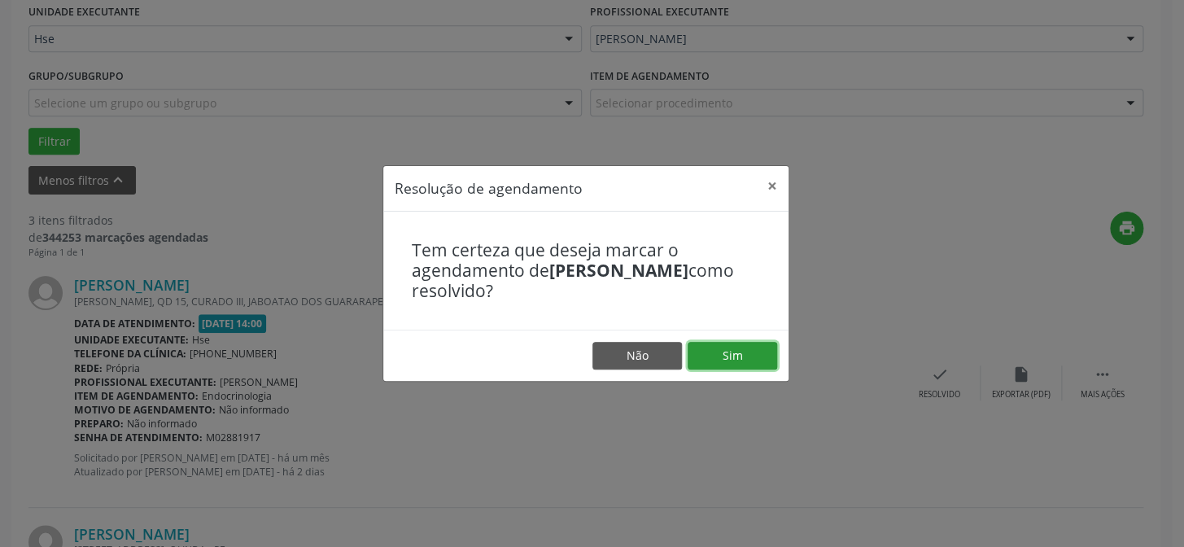
click at [721, 343] on button "Sim" at bounding box center [733, 356] width 90 height 28
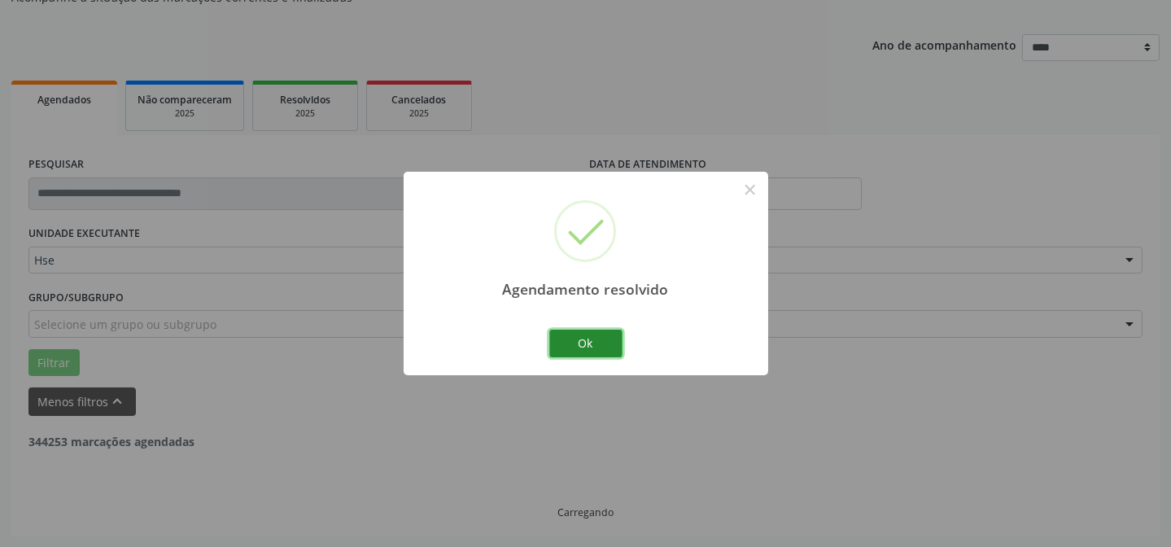
click at [588, 334] on button "Ok" at bounding box center [585, 344] width 73 height 28
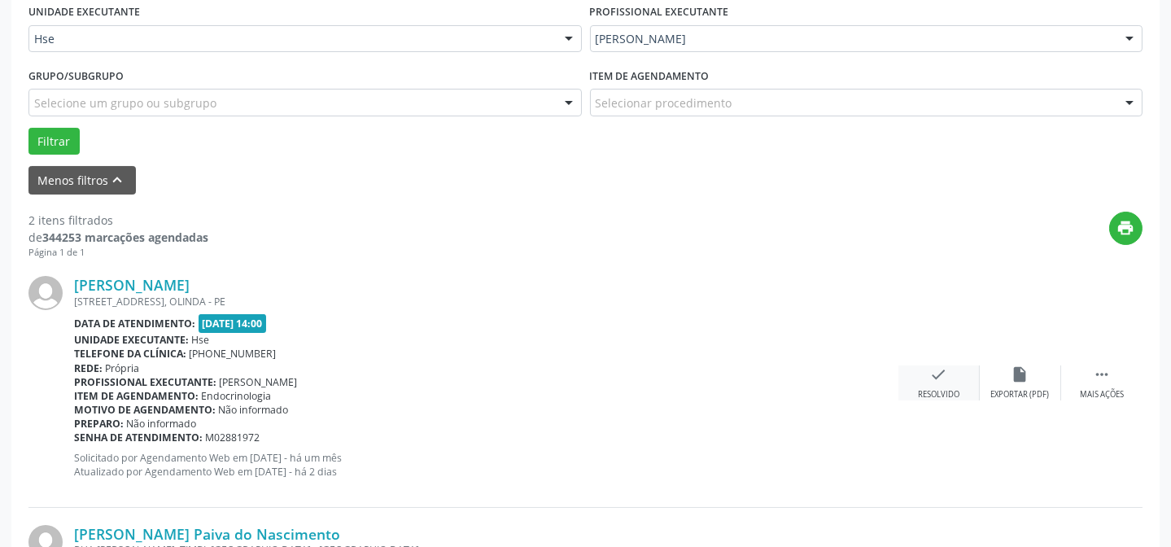
click at [943, 389] on div "Resolvido" at bounding box center [938, 394] width 41 height 11
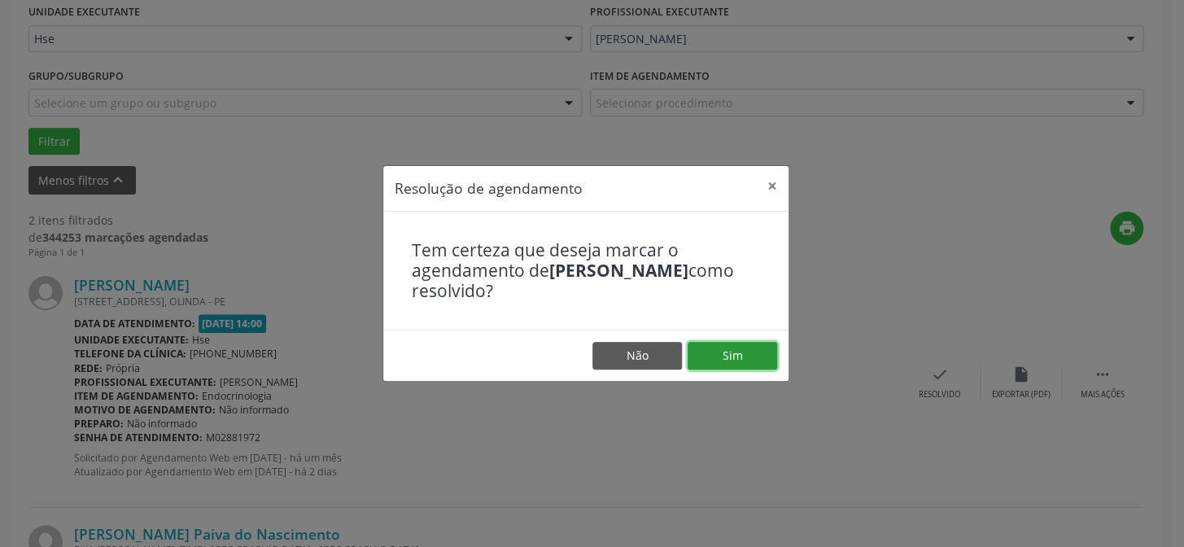
click at [709, 355] on button "Sim" at bounding box center [733, 356] width 90 height 28
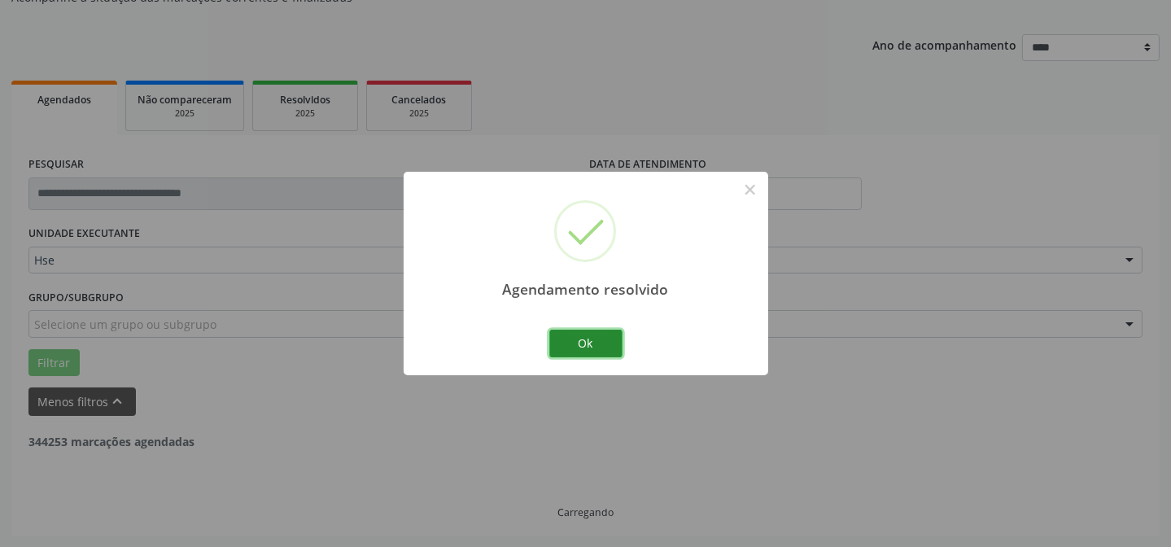
click at [583, 339] on button "Ok" at bounding box center [585, 344] width 73 height 28
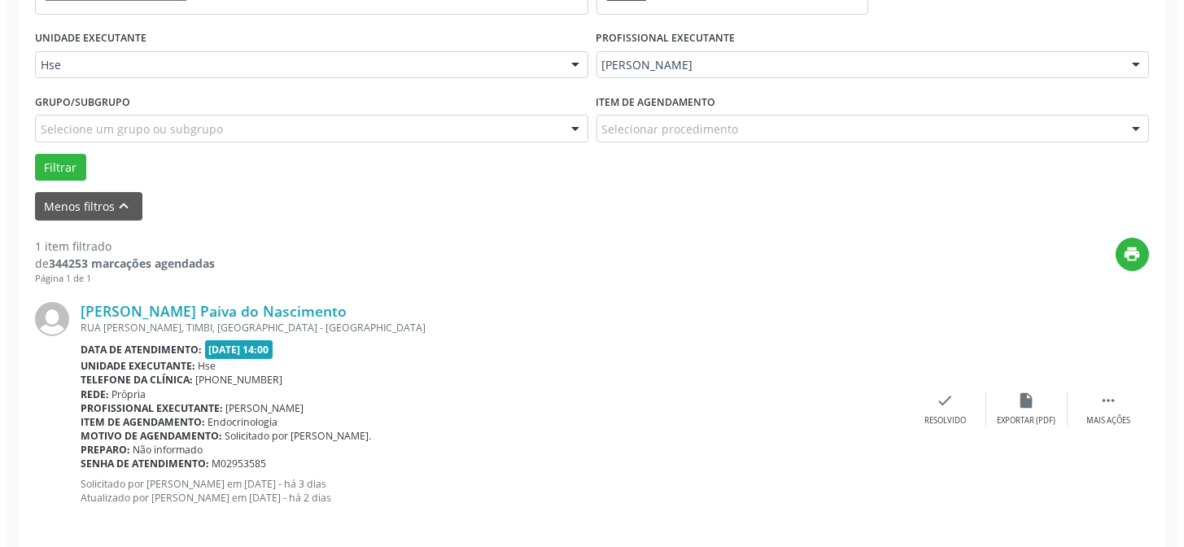
scroll to position [372, 0]
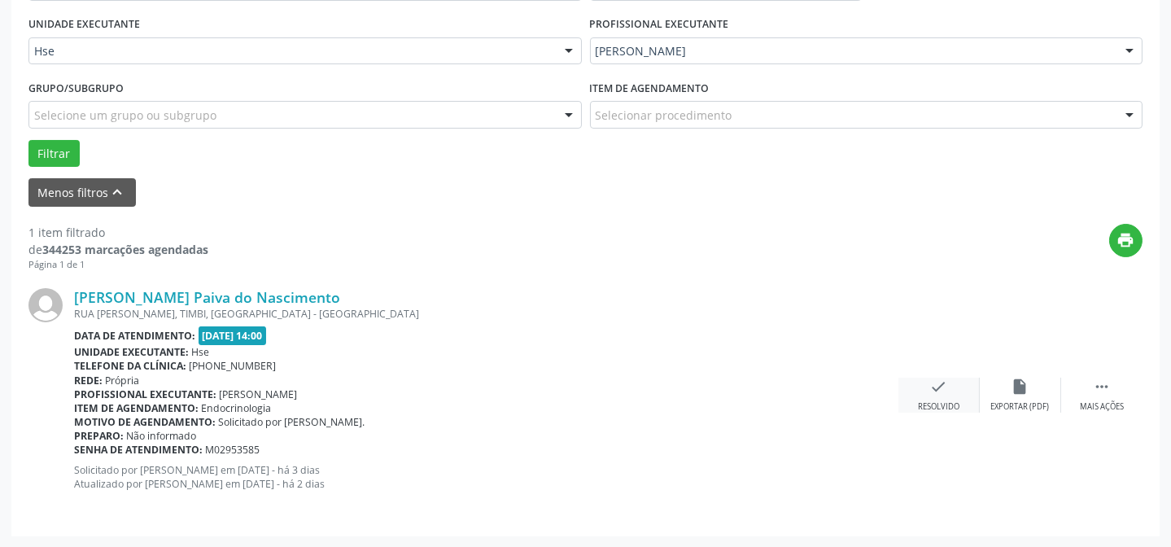
click at [937, 394] on icon "check" at bounding box center [939, 387] width 18 height 18
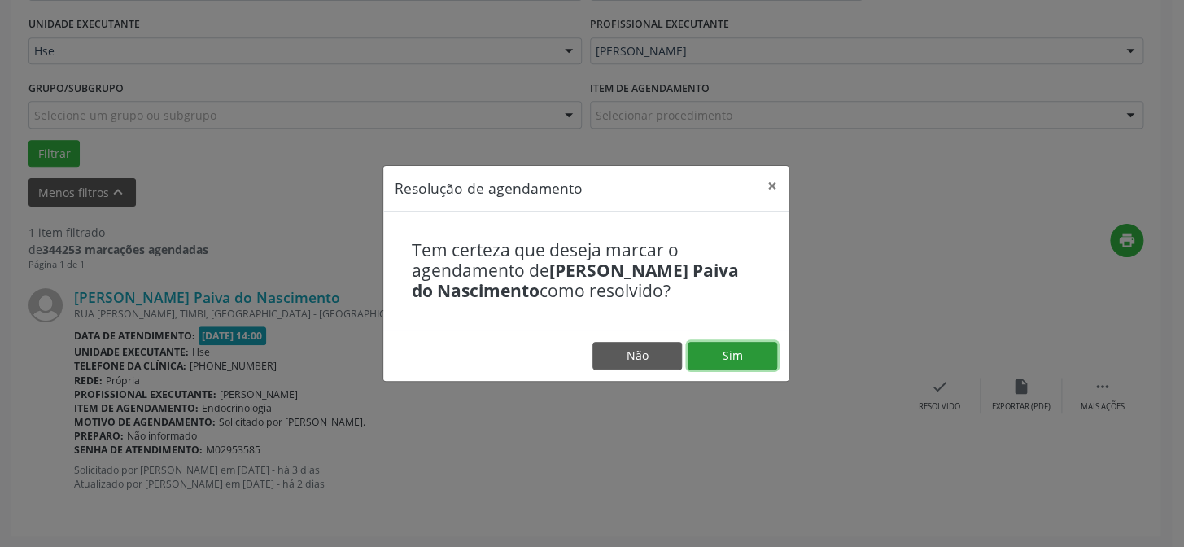
click at [750, 358] on button "Sim" at bounding box center [733, 356] width 90 height 28
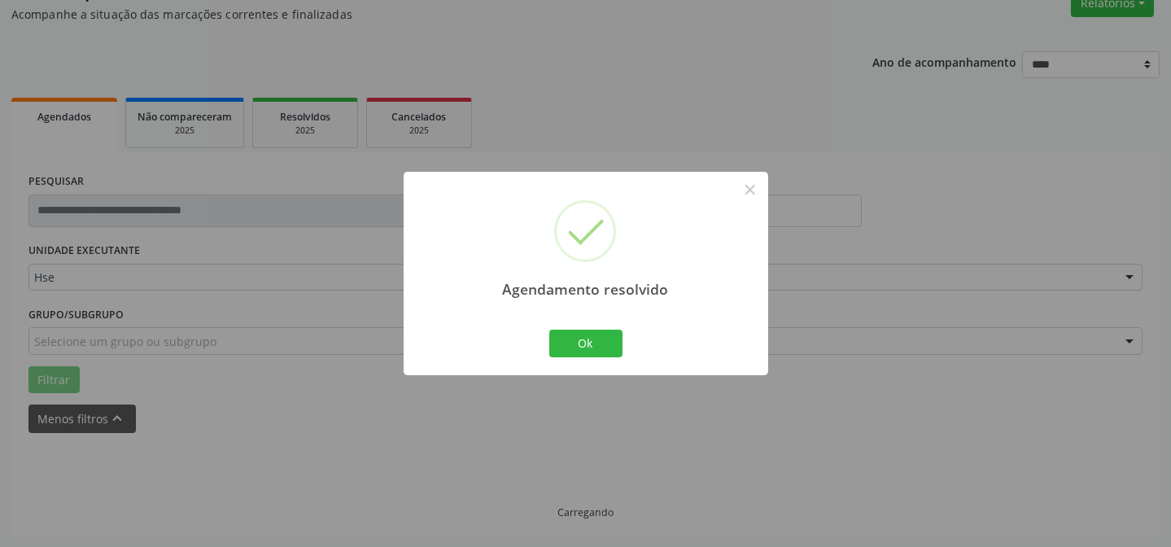
scroll to position [110, 0]
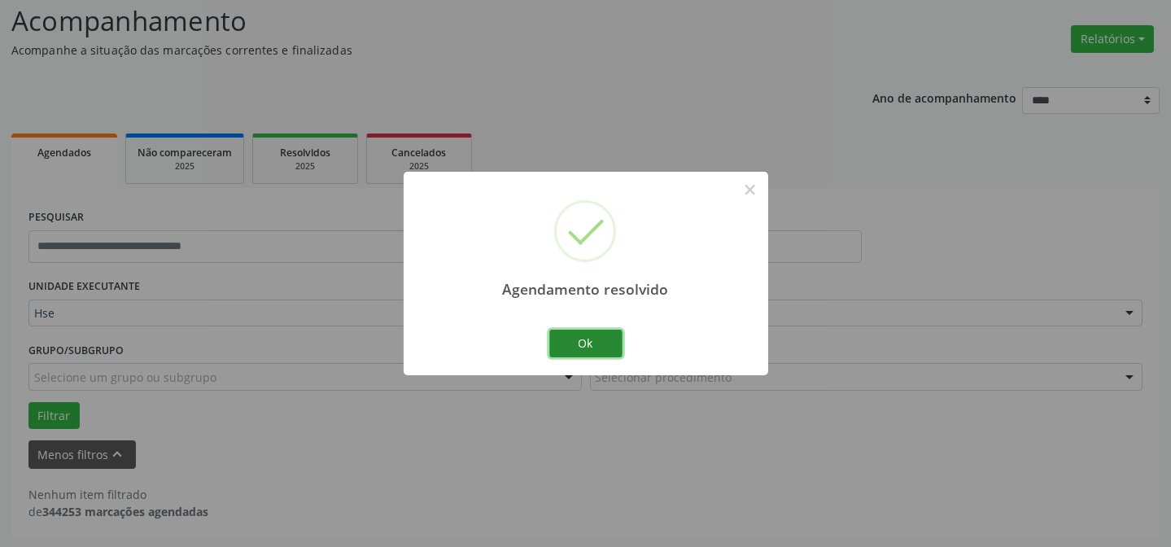
click at [577, 343] on button "Ok" at bounding box center [585, 344] width 73 height 28
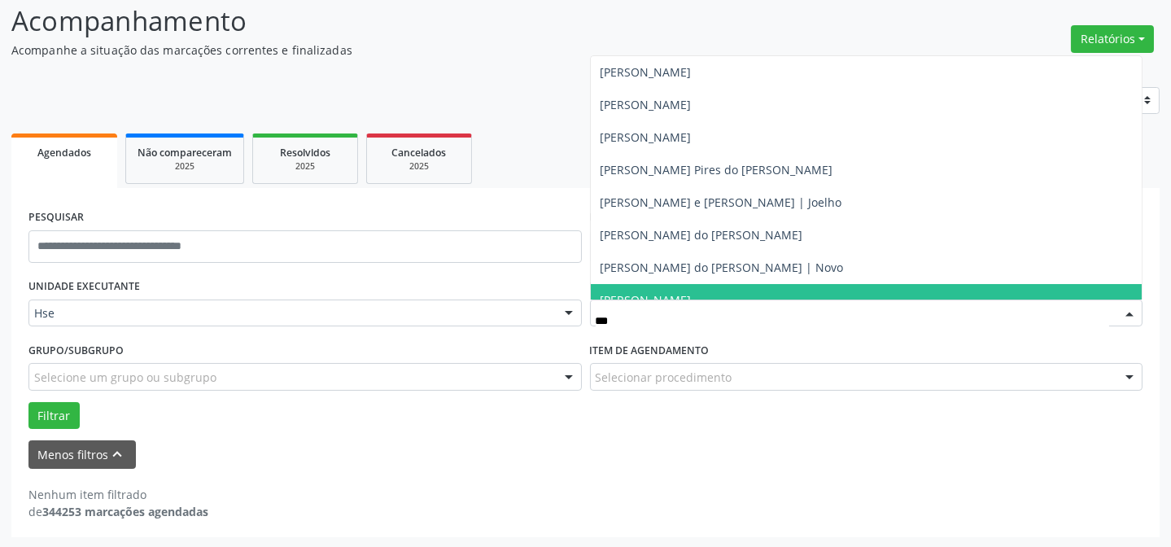
type input "****"
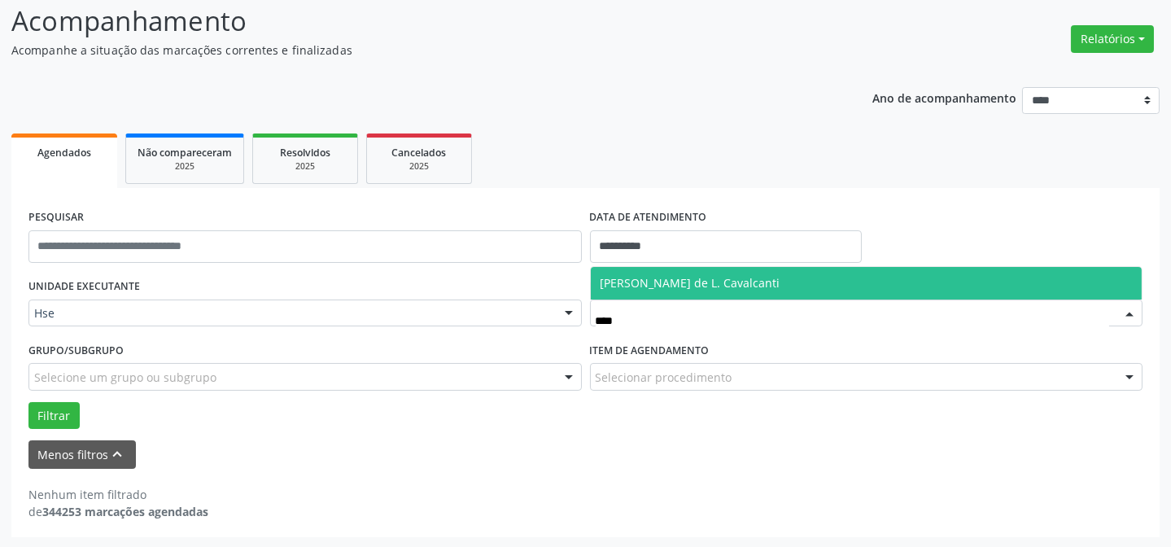
click at [739, 281] on span "[PERSON_NAME] de L. Cavalcanti" at bounding box center [690, 282] width 180 height 15
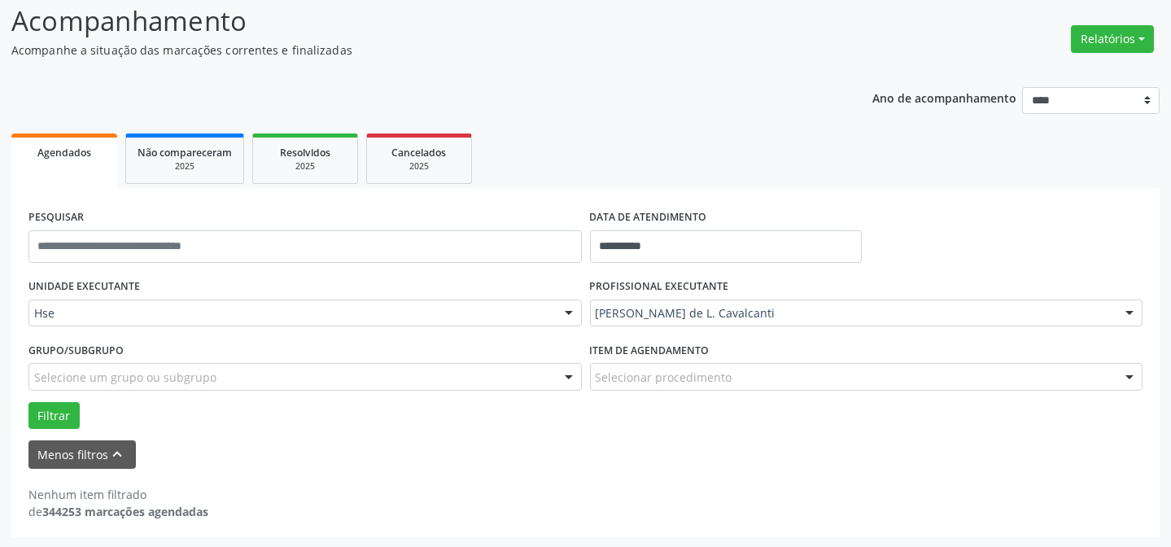
click at [25, 411] on div "Filtrar" at bounding box center [585, 416] width 1122 height 28
click at [65, 420] on button "Filtrar" at bounding box center [53, 416] width 51 height 28
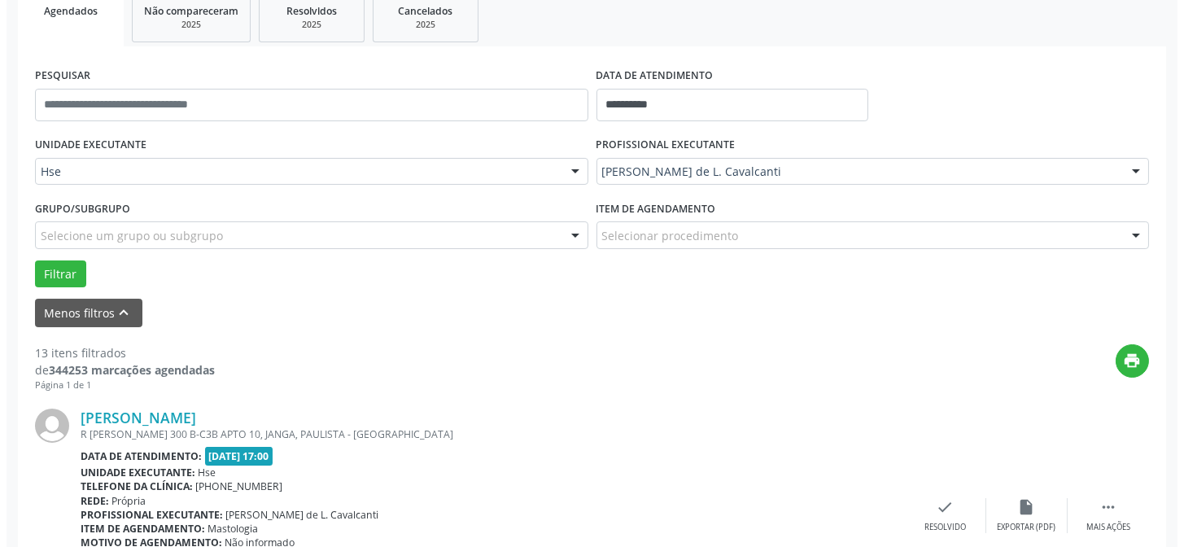
scroll to position [332, 0]
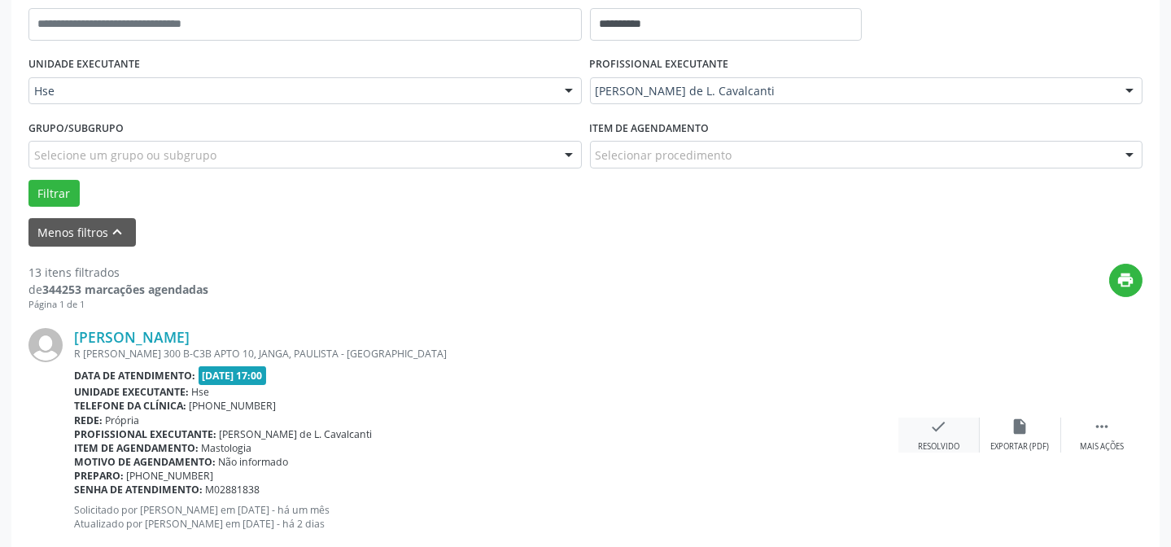
click at [949, 431] on div "check Resolvido" at bounding box center [938, 434] width 81 height 35
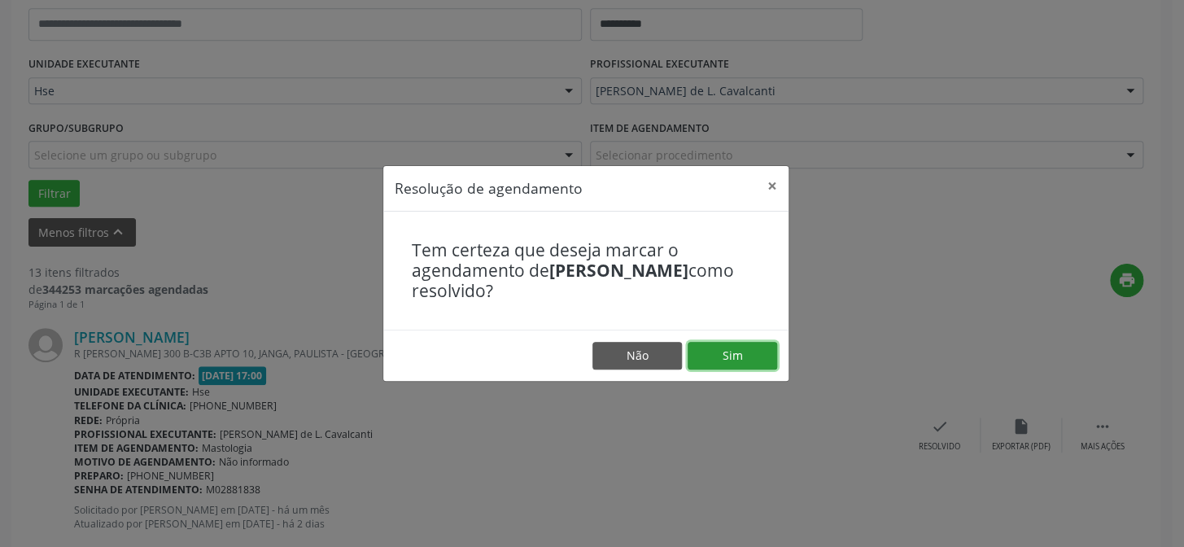
click at [750, 354] on button "Sim" at bounding box center [733, 356] width 90 height 28
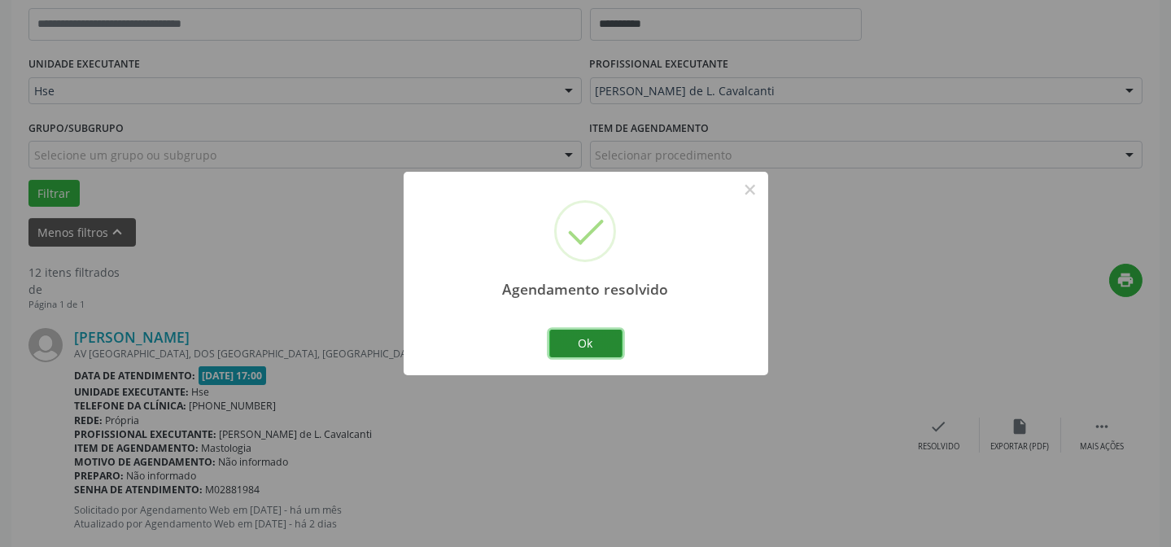
click at [578, 345] on button "Ok" at bounding box center [585, 344] width 73 height 28
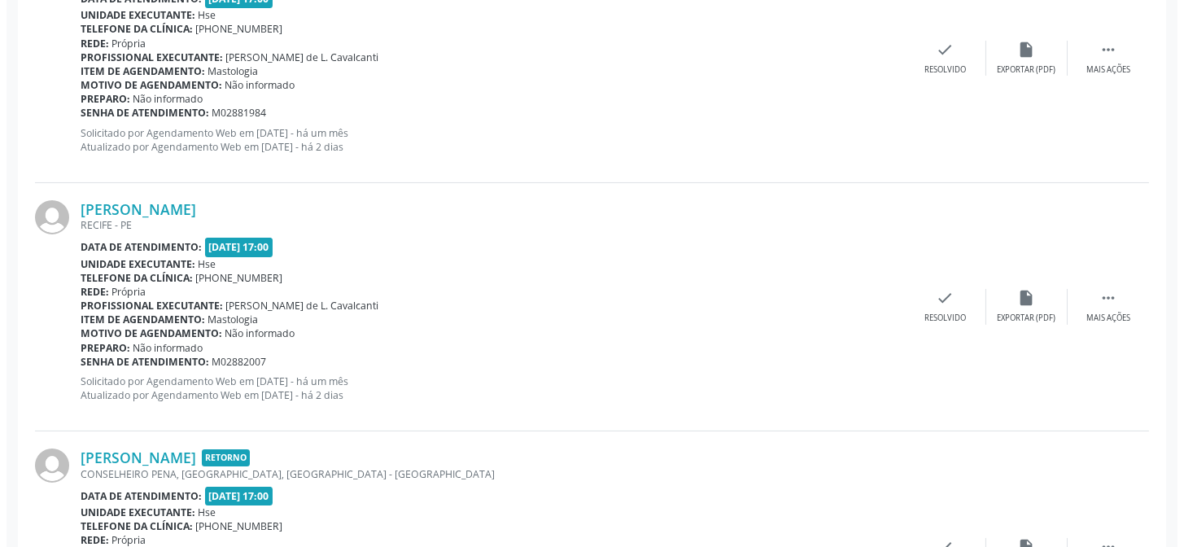
scroll to position [775, 0]
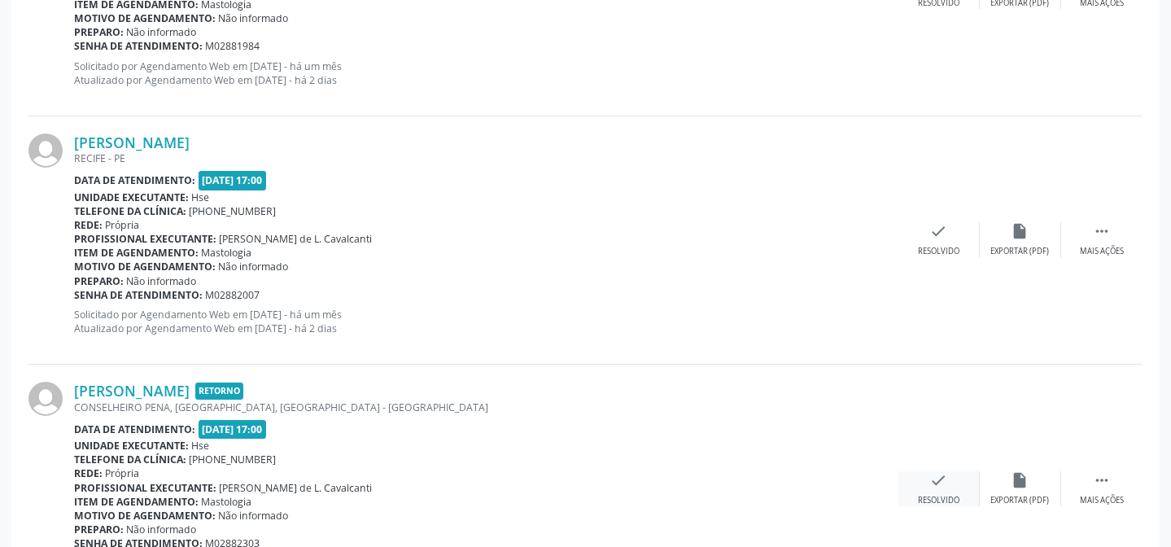
click at [943, 484] on icon "check" at bounding box center [939, 480] width 18 height 18
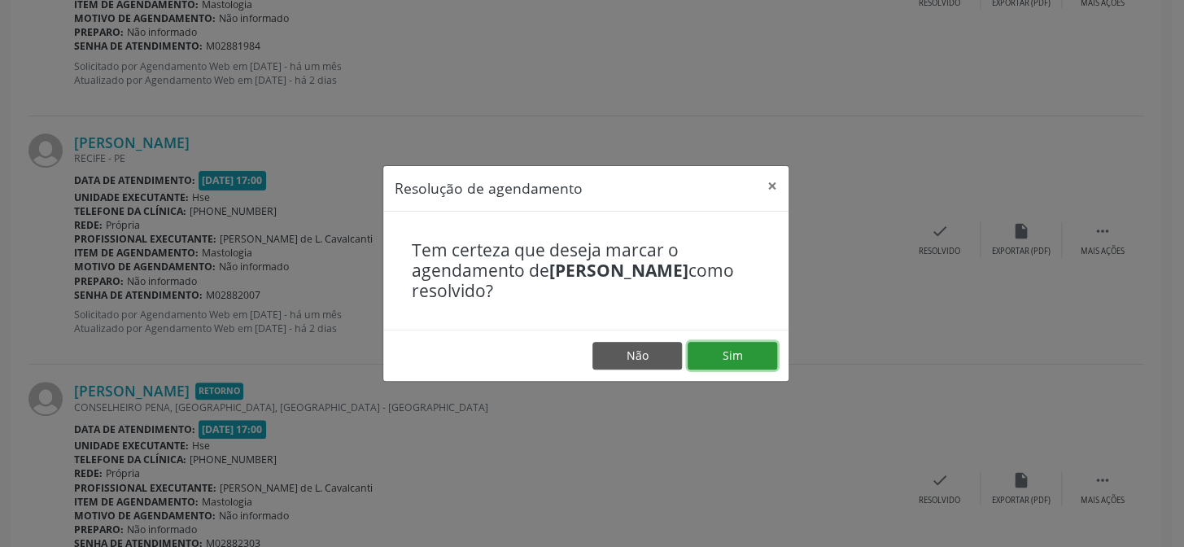
click at [740, 347] on button "Sim" at bounding box center [733, 356] width 90 height 28
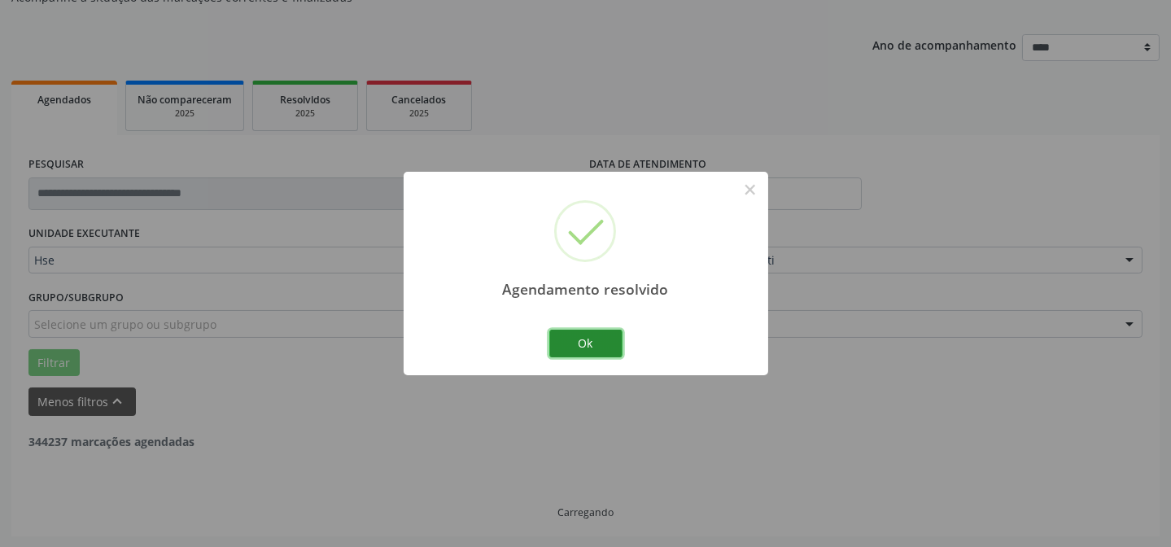
click at [582, 338] on button "Ok" at bounding box center [585, 344] width 73 height 28
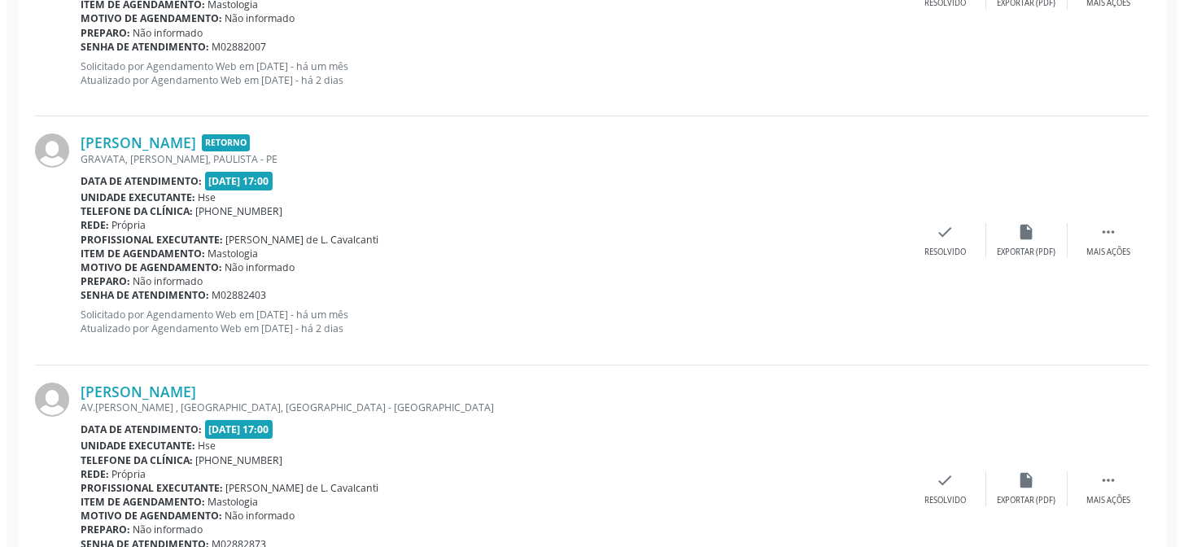
scroll to position [1050, 0]
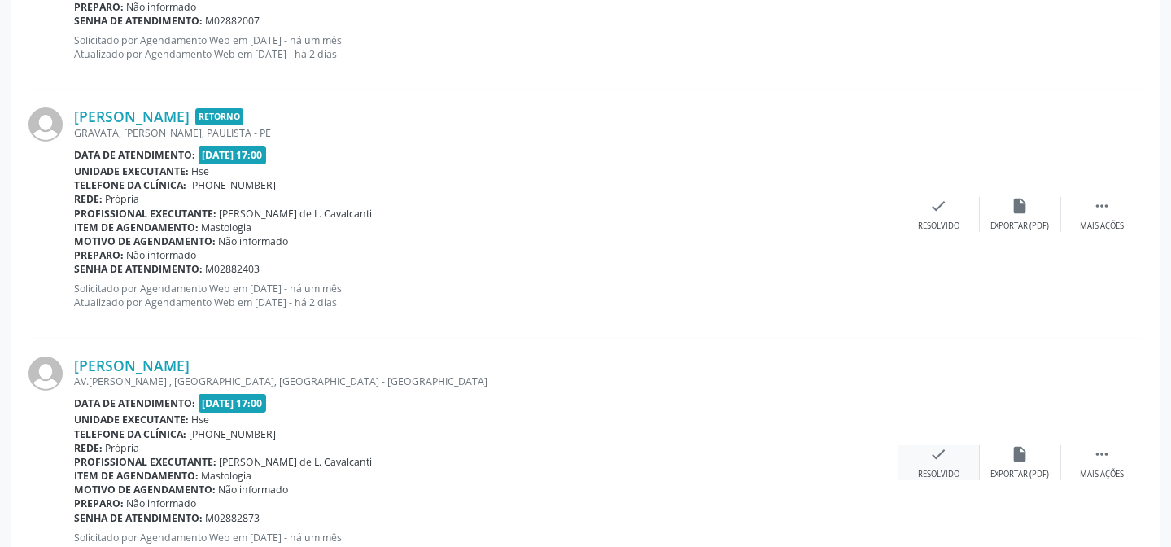
click at [945, 461] on div "check Resolvido" at bounding box center [938, 462] width 81 height 35
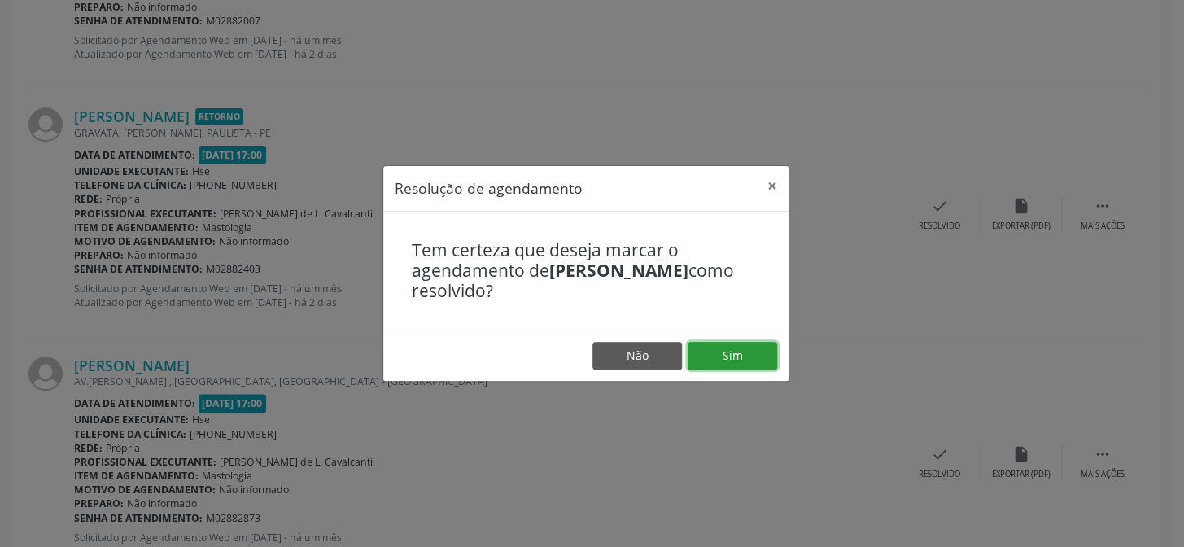
click at [720, 349] on button "Sim" at bounding box center [733, 356] width 90 height 28
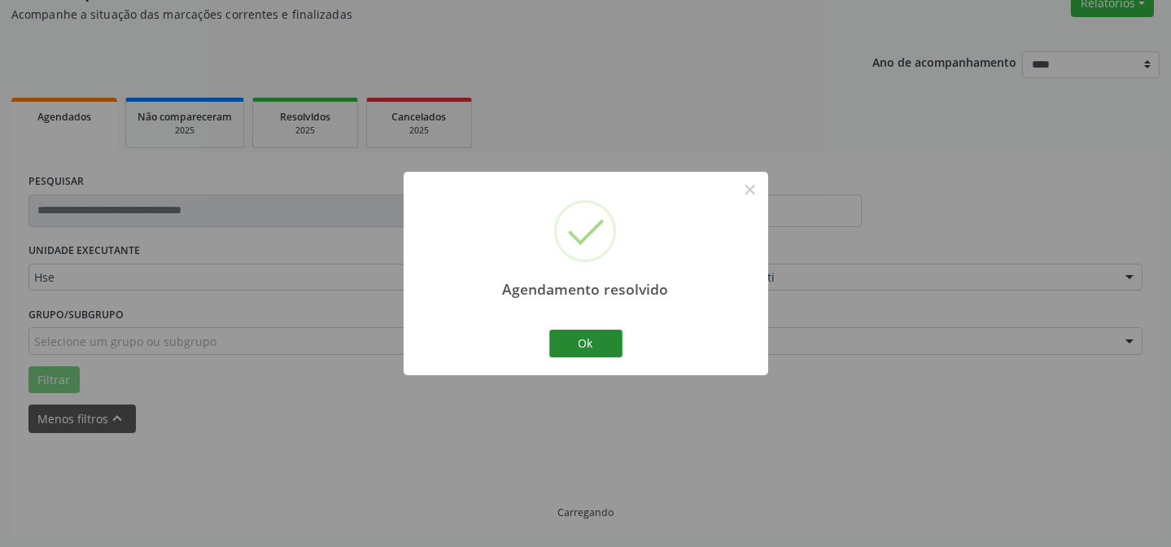
scroll to position [163, 0]
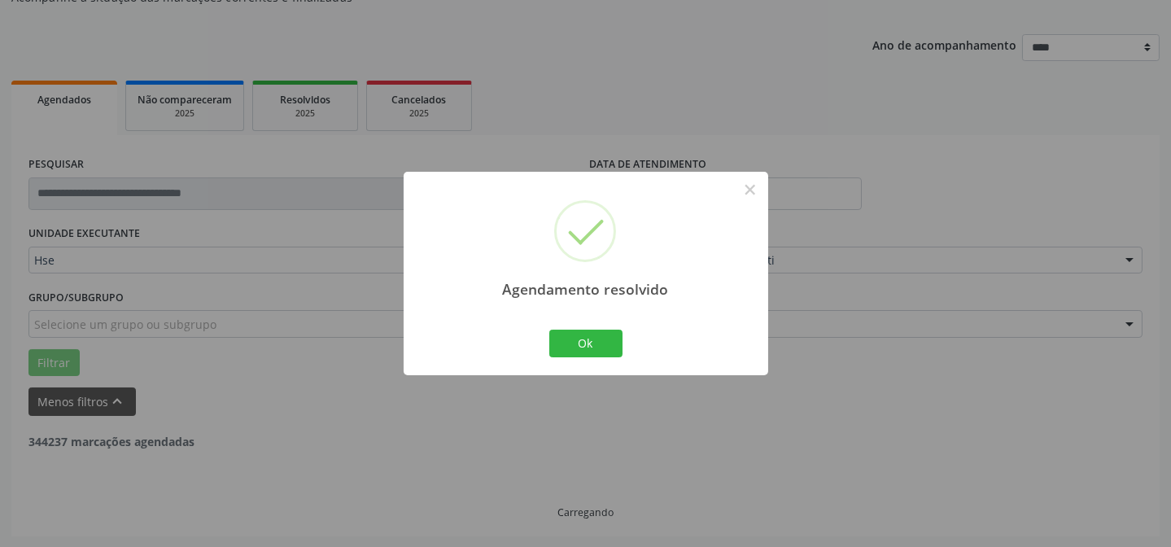
click at [544, 341] on div "Agendamento resolvido × Ok Cancel" at bounding box center [586, 273] width 365 height 203
click at [556, 341] on button "Ok" at bounding box center [585, 344] width 73 height 28
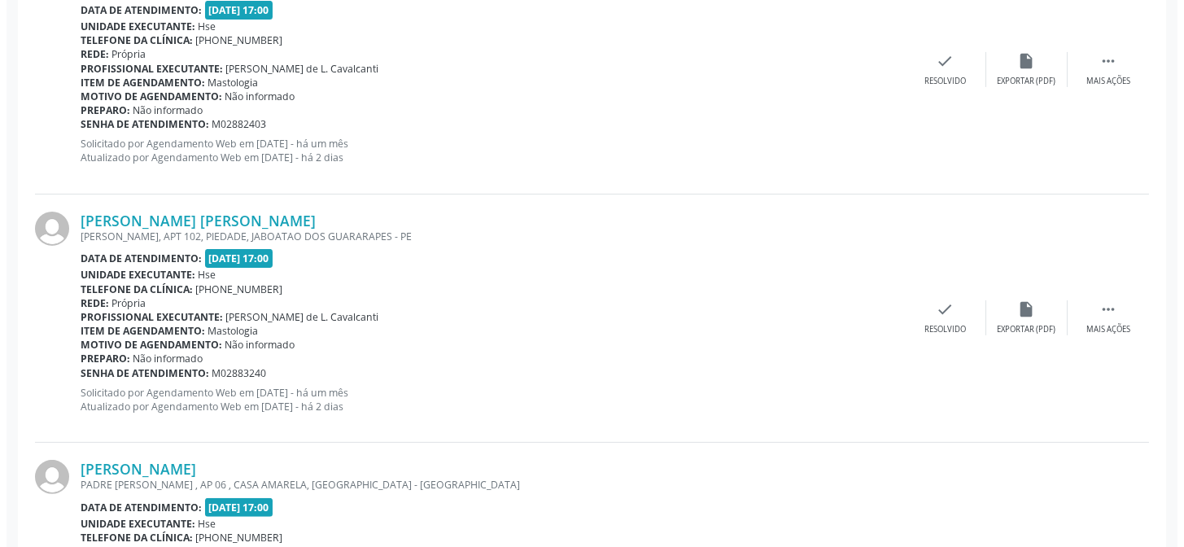
scroll to position [1198, 0]
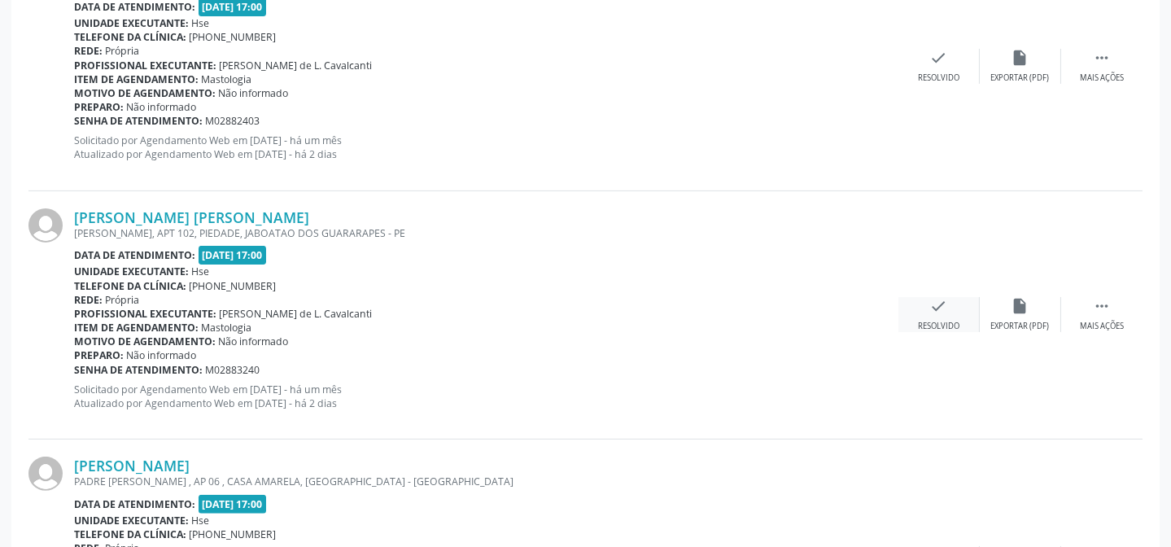
click at [945, 312] on icon "check" at bounding box center [939, 306] width 18 height 18
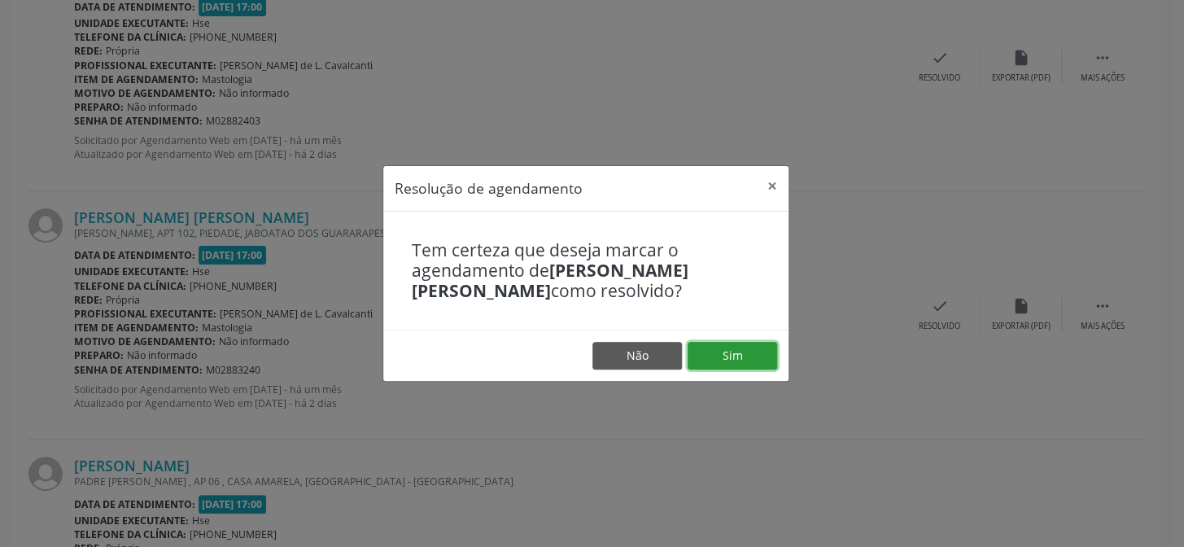
click at [732, 348] on button "Sim" at bounding box center [733, 356] width 90 height 28
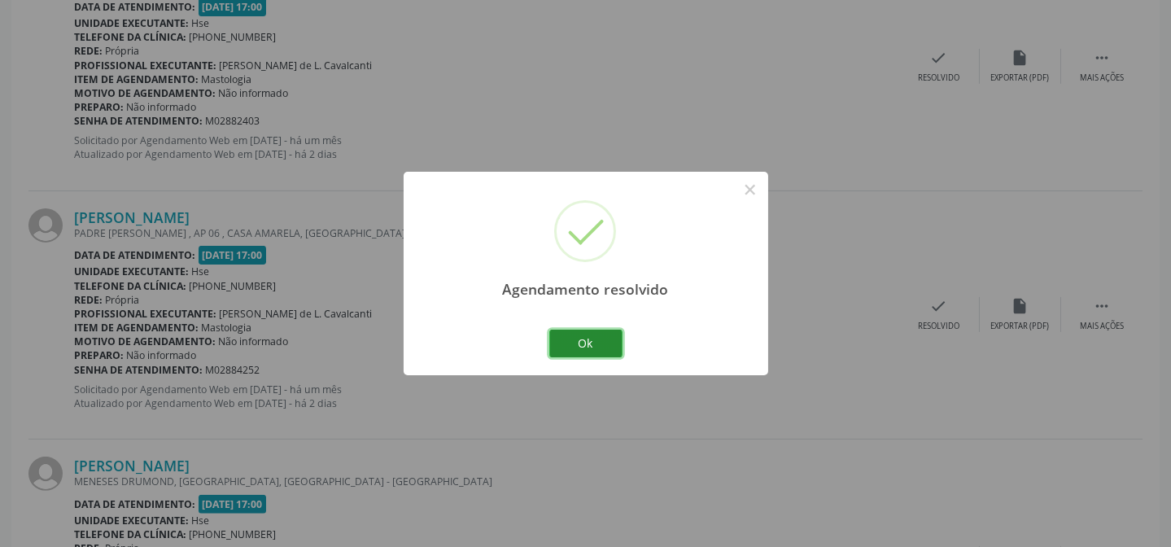
click at [602, 330] on button "Ok" at bounding box center [585, 344] width 73 height 28
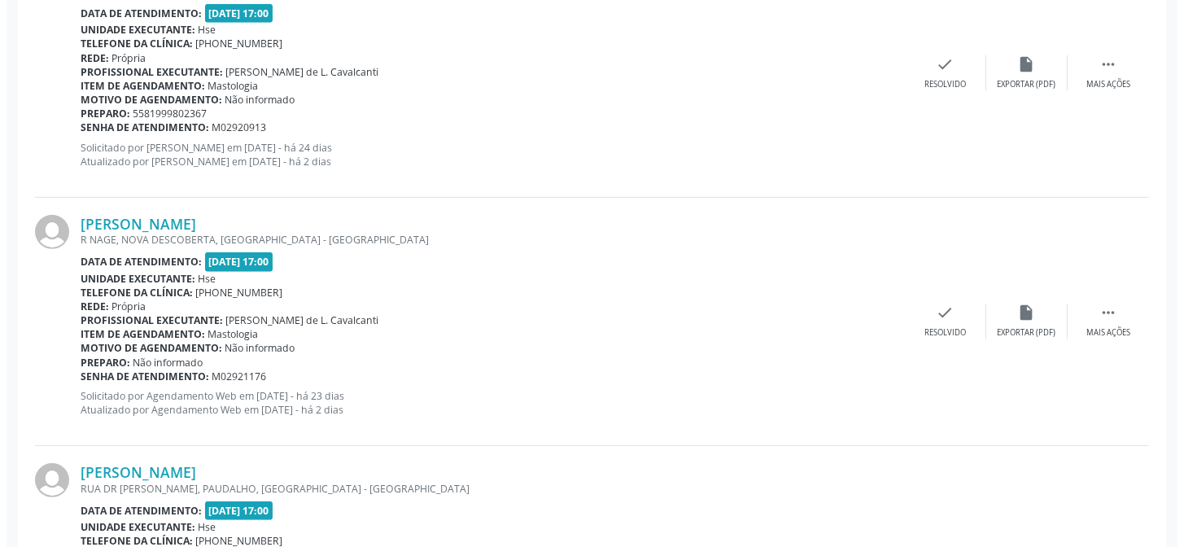
scroll to position [1937, 0]
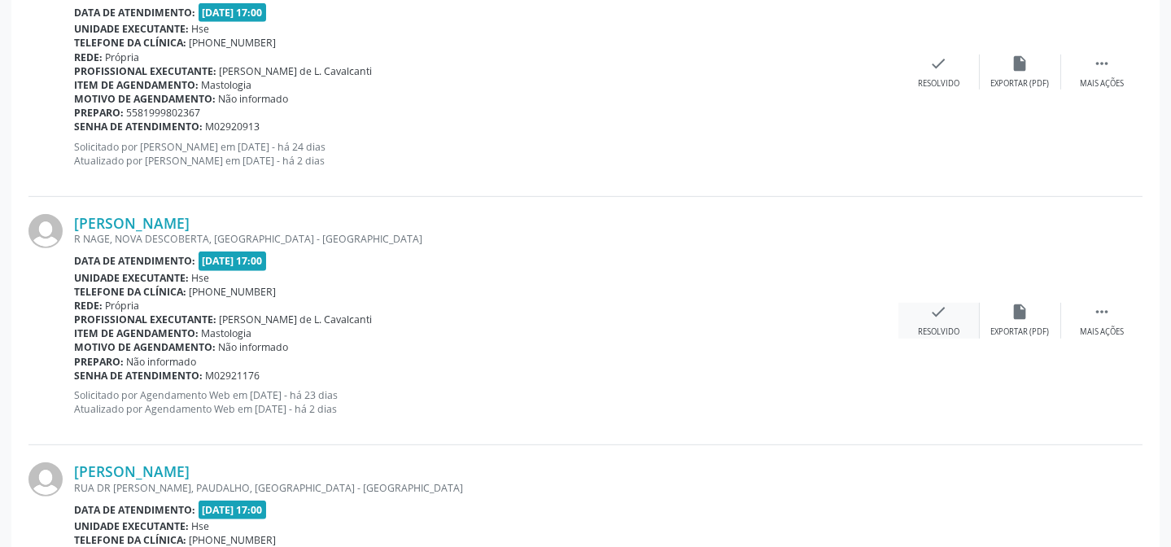
click at [942, 318] on div "check Resolvido" at bounding box center [938, 320] width 81 height 35
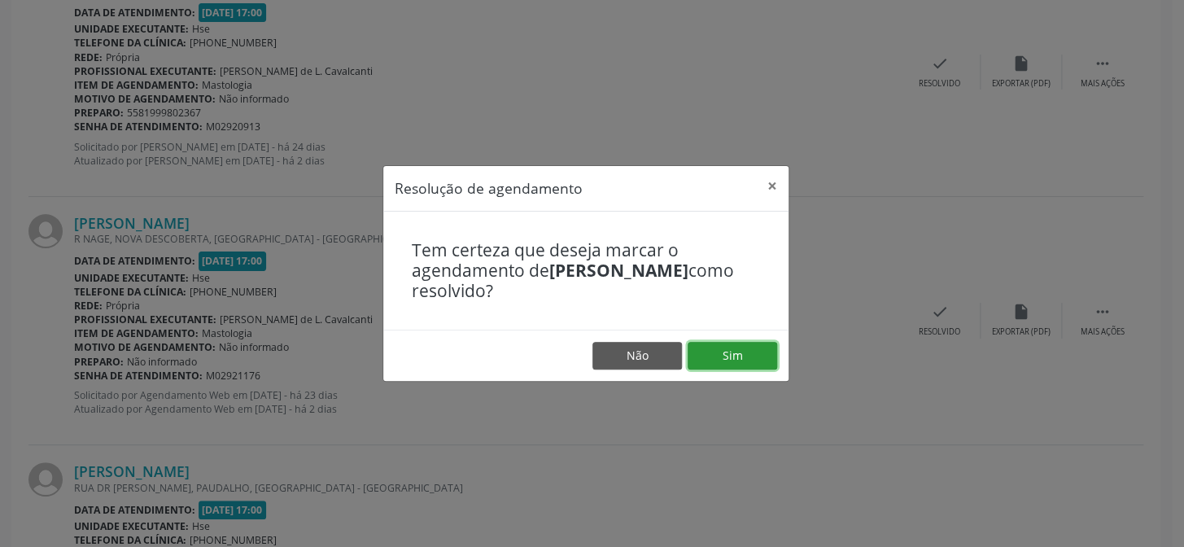
click at [736, 348] on button "Sim" at bounding box center [733, 356] width 90 height 28
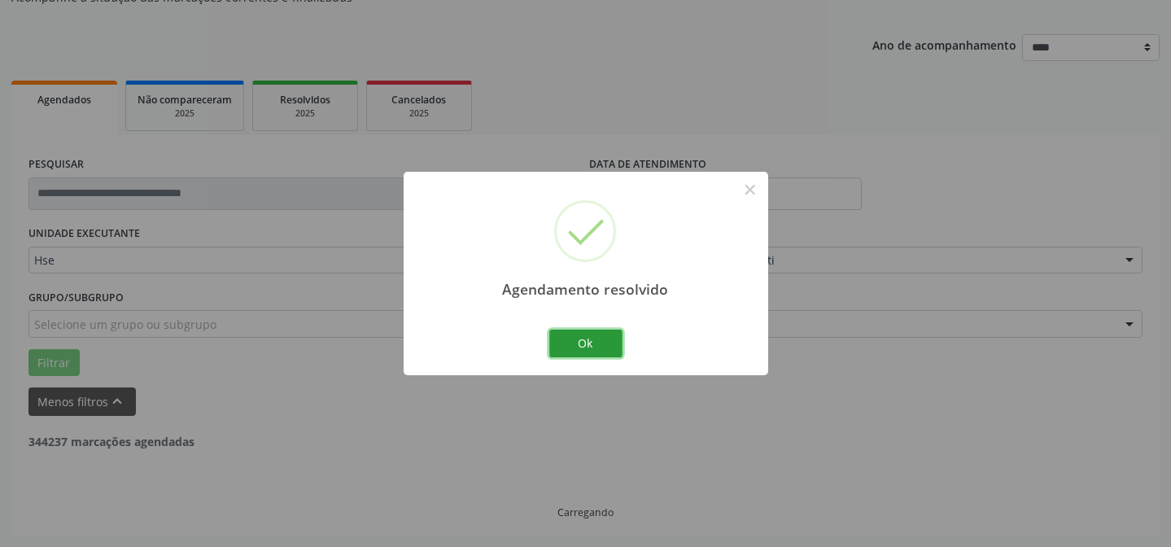
click at [602, 341] on button "Ok" at bounding box center [585, 344] width 73 height 28
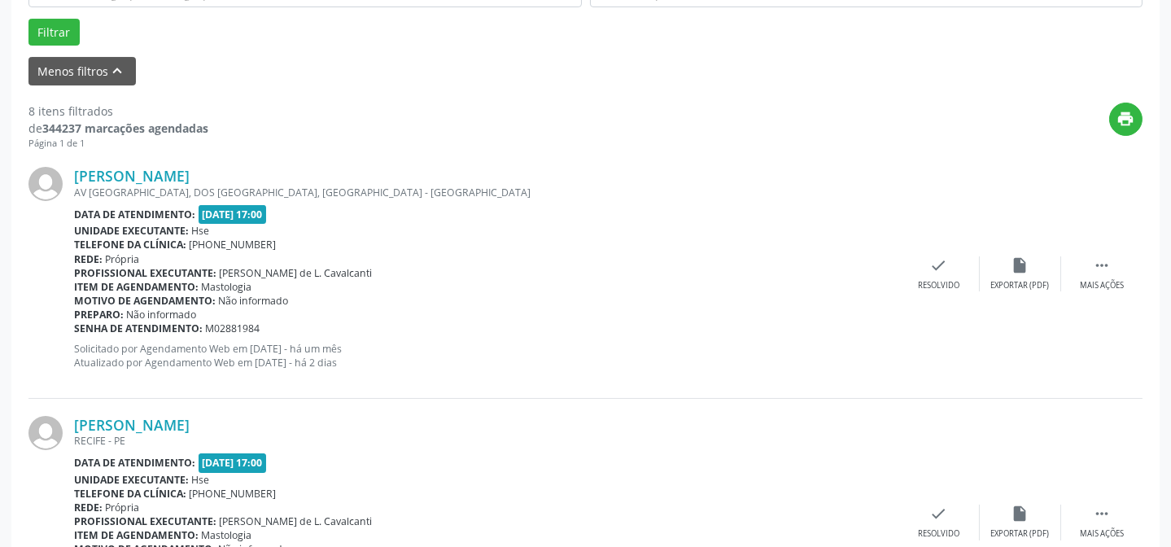
scroll to position [458, 0]
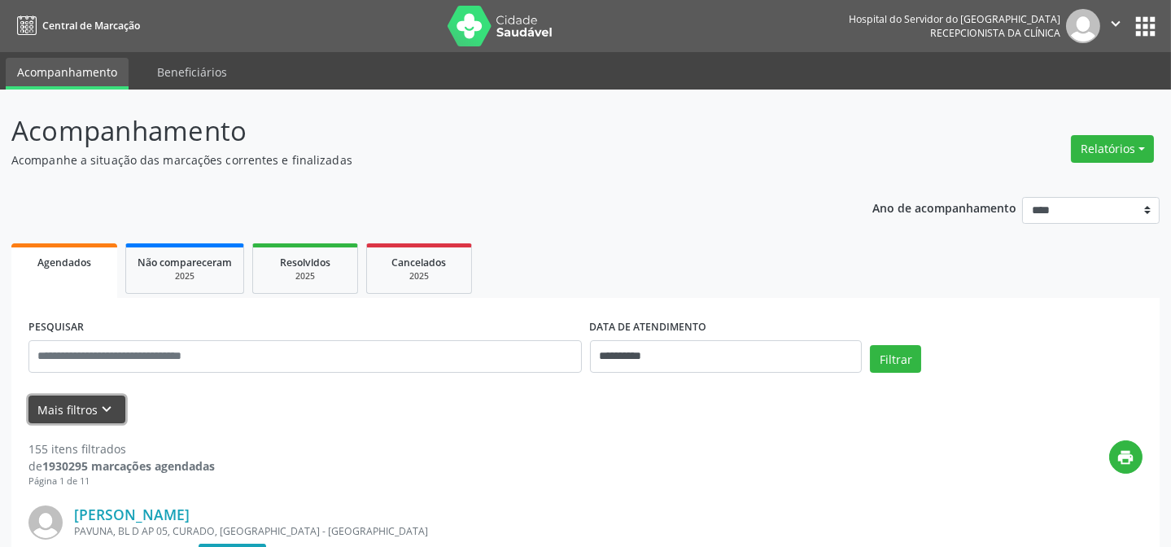
click at [58, 408] on button "Mais filtros keyboard_arrow_down" at bounding box center [76, 409] width 97 height 28
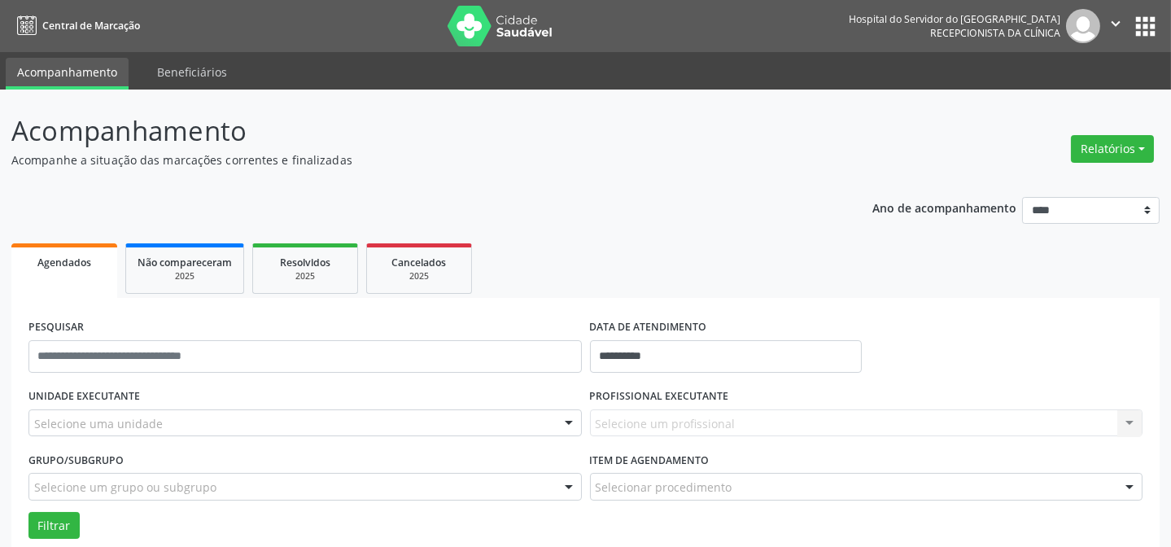
click at [87, 411] on div "Selecione uma unidade" at bounding box center [304, 423] width 553 height 28
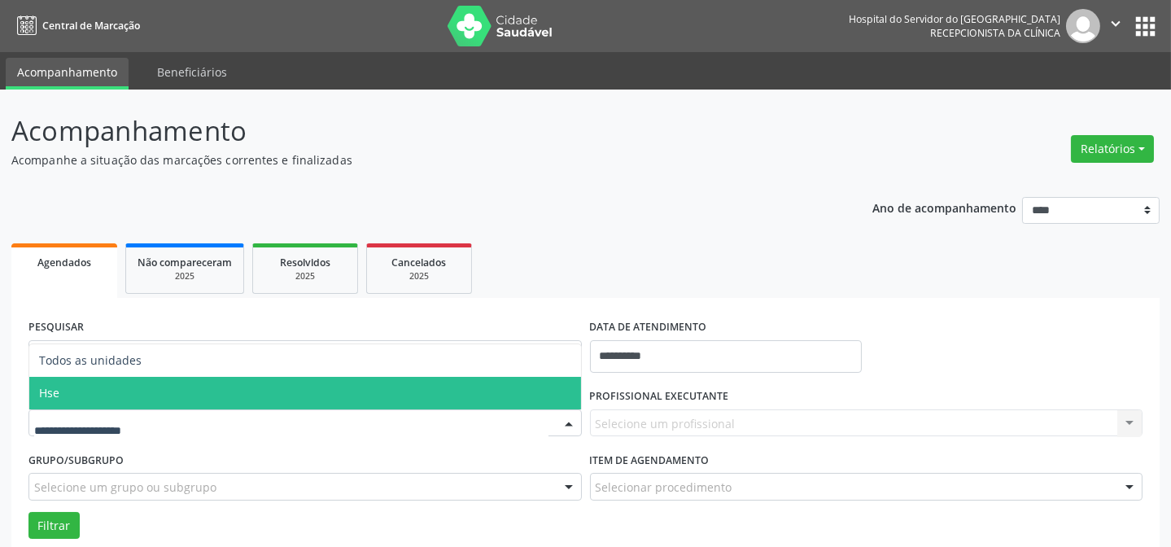
click at [105, 386] on span "Hse" at bounding box center [305, 393] width 552 height 33
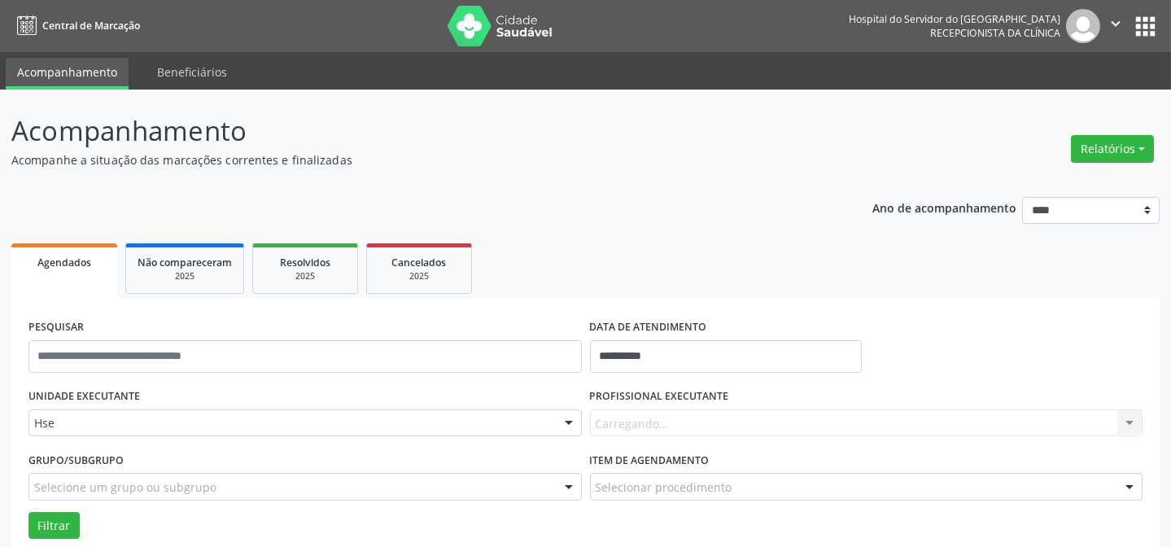
click at [698, 417] on div "Carregando... Nenhum resultado encontrado para: " " Não há nenhuma opção para s…" at bounding box center [866, 423] width 553 height 28
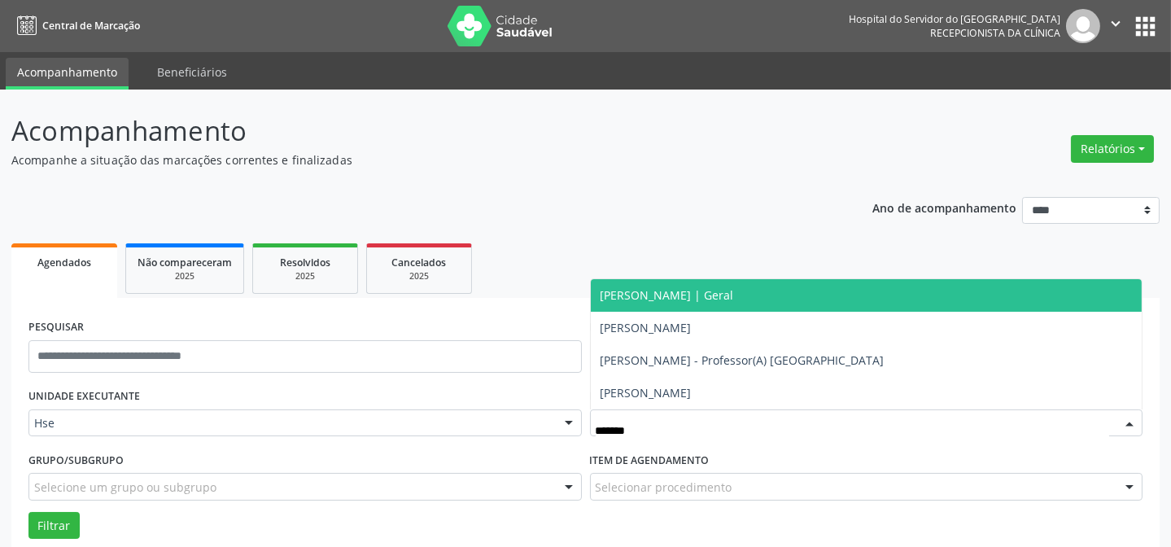
click at [755, 286] on span "[PERSON_NAME] | Geral" at bounding box center [867, 295] width 552 height 33
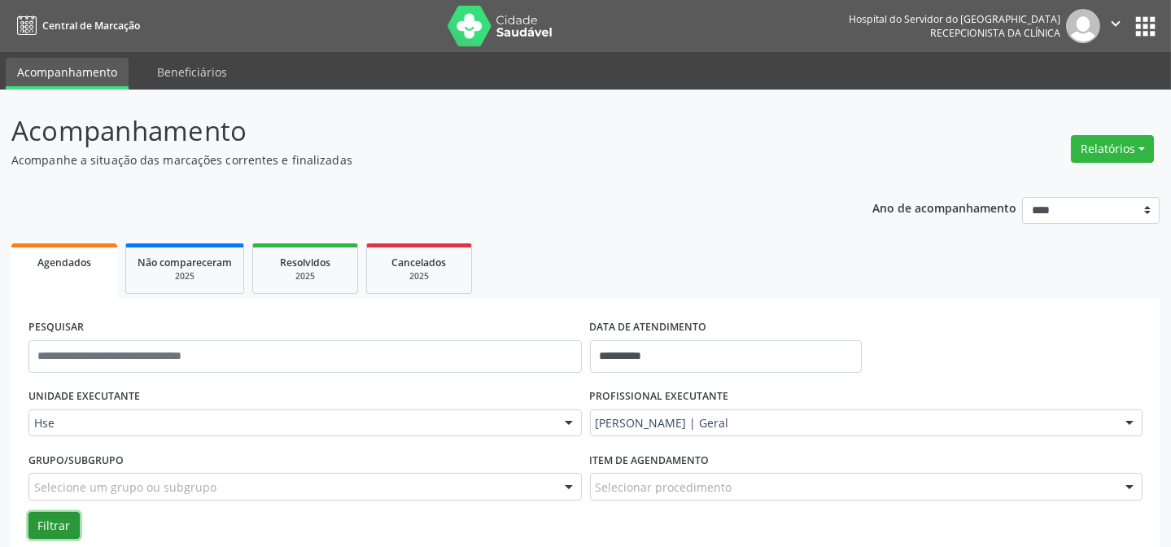
click at [45, 528] on button "Filtrar" at bounding box center [53, 526] width 51 height 28
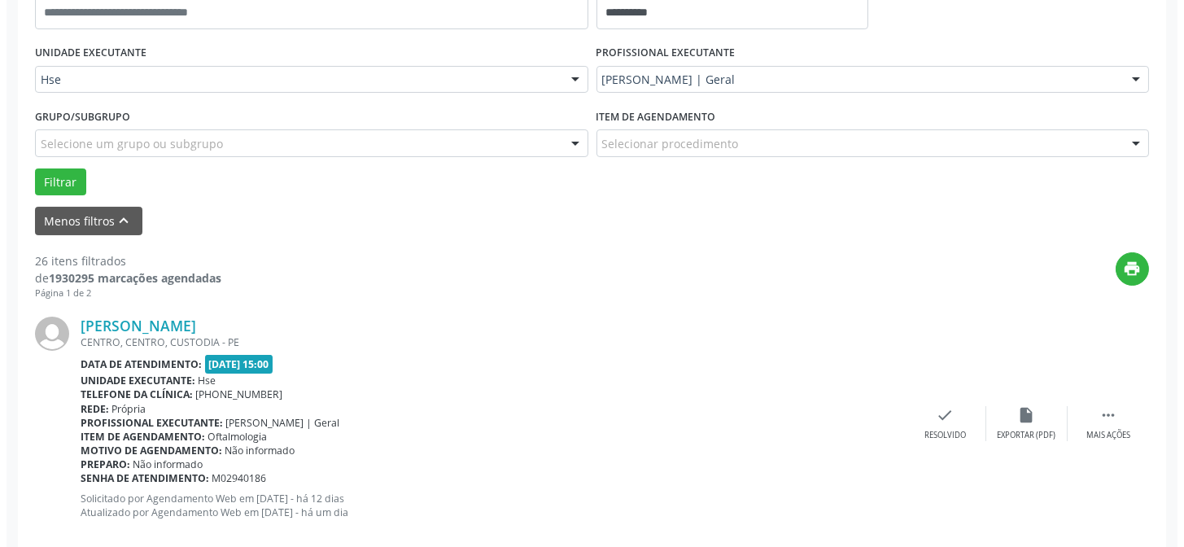
scroll to position [369, 0]
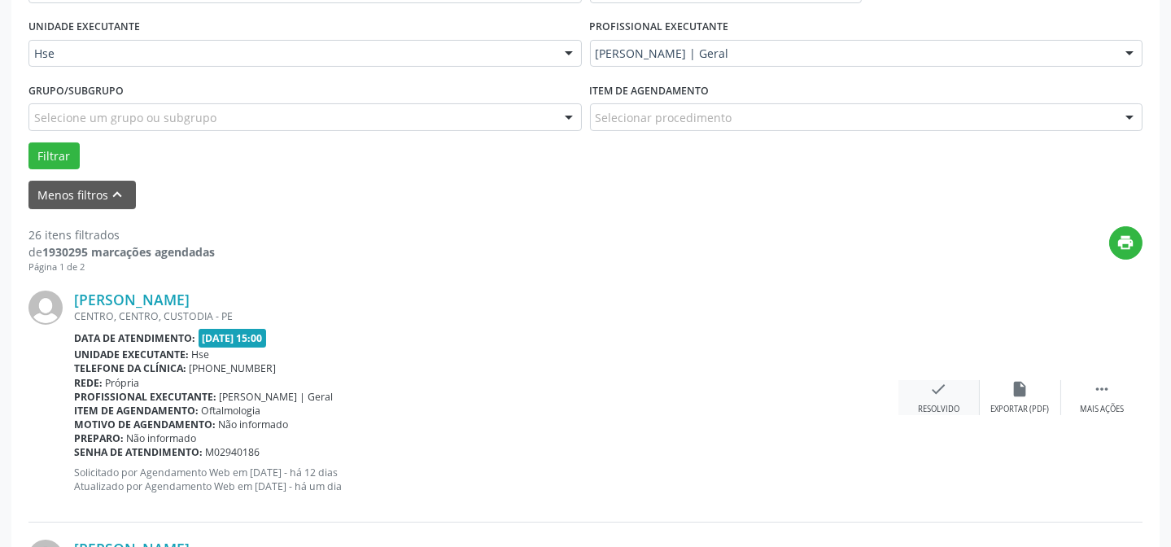
click at [932, 393] on icon "check" at bounding box center [939, 389] width 18 height 18
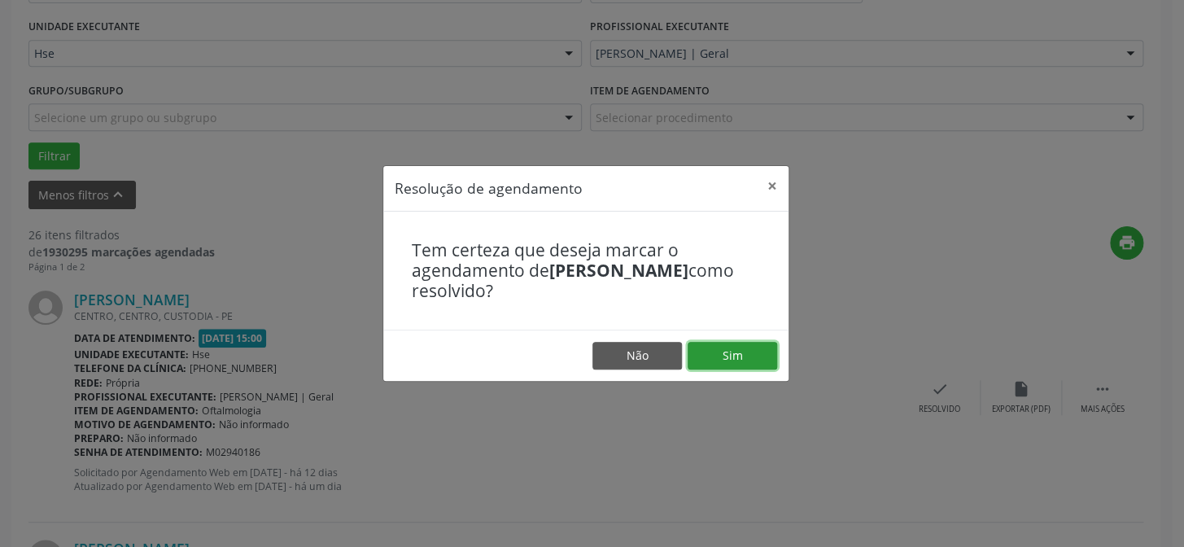
click at [731, 363] on button "Sim" at bounding box center [733, 356] width 90 height 28
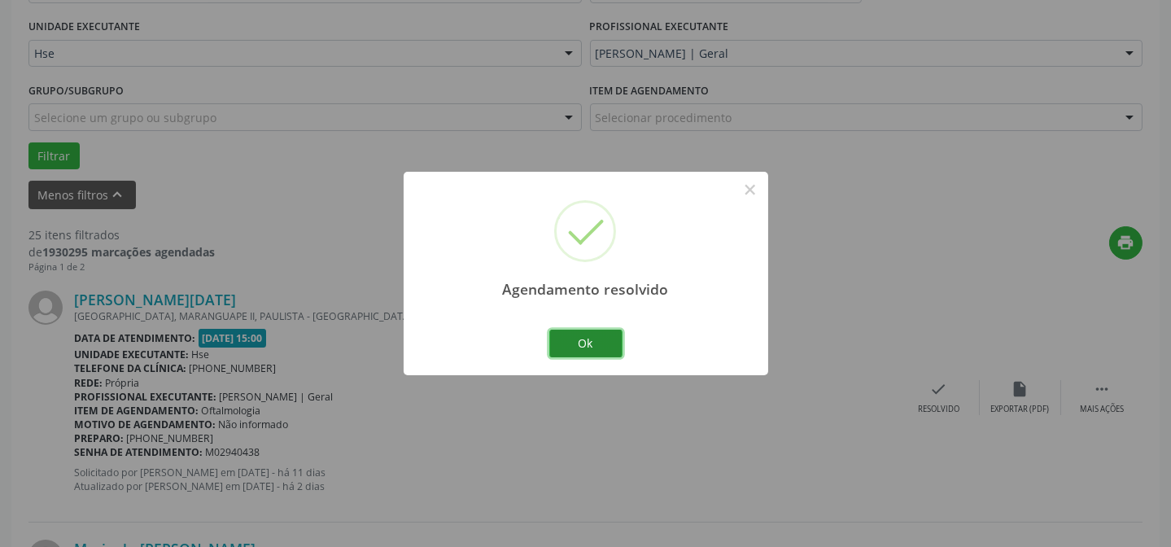
click at [578, 353] on button "Ok" at bounding box center [585, 344] width 73 height 28
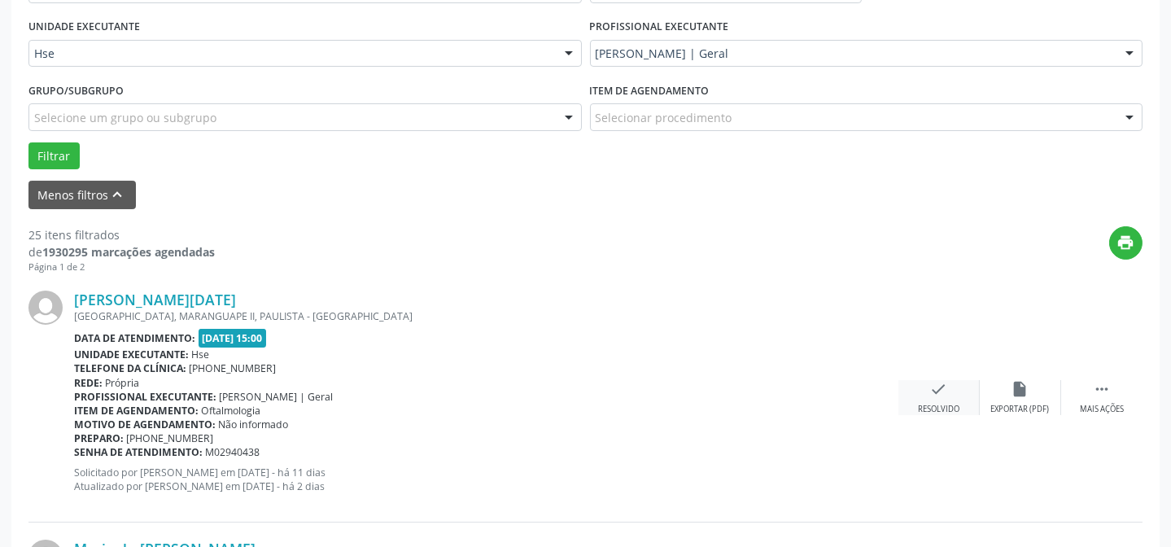
click at [919, 399] on div "check Resolvido" at bounding box center [938, 397] width 81 height 35
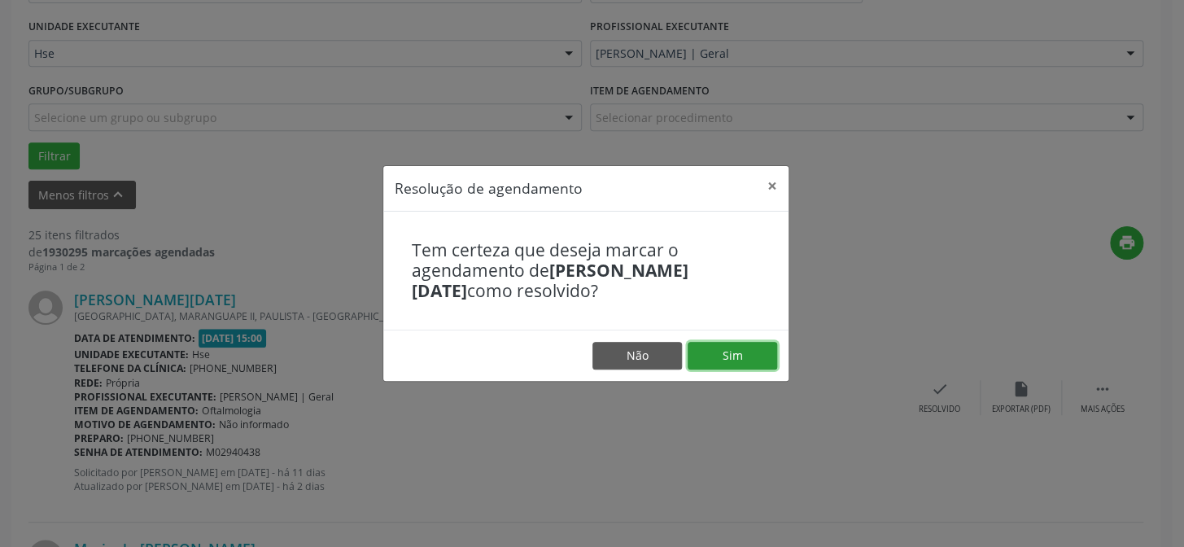
click at [754, 364] on button "Sim" at bounding box center [733, 356] width 90 height 28
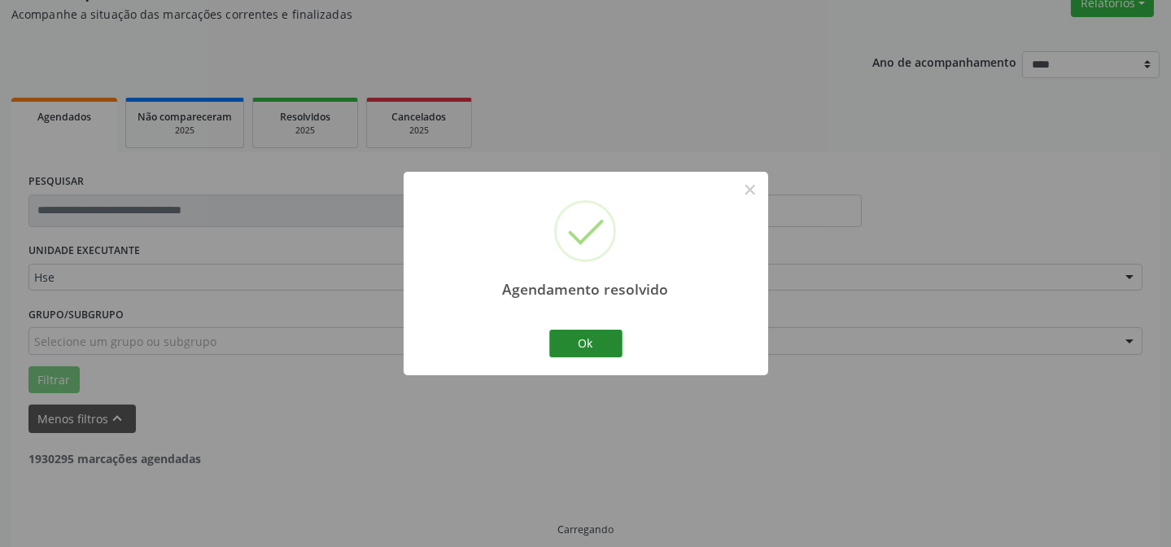
scroll to position [163, 0]
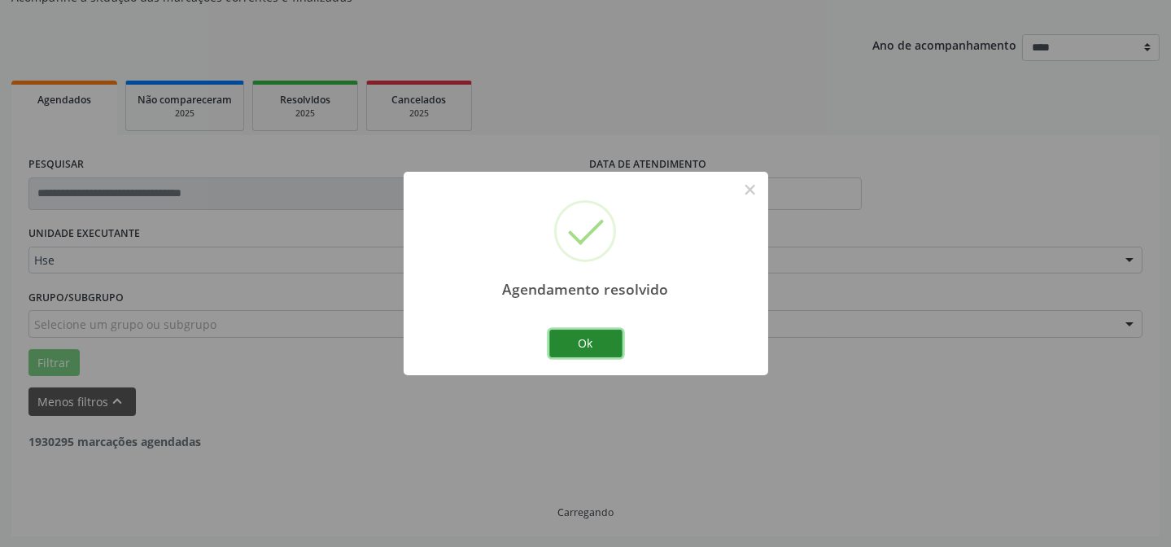
click at [600, 344] on button "Ok" at bounding box center [585, 344] width 73 height 28
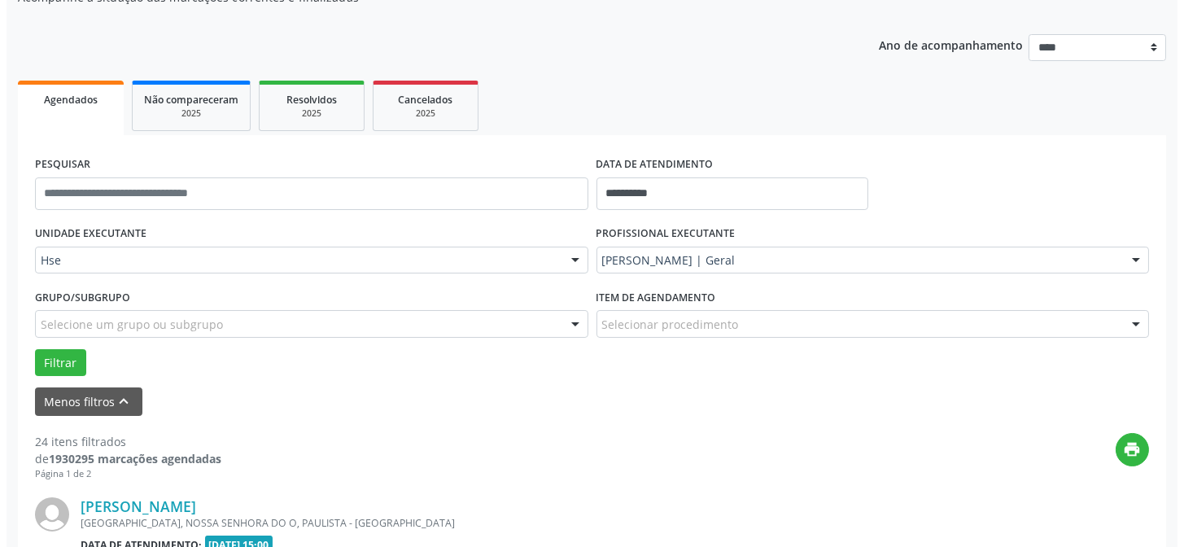
scroll to position [458, 0]
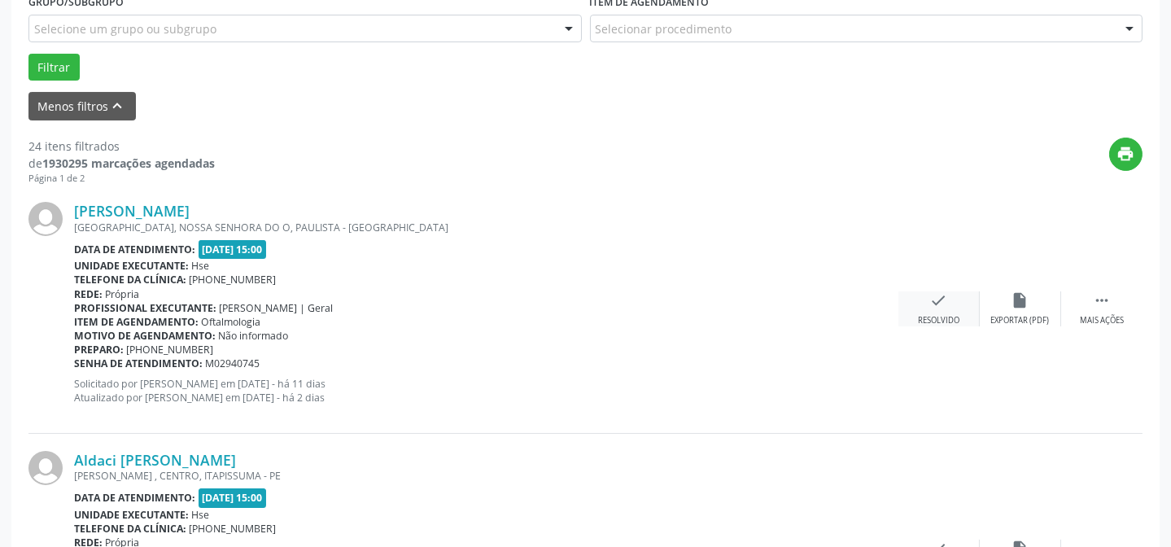
click at [952, 311] on div "check Resolvido" at bounding box center [938, 308] width 81 height 35
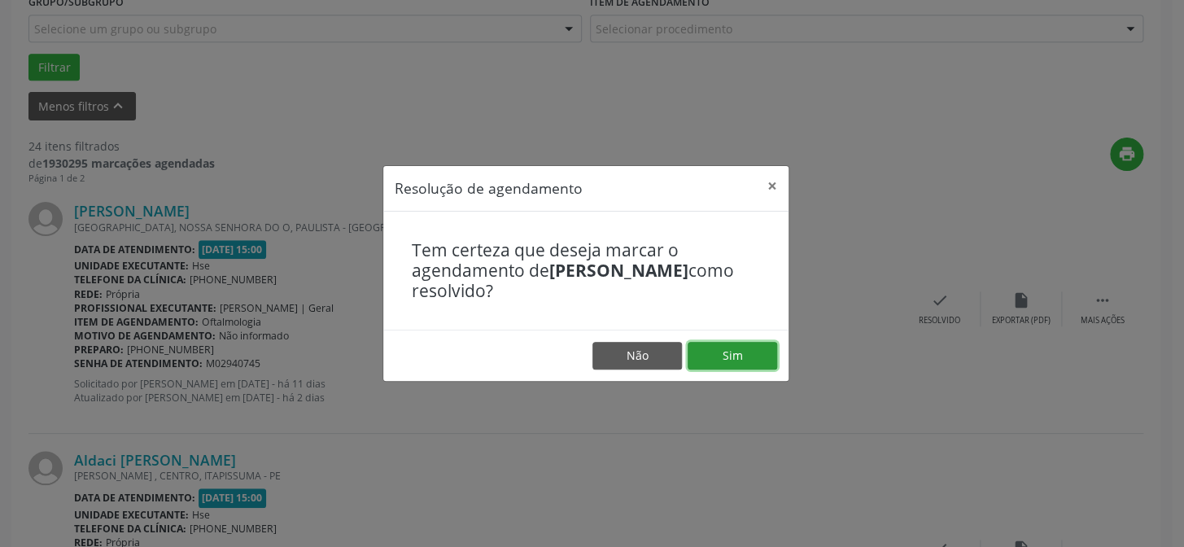
click at [756, 346] on button "Sim" at bounding box center [733, 356] width 90 height 28
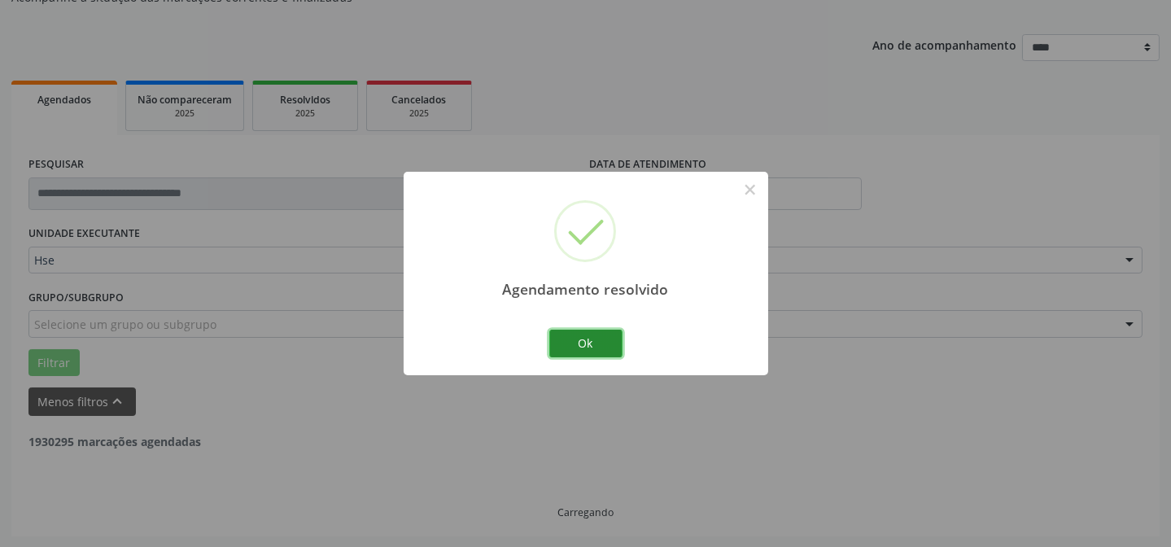
click at [587, 339] on button "Ok" at bounding box center [585, 344] width 73 height 28
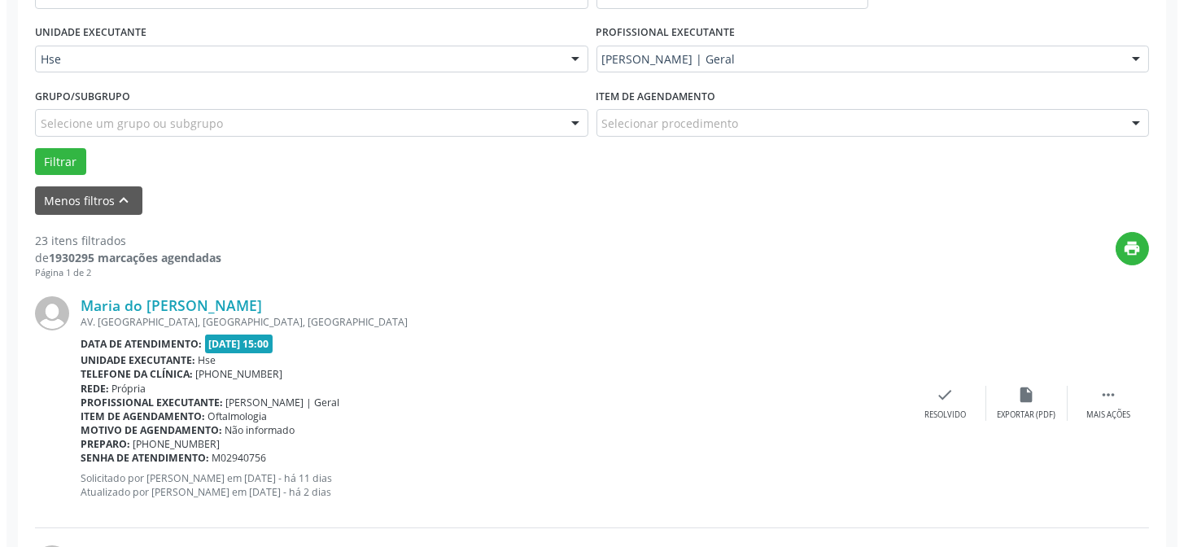
scroll to position [384, 0]
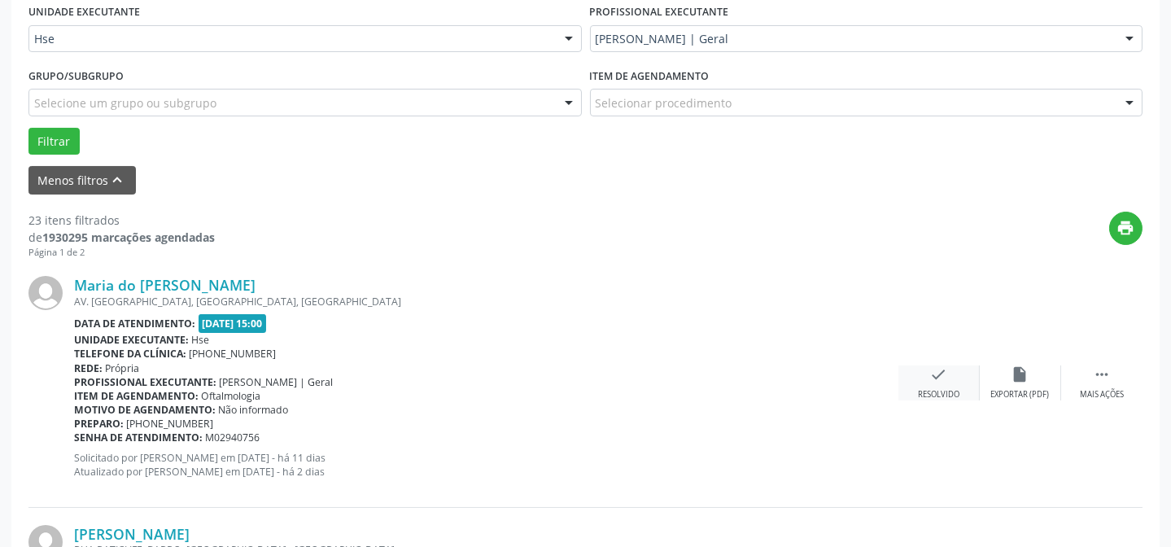
click at [941, 384] on div "check Resolvido" at bounding box center [938, 382] width 81 height 35
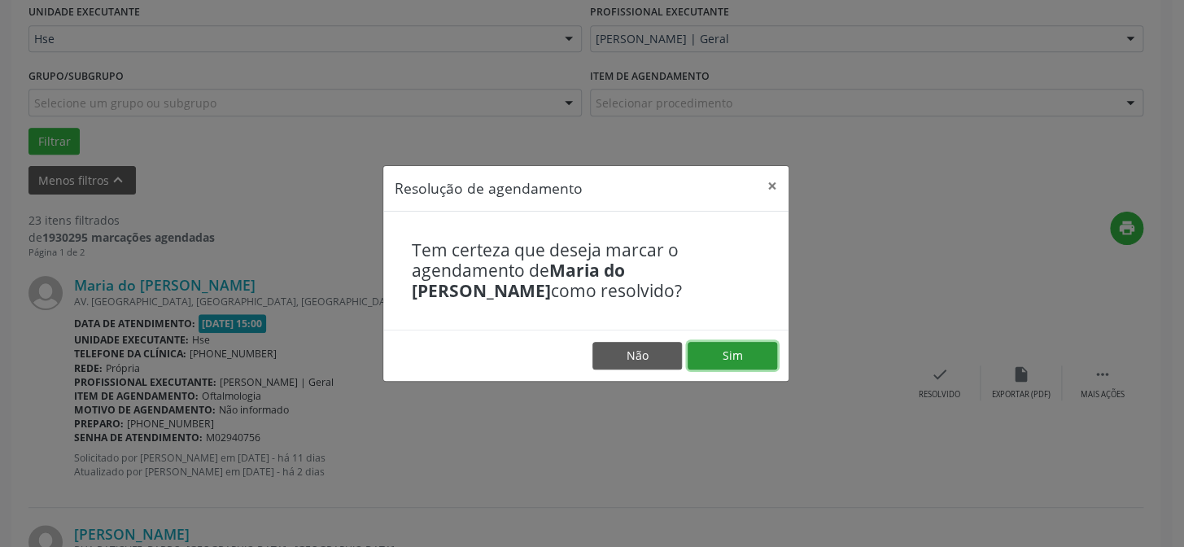
click at [695, 342] on button "Sim" at bounding box center [733, 356] width 90 height 28
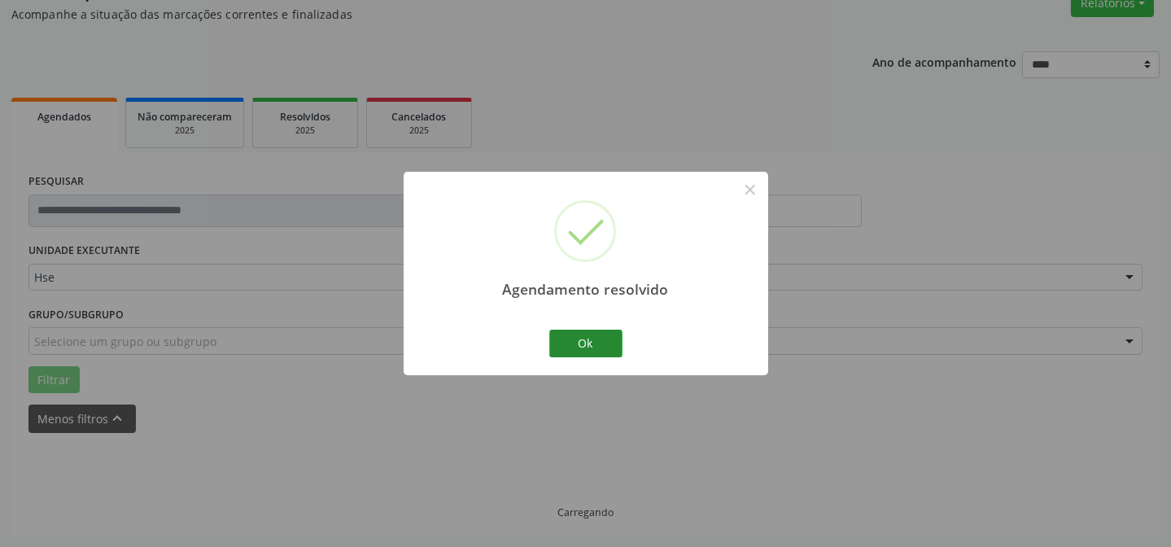
scroll to position [163, 0]
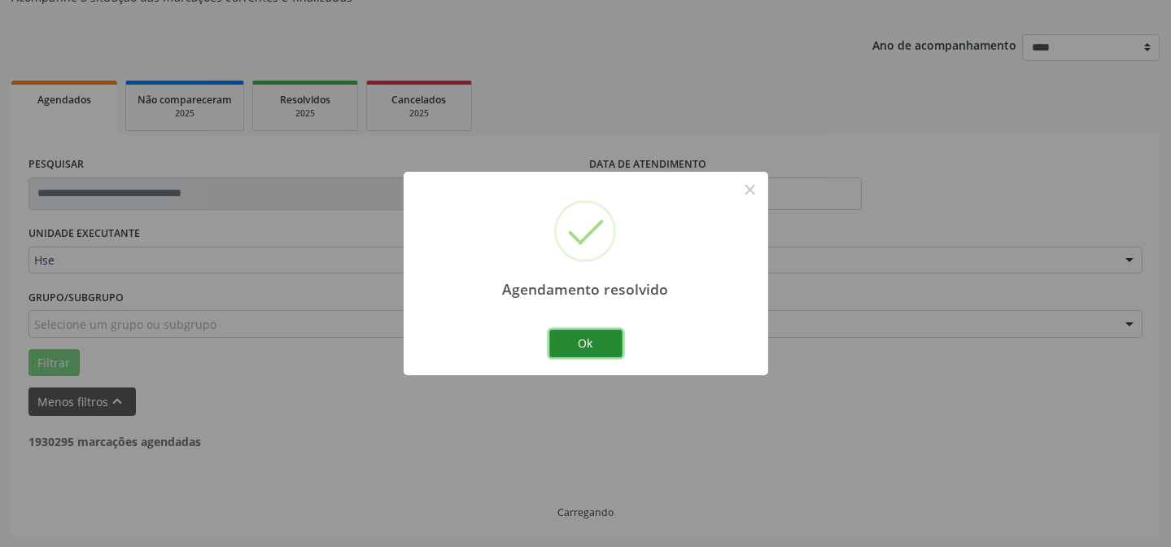
click at [581, 343] on button "Ok" at bounding box center [585, 344] width 73 height 28
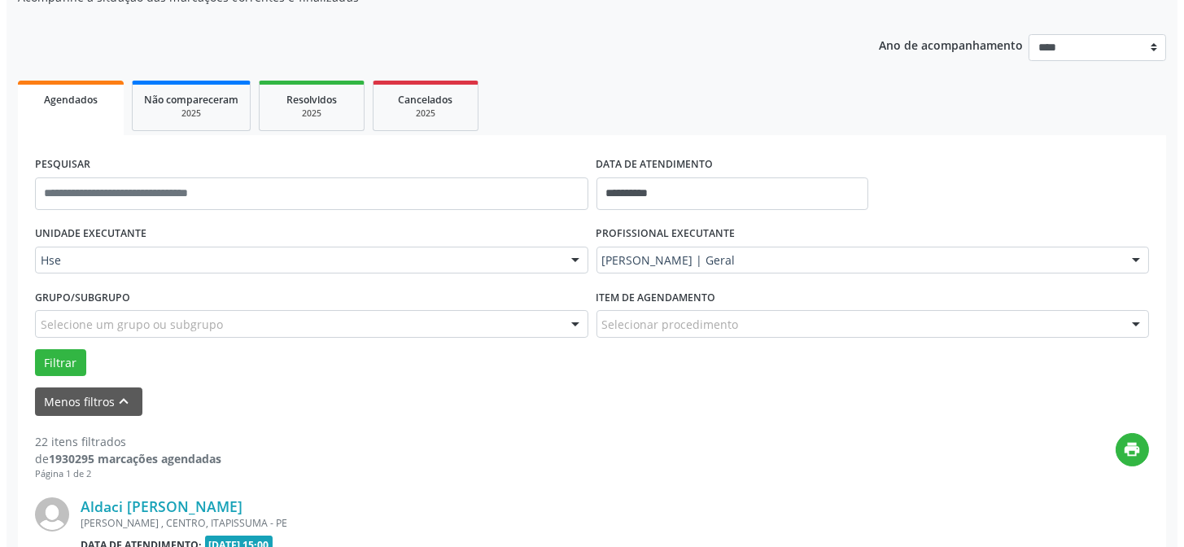
scroll to position [236, 0]
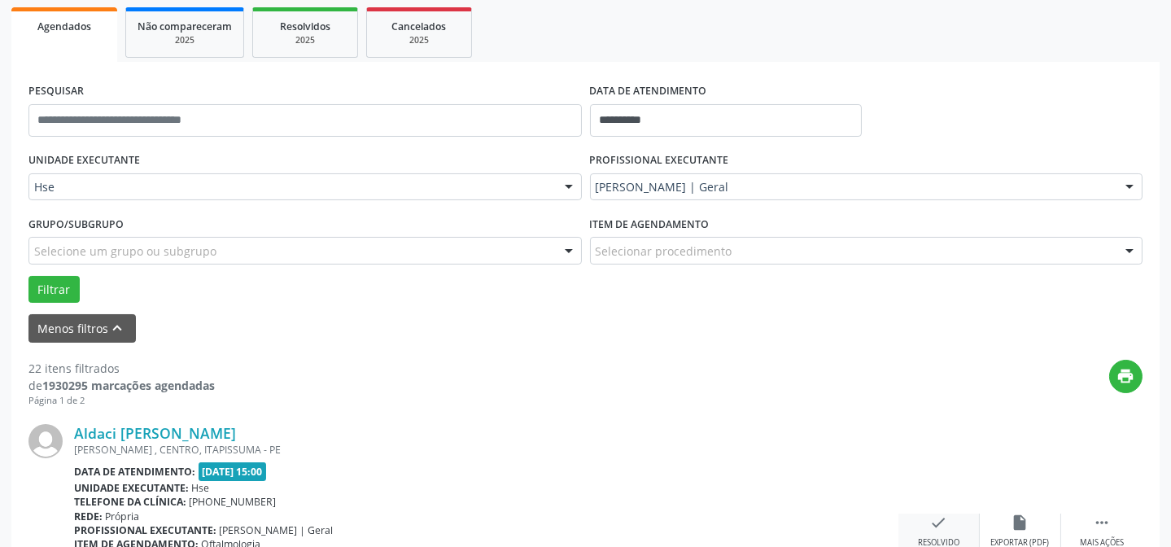
click at [924, 542] on div "Resolvido" at bounding box center [938, 542] width 41 height 11
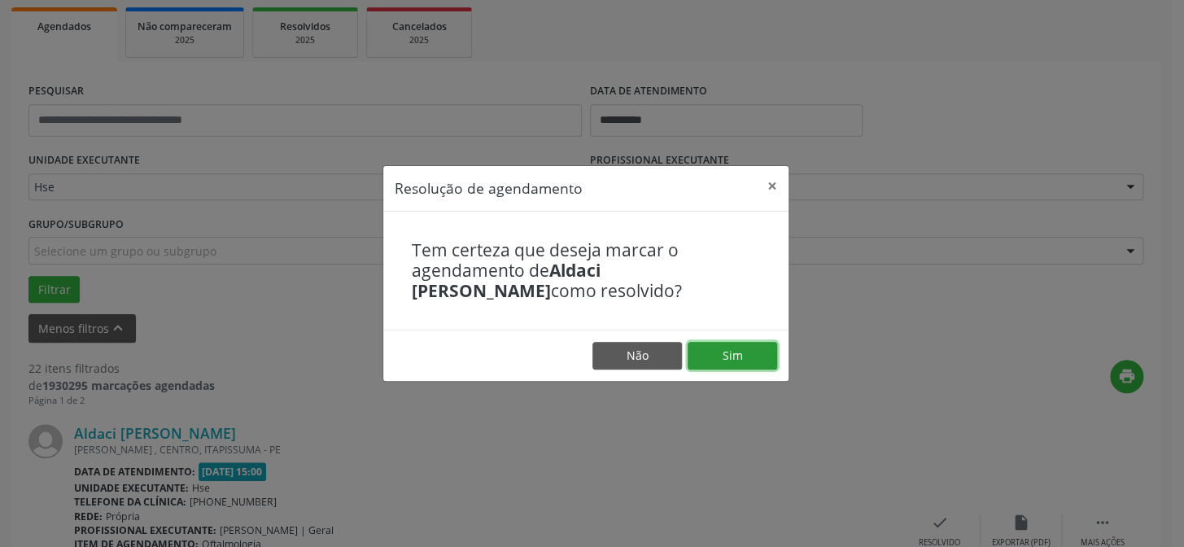
click at [756, 354] on button "Sim" at bounding box center [733, 356] width 90 height 28
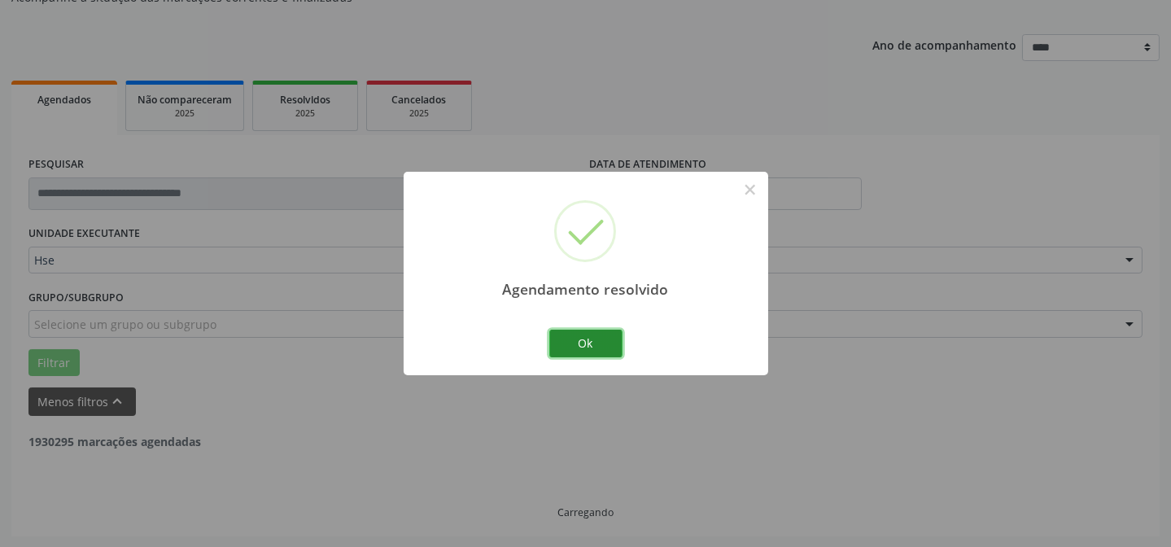
click at [609, 337] on button "Ok" at bounding box center [585, 344] width 73 height 28
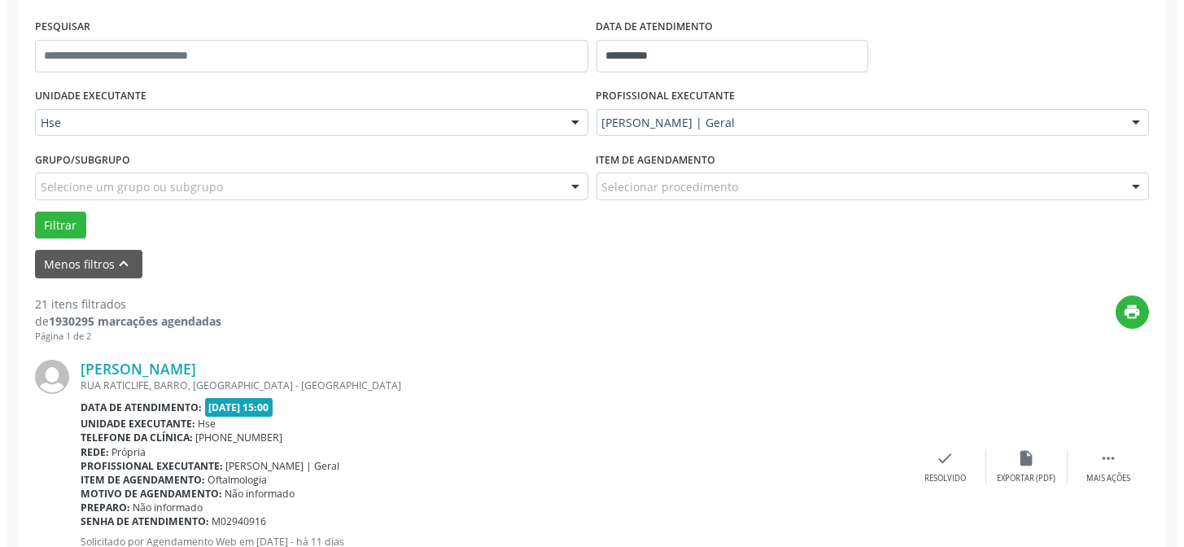
scroll to position [310, 0]
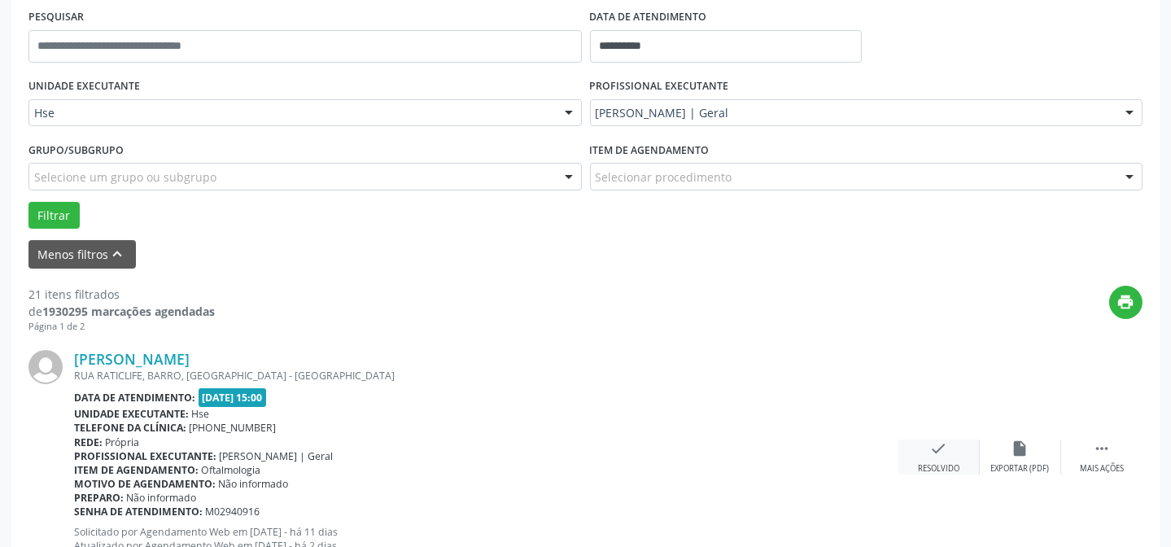
click at [972, 462] on div "check Resolvido" at bounding box center [938, 456] width 81 height 35
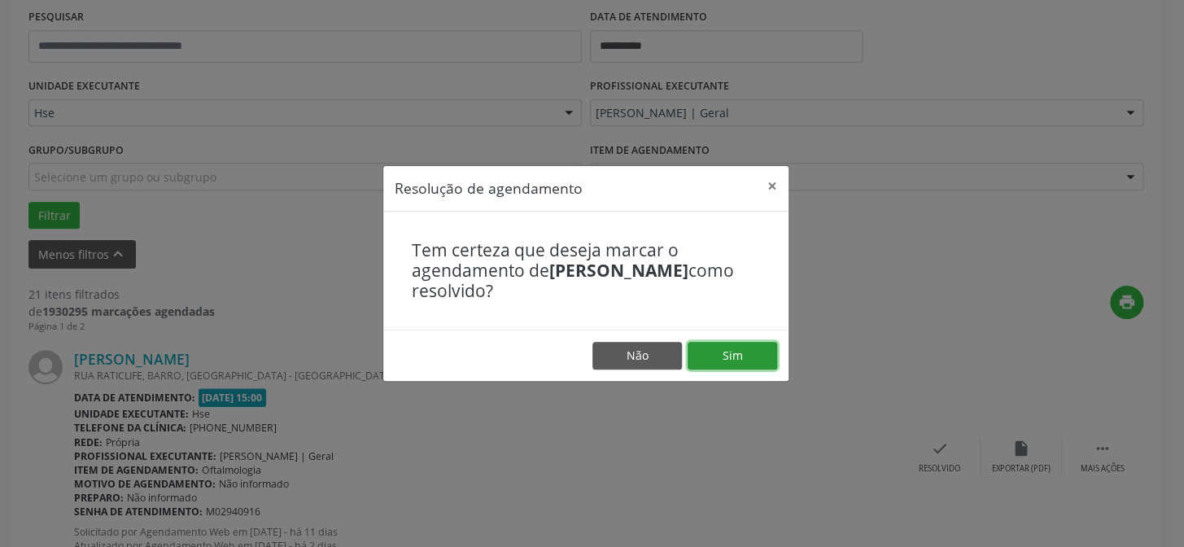
click at [727, 345] on button "Sim" at bounding box center [733, 356] width 90 height 28
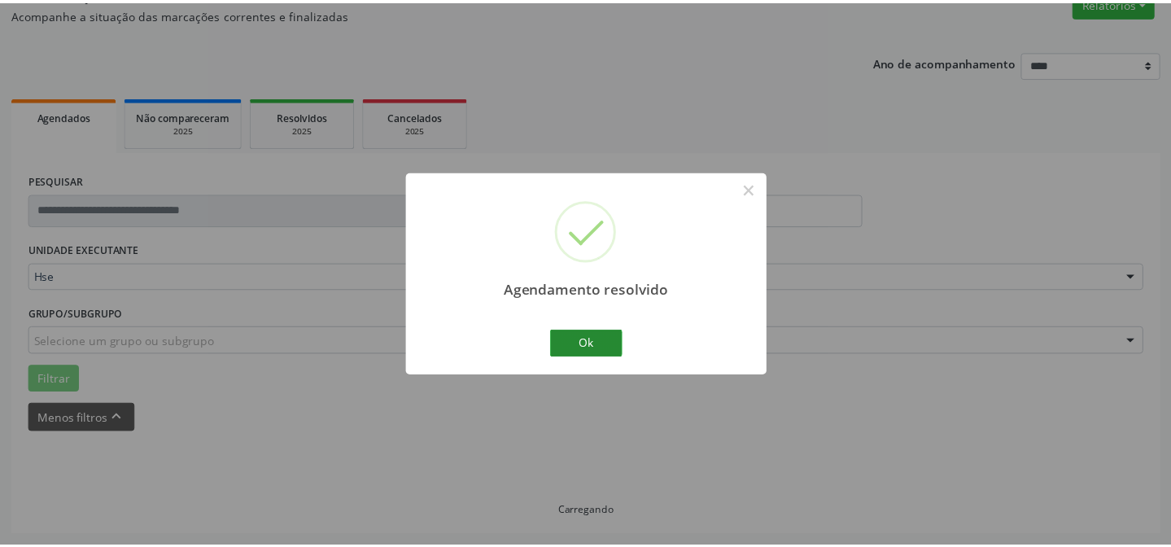
scroll to position [146, 0]
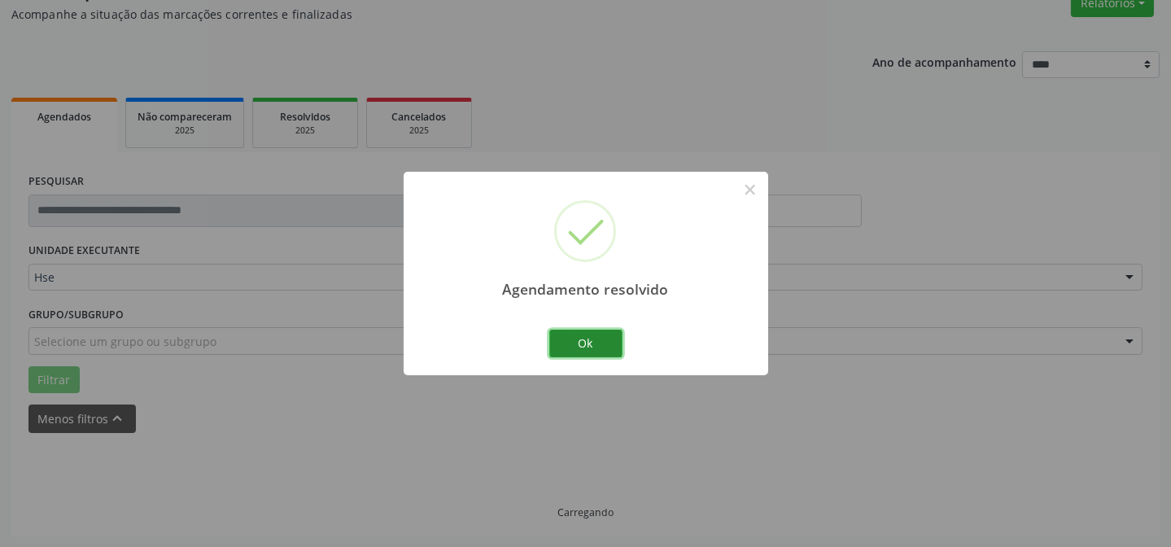
click at [568, 341] on button "Ok" at bounding box center [585, 344] width 73 height 28
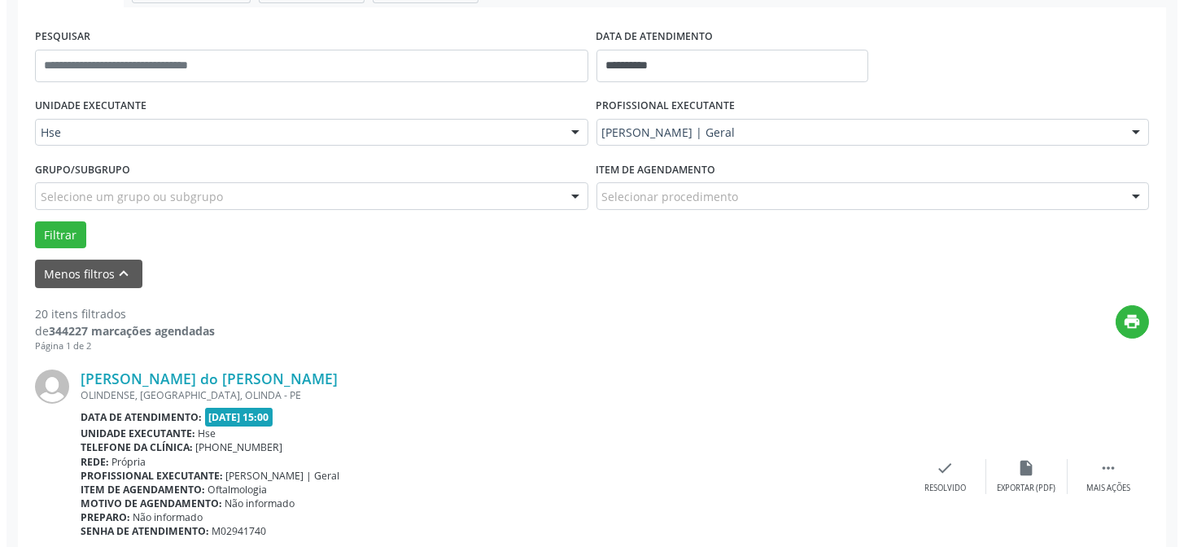
scroll to position [293, 0]
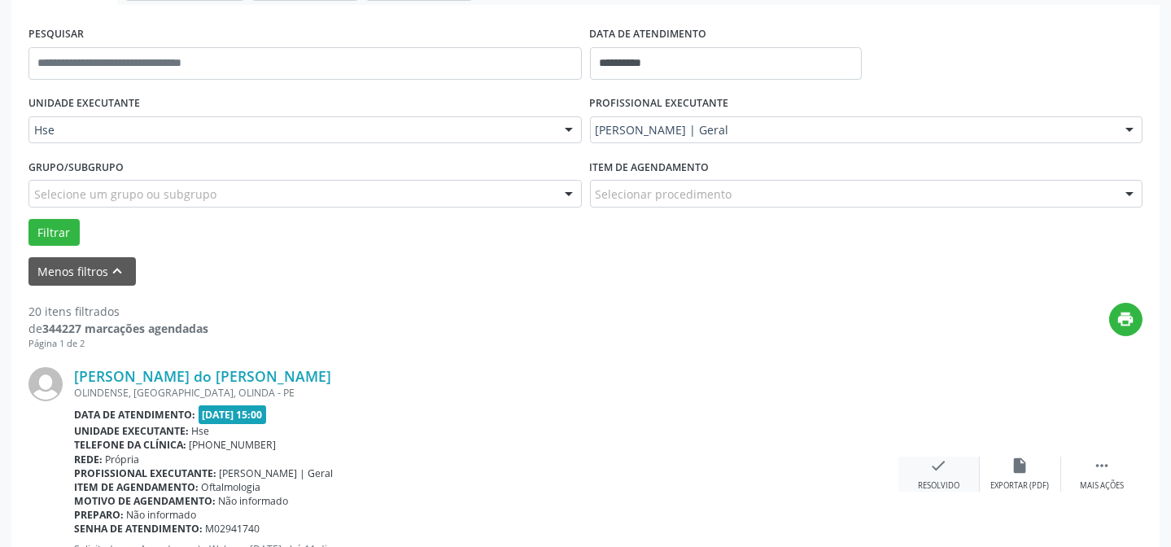
click at [937, 467] on icon "check" at bounding box center [939, 465] width 18 height 18
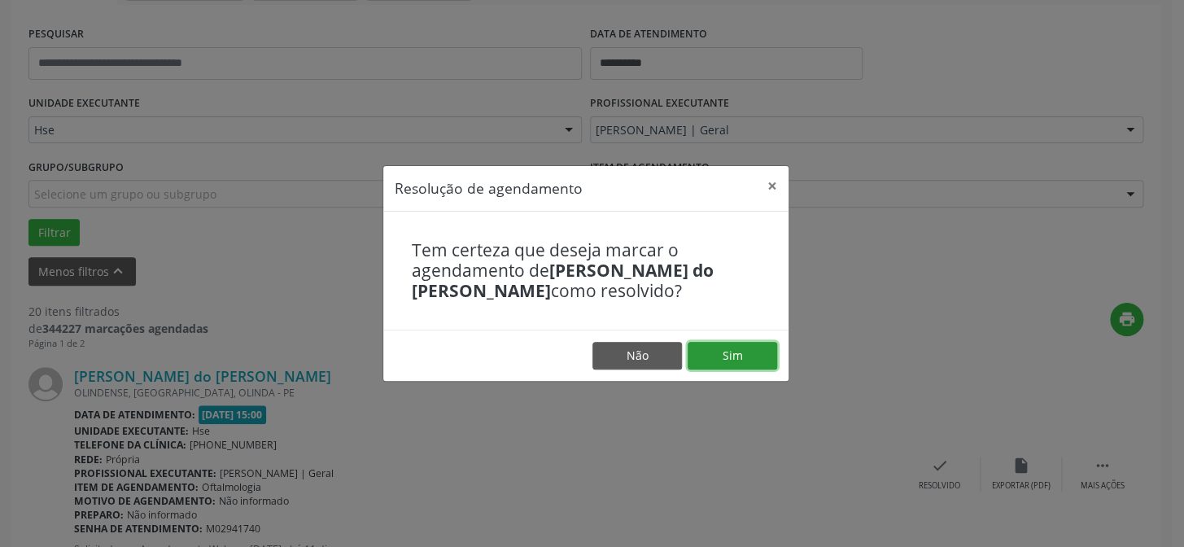
click at [740, 349] on button "Sim" at bounding box center [733, 356] width 90 height 28
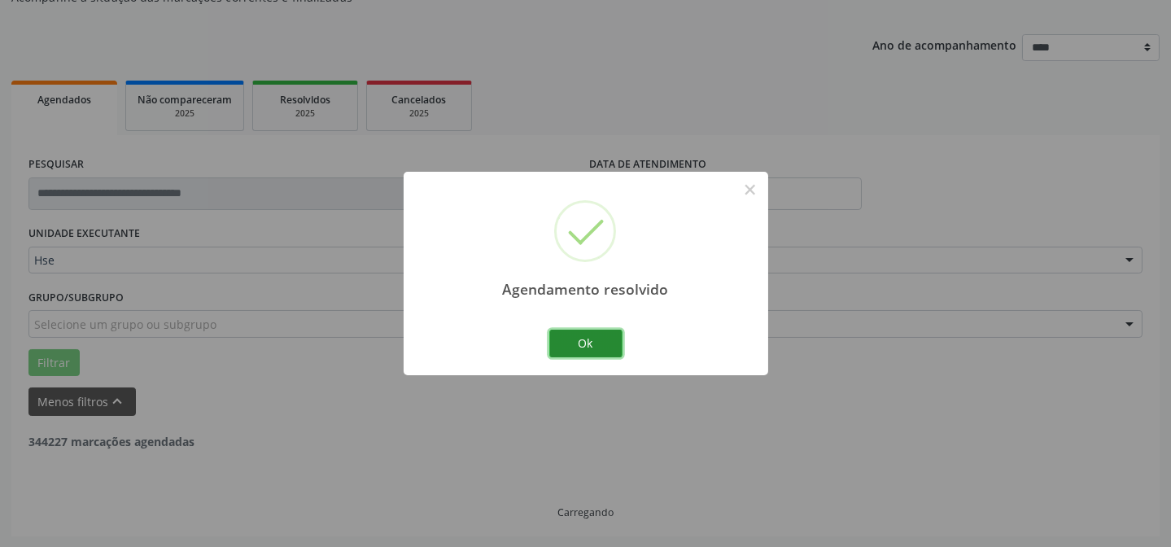
click at [585, 336] on button "Ok" at bounding box center [585, 344] width 73 height 28
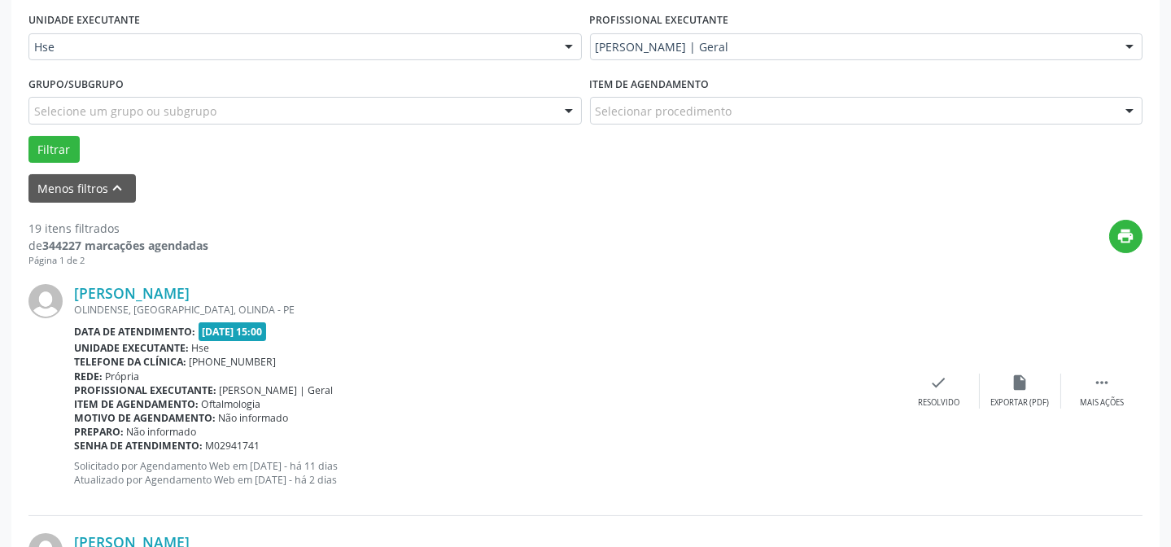
scroll to position [384, 0]
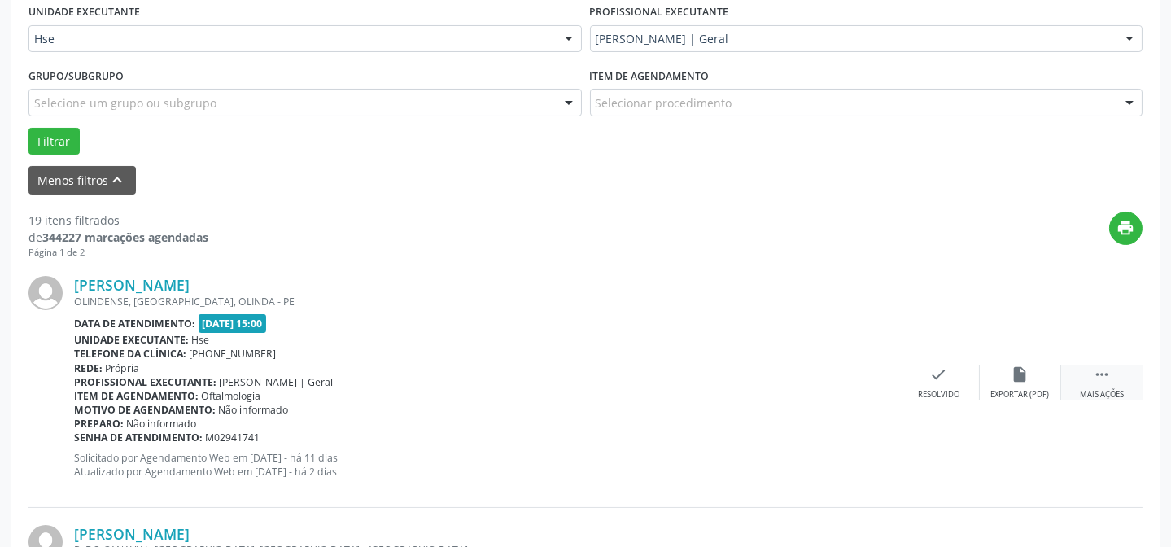
click at [1111, 385] on div " Mais ações" at bounding box center [1101, 382] width 81 height 35
click at [1037, 373] on div "alarm_off Não compareceu" at bounding box center [1020, 382] width 81 height 35
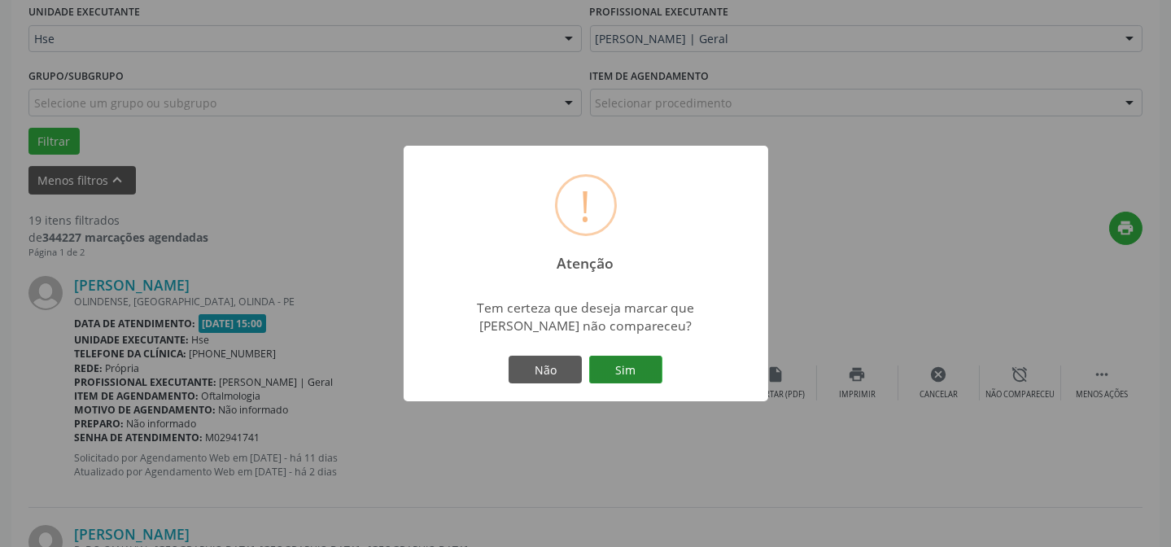
click at [631, 359] on button "Sim" at bounding box center [625, 370] width 73 height 28
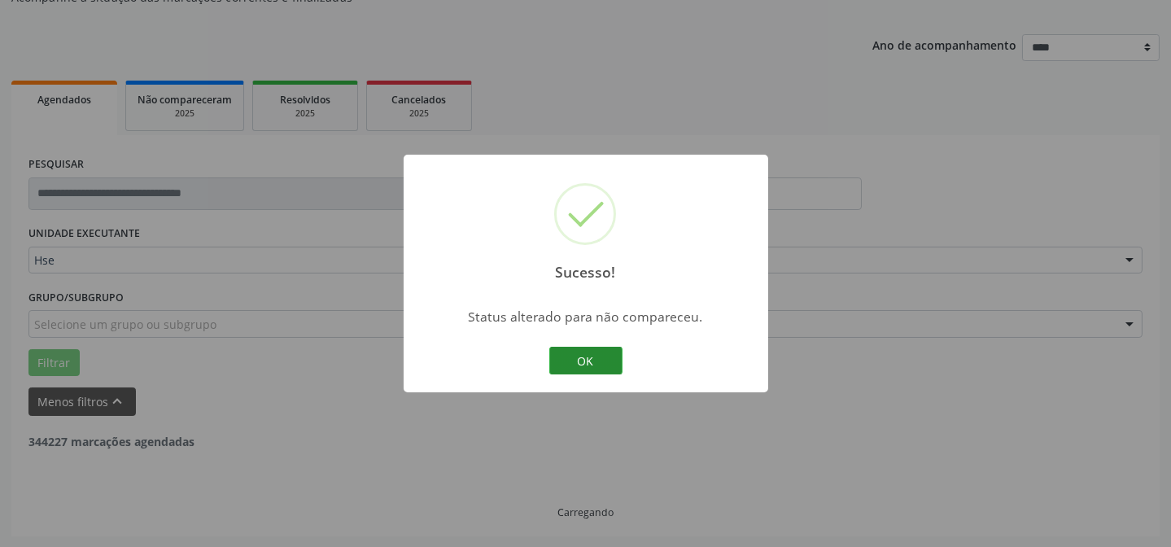
click at [587, 358] on button "OK" at bounding box center [585, 361] width 73 height 28
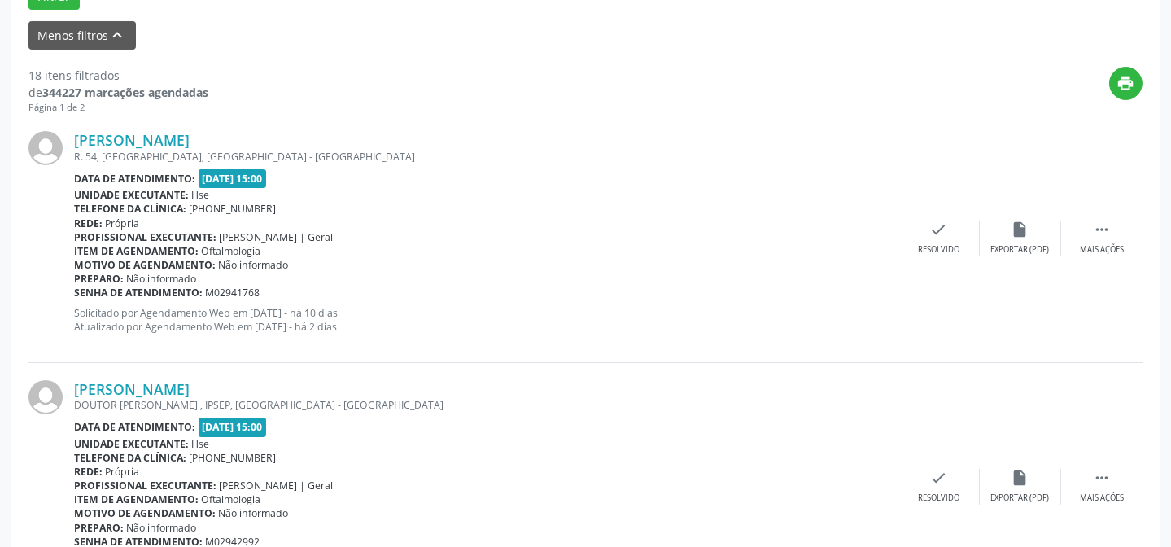
scroll to position [532, 0]
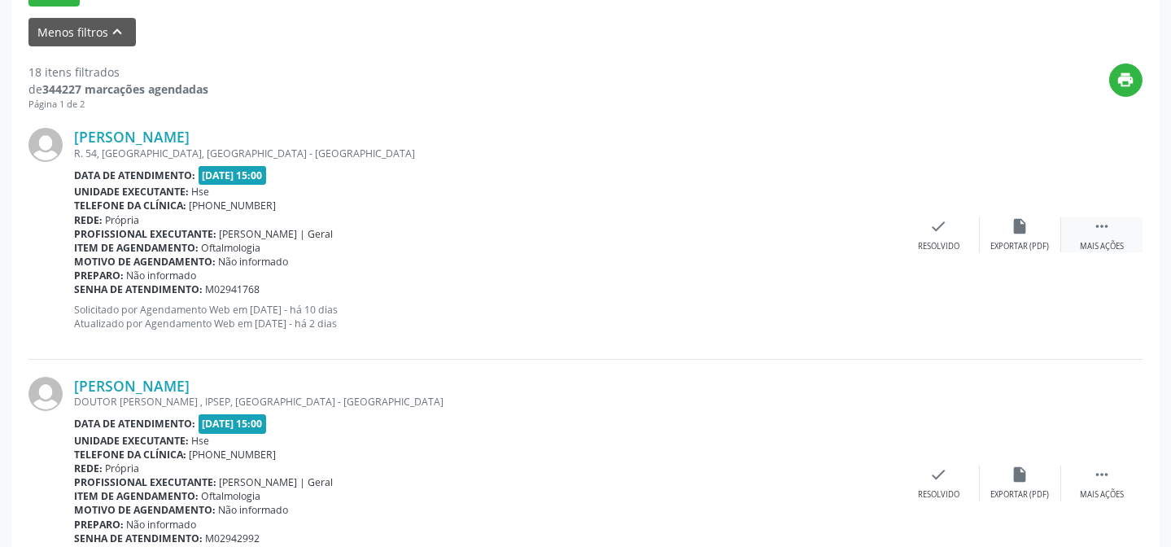
click at [1115, 221] on div " Mais ações" at bounding box center [1101, 234] width 81 height 35
click at [1036, 238] on div "alarm_off Não compareceu" at bounding box center [1020, 234] width 81 height 35
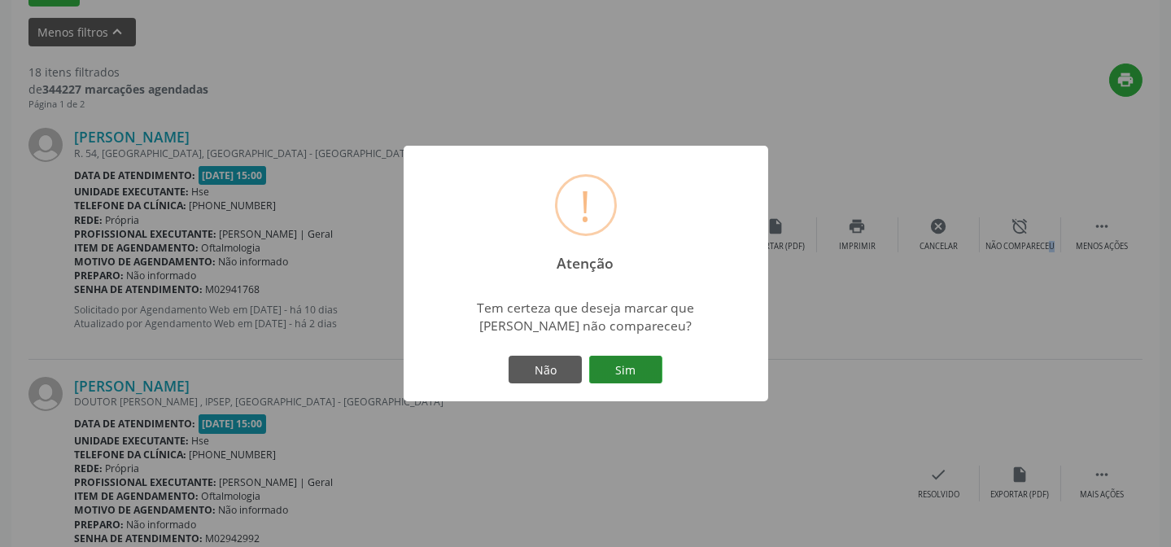
click at [653, 366] on button "Sim" at bounding box center [625, 370] width 73 height 28
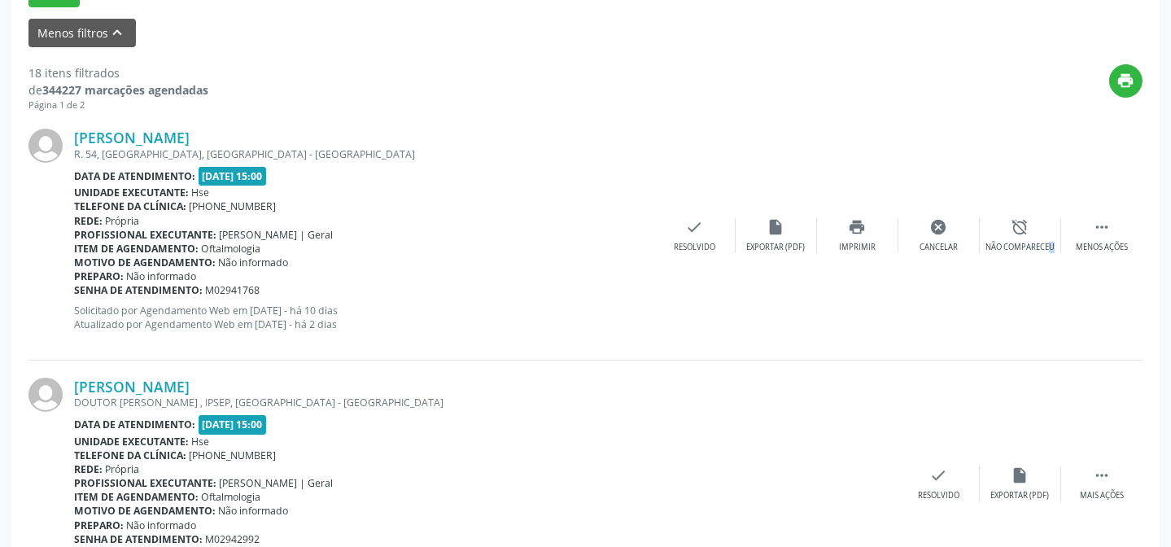
scroll to position [163, 0]
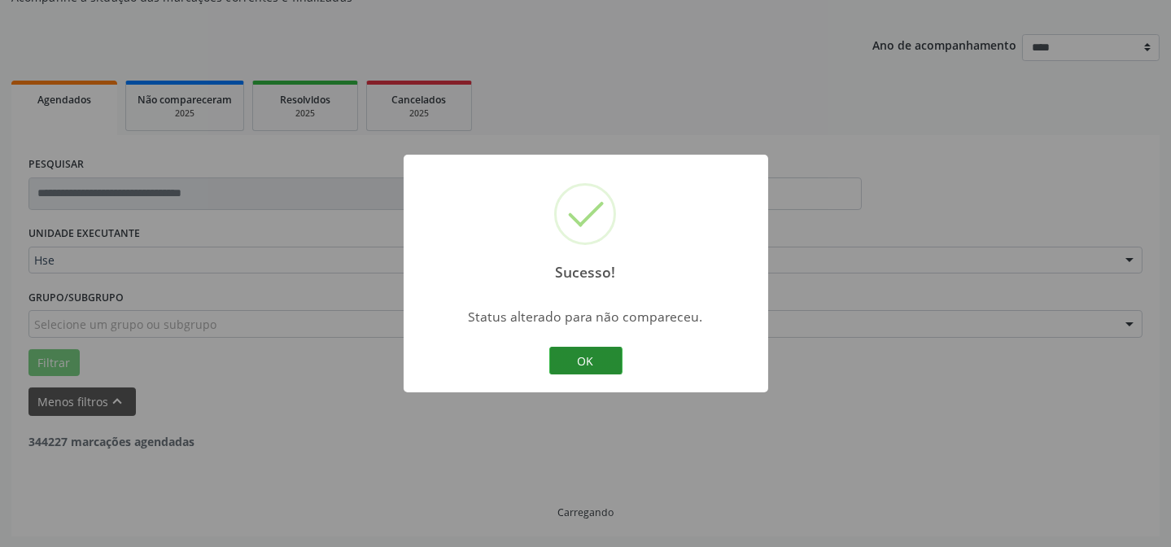
click at [587, 355] on button "OK" at bounding box center [585, 361] width 73 height 28
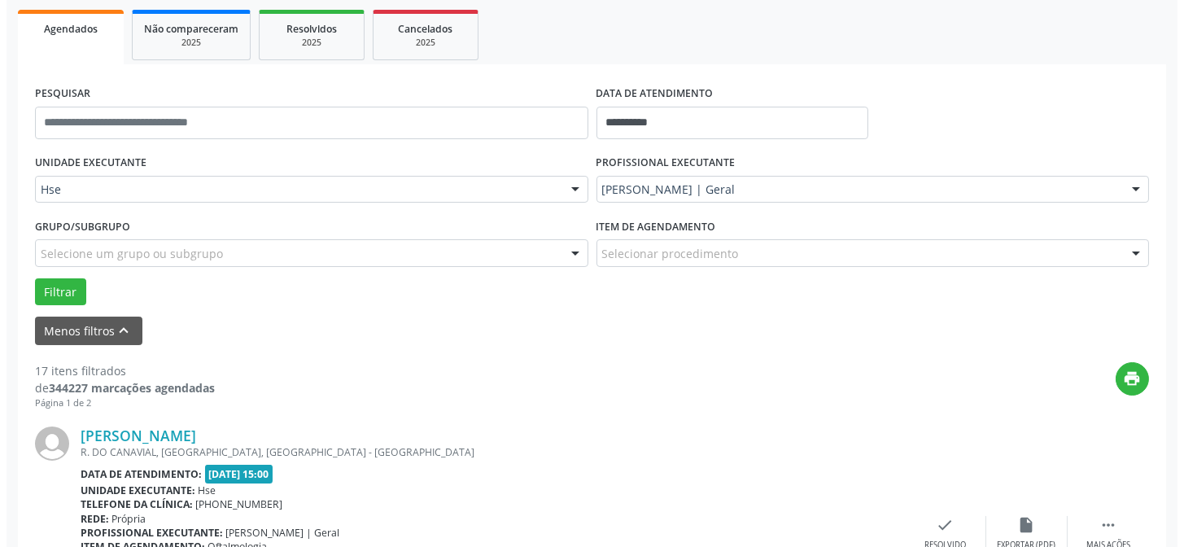
scroll to position [310, 0]
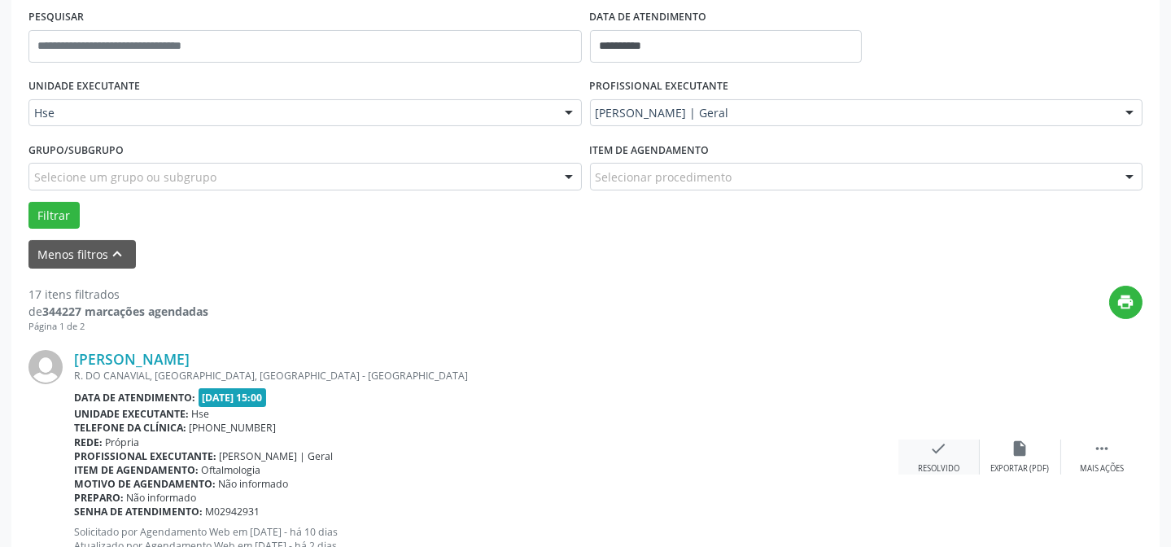
click at [939, 452] on icon "check" at bounding box center [939, 448] width 18 height 18
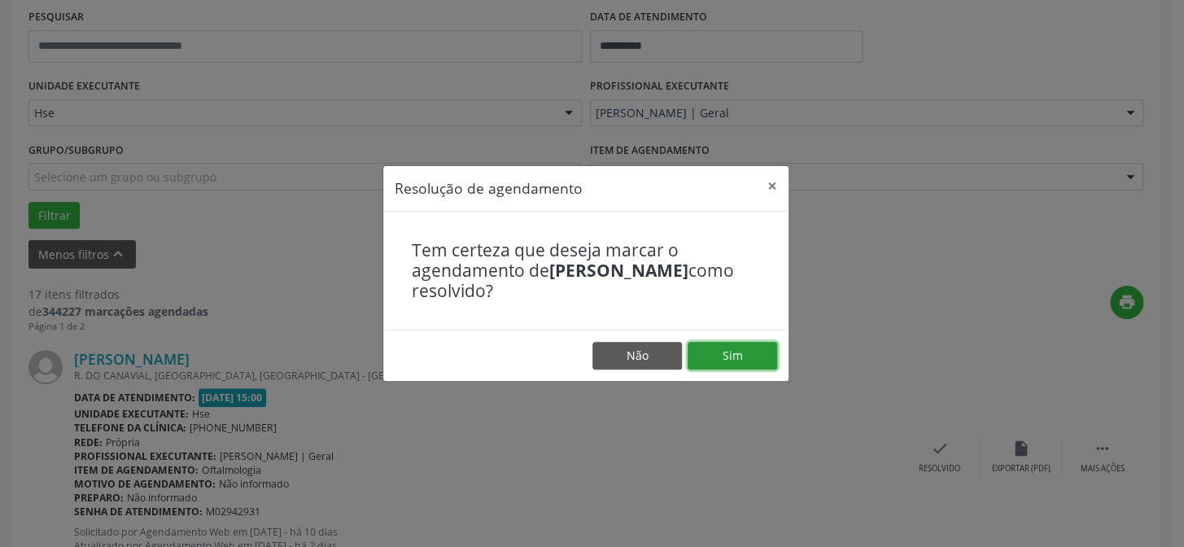
click at [723, 351] on button "Sim" at bounding box center [733, 356] width 90 height 28
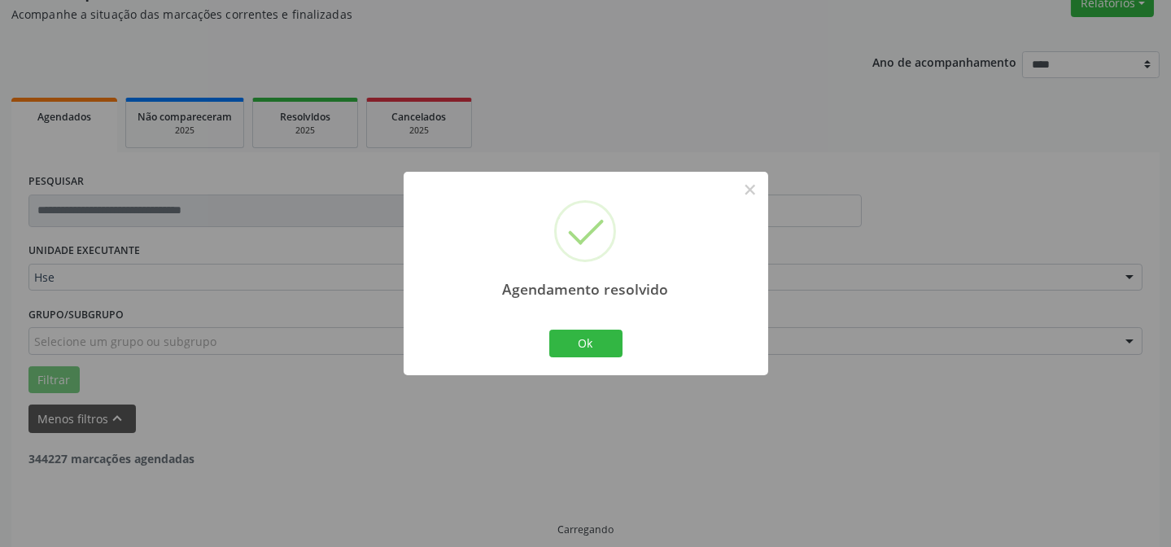
scroll to position [163, 0]
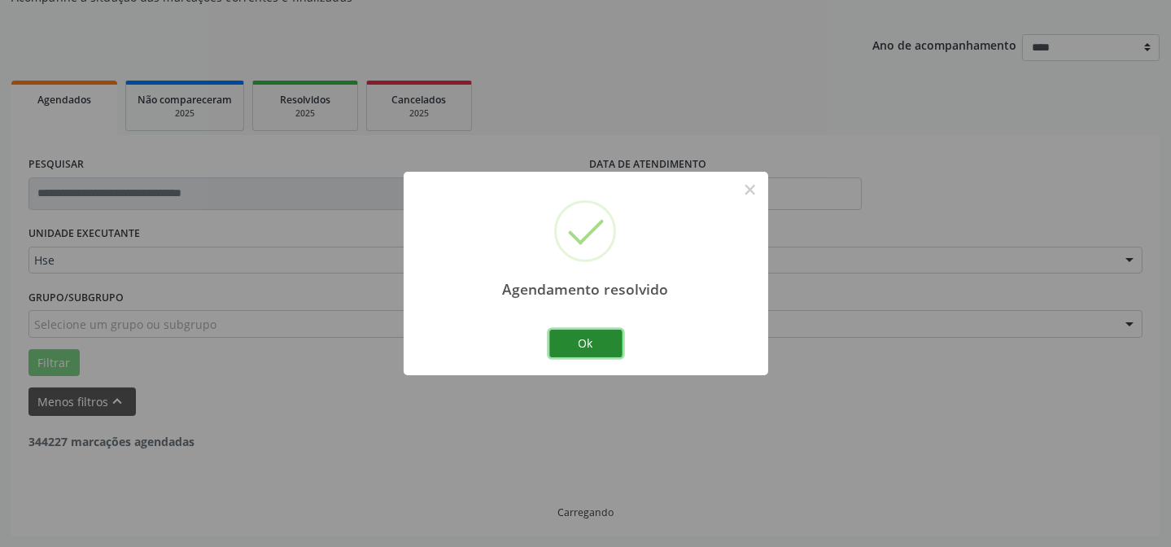
click at [584, 347] on button "Ok" at bounding box center [585, 344] width 73 height 28
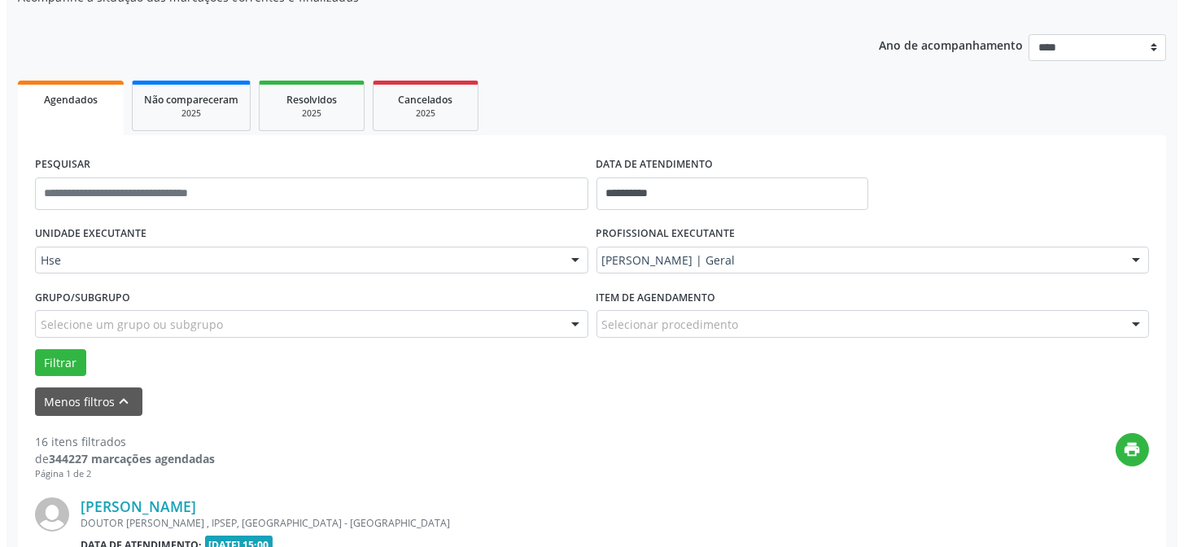
scroll to position [236, 0]
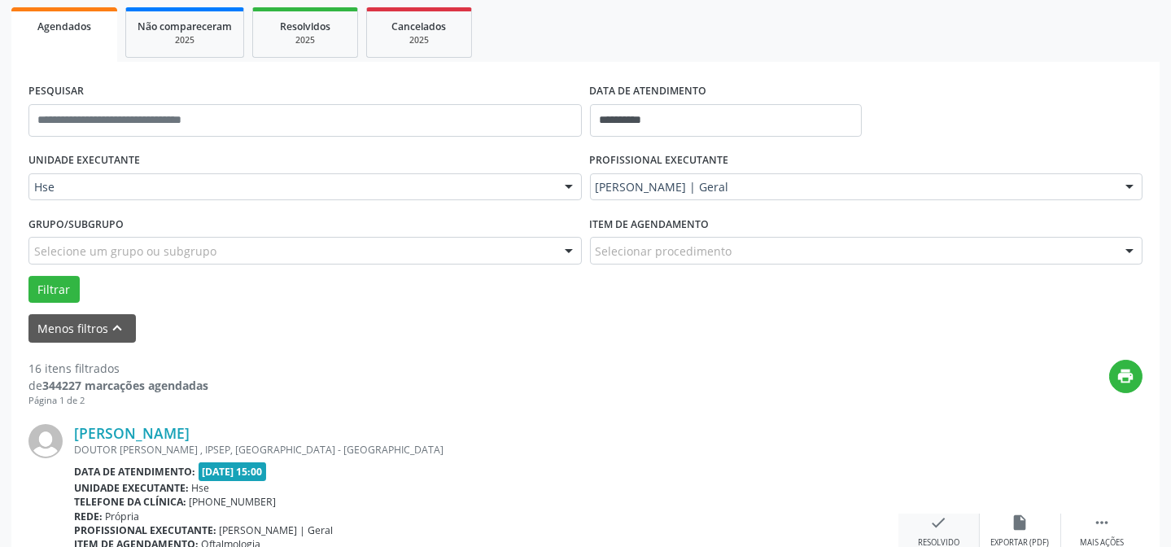
click at [932, 514] on icon "check" at bounding box center [939, 522] width 18 height 18
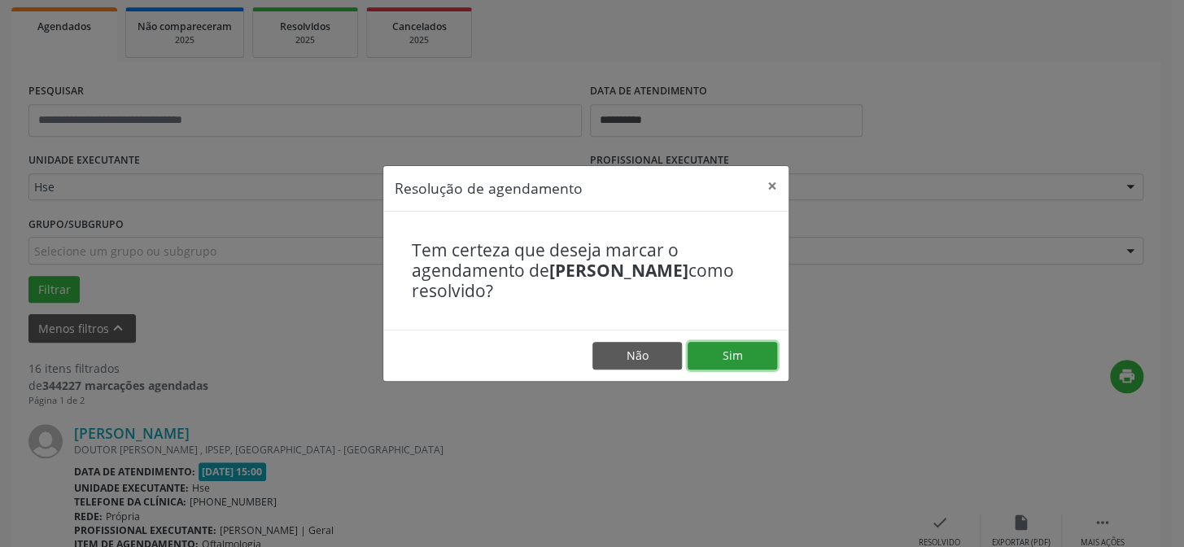
click at [731, 350] on button "Sim" at bounding box center [733, 356] width 90 height 28
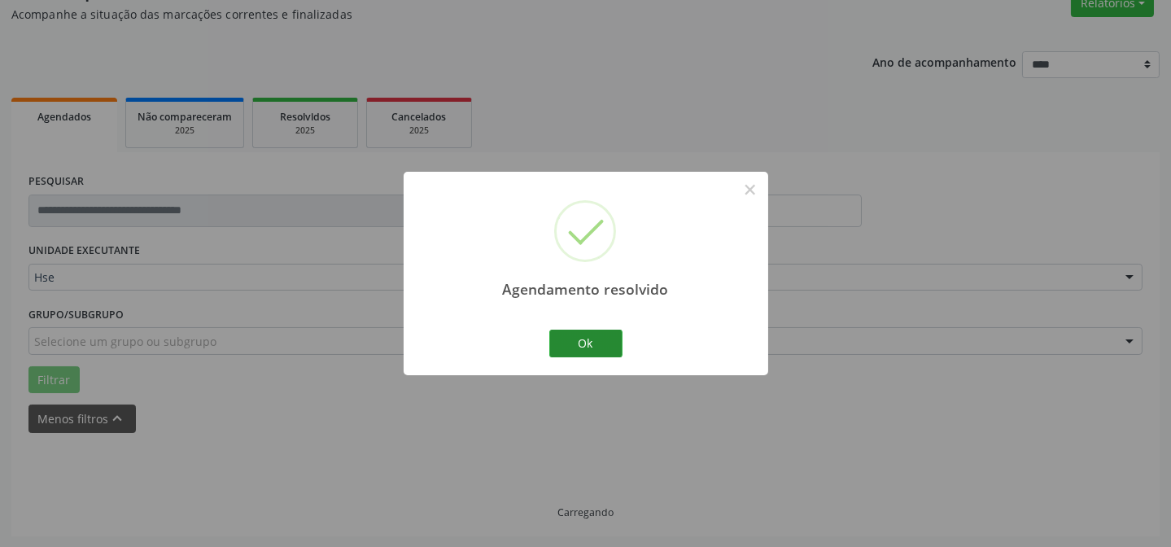
scroll to position [163, 0]
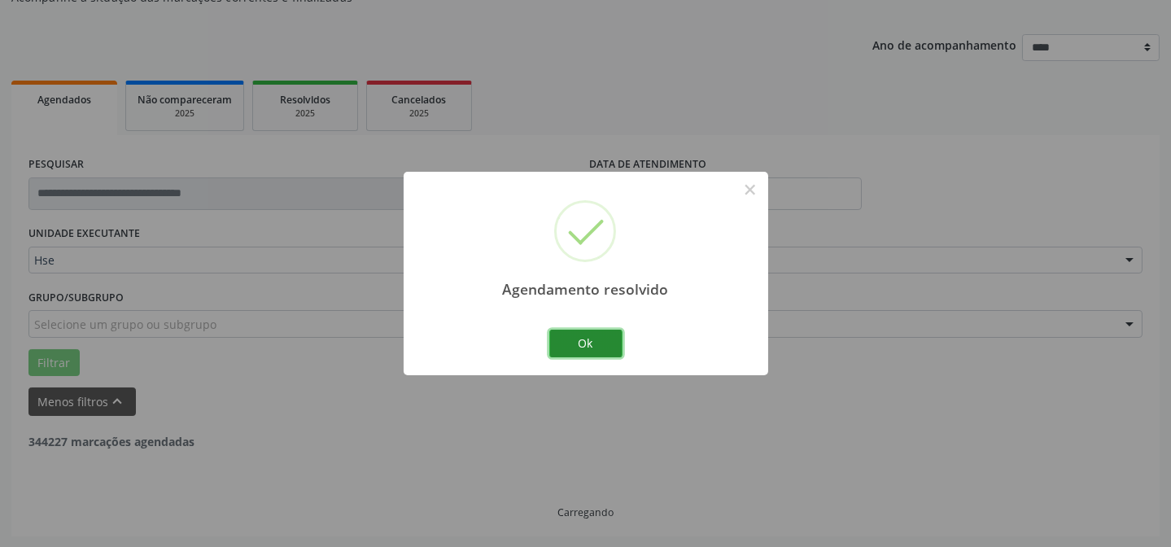
click at [582, 339] on button "Ok" at bounding box center [585, 344] width 73 height 28
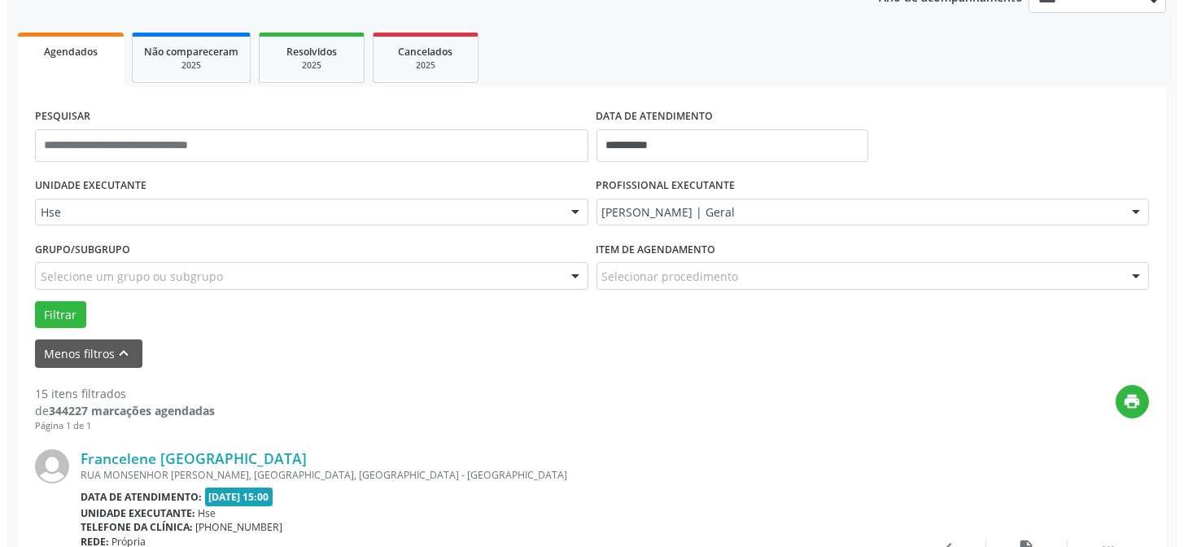
scroll to position [236, 0]
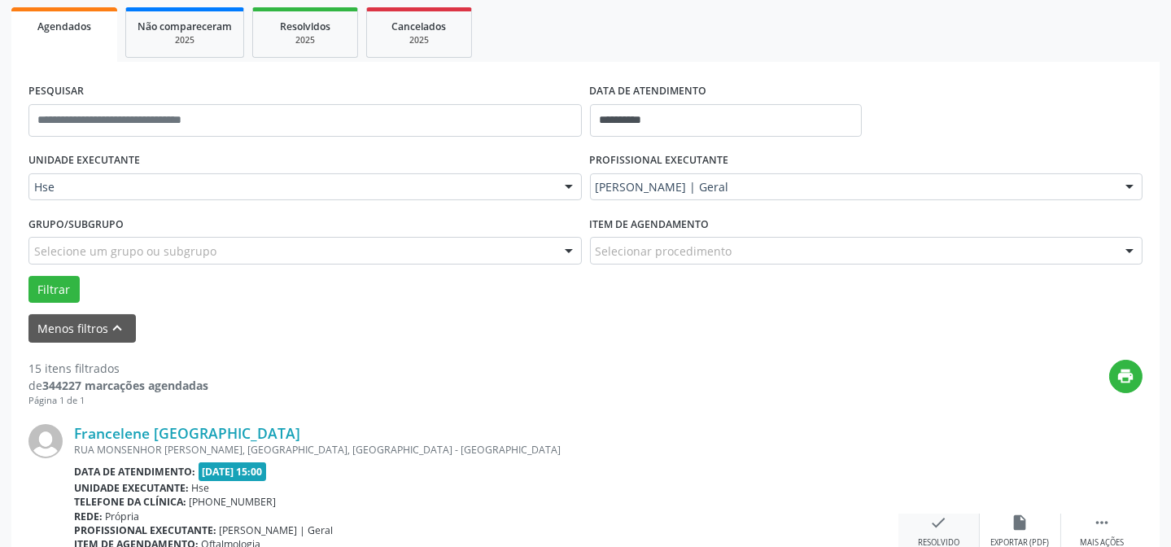
click at [942, 530] on div "check Resolvido" at bounding box center [938, 530] width 81 height 35
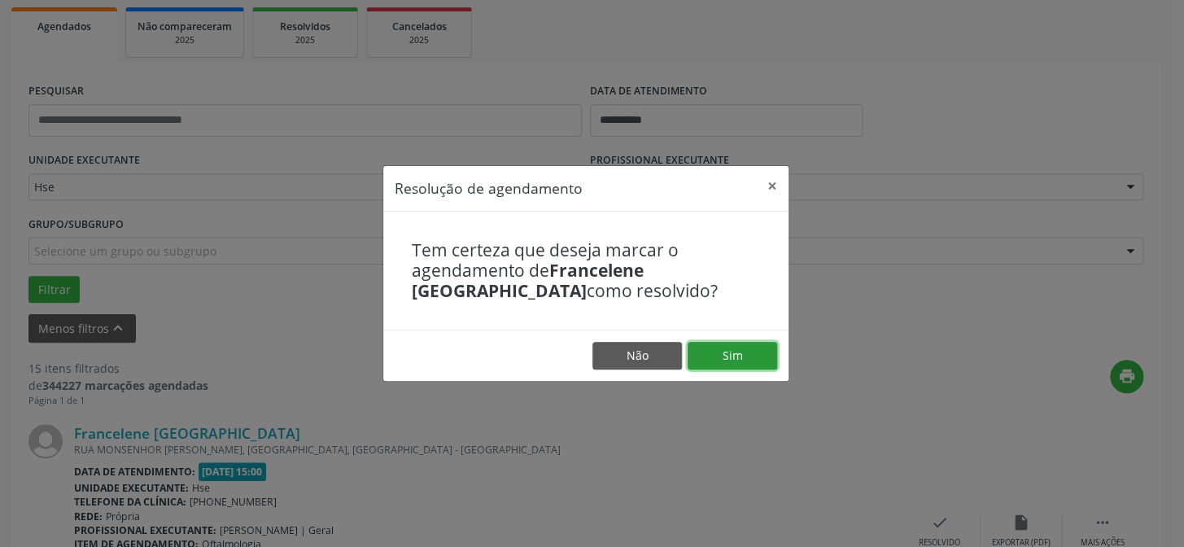
drag, startPoint x: 729, startPoint y: 365, endPoint x: 727, endPoint y: 348, distance: 17.2
click at [727, 360] on button "Sim" at bounding box center [733, 356] width 90 height 28
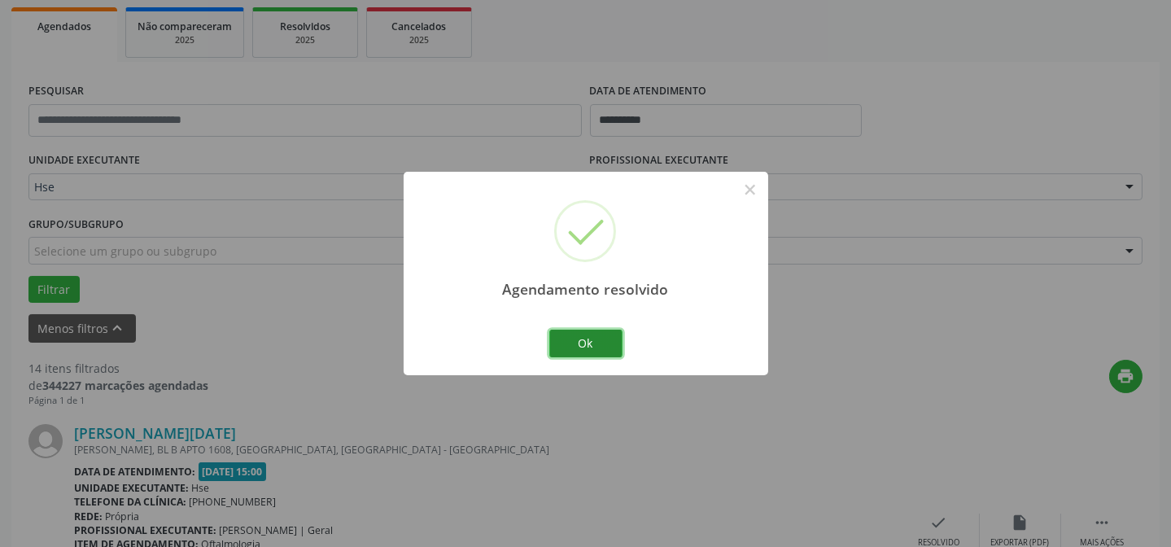
click at [564, 343] on button "Ok" at bounding box center [585, 344] width 73 height 28
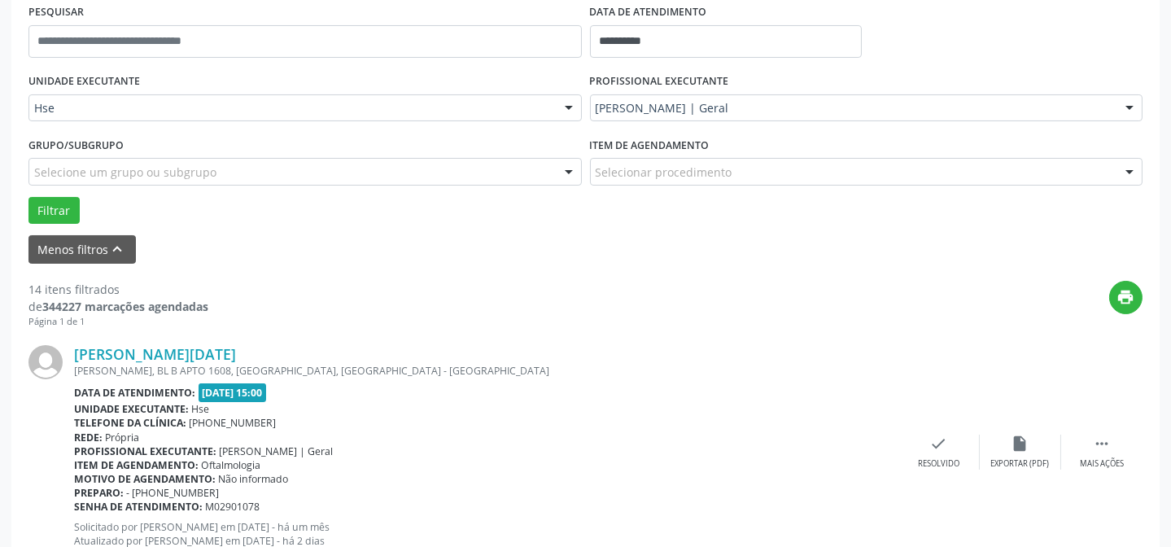
scroll to position [384, 0]
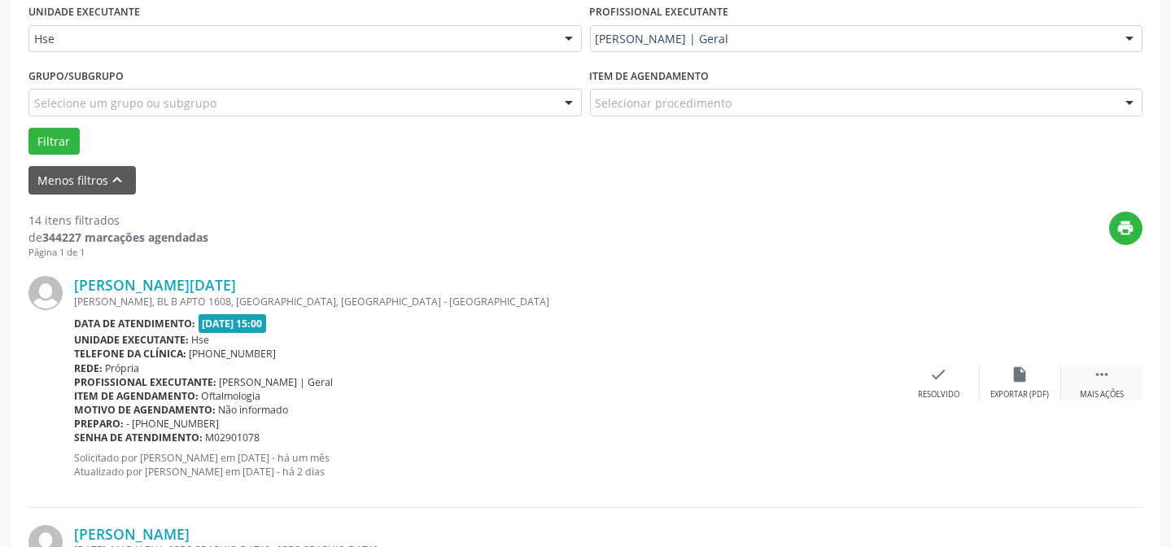
click at [1093, 375] on icon "" at bounding box center [1102, 374] width 18 height 18
click at [1033, 378] on div "alarm_off Não compareceu" at bounding box center [1020, 382] width 81 height 35
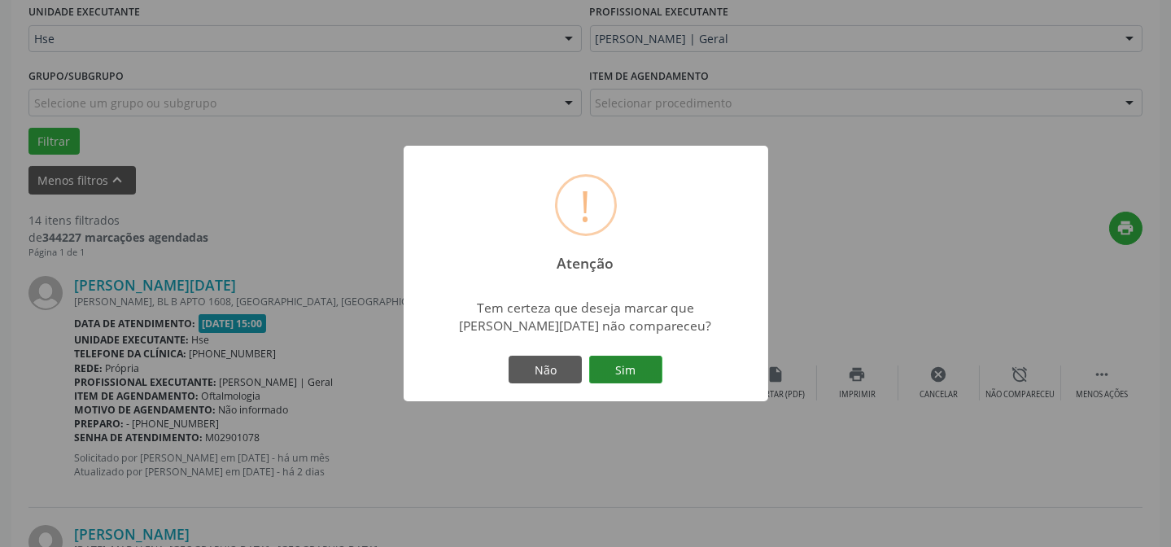
click at [634, 365] on button "Sim" at bounding box center [625, 370] width 73 height 28
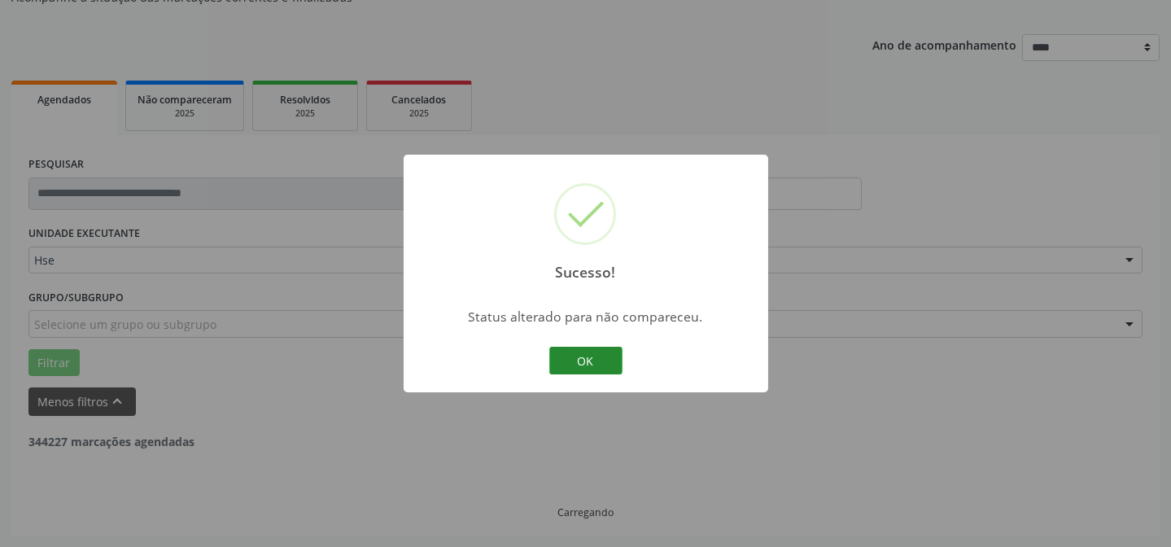
click at [603, 361] on button "OK" at bounding box center [585, 361] width 73 height 28
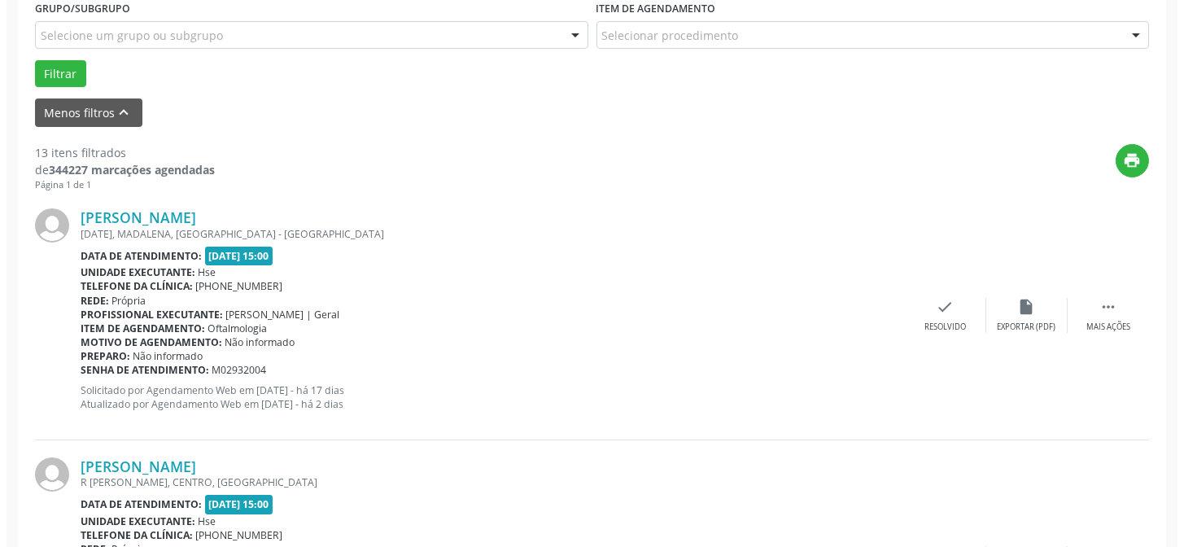
scroll to position [532, 0]
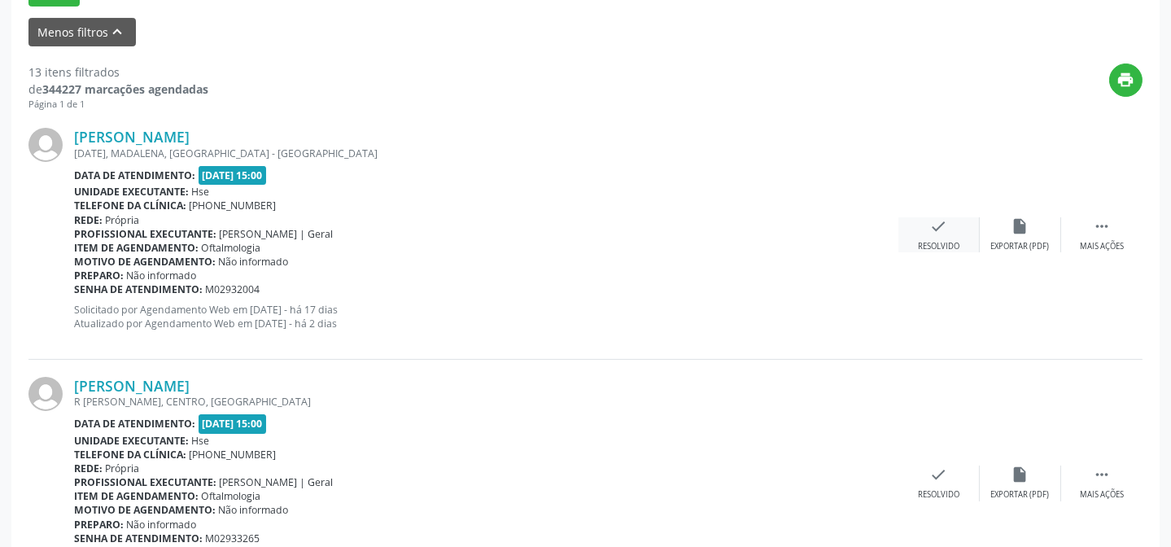
click at [961, 232] on div "check Resolvido" at bounding box center [938, 234] width 81 height 35
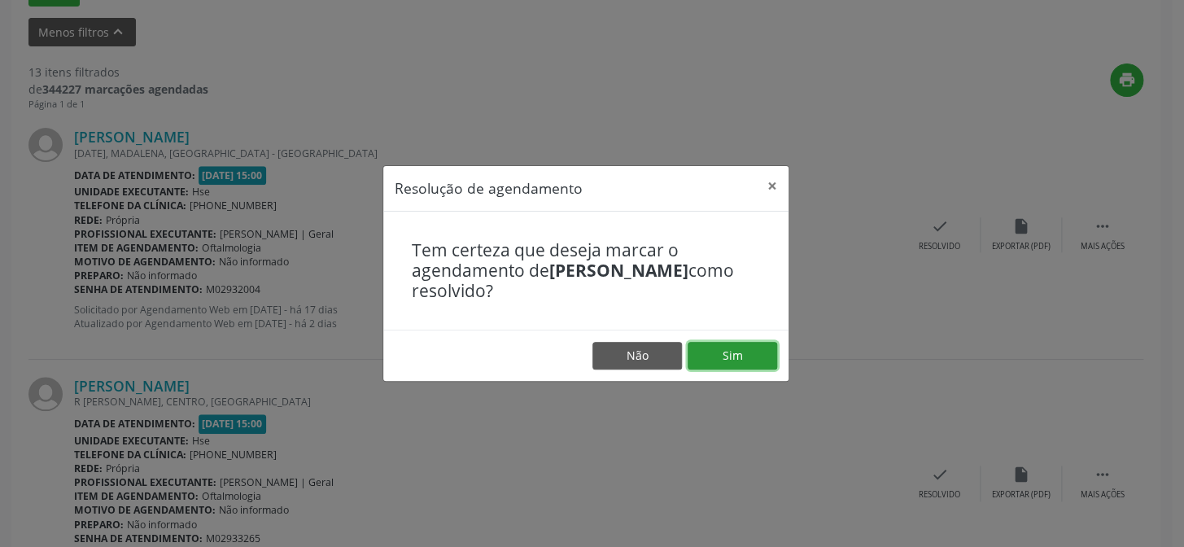
click at [718, 349] on button "Sim" at bounding box center [733, 356] width 90 height 28
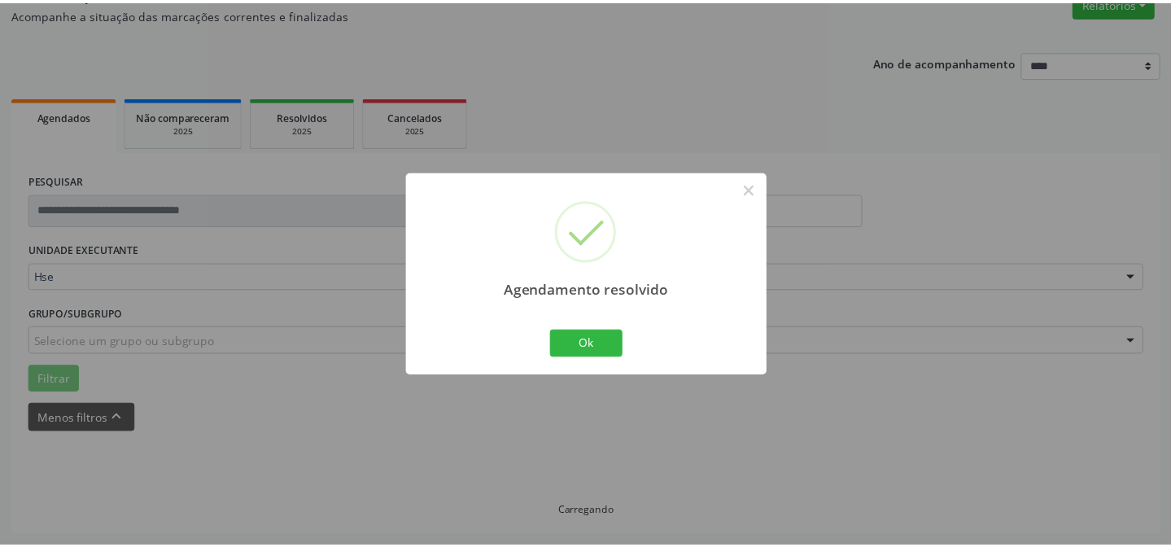
scroll to position [146, 0]
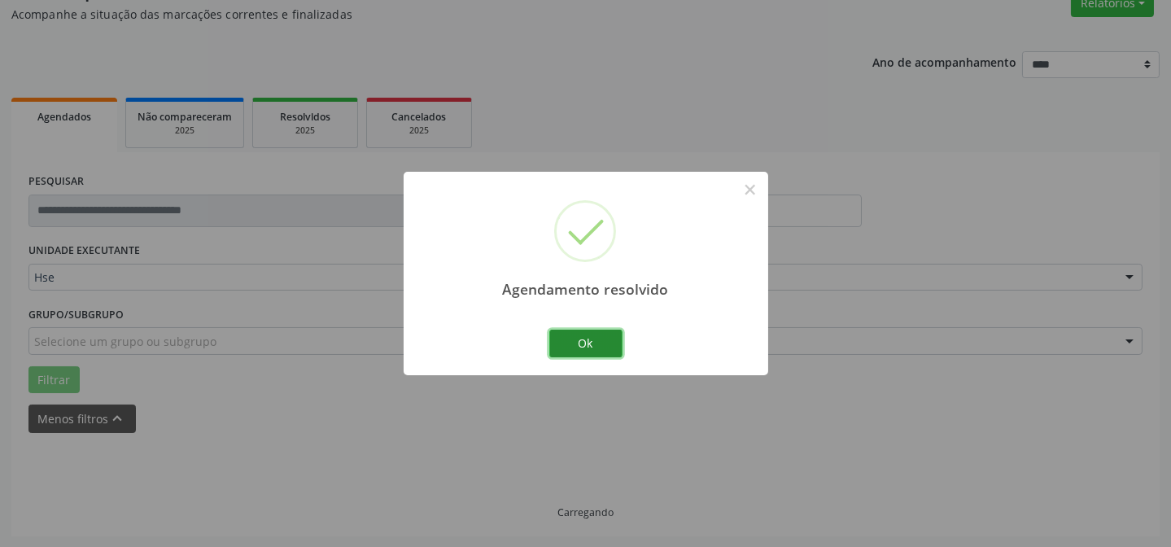
click at [611, 343] on button "Ok" at bounding box center [585, 344] width 73 height 28
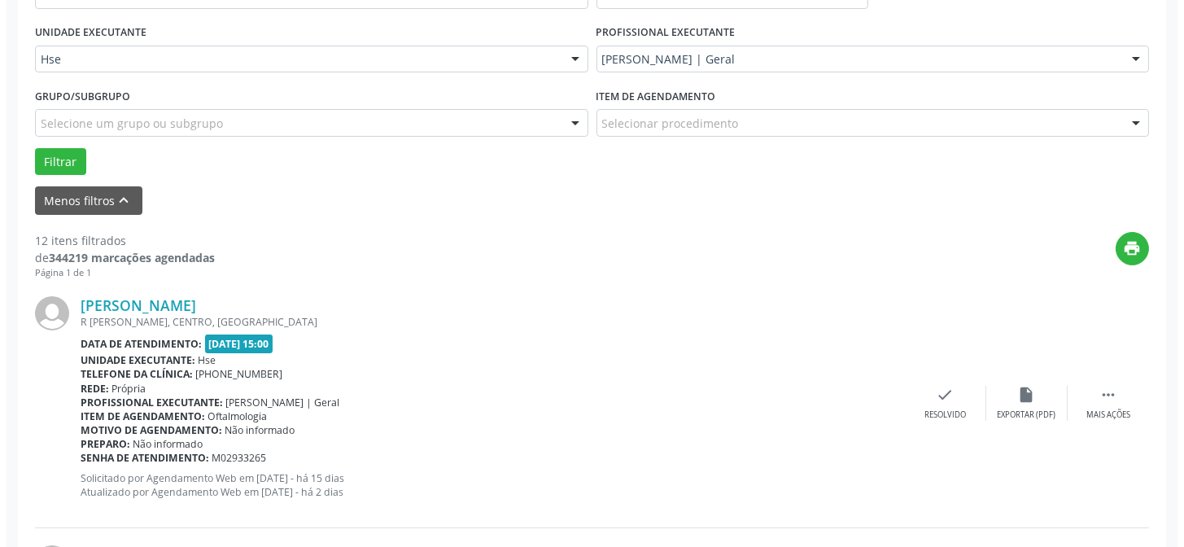
scroll to position [367, 0]
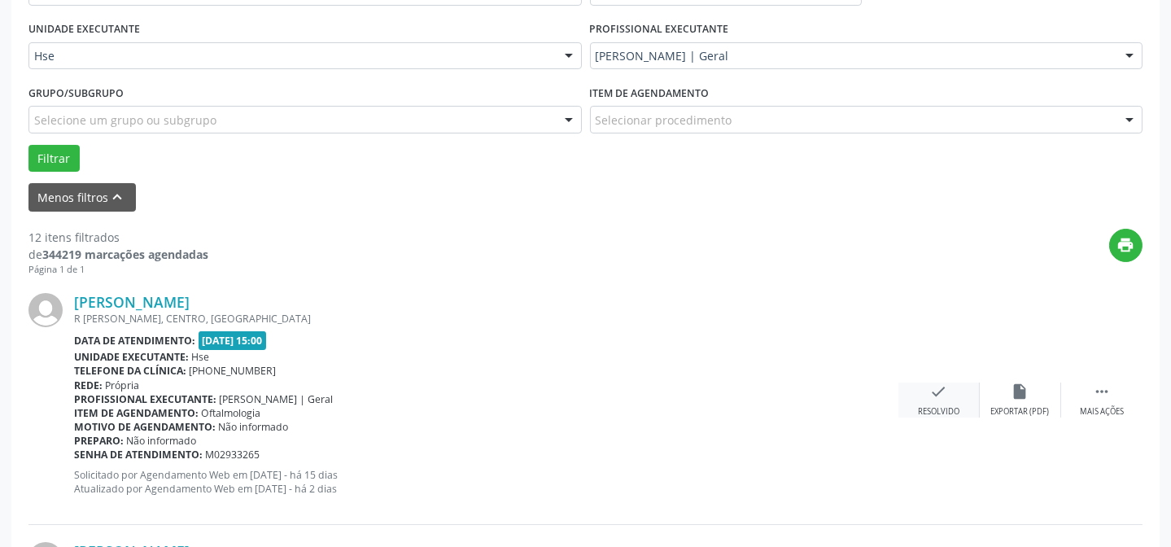
click at [959, 385] on div "check Resolvido" at bounding box center [938, 399] width 81 height 35
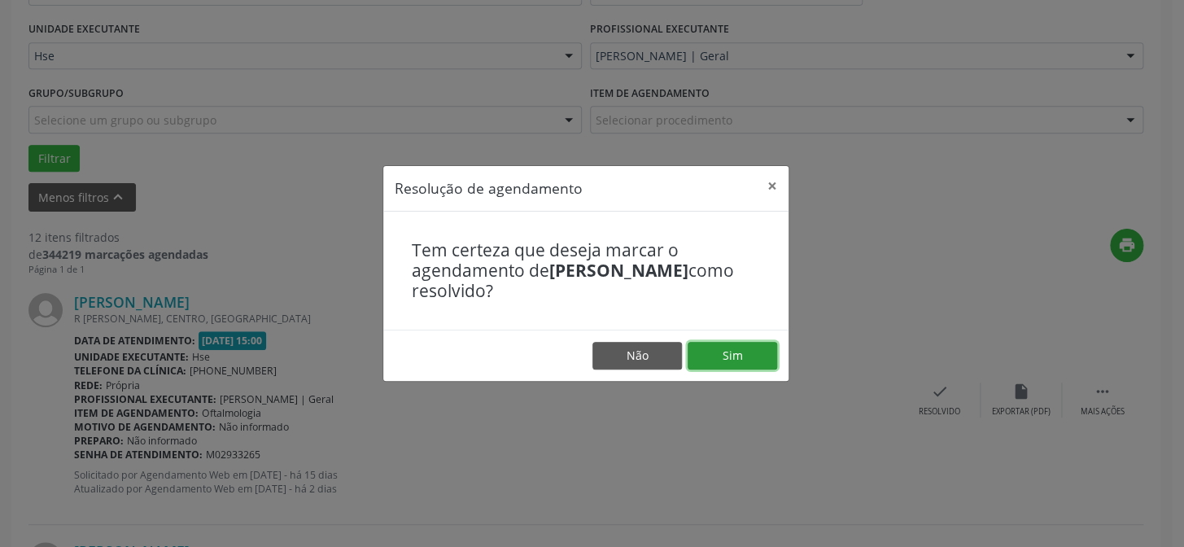
click at [706, 349] on button "Sim" at bounding box center [733, 356] width 90 height 28
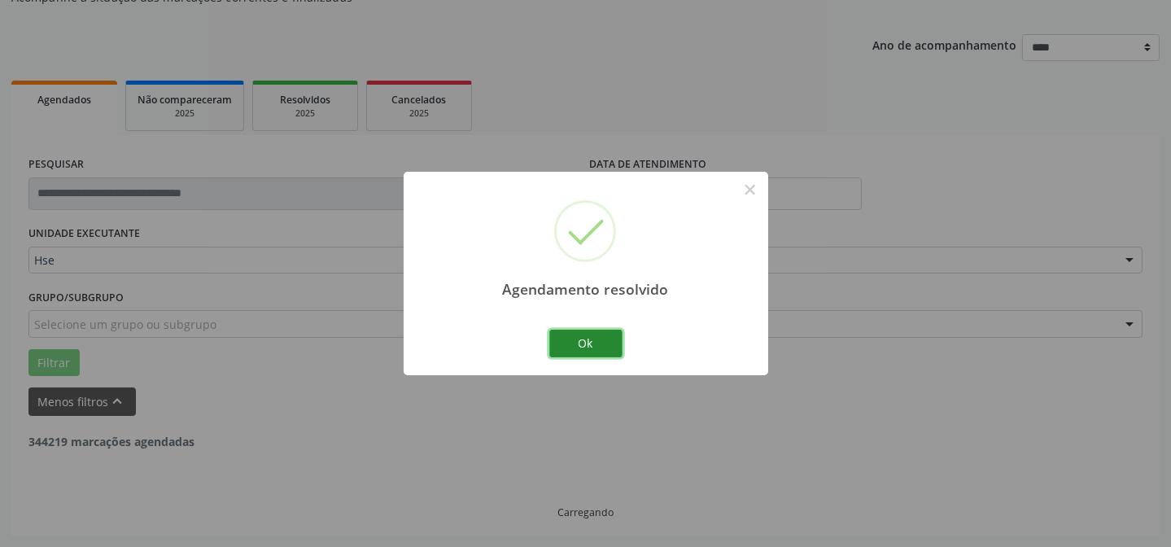
click at [586, 338] on button "Ok" at bounding box center [585, 344] width 73 height 28
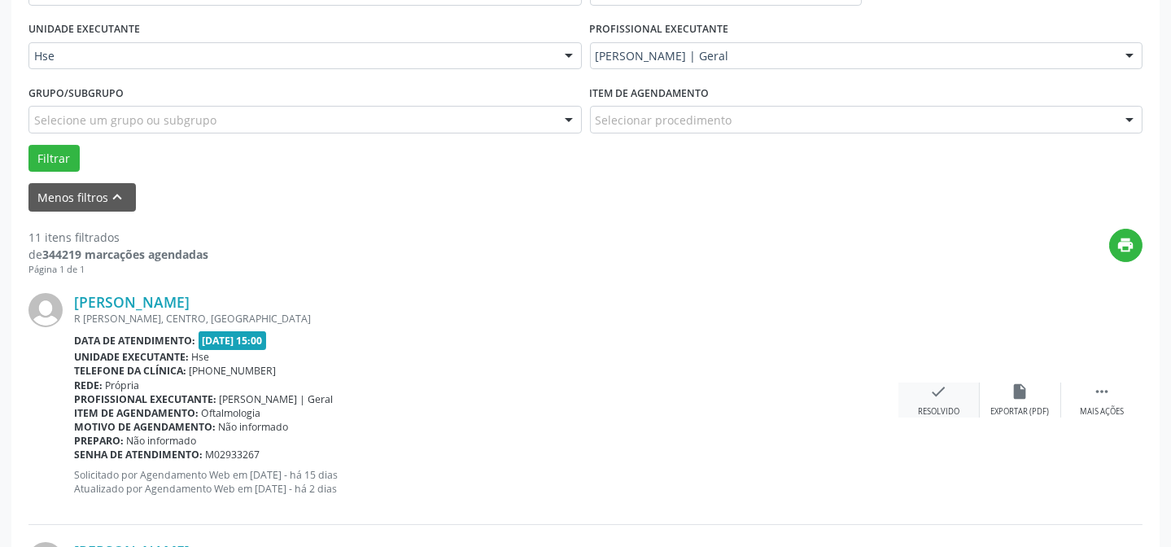
click at [950, 406] on div "Resolvido" at bounding box center [938, 411] width 41 height 11
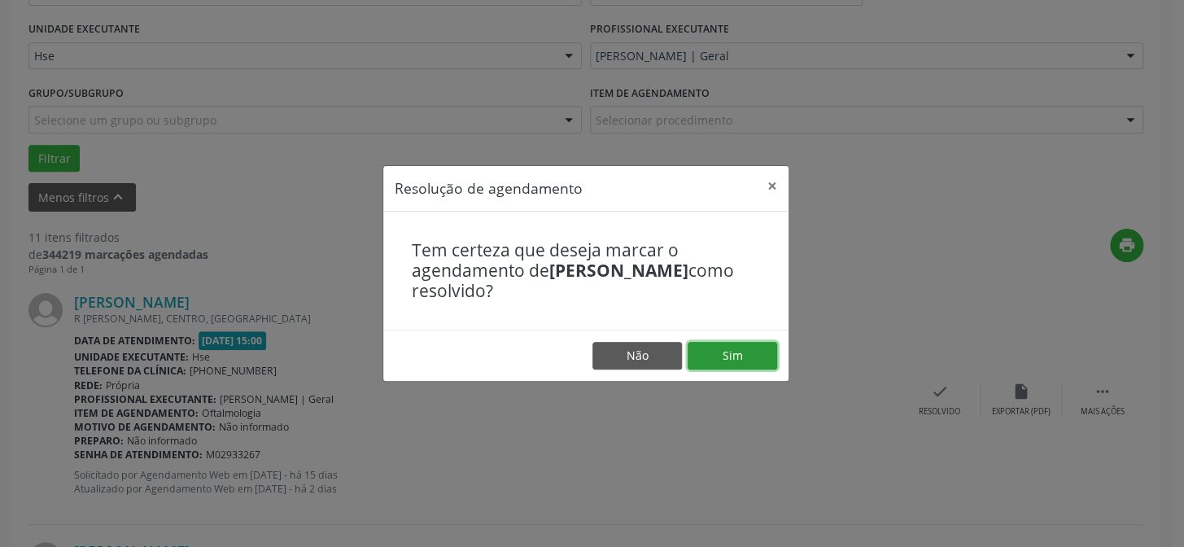
click at [718, 360] on button "Sim" at bounding box center [733, 356] width 90 height 28
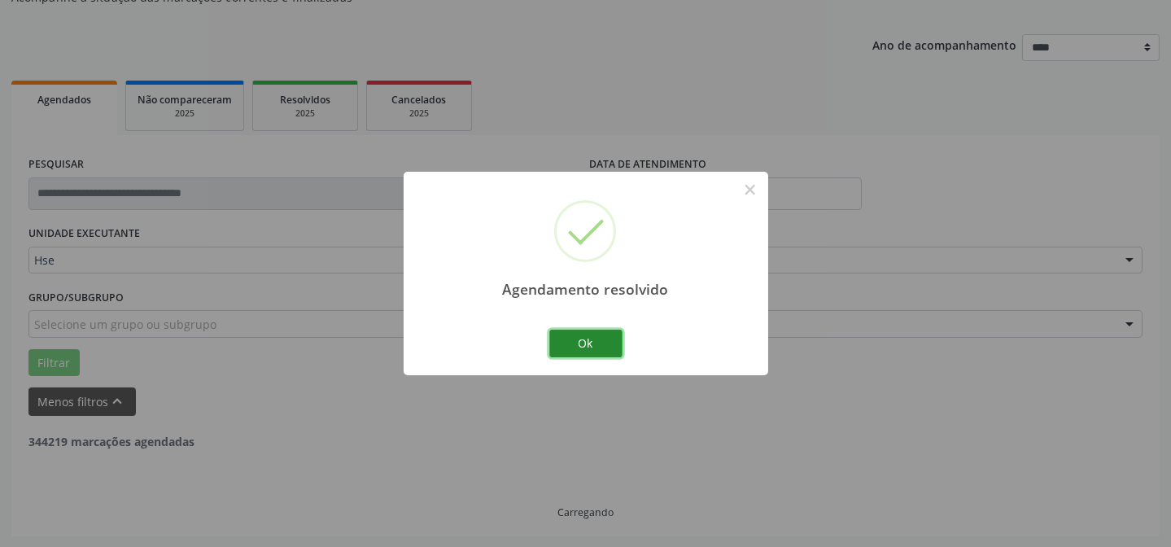
click at [568, 342] on button "Ok" at bounding box center [585, 344] width 73 height 28
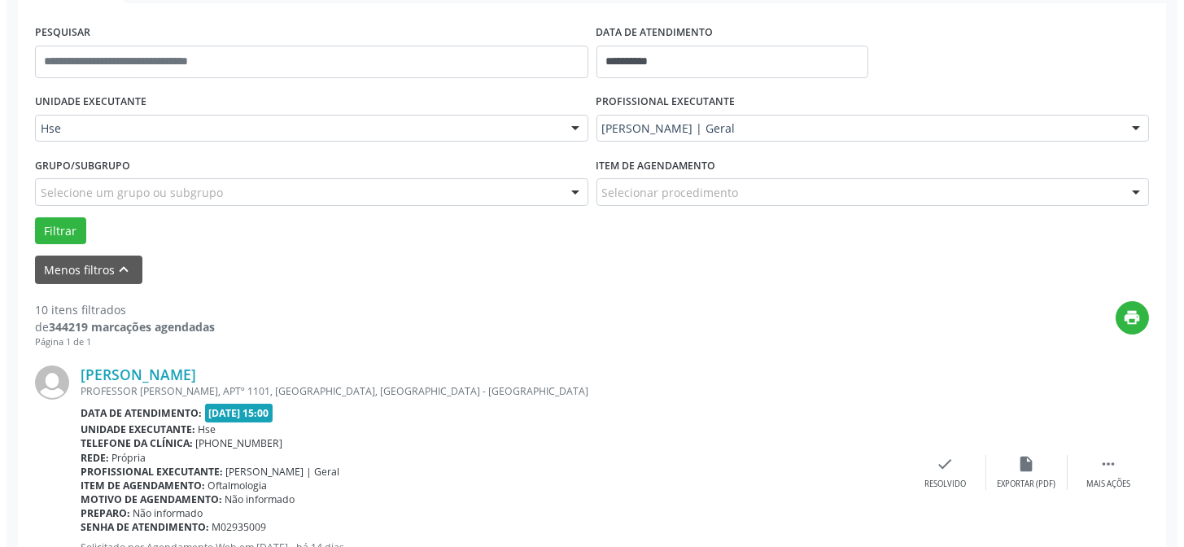
scroll to position [310, 0]
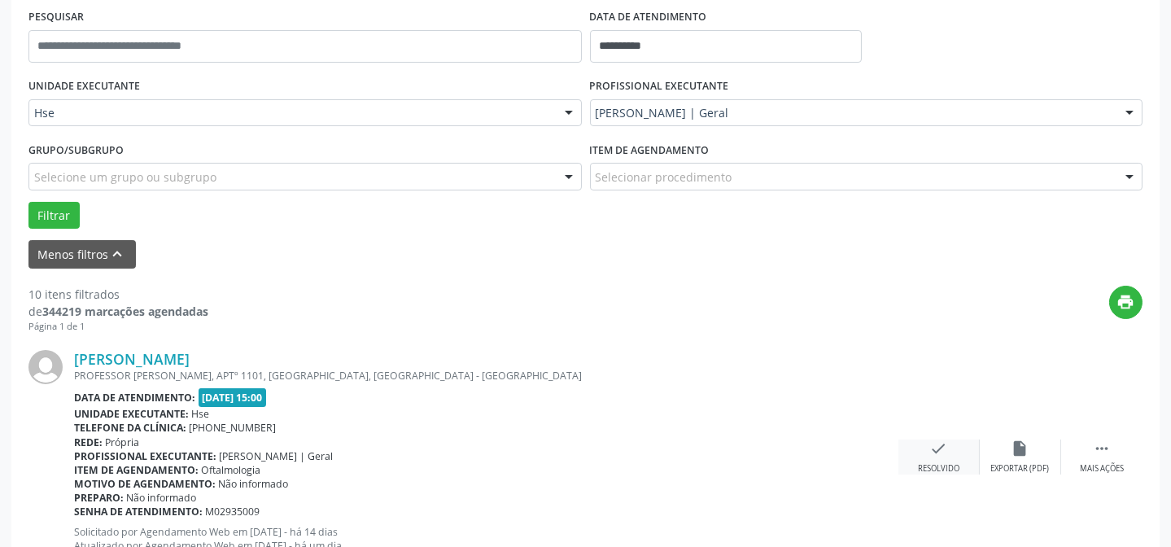
click at [958, 460] on div "check Resolvido" at bounding box center [938, 456] width 81 height 35
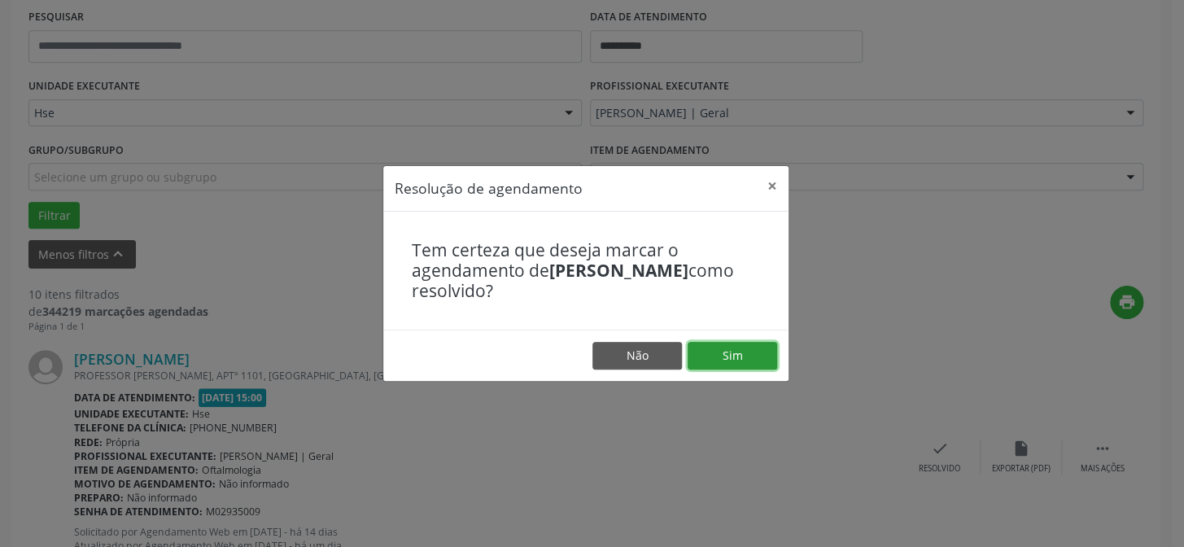
click at [716, 343] on button "Sim" at bounding box center [733, 356] width 90 height 28
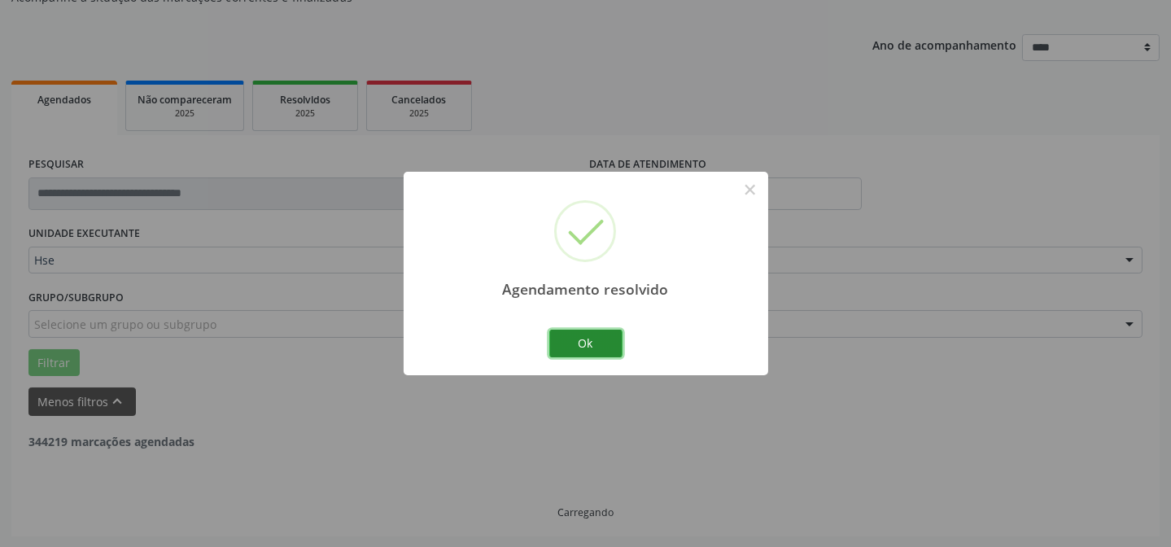
click at [593, 341] on button "Ok" at bounding box center [585, 344] width 73 height 28
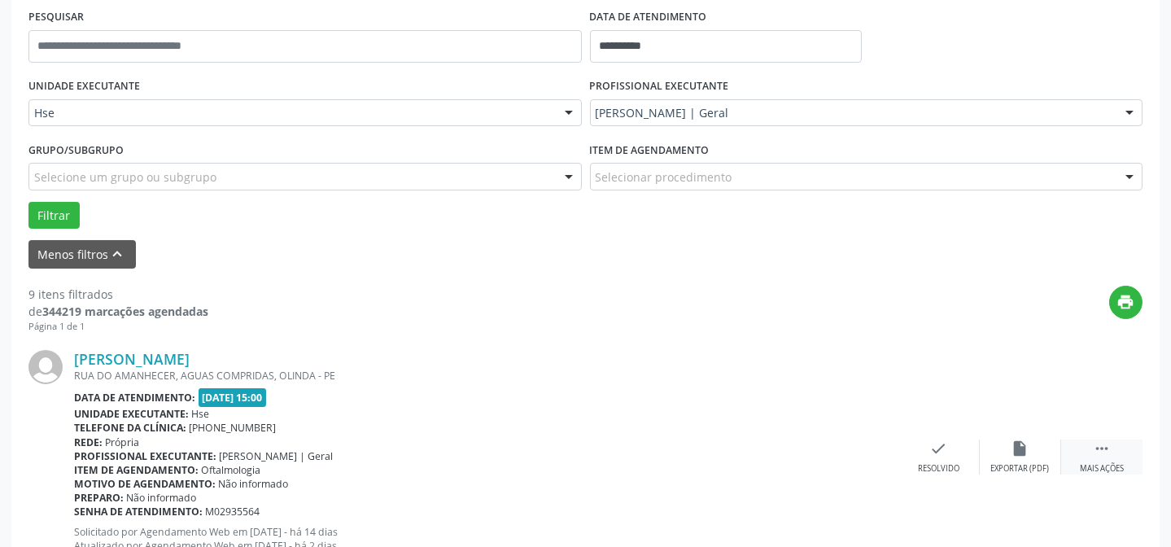
drag, startPoint x: 1098, startPoint y: 465, endPoint x: 1060, endPoint y: 455, distance: 39.5
click at [1098, 465] on div "Mais ações" at bounding box center [1102, 468] width 44 height 11
click at [1018, 447] on icon "alarm_off" at bounding box center [1020, 448] width 18 height 18
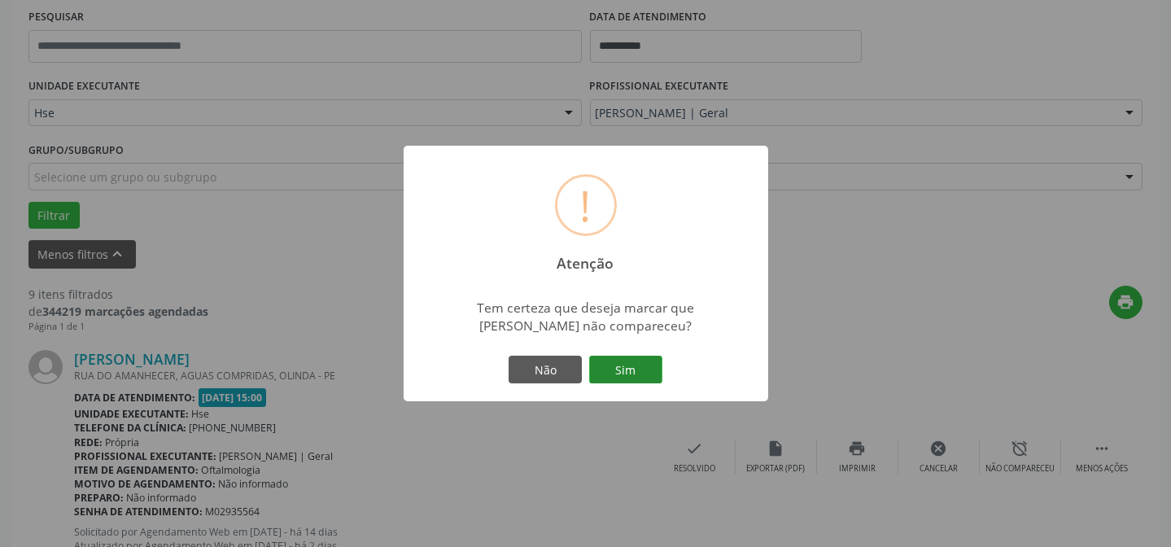
click at [647, 373] on button "Sim" at bounding box center [625, 370] width 73 height 28
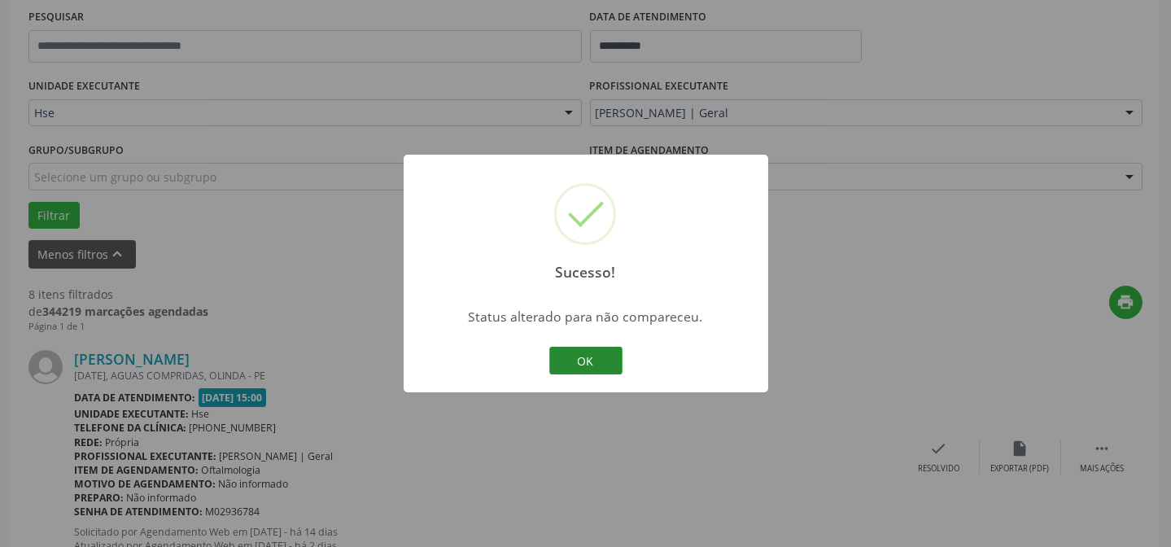
drag, startPoint x: 612, startPoint y: 360, endPoint x: 602, endPoint y: 360, distance: 9.8
click at [602, 360] on button "OK" at bounding box center [585, 361] width 73 height 28
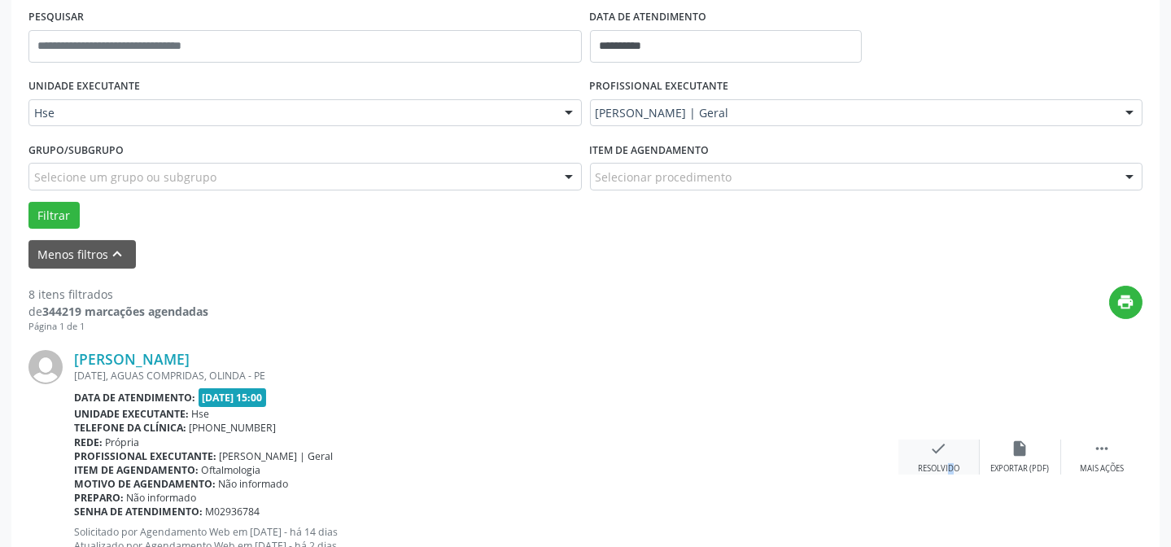
click at [937, 460] on div "check Resolvido" at bounding box center [938, 456] width 81 height 35
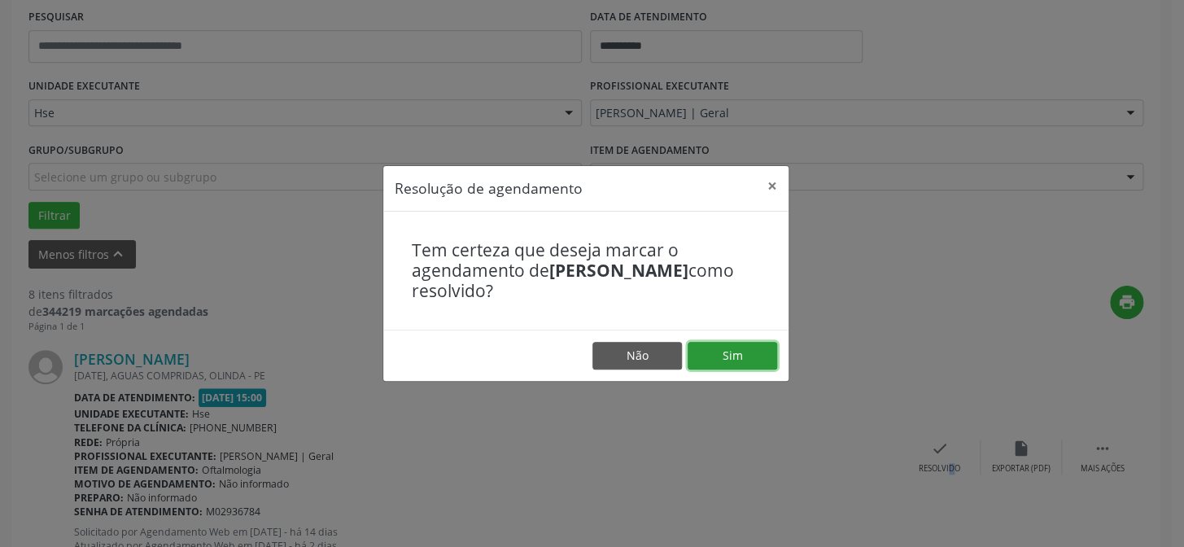
click at [772, 348] on button "Sim" at bounding box center [733, 356] width 90 height 28
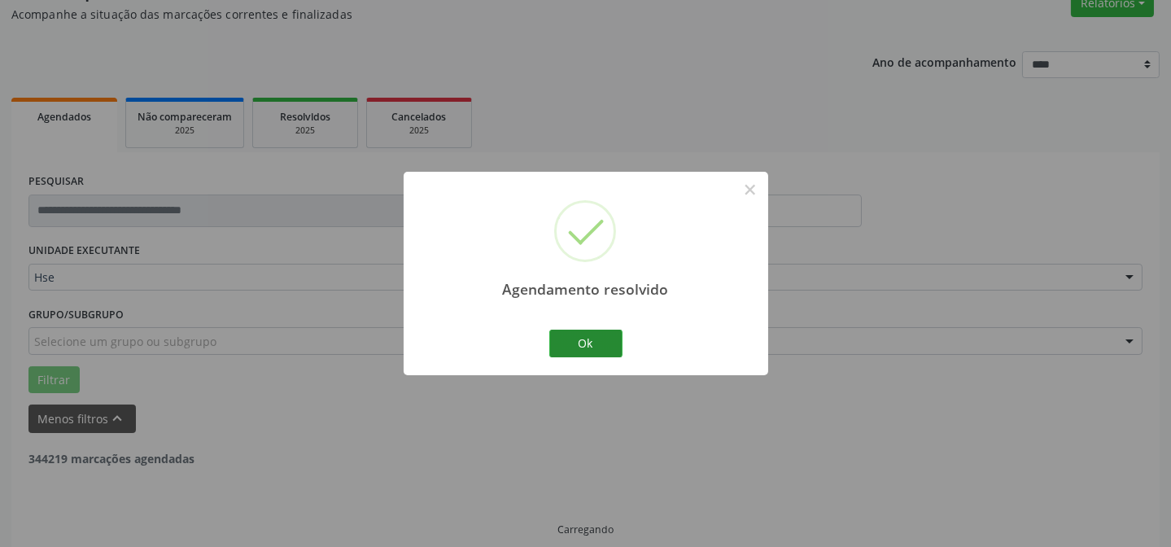
scroll to position [163, 0]
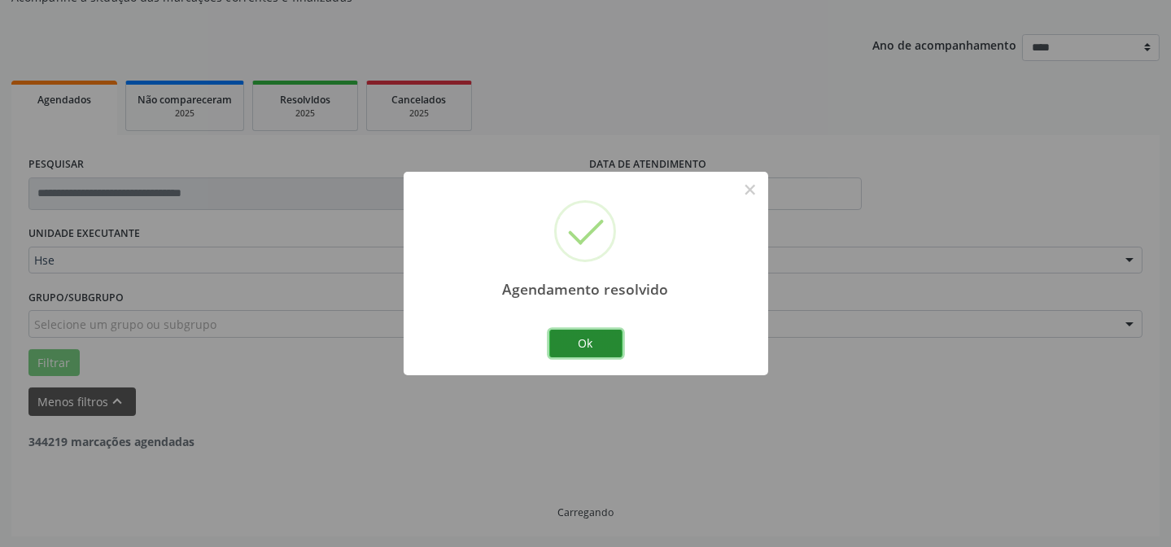
click at [562, 336] on button "Ok" at bounding box center [585, 344] width 73 height 28
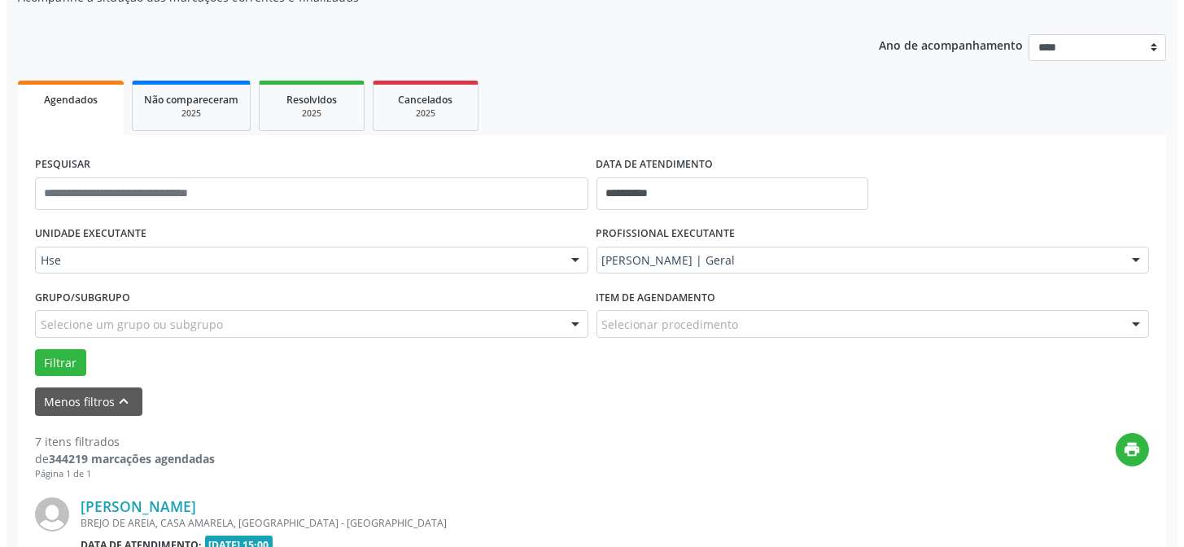
scroll to position [236, 0]
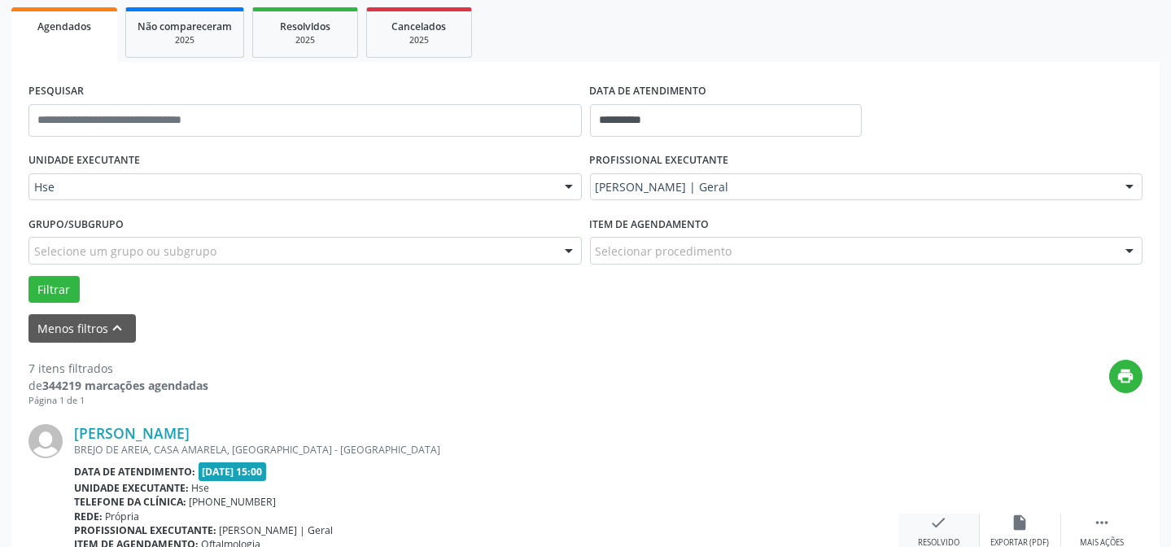
click at [937, 526] on icon "check" at bounding box center [939, 522] width 18 height 18
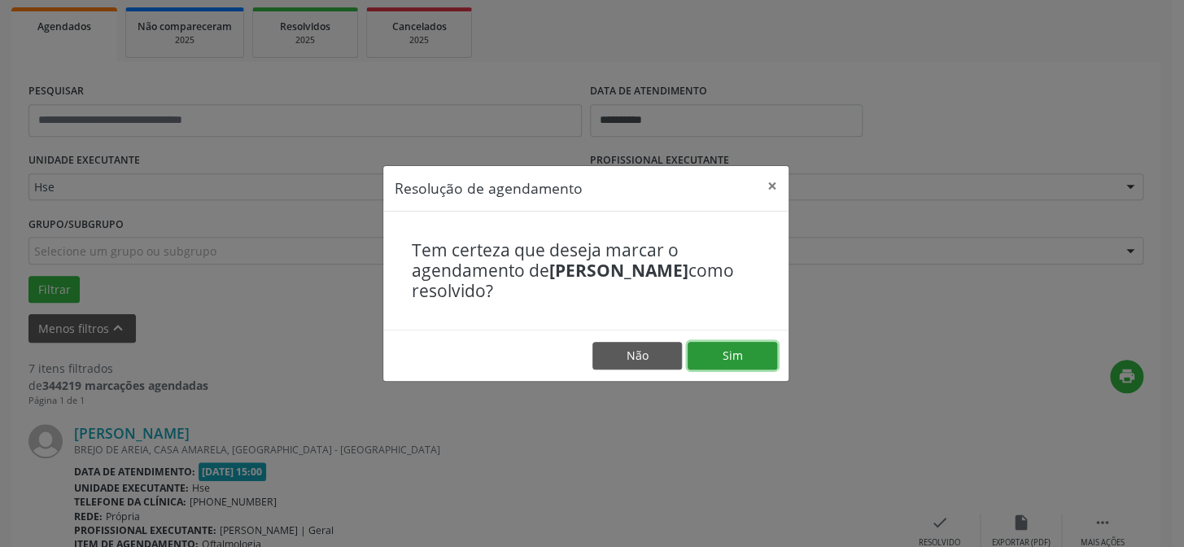
click at [742, 365] on button "Sim" at bounding box center [733, 356] width 90 height 28
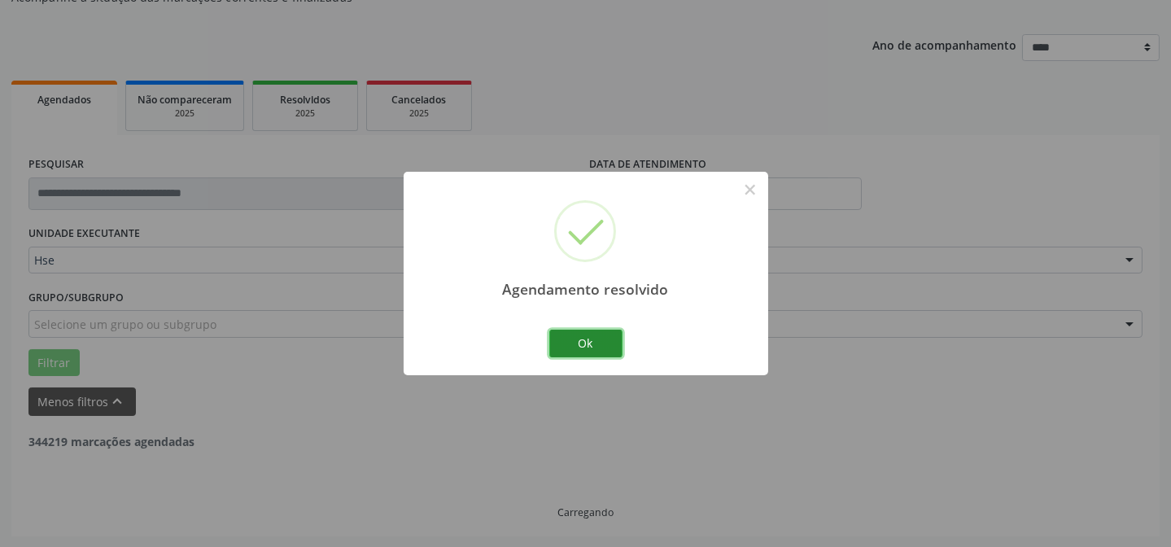
click at [570, 335] on button "Ok" at bounding box center [585, 344] width 73 height 28
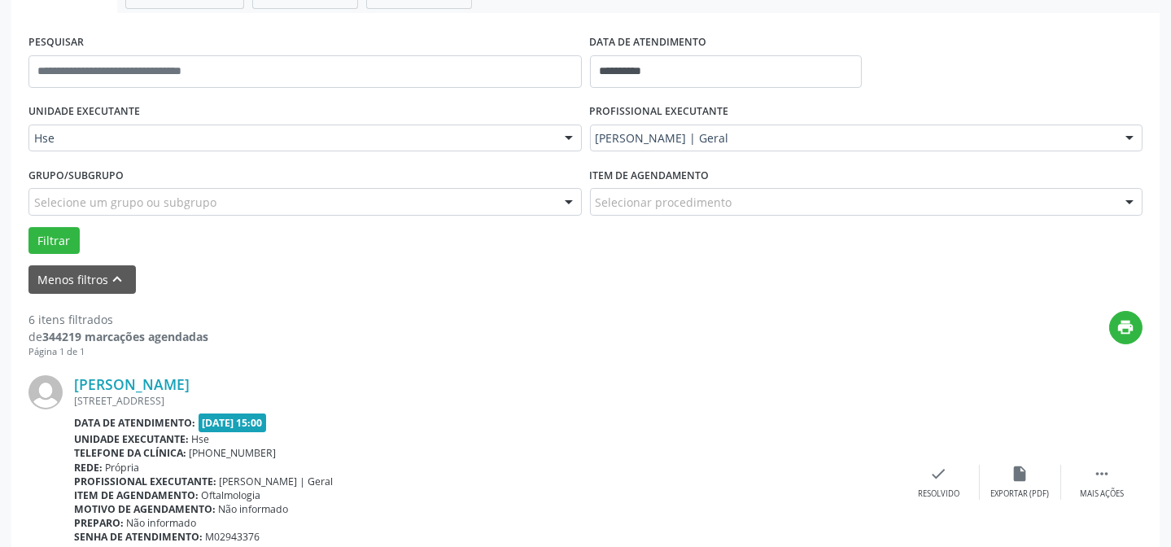
scroll to position [310, 0]
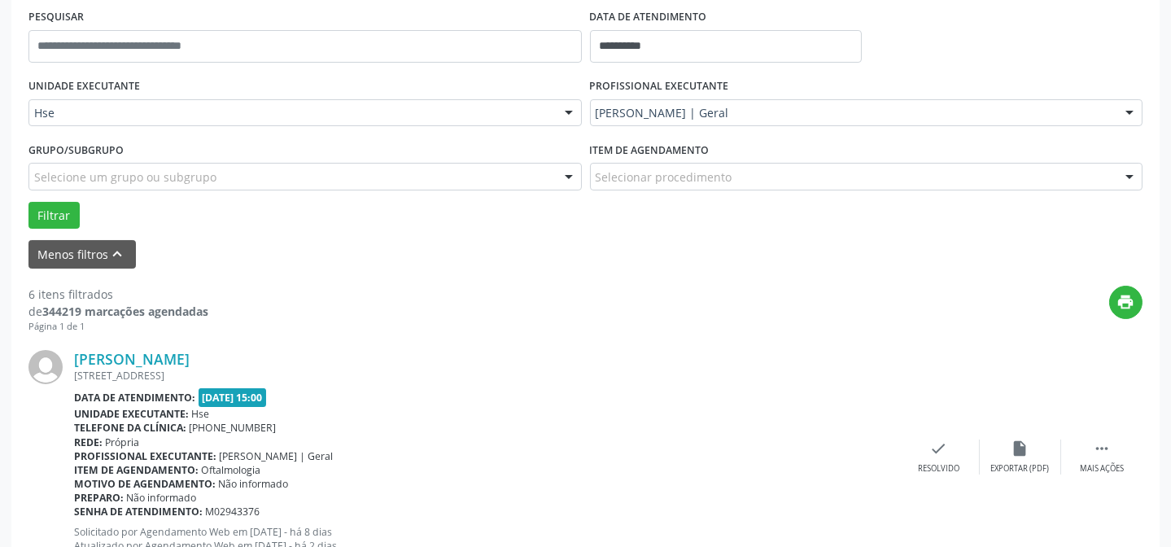
click at [1101, 431] on div "Roberto Ribeiro Pinho RUA RIO PAJEU, B.A4 APTO.301, IBURA DE BAIXO, RECIFE - PE…" at bounding box center [585, 457] width 1114 height 248
click at [1102, 443] on icon "" at bounding box center [1102, 448] width 18 height 18
click at [998, 431] on div "Roberto Ribeiro Pinho RUA RIO PAJEU, B.A4 APTO.301, IBURA DE BAIXO, RECIFE - PE…" at bounding box center [585, 457] width 1114 height 248
click at [1015, 445] on icon "alarm_off" at bounding box center [1020, 448] width 18 height 18
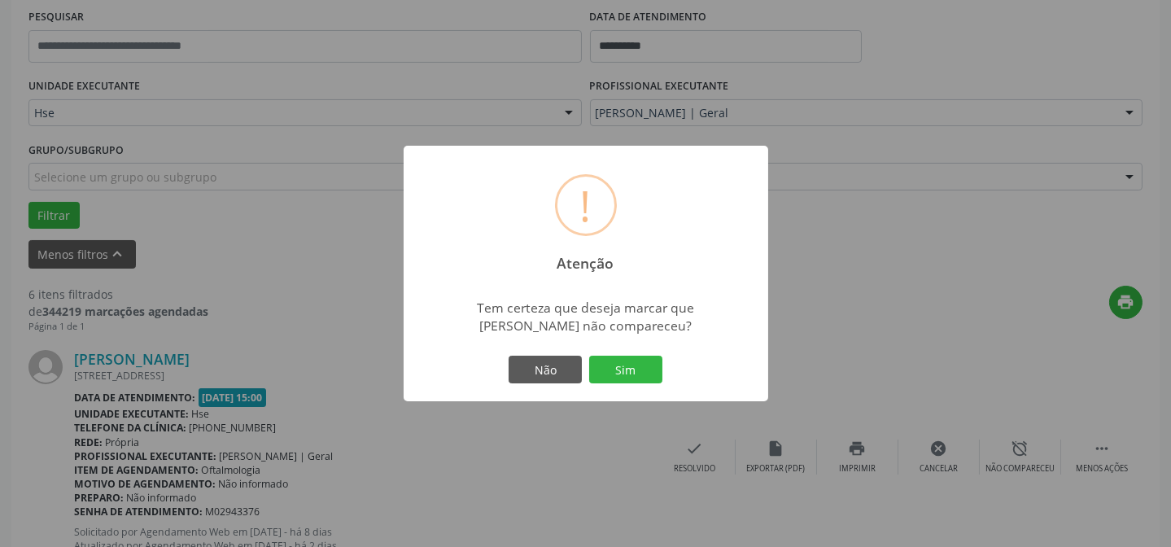
click at [631, 345] on div "! Atenção × Tem certeza que deseja marcar que Roberto Ribeiro Pinho não compare…" at bounding box center [586, 273] width 365 height 255
click at [643, 371] on button "Sim" at bounding box center [625, 370] width 73 height 28
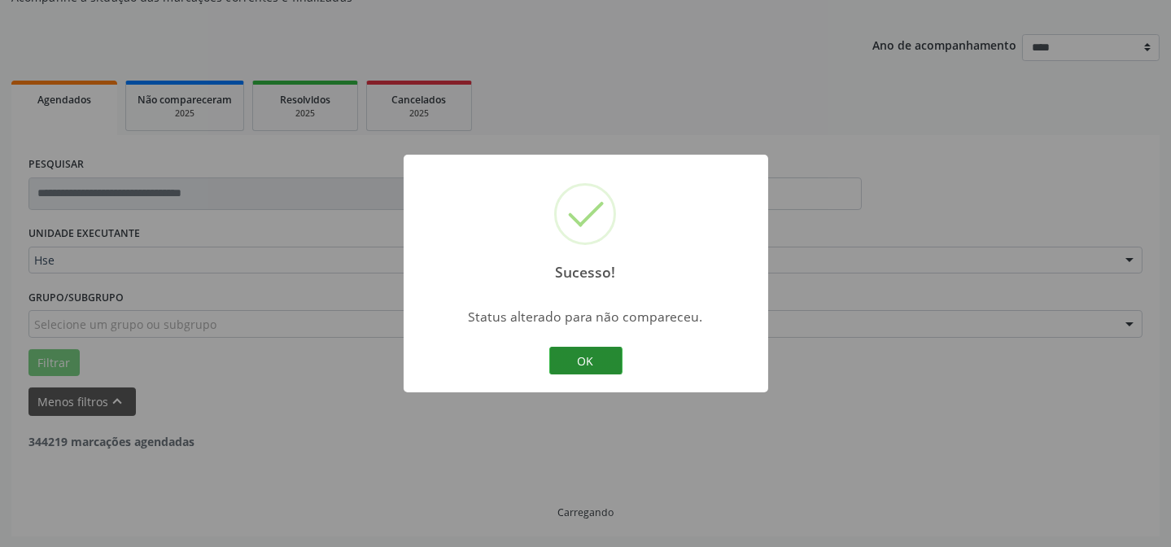
click at [562, 363] on button "OK" at bounding box center [585, 361] width 73 height 28
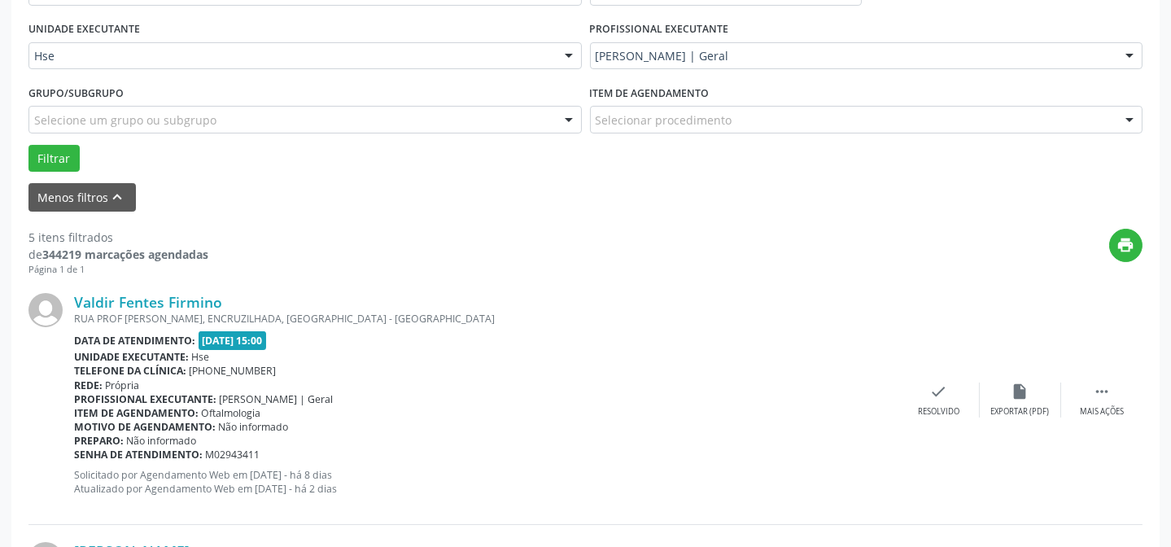
scroll to position [384, 0]
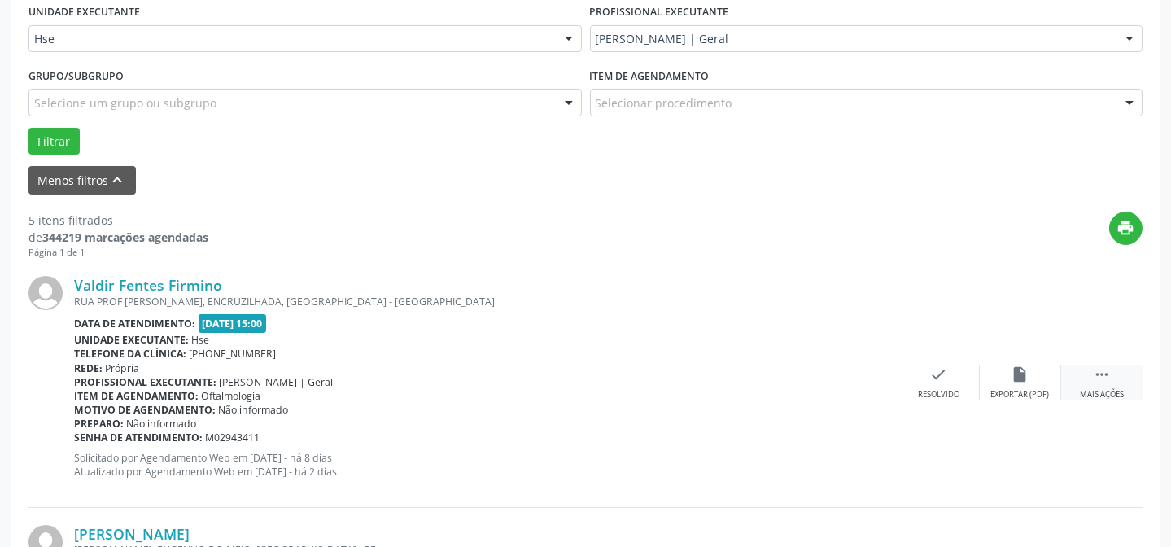
click at [1085, 386] on div " Mais ações" at bounding box center [1101, 382] width 81 height 35
click at [988, 374] on div "alarm_off Não compareceu" at bounding box center [1020, 382] width 81 height 35
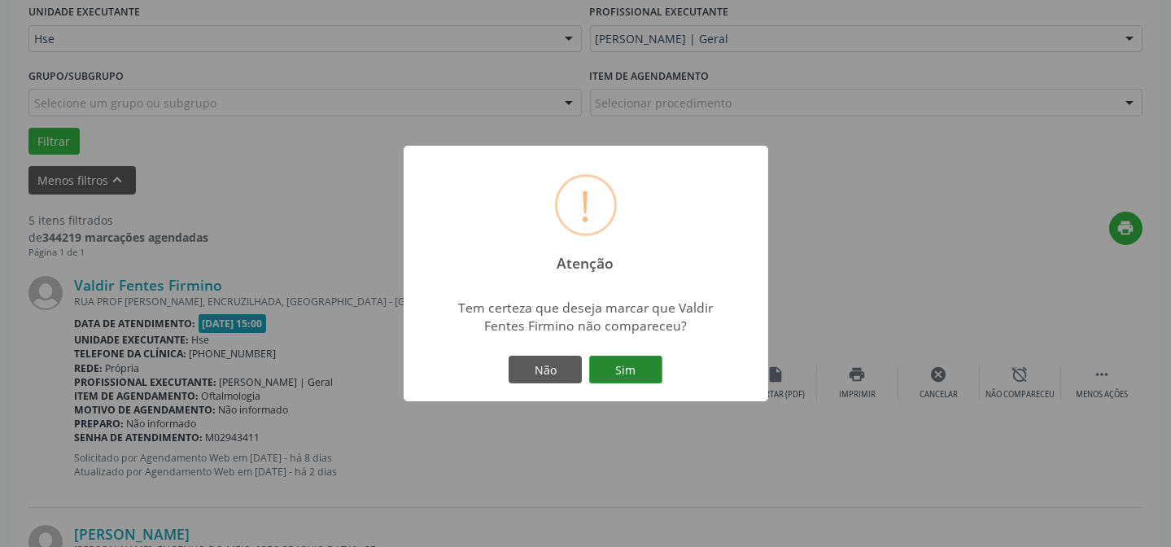
click at [596, 358] on button "Sim" at bounding box center [625, 370] width 73 height 28
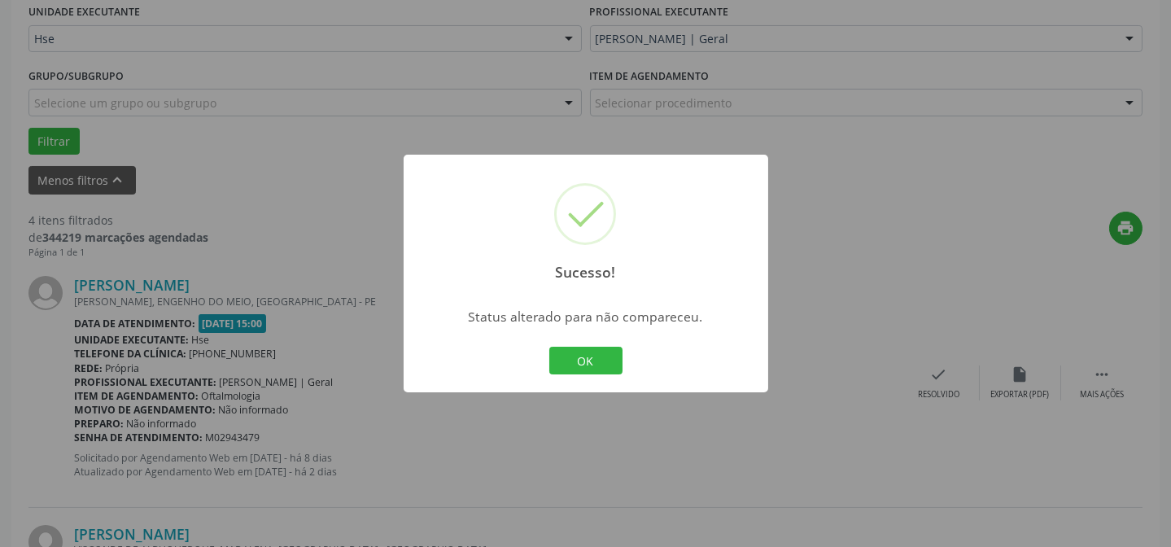
click at [627, 349] on div "Sucesso! × Status alterado para não compareceu. OK Cancel" at bounding box center [586, 274] width 365 height 238
click at [609, 357] on button "OK" at bounding box center [585, 361] width 73 height 28
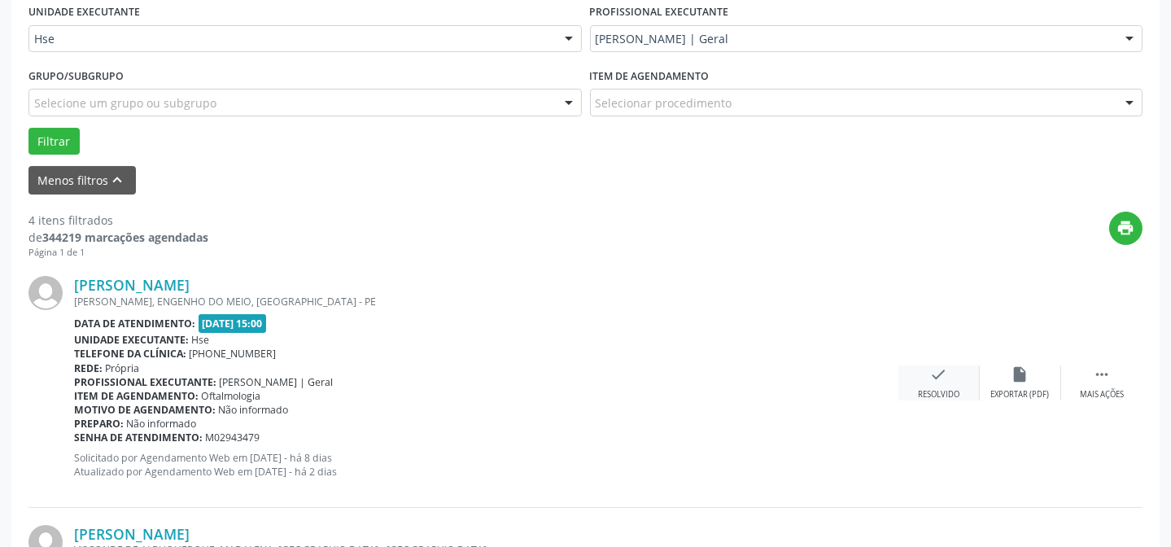
click at [927, 391] on div "Resolvido" at bounding box center [938, 394] width 41 height 11
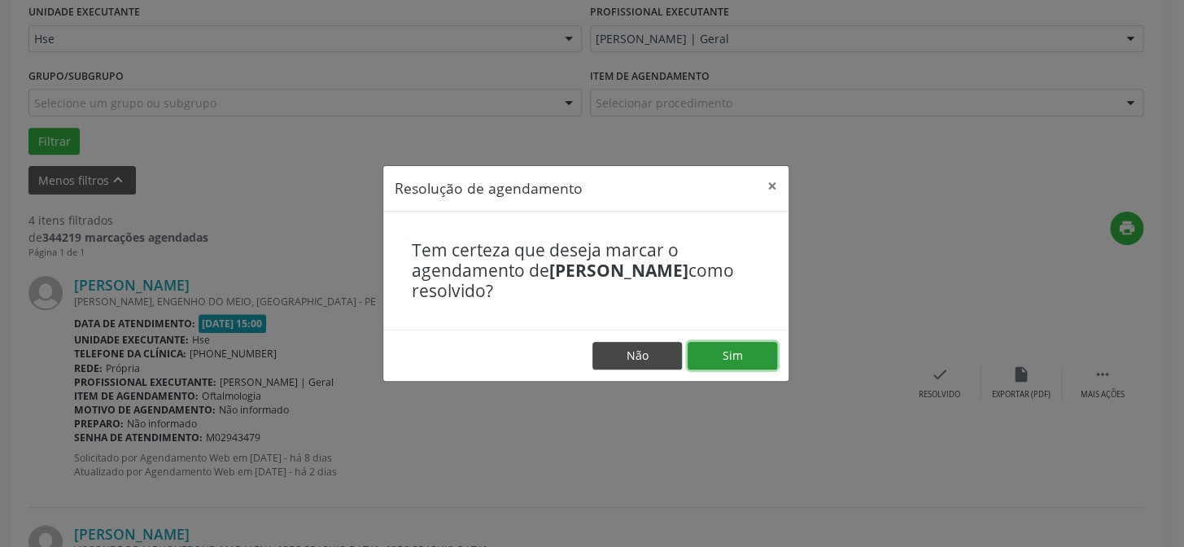
drag, startPoint x: 704, startPoint y: 349, endPoint x: 661, endPoint y: 354, distance: 43.4
click at [705, 350] on button "Sim" at bounding box center [733, 356] width 90 height 28
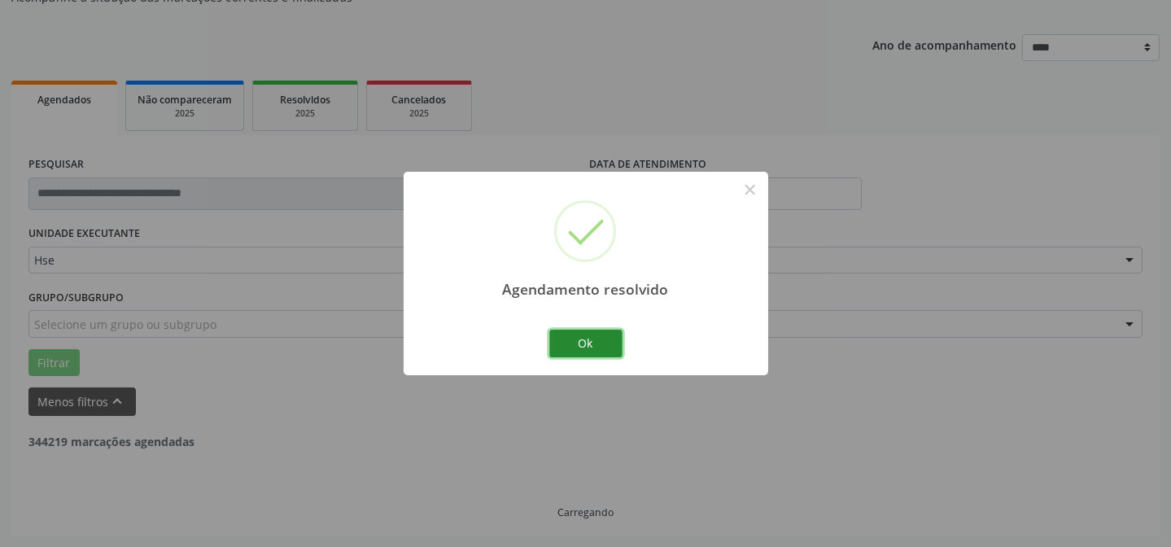
click at [568, 332] on button "Ok" at bounding box center [585, 344] width 73 height 28
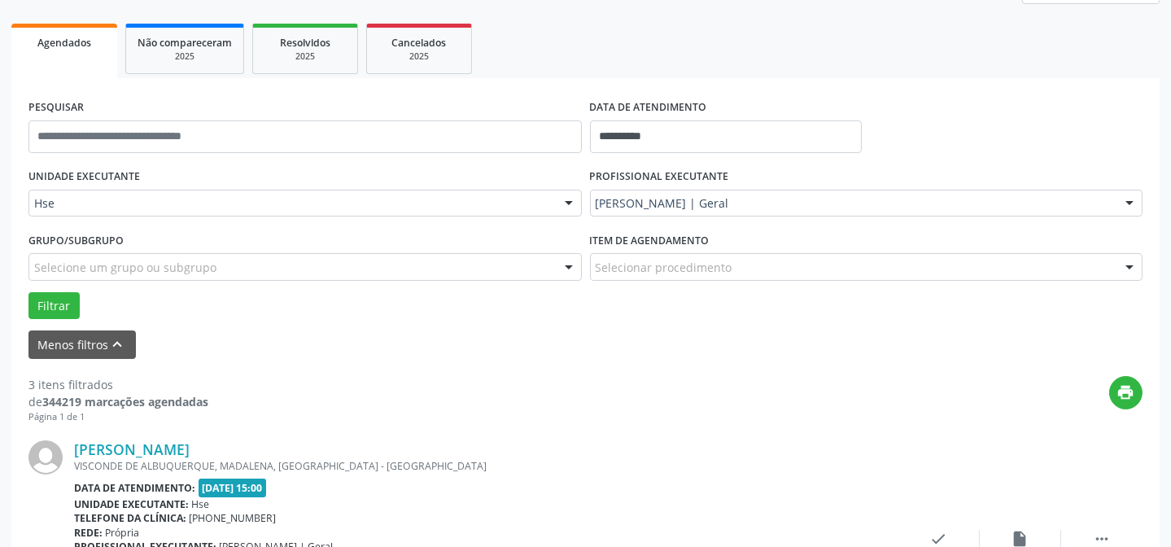
scroll to position [236, 0]
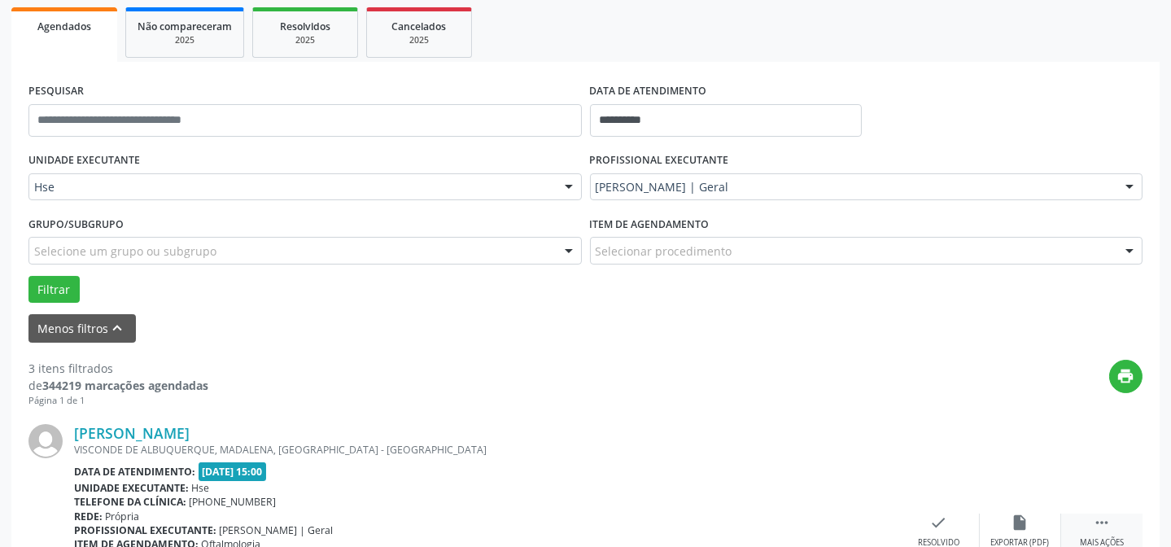
click at [1103, 522] on icon "" at bounding box center [1102, 522] width 18 height 18
click at [1013, 513] on icon "alarm_off" at bounding box center [1020, 522] width 18 height 18
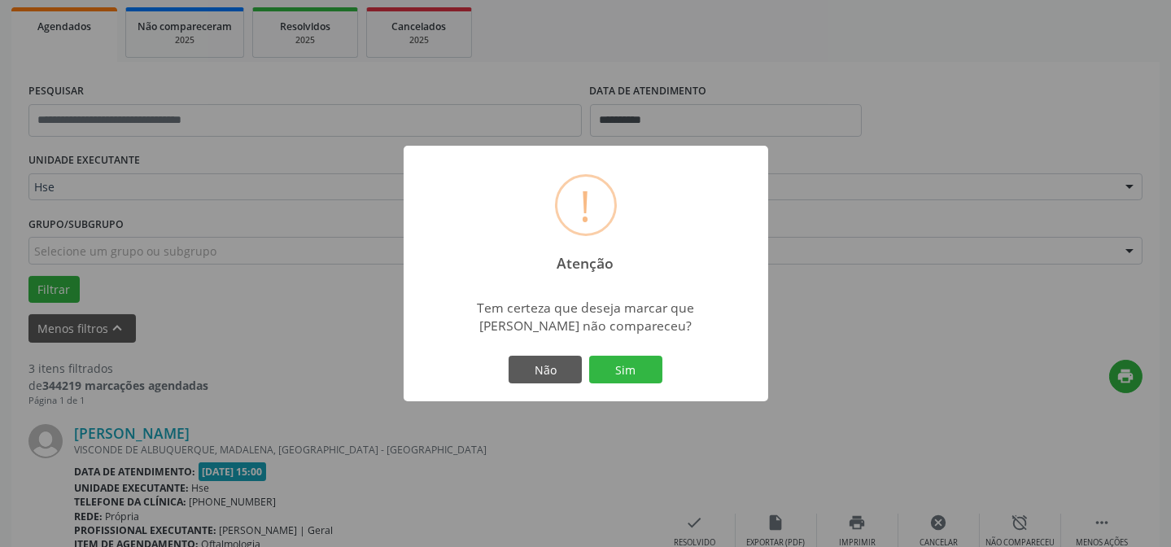
click at [625, 349] on div "! Atenção × Tem certeza que deseja marcar que Martha Chamie Alves de Souza não …" at bounding box center [586, 273] width 365 height 255
click at [643, 366] on button "Sim" at bounding box center [625, 370] width 73 height 28
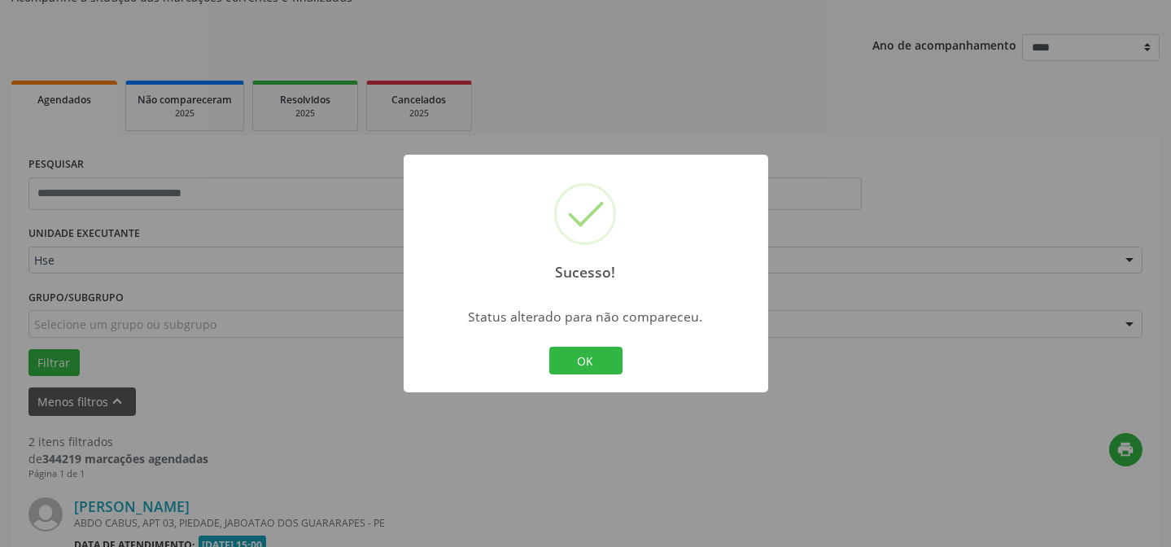
scroll to position [308, 0]
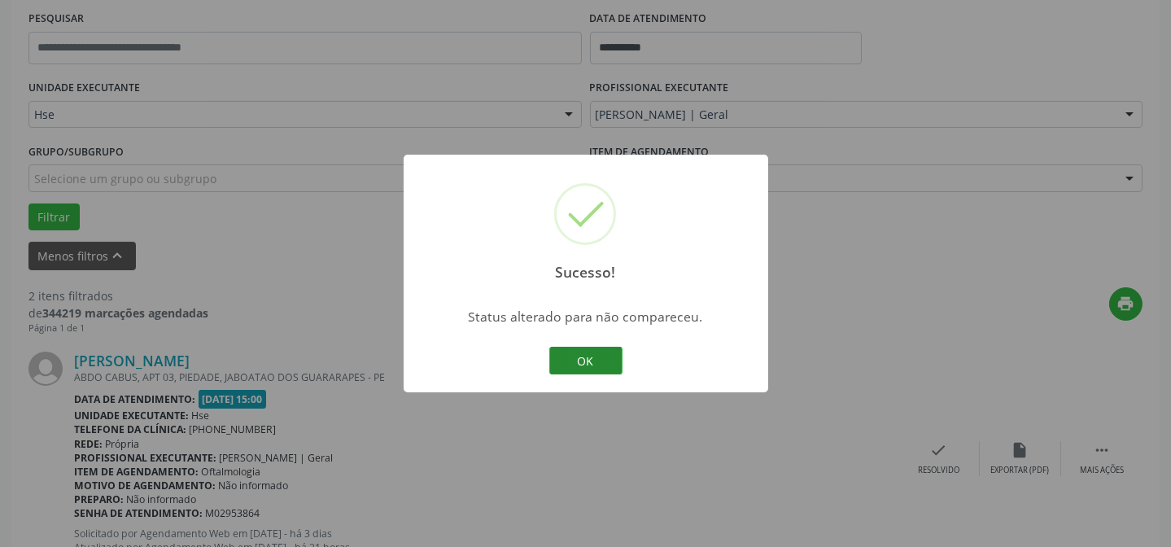
click at [583, 355] on button "OK" at bounding box center [585, 361] width 73 height 28
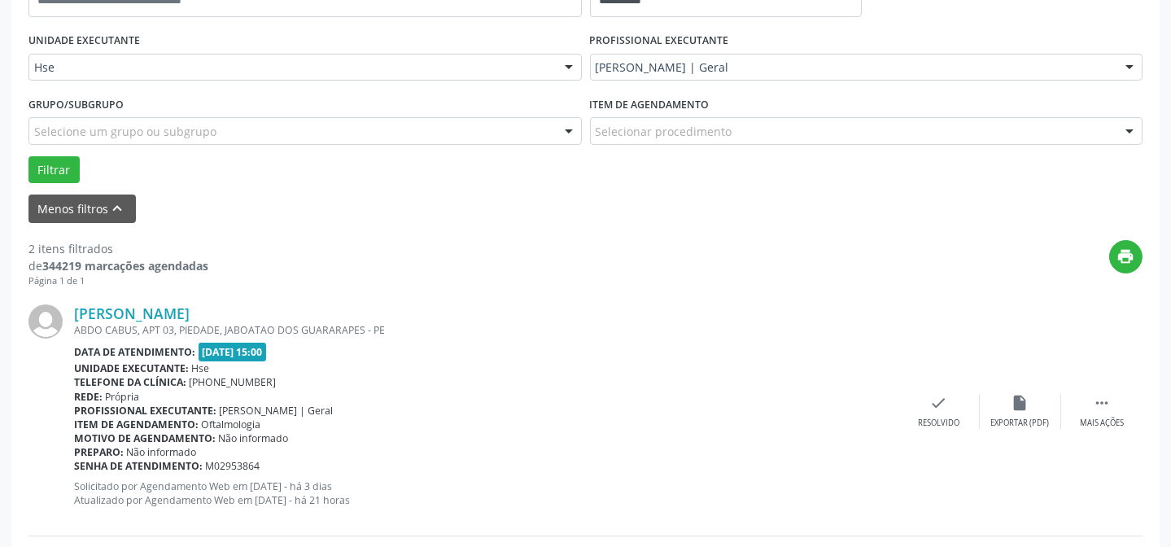
scroll to position [382, 0]
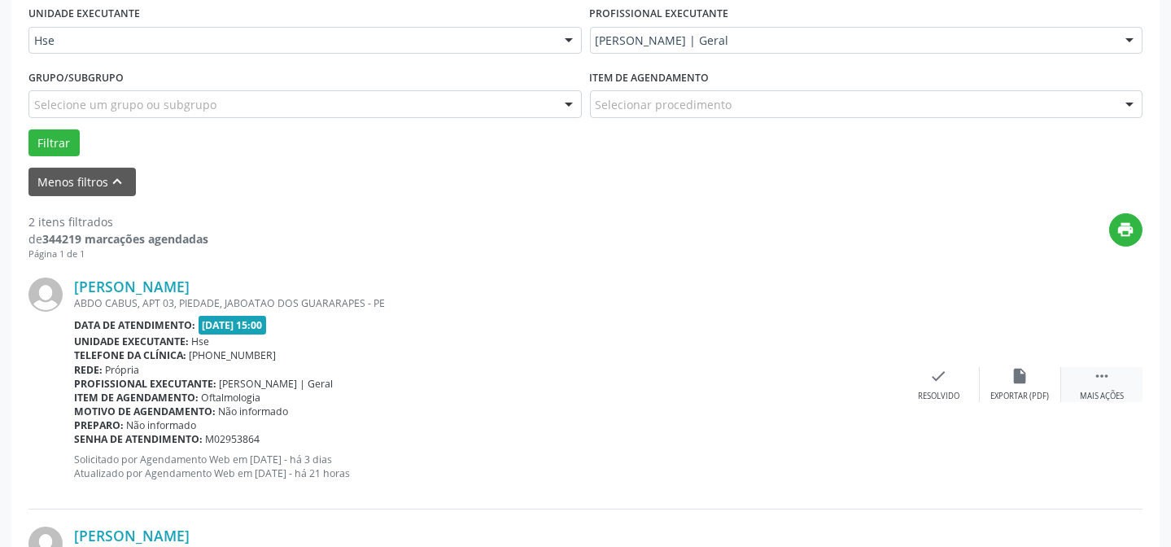
click at [1107, 383] on icon "" at bounding box center [1102, 376] width 18 height 18
click at [1022, 371] on icon "alarm_off" at bounding box center [1020, 376] width 18 height 18
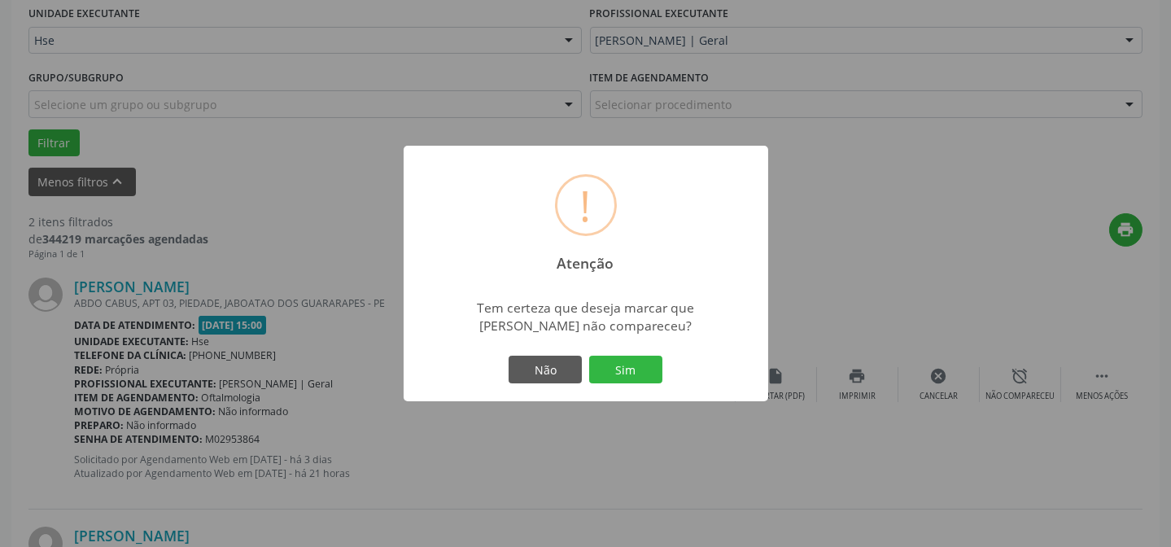
click at [664, 366] on div "Não Sim" at bounding box center [585, 369] width 161 height 34
click at [640, 371] on button "Sim" at bounding box center [625, 370] width 73 height 28
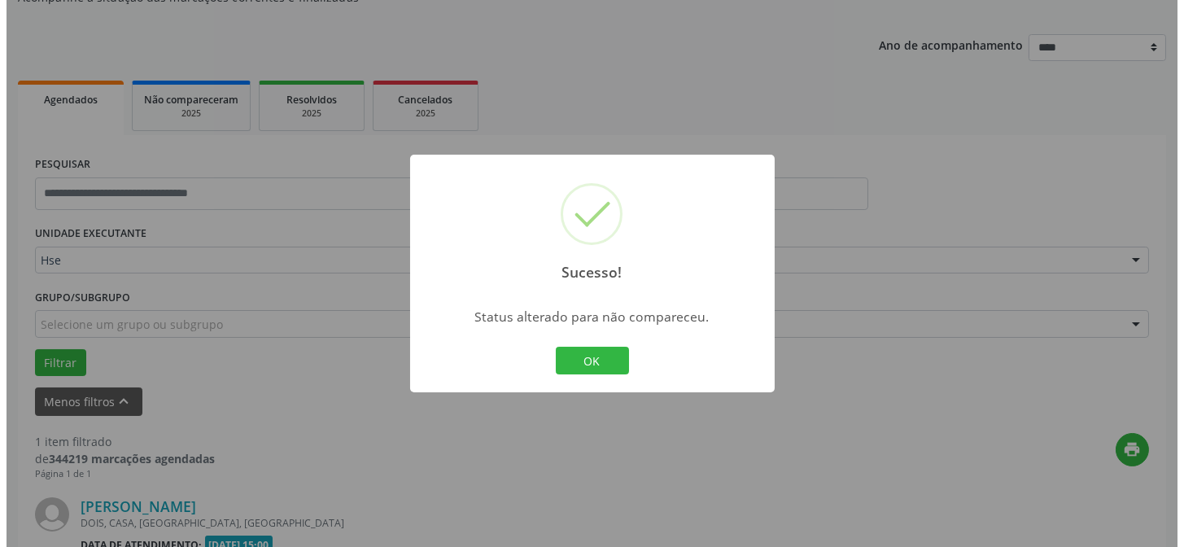
scroll to position [372, 0]
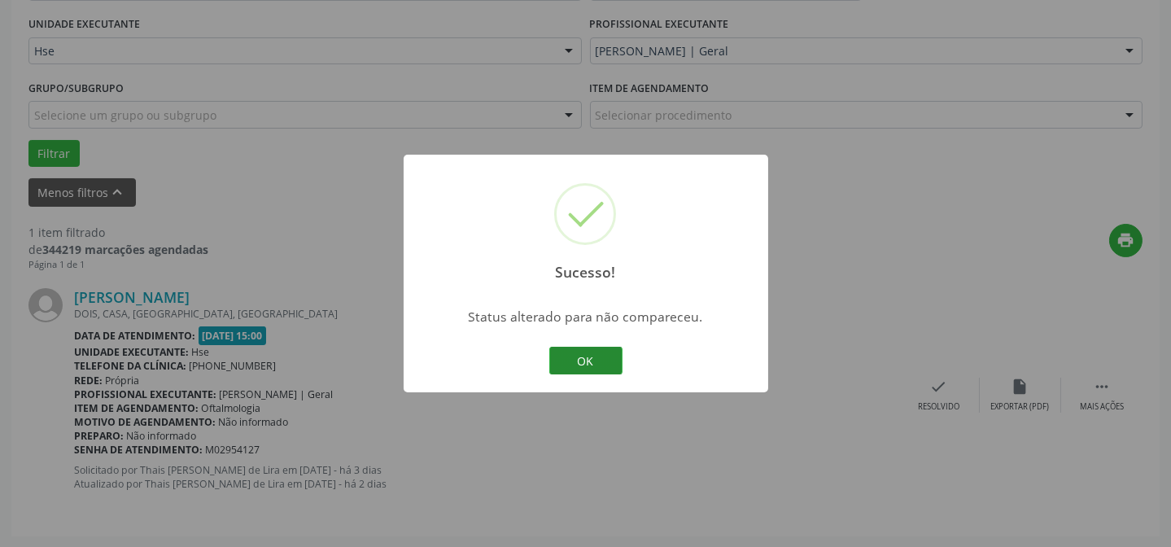
click at [587, 363] on button "OK" at bounding box center [585, 361] width 73 height 28
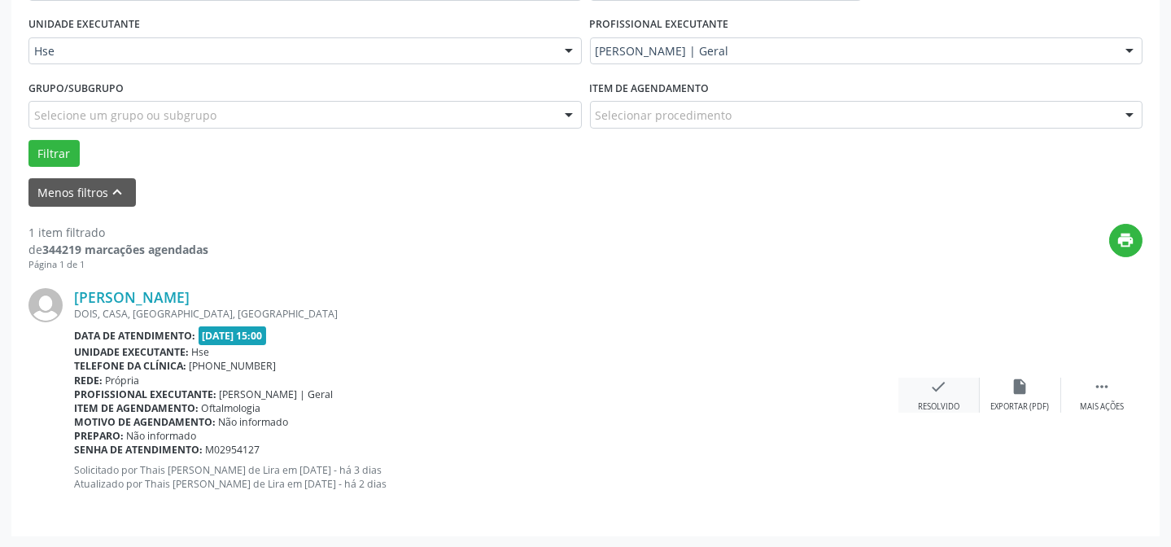
click at [949, 401] on div "Resolvido" at bounding box center [938, 406] width 41 height 11
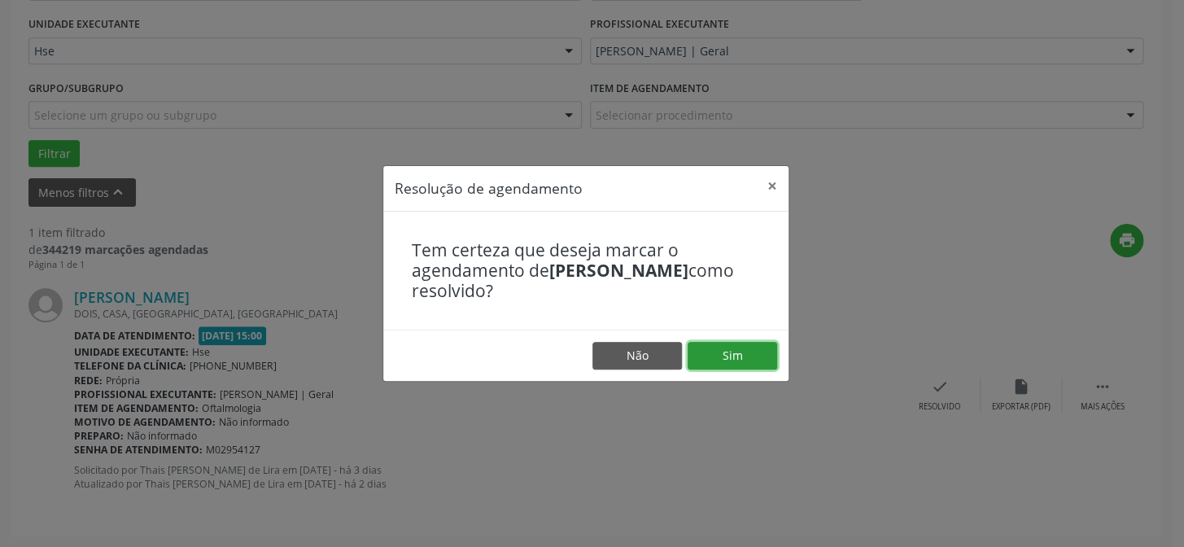
click at [701, 360] on button "Sim" at bounding box center [733, 356] width 90 height 28
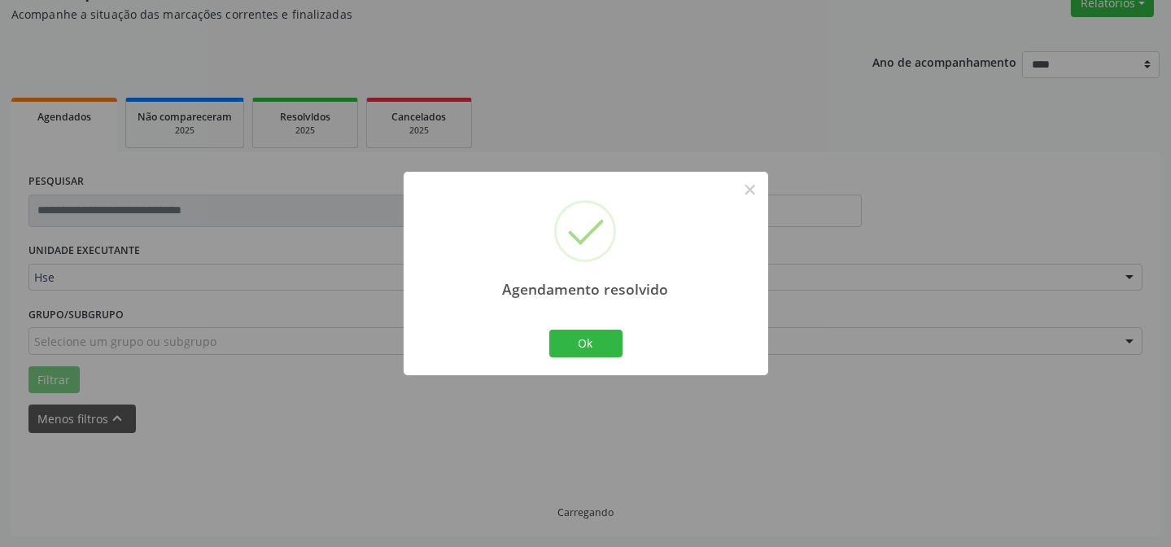
scroll to position [110, 0]
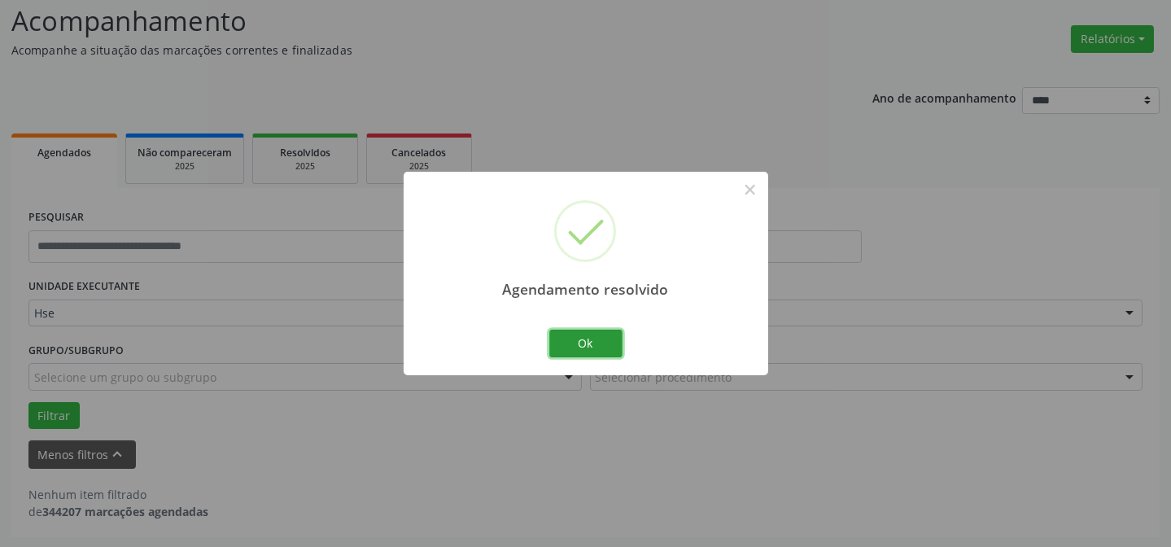
drag, startPoint x: 605, startPoint y: 339, endPoint x: 670, endPoint y: 199, distance: 154.7
click at [605, 339] on button "Ok" at bounding box center [585, 344] width 73 height 28
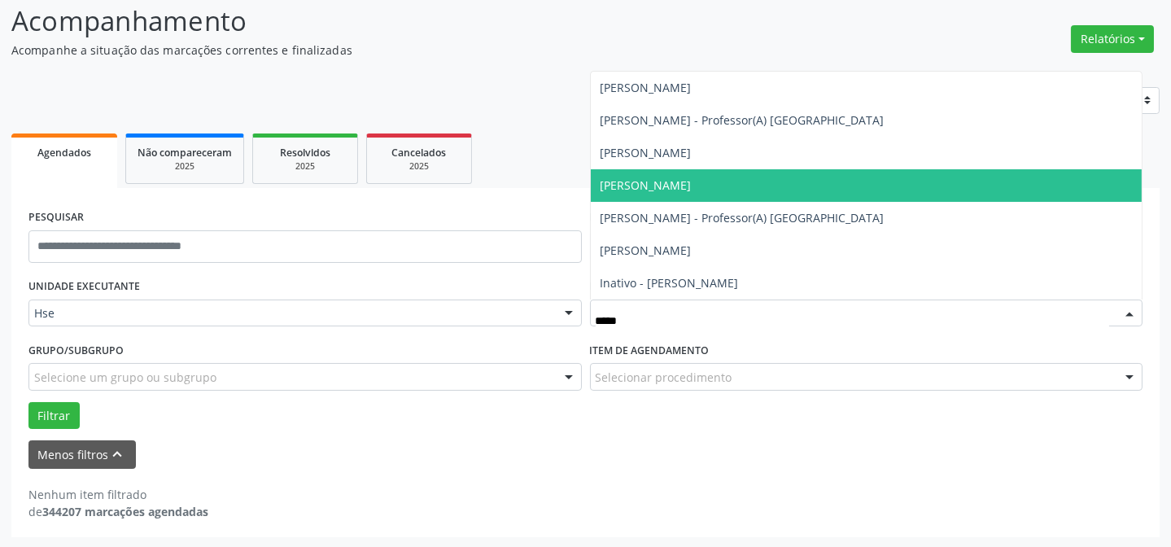
type input "******"
click at [692, 181] on span "[PERSON_NAME]" at bounding box center [645, 184] width 91 height 15
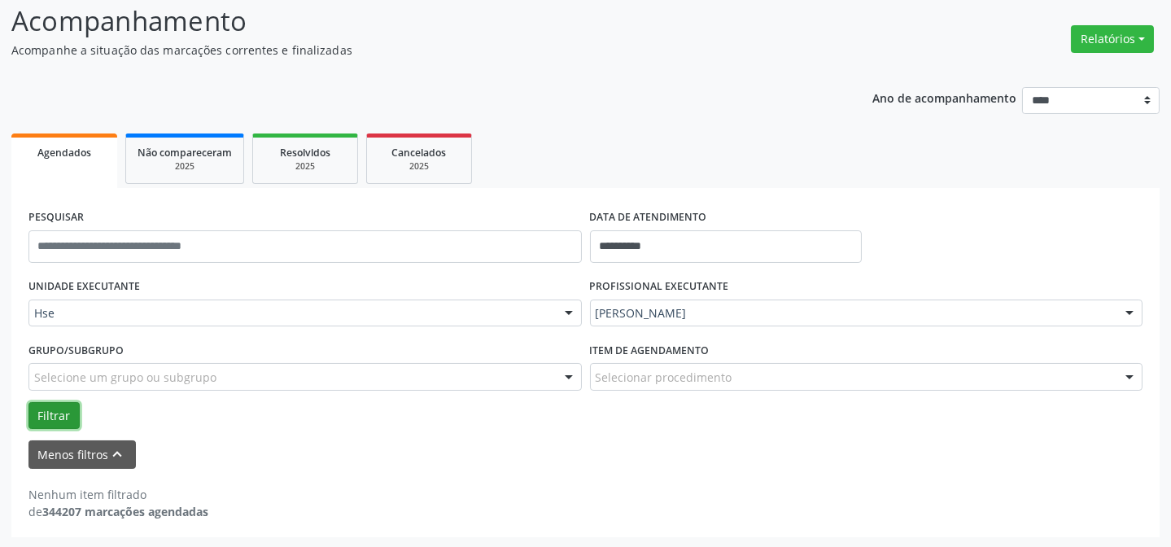
click at [35, 406] on button "Filtrar" at bounding box center [53, 416] width 51 height 28
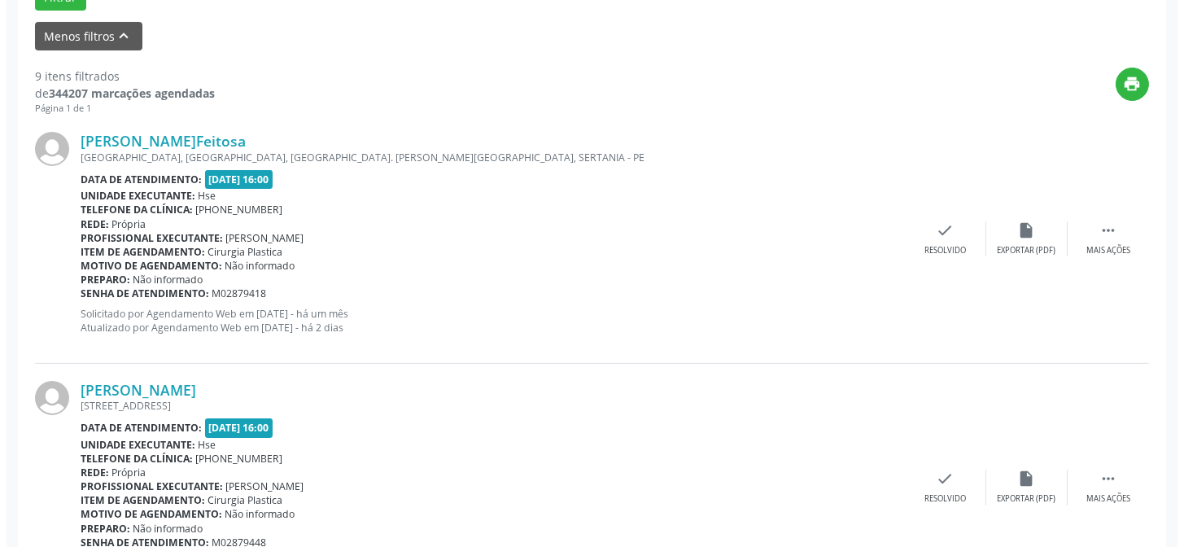
scroll to position [553, 0]
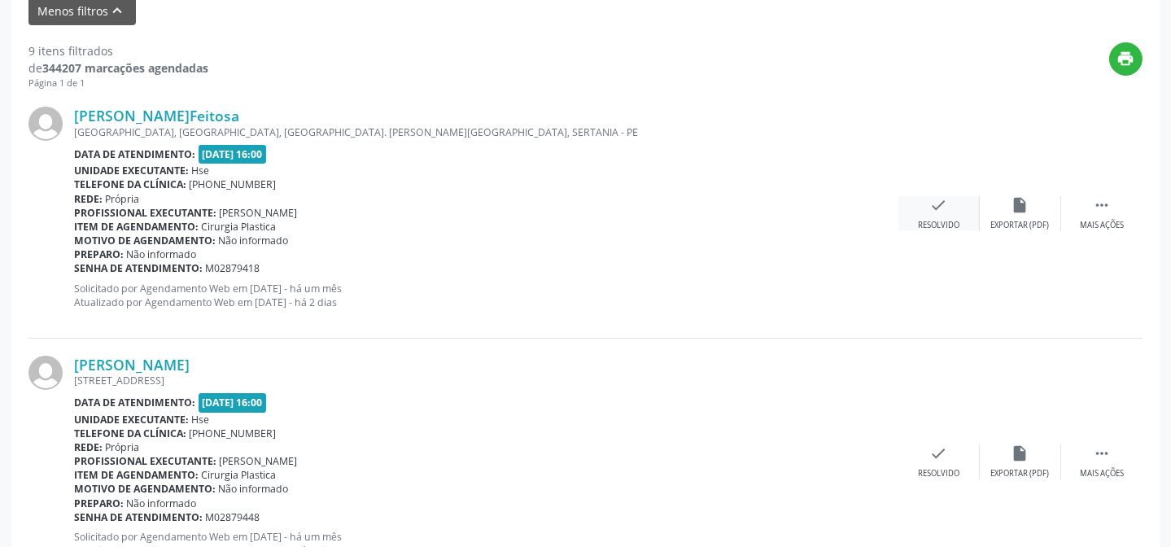
click at [934, 212] on icon "check" at bounding box center [939, 205] width 18 height 18
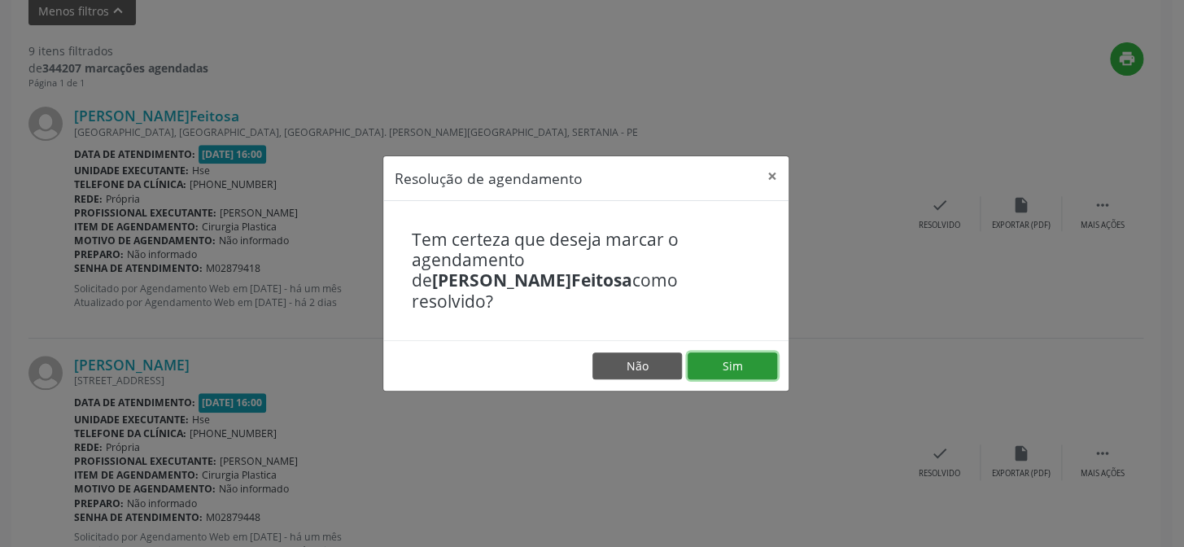
click at [729, 358] on button "Sim" at bounding box center [733, 366] width 90 height 28
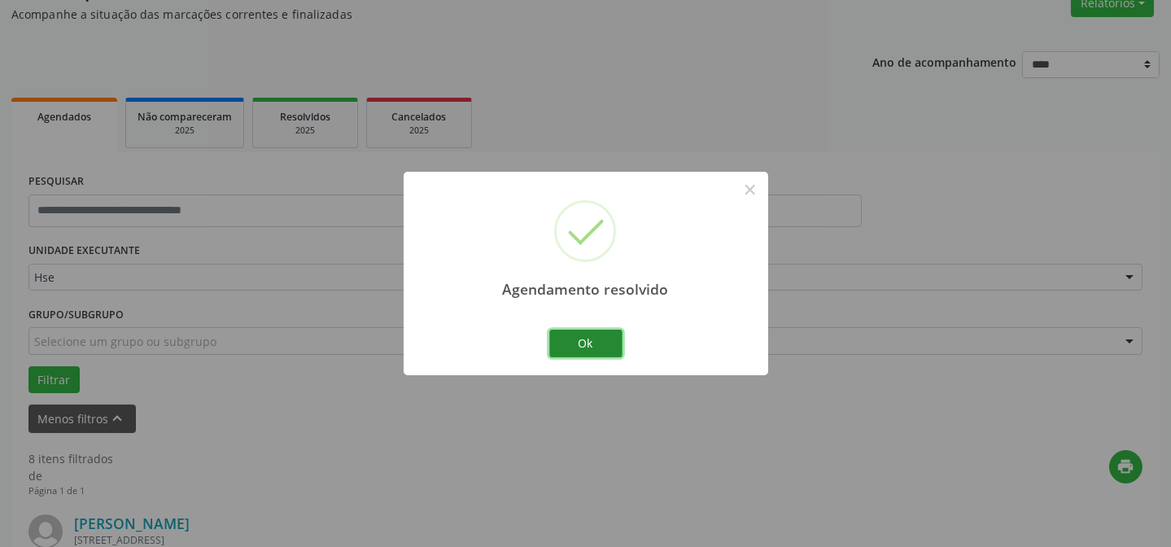
click at [600, 343] on button "Ok" at bounding box center [585, 344] width 73 height 28
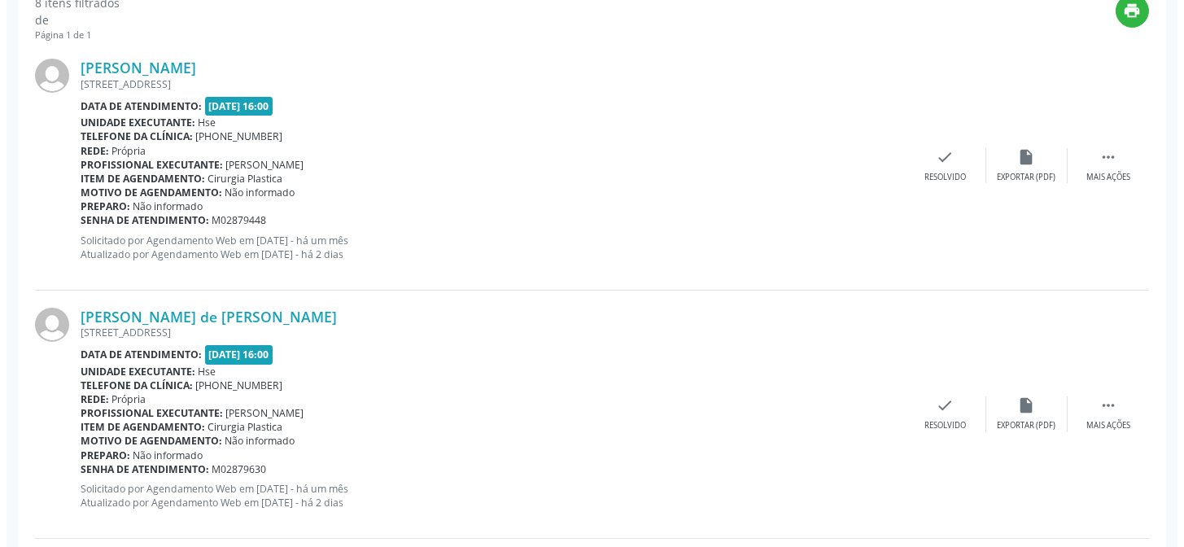
scroll to position [627, 0]
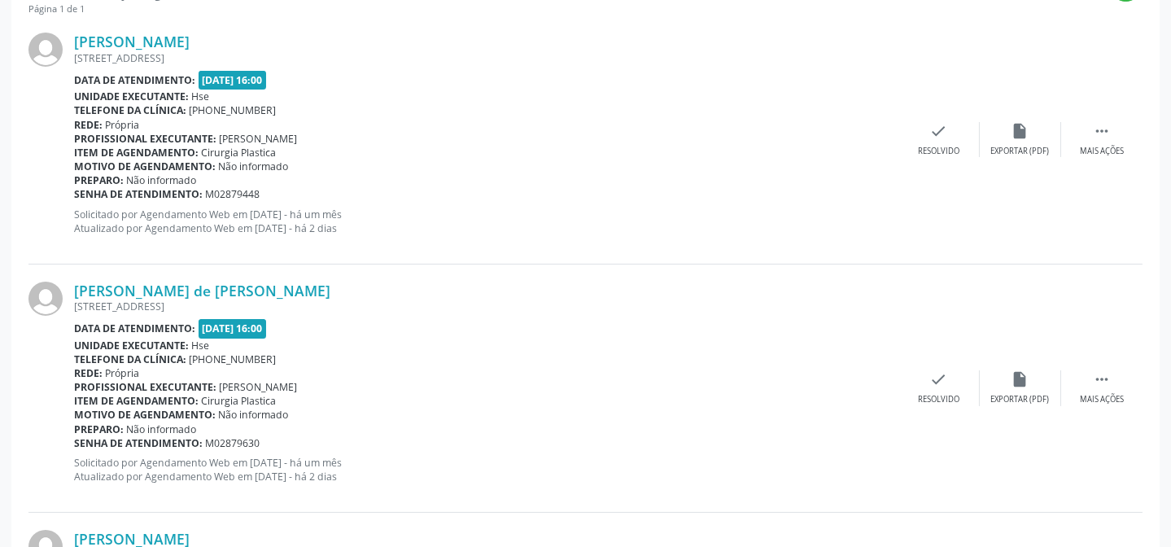
drag, startPoint x: 933, startPoint y: 120, endPoint x: 856, endPoint y: 164, distance: 88.9
click at [934, 120] on div "Katia Maria de Aguiar RUA VISCONDE DE GOIANA, APTO 1701, TORRE JASMIM, RECIFE -…" at bounding box center [585, 139] width 1114 height 248
click at [932, 138] on icon "check" at bounding box center [939, 131] width 18 height 18
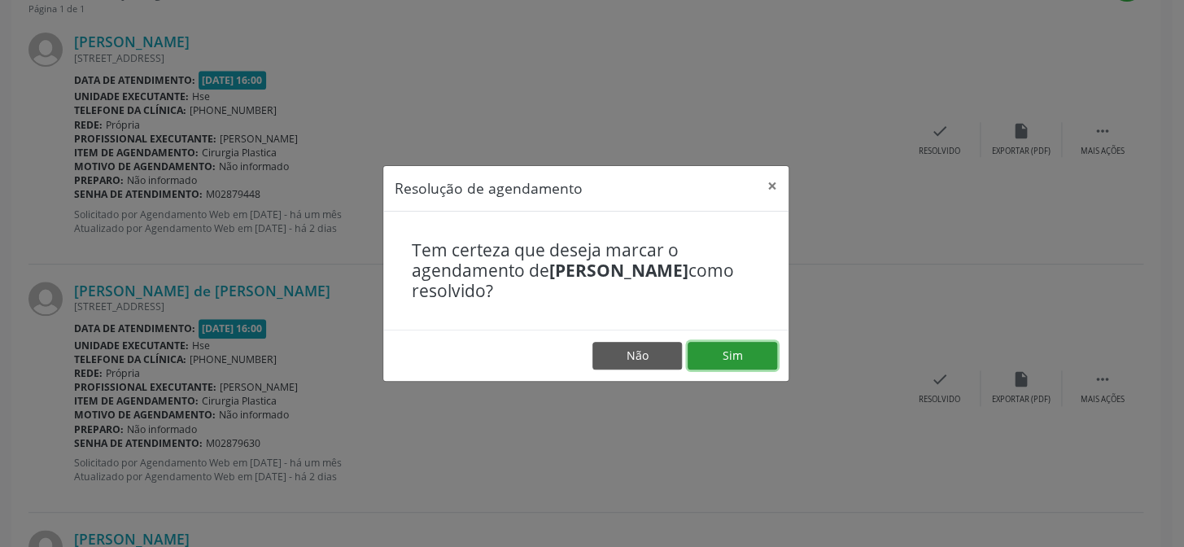
click at [736, 350] on button "Sim" at bounding box center [733, 356] width 90 height 28
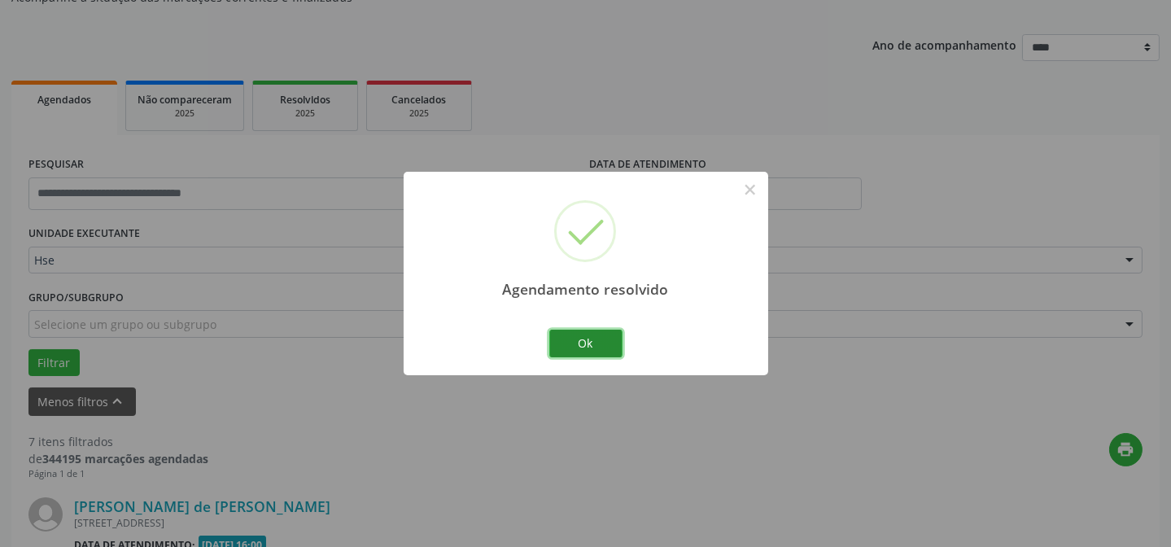
click at [585, 351] on button "Ok" at bounding box center [585, 344] width 73 height 28
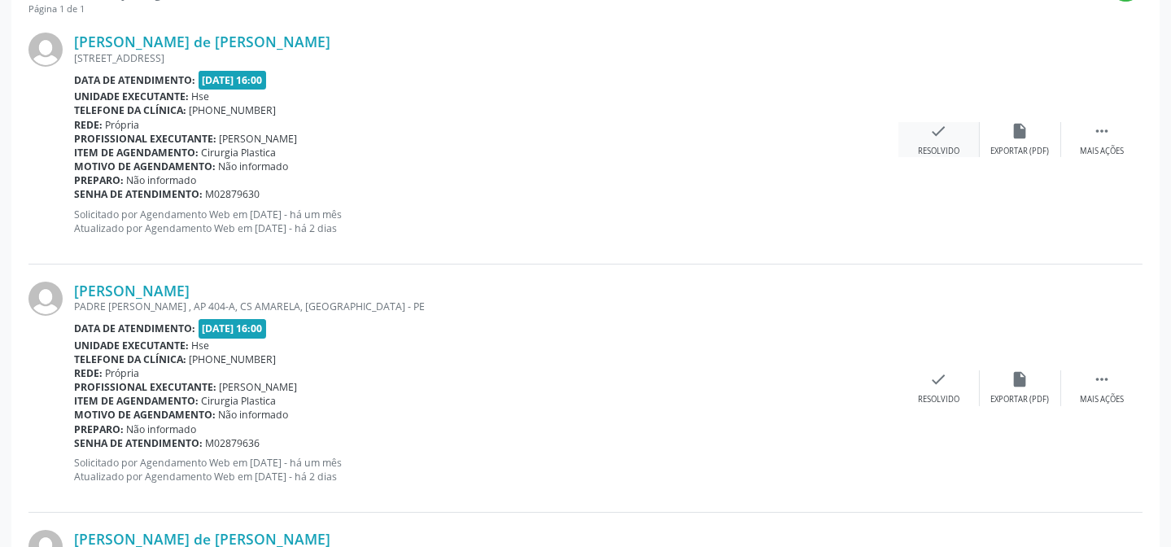
click at [960, 133] on div "check Resolvido" at bounding box center [938, 139] width 81 height 35
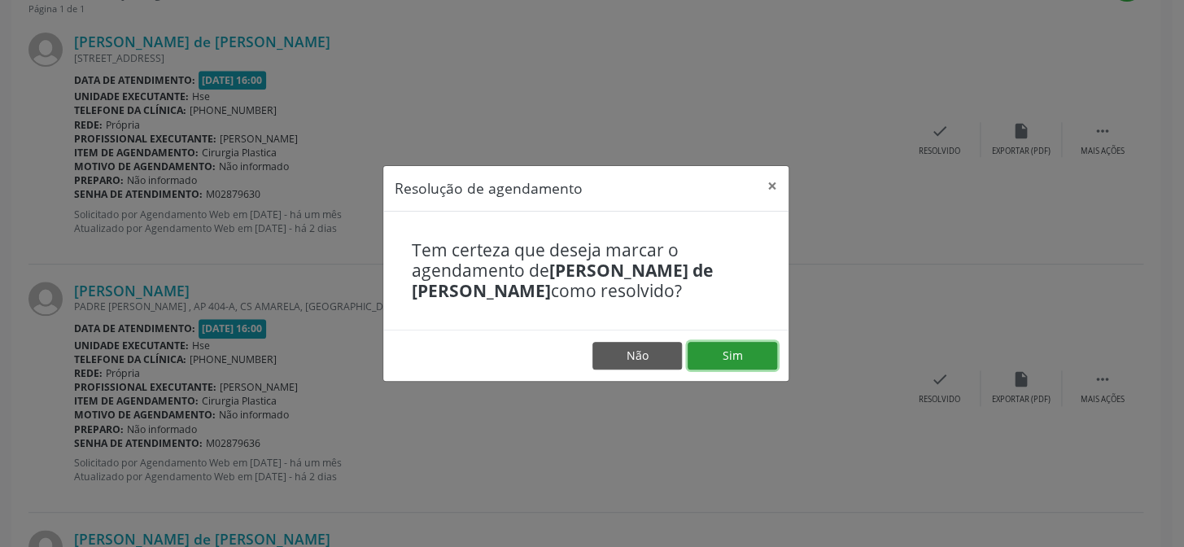
click at [734, 345] on button "Sim" at bounding box center [733, 356] width 90 height 28
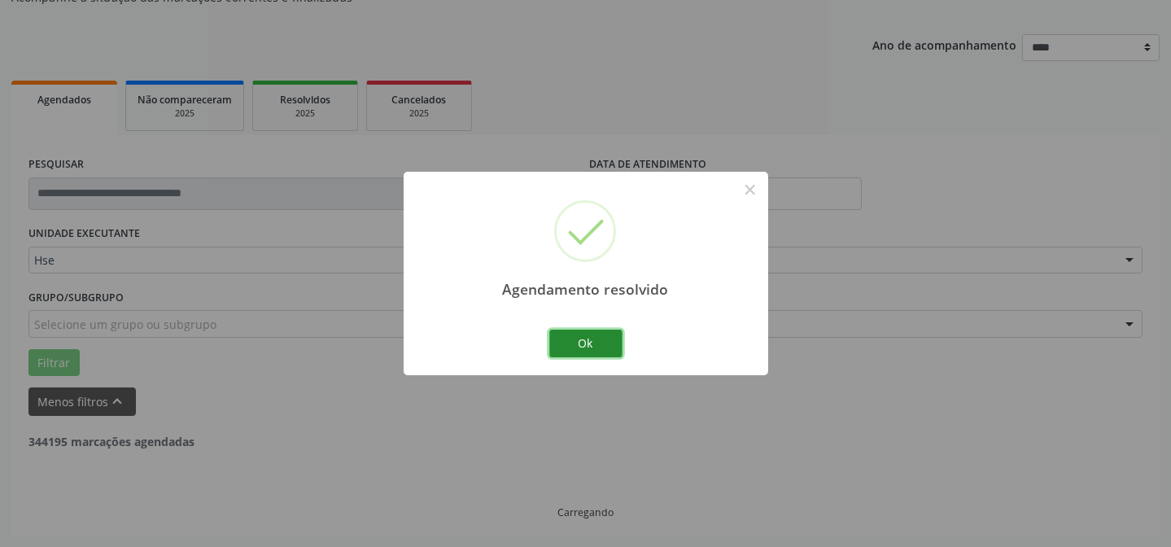
click at [560, 339] on button "Ok" at bounding box center [585, 344] width 73 height 28
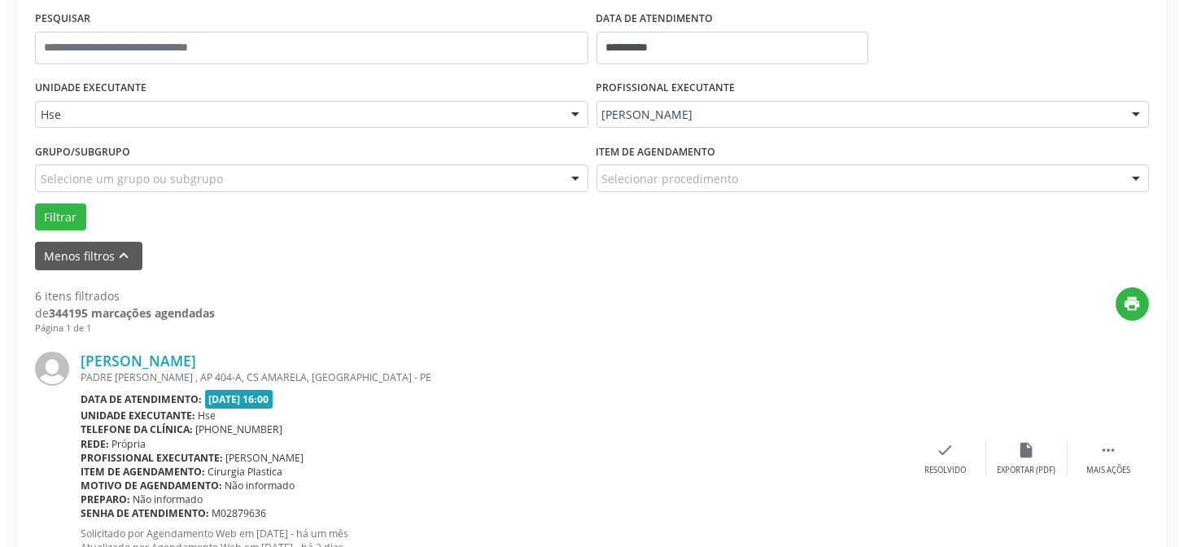
scroll to position [310, 0]
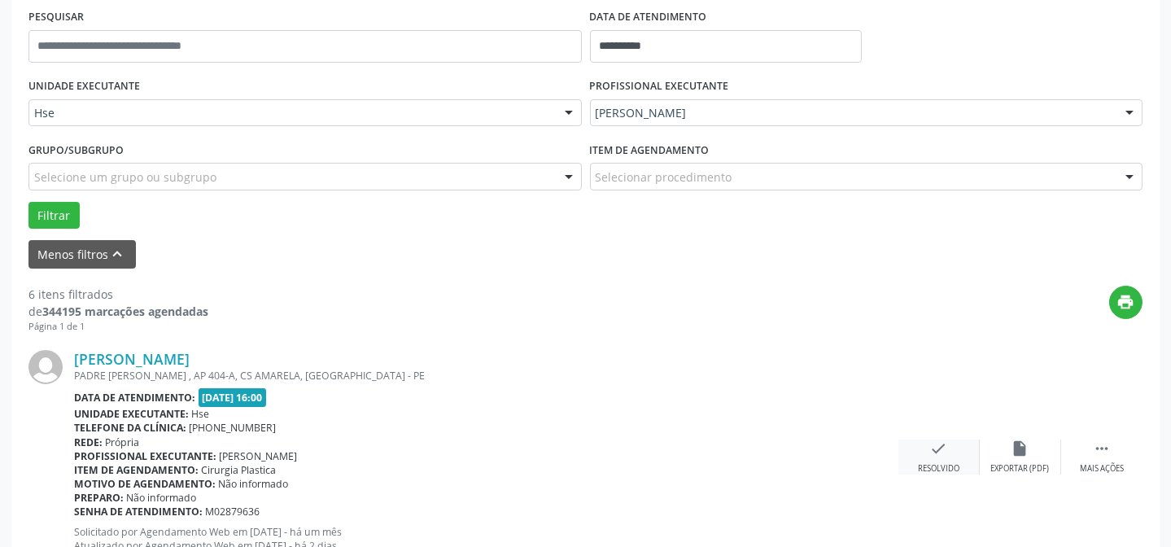
click at [932, 456] on div "check Resolvido" at bounding box center [938, 456] width 81 height 35
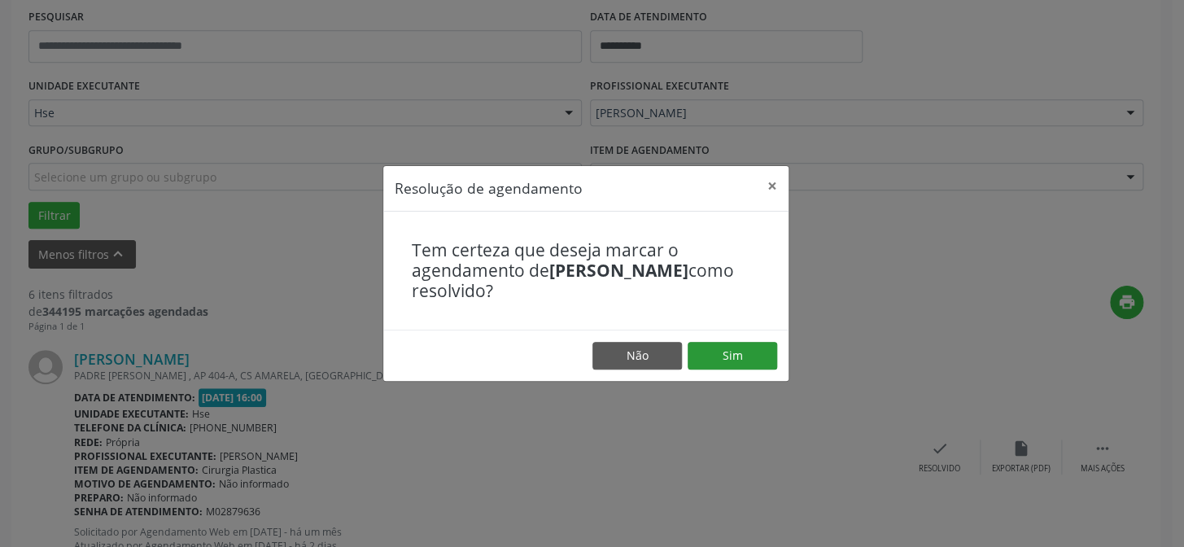
click at [736, 342] on footer "Não Sim" at bounding box center [585, 355] width 405 height 51
click at [731, 357] on button "Sim" at bounding box center [733, 356] width 90 height 28
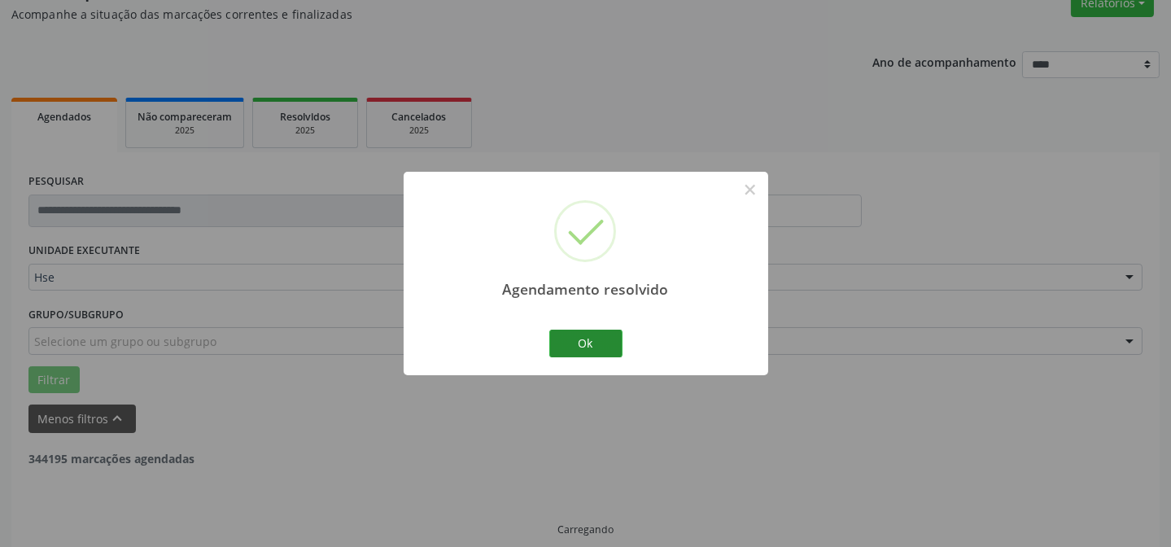
scroll to position [163, 0]
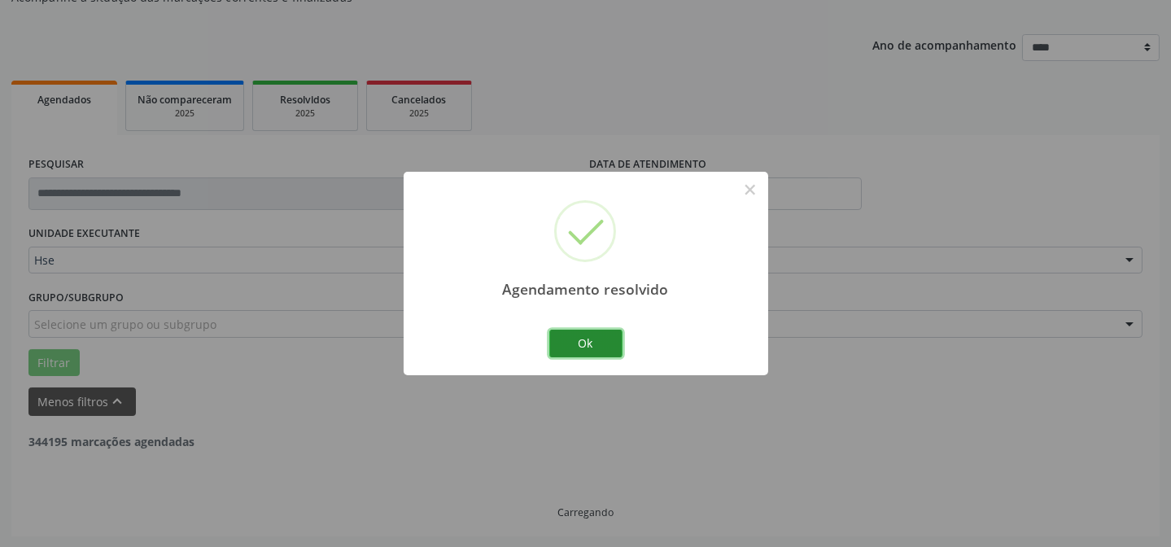
click at [592, 338] on button "Ok" at bounding box center [585, 344] width 73 height 28
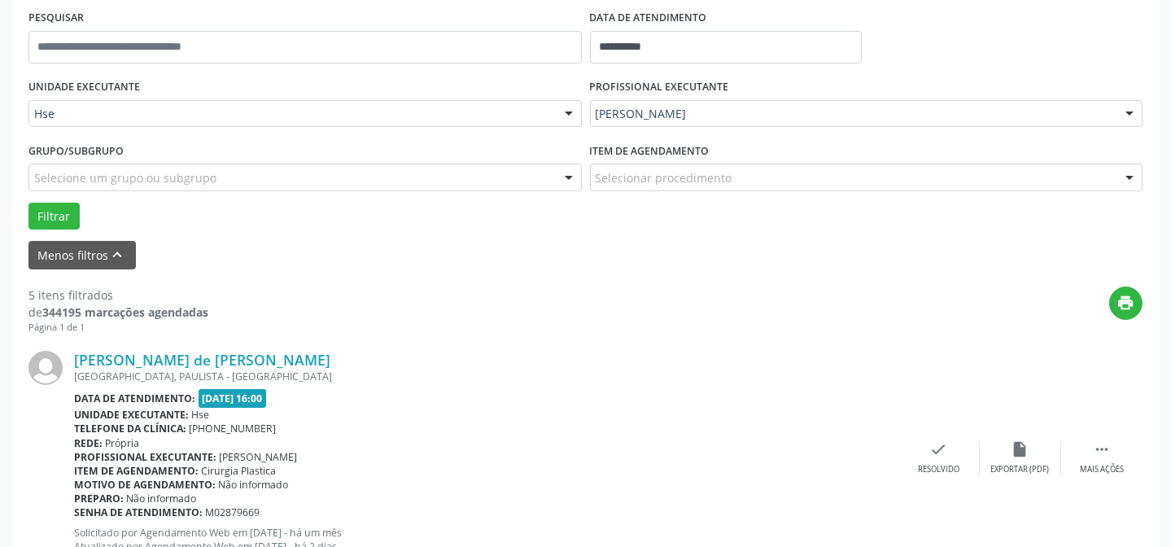
scroll to position [310, 0]
click at [1100, 454] on icon "" at bounding box center [1102, 448] width 18 height 18
click at [1041, 453] on div "alarm_off Não compareceu" at bounding box center [1020, 456] width 81 height 35
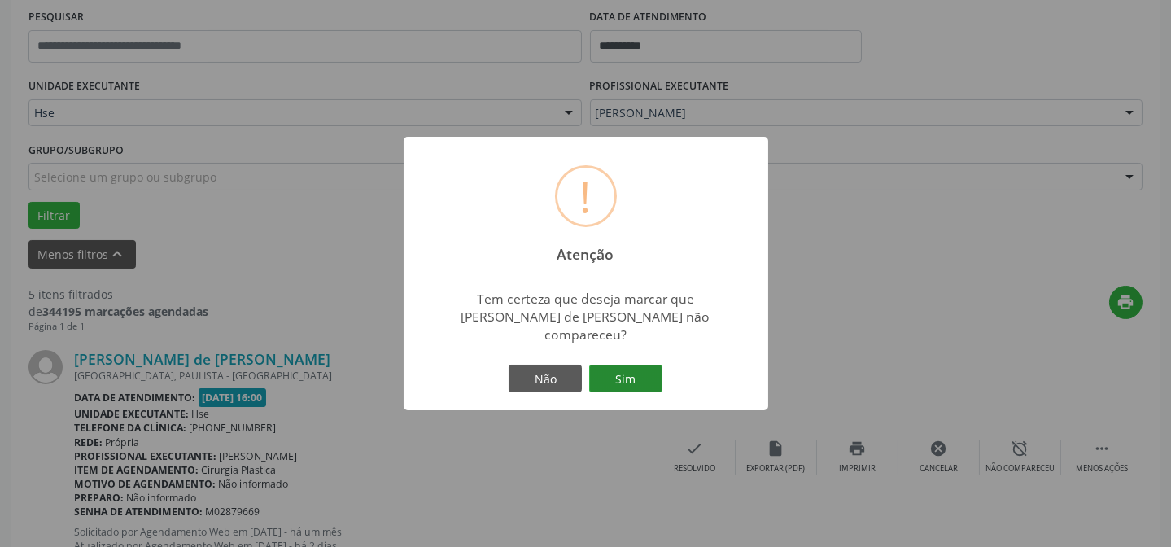
click at [618, 365] on button "Sim" at bounding box center [625, 379] width 73 height 28
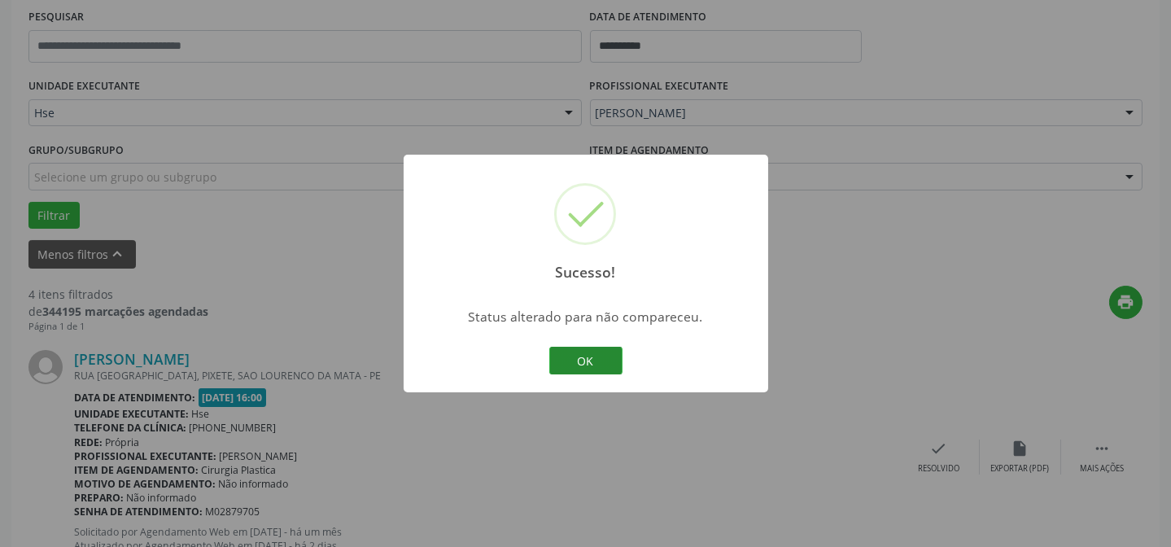
click at [602, 373] on button "OK" at bounding box center [585, 361] width 73 height 28
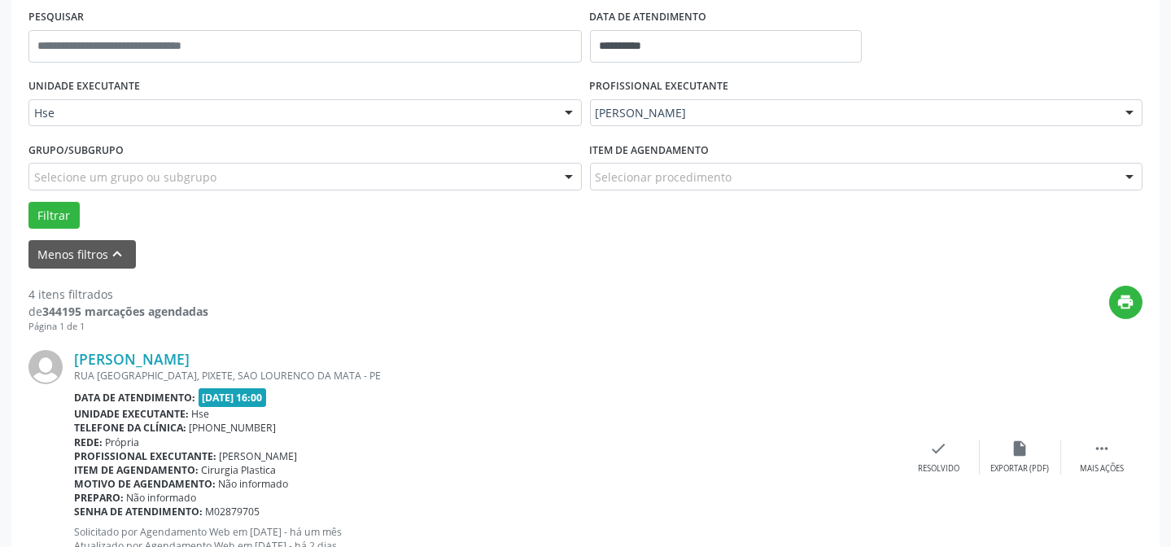
click at [958, 475] on div "Maria de Fatima de Queiros Santos RUA NOVA ESPERANCA, PIXETE, SAO LOURENCO DA M…" at bounding box center [585, 457] width 1114 height 248
click at [946, 467] on div "Resolvido" at bounding box center [938, 468] width 41 height 11
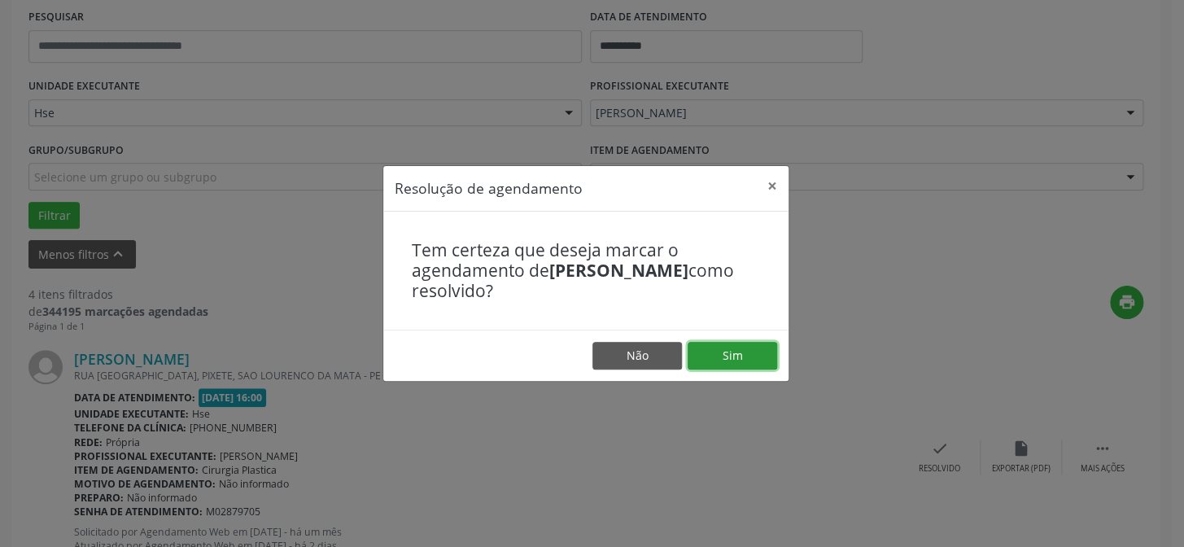
click at [740, 358] on button "Sim" at bounding box center [733, 356] width 90 height 28
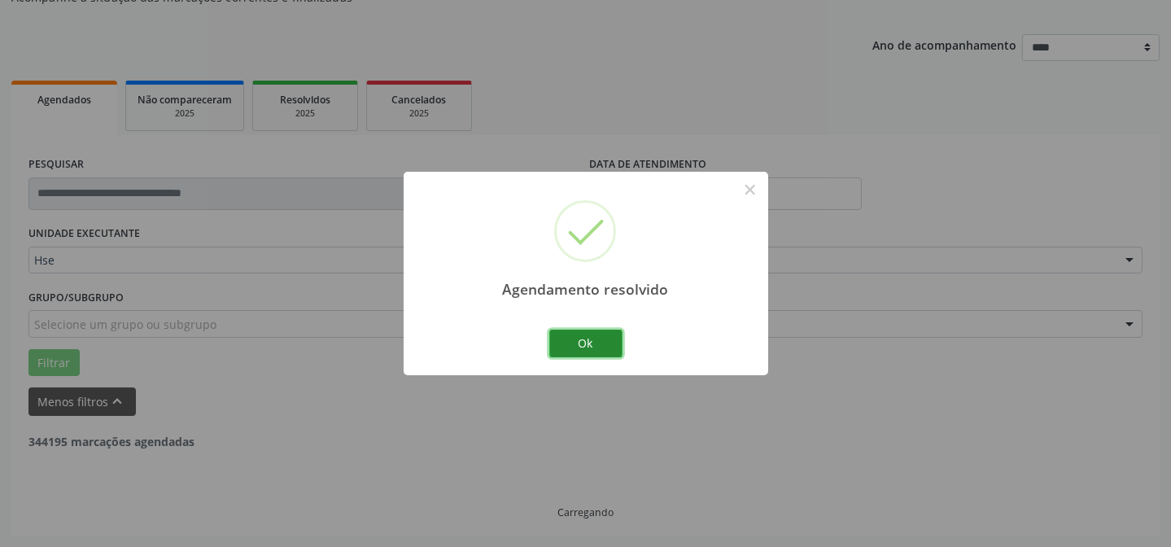
click at [571, 348] on button "Ok" at bounding box center [585, 344] width 73 height 28
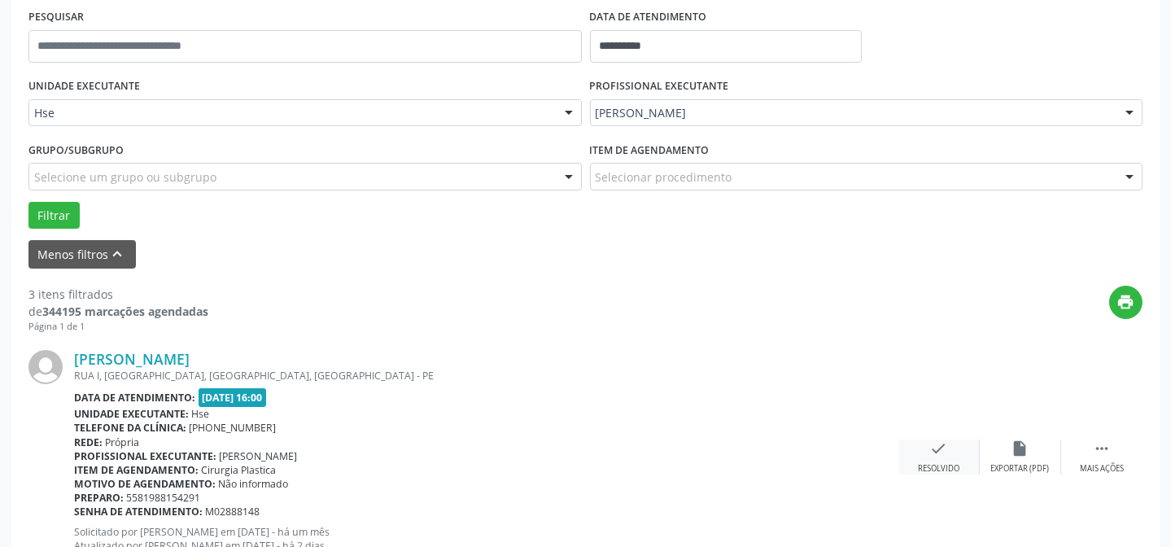
click at [937, 459] on div "check Resolvido" at bounding box center [938, 456] width 81 height 35
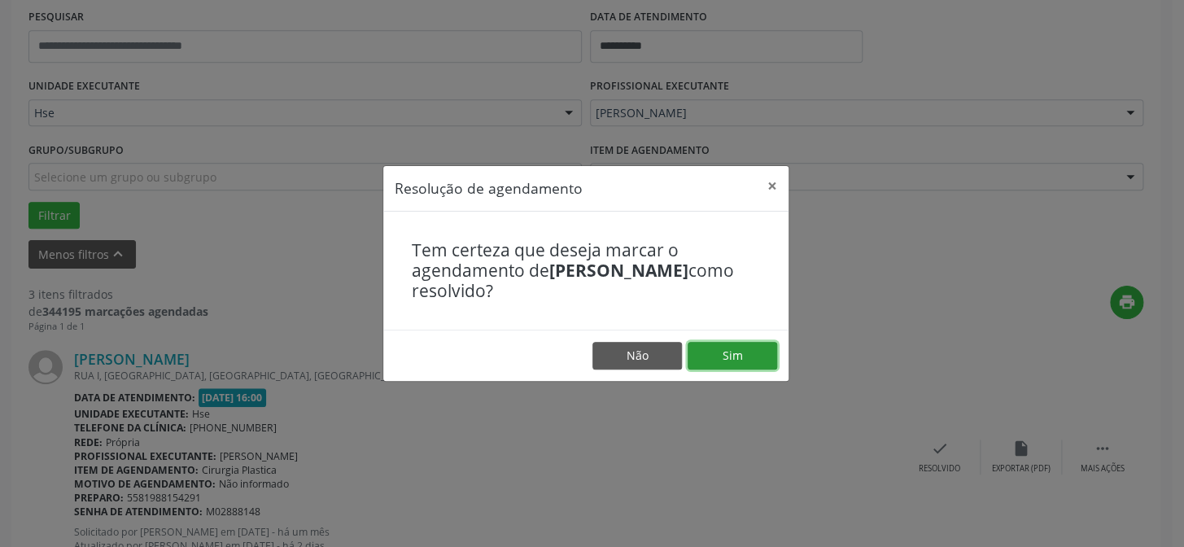
click at [744, 360] on button "Sim" at bounding box center [733, 356] width 90 height 28
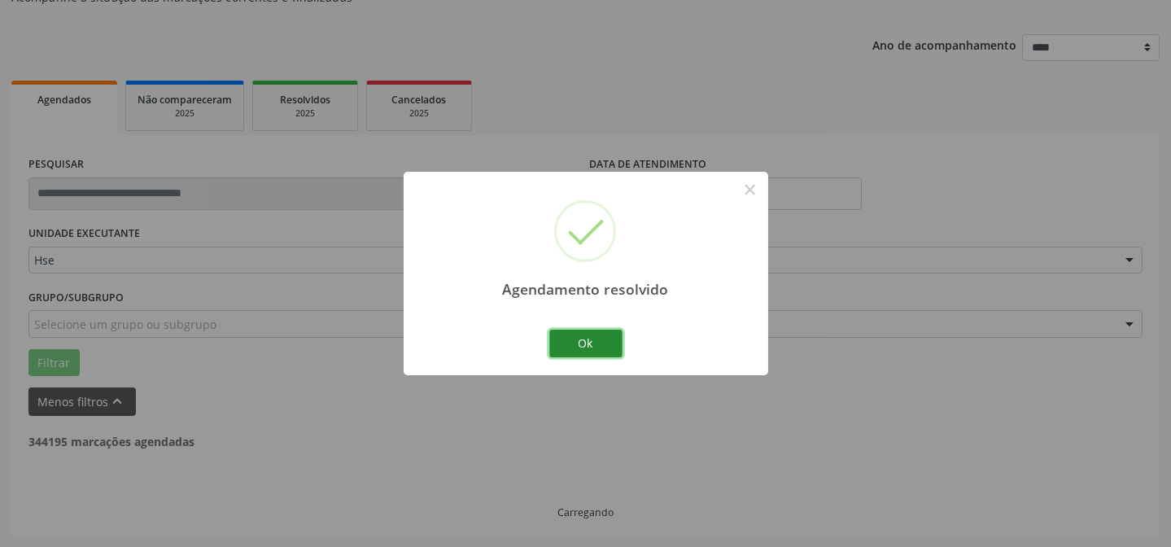
click at [606, 343] on button "Ok" at bounding box center [585, 344] width 73 height 28
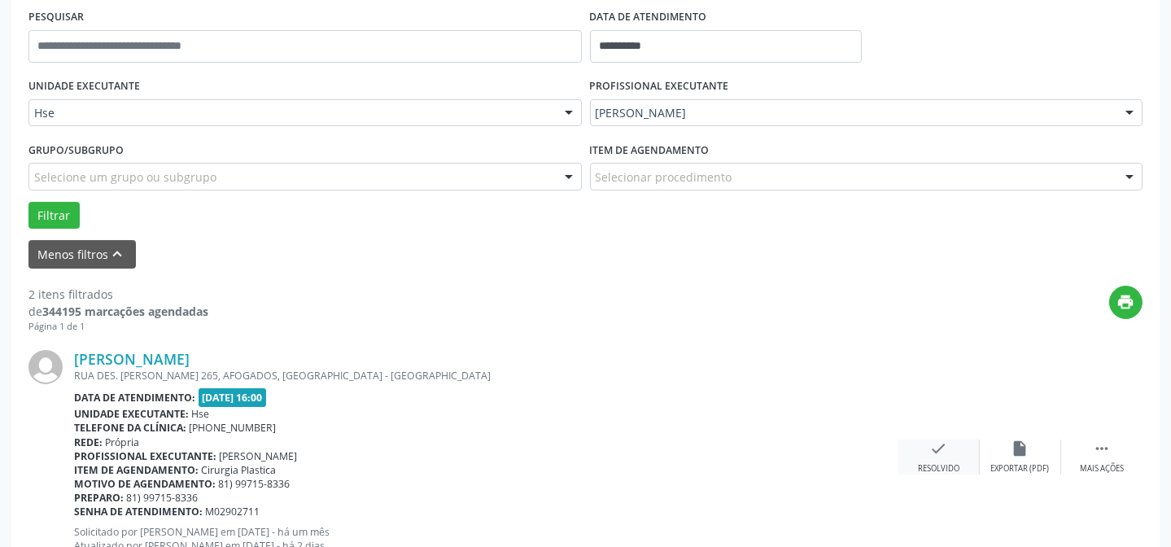
click at [936, 454] on icon "check" at bounding box center [939, 448] width 18 height 18
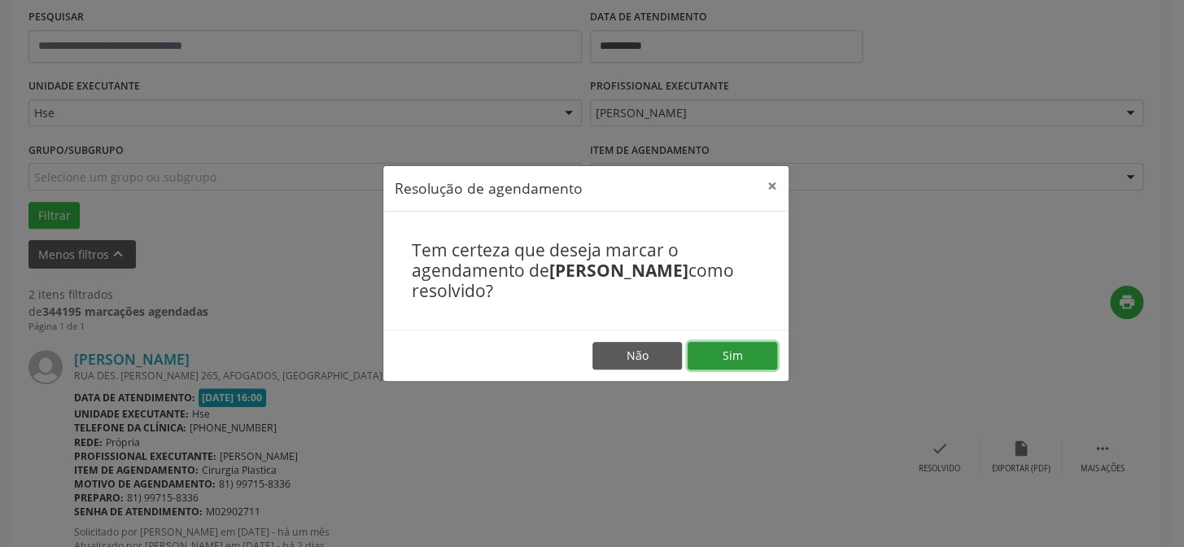
click at [745, 355] on button "Sim" at bounding box center [733, 356] width 90 height 28
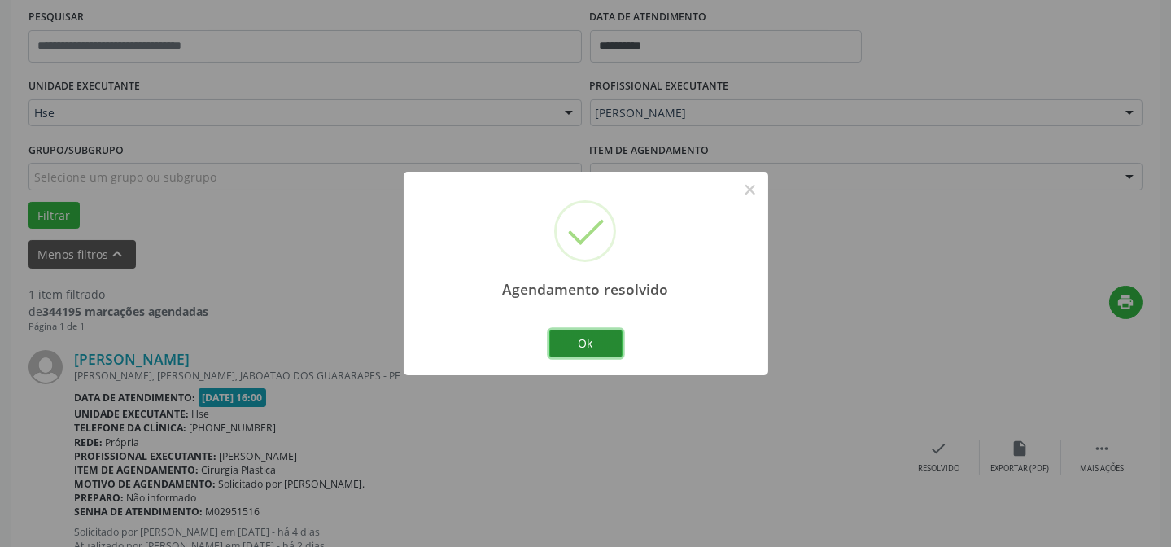
click at [578, 340] on button "Ok" at bounding box center [585, 344] width 73 height 28
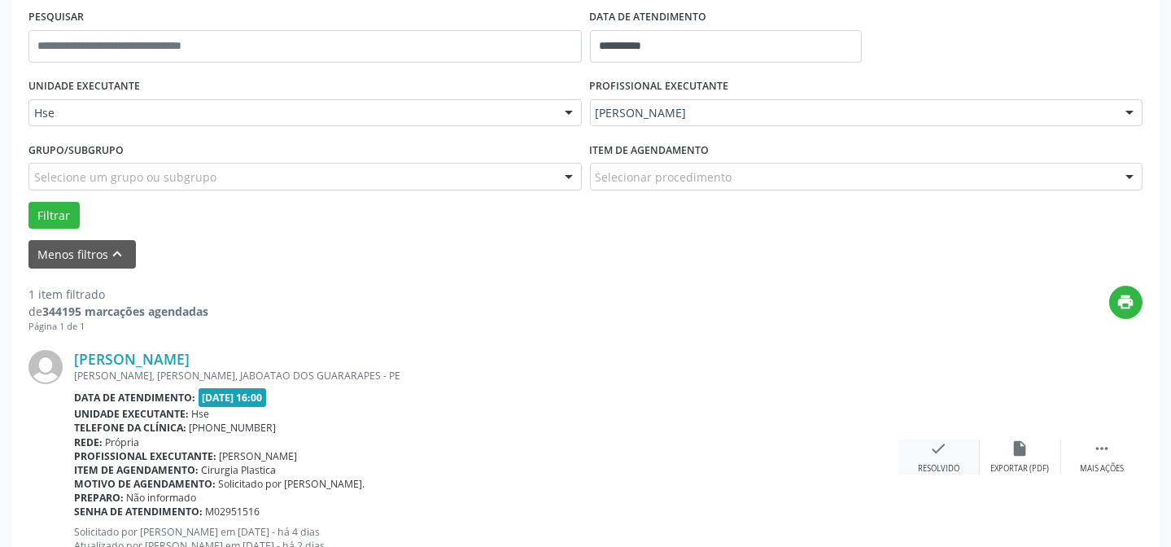
click at [964, 448] on div "check Resolvido" at bounding box center [938, 456] width 81 height 35
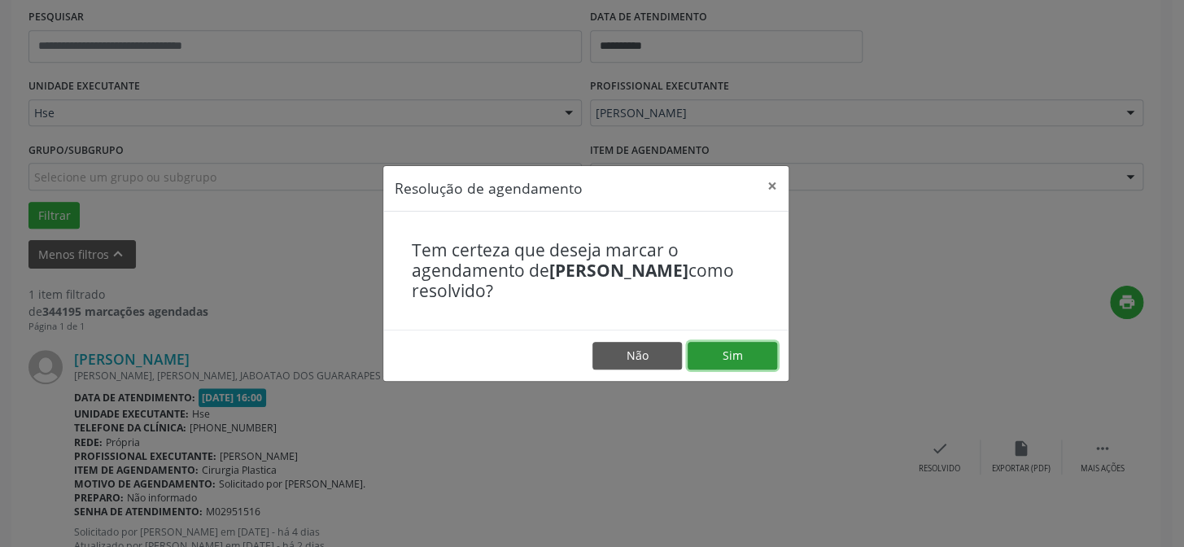
click at [719, 343] on button "Sim" at bounding box center [733, 356] width 90 height 28
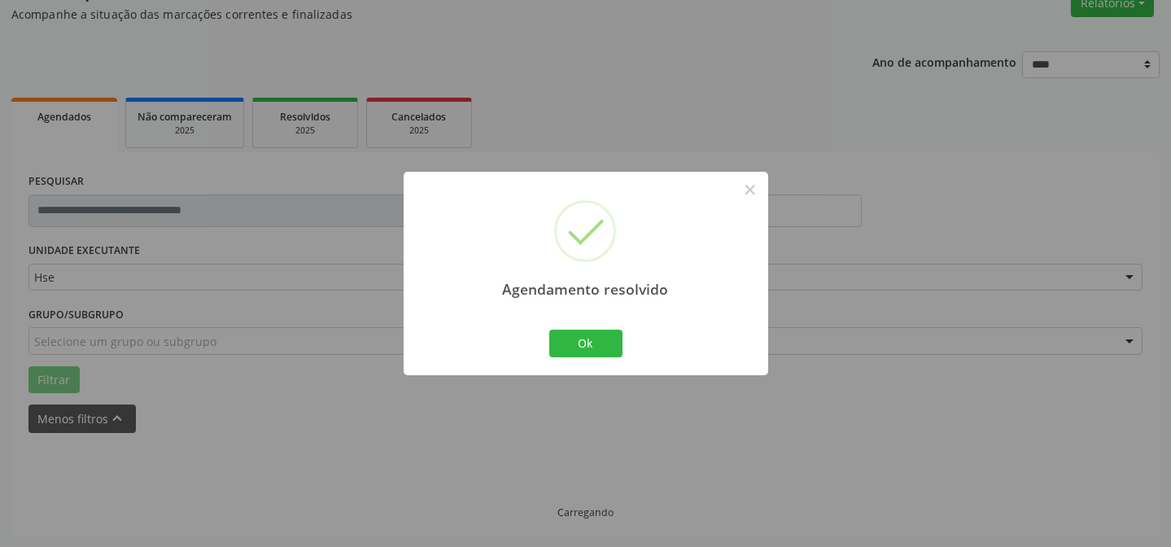
scroll to position [110, 0]
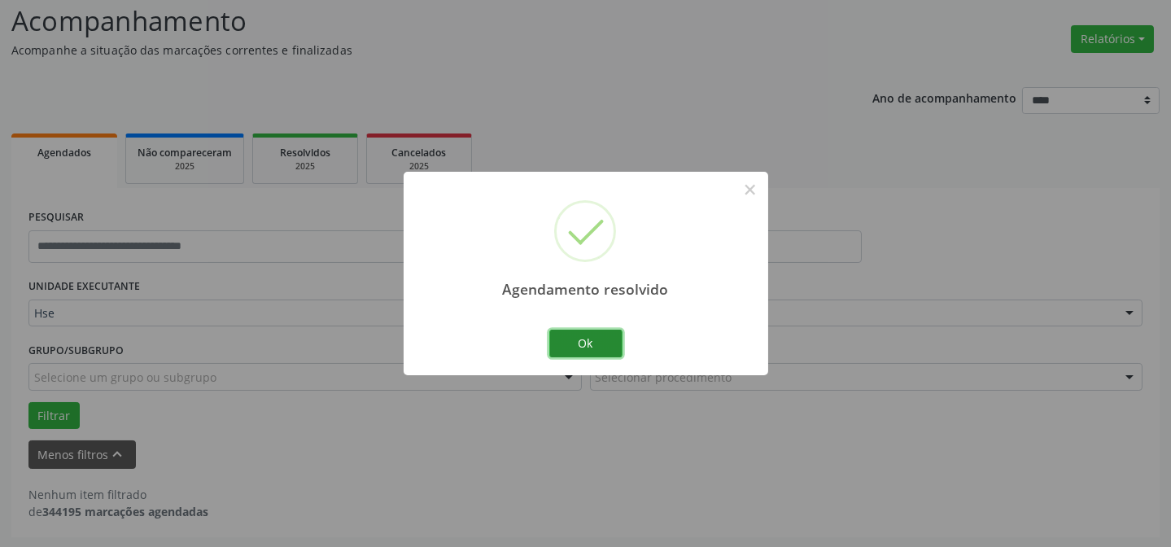
click at [578, 340] on button "Ok" at bounding box center [585, 344] width 73 height 28
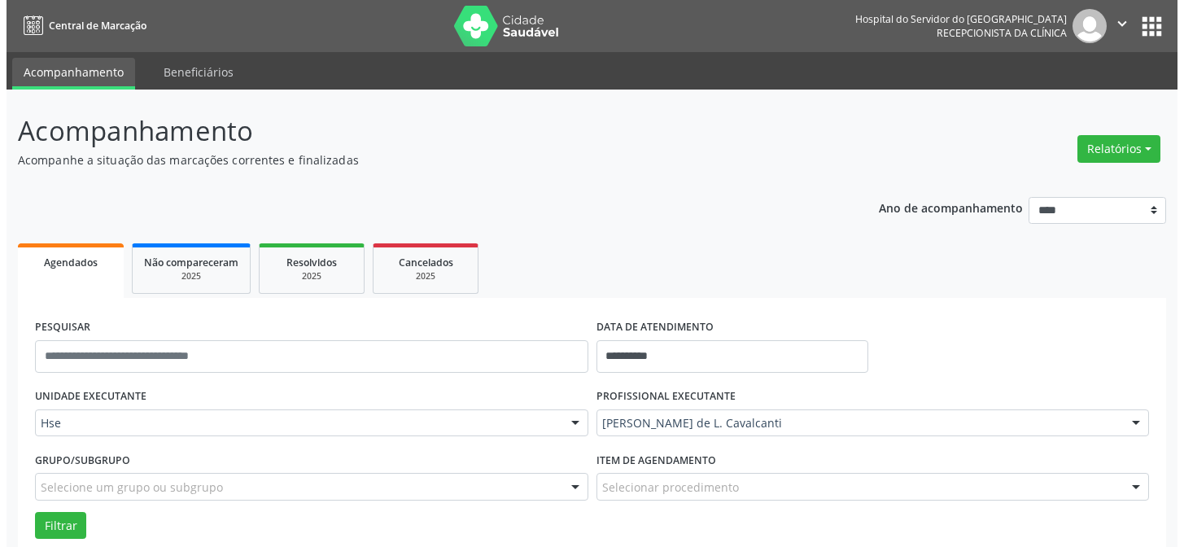
scroll to position [2011, 0]
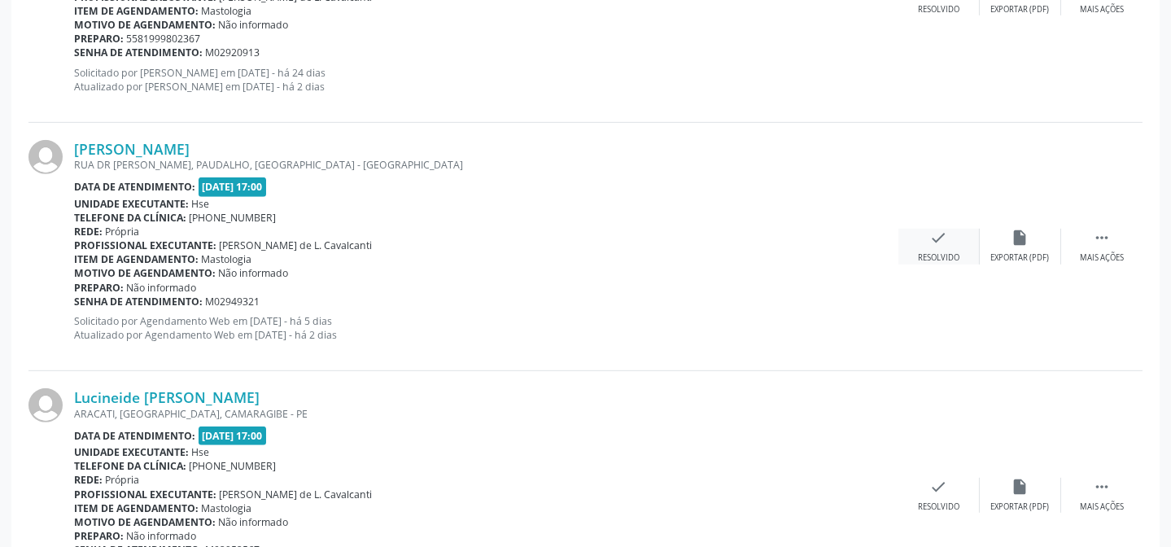
click at [932, 252] on div "Resolvido" at bounding box center [938, 257] width 41 height 11
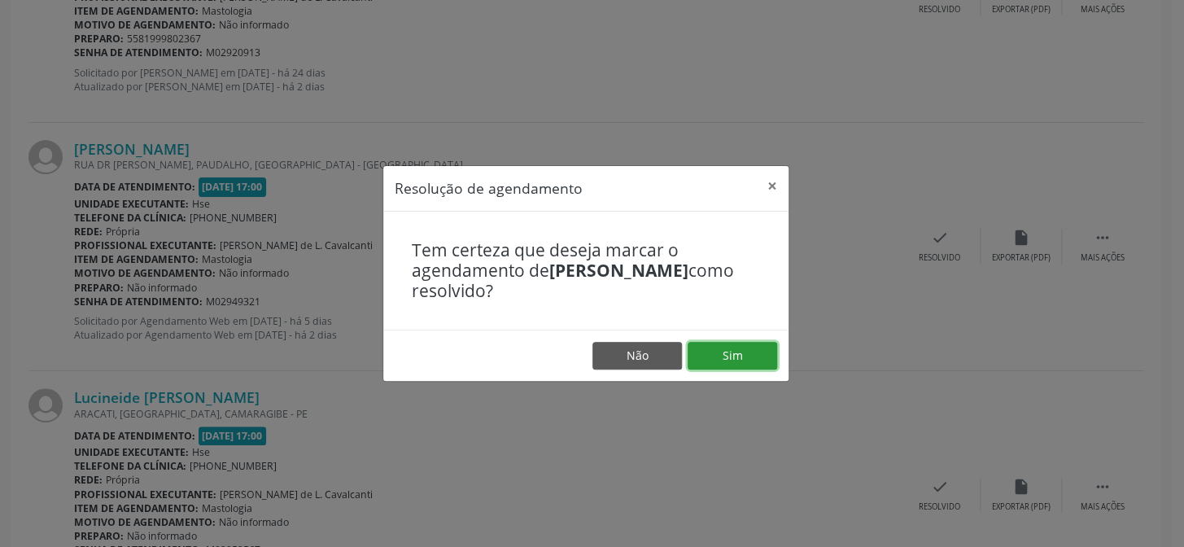
click at [748, 366] on button "Sim" at bounding box center [733, 356] width 90 height 28
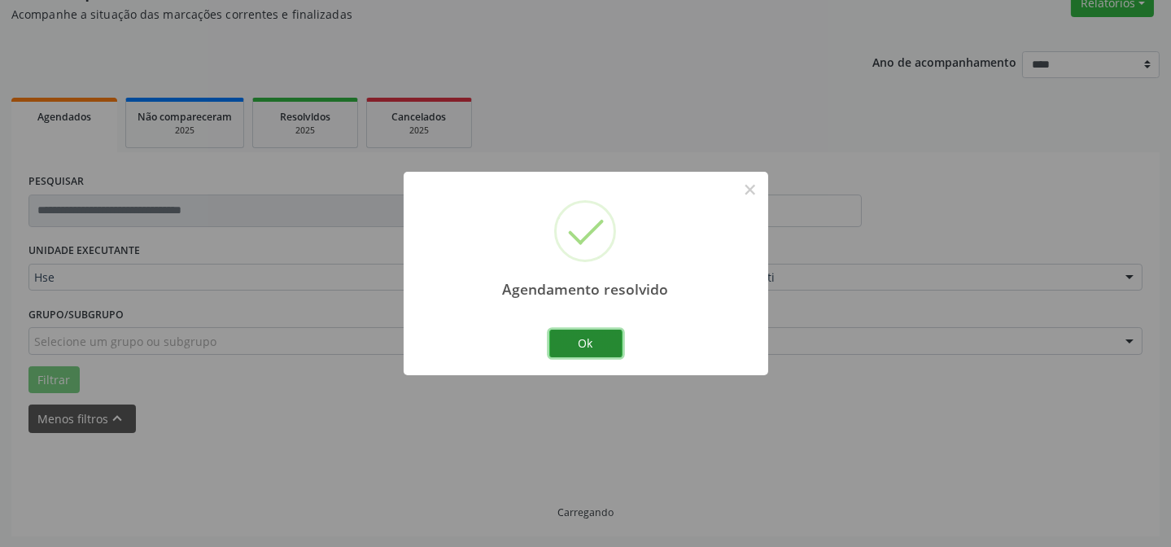
click at [573, 347] on button "Ok" at bounding box center [585, 344] width 73 height 28
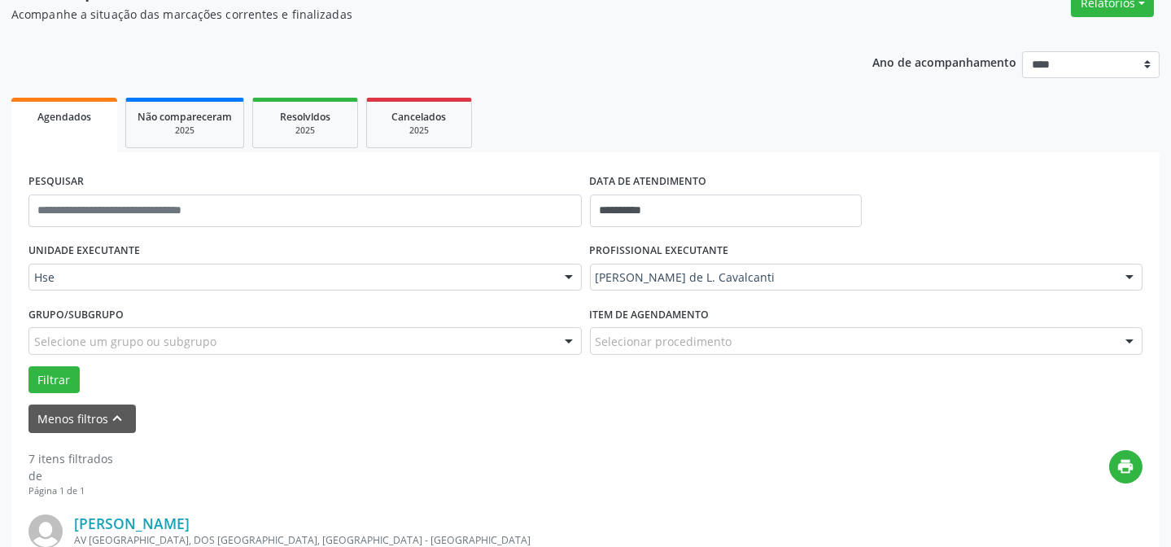
scroll to position [1861, 0]
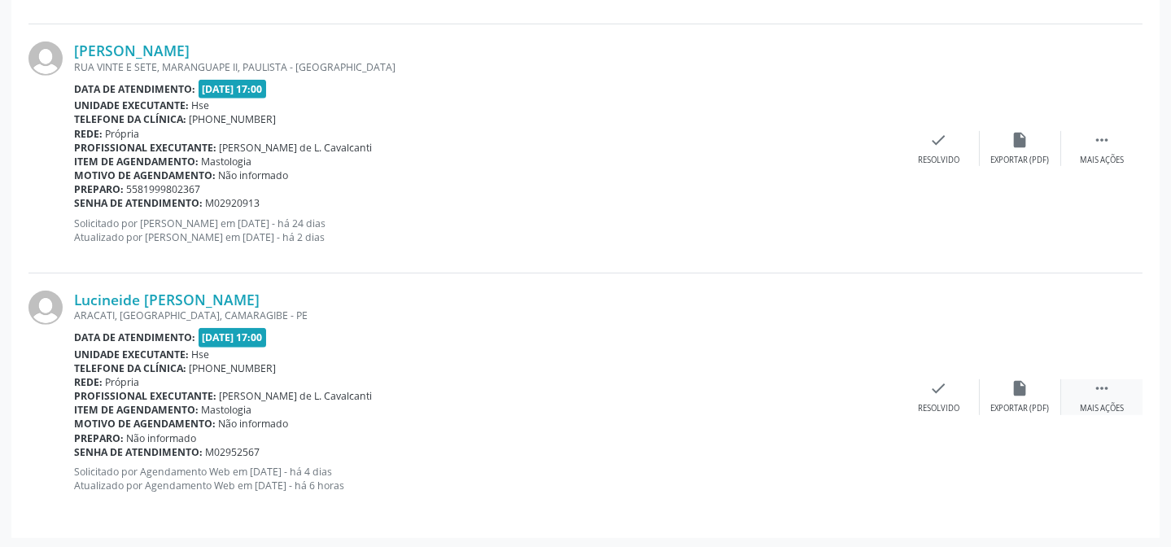
click at [1116, 398] on div " Mais ações" at bounding box center [1101, 396] width 81 height 35
click at [1049, 403] on div "Não compareceu" at bounding box center [1019, 408] width 69 height 11
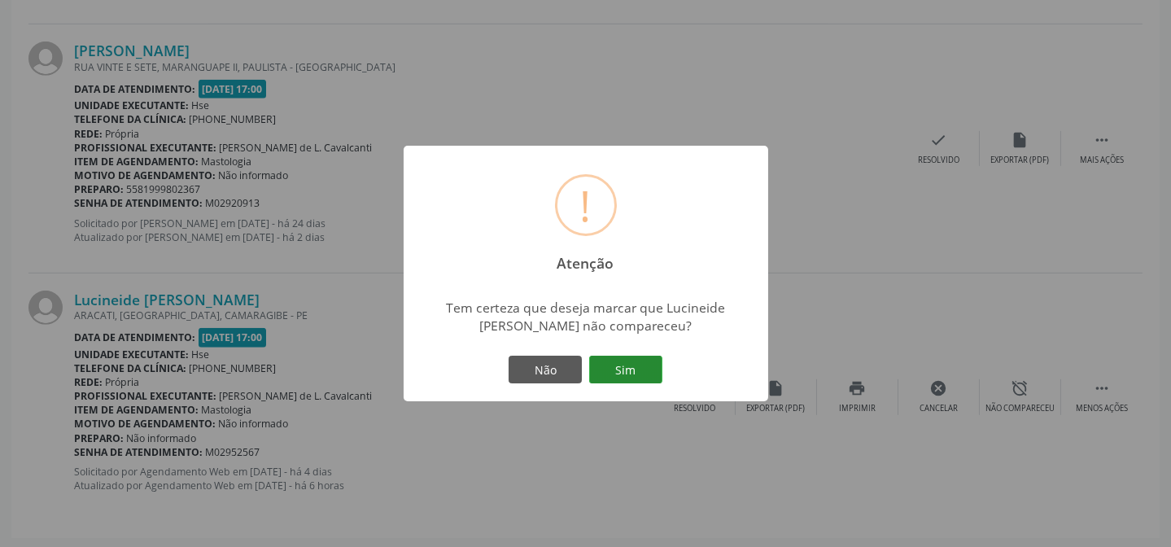
click at [624, 365] on button "Sim" at bounding box center [625, 370] width 73 height 28
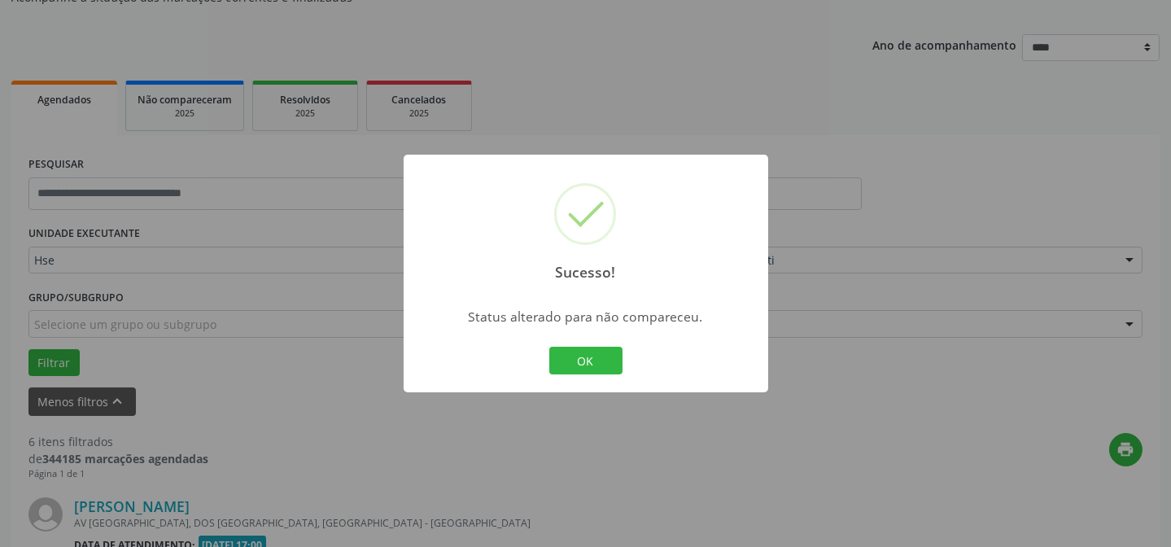
scroll to position [1613, 0]
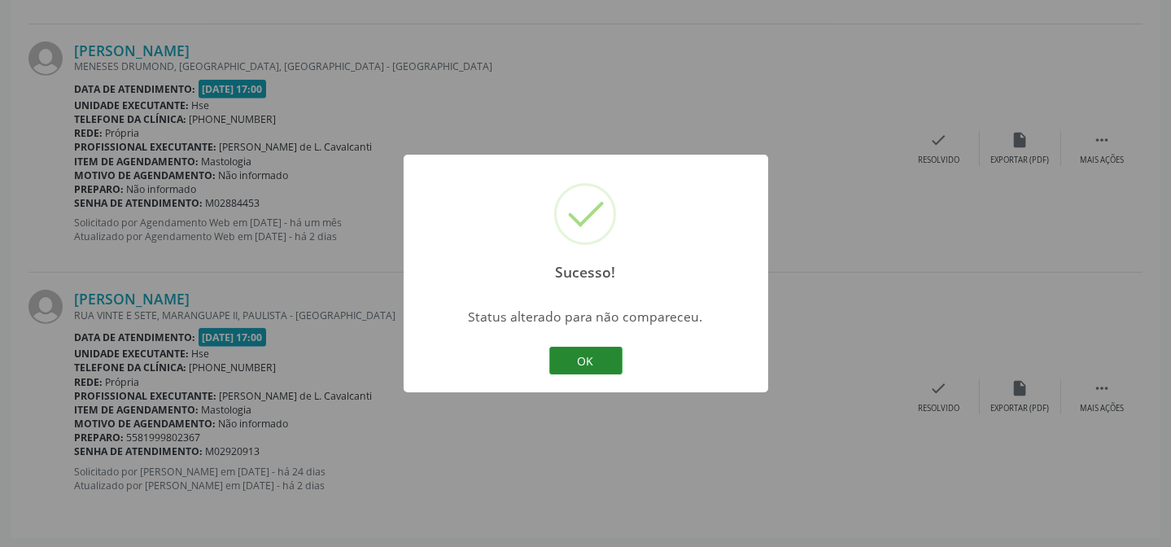
click at [595, 356] on button "OK" at bounding box center [585, 361] width 73 height 28
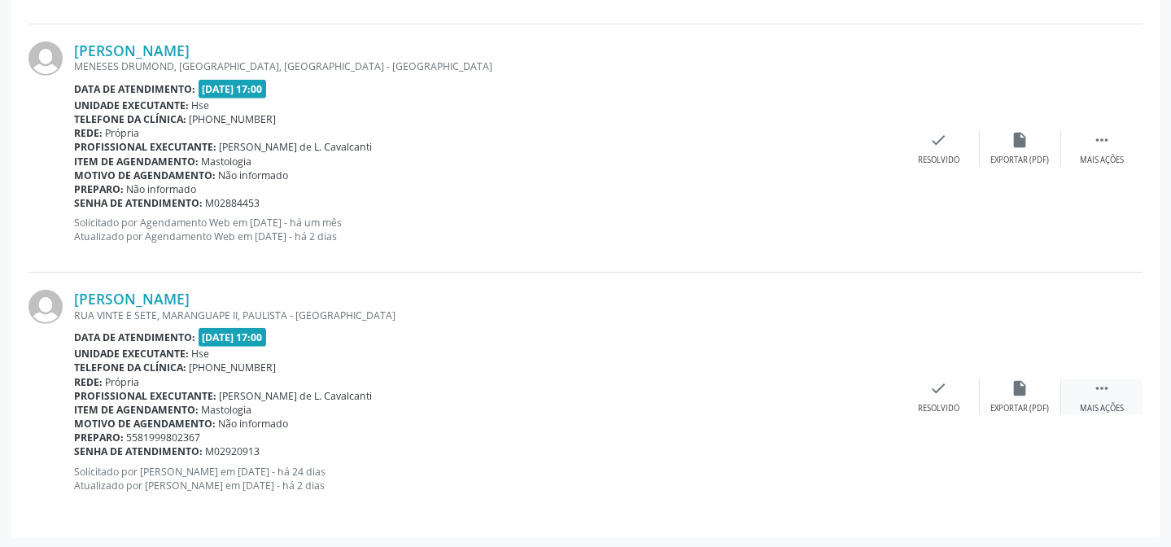
click at [1097, 393] on icon "" at bounding box center [1102, 388] width 18 height 18
click at [1037, 396] on div "alarm_off Não compareceu" at bounding box center [1020, 396] width 81 height 35
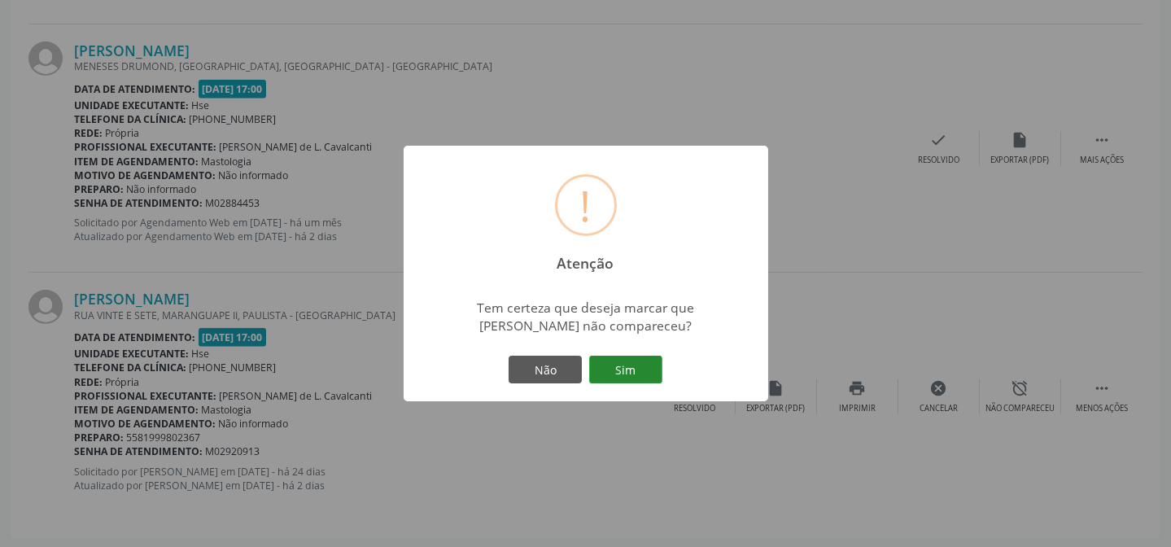
click at [618, 370] on button "Sim" at bounding box center [625, 370] width 73 height 28
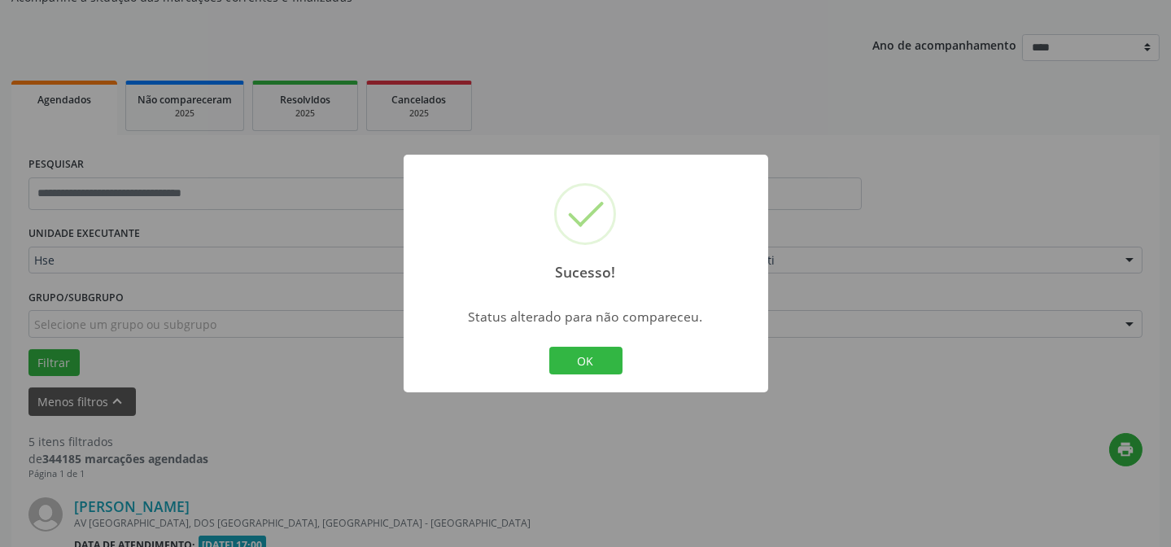
scroll to position [1364, 0]
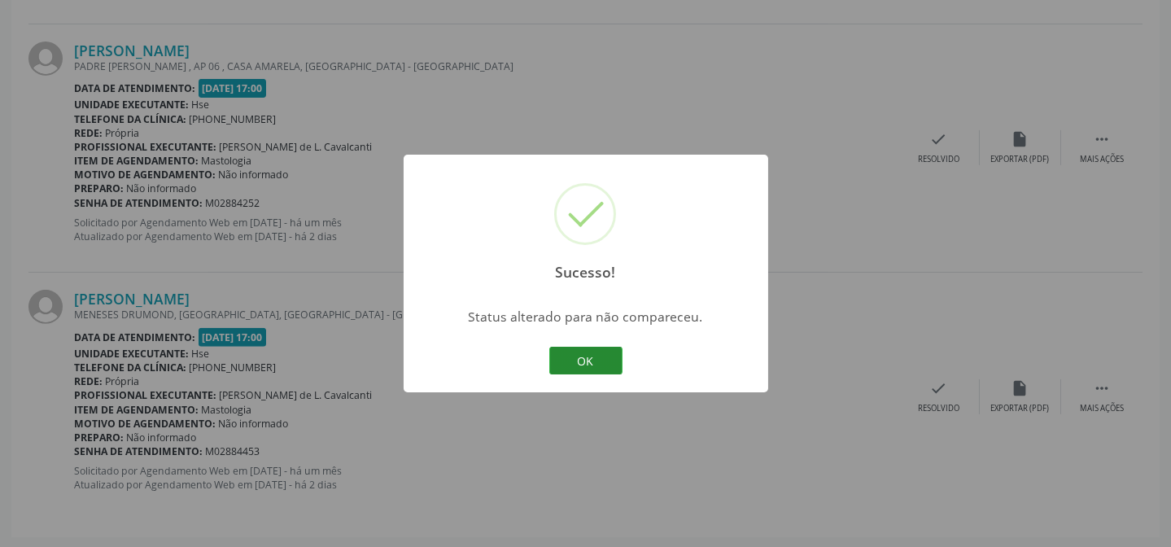
click at [604, 360] on button "OK" at bounding box center [585, 361] width 73 height 28
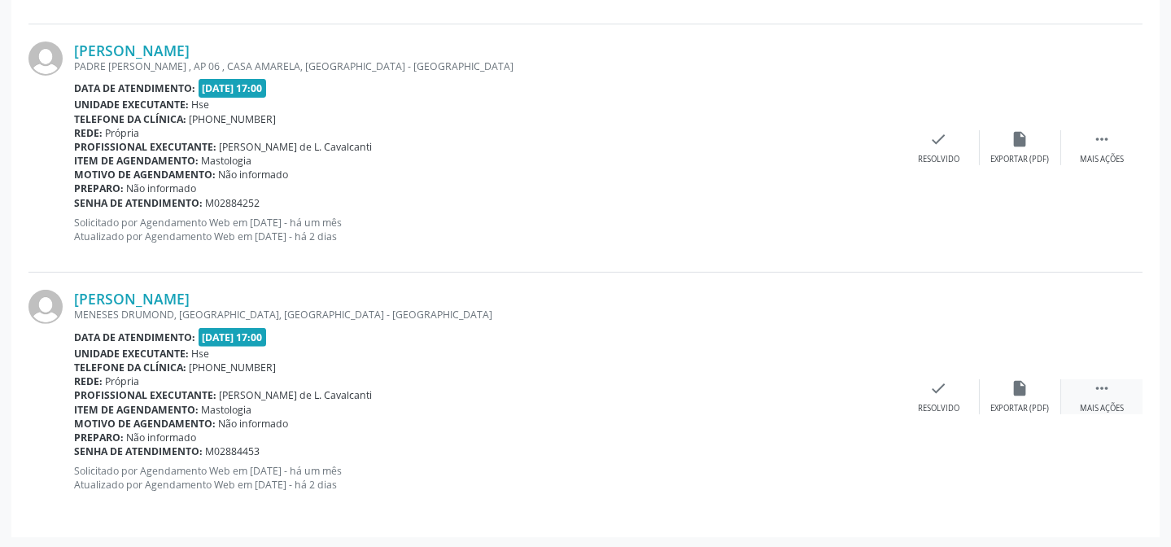
click at [1102, 398] on div " Mais ações" at bounding box center [1101, 396] width 81 height 35
click at [1024, 391] on icon "alarm_off" at bounding box center [1020, 388] width 18 height 18
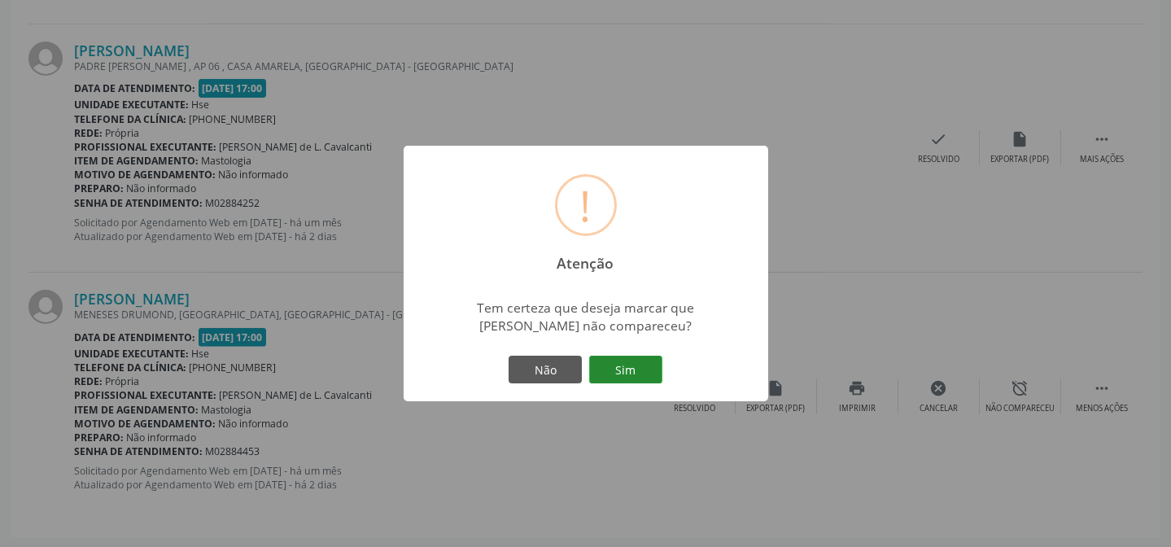
click at [635, 367] on button "Sim" at bounding box center [625, 370] width 73 height 28
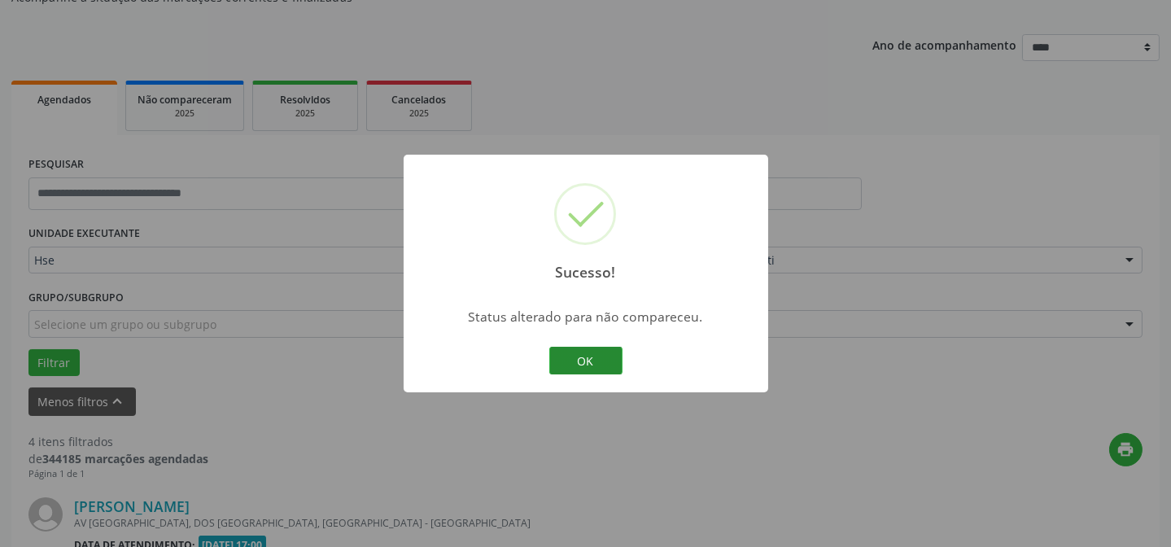
scroll to position [1116, 0]
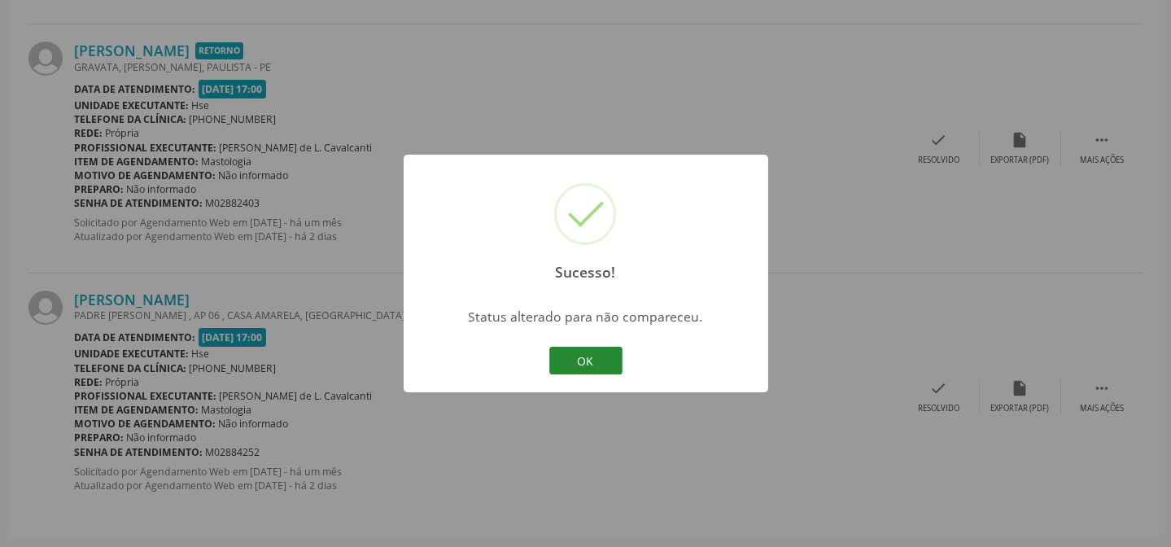
click at [574, 367] on button "OK" at bounding box center [585, 361] width 73 height 28
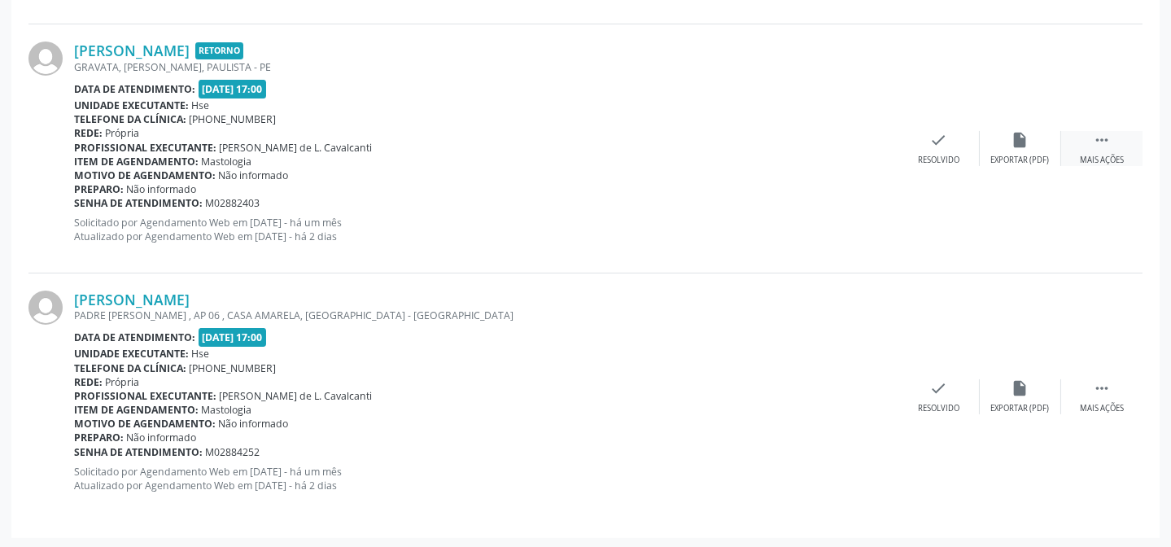
click at [1106, 155] on div "Mais ações" at bounding box center [1102, 160] width 44 height 11
click at [976, 158] on div "cancel Cancelar" at bounding box center [938, 148] width 81 height 35
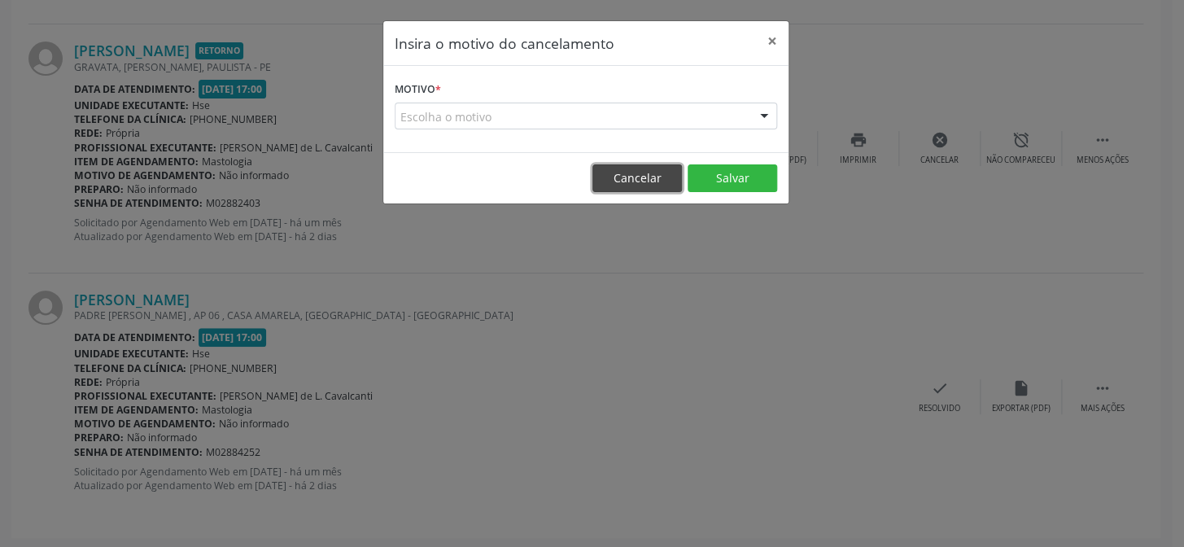
click at [620, 183] on button "Cancelar" at bounding box center [637, 178] width 90 height 28
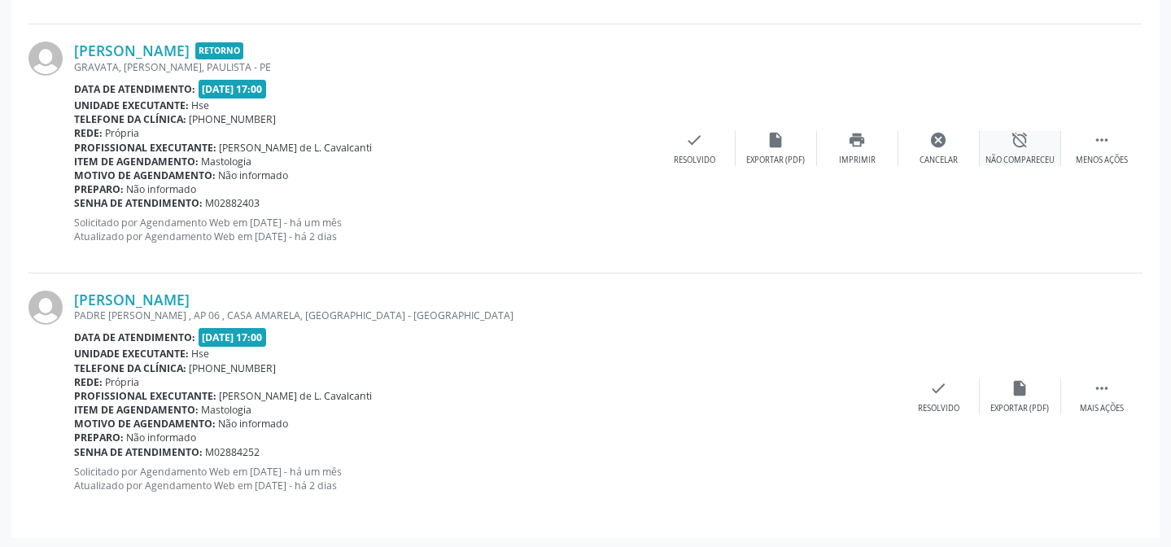
click at [1061, 151] on div " Menos ações" at bounding box center [1101, 148] width 81 height 35
click at [1119, 145] on div " Mais ações" at bounding box center [1101, 148] width 81 height 35
click at [1027, 160] on div "Não compareceu" at bounding box center [1019, 160] width 69 height 11
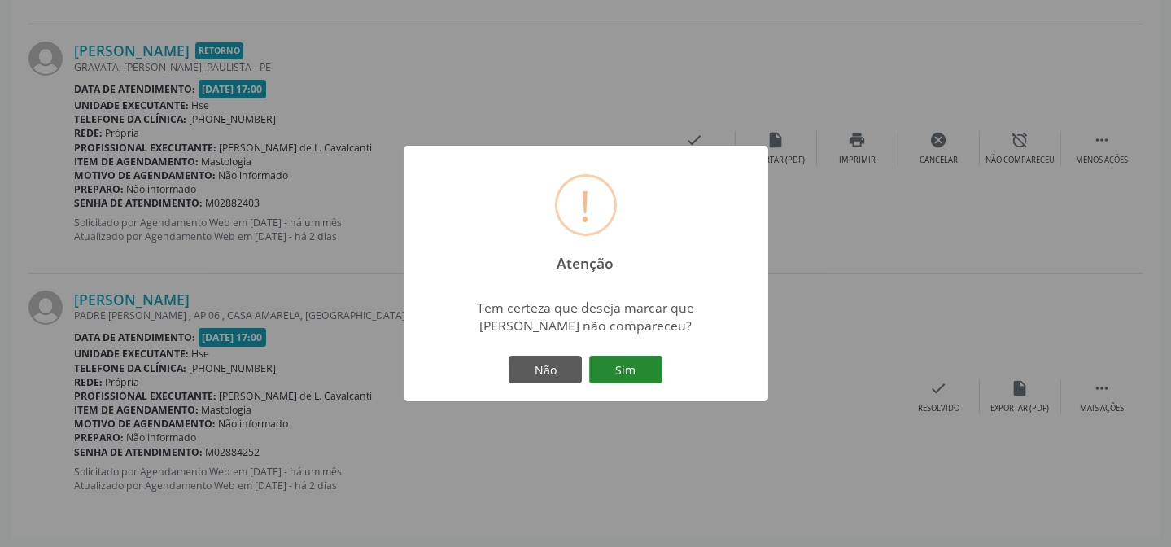
click at [646, 355] on div "Não Sim" at bounding box center [585, 369] width 161 height 34
click at [642, 368] on button "Sim" at bounding box center [625, 370] width 73 height 28
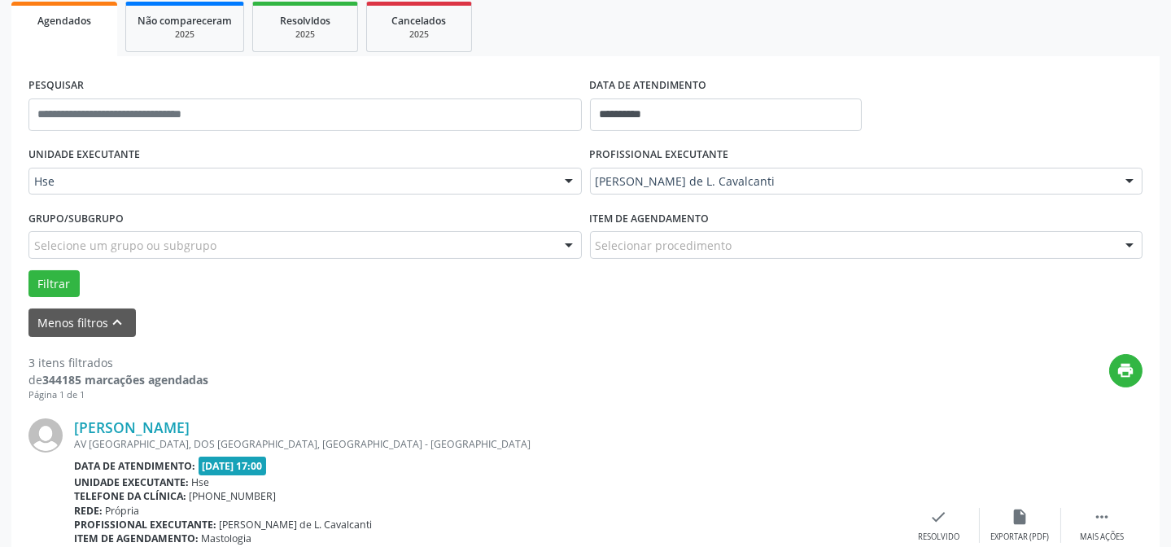
scroll to position [384, 0]
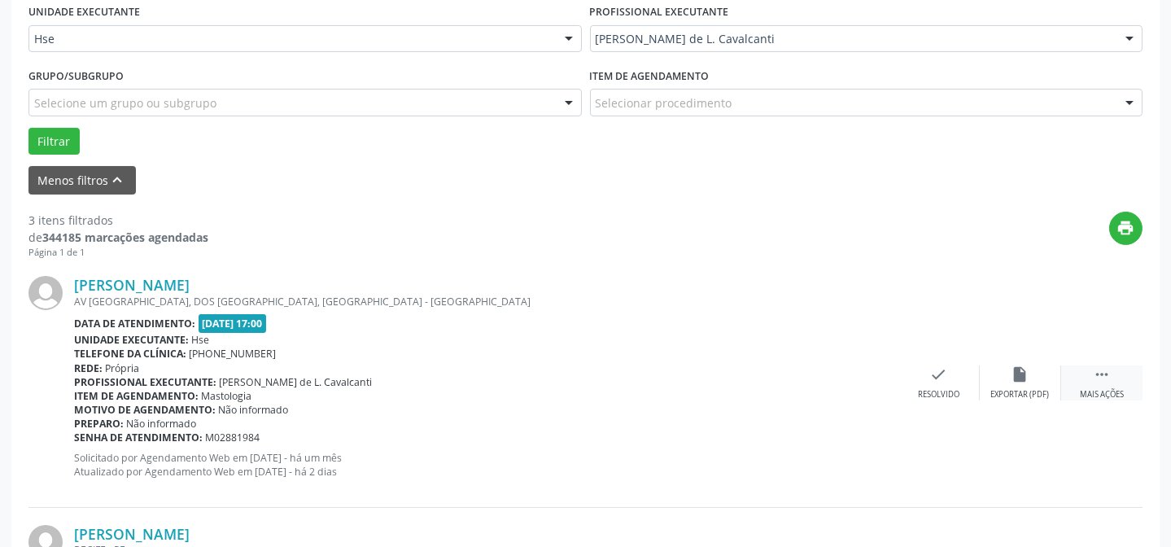
click at [1116, 383] on div " Mais ações" at bounding box center [1101, 382] width 81 height 35
click at [1025, 382] on icon "alarm_off" at bounding box center [1020, 374] width 18 height 18
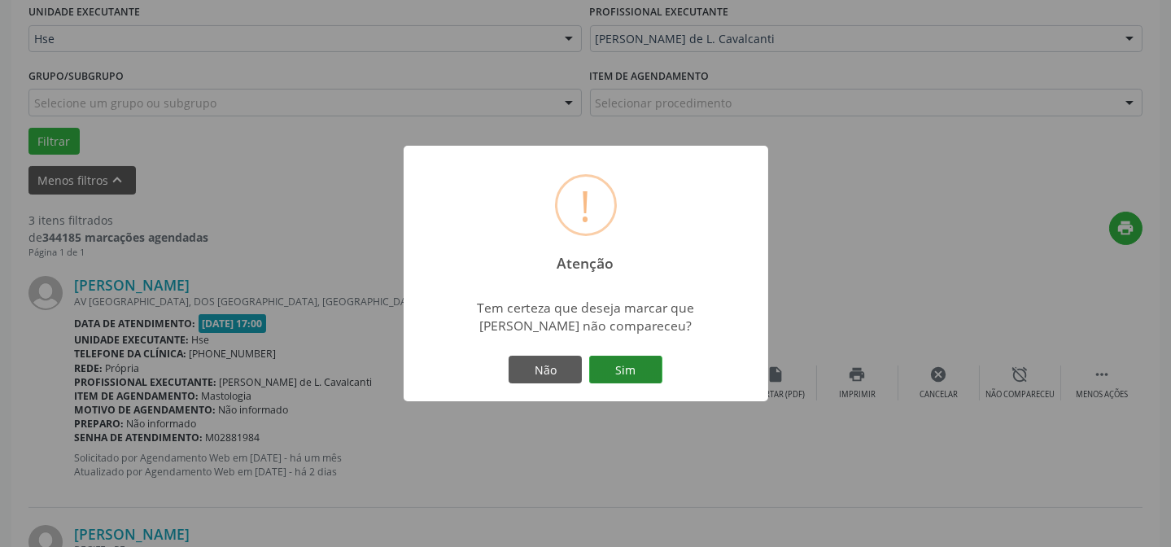
click at [643, 364] on button "Sim" at bounding box center [625, 370] width 73 height 28
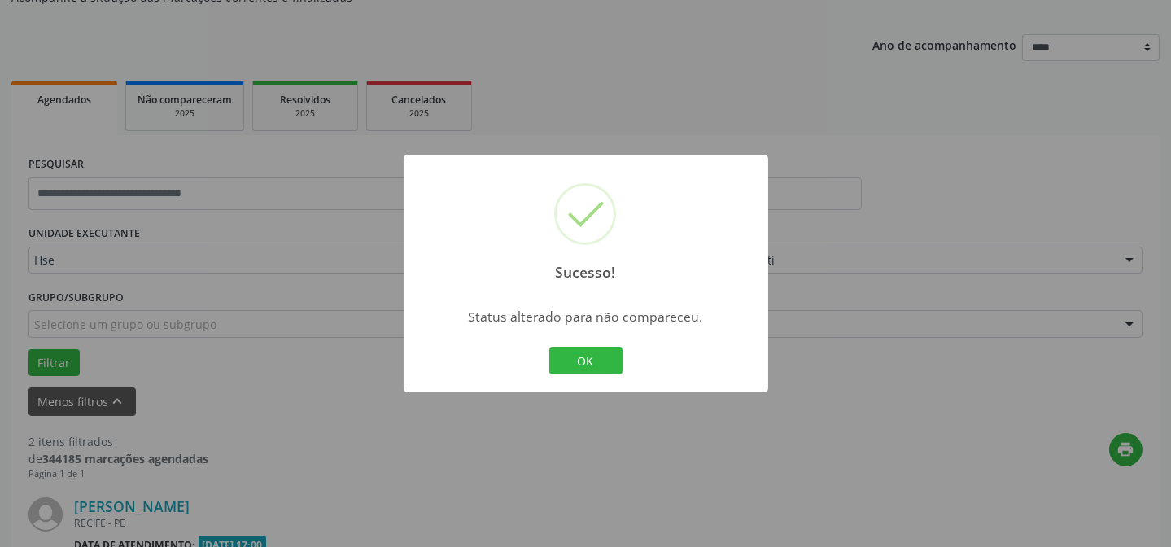
scroll to position [531, 0]
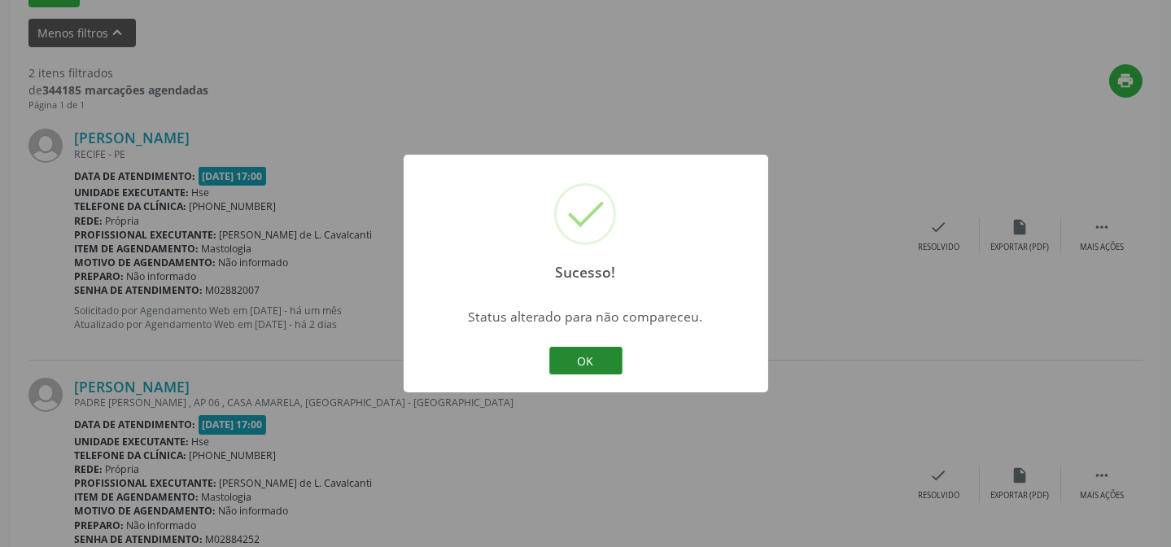
click at [609, 360] on button "OK" at bounding box center [585, 361] width 73 height 28
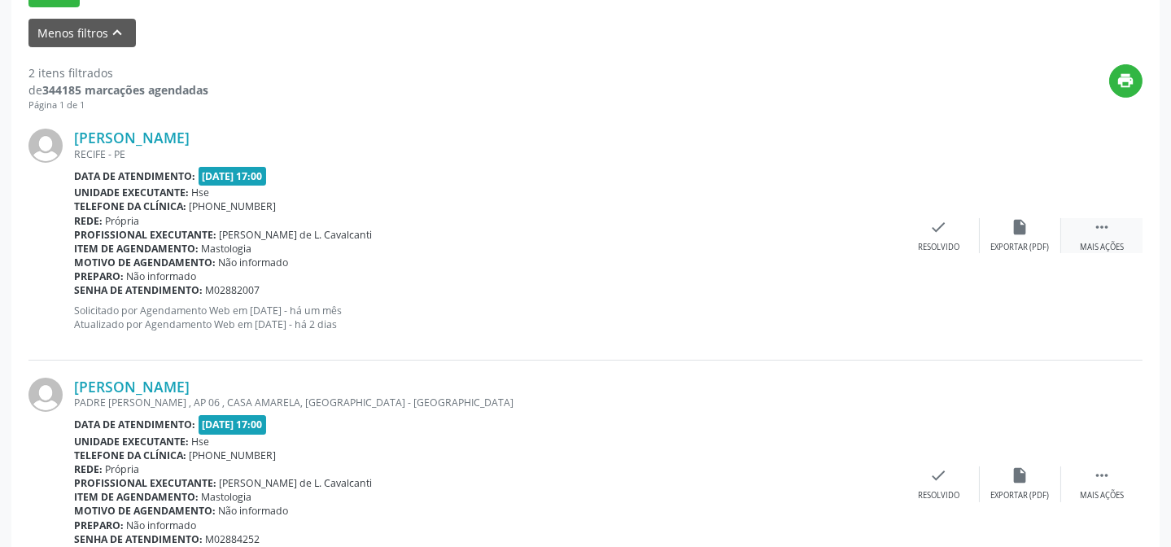
click at [1104, 236] on div " Mais ações" at bounding box center [1101, 235] width 81 height 35
click at [1002, 238] on div "alarm_off Não compareceu" at bounding box center [1020, 235] width 81 height 35
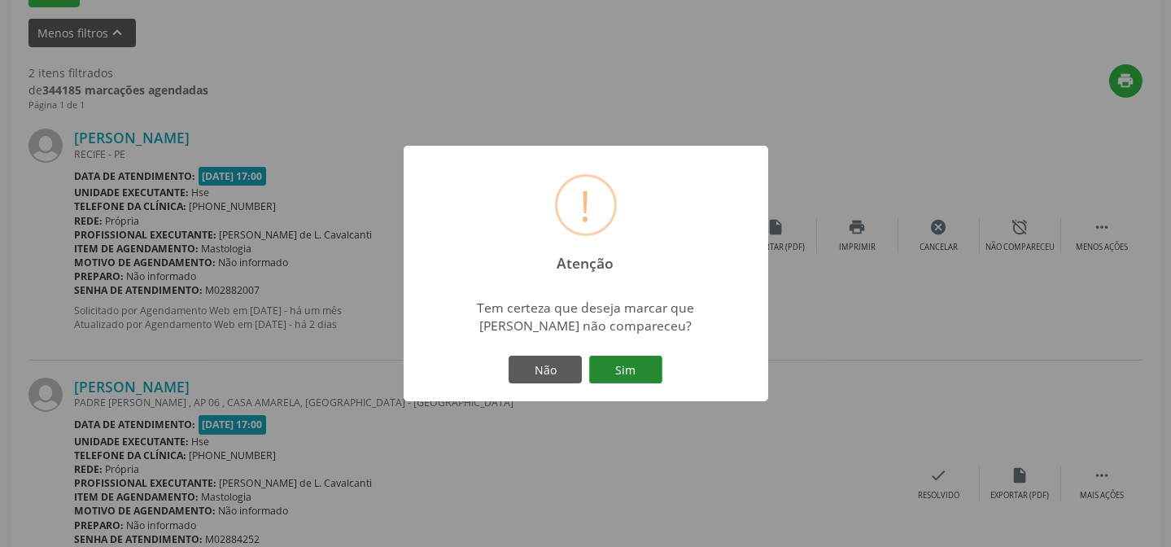
click at [601, 372] on button "Sim" at bounding box center [625, 370] width 73 height 28
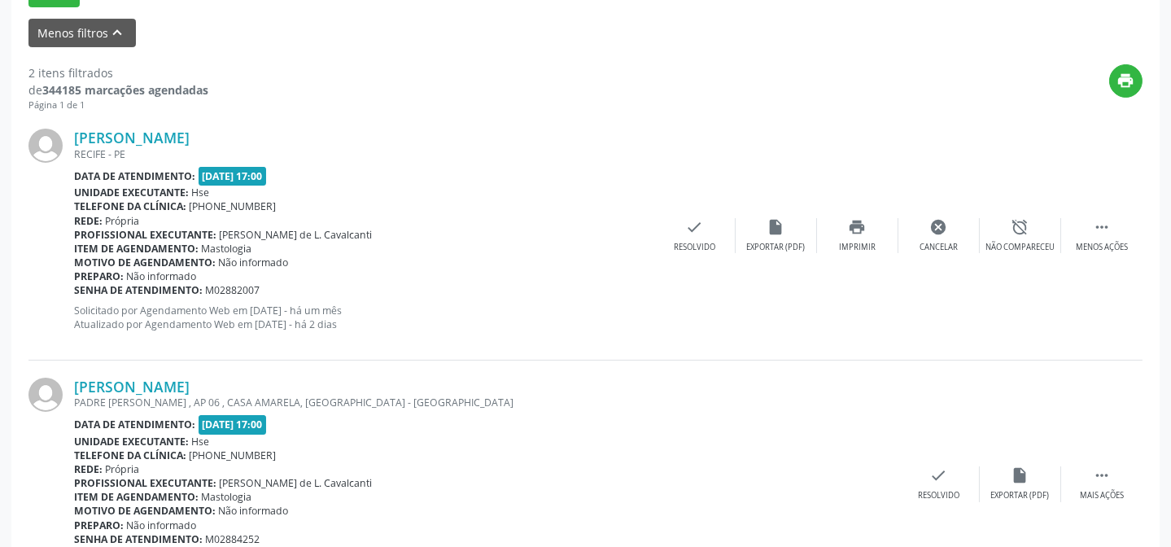
scroll to position [163, 0]
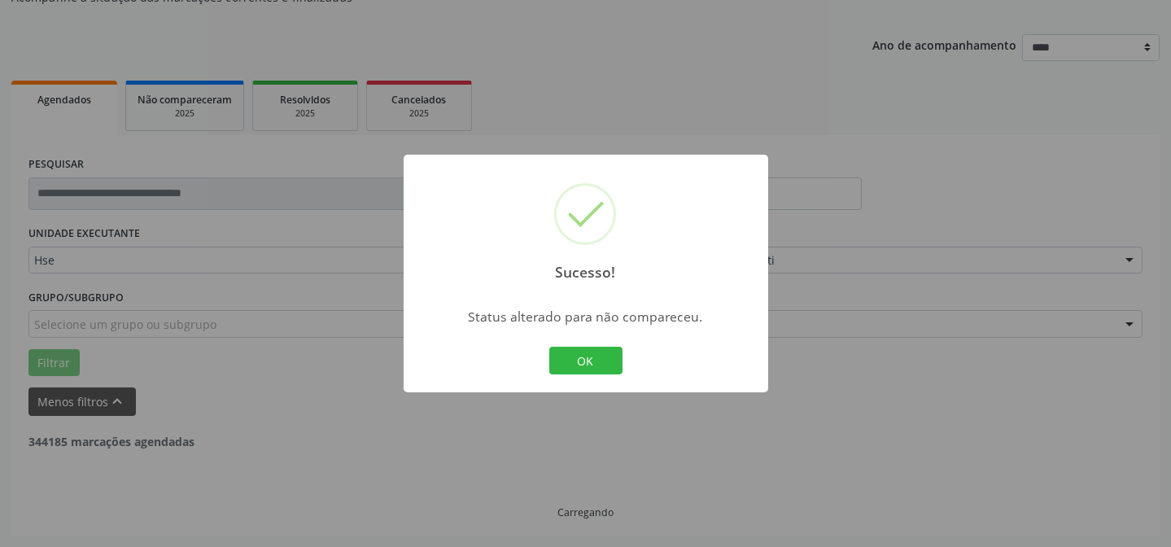
click at [1105, 489] on div "Sucesso! × Status alterado para não compareceu. OK Cancel" at bounding box center [585, 273] width 1171 height 547
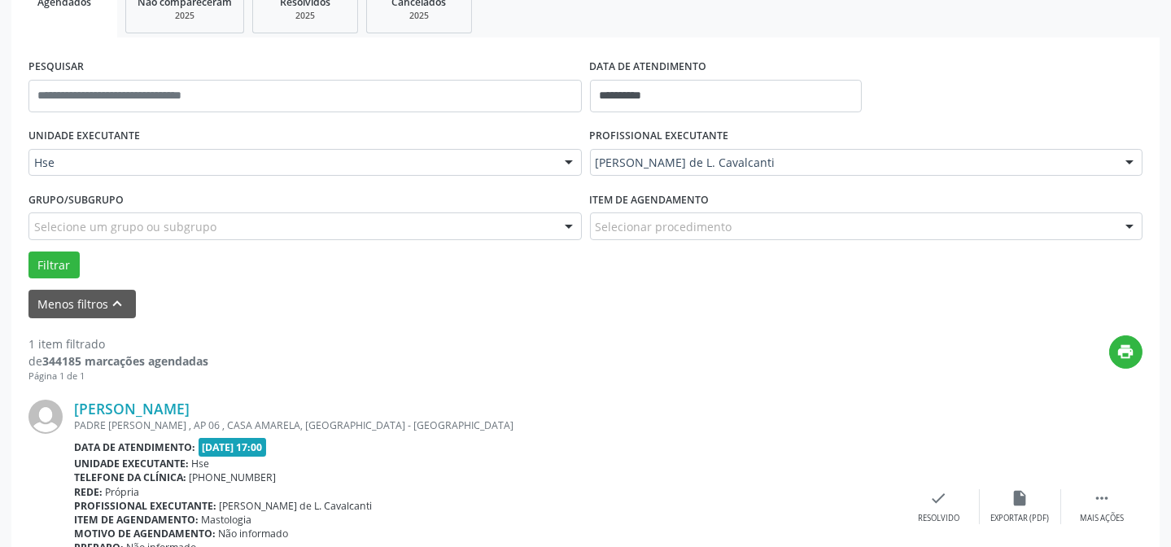
scroll to position [372, 0]
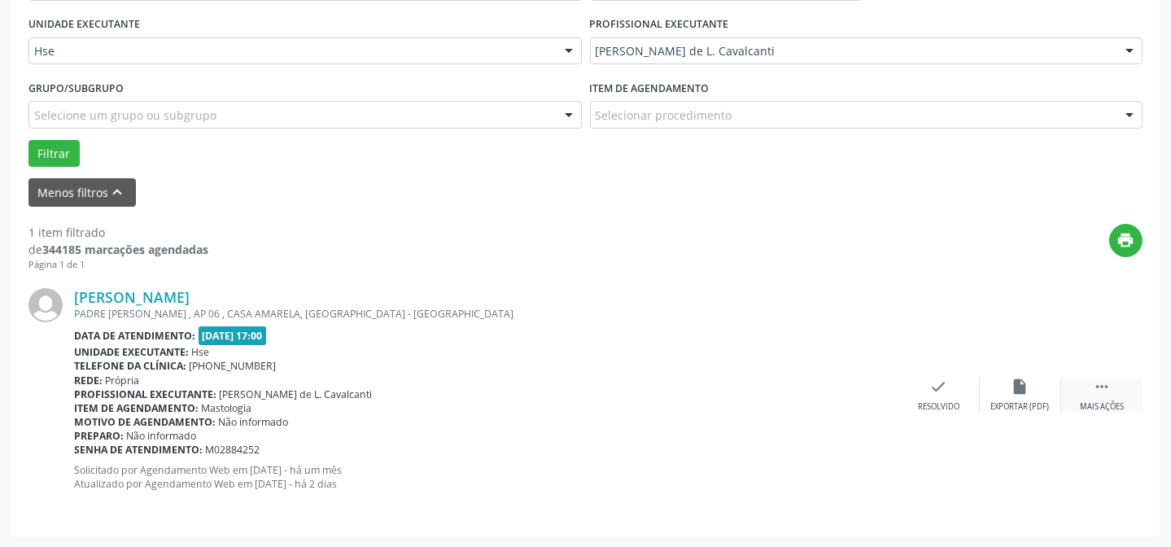
click at [1094, 381] on icon "" at bounding box center [1102, 387] width 18 height 18
click at [1031, 389] on div "alarm_off Não compareceu" at bounding box center [1020, 395] width 81 height 35
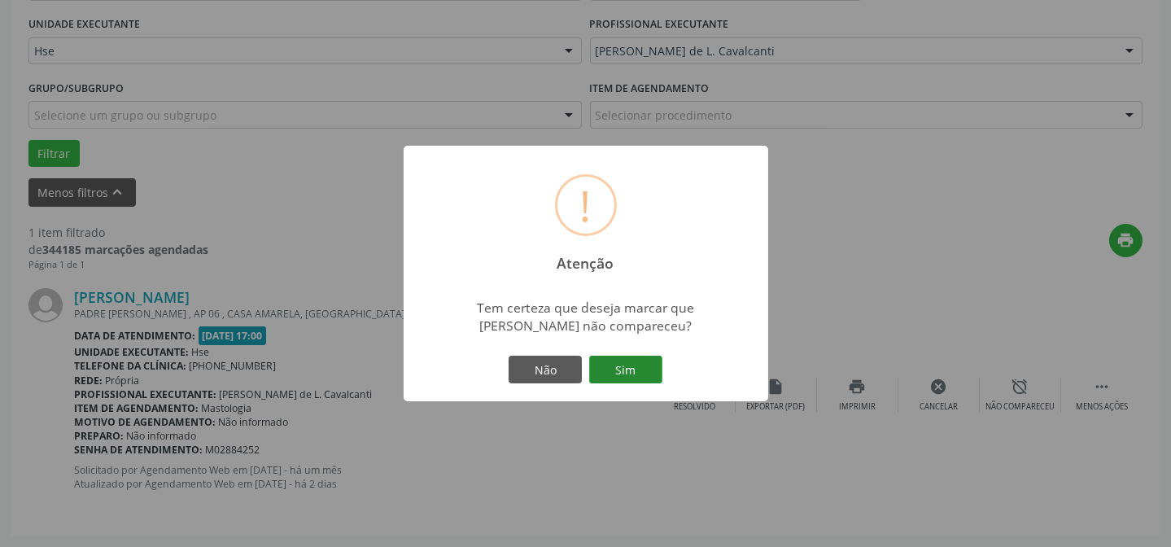
click at [635, 360] on button "Sim" at bounding box center [625, 370] width 73 height 28
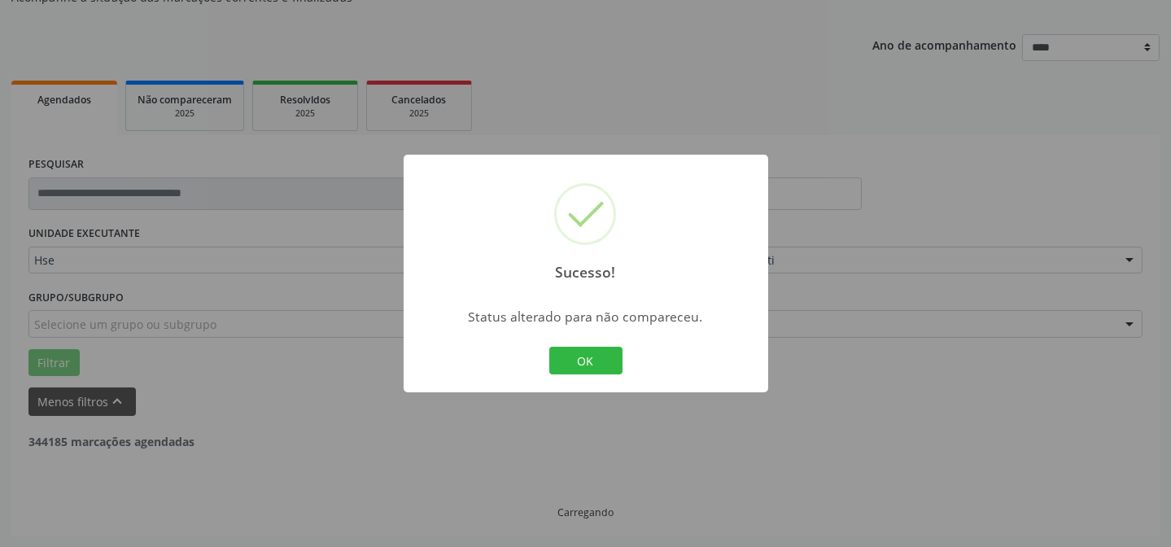
scroll to position [110, 0]
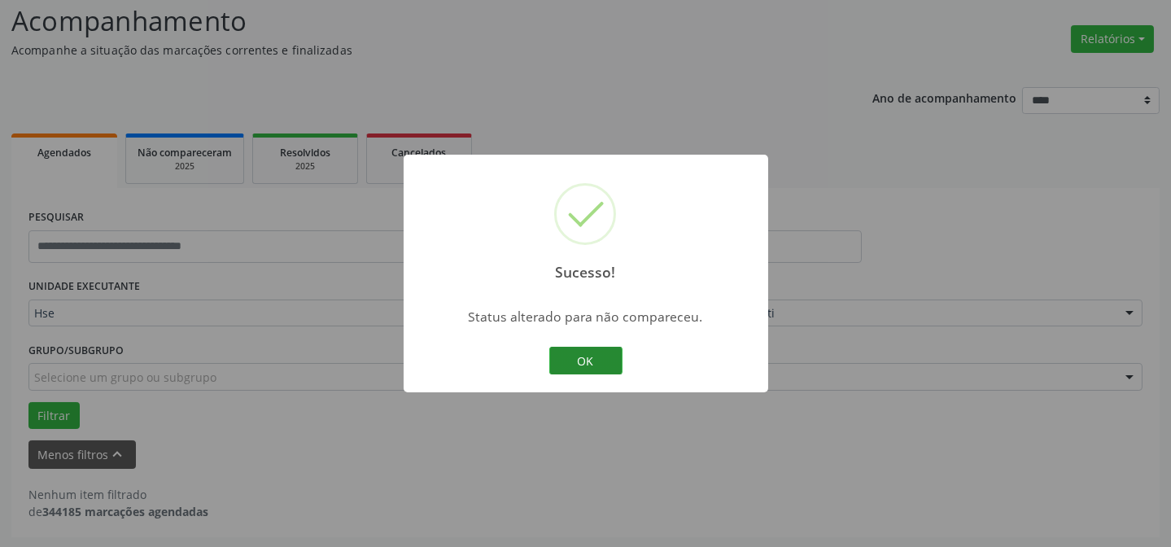
click at [578, 358] on button "OK" at bounding box center [585, 361] width 73 height 28
